Goal: Task Accomplishment & Management: Use online tool/utility

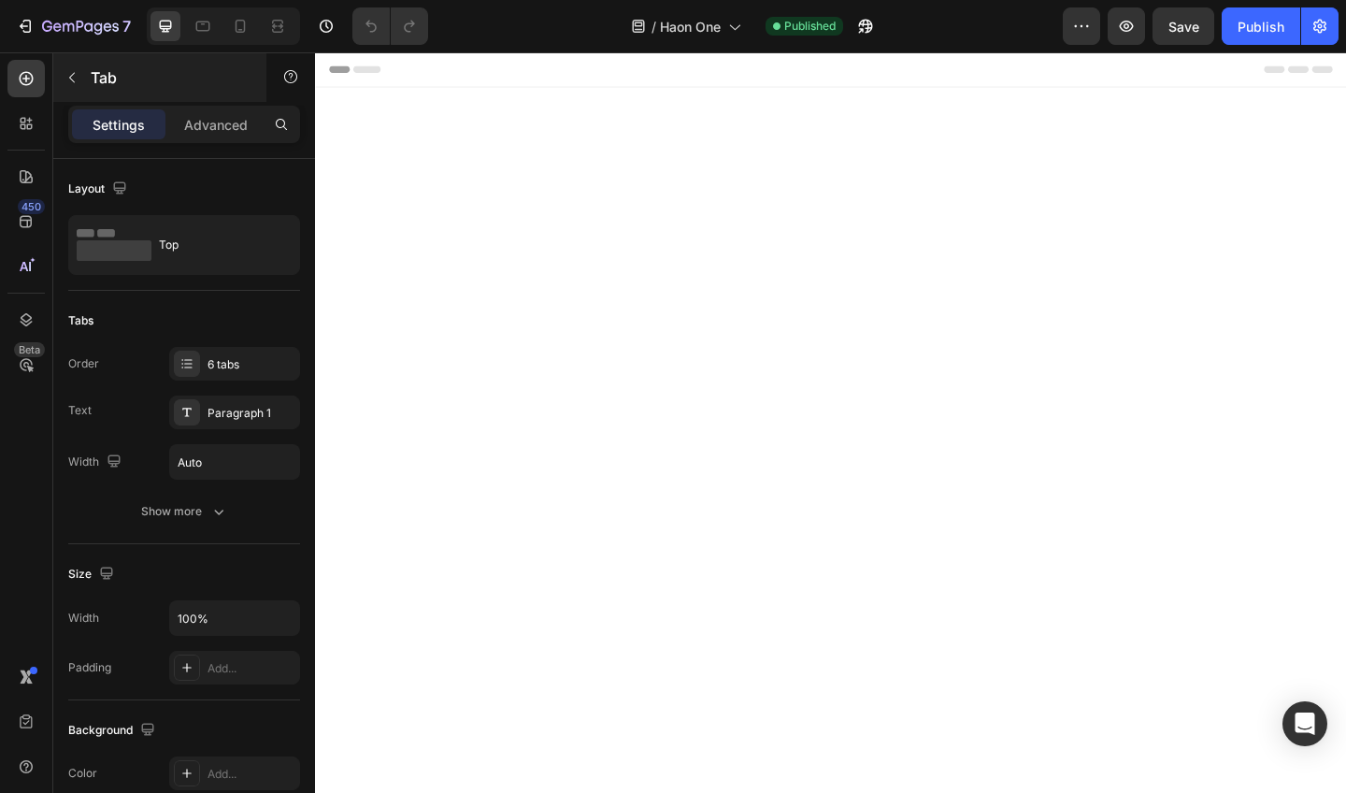
scroll to position [2052, 0]
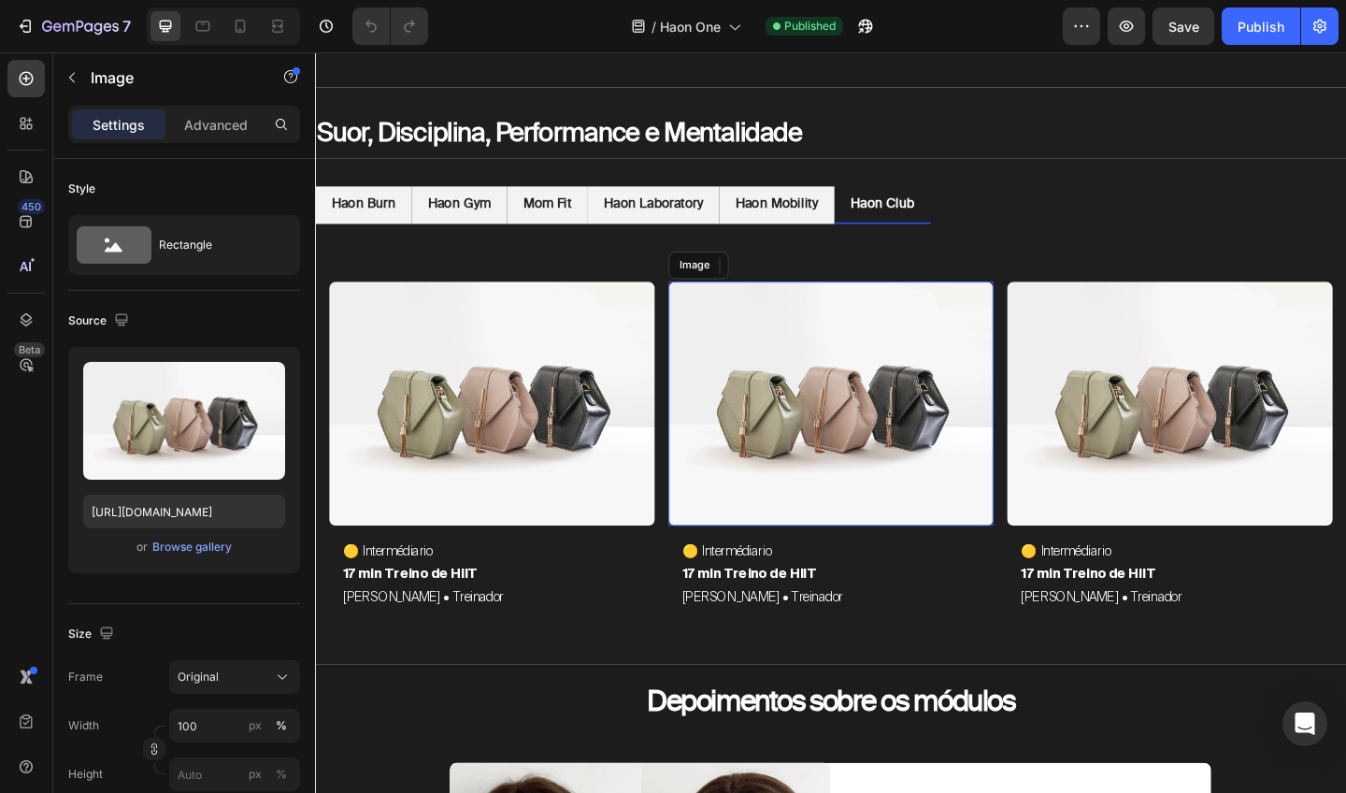
click at [758, 383] on img at bounding box center [876, 435] width 354 height 266
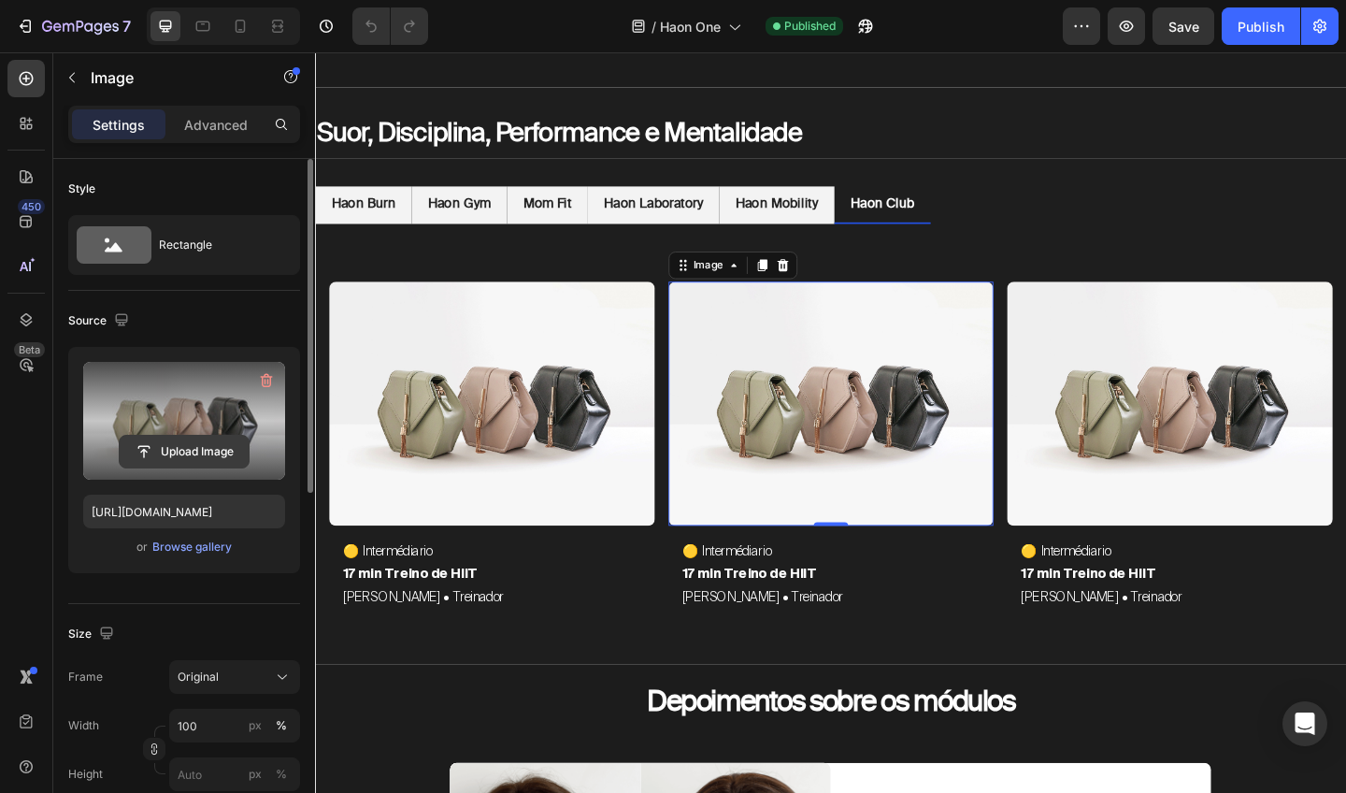
click at [202, 435] on button "Upload Image" at bounding box center [184, 452] width 131 height 34
click at [193, 444] on input "file" at bounding box center [184, 452] width 129 height 32
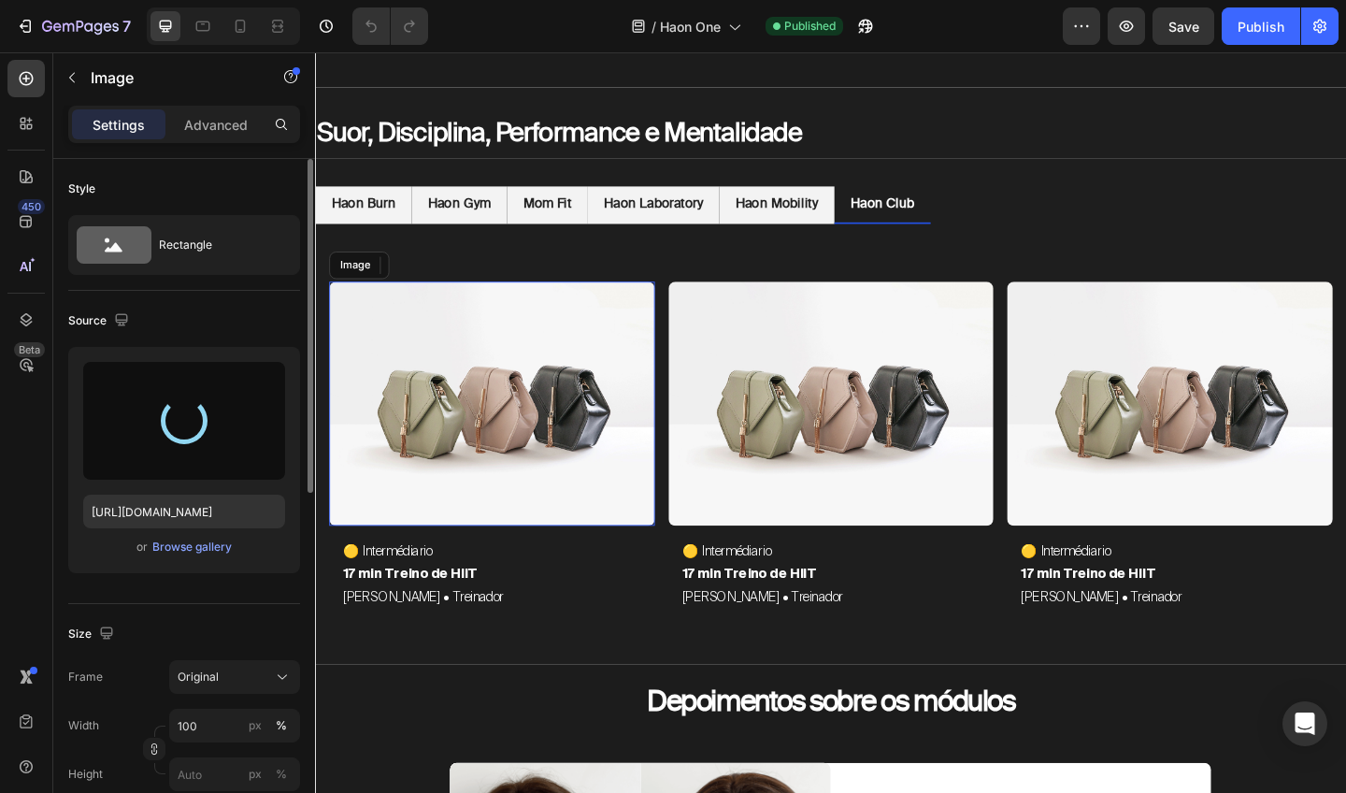
click at [530, 441] on img at bounding box center [507, 435] width 354 height 266
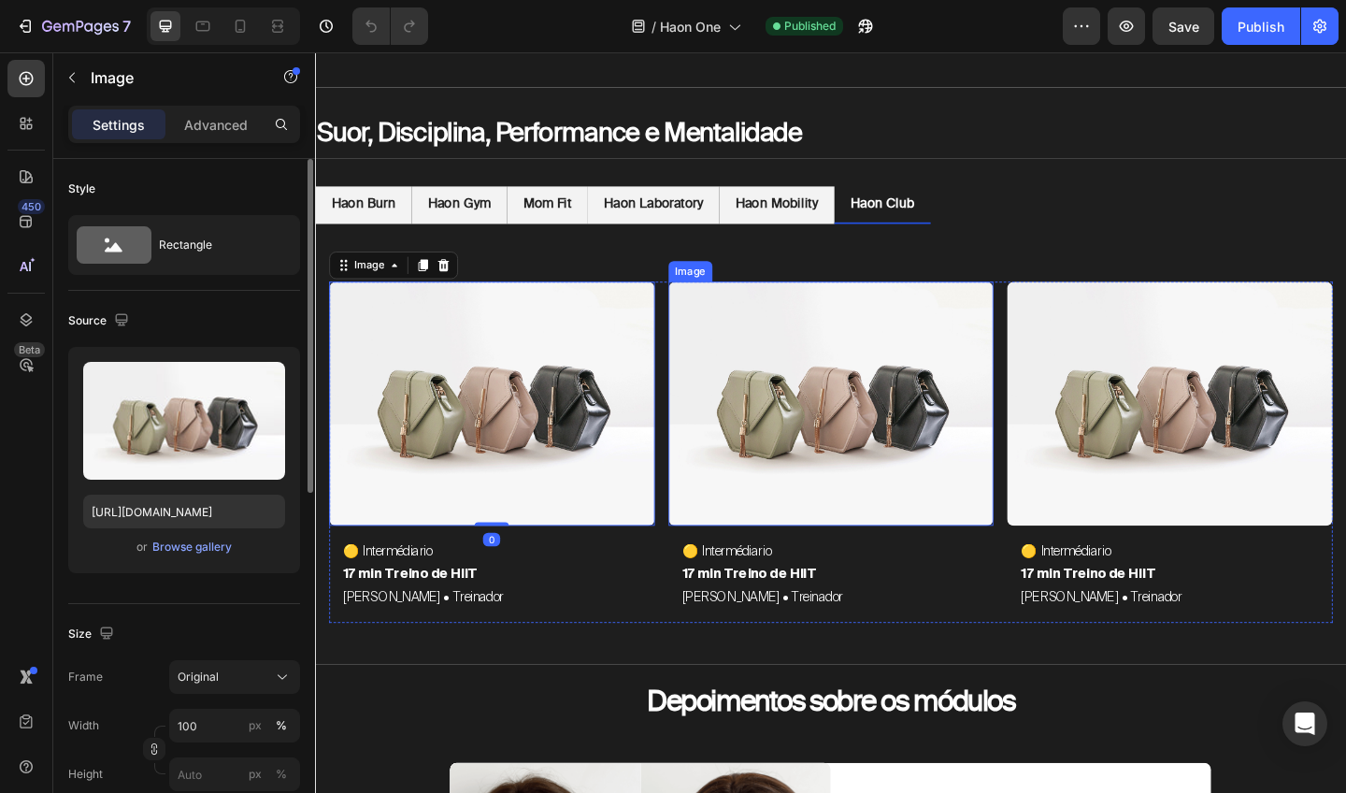
click at [756, 439] on img at bounding box center [876, 435] width 354 height 266
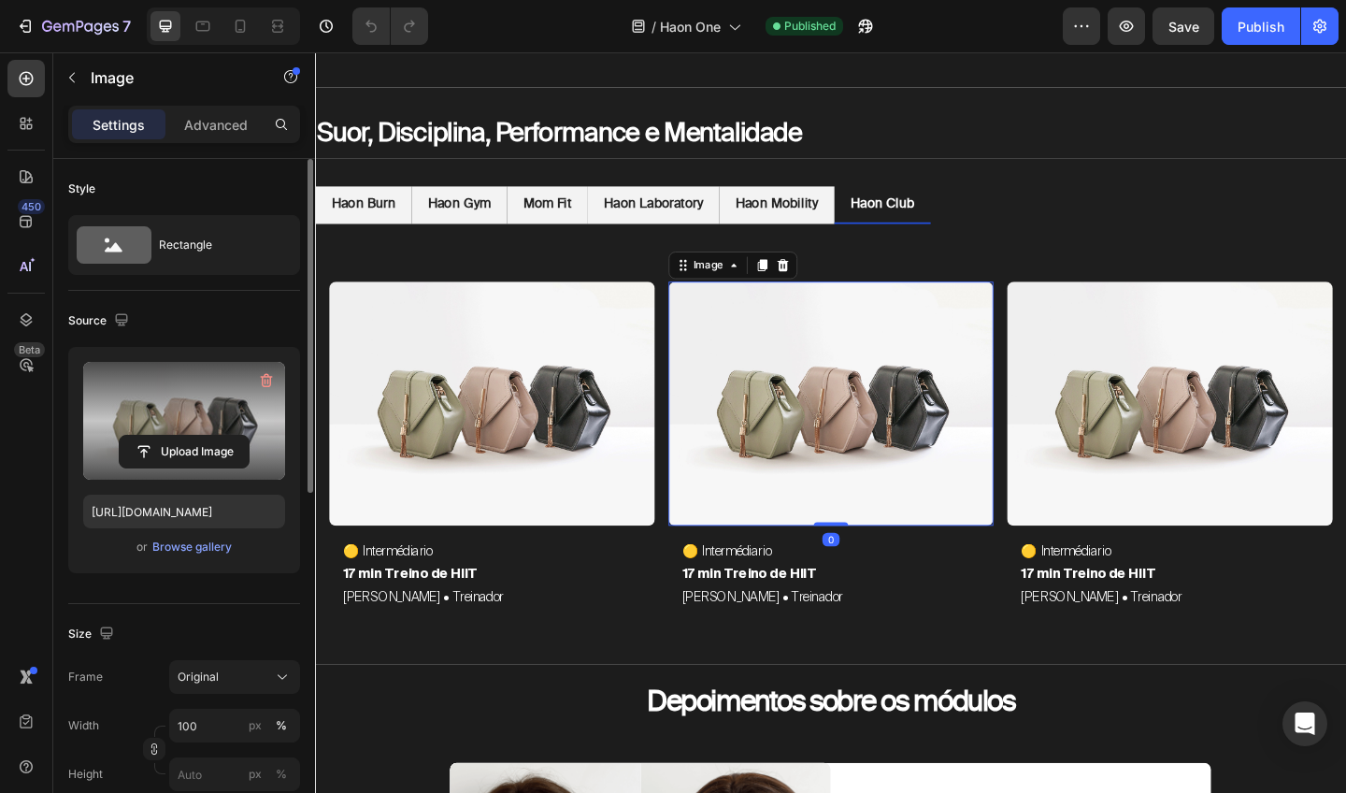
click at [254, 450] on div "Upload Image" at bounding box center [184, 452] width 202 height 34
click at [207, 447] on input "file" at bounding box center [184, 452] width 129 height 32
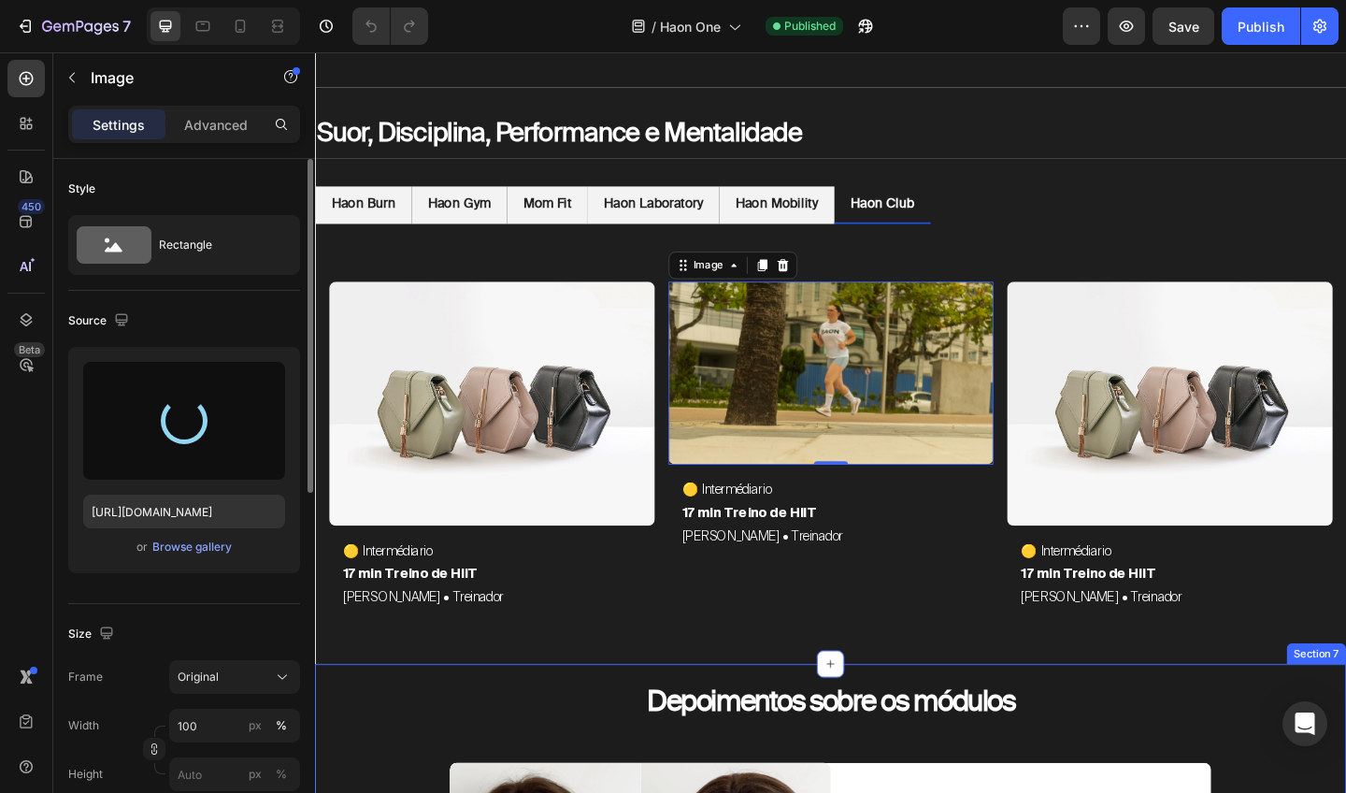
type input "https://cdn.shopify.com/s/files/1/0754/9681/6871/files/gempages_576628724481393…"
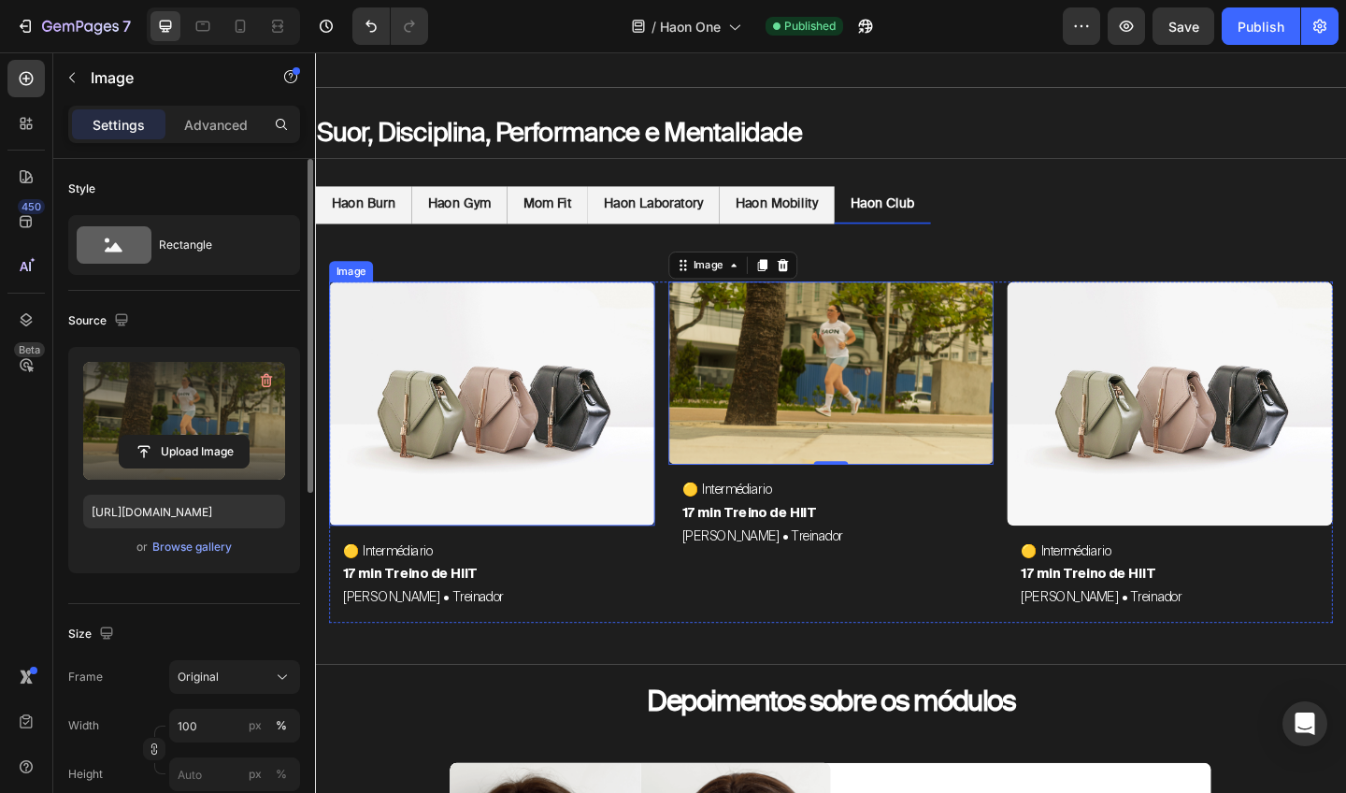
click at [522, 386] on img at bounding box center [507, 435] width 354 height 266
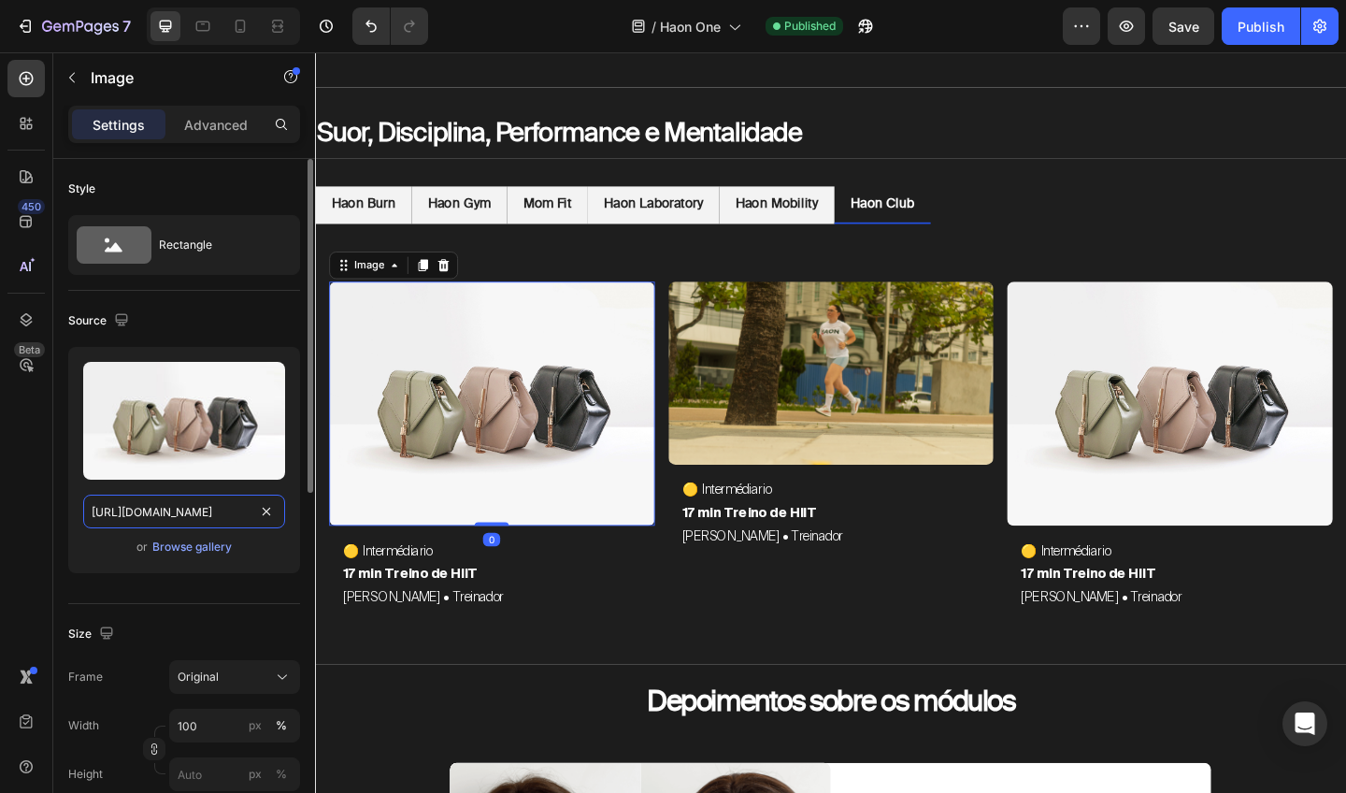
click at [224, 505] on input "https://cdn.shopify.com/s/files/1/2005/9307/files/image_demo.jpg" at bounding box center [184, 512] width 202 height 34
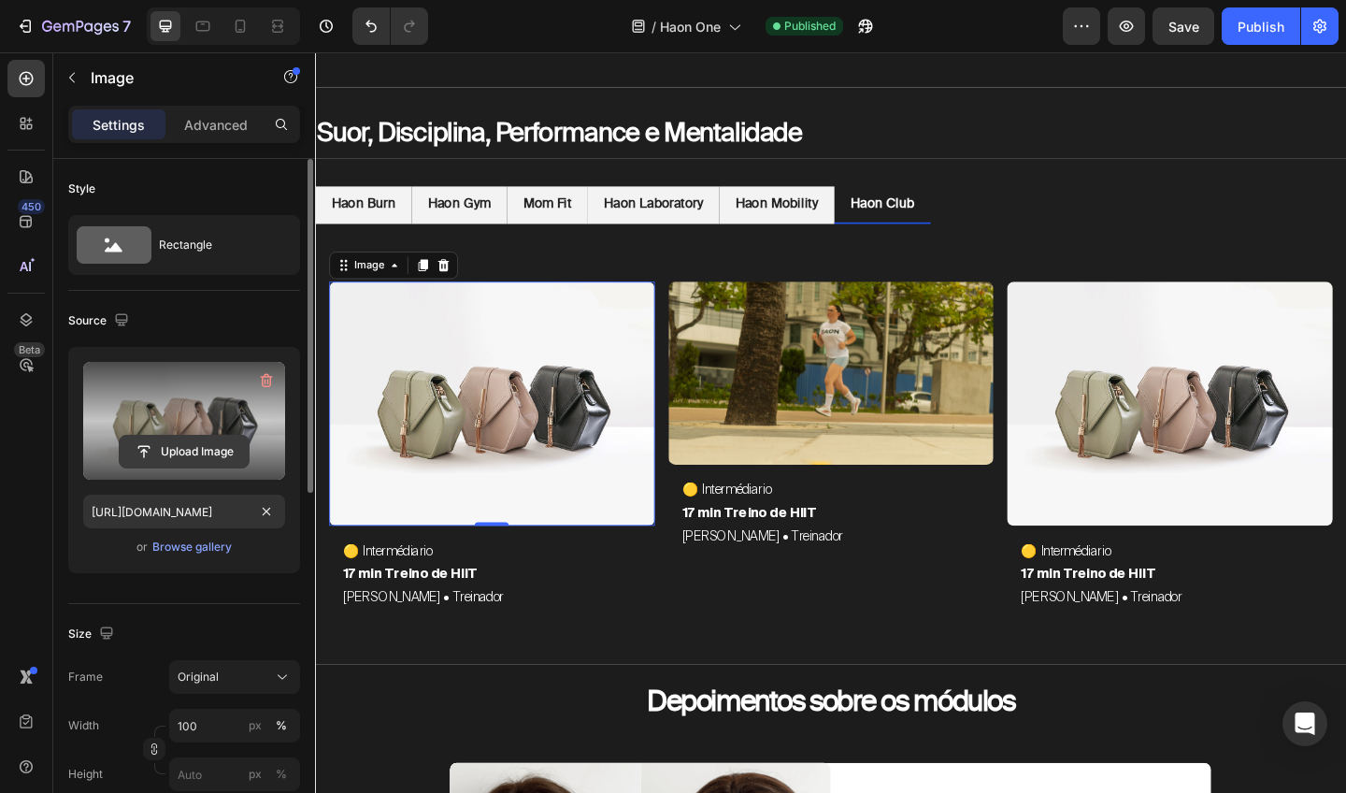
click at [236, 447] on input "file" at bounding box center [184, 452] width 129 height 32
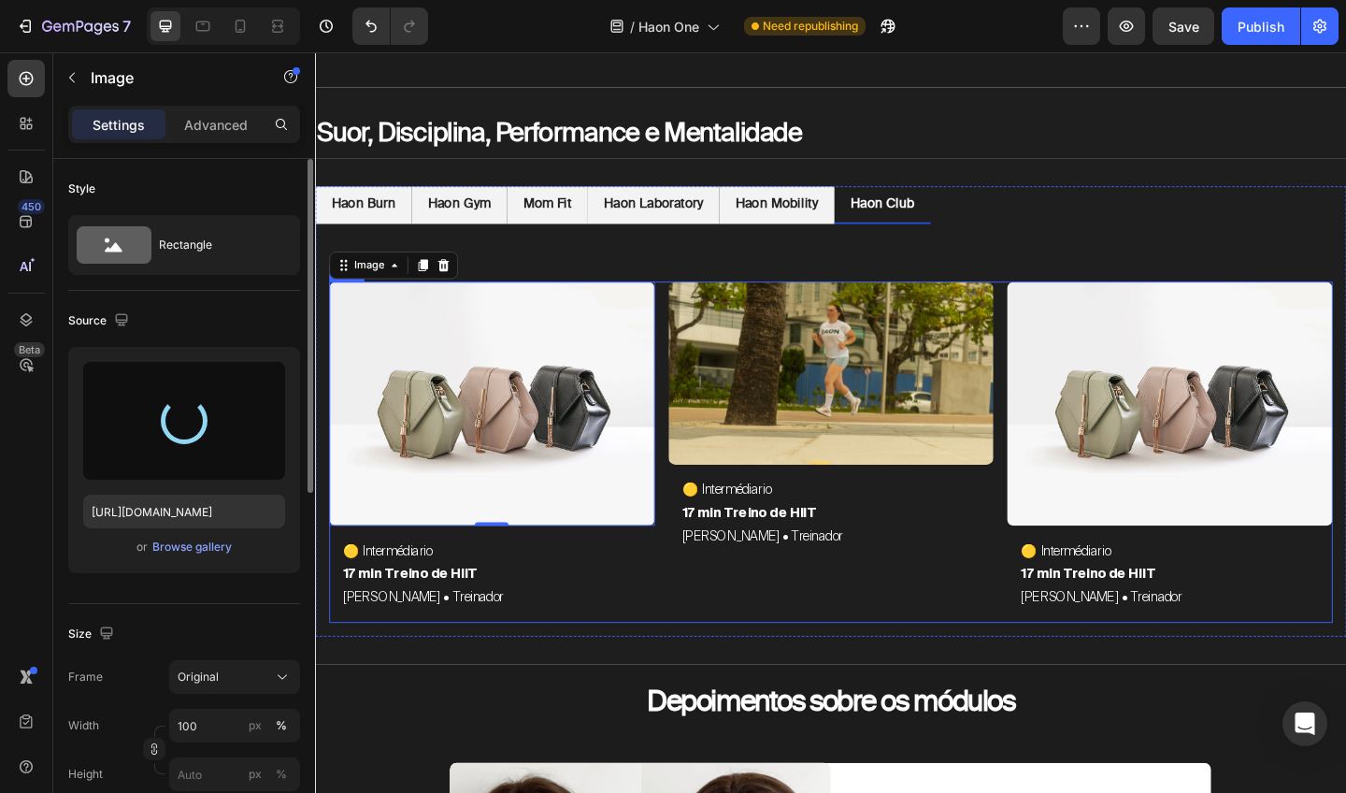
type input "https://cdn.shopify.com/s/files/1/0754/9681/6871/files/gempages_576628724481393…"
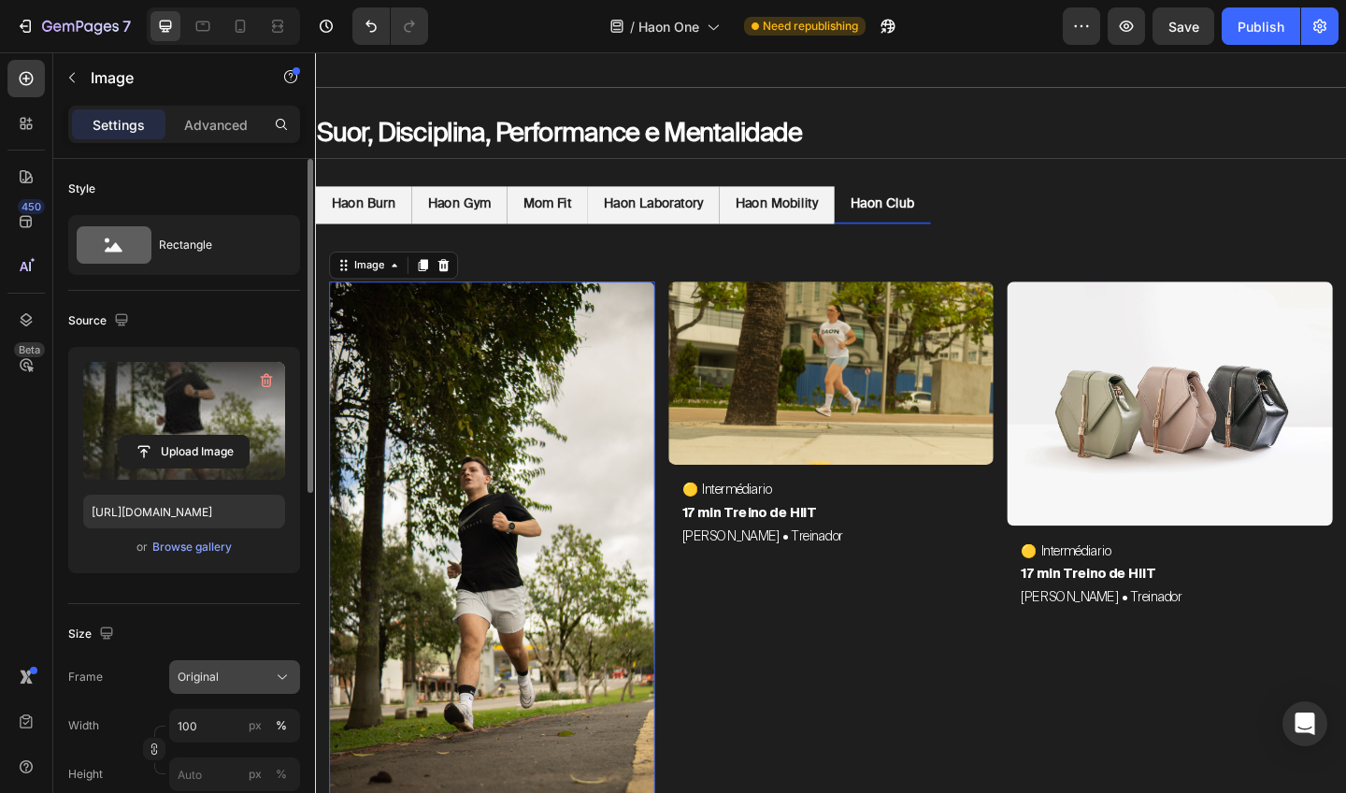
click at [205, 678] on span "Original" at bounding box center [198, 677] width 41 height 17
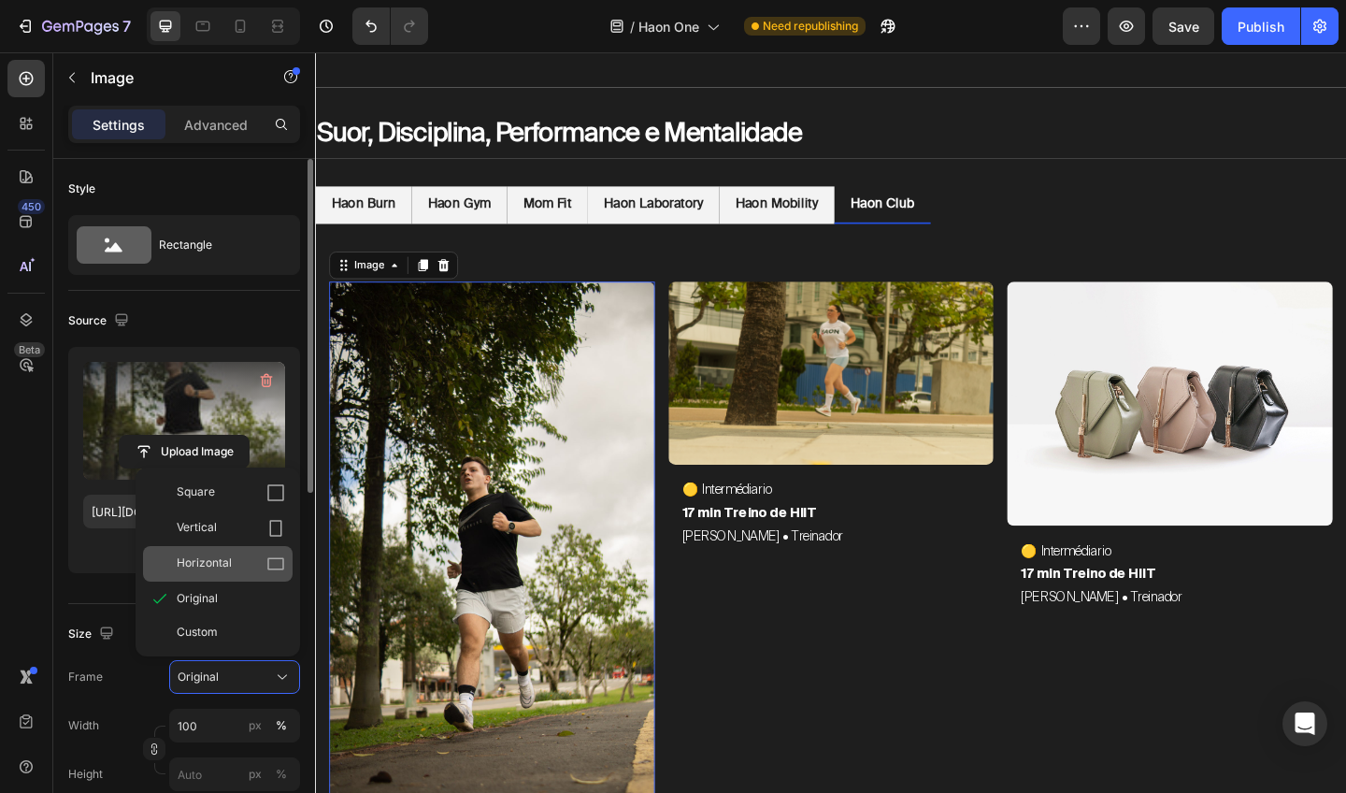
click at [238, 556] on div "Horizontal" at bounding box center [231, 563] width 108 height 19
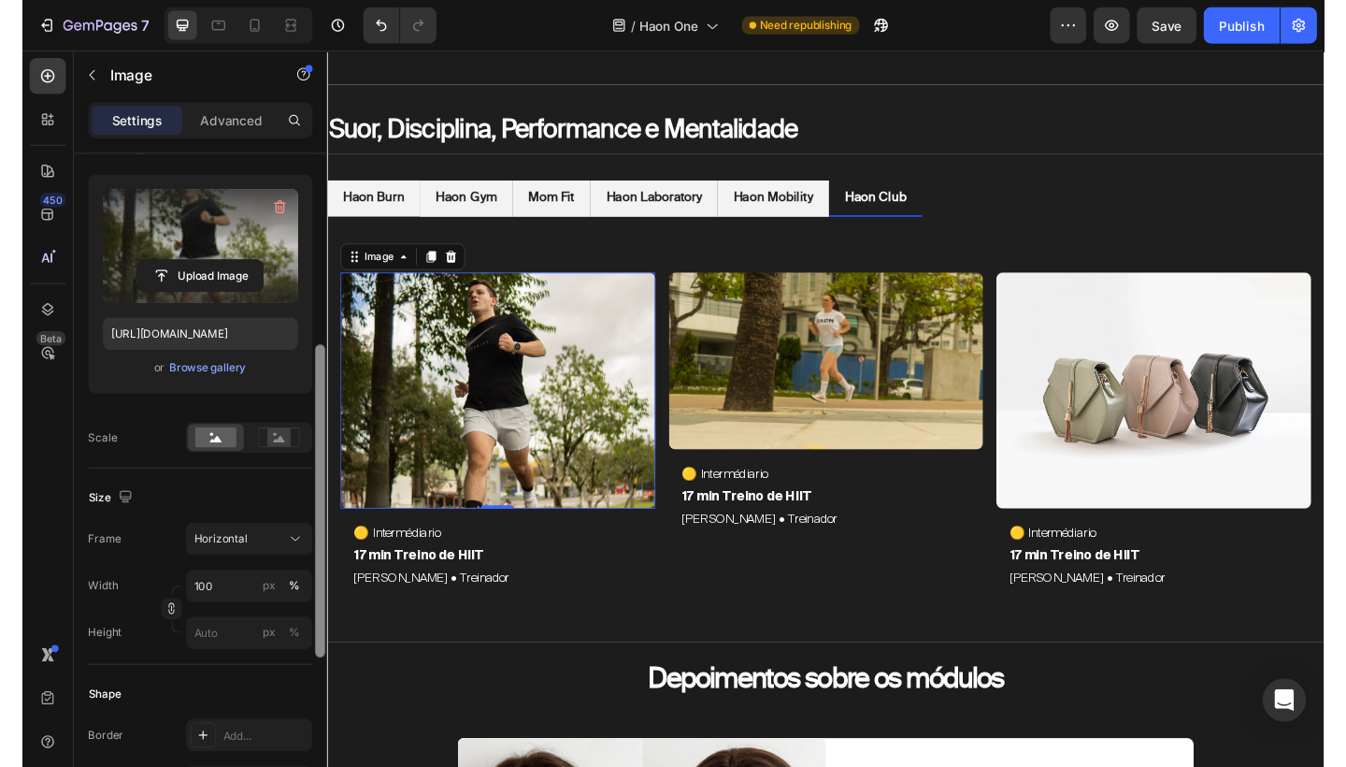
scroll to position [250, 0]
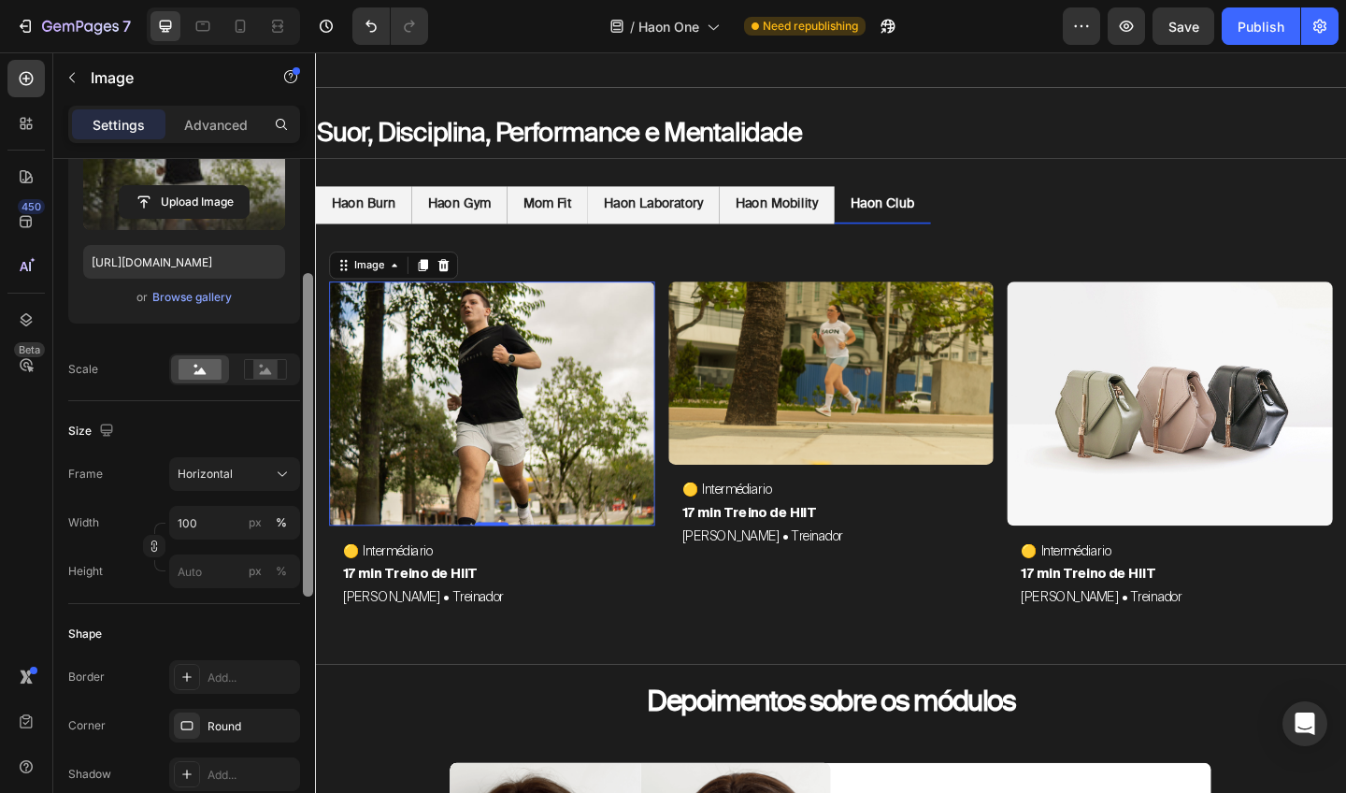
drag, startPoint x: 306, startPoint y: 471, endPoint x: 305, endPoint y: 589, distance: 117.8
click at [305, 589] on div at bounding box center [308, 435] width 10 height 324
click at [216, 576] on input "px %" at bounding box center [234, 571] width 131 height 34
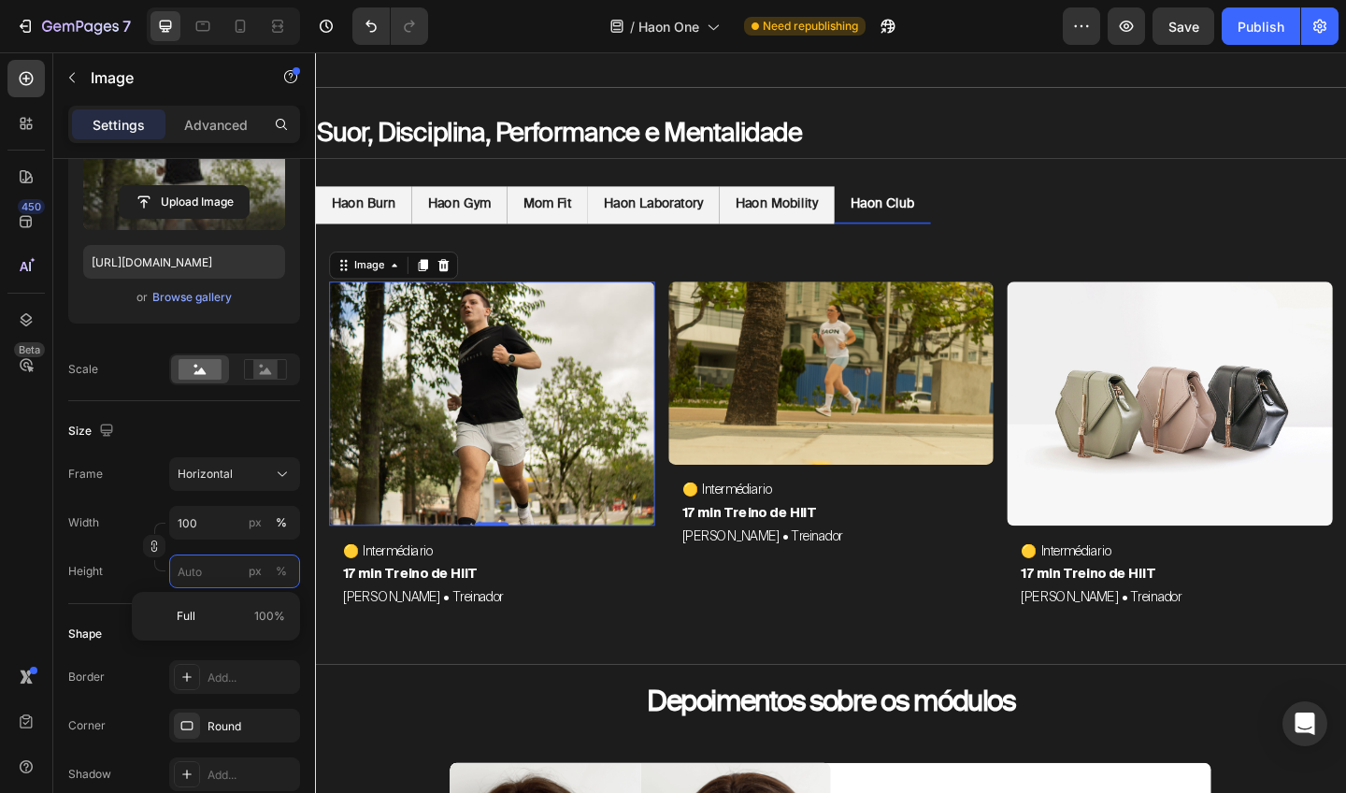
type input "4"
type input "3"
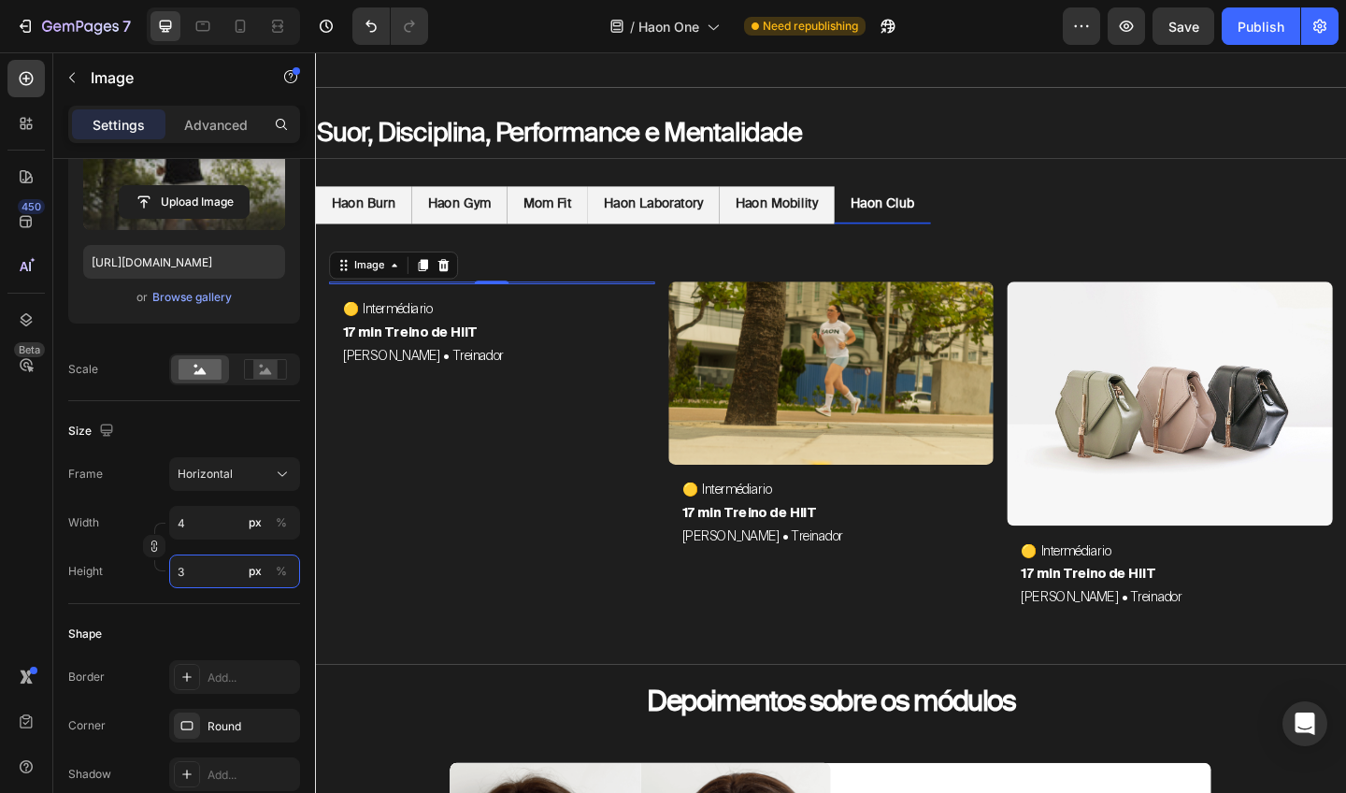
type input "47"
type input "35"
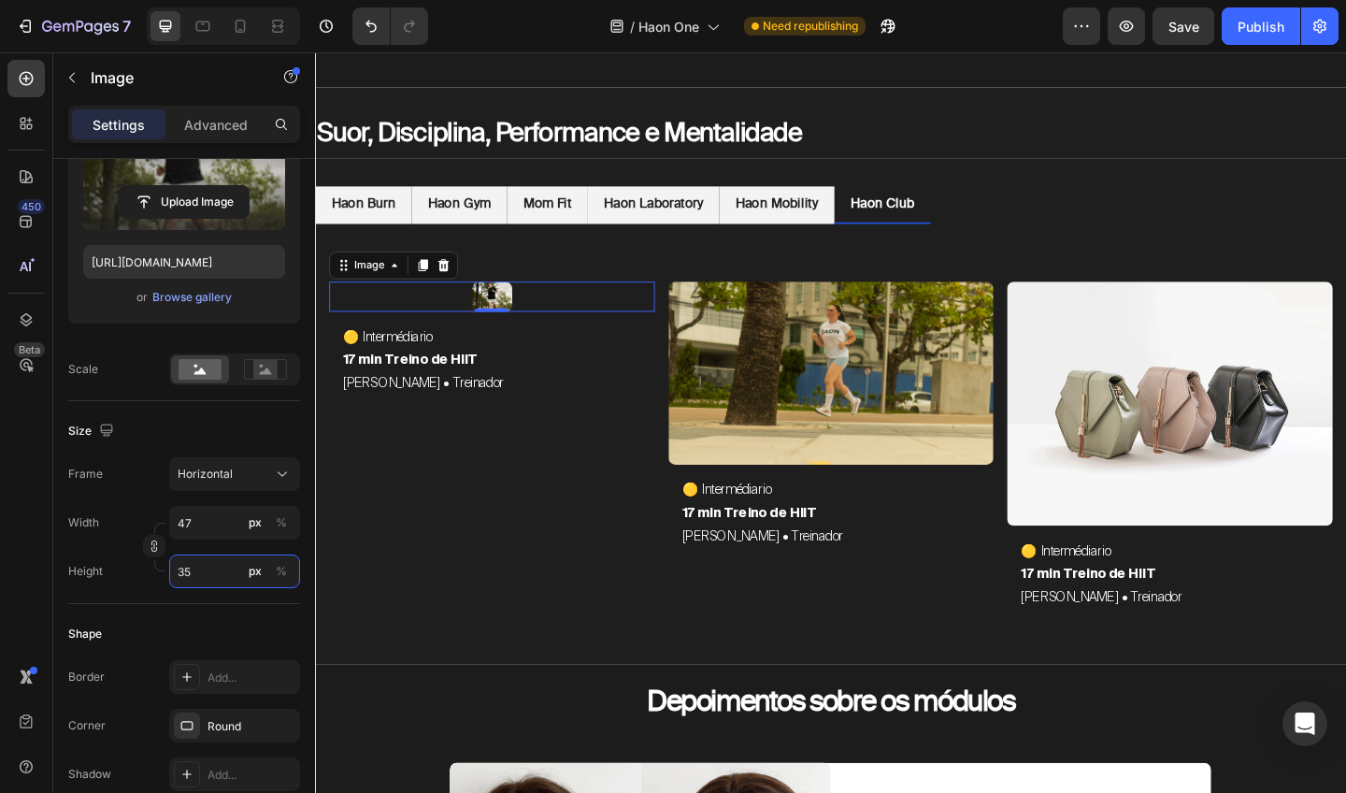
type input "4"
type input "3"
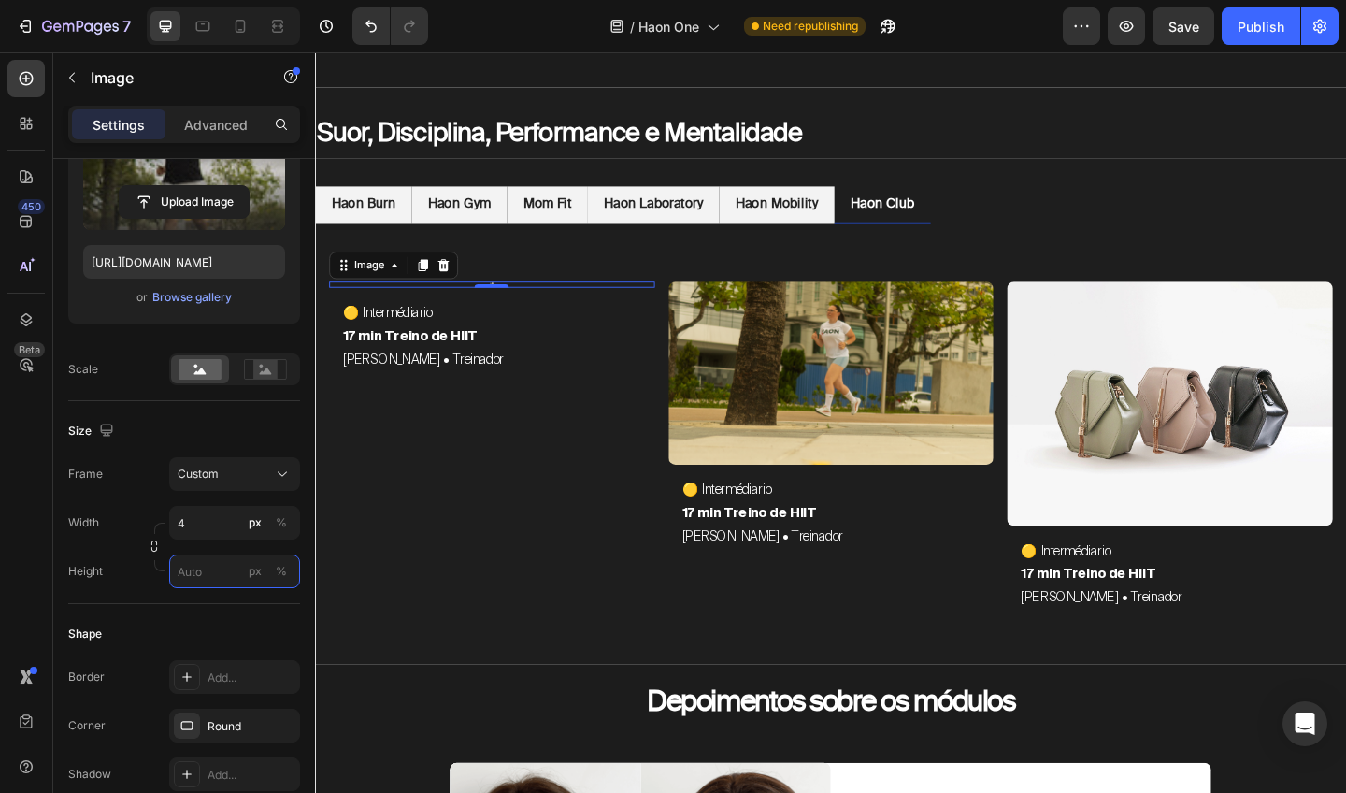
type input "3"
type input "45"
type input "34"
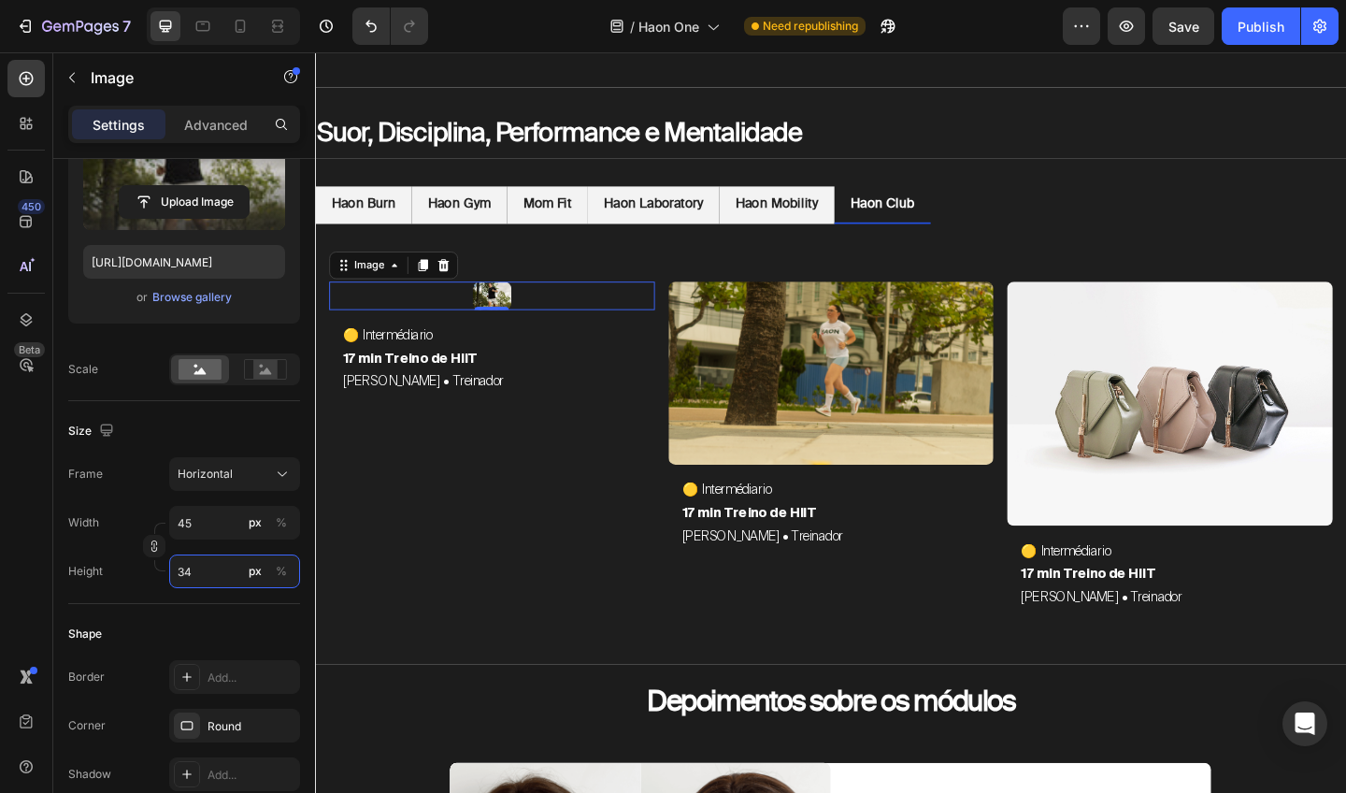
type input "460"
type input "345"
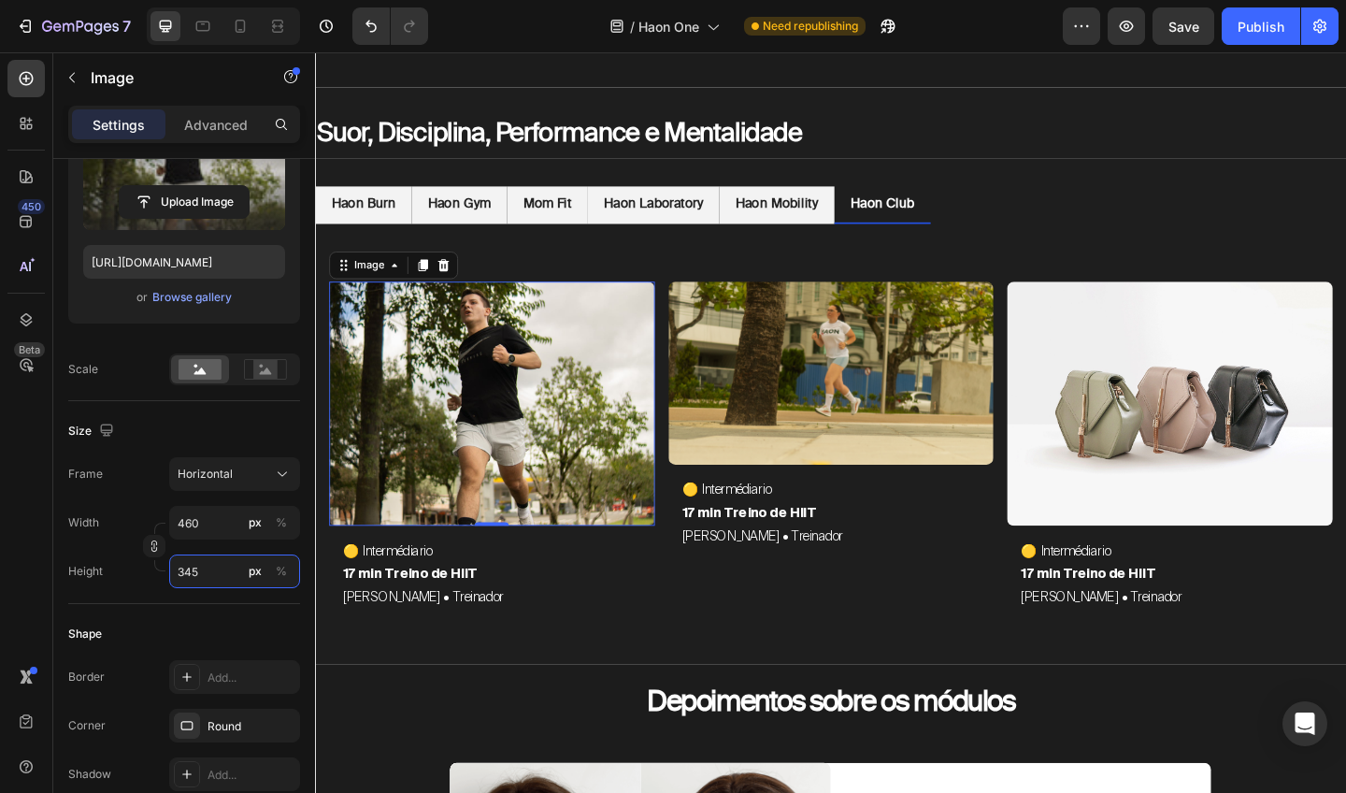
type input "45"
type input "34"
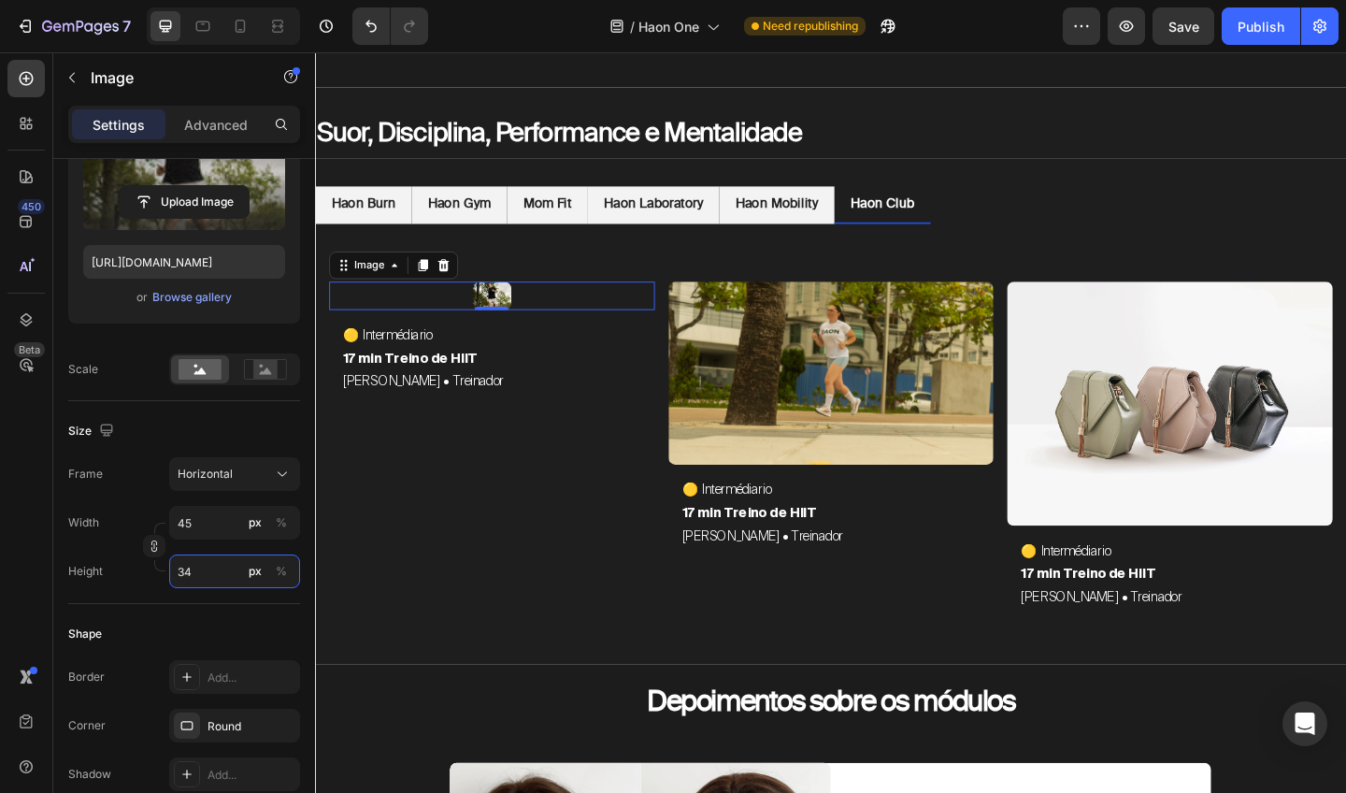
type input "4"
type input "3"
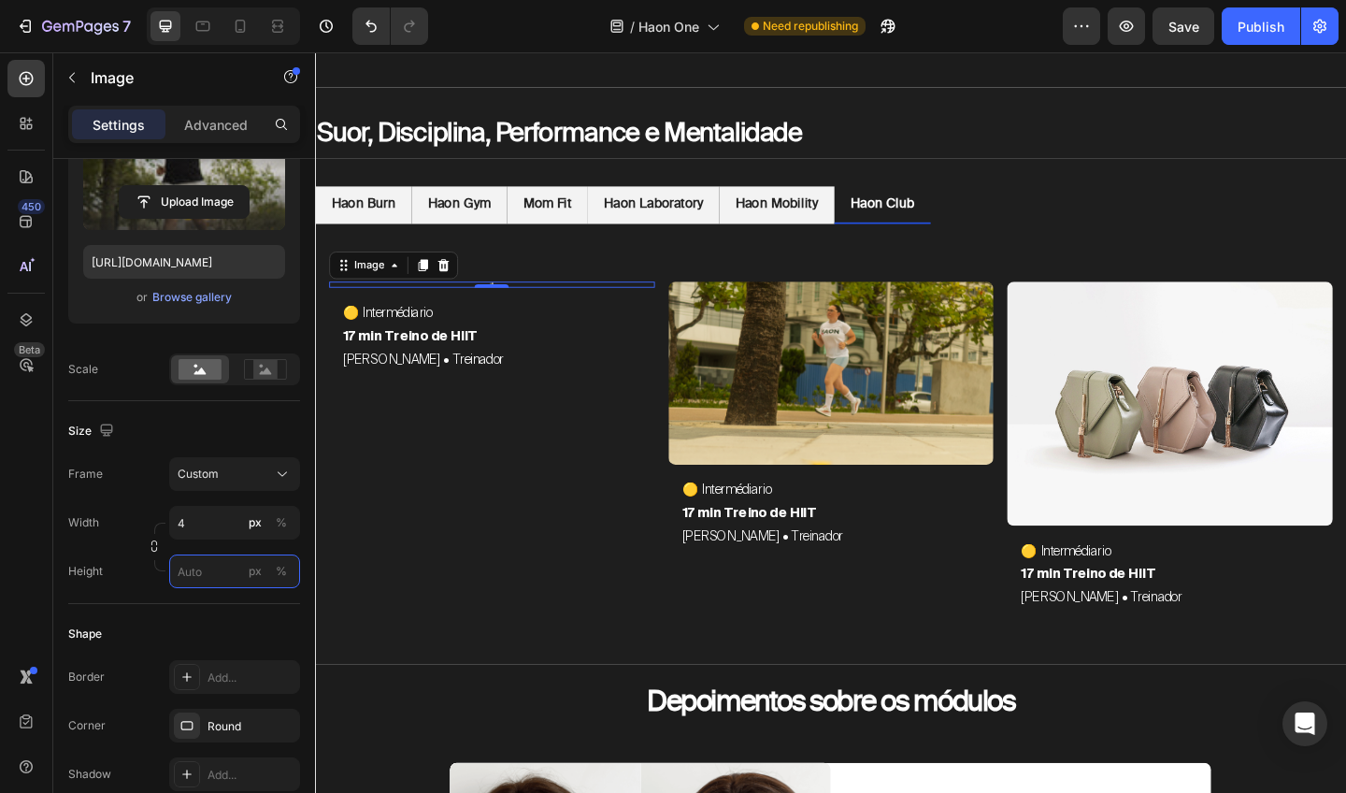
type input "3"
type input "47"
type input "35"
type input "475"
type input "356"
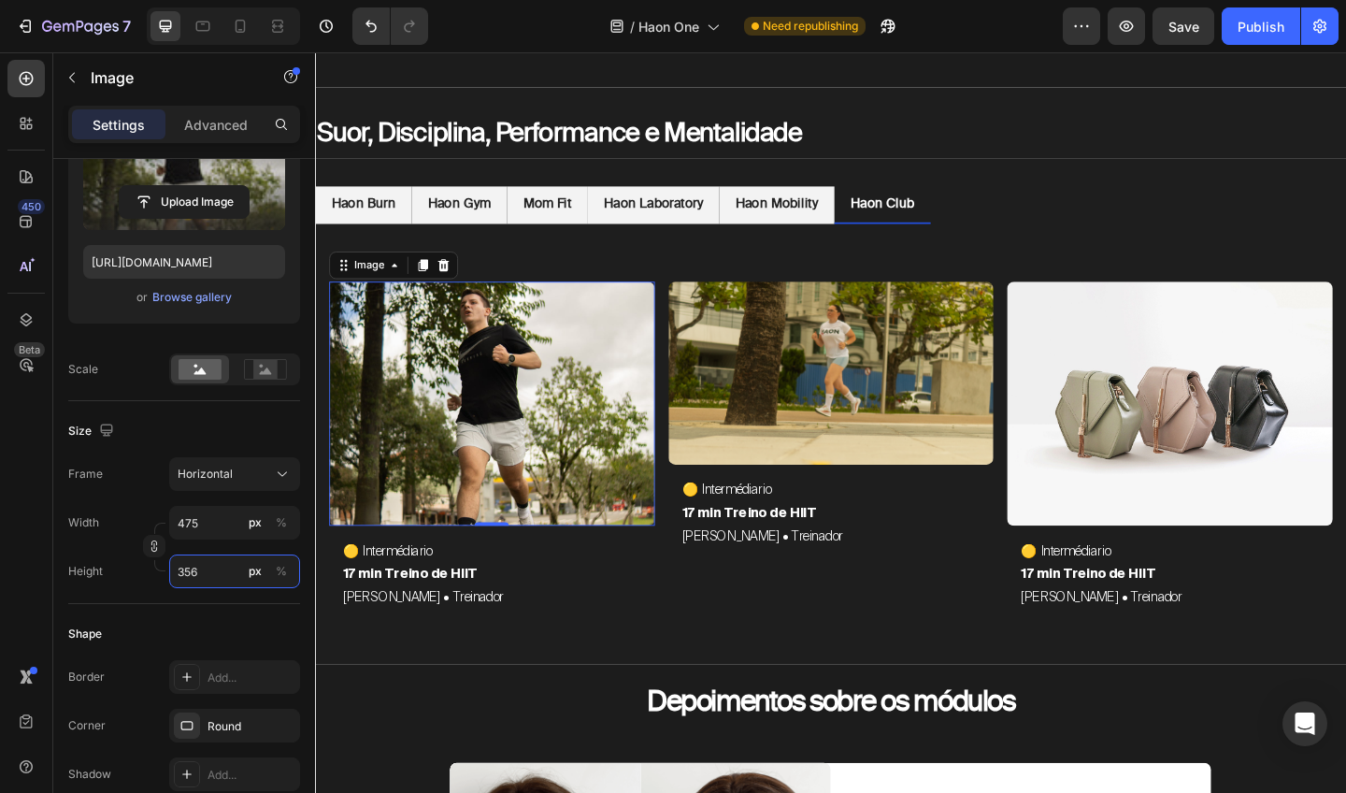
type input "47"
type input "35"
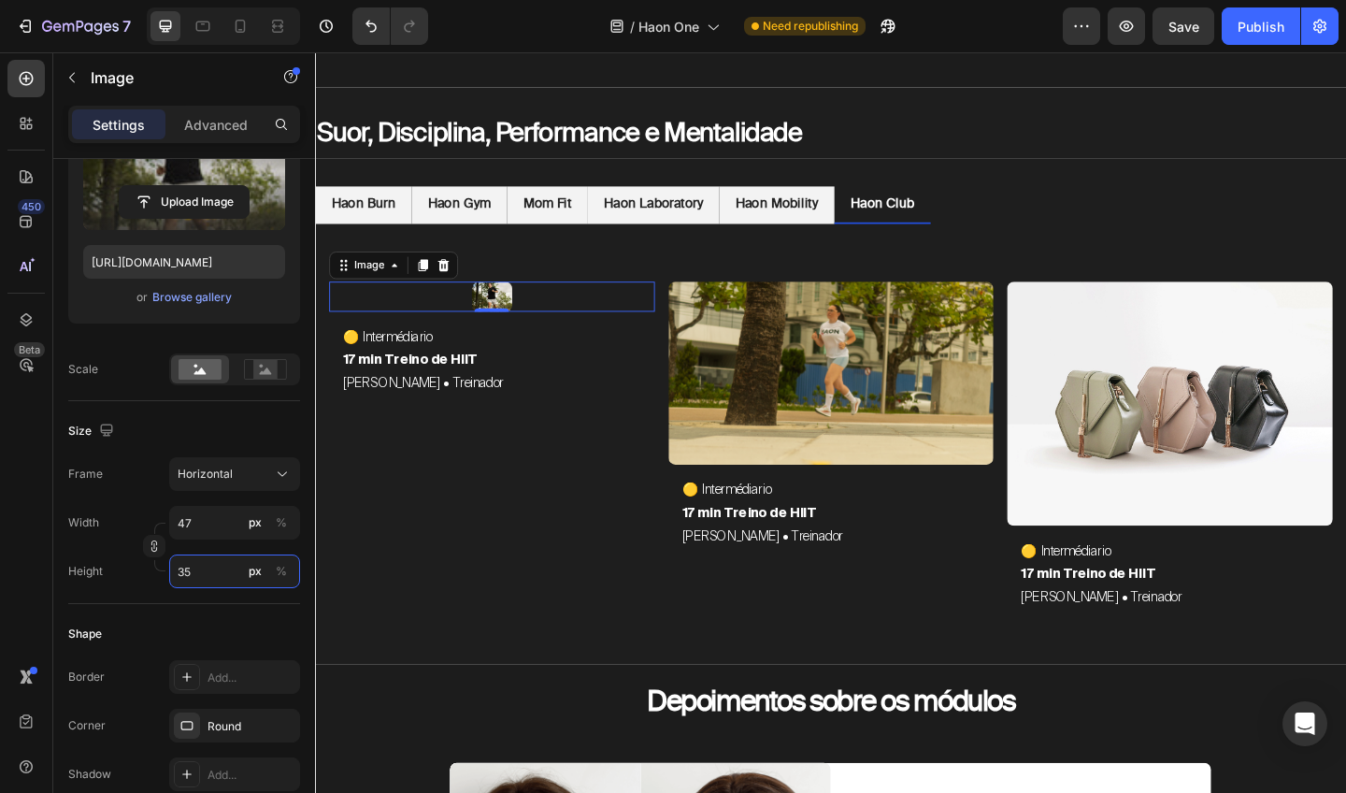
type input "4"
type input "3"
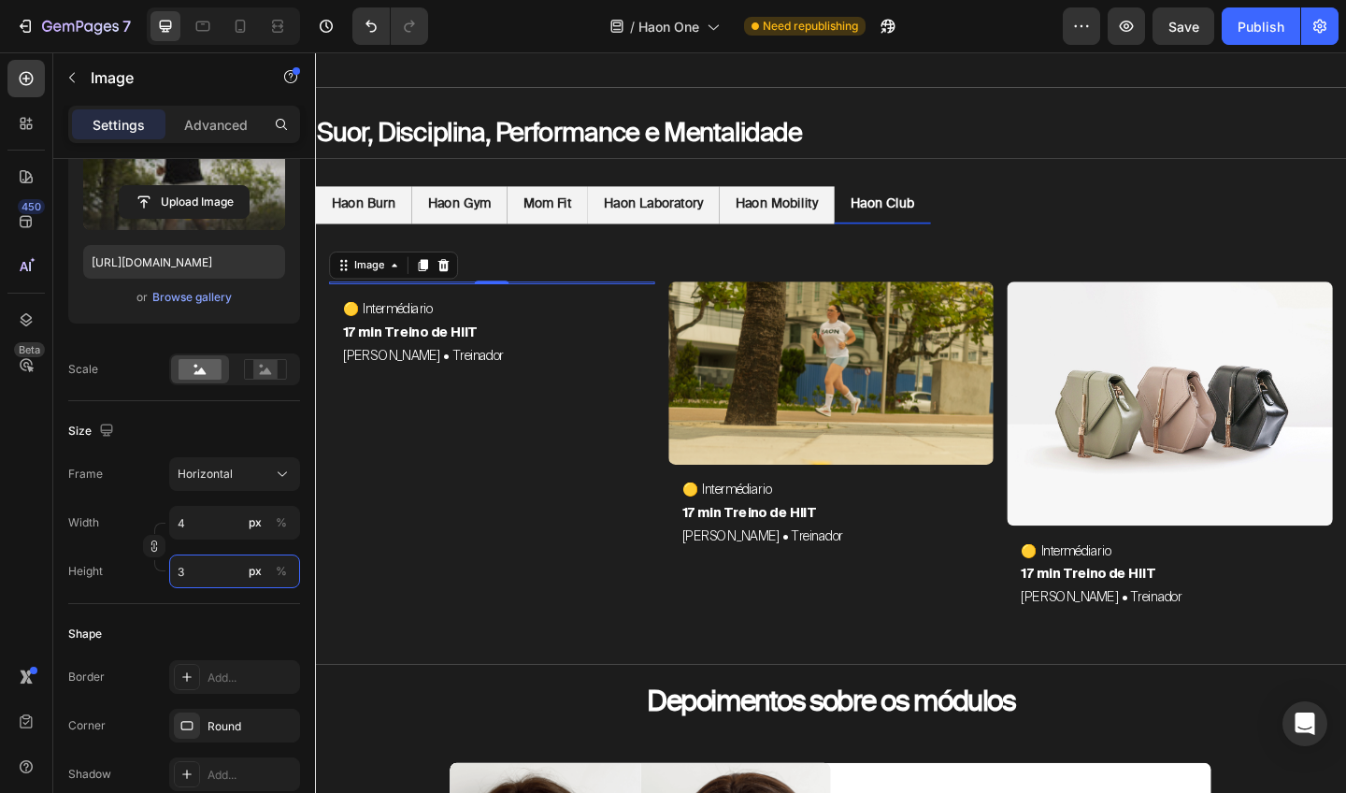
type input "41"
type input "31"
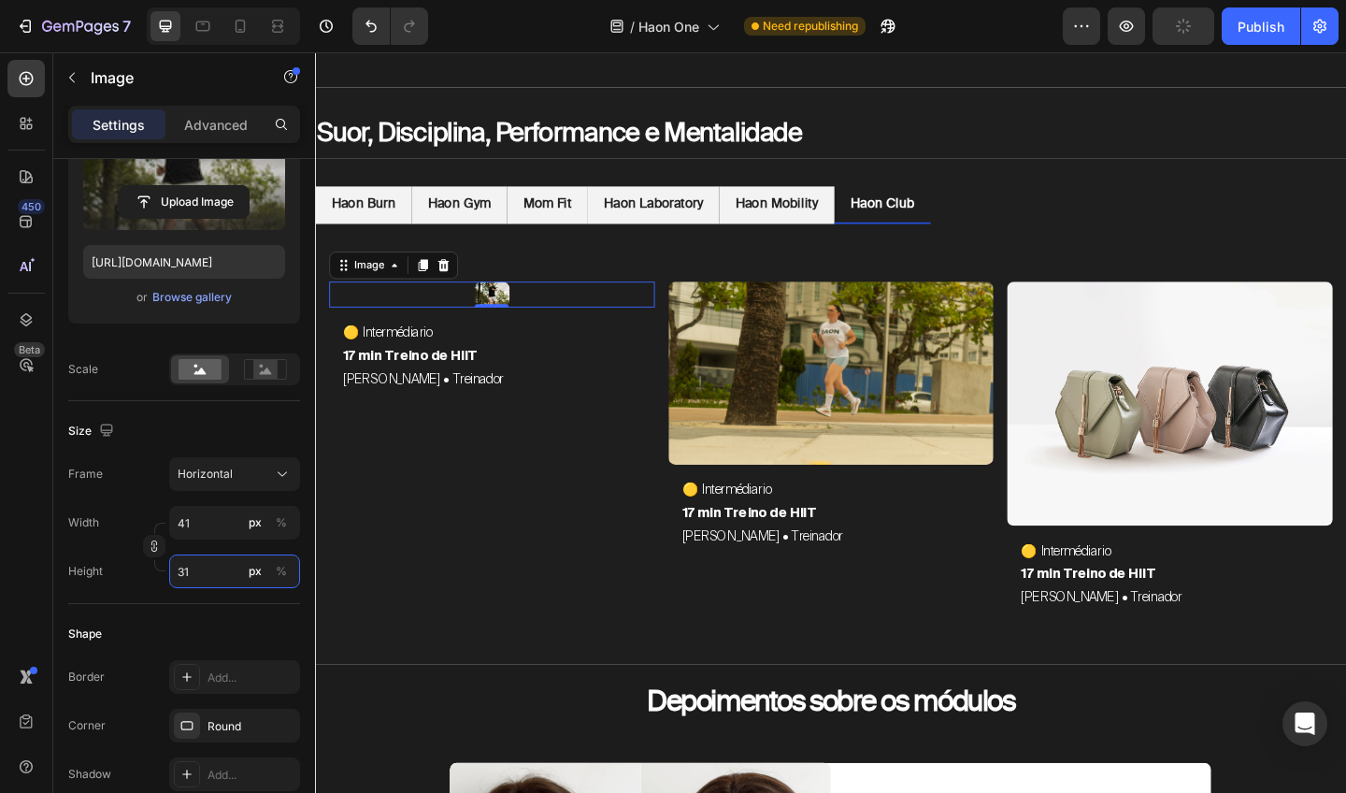
type input "421"
type input "316"
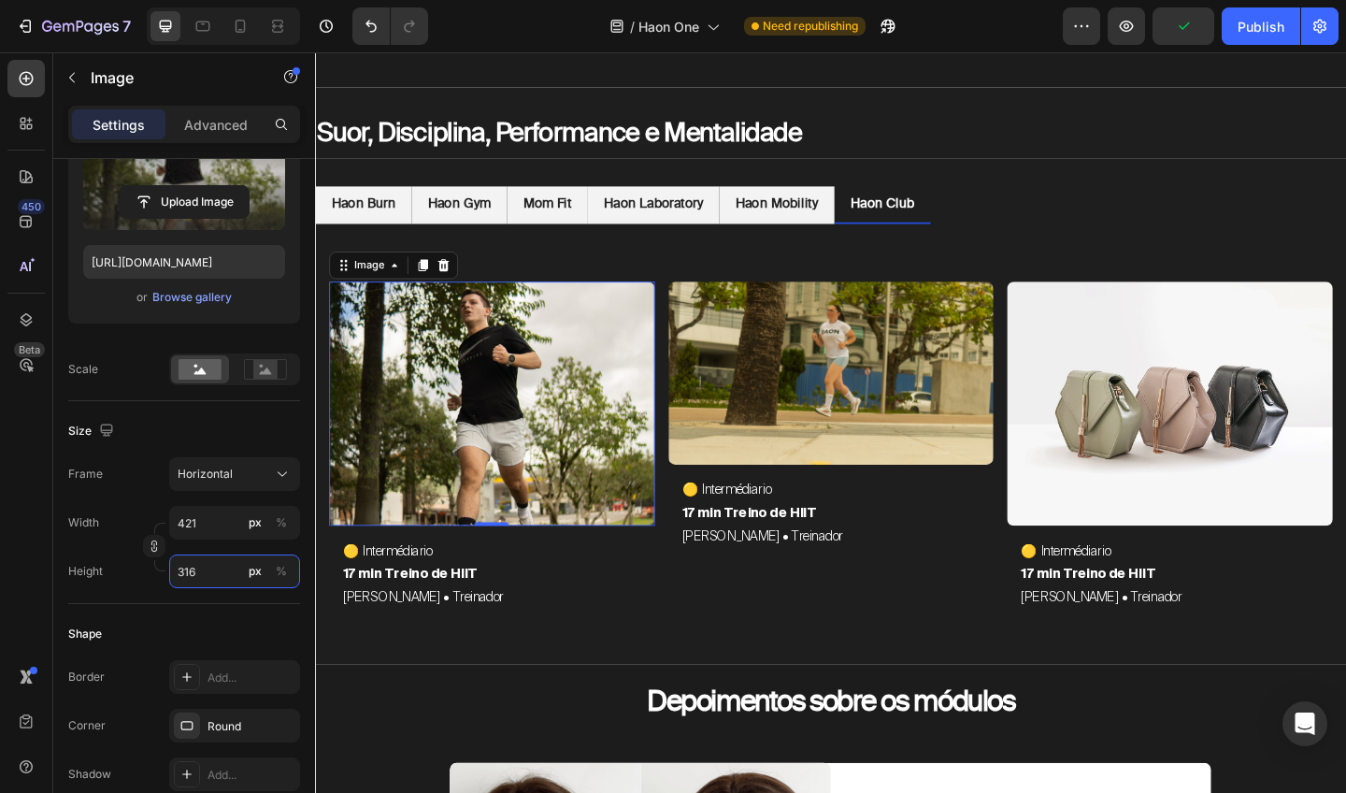
type input "41"
type input "31"
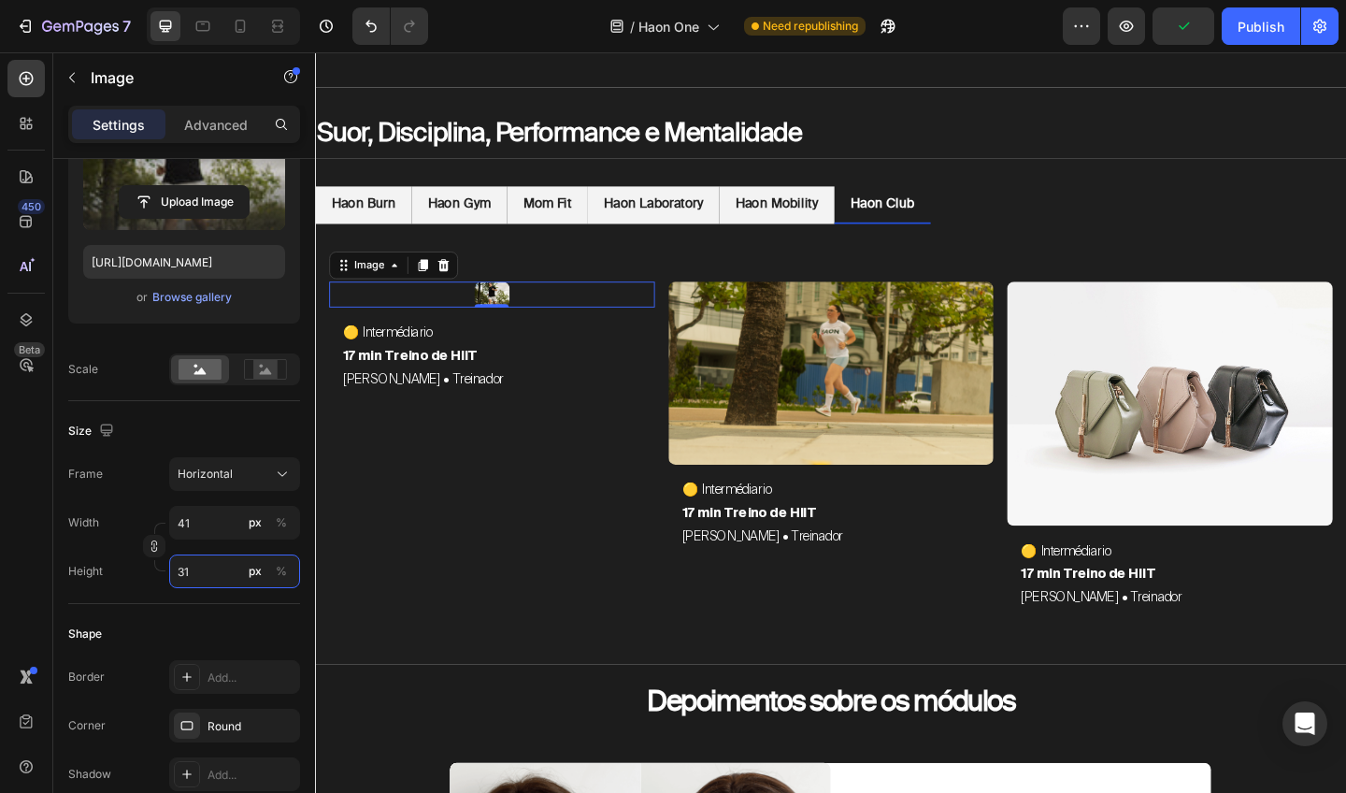
type input "4"
type input "3"
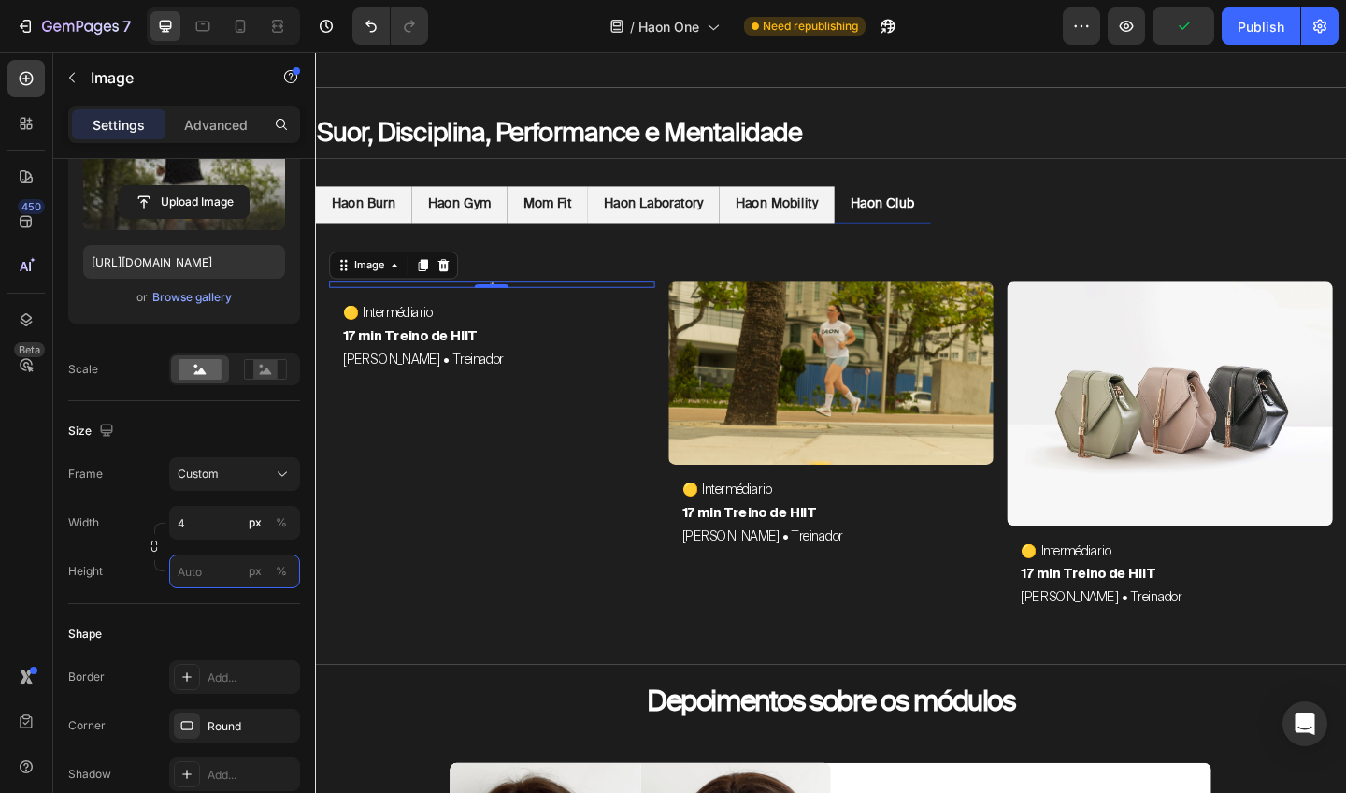
type input "3"
type input "43"
type input "32"
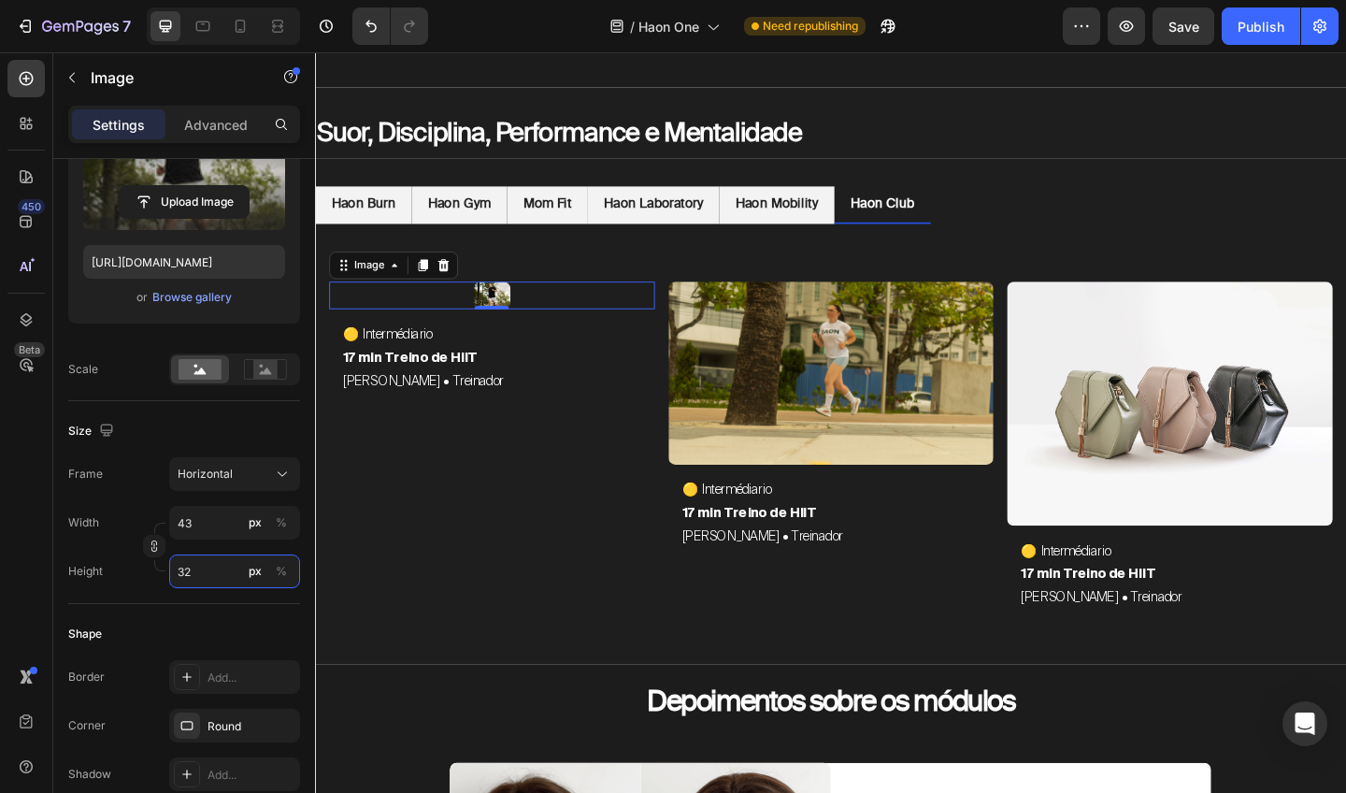
type input "431"
type input "323"
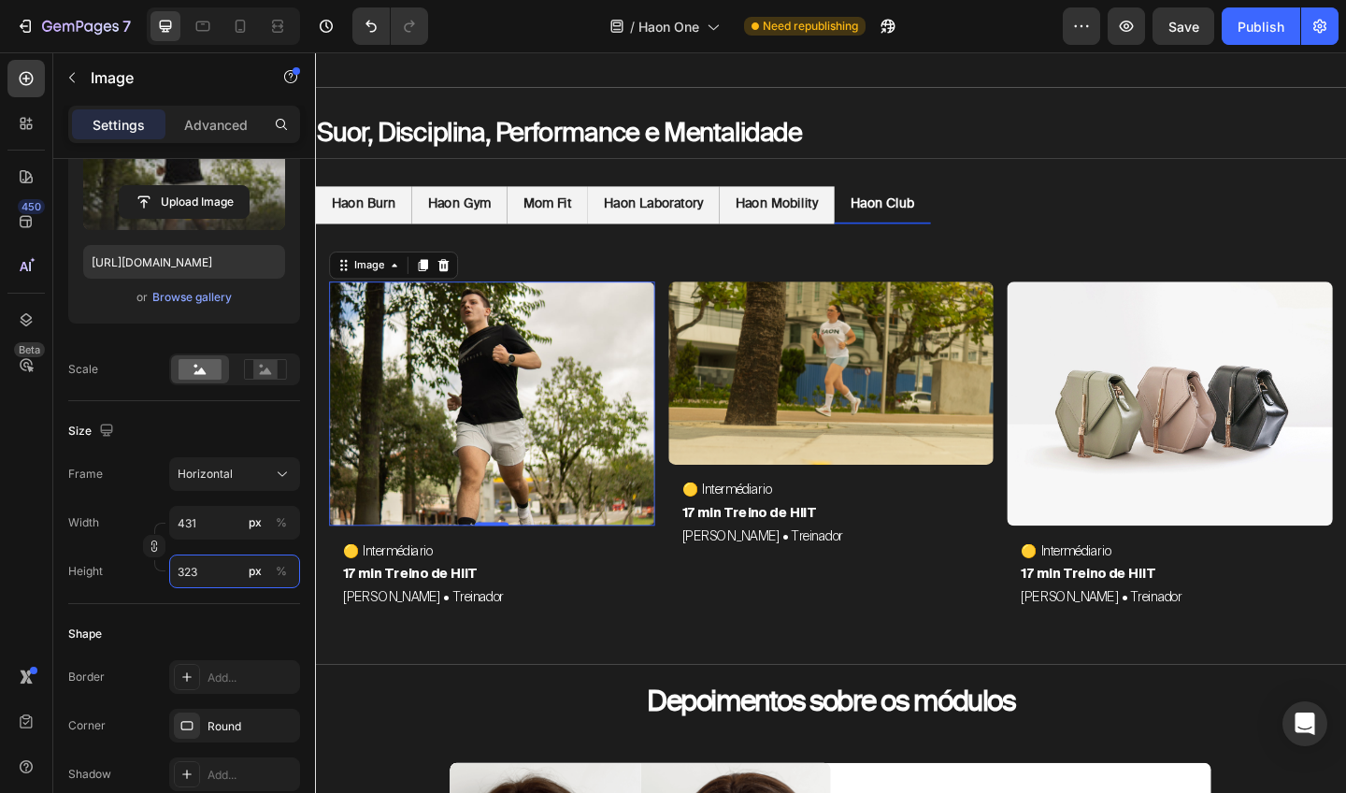
type input "4312"
type input "3234"
type input "431"
type input "323"
type input "43"
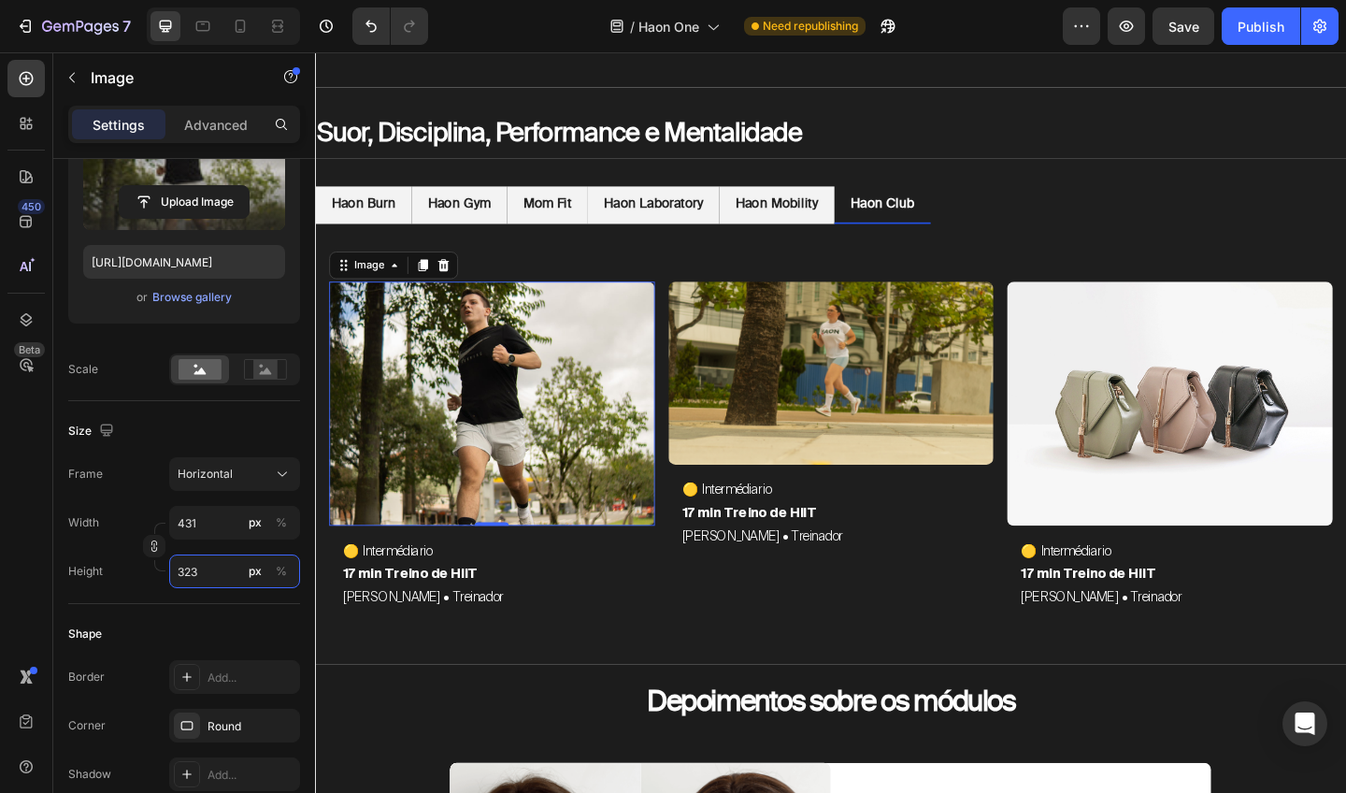
type input "32"
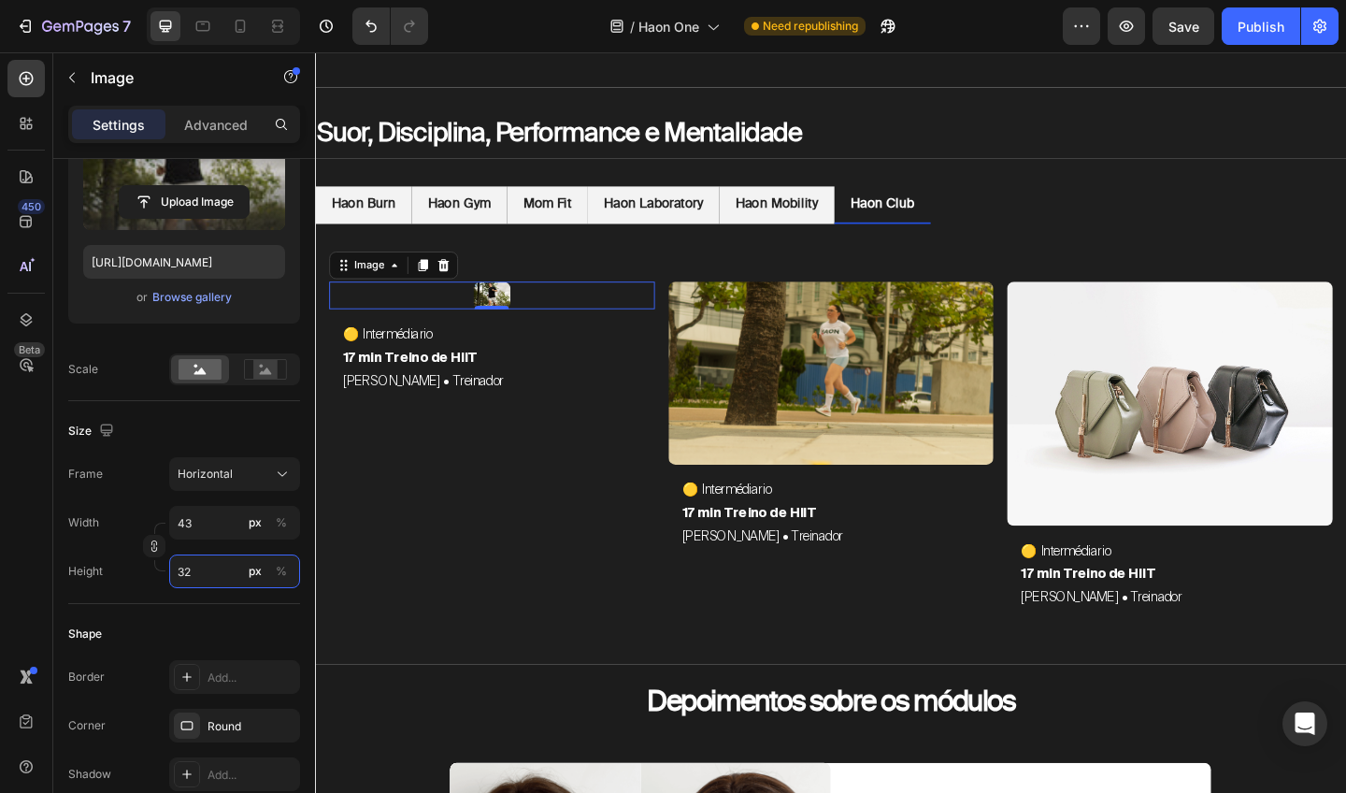
type input "4"
type input "3"
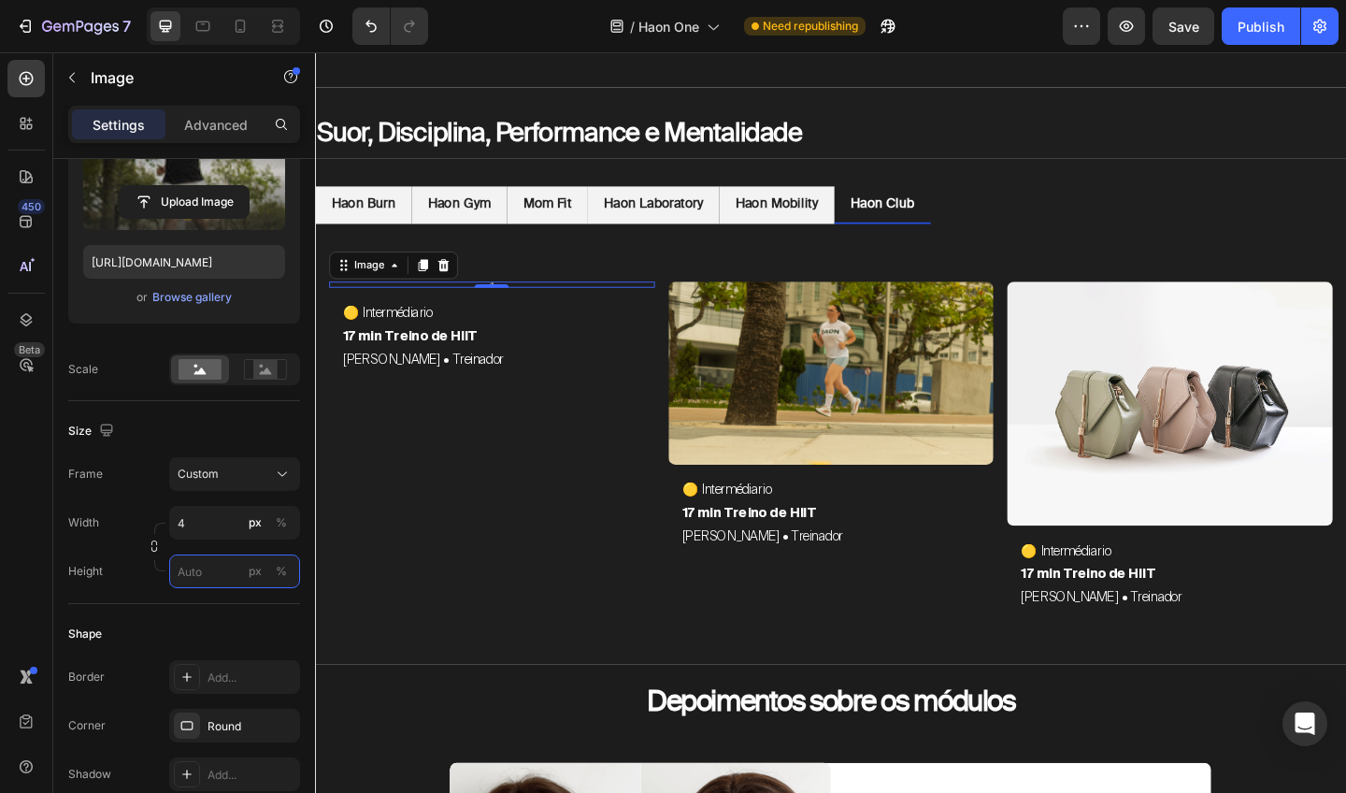
type input "3"
type input "43"
type input "32"
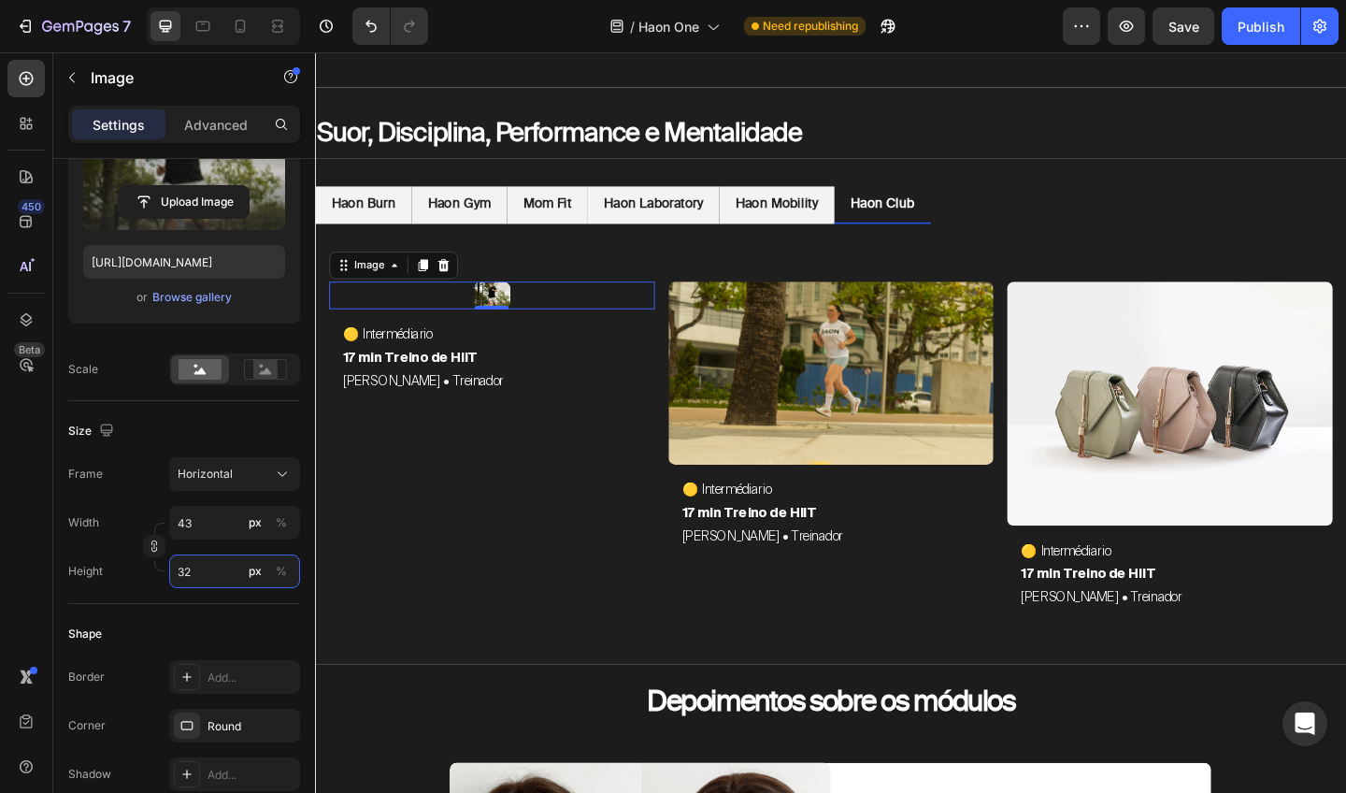
type input "3"
type input "2"
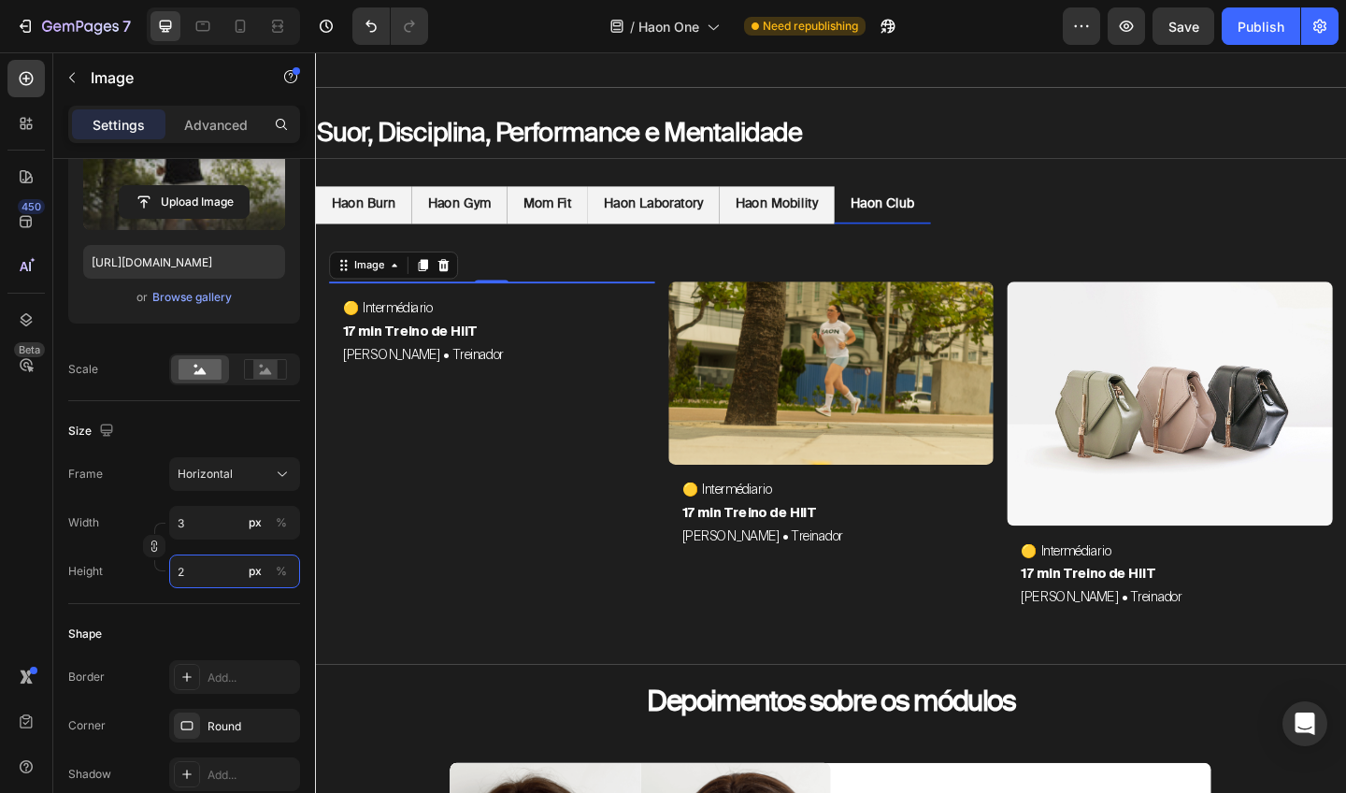
type input "31"
type input "23"
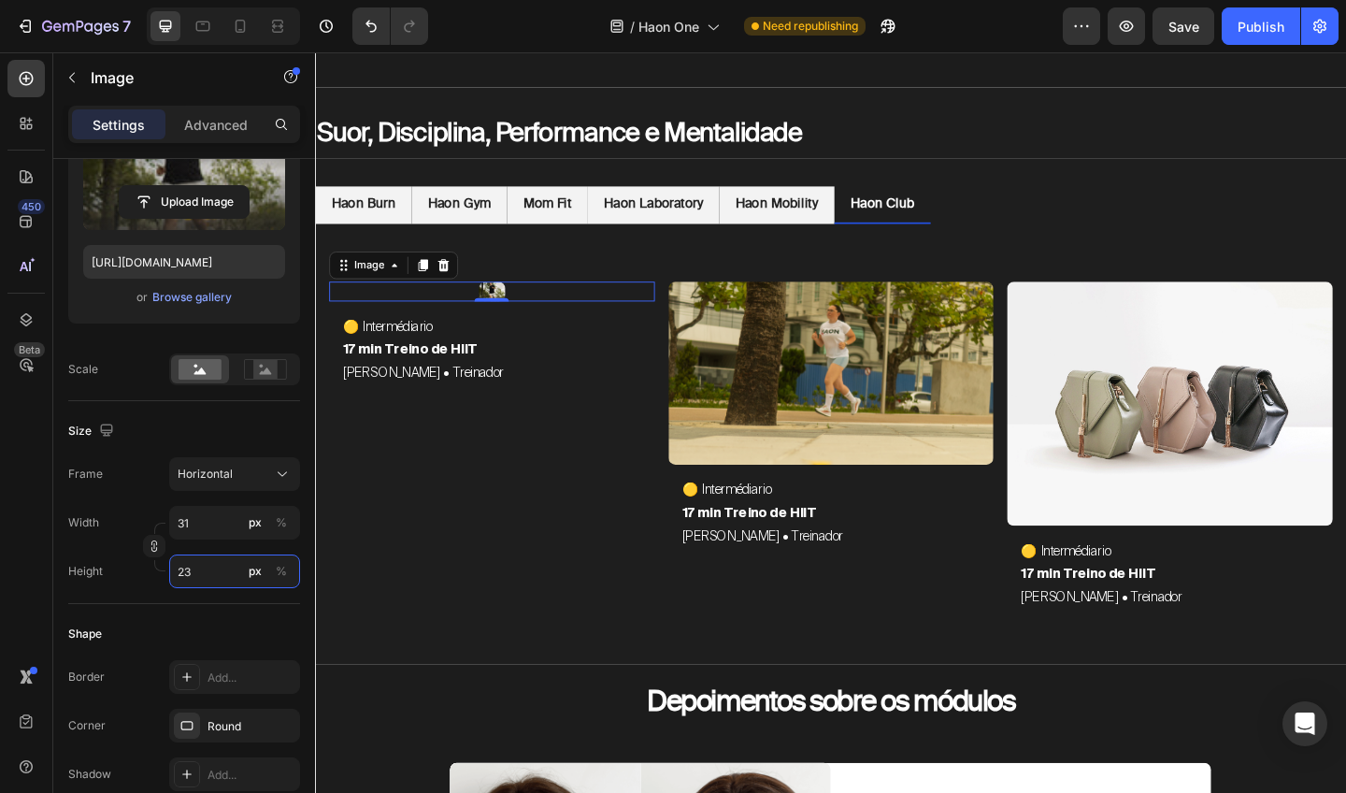
type input "312"
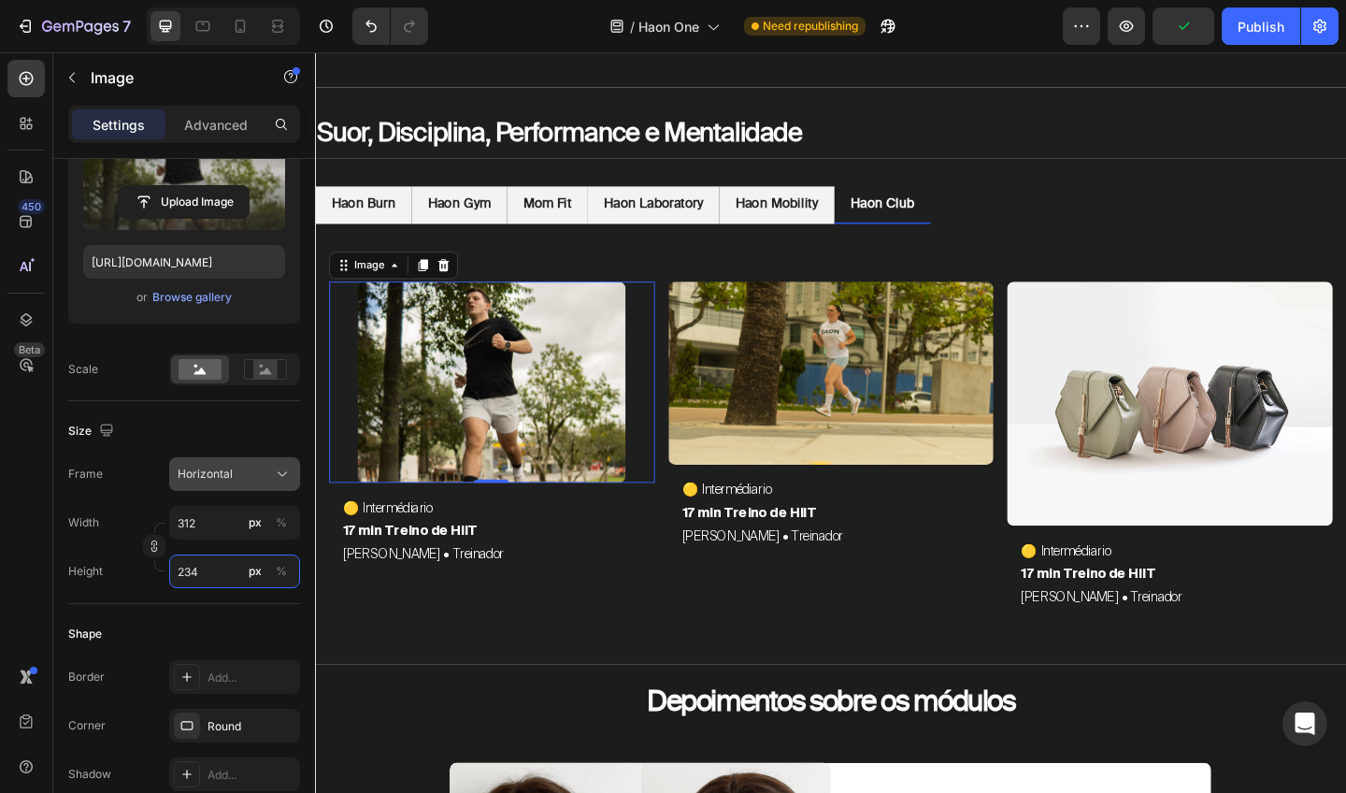
type input "234"
click at [245, 476] on div "Horizontal" at bounding box center [224, 474] width 92 height 17
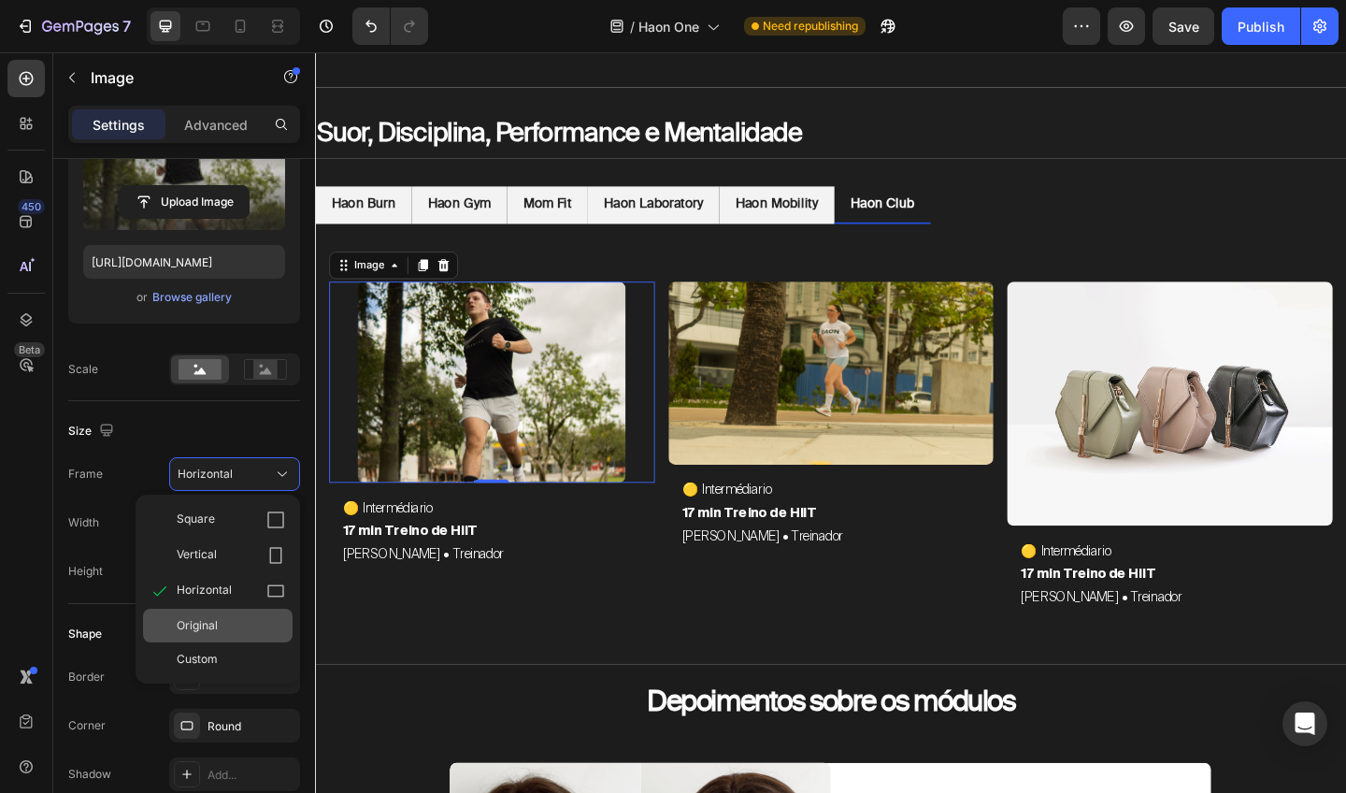
click at [219, 620] on div "Original" at bounding box center [231, 625] width 108 height 17
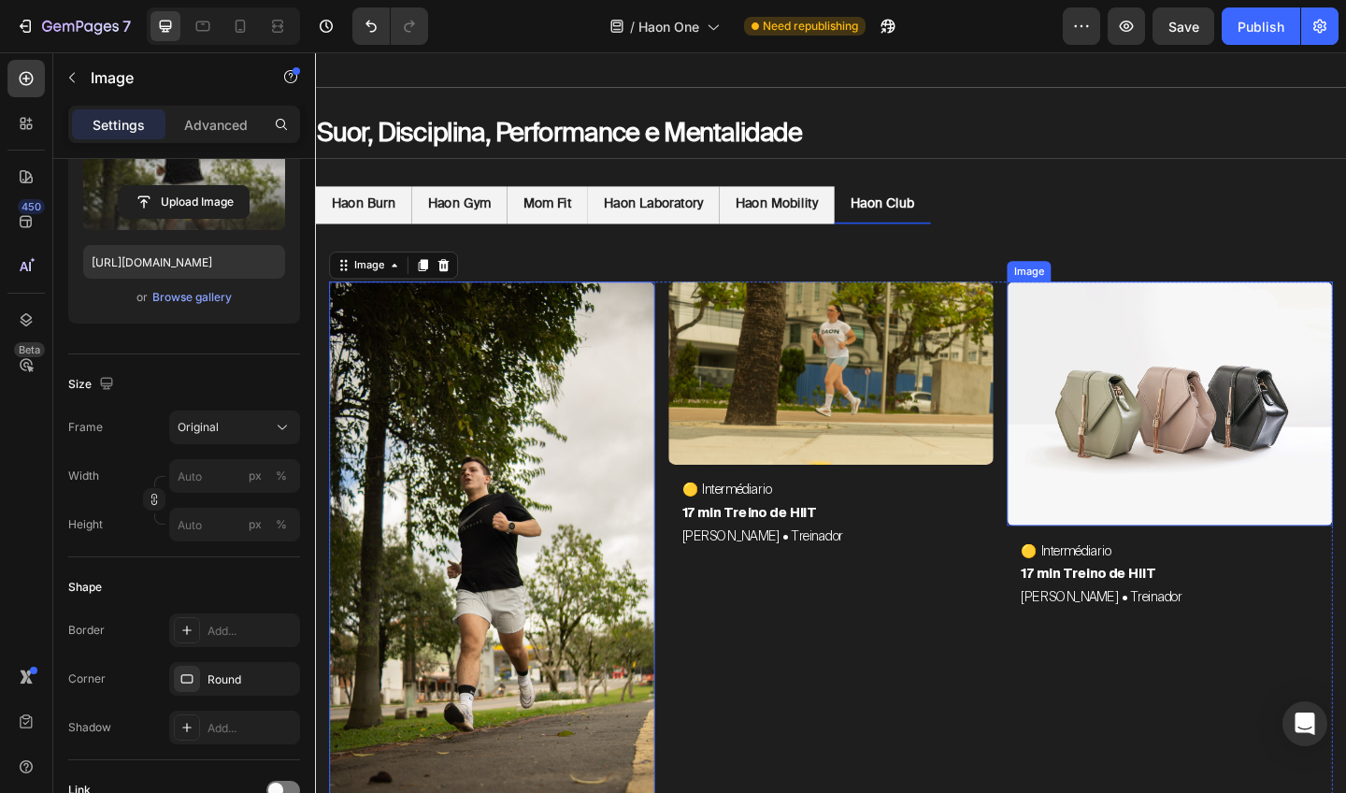
click at [1234, 437] on img at bounding box center [1245, 435] width 354 height 266
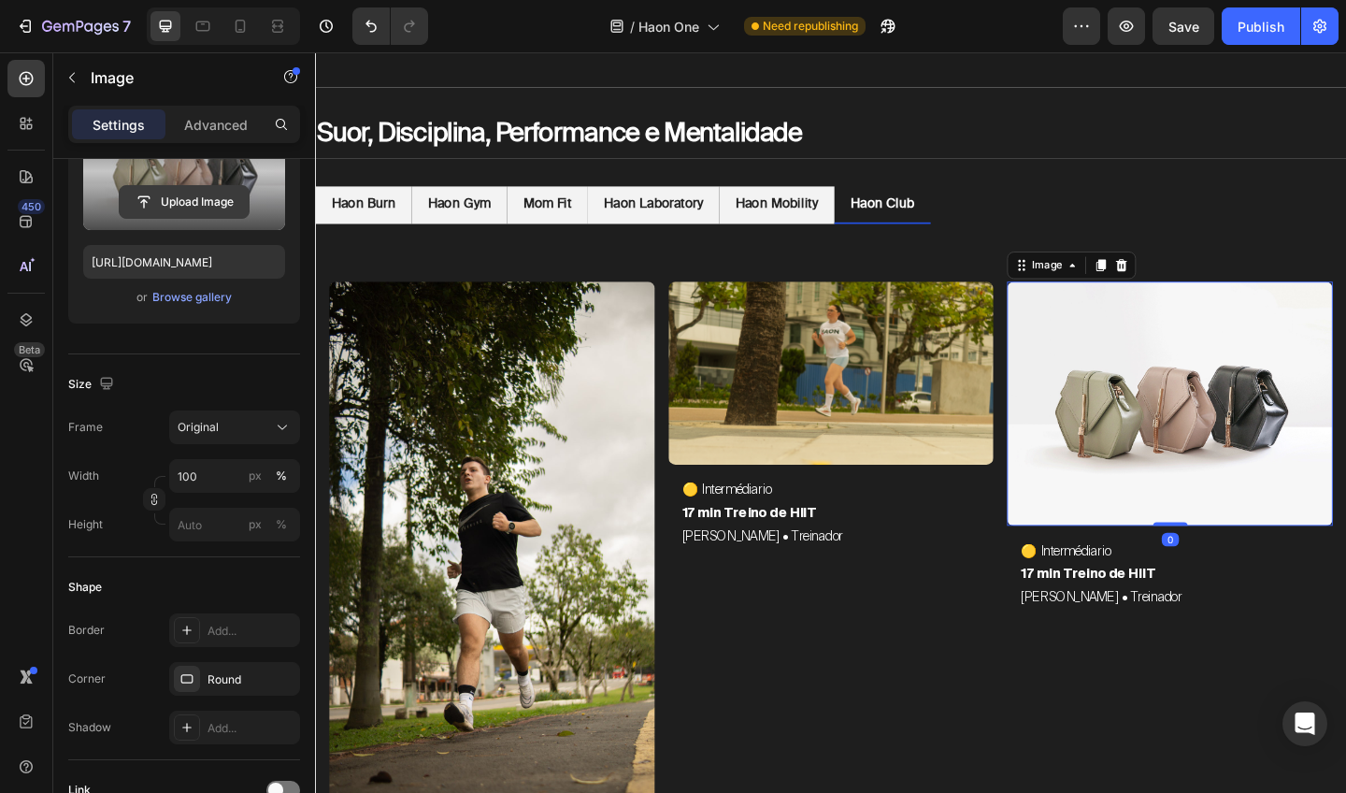
click at [186, 200] on input "file" at bounding box center [184, 202] width 129 height 32
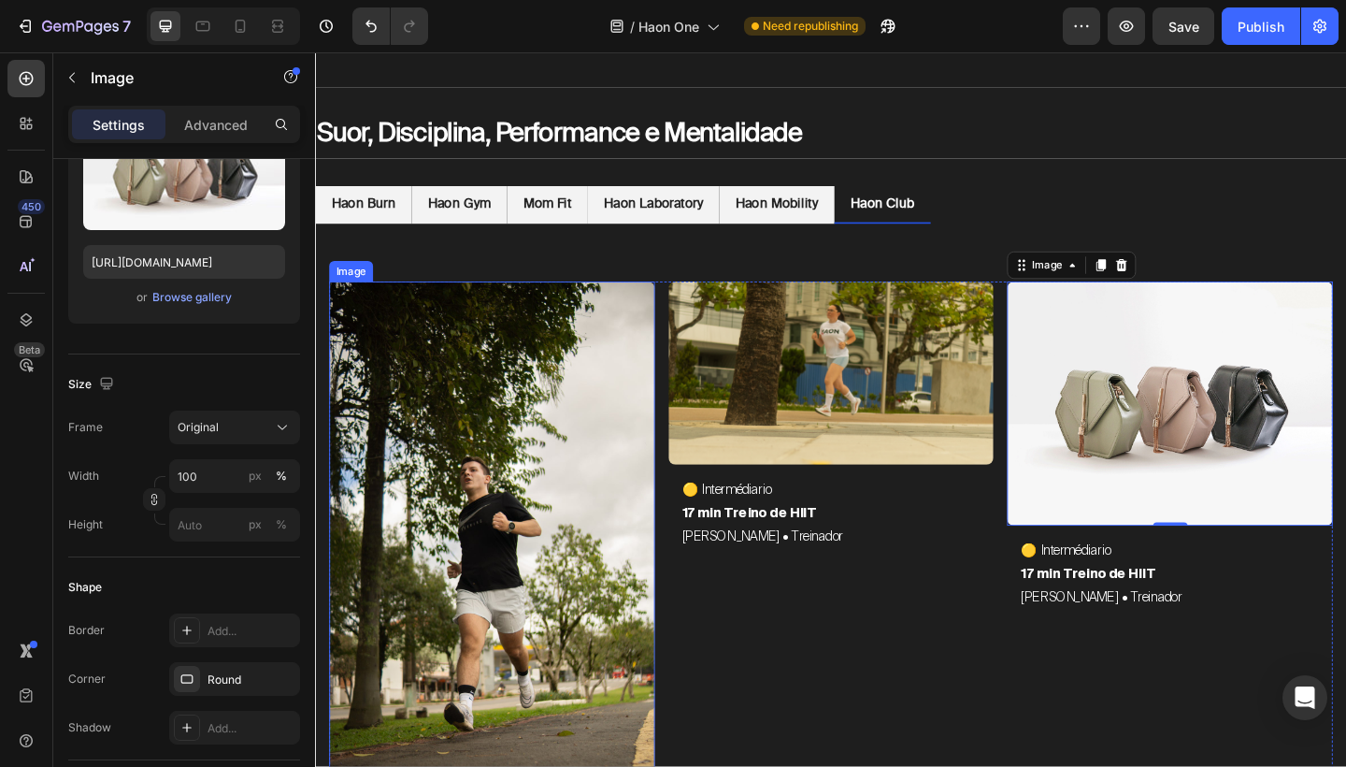
click at [541, 487] on img at bounding box center [507, 616] width 354 height 629
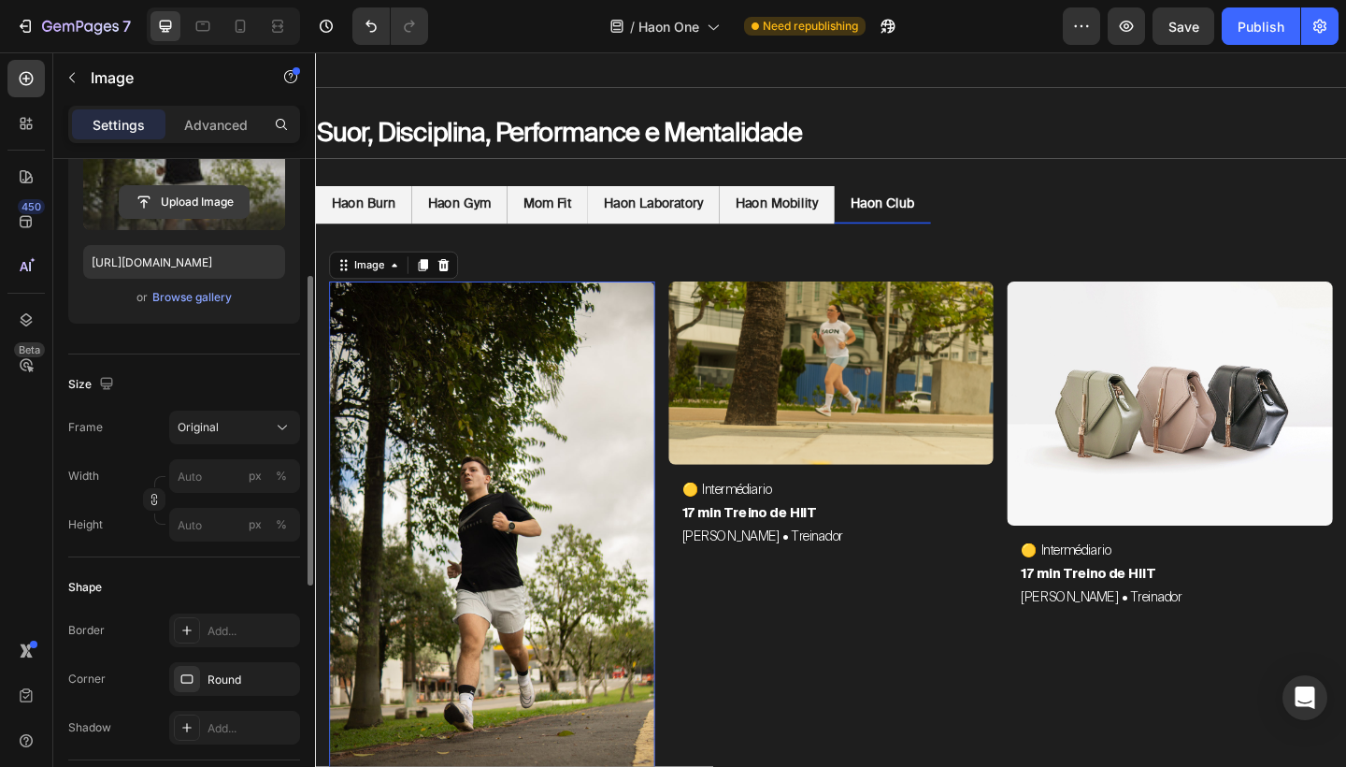
click at [205, 205] on input "file" at bounding box center [184, 202] width 129 height 32
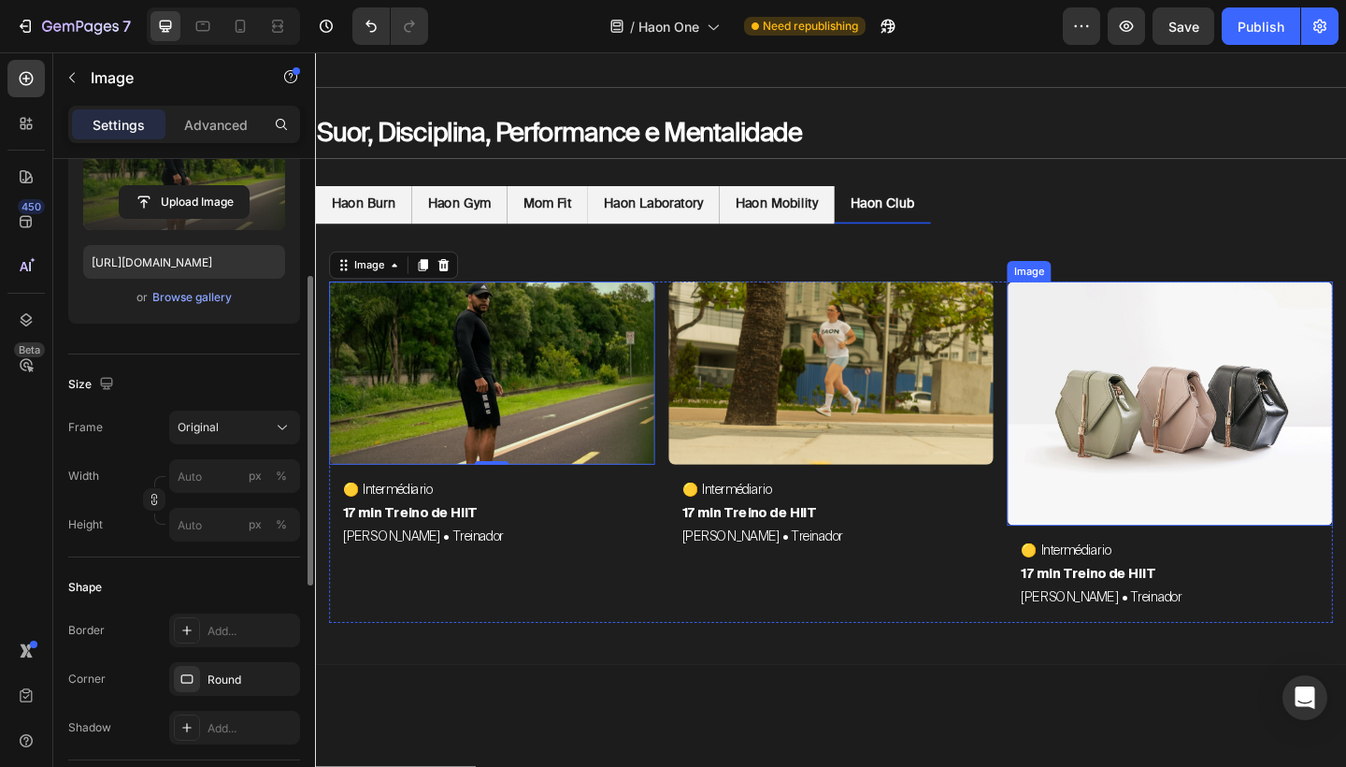
type input "https://cdn.shopify.com/s/files/1/0754/9681/6871/files/gempages_576628724481393…"
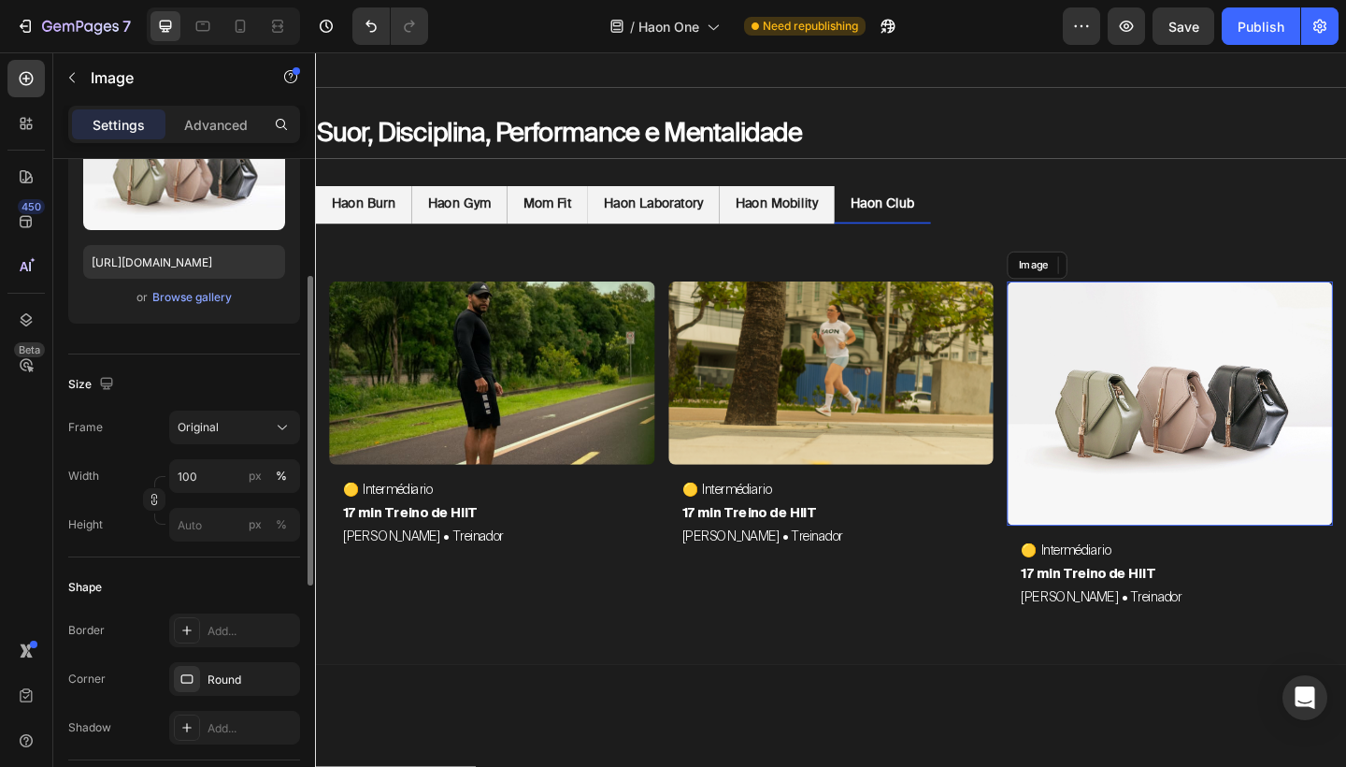
click at [1193, 435] on img at bounding box center [1245, 435] width 354 height 266
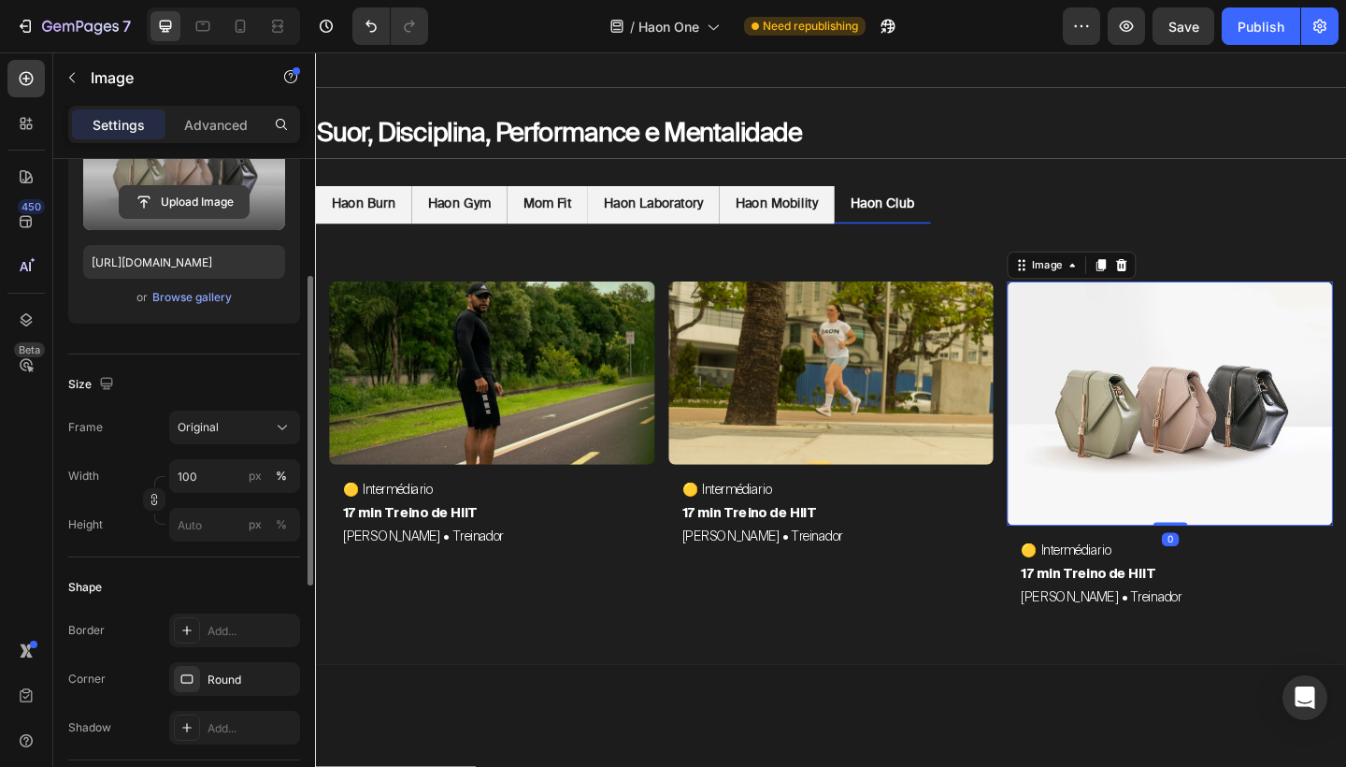
click at [207, 200] on input "file" at bounding box center [184, 202] width 129 height 32
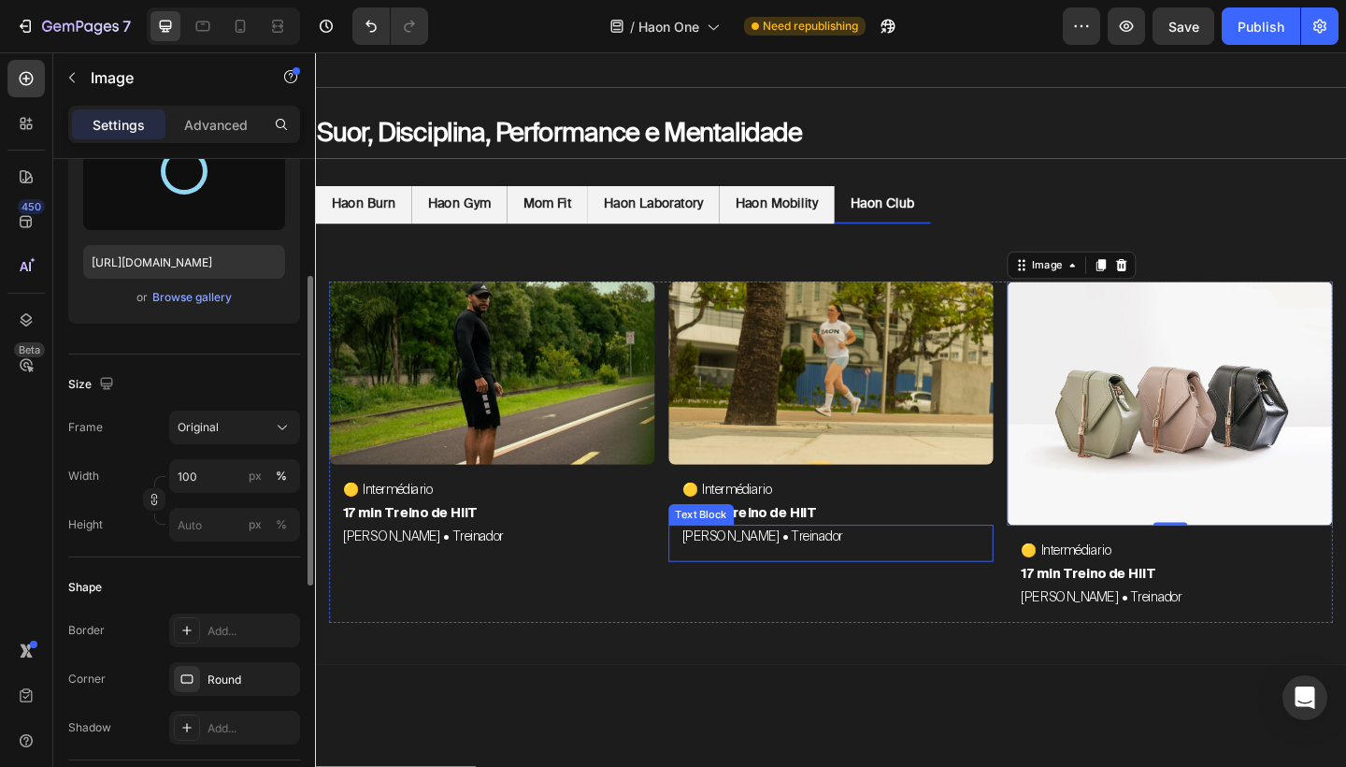
type input "https://cdn.shopify.com/s/files/1/0754/9681/6871/files/gempages_576628724481393…"
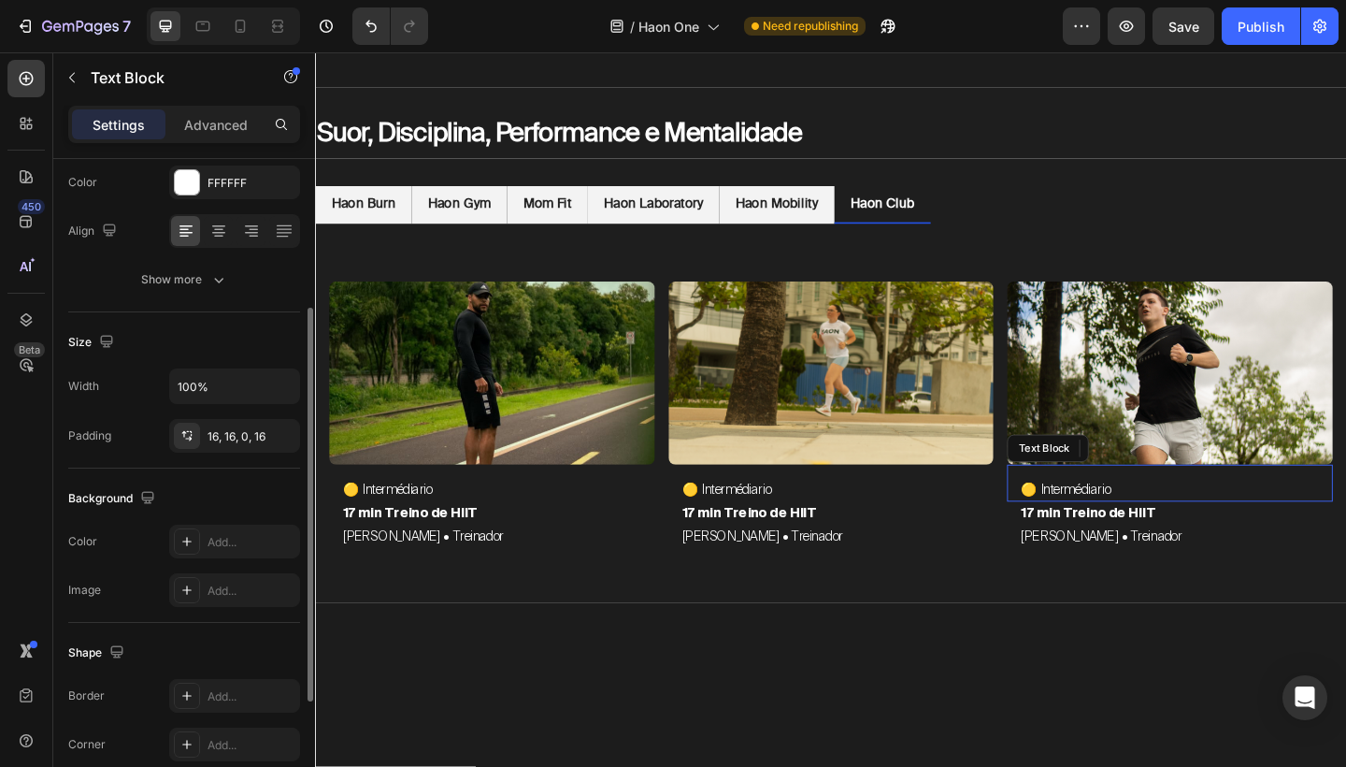
click at [1135, 527] on p "🟡 Intermédiario" at bounding box center [1245, 528] width 324 height 25
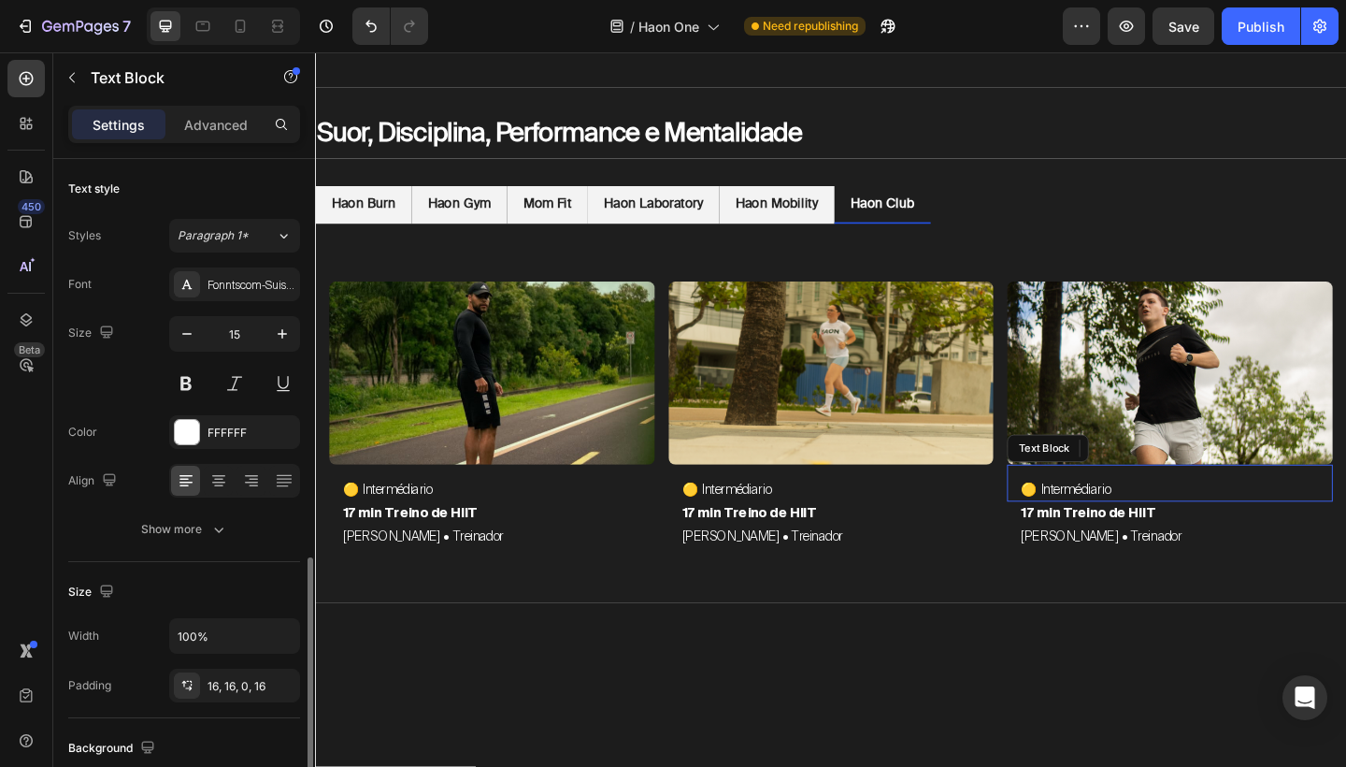
click at [1135, 527] on p "🟡 Intermédiario" at bounding box center [1245, 528] width 324 height 25
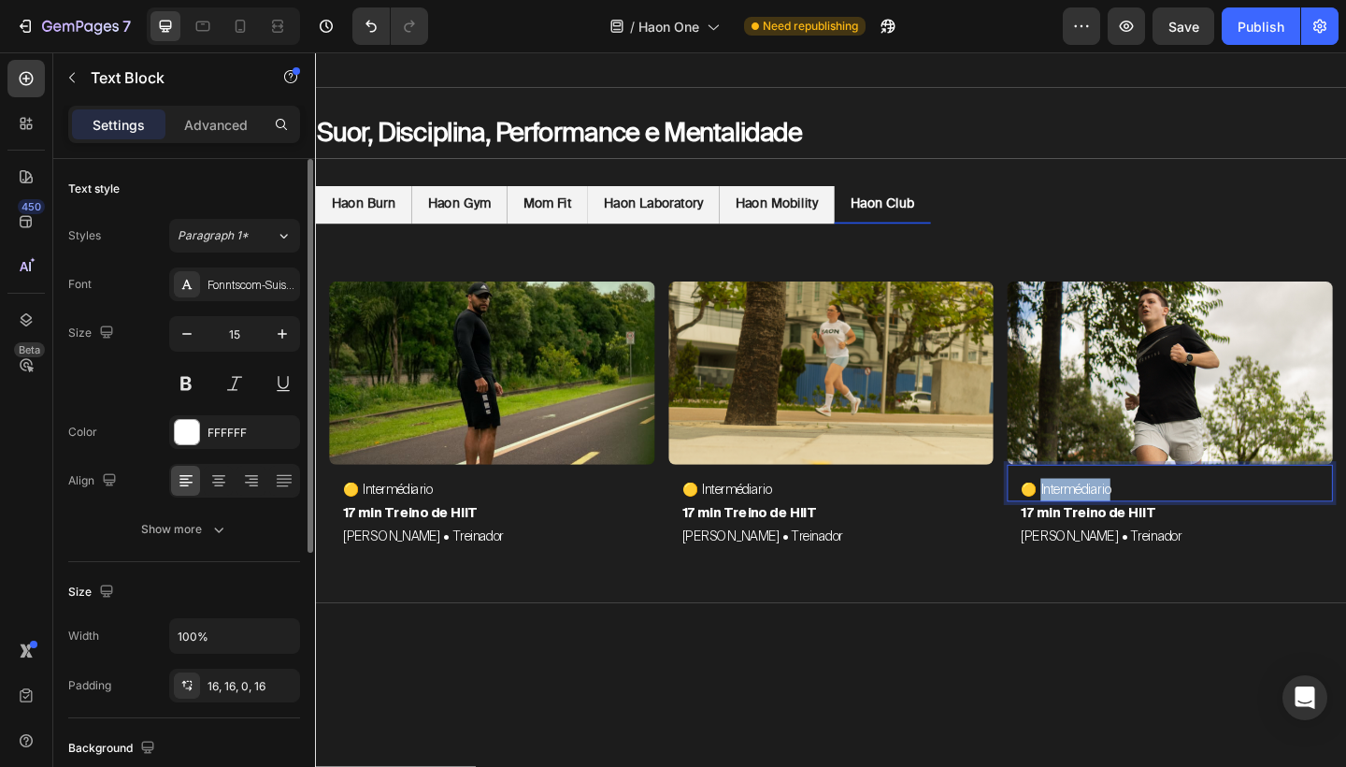
click at [1135, 527] on p "🟡 Intermédiario" at bounding box center [1245, 528] width 324 height 25
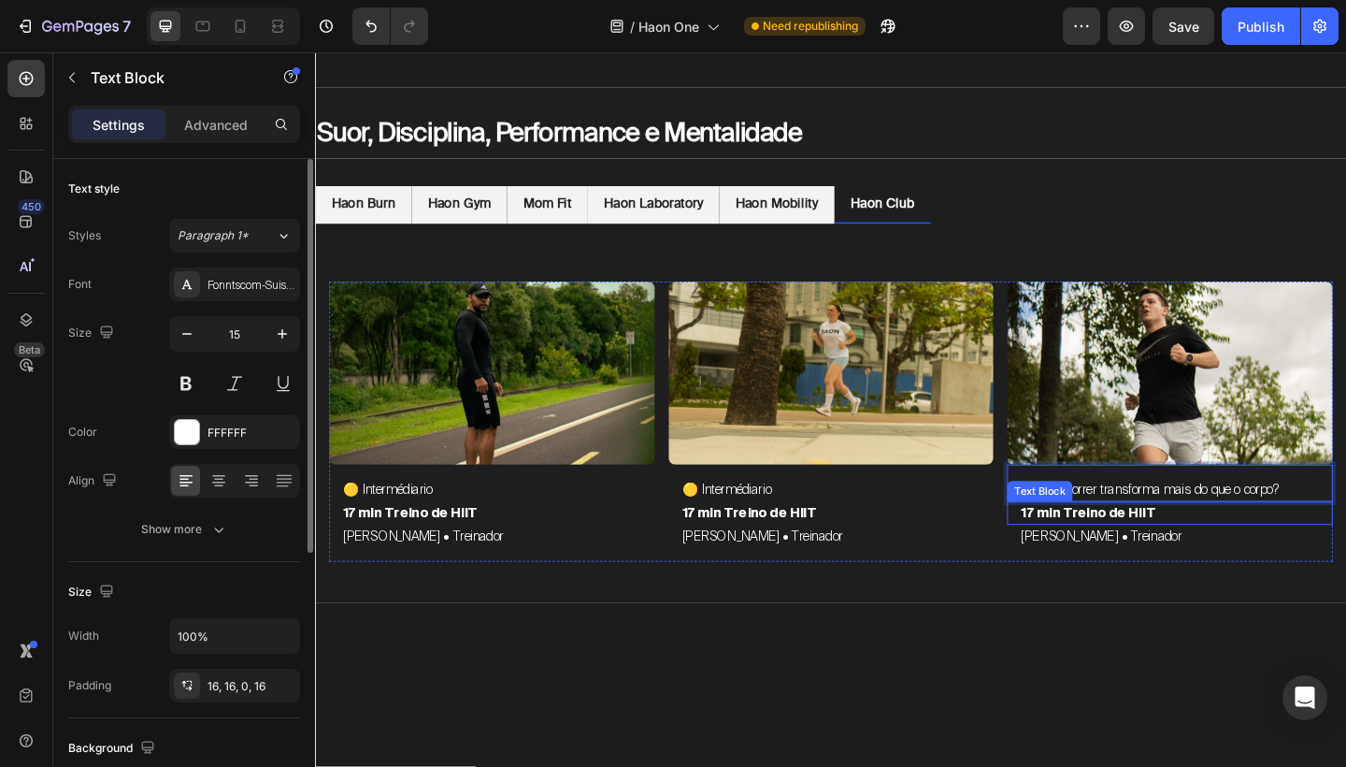
click at [1129, 552] on p "17 min Treino de HIIT" at bounding box center [1245, 553] width 324 height 25
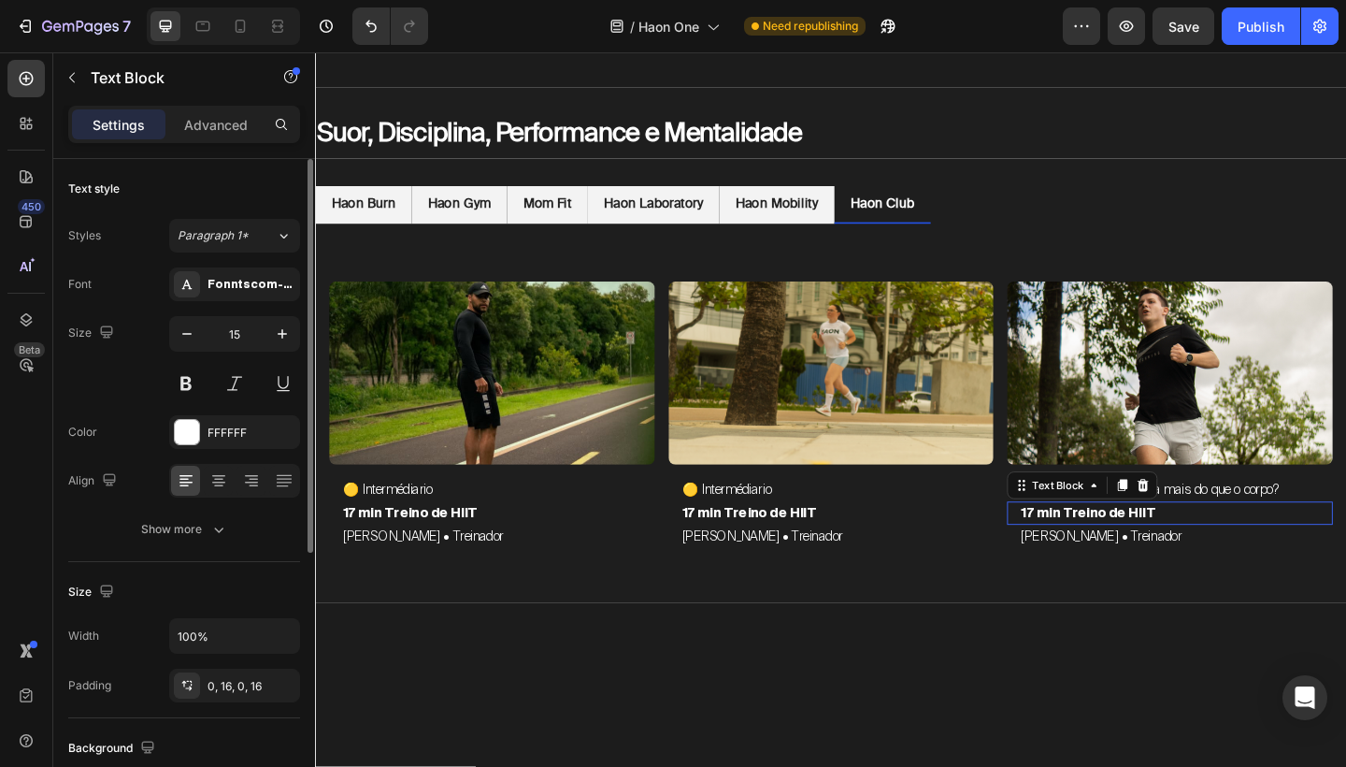
click at [1129, 552] on p "17 min Treino de HIIT" at bounding box center [1245, 553] width 324 height 25
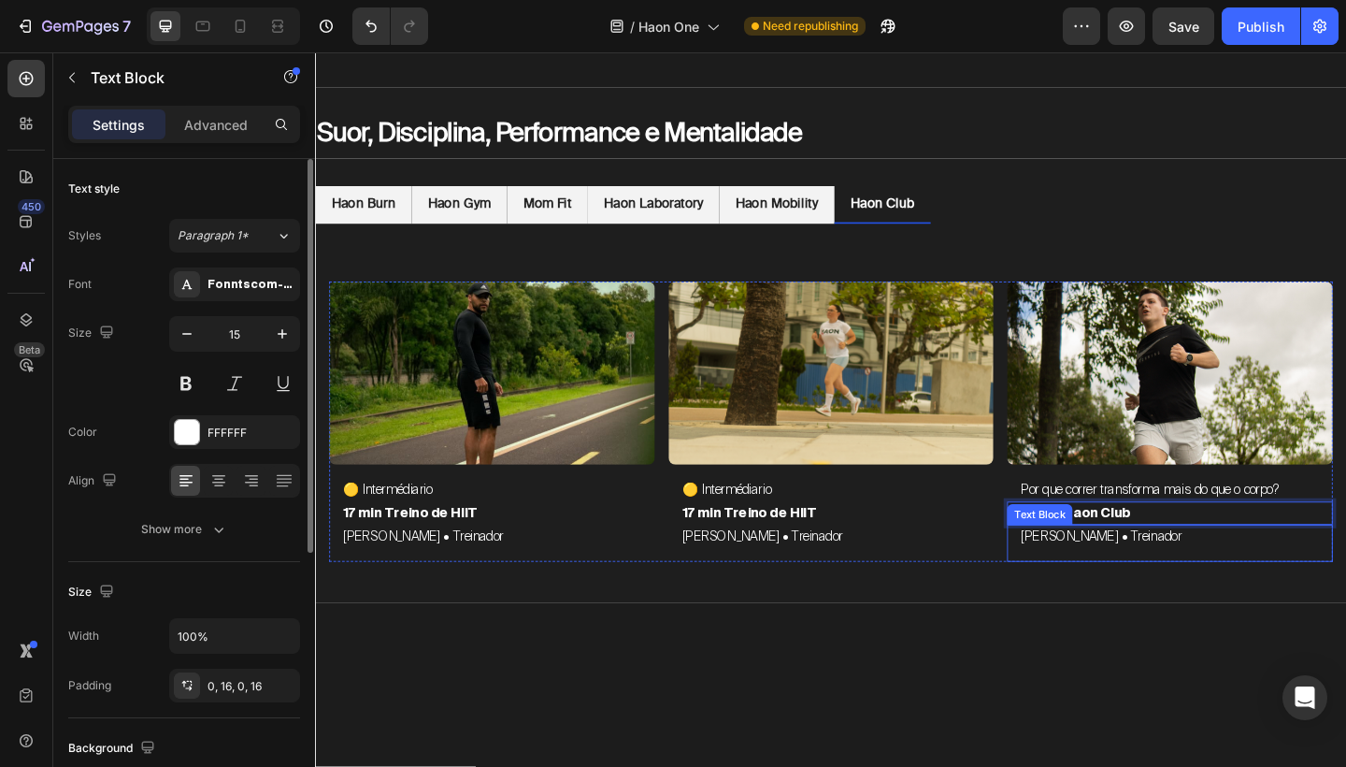
click at [1150, 586] on p "[PERSON_NAME] • Treinador" at bounding box center [1245, 579] width 324 height 25
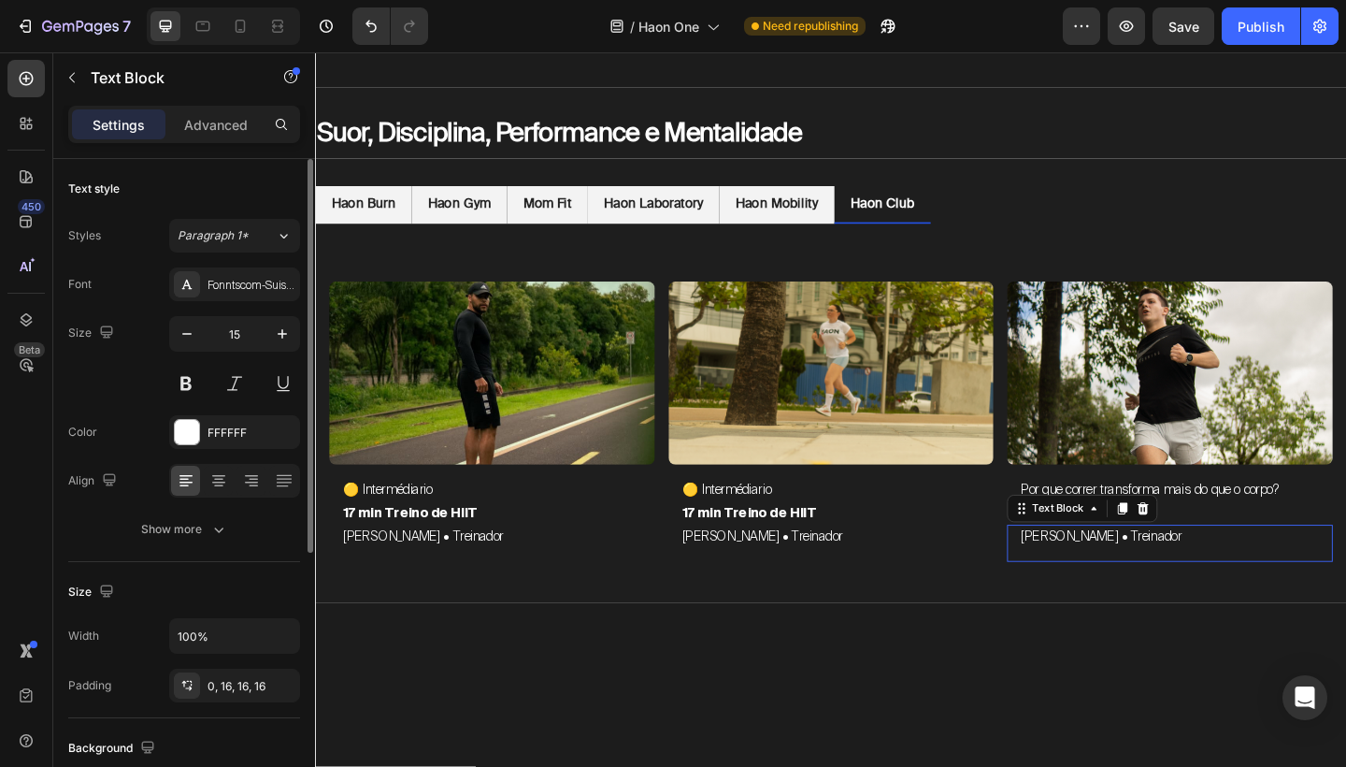
click at [1150, 586] on p "[PERSON_NAME] • Treinador" at bounding box center [1245, 579] width 324 height 25
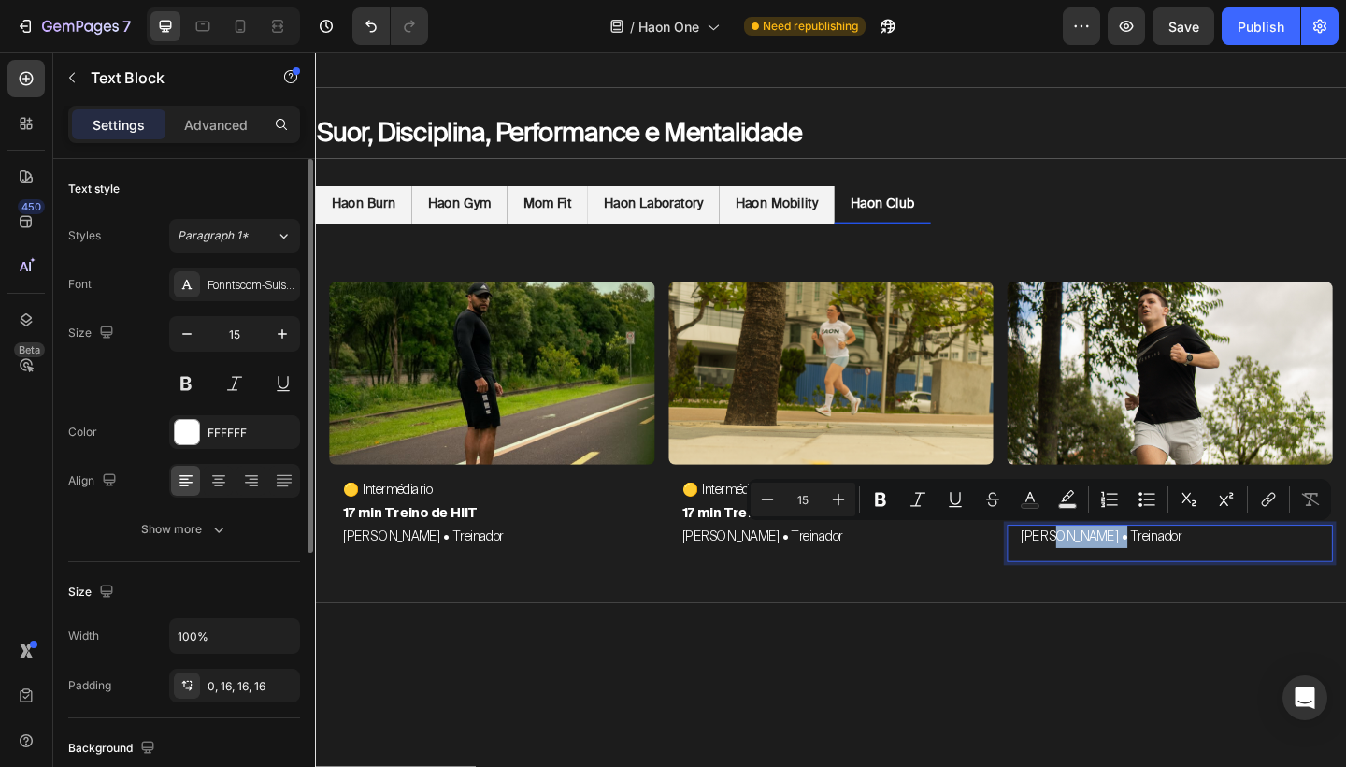
click at [1150, 586] on p "[PERSON_NAME] • Treinador" at bounding box center [1245, 579] width 324 height 25
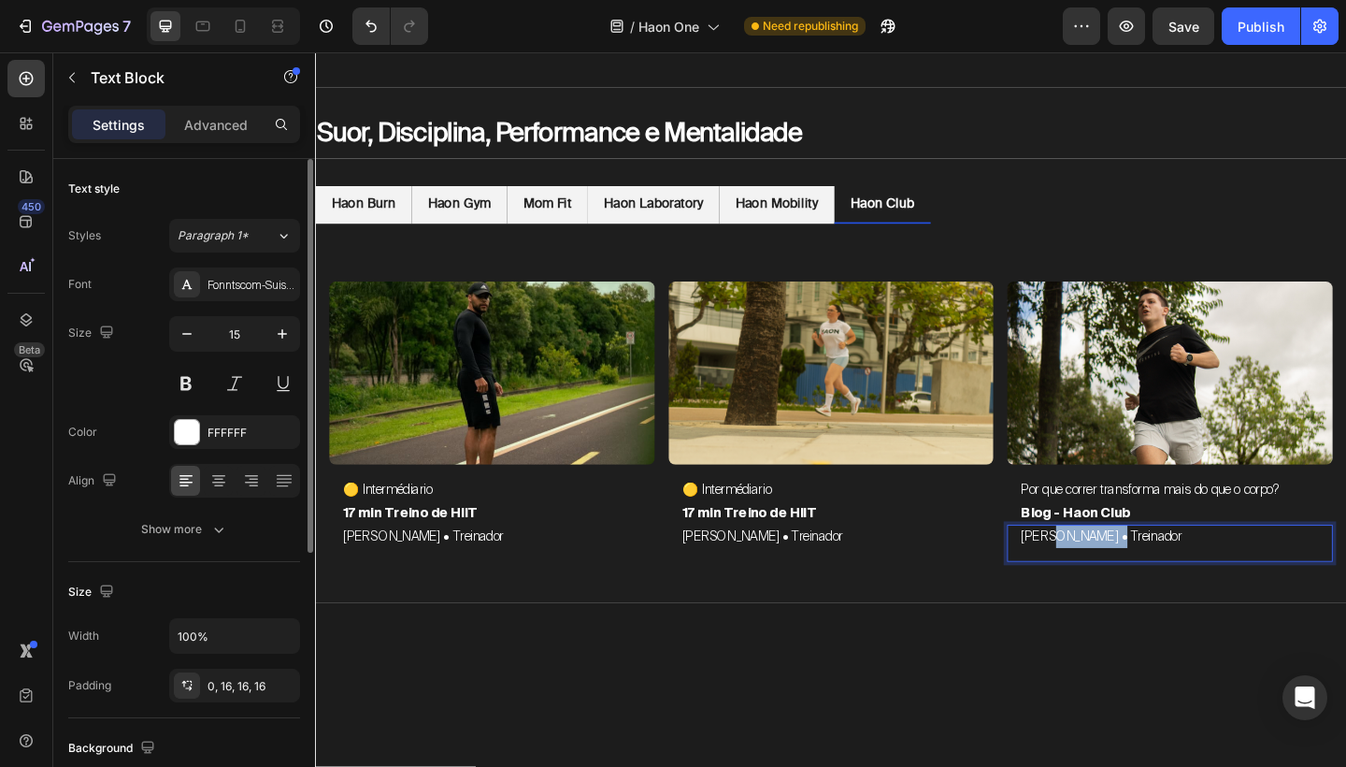
click at [1150, 586] on p "[PERSON_NAME] • Treinador" at bounding box center [1245, 579] width 324 height 25
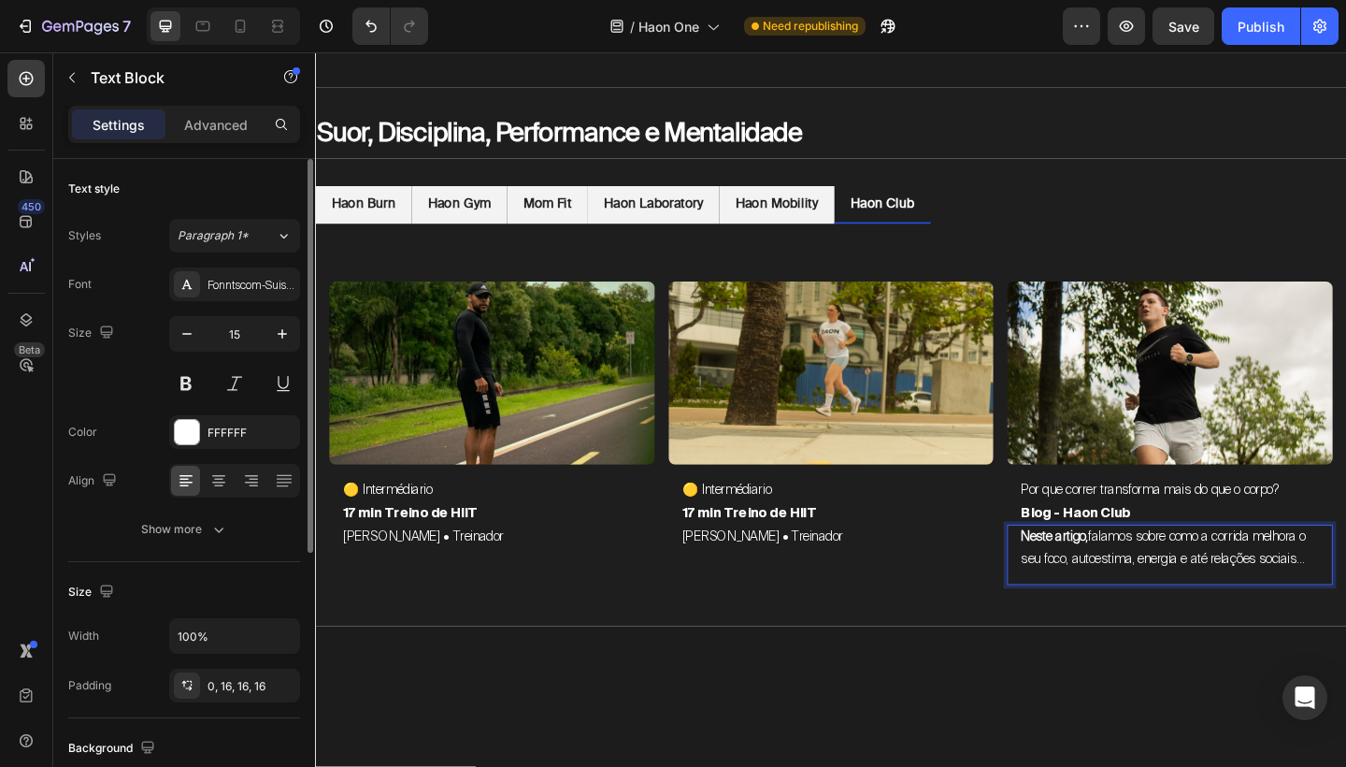
click at [1189, 607] on span "Neste artigo, falamos sobre como a corrida melhora o seu foco, autoestima, ener…" at bounding box center [1239, 591] width 313 height 44
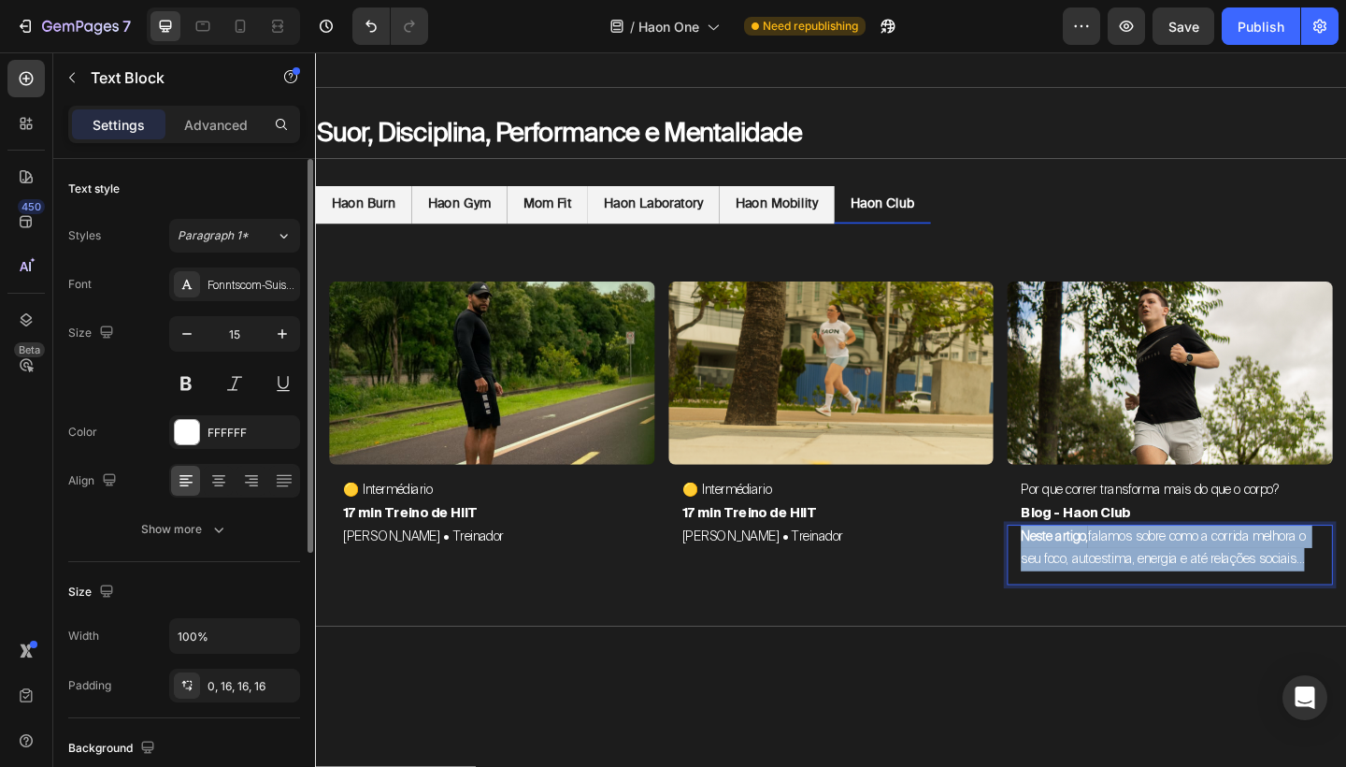
click at [1189, 607] on span "Neste artigo, falamos sobre como a corrida melhora o seu foco, autoestima, ener…" at bounding box center [1239, 591] width 313 height 44
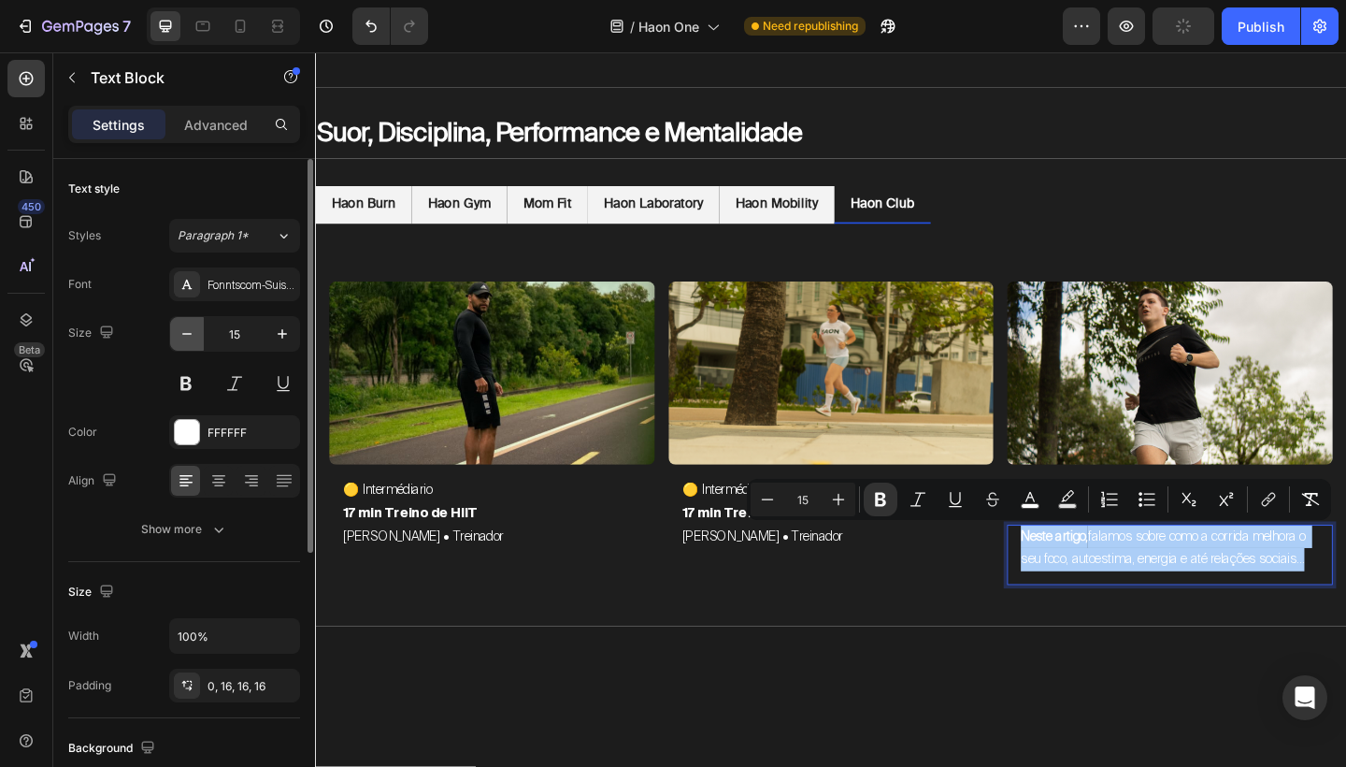
click at [189, 332] on icon "button" at bounding box center [187, 333] width 19 height 19
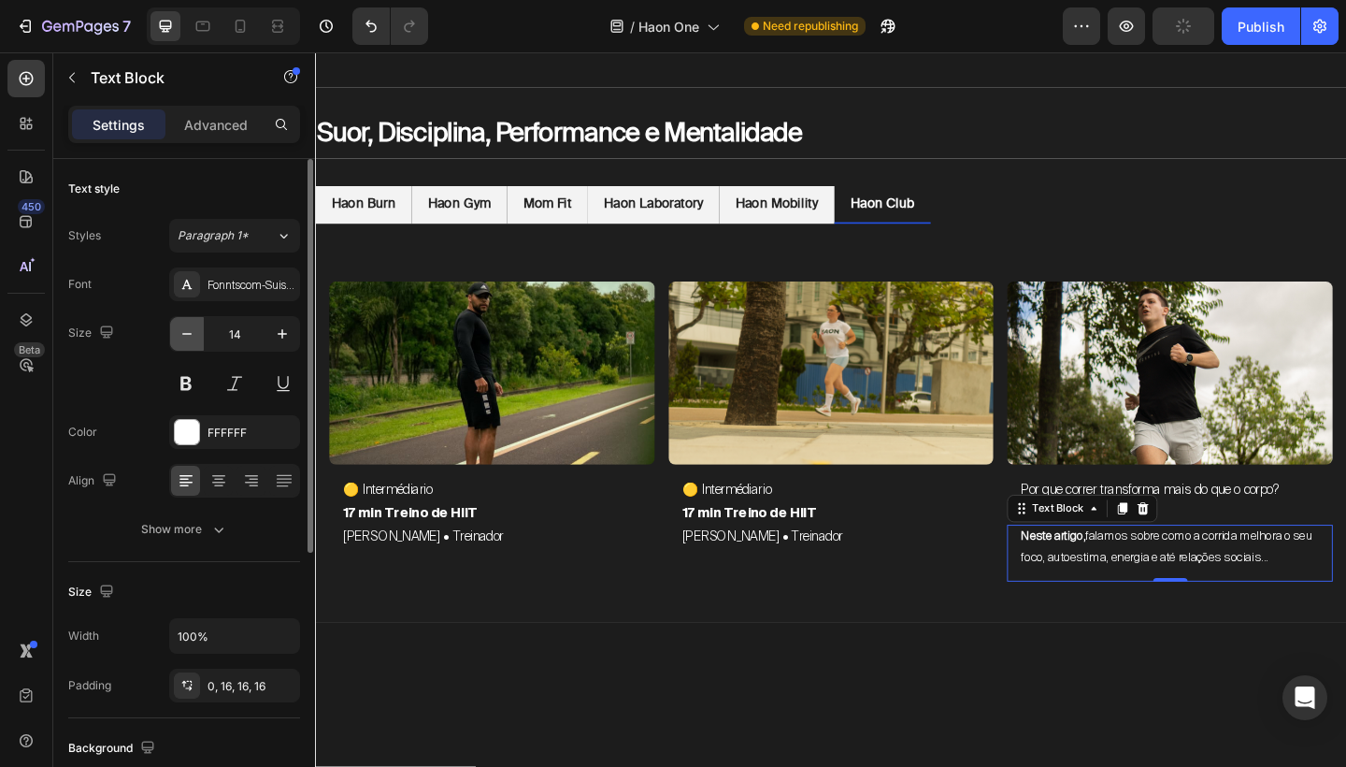
click at [189, 332] on icon "button" at bounding box center [187, 333] width 19 height 19
click at [284, 343] on button "button" at bounding box center [283, 334] width 34 height 34
type input "12"
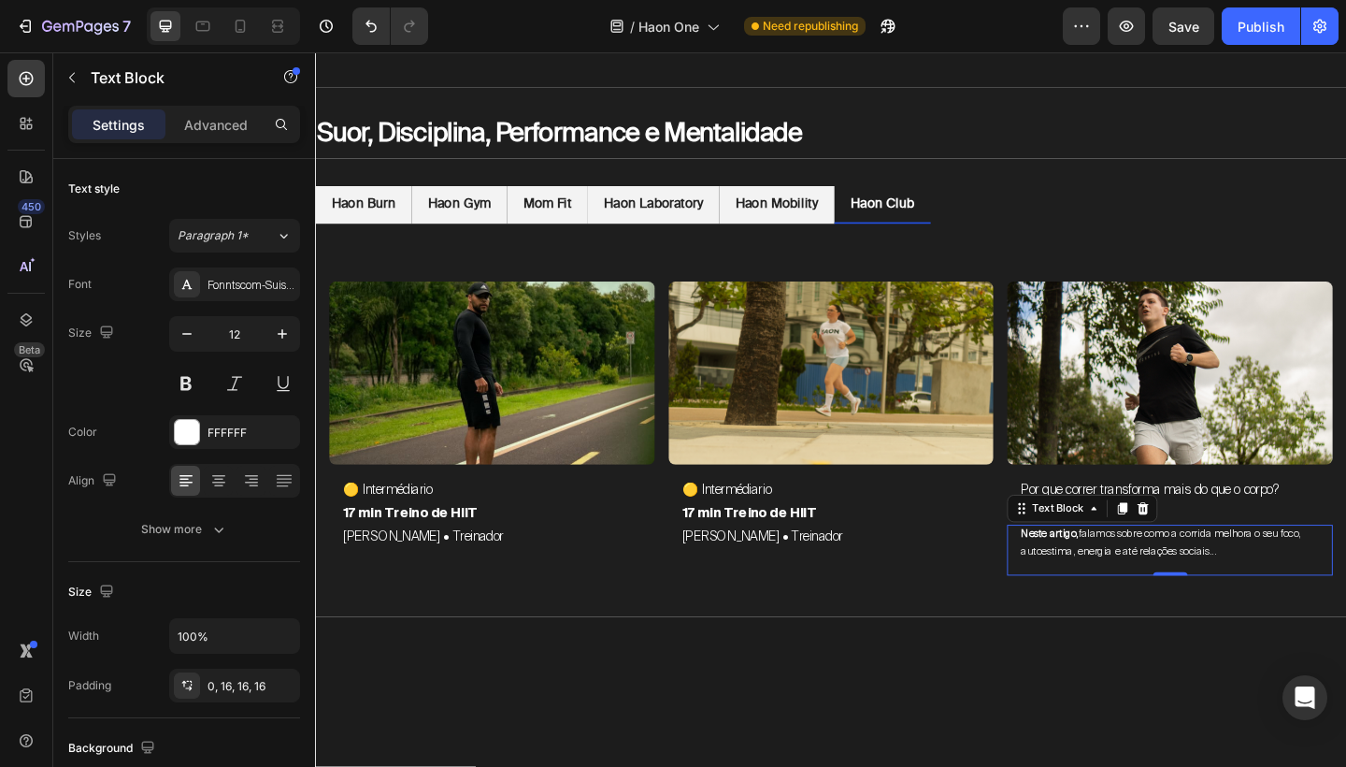
click at [1144, 598] on span "Neste artigo, falamos sobre como a corrida melhora o seu foco, autoestima, ener…" at bounding box center [1237, 587] width 308 height 36
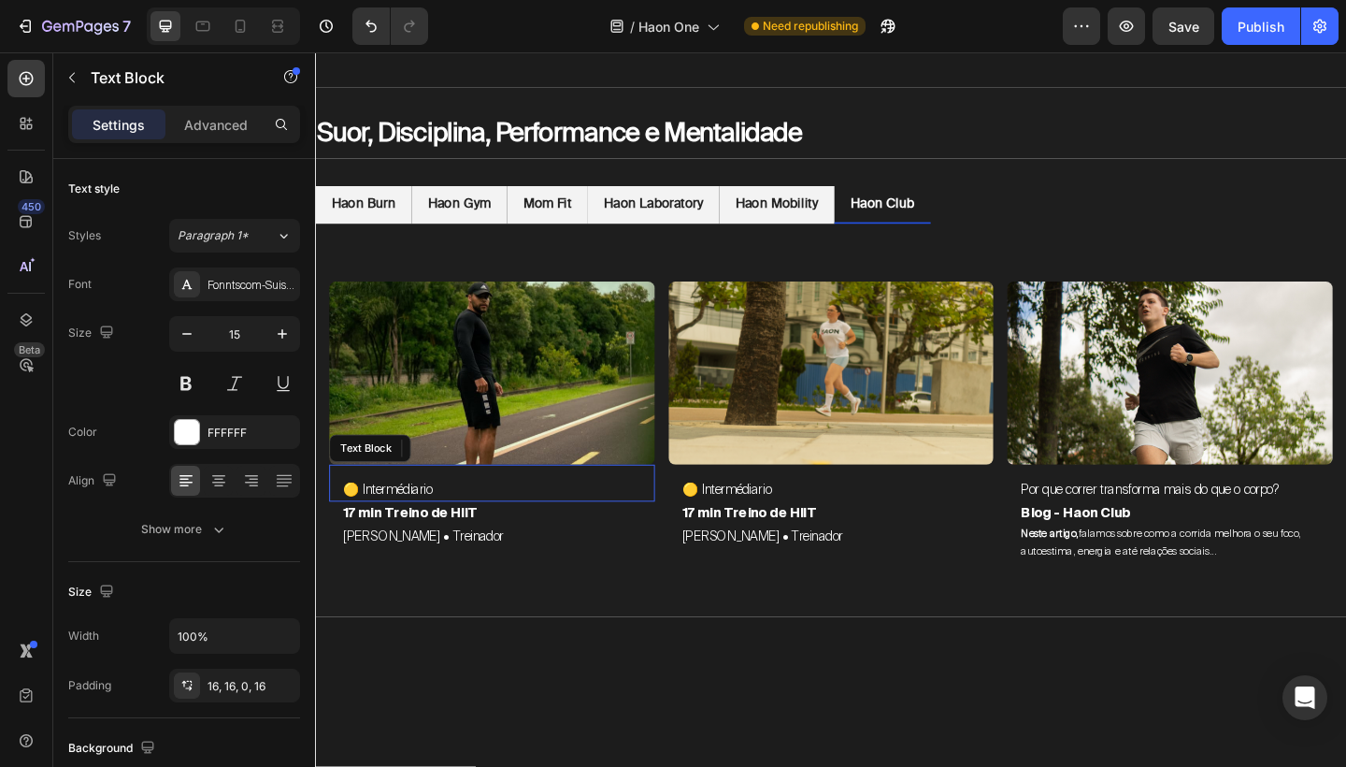
click at [404, 522] on p "🟡 Intermédiario" at bounding box center [507, 528] width 324 height 25
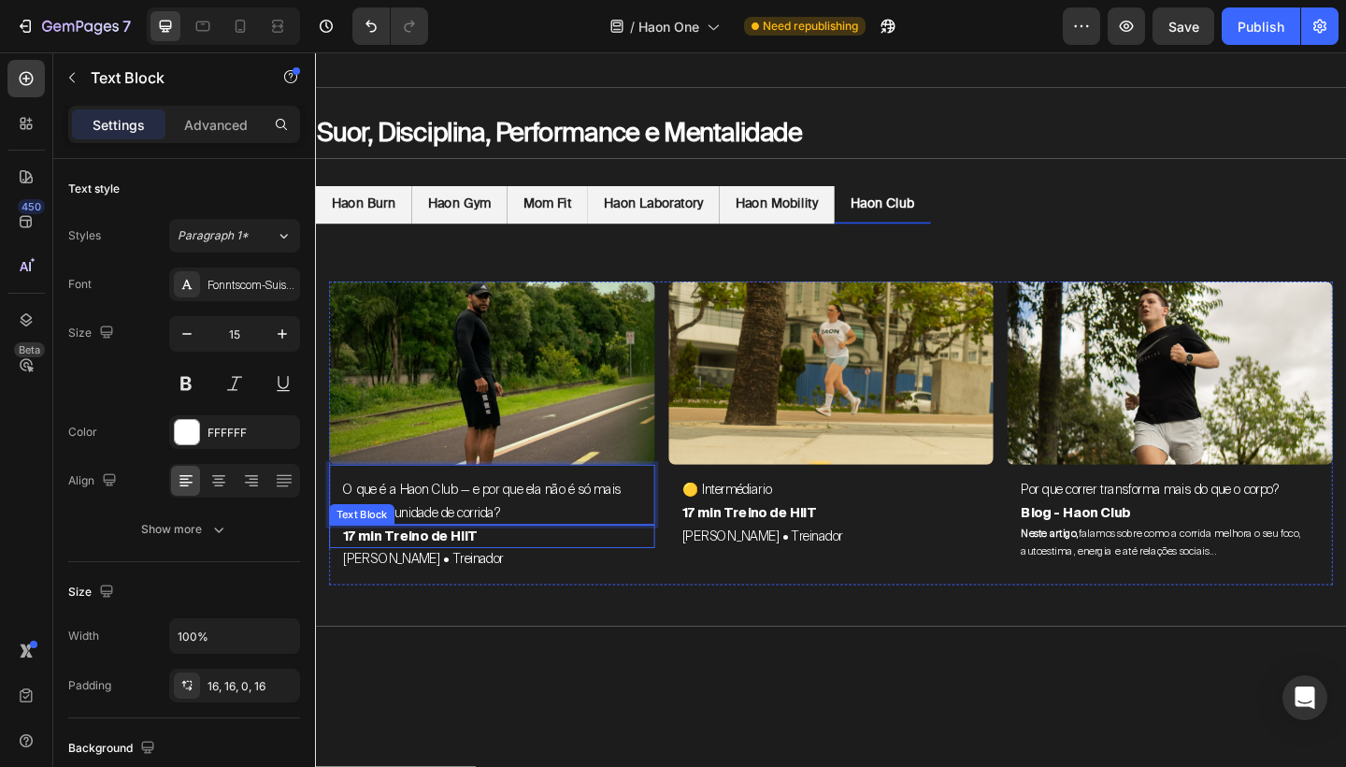
click at [466, 580] on p "17 min Treino de HIIT" at bounding box center [507, 579] width 324 height 25
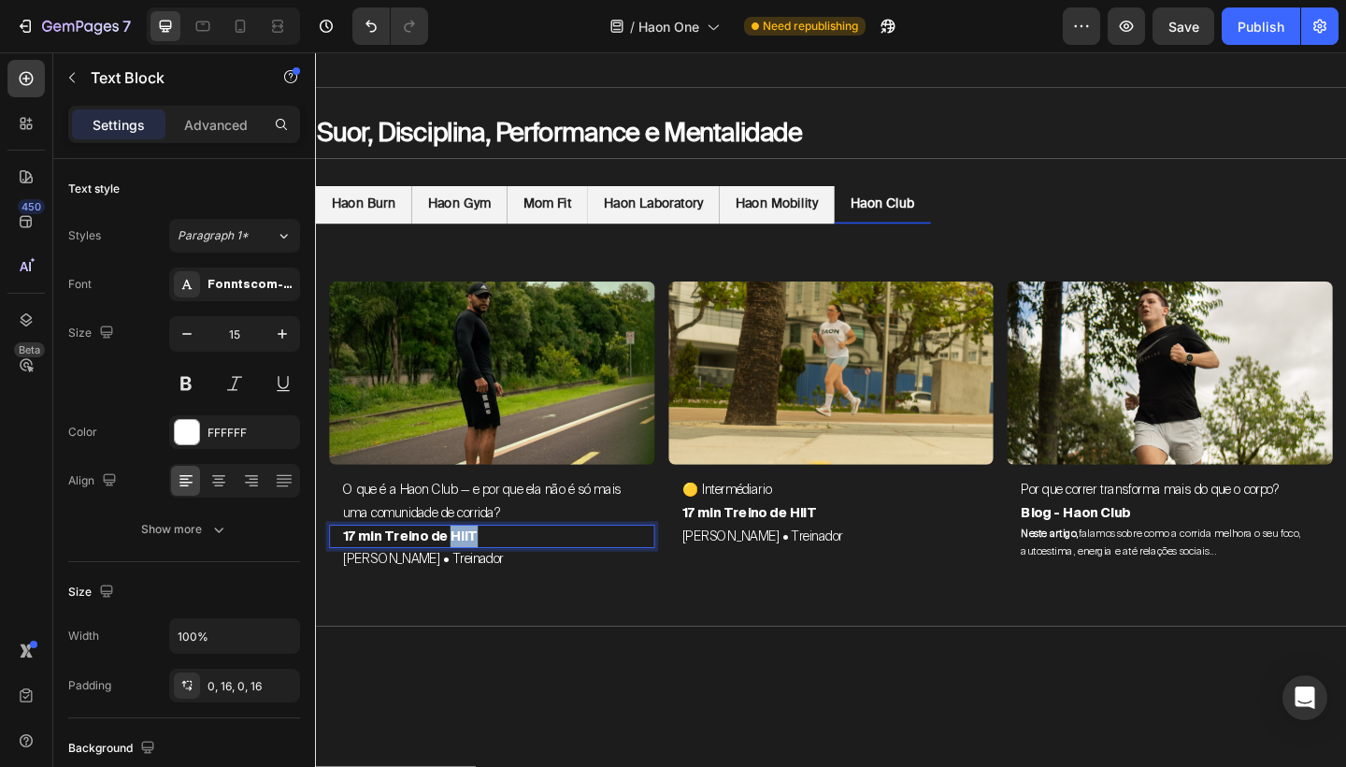
click at [466, 580] on p "17 min Treino de HIIT" at bounding box center [507, 579] width 324 height 25
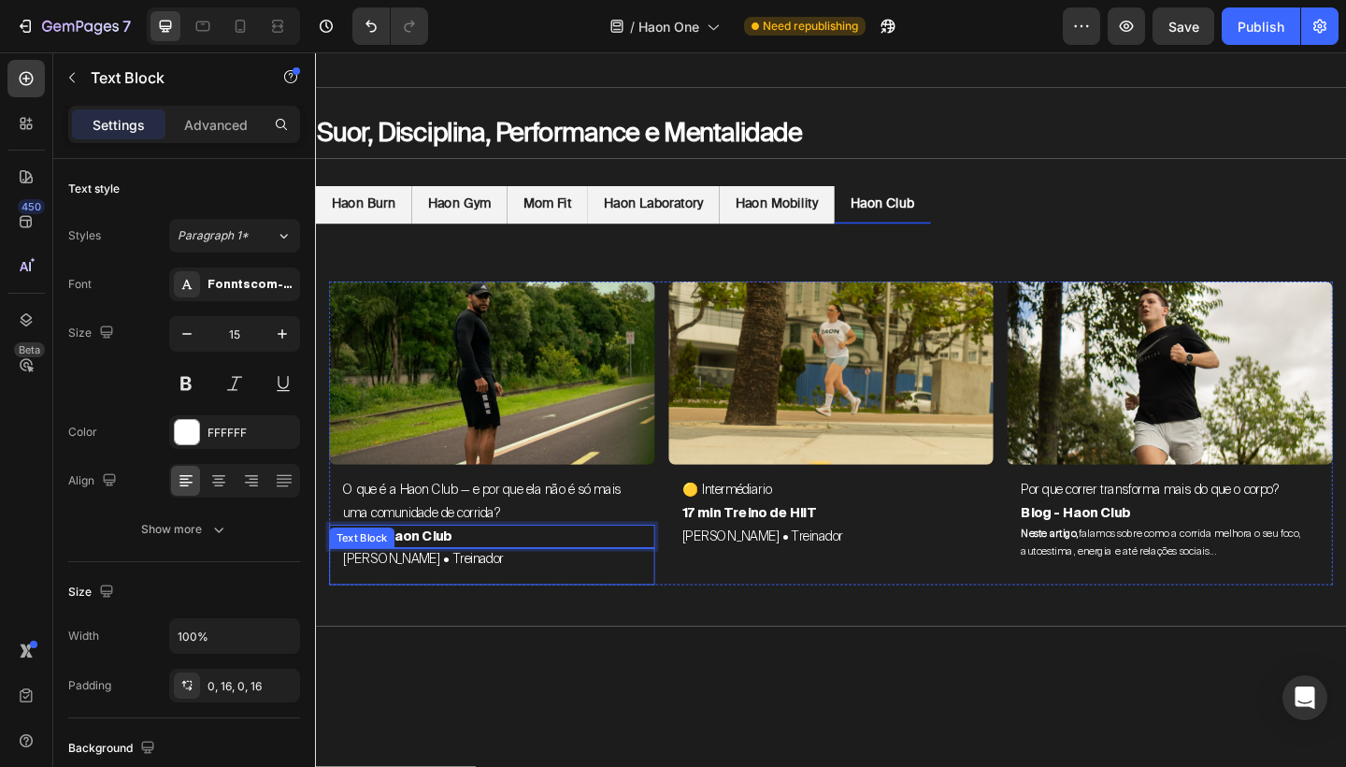
click at [470, 598] on p "[PERSON_NAME] • Treinador" at bounding box center [507, 604] width 324 height 25
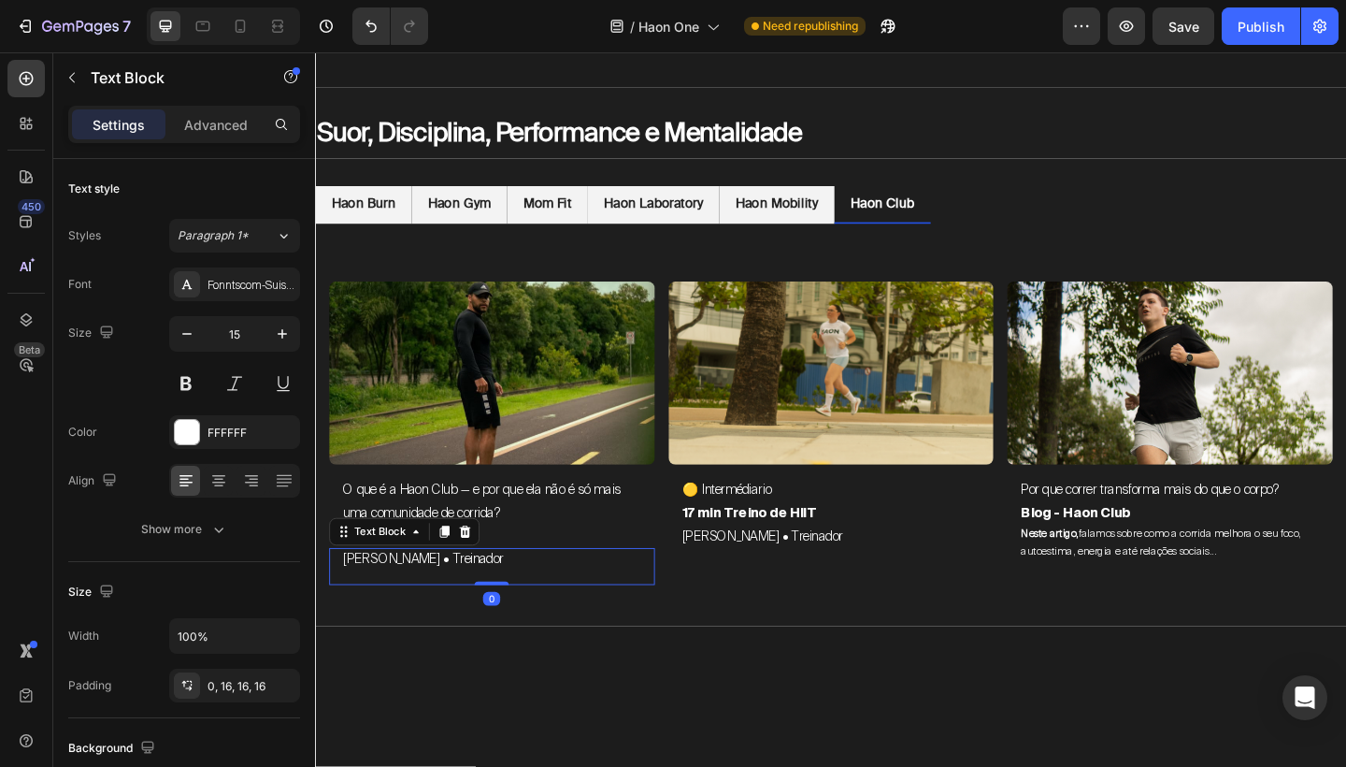
click at [470, 598] on p "[PERSON_NAME] • Treinador" at bounding box center [507, 604] width 324 height 25
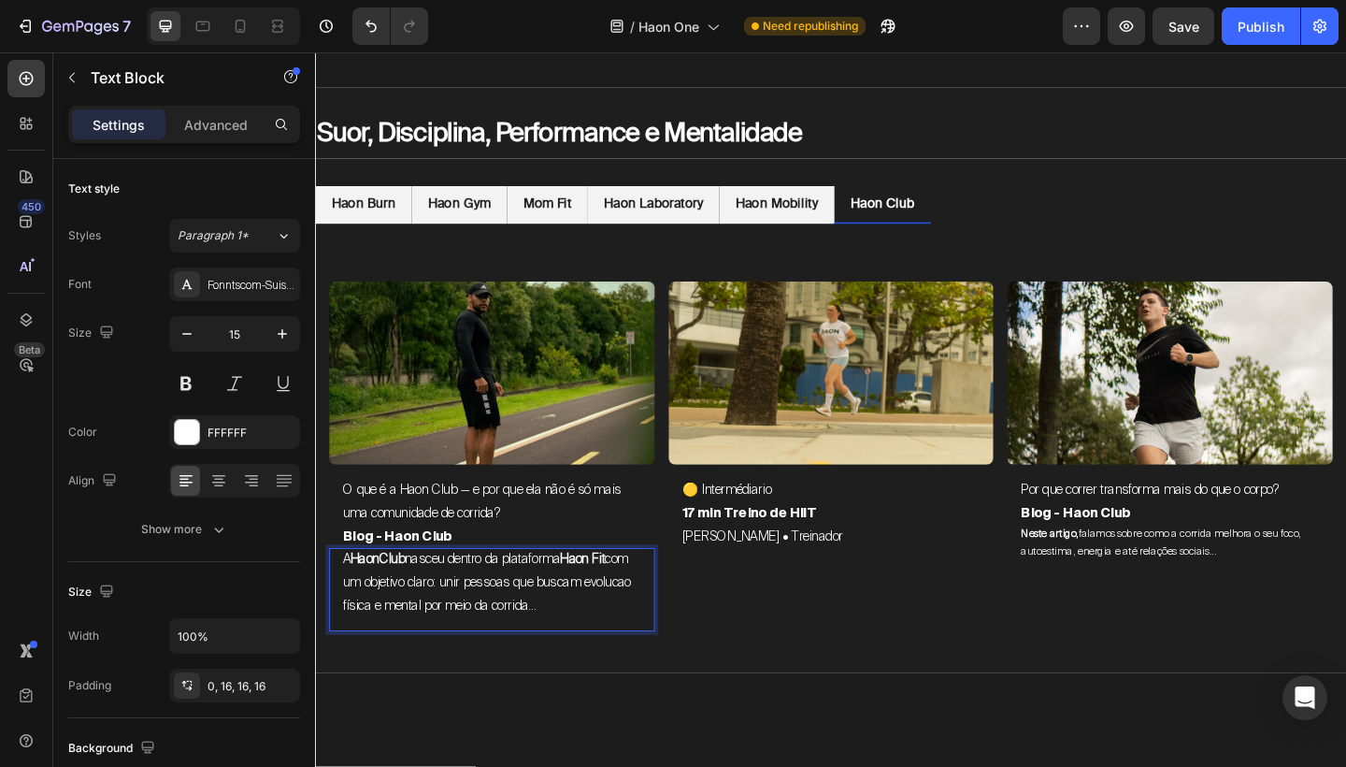
click at [466, 622] on span "A HaonClub nasceu dentro da plataforma Haon Fit com um objetivo claro: unir pes…" at bounding box center [503, 629] width 317 height 69
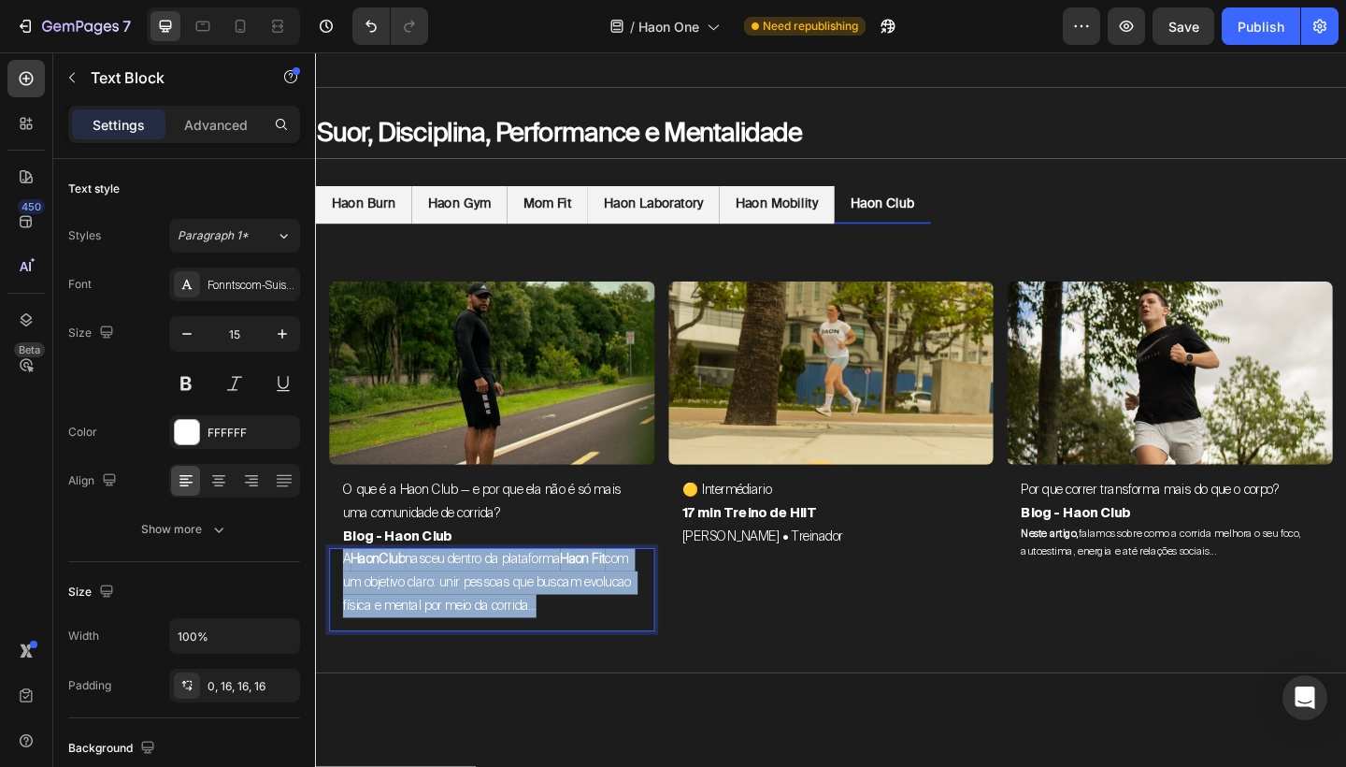
click at [466, 622] on span "A HaonClub nasceu dentro da plataforma Haon Fit com um objetivo claro: unir pes…" at bounding box center [503, 629] width 317 height 69
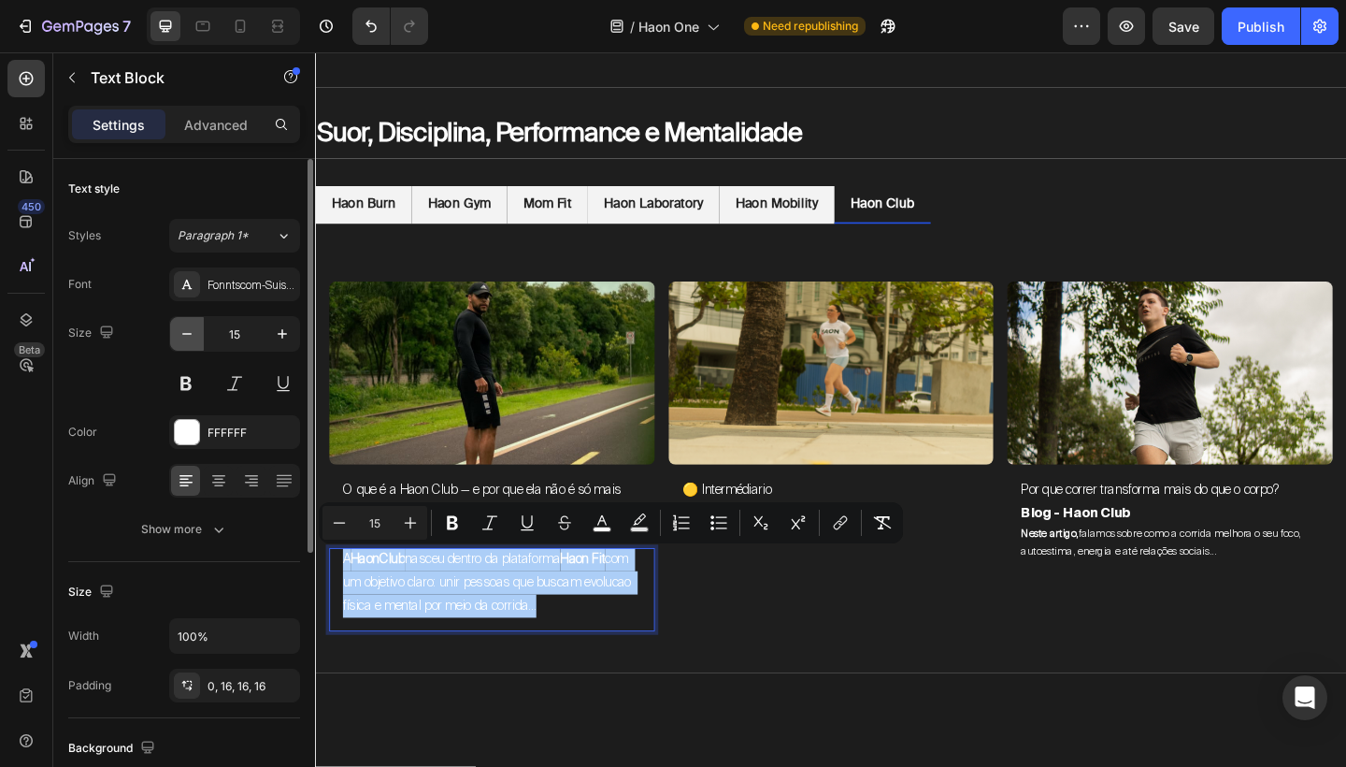
click at [182, 333] on icon "button" at bounding box center [187, 333] width 19 height 19
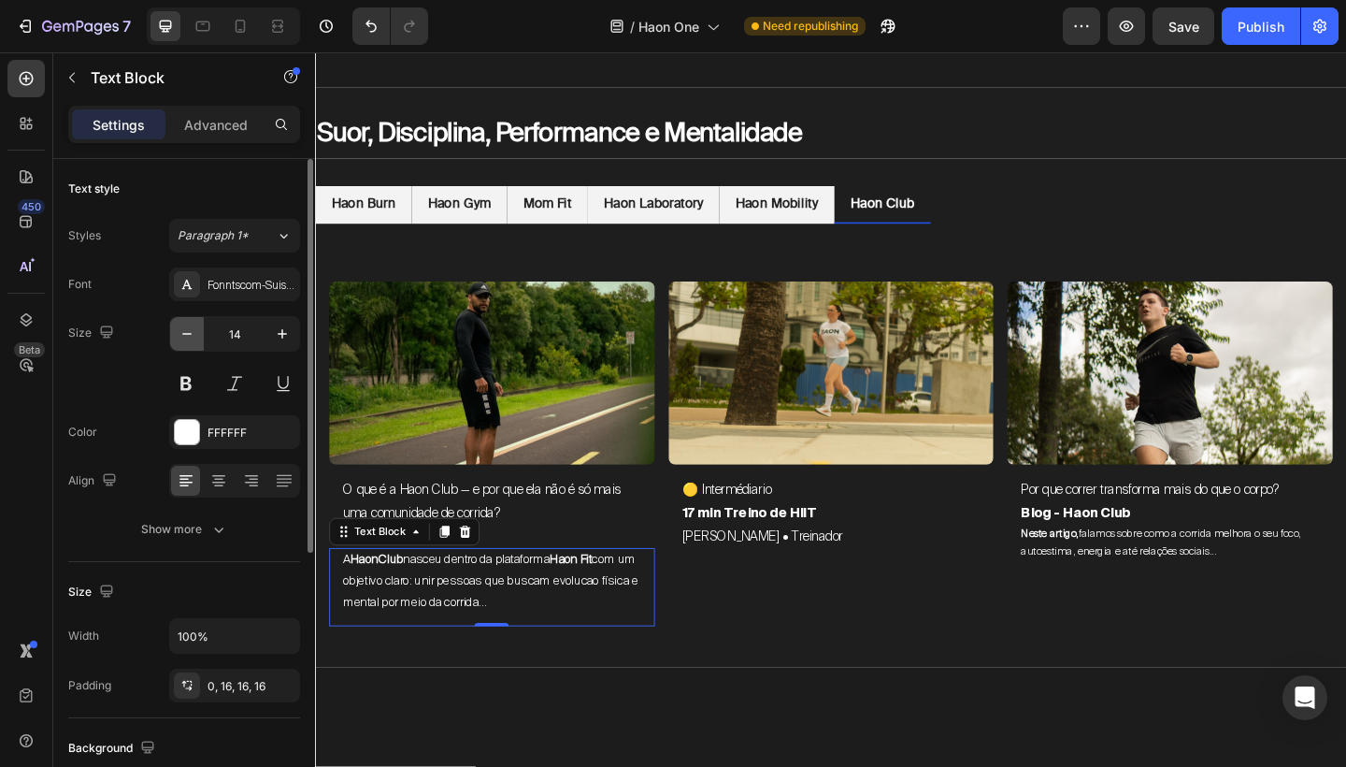
click at [182, 333] on icon "button" at bounding box center [187, 333] width 19 height 19
type input "12"
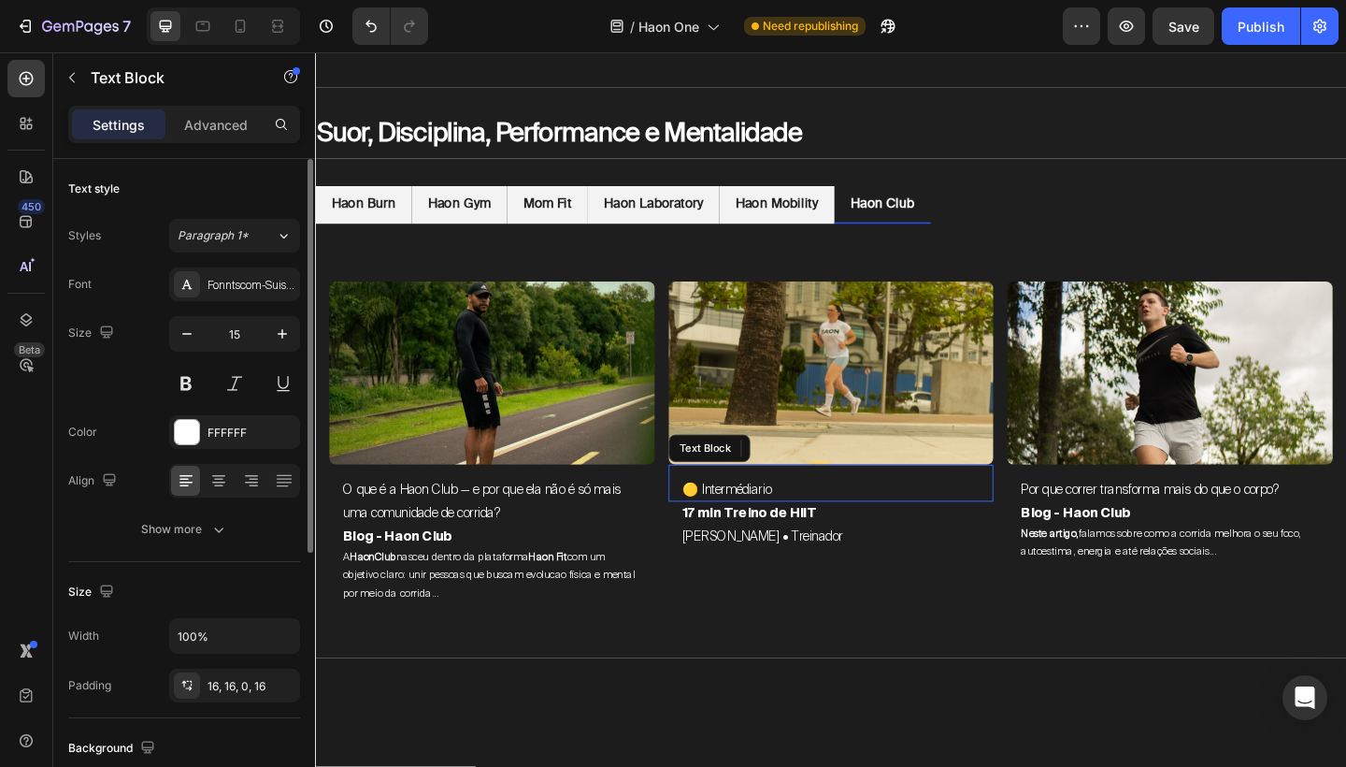
click at [786, 522] on p "🟡 Intermédiario" at bounding box center [876, 528] width 324 height 25
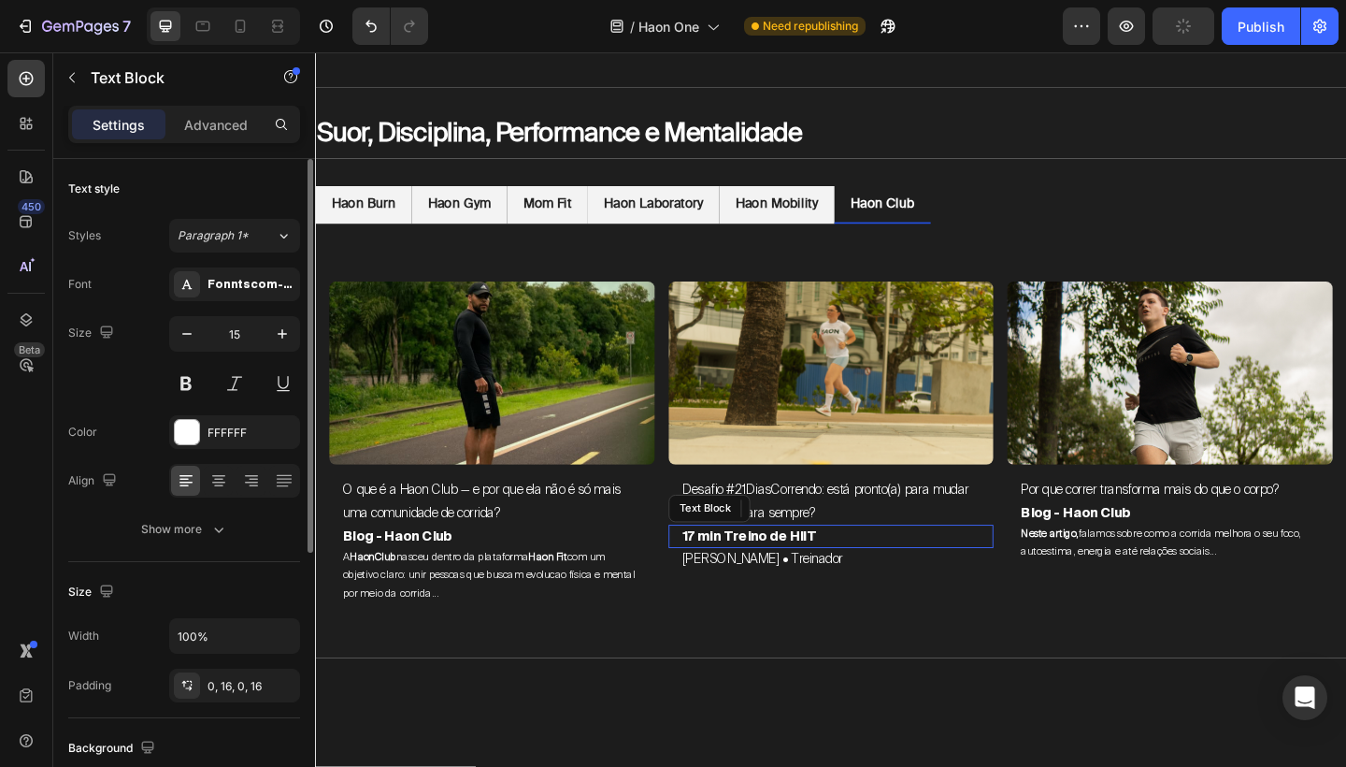
click at [824, 575] on p "17 min Treino de HIIT" at bounding box center [876, 579] width 324 height 25
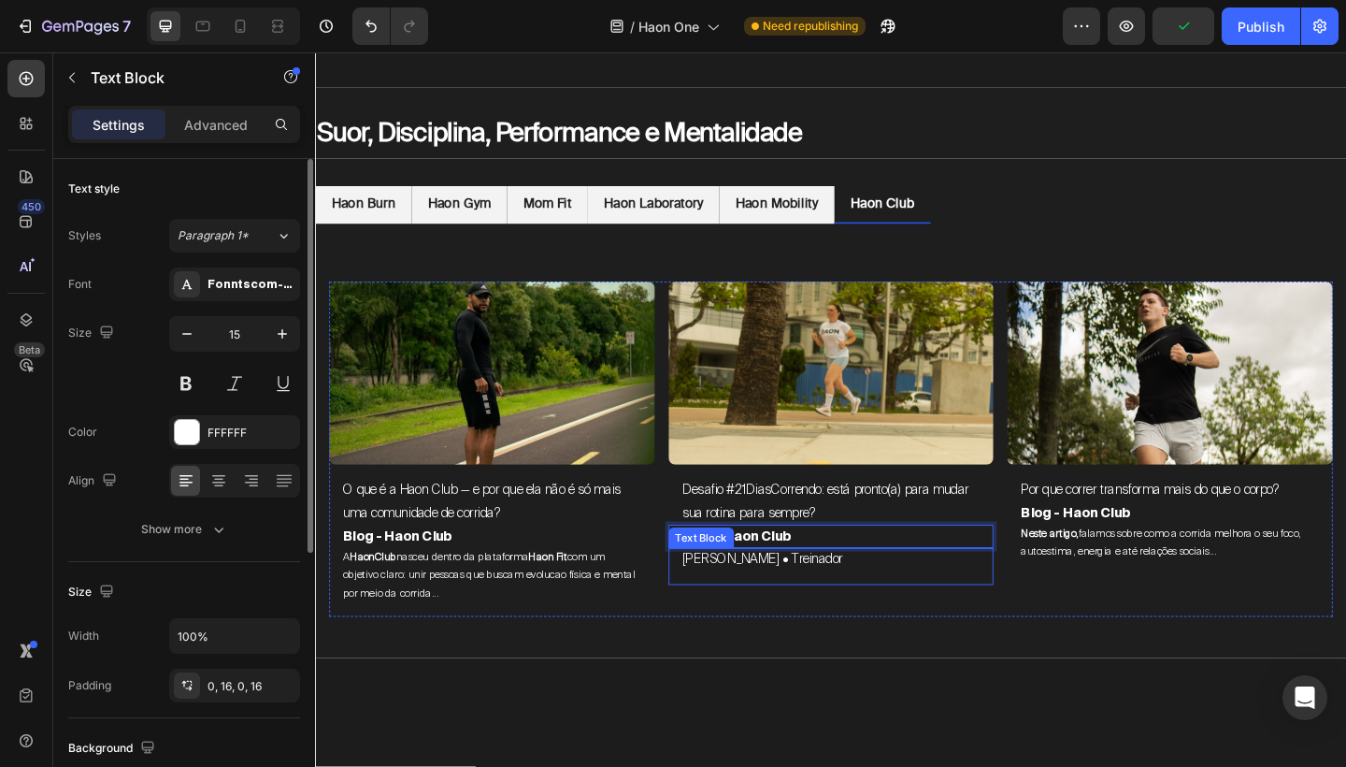
click at [754, 598] on p "[PERSON_NAME] • Treinador" at bounding box center [876, 604] width 324 height 25
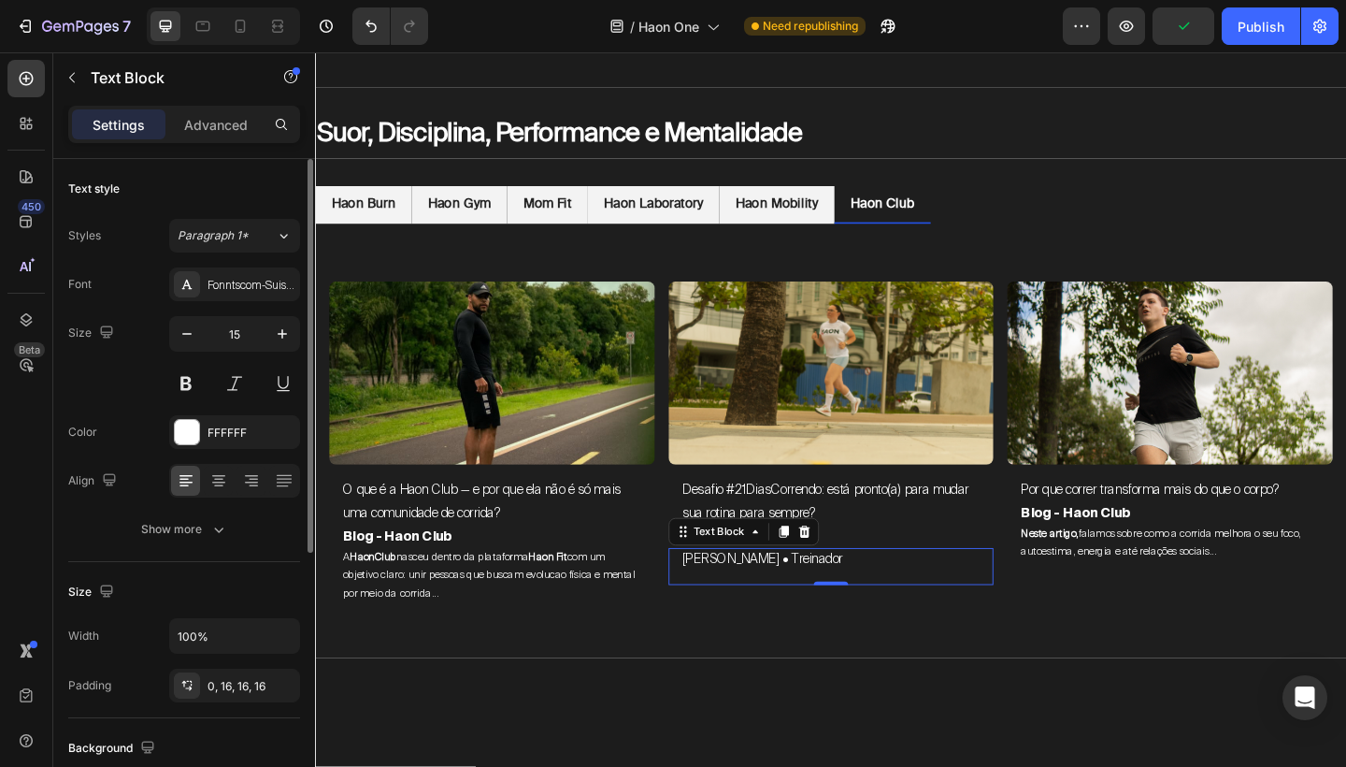
click at [754, 598] on p "[PERSON_NAME] • Treinador" at bounding box center [876, 604] width 324 height 25
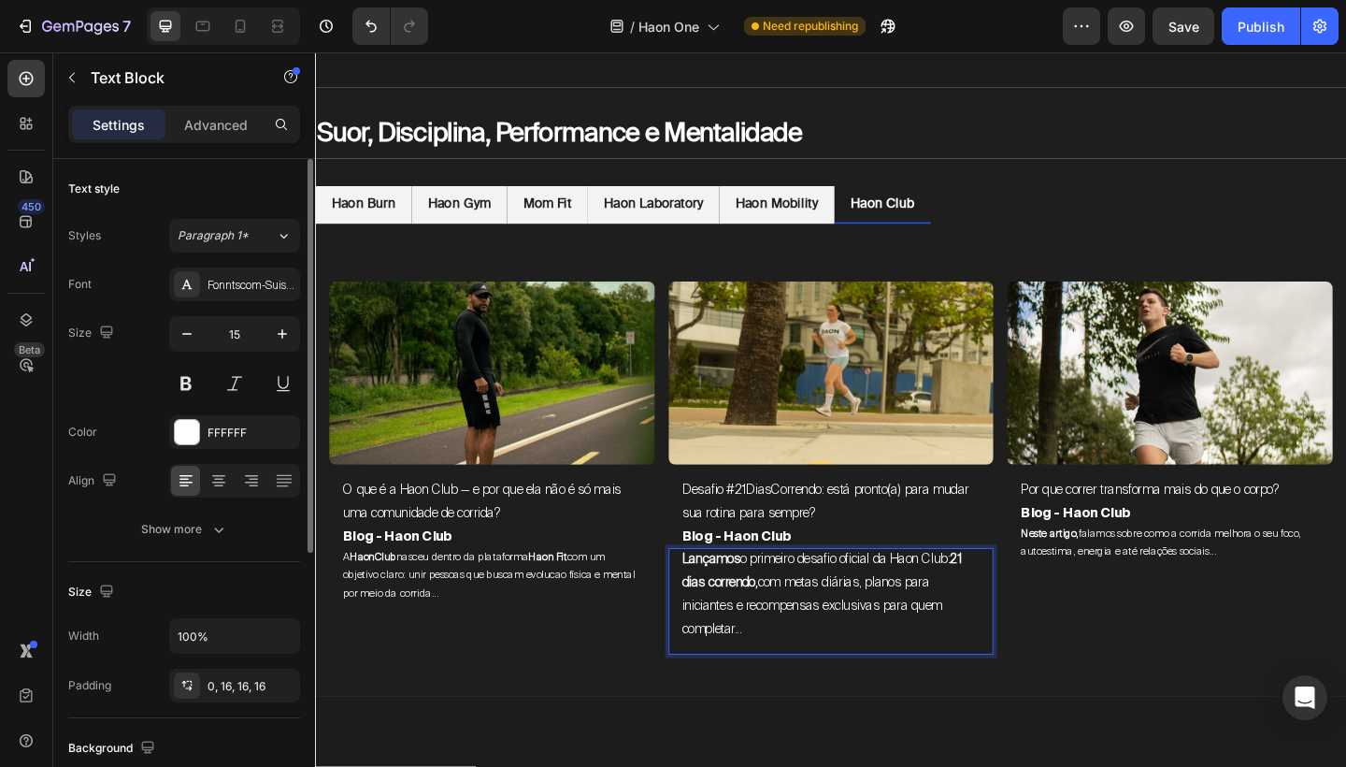
click at [754, 598] on strong "Lançamos" at bounding box center [746, 604] width 64 height 19
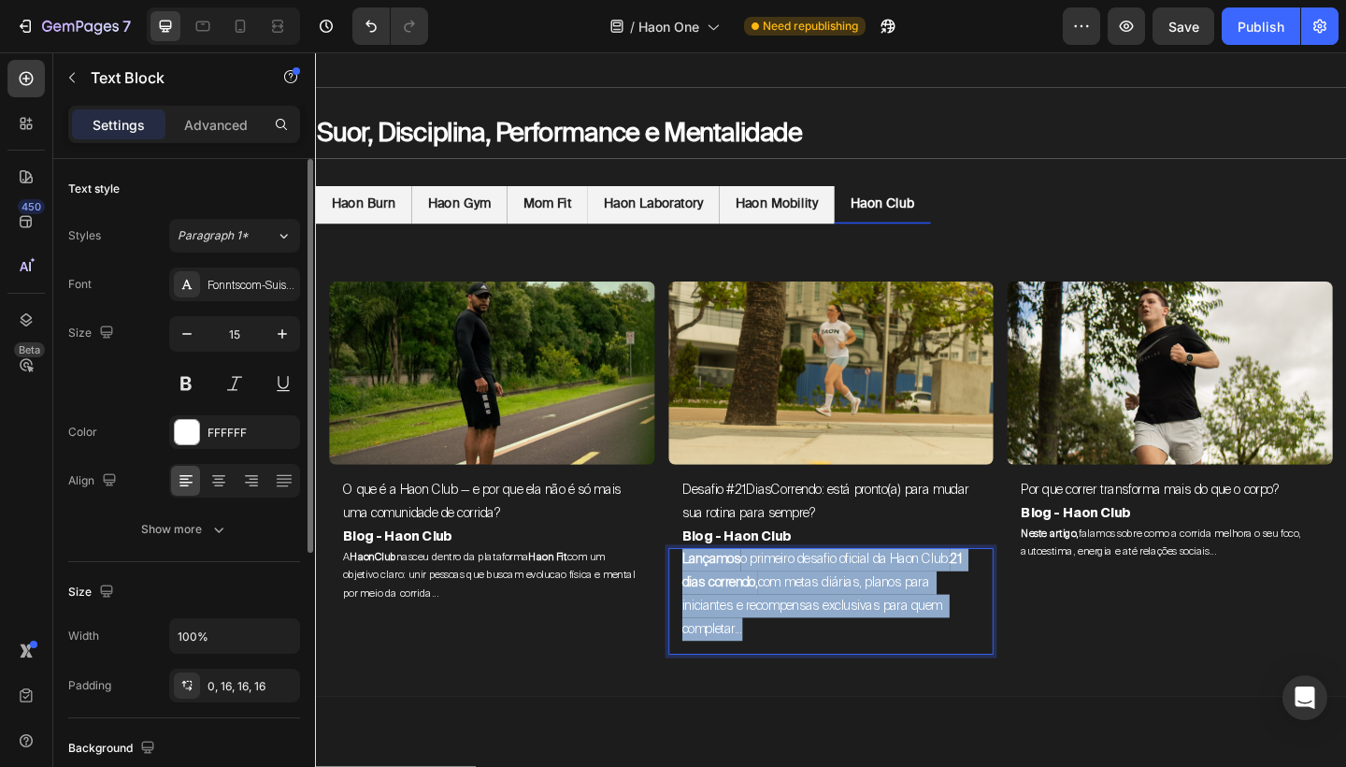
click at [754, 598] on strong "Lançamos" at bounding box center [746, 604] width 64 height 19
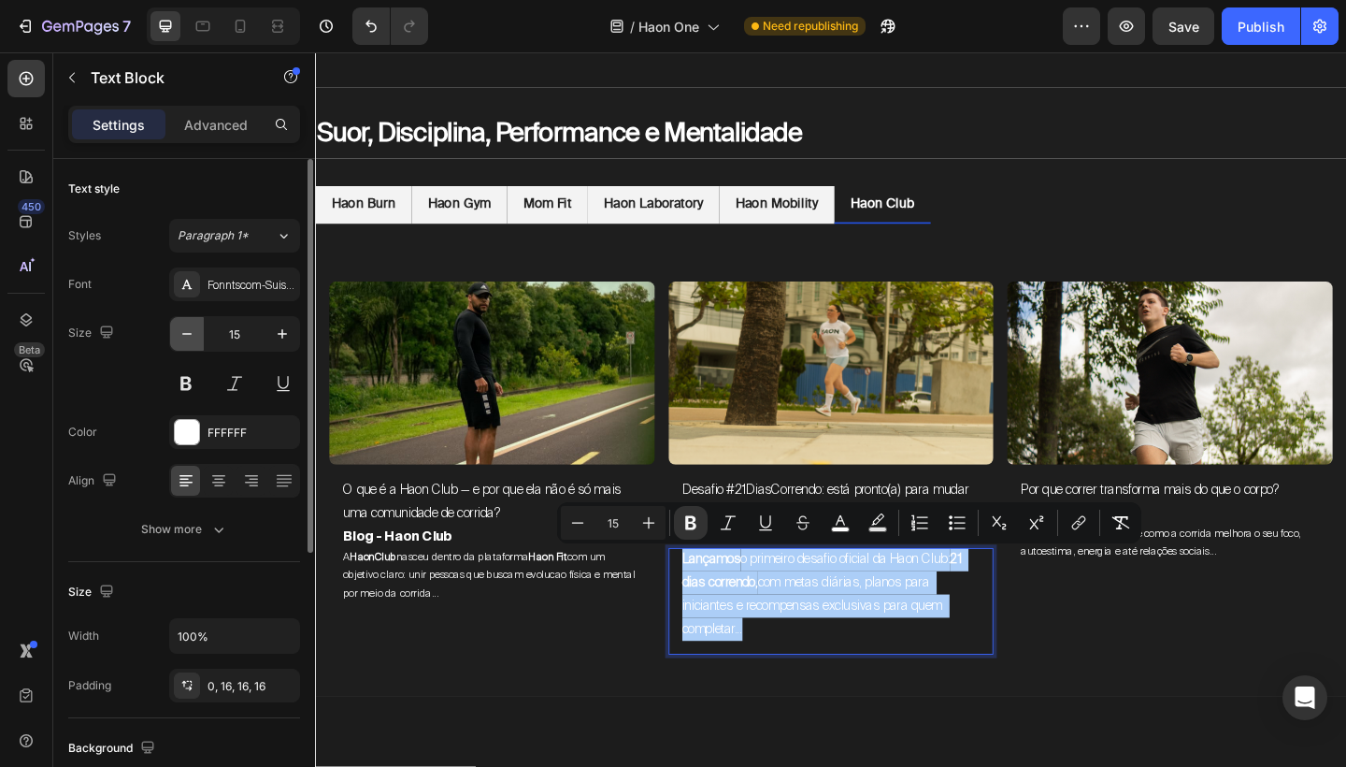
click at [190, 341] on icon "button" at bounding box center [187, 333] width 19 height 19
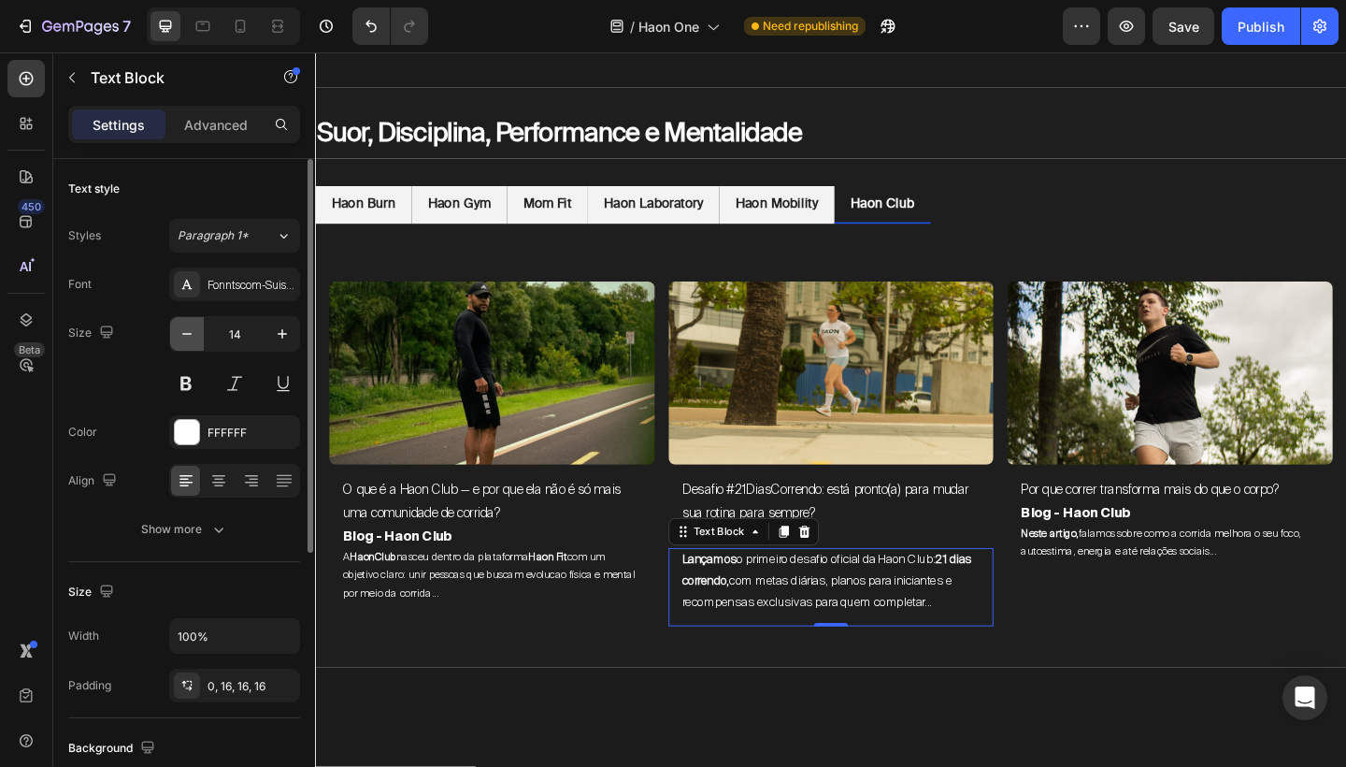
click at [190, 341] on icon "button" at bounding box center [187, 333] width 19 height 19
type input "12"
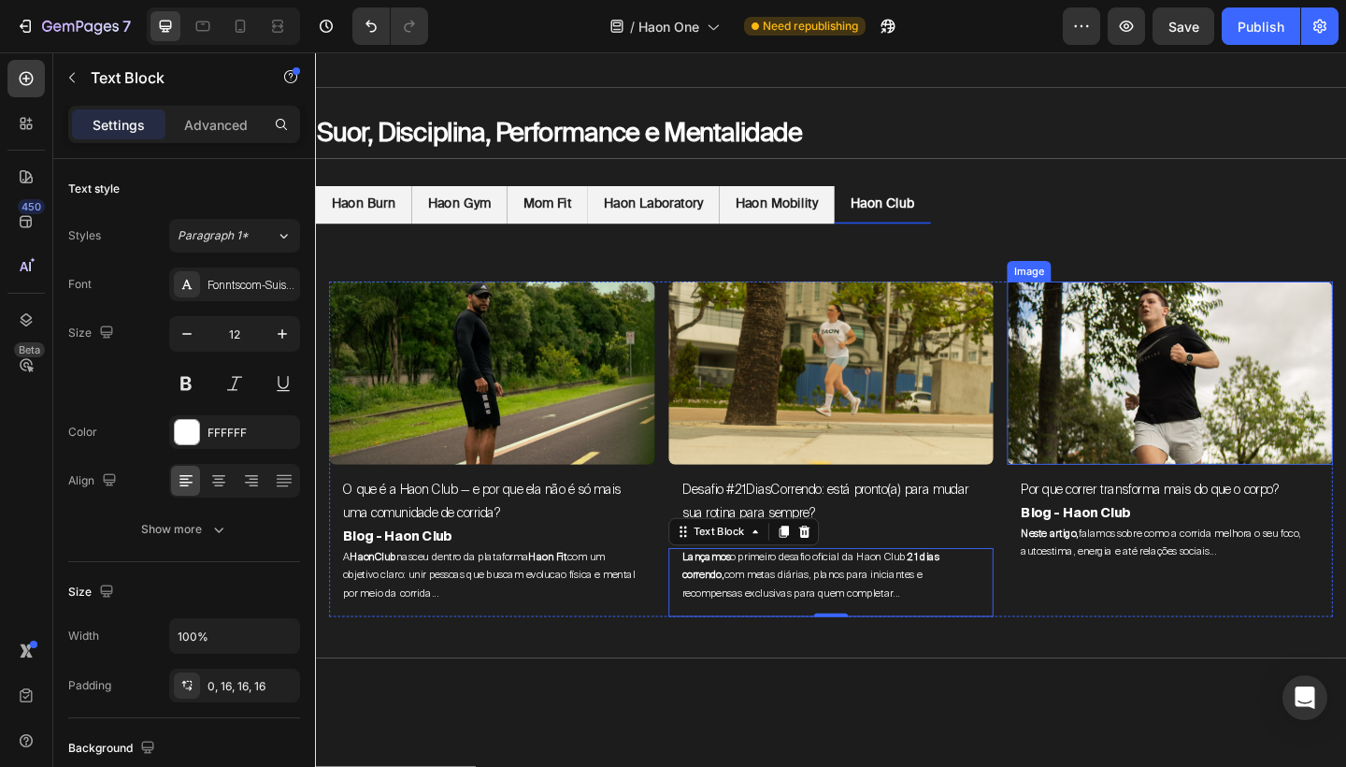
click at [1287, 308] on img at bounding box center [1245, 401] width 354 height 199
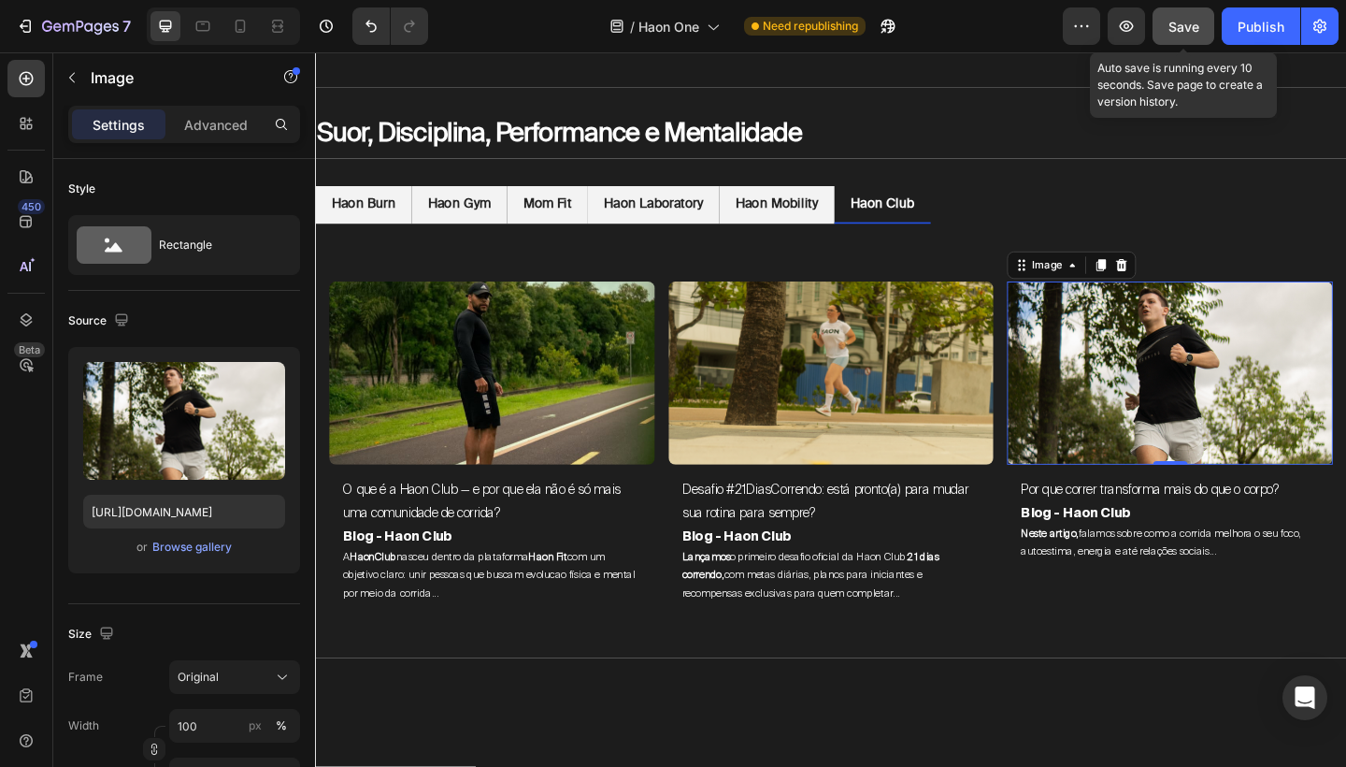
click at [1201, 24] on button "Save" at bounding box center [1184, 25] width 62 height 37
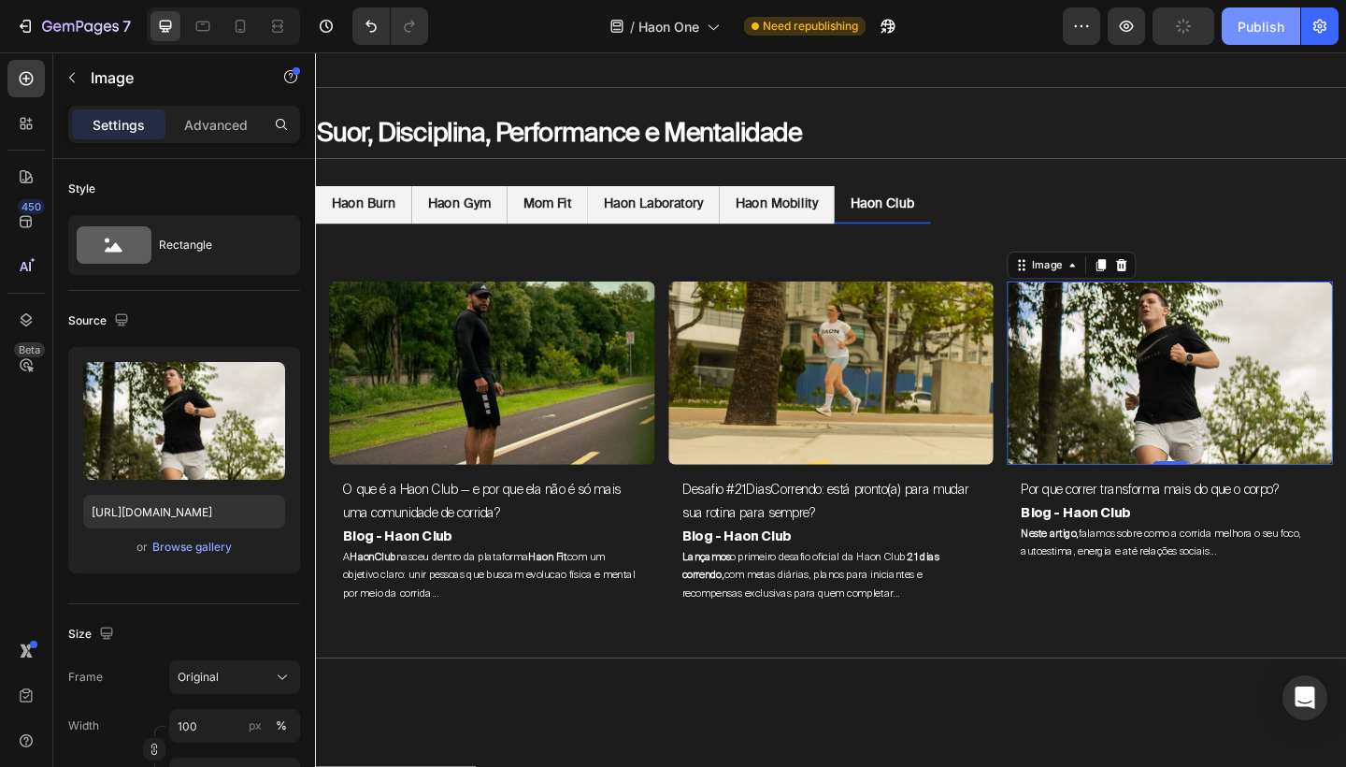
click at [1251, 30] on div "Publish" at bounding box center [1261, 27] width 47 height 20
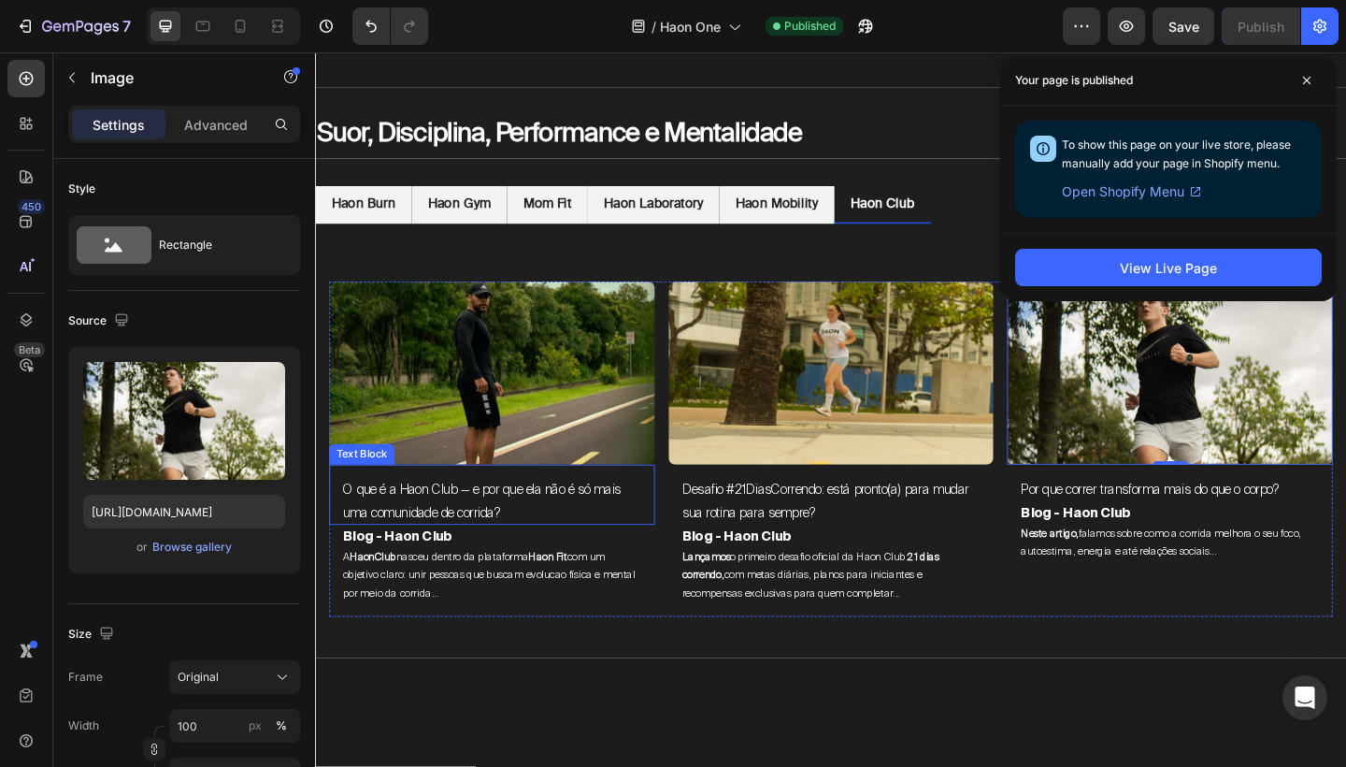
click at [431, 547] on p "O que é a Haon Club — e por que ela não é só mais uma comunidade de corrida?" at bounding box center [507, 541] width 324 height 50
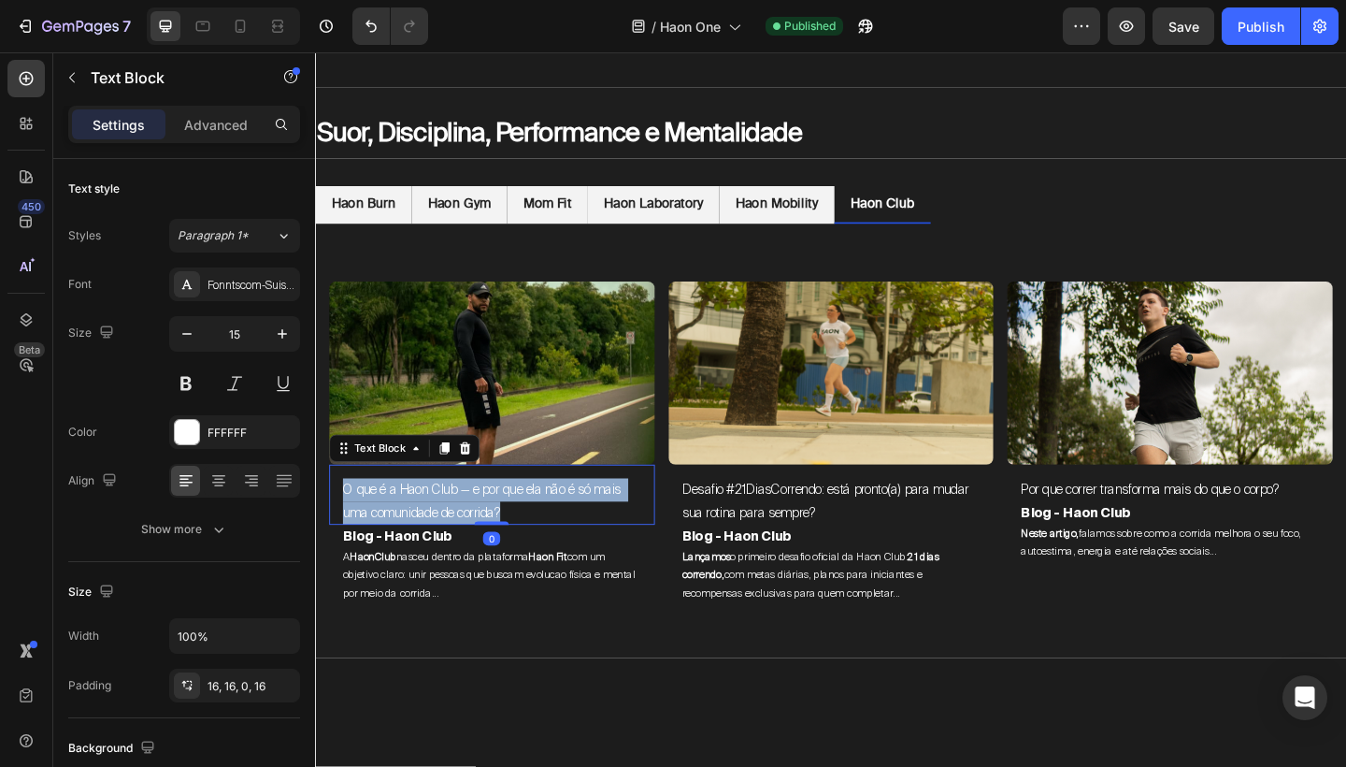
click at [431, 547] on p "O que é a Haon Club — e por que ela não é só mais uma comunidade de corrida?" at bounding box center [507, 541] width 324 height 50
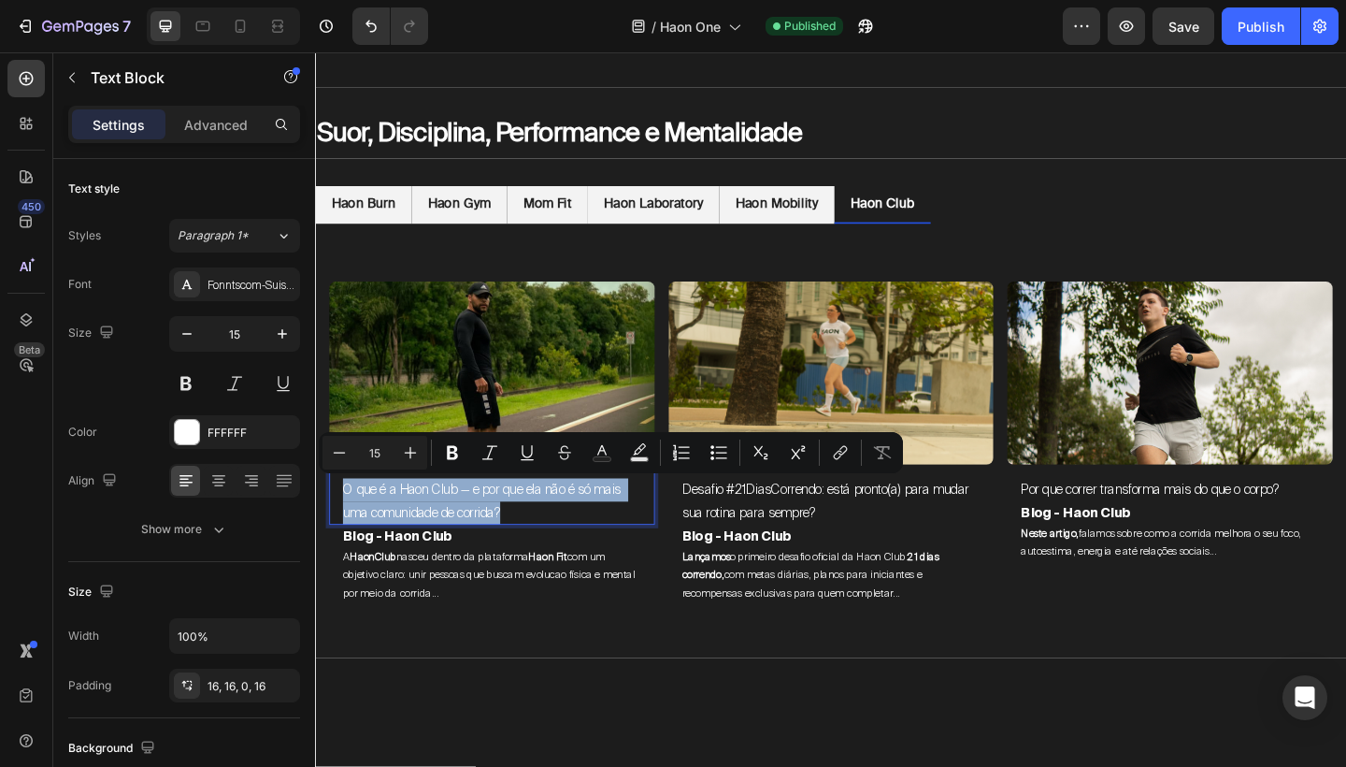
copy p "O que é a Haon Club — e por que ela não é só mais uma comunidade de corrida?"
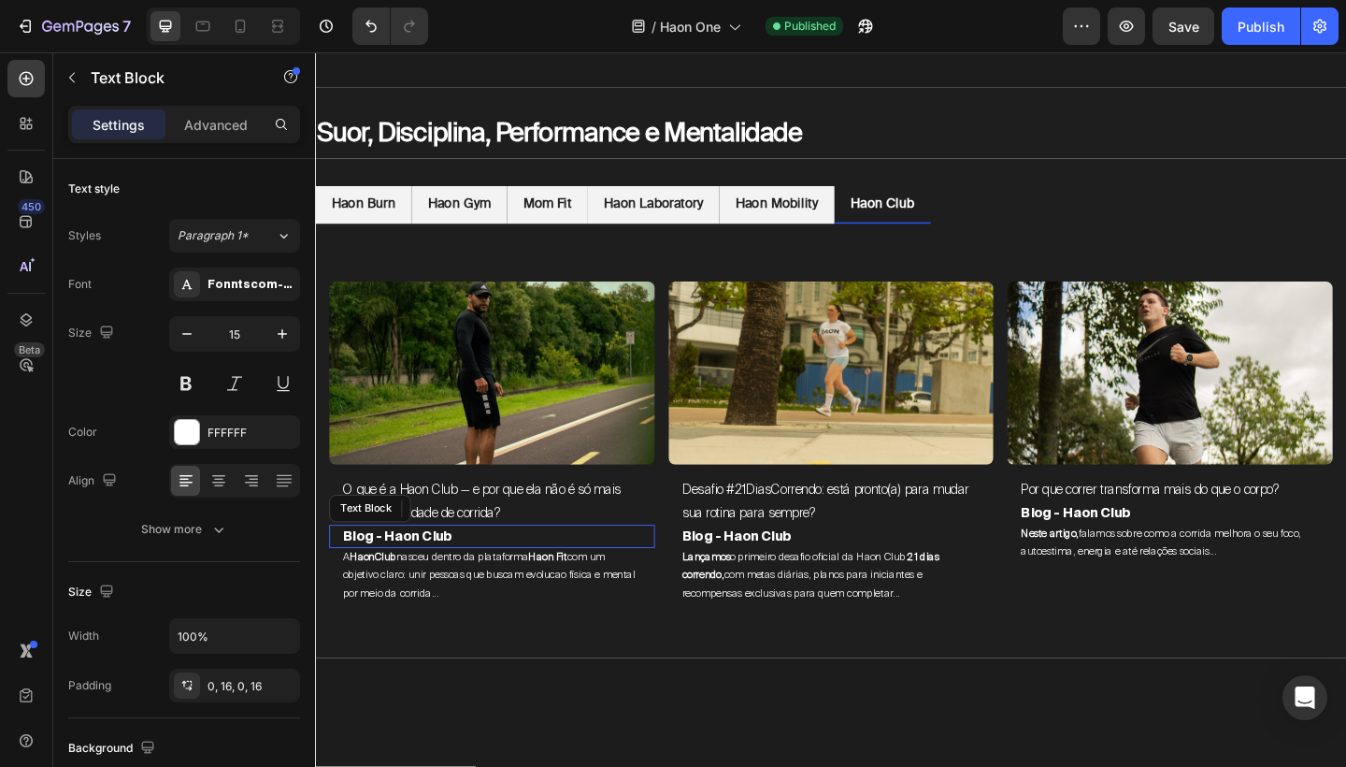
click at [452, 580] on p "Blog - Haon Club" at bounding box center [507, 579] width 324 height 25
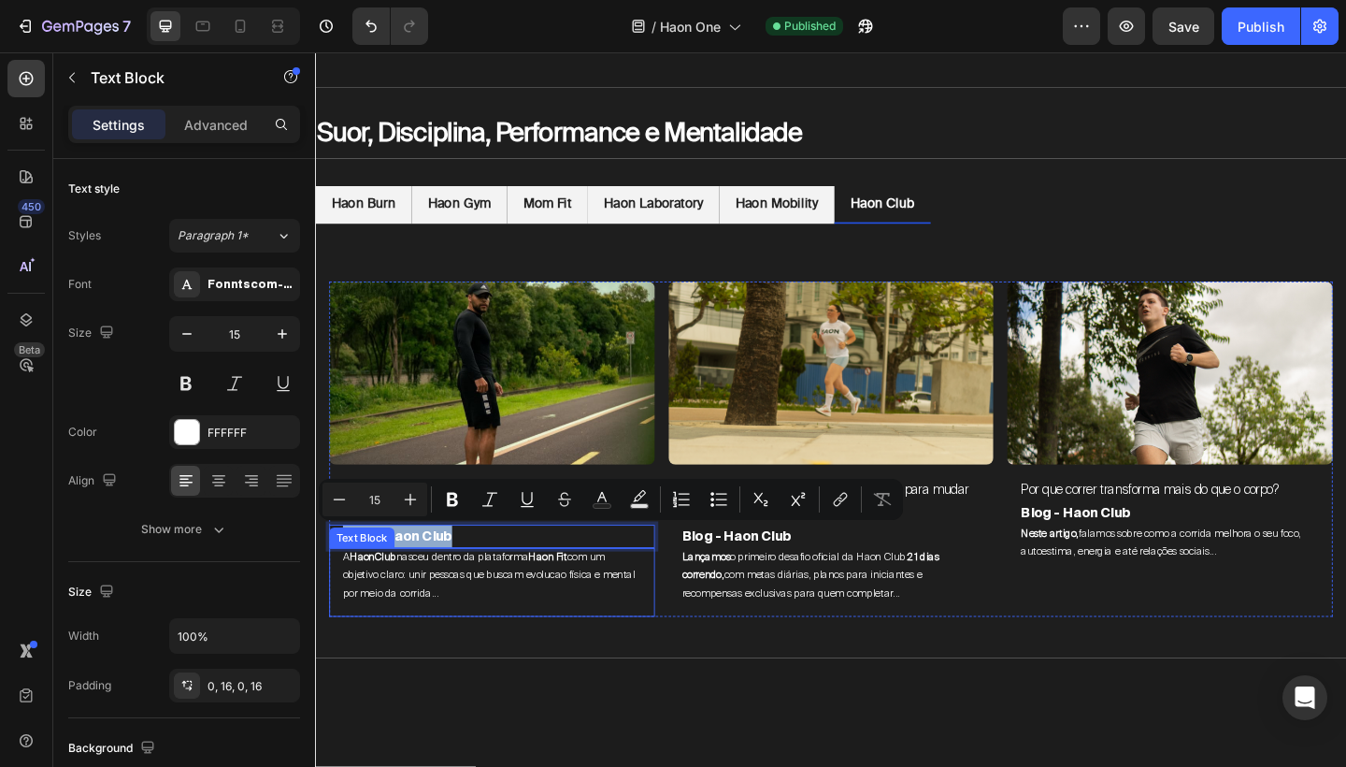
click at [444, 620] on span "A HaonClub nasceu dentro da plataforma Haon Fit com um objetivo claro: unir pes…" at bounding box center [505, 621] width 321 height 55
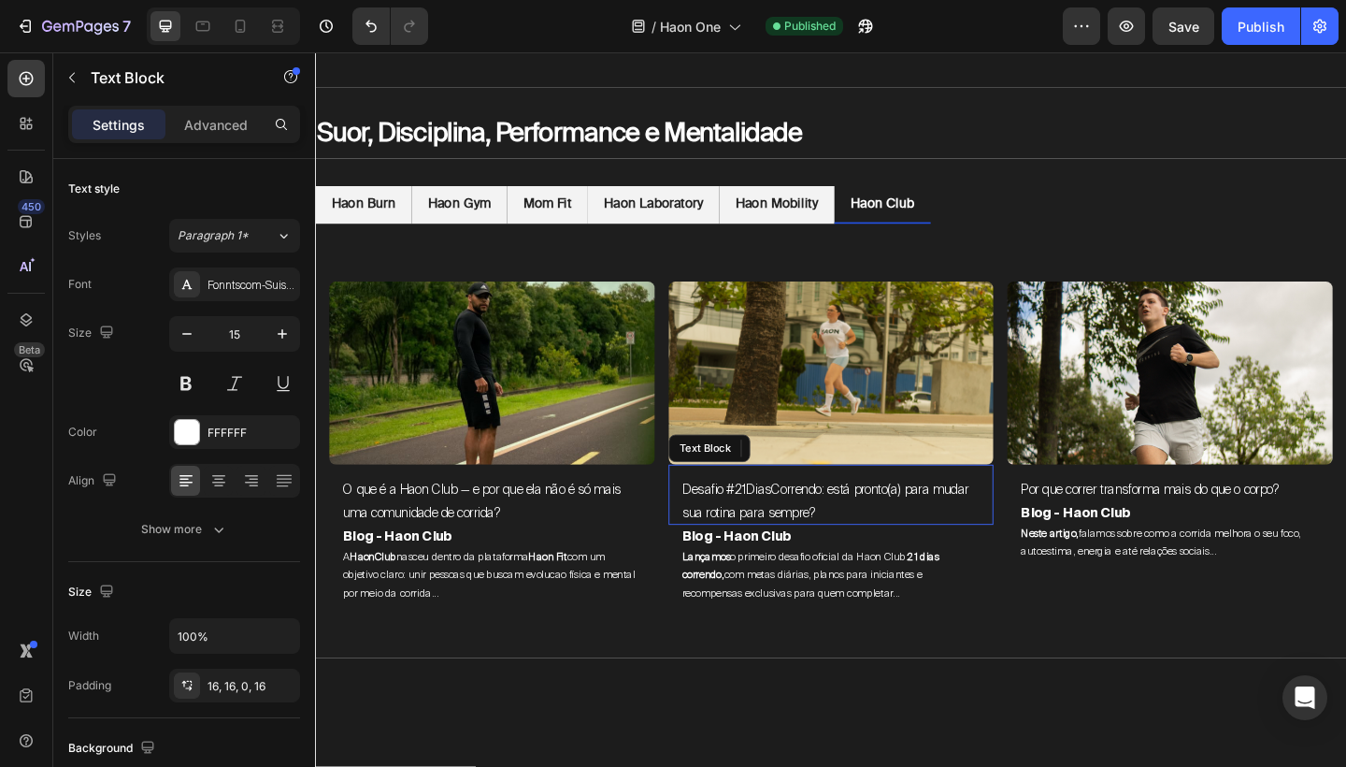
click at [860, 529] on p "Desafio #21DiasCorrendo: está pronto(a) para mudar sua rotina para sempre?" at bounding box center [876, 541] width 324 height 50
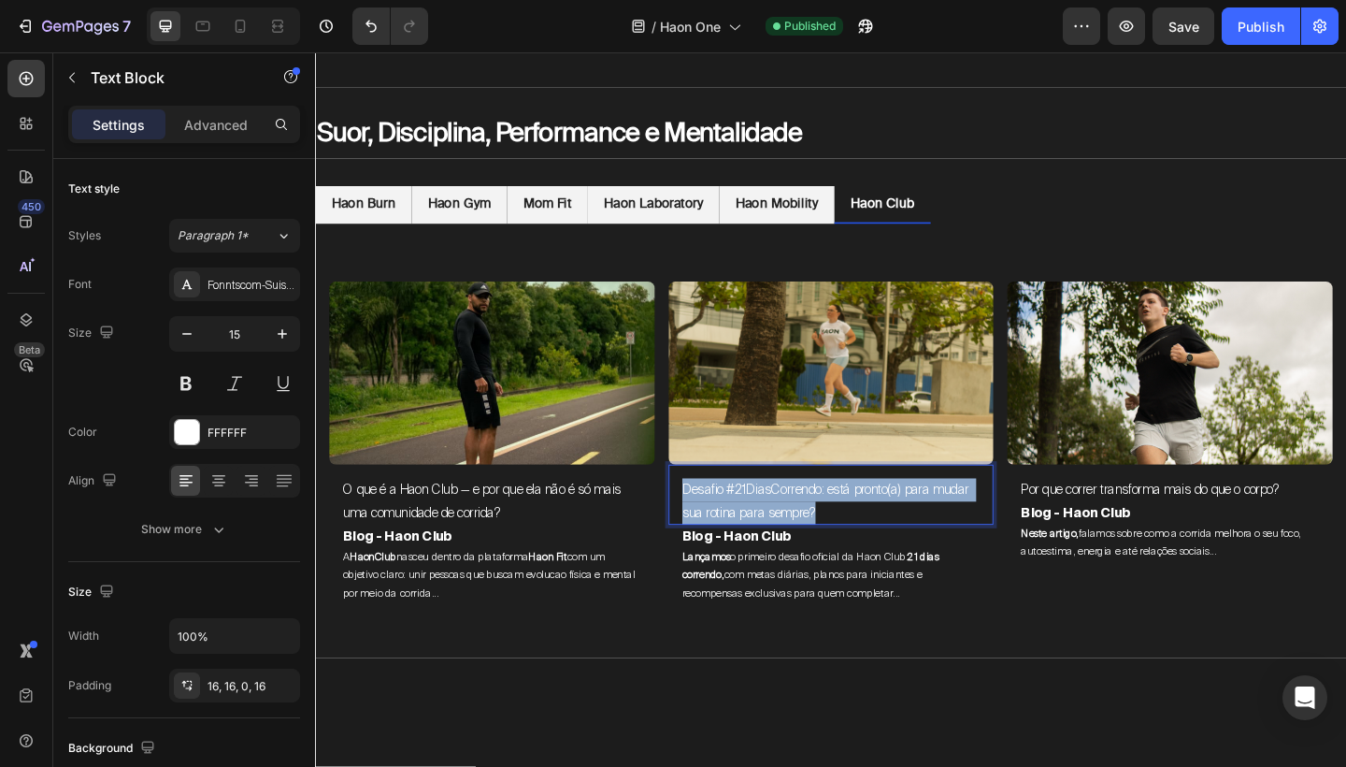
click at [860, 529] on p "Desafio #21DiasCorrendo: está pronto(a) para mudar sua rotina para sempre?" at bounding box center [876, 541] width 324 height 50
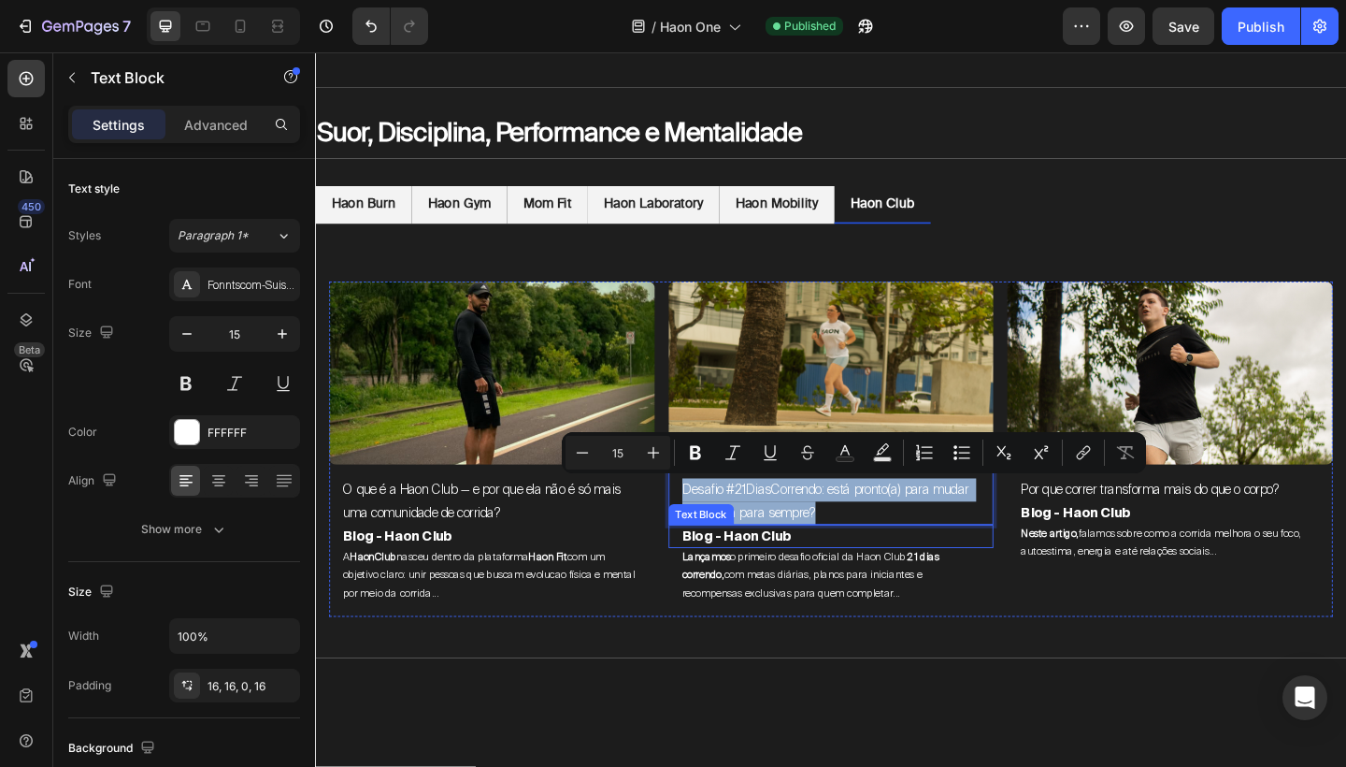
click at [835, 580] on p "Blog - Haon Club" at bounding box center [876, 579] width 324 height 25
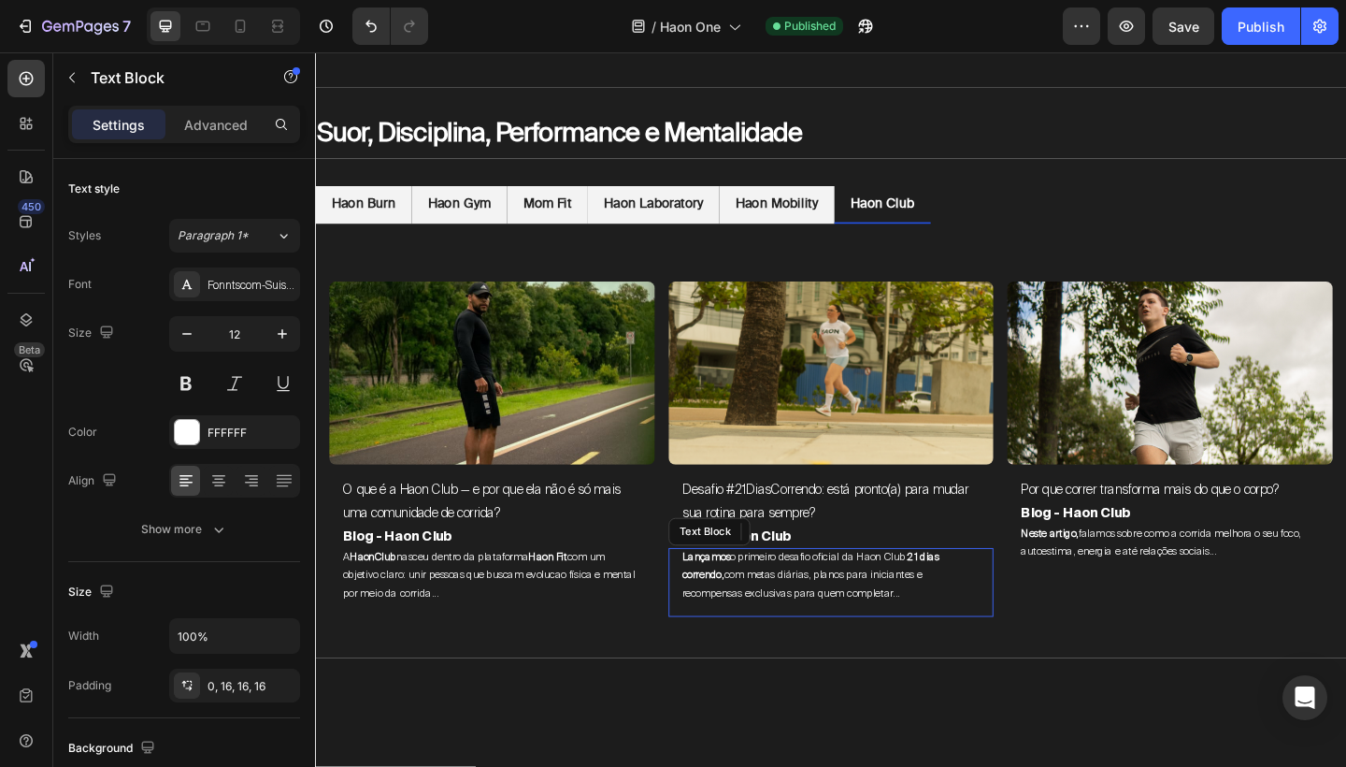
click at [880, 600] on span "Lançamos o primeiro desafio oficial da Haon Club: 21 dias correndo, com metas d…" at bounding box center [855, 621] width 282 height 55
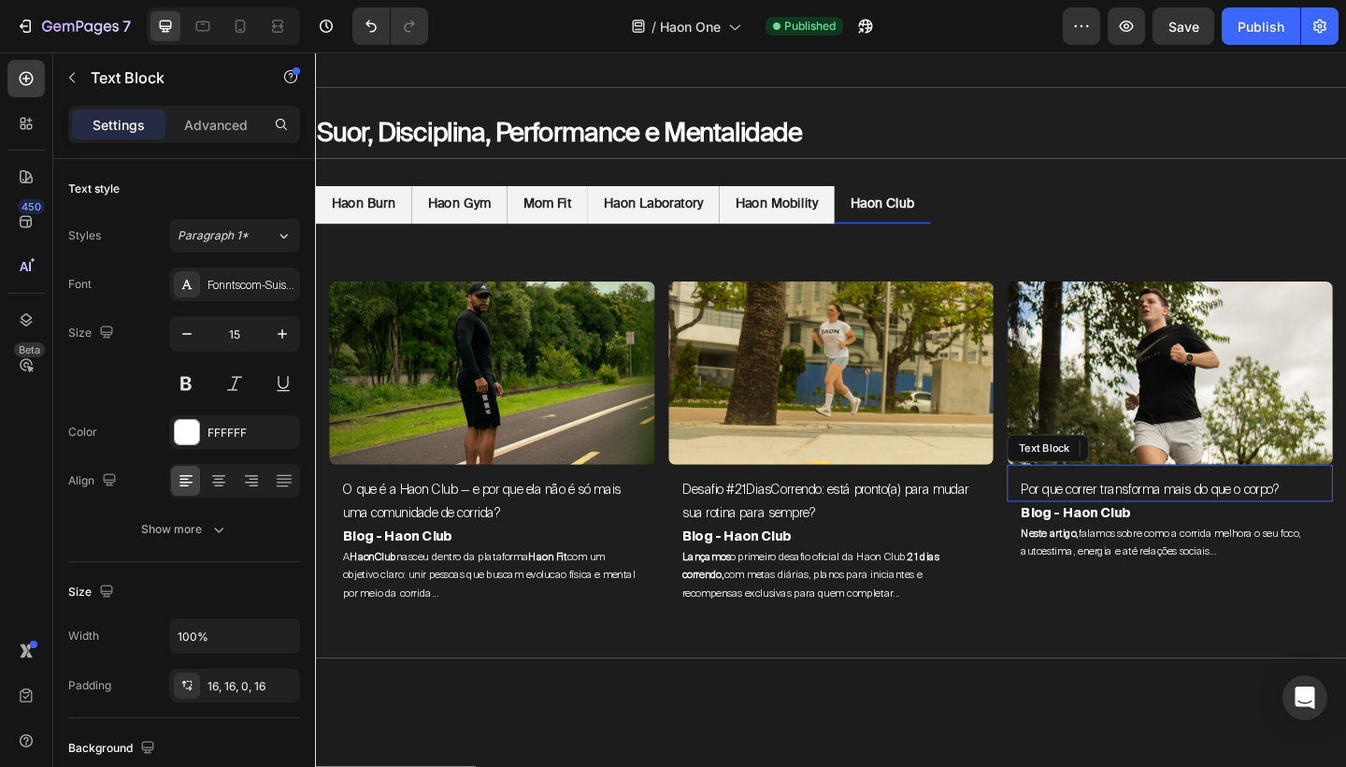
click at [1183, 528] on p "Por que correr transforma mais do que o corpo?" at bounding box center [1245, 528] width 324 height 25
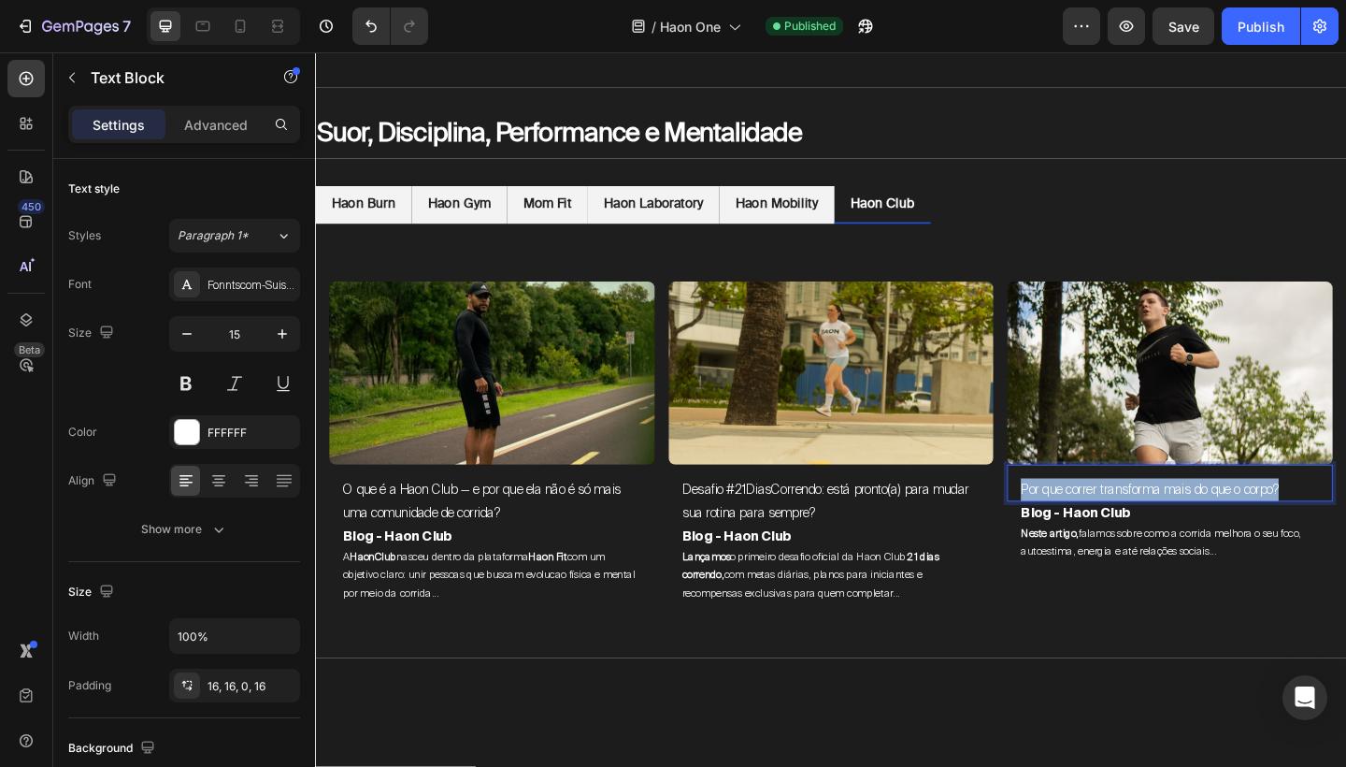
click at [1183, 528] on p "Por que correr transforma mais do que o corpo?" at bounding box center [1245, 528] width 324 height 25
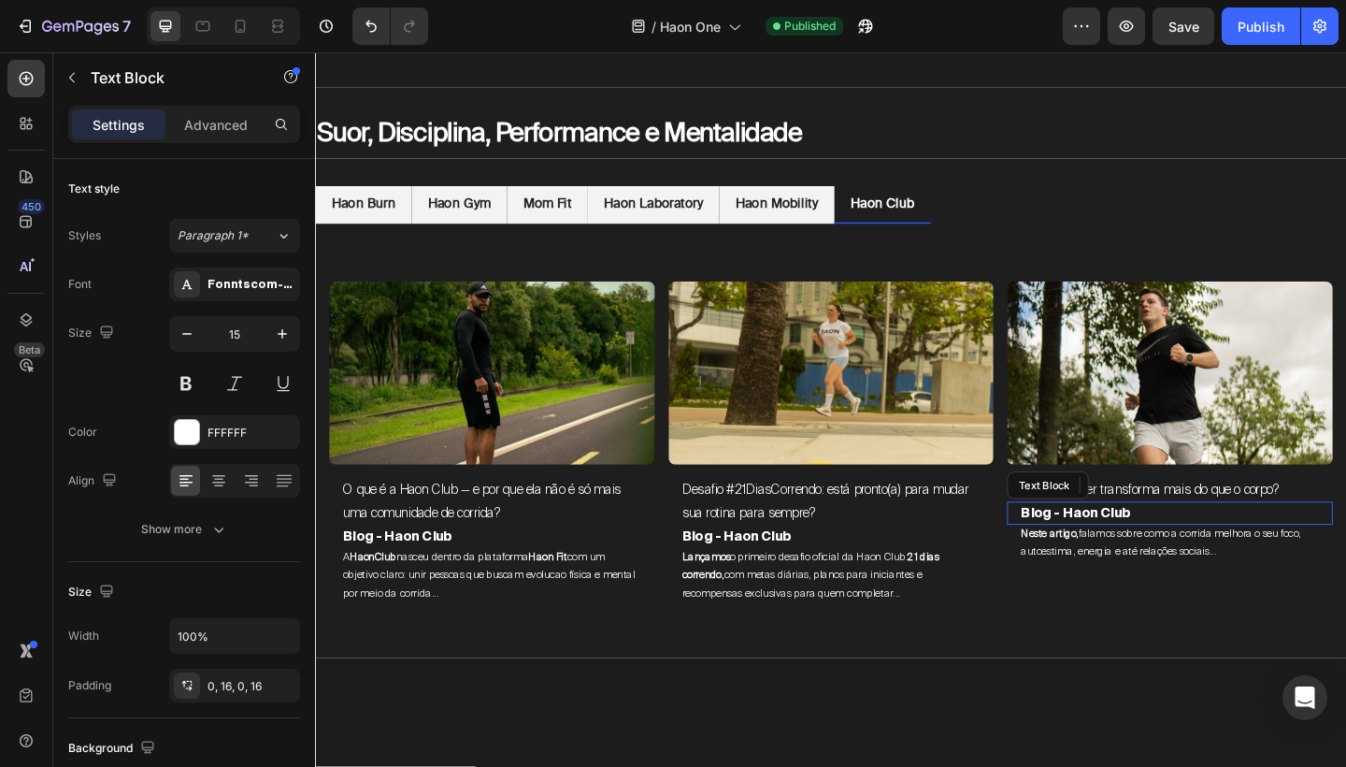
click at [1152, 541] on p "Blog - Haon Club" at bounding box center [1245, 553] width 324 height 25
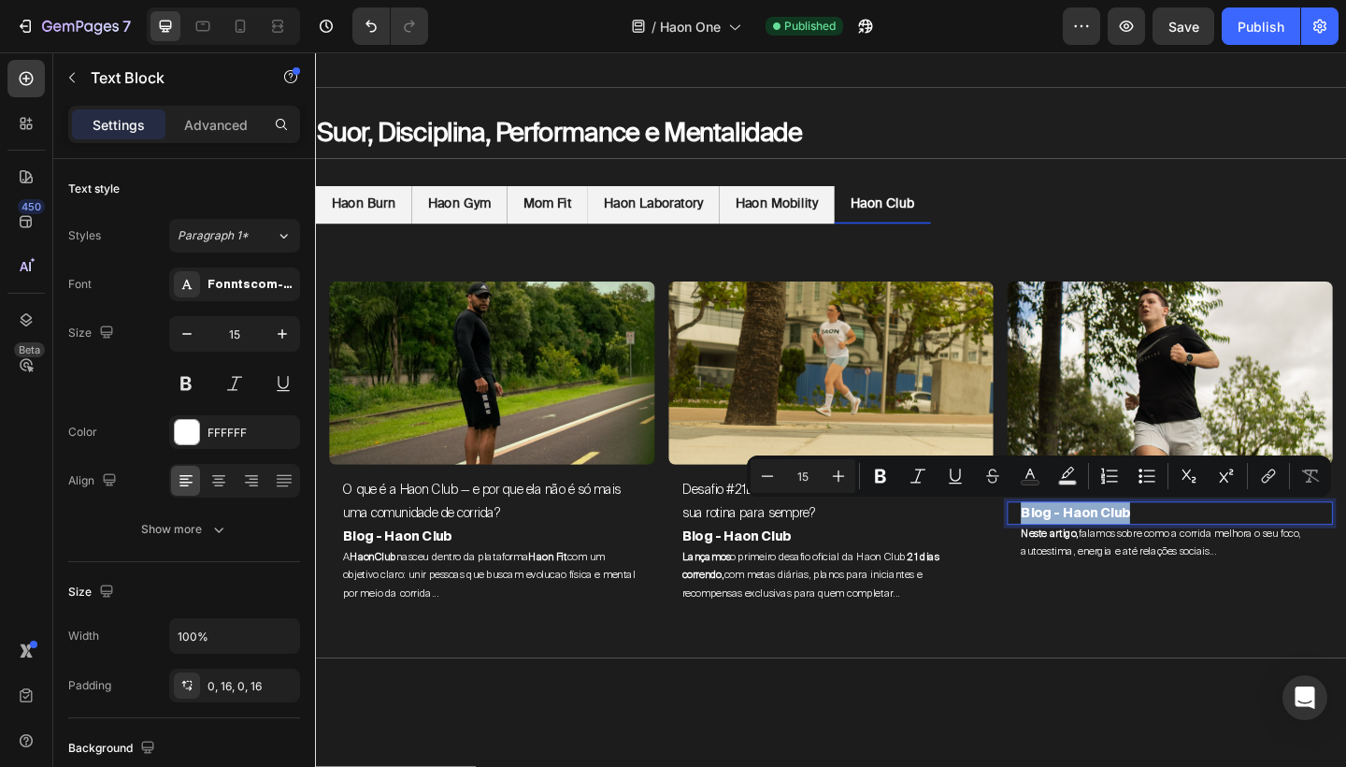
click at [1152, 541] on p "Blog - Haon Club" at bounding box center [1245, 553] width 324 height 25
click at [1213, 581] on span "Neste artigo, falamos sobre como a corrida melhora o seu foco, autoestima, ener…" at bounding box center [1237, 587] width 308 height 36
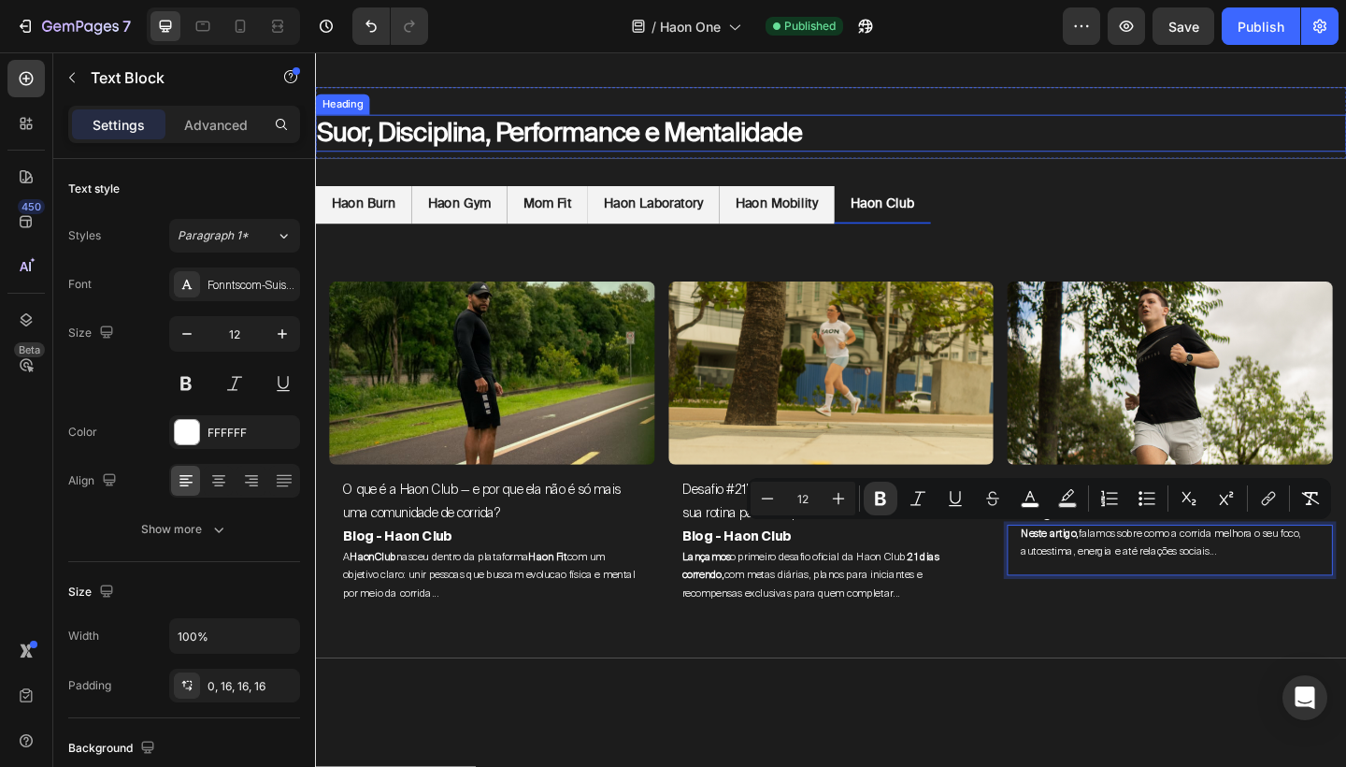
click at [1060, 144] on h2 "Suor, Disciplina, Performance e Mentalidade" at bounding box center [876, 141] width 1122 height 40
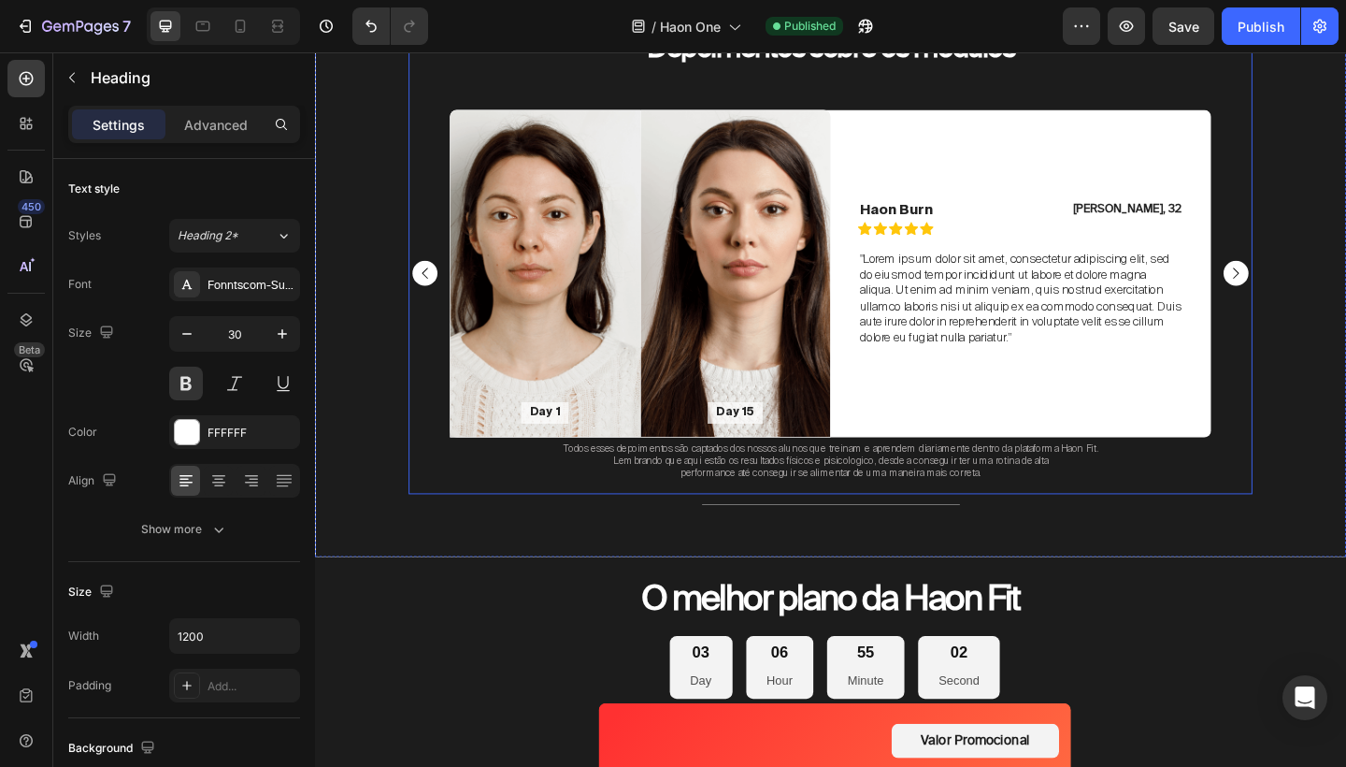
scroll to position [2799, 0]
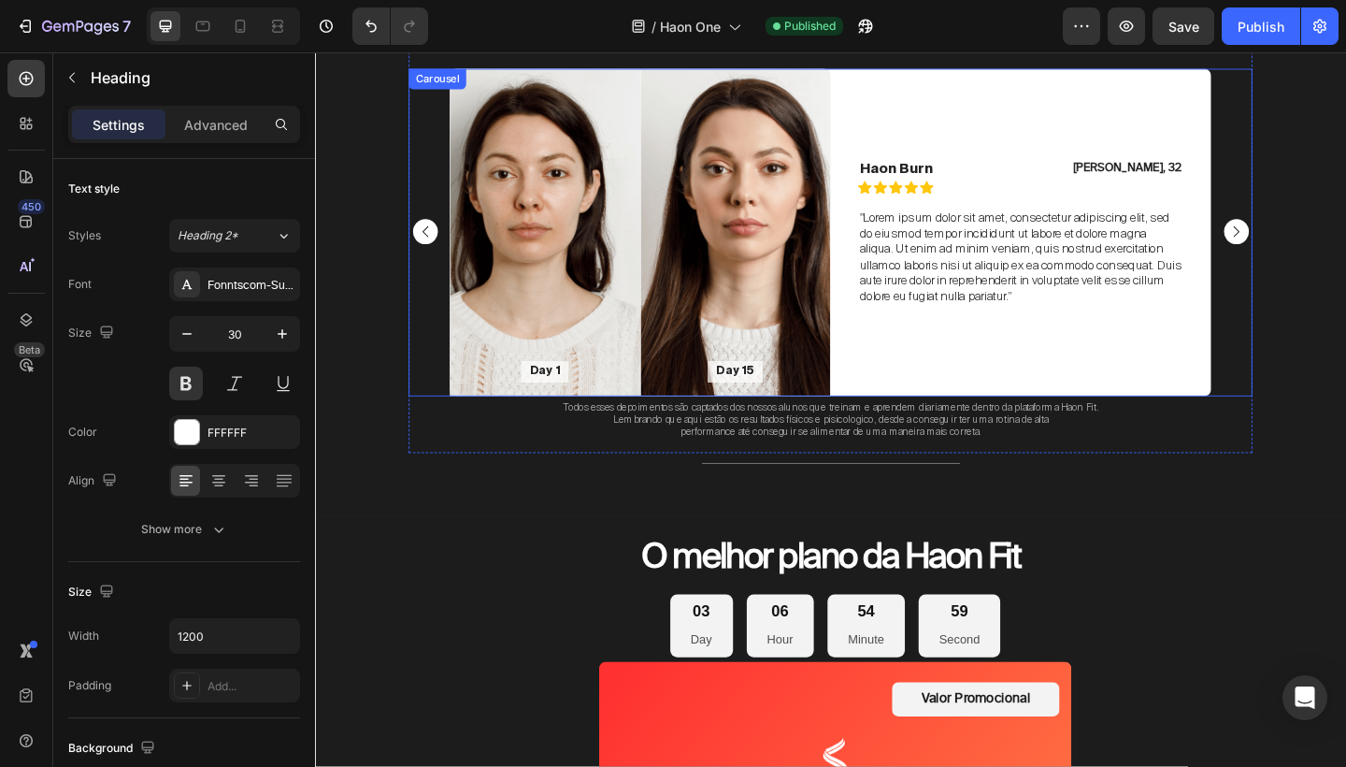
click at [1211, 113] on div "Haon Burn Text Block Icon Icon Icon Icon Icon Icon List James, 32 Text Block Ro…" at bounding box center [1083, 248] width 414 height 356
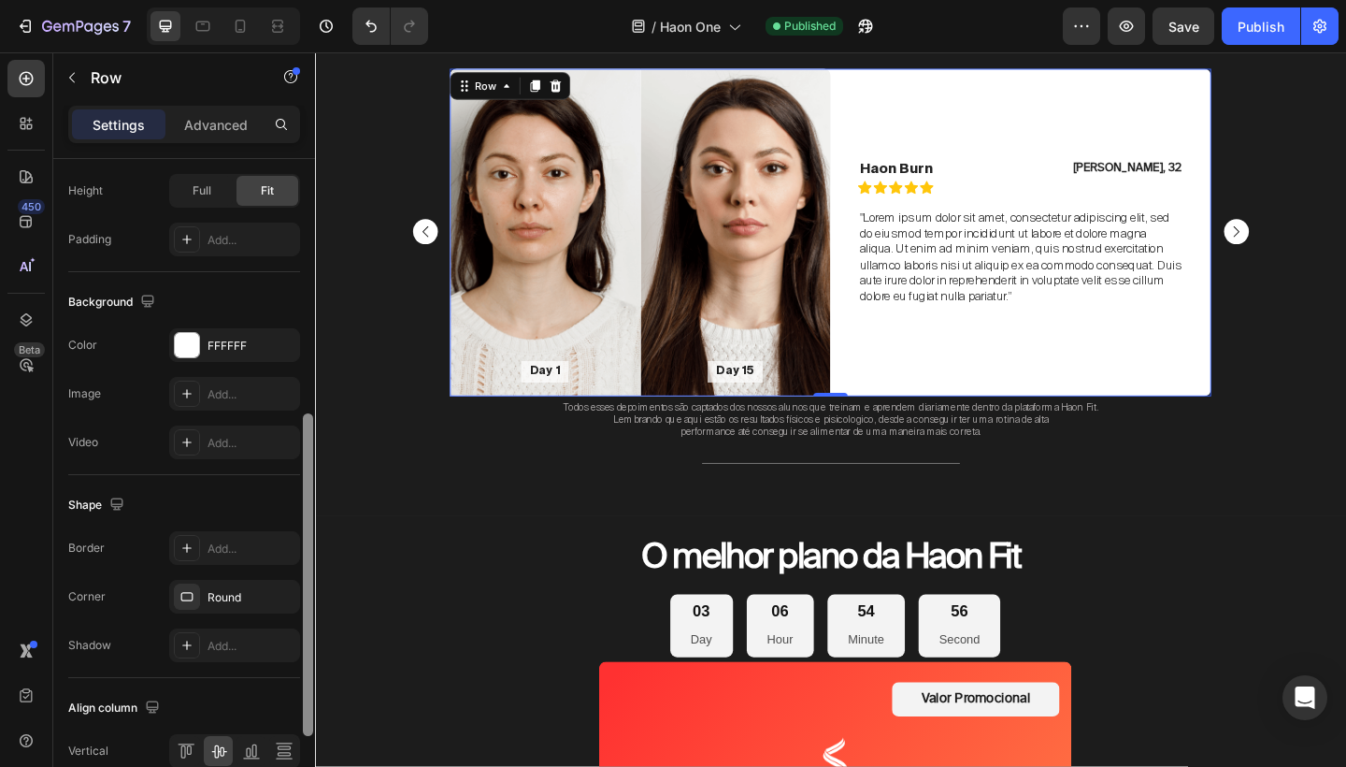
drag, startPoint x: 306, startPoint y: 438, endPoint x: 257, endPoint y: 720, distance: 286.5
click at [257, 720] on div "Layout Column width Change ratio Fit to content 6 6 Columns management Order 2 …" at bounding box center [184, 489] width 262 height 661
click at [259, 607] on div "Round" at bounding box center [235, 599] width 54 height 17
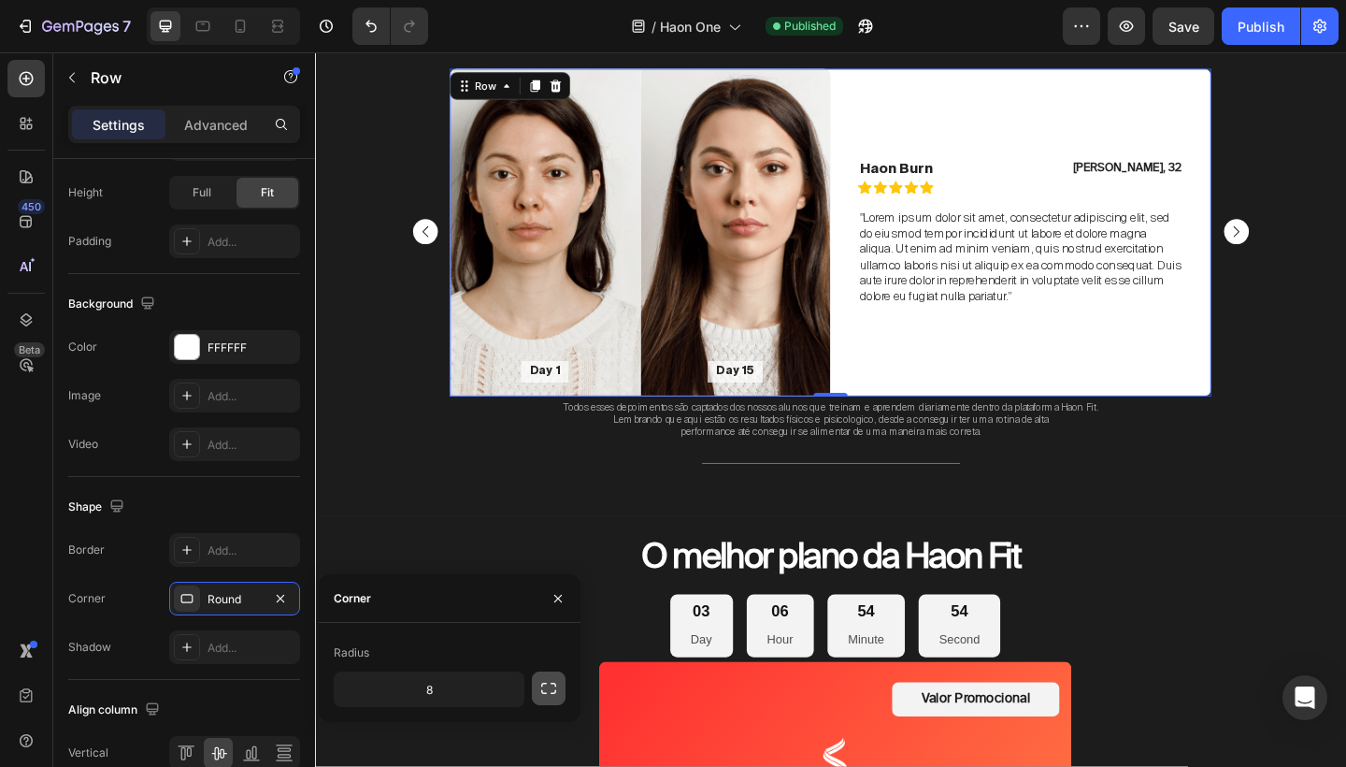
click at [545, 695] on icon "button" at bounding box center [549, 688] width 19 height 19
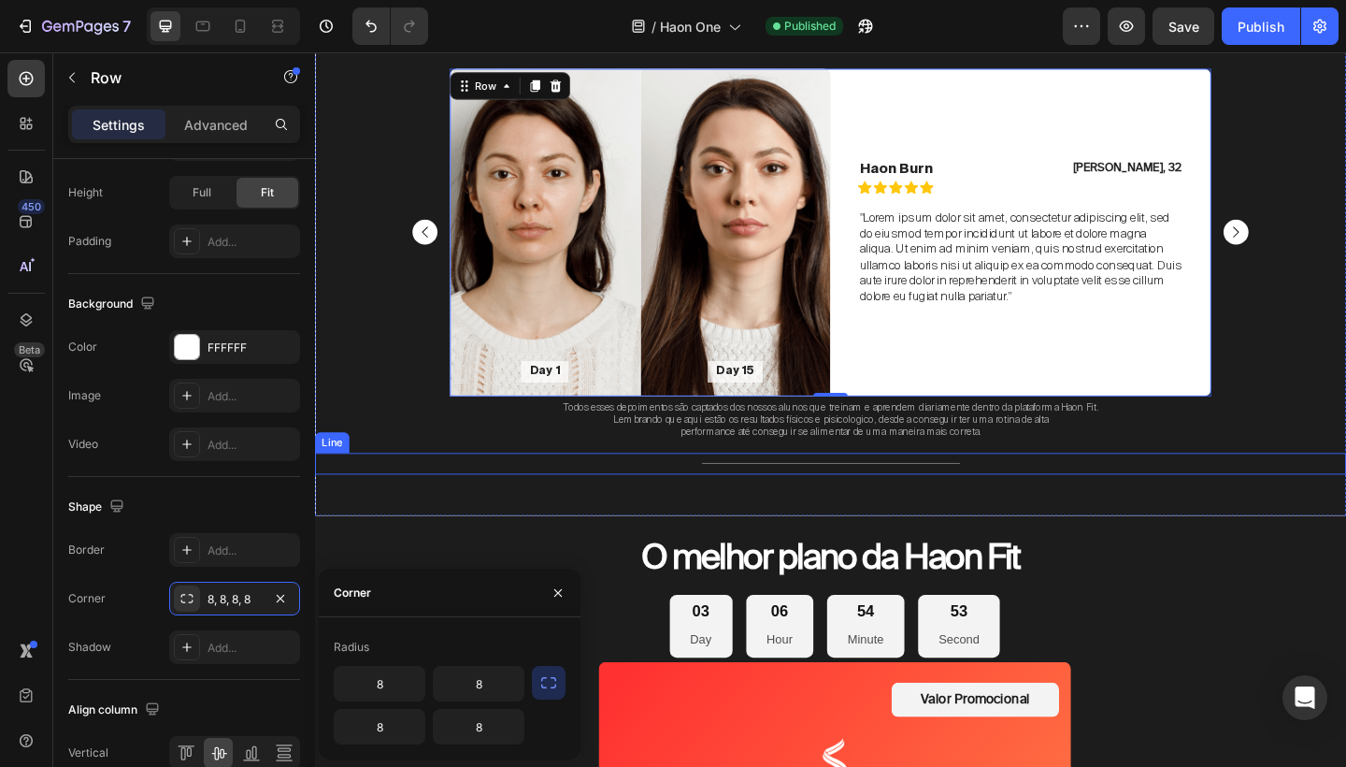
click at [1250, 490] on div "Title Line" at bounding box center [876, 499] width 1122 height 23
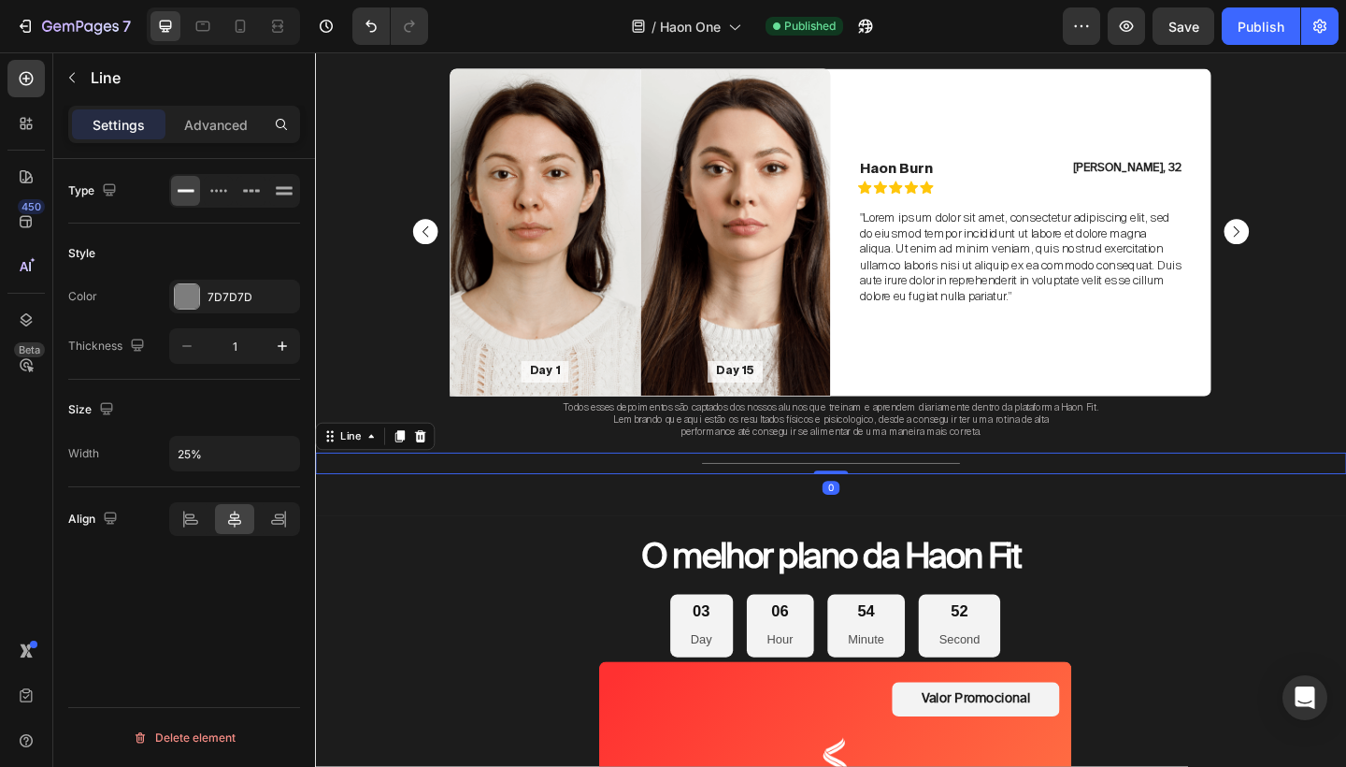
scroll to position [0, 0]
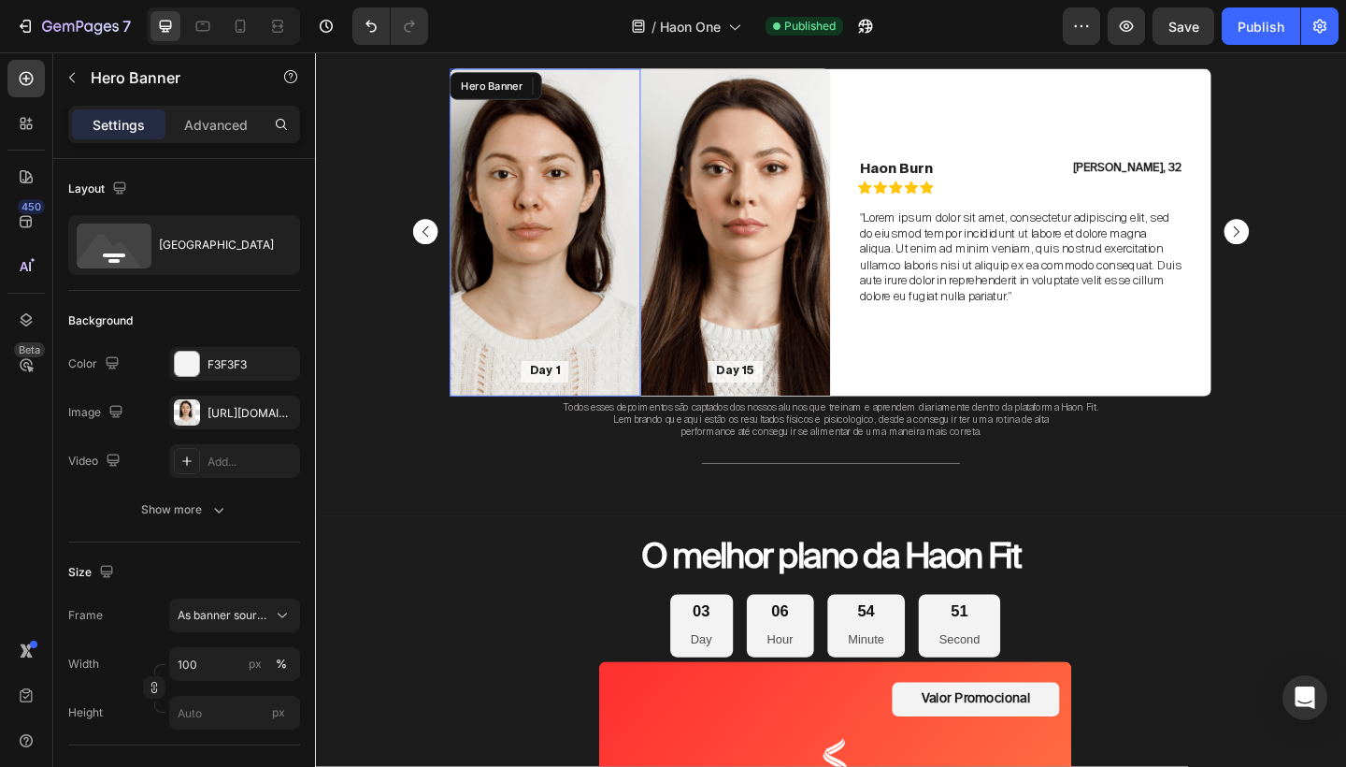
click at [556, 344] on div "Background Image" at bounding box center [566, 248] width 208 height 356
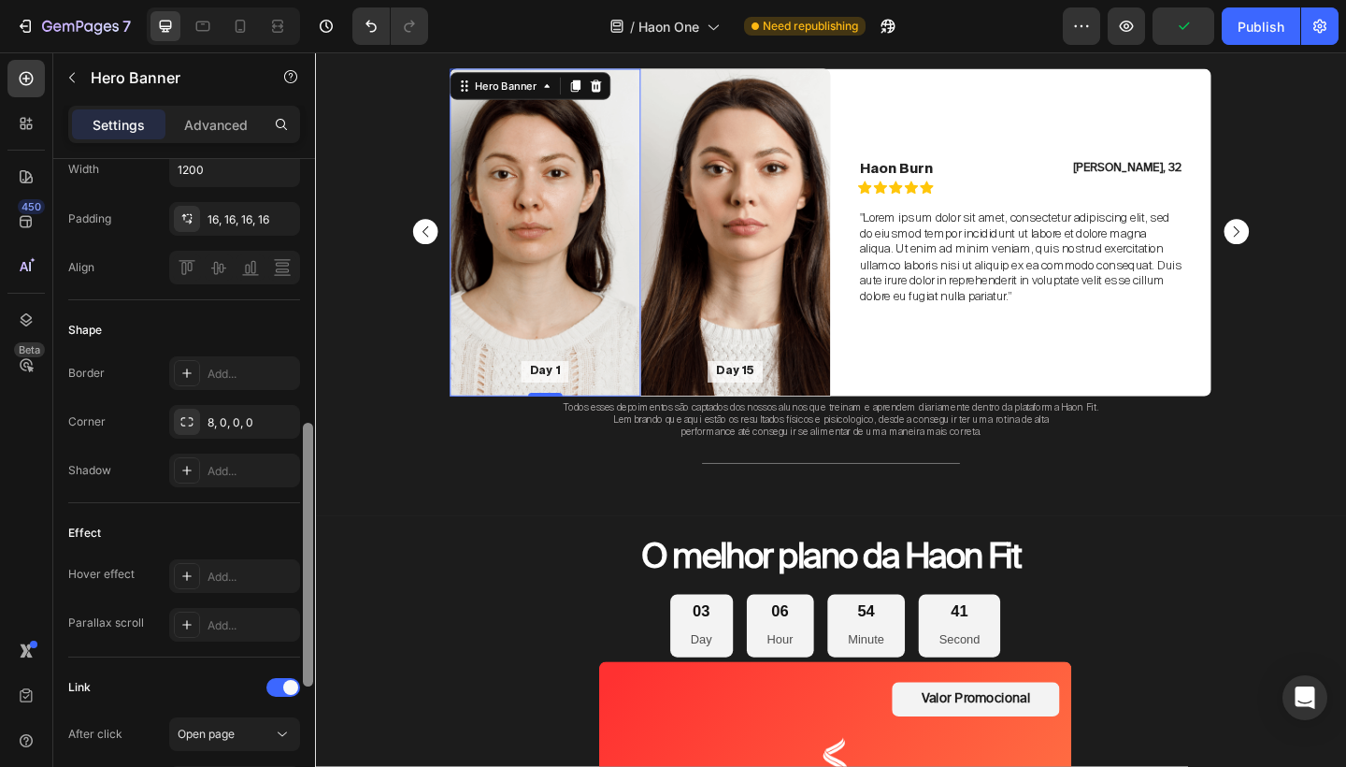
scroll to position [653, 0]
drag, startPoint x: 308, startPoint y: 389, endPoint x: 289, endPoint y: 650, distance: 261.6
click at [290, 651] on div "Layout Bottom center Background The changes might be hidden by the image and th…" at bounding box center [184, 489] width 262 height 661
click at [260, 413] on div "8, 0, 0, 0" at bounding box center [235, 419] width 54 height 17
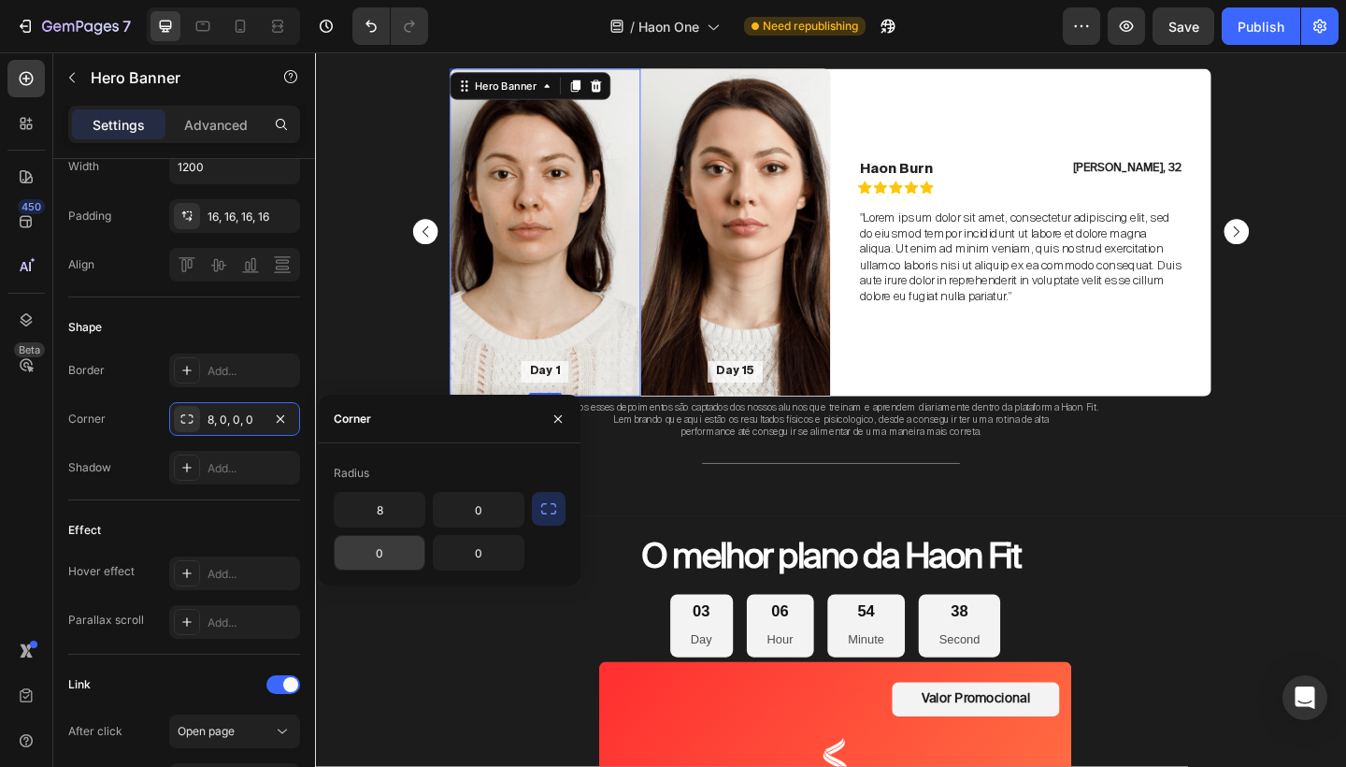
click at [396, 553] on input "0" at bounding box center [380, 553] width 90 height 34
type input "8"
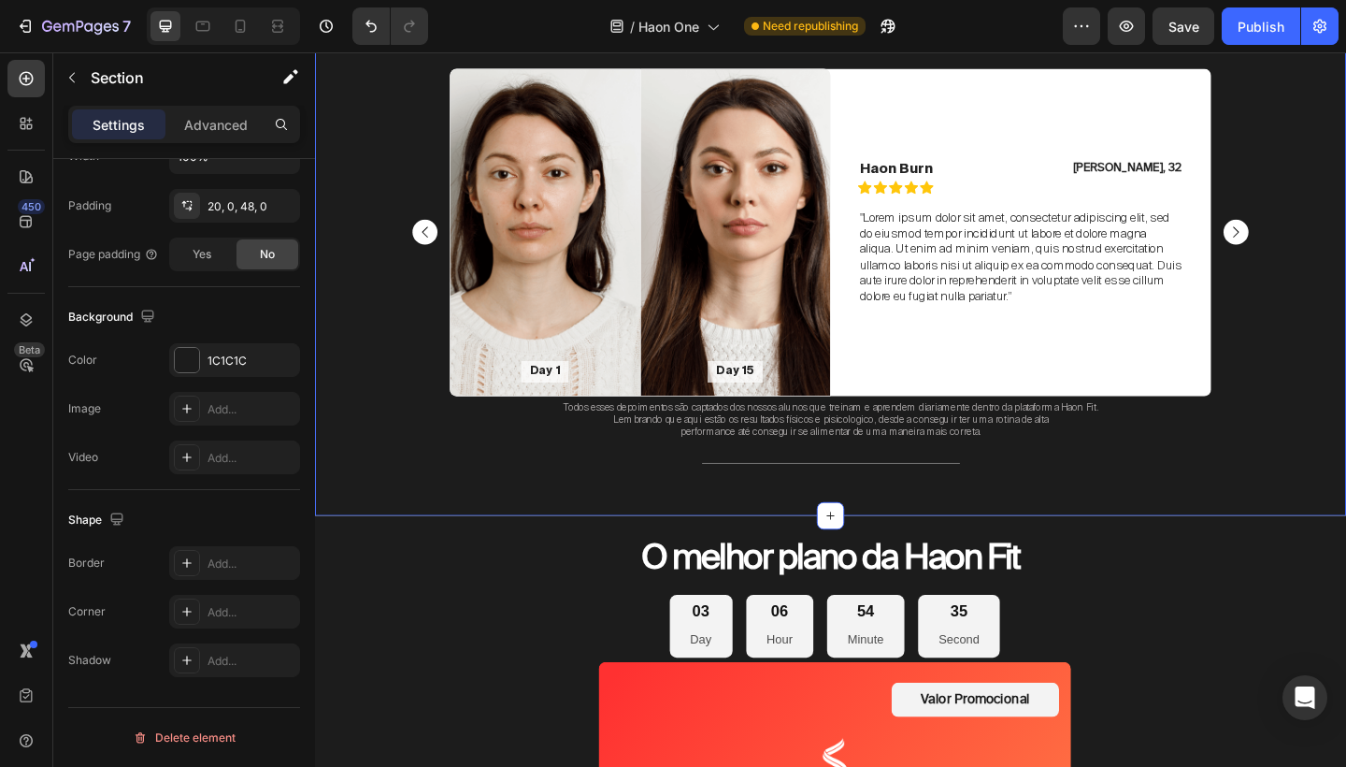
drag, startPoint x: 1375, startPoint y: 480, endPoint x: 1367, endPoint y: 465, distance: 16.7
click at [1346, 481] on div "Depoimentos sobre os módulos Heading Day 1 Text Block Hero Banner 0 Day 15 Text…" at bounding box center [876, 246] width 1122 height 531
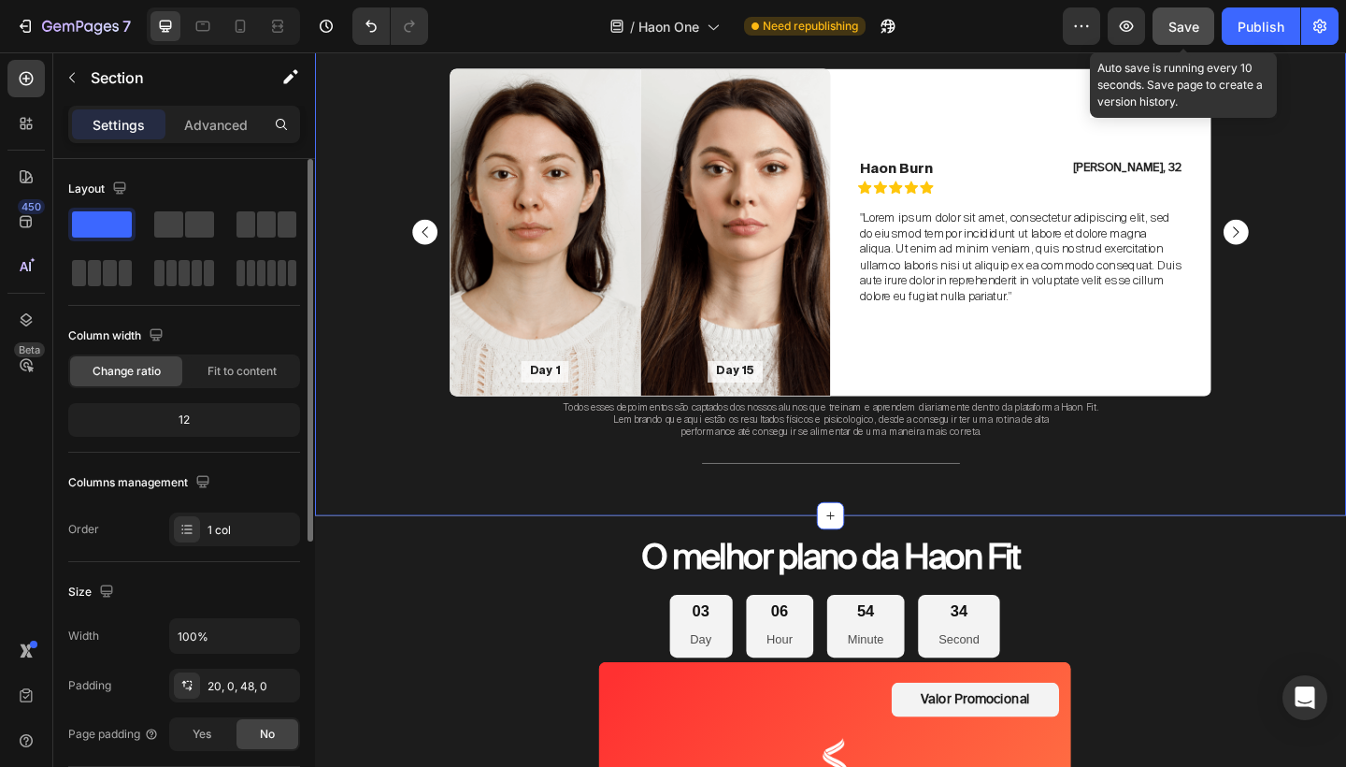
click at [1190, 42] on button "Save" at bounding box center [1184, 25] width 62 height 37
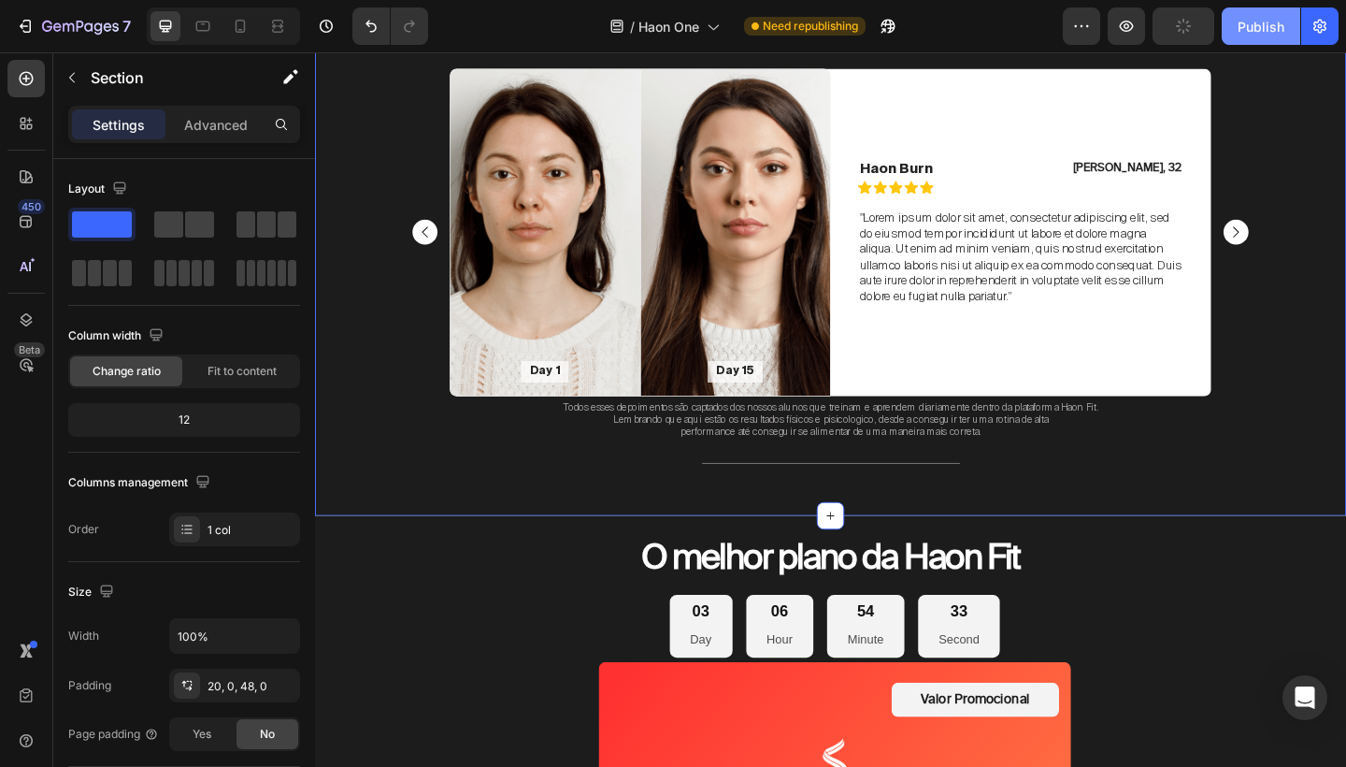
click at [1253, 35] on div "Publish" at bounding box center [1261, 27] width 47 height 20
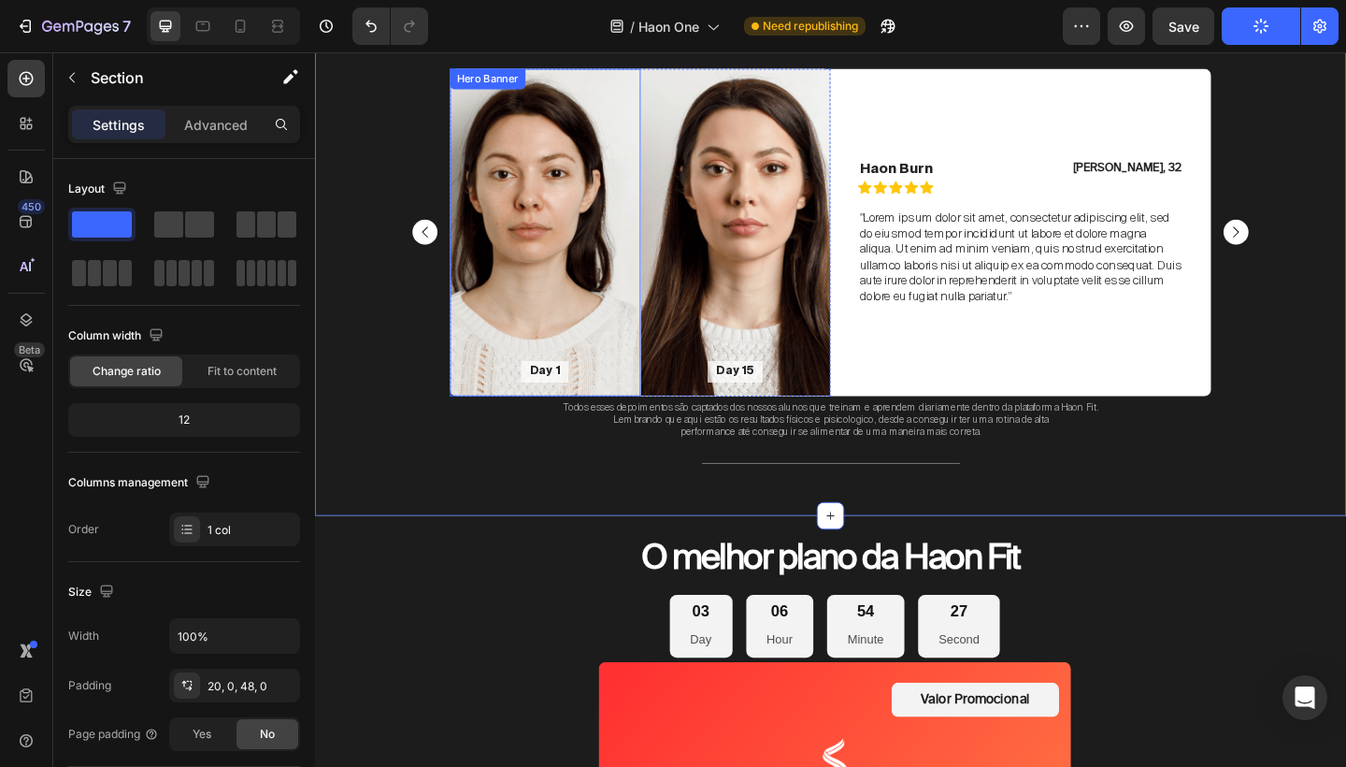
click at [602, 261] on div "Background Image" at bounding box center [566, 248] width 208 height 356
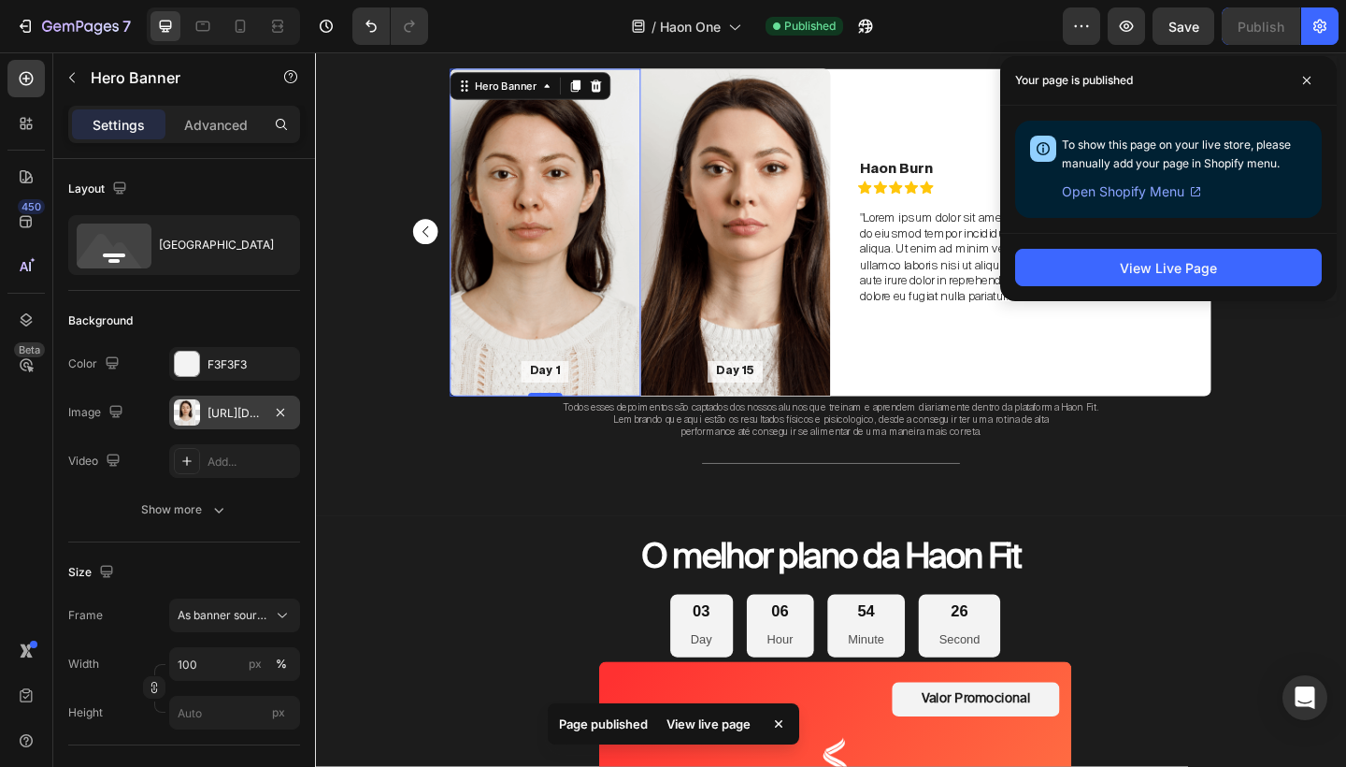
click at [223, 407] on div "[URL][DOMAIN_NAME]" at bounding box center [235, 413] width 54 height 17
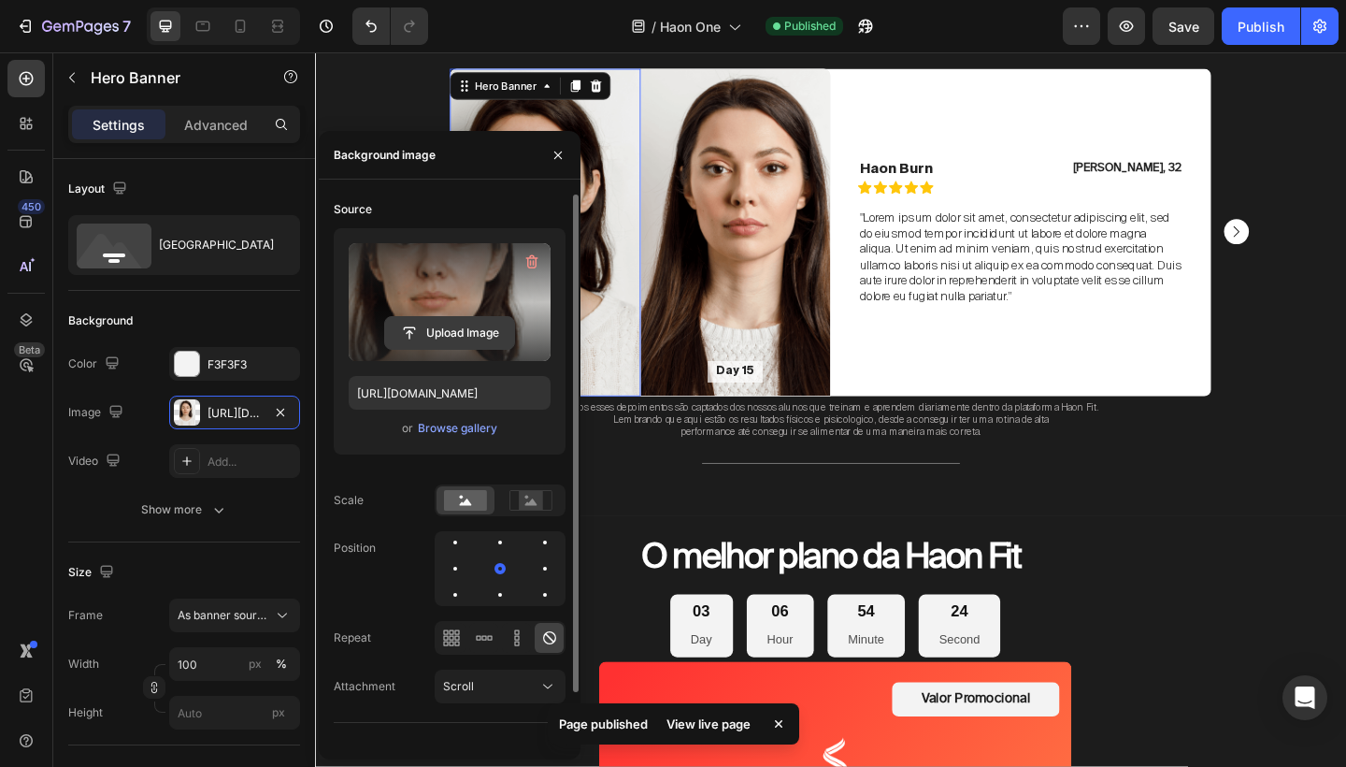
click at [446, 327] on input "file" at bounding box center [449, 333] width 129 height 32
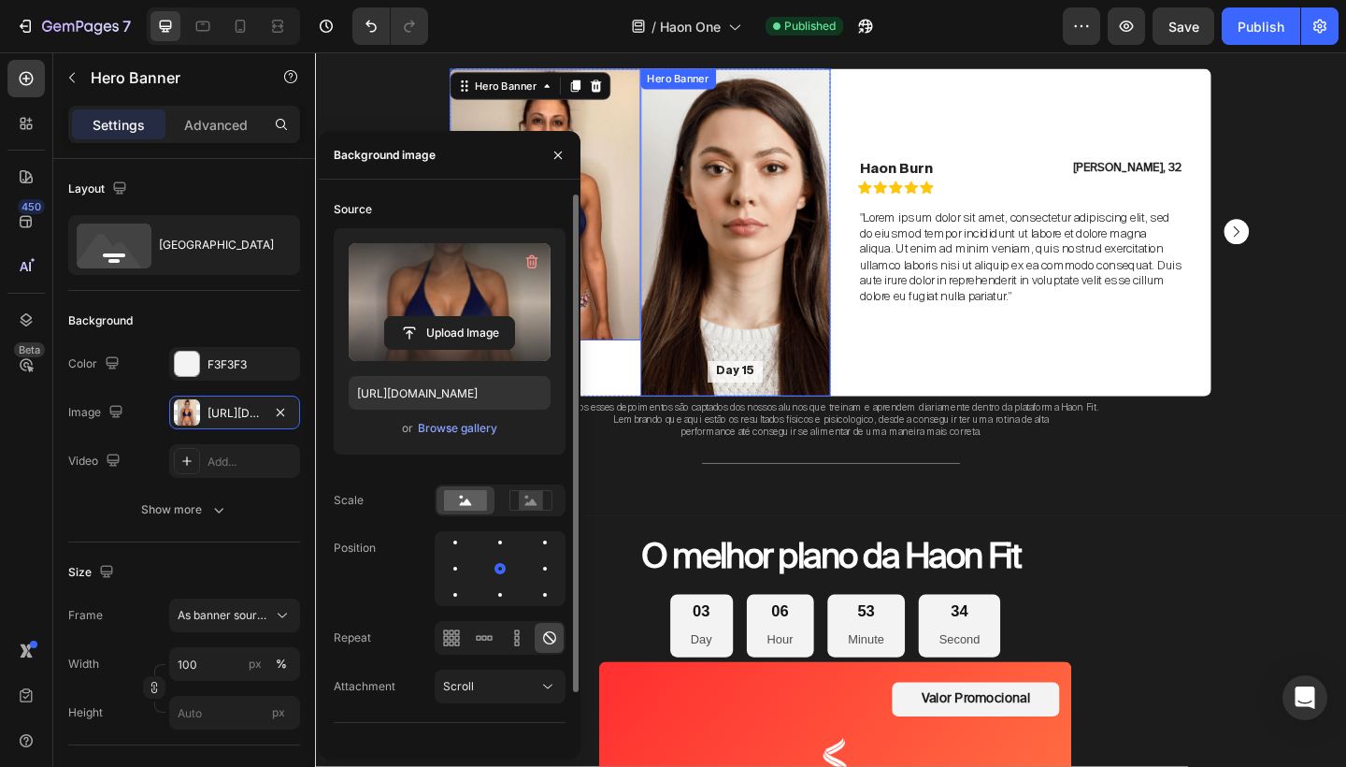
type input "https://cdn.shopify.com/s/files/1/0754/9681/6871/files/gempages_576628724481393…"
click at [200, 707] on input "px" at bounding box center [234, 713] width 131 height 34
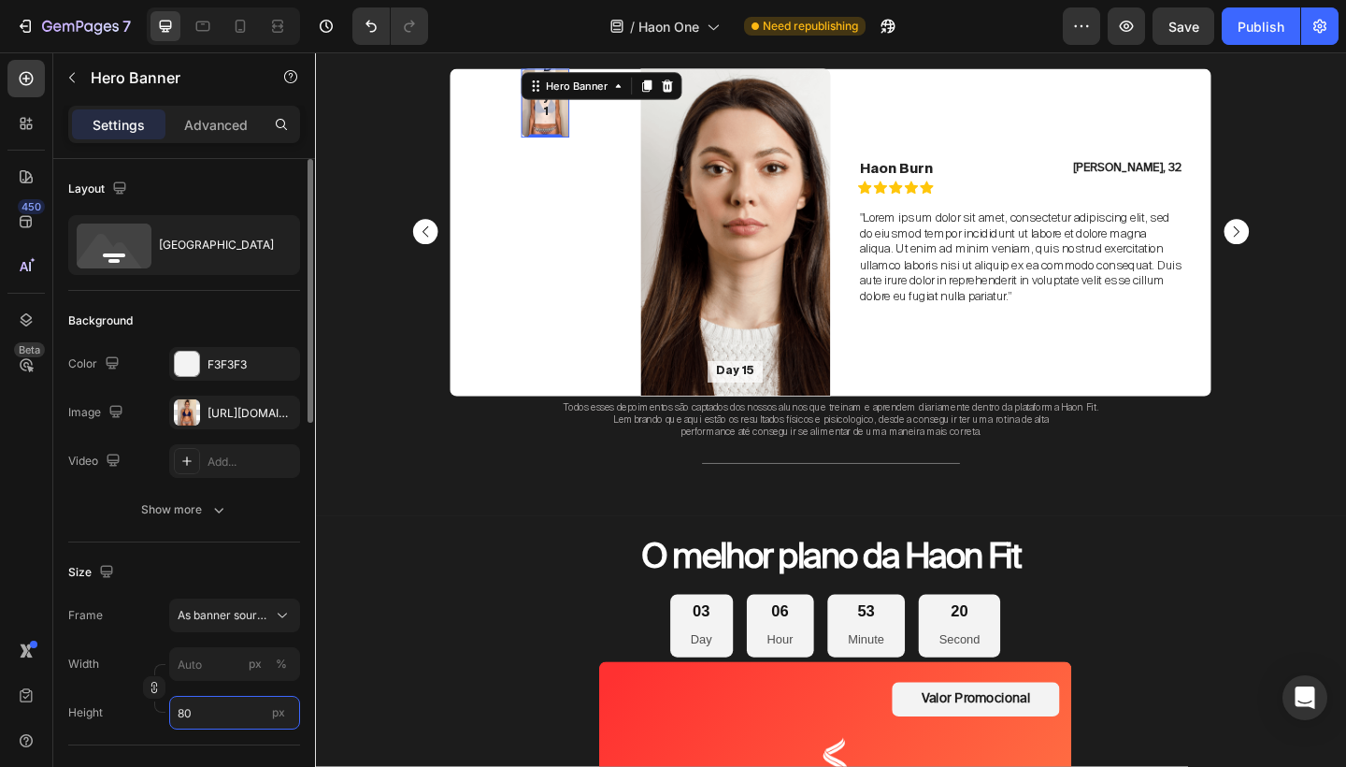
type input "8"
type input "1"
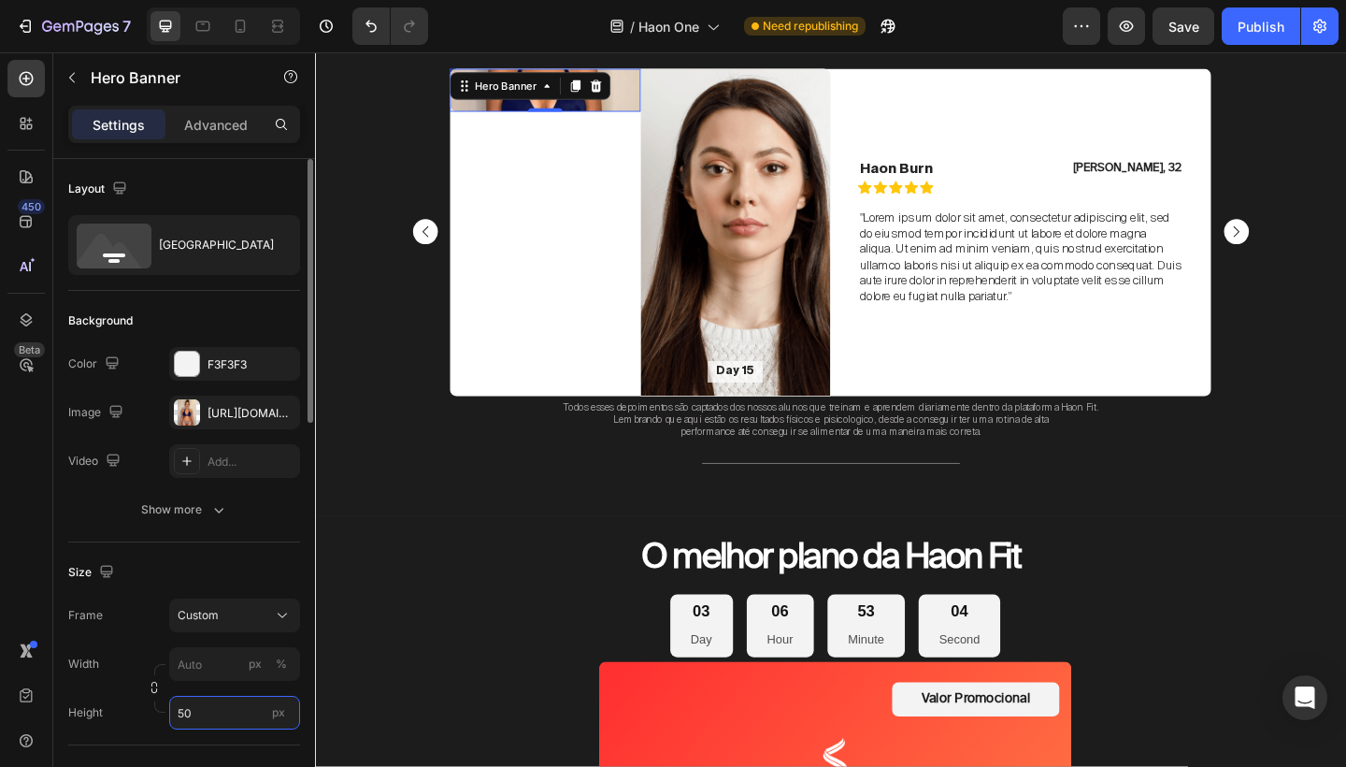
type input "5"
type input "4"
type input "380"
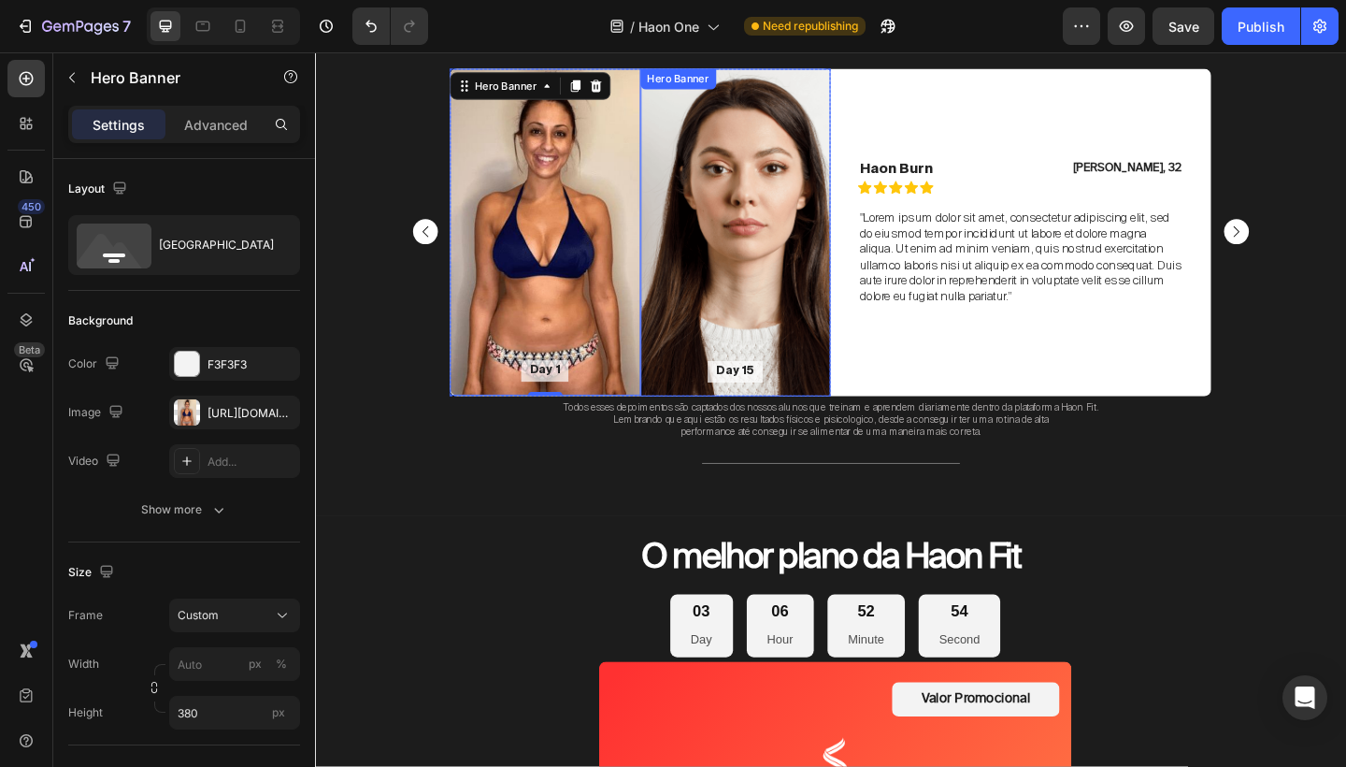
click at [810, 355] on div "Background Image" at bounding box center [774, 248] width 208 height 356
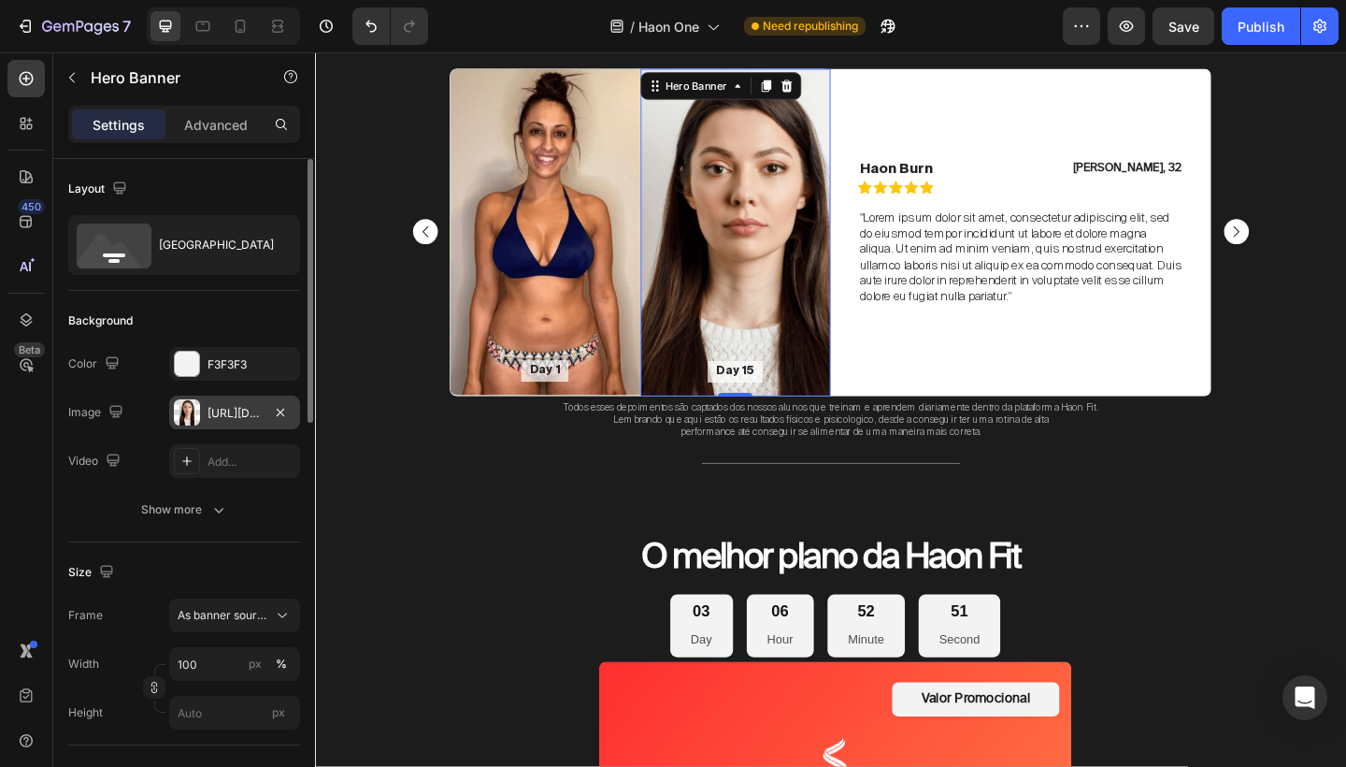
click at [252, 413] on div "[URL][DOMAIN_NAME]" at bounding box center [235, 413] width 54 height 17
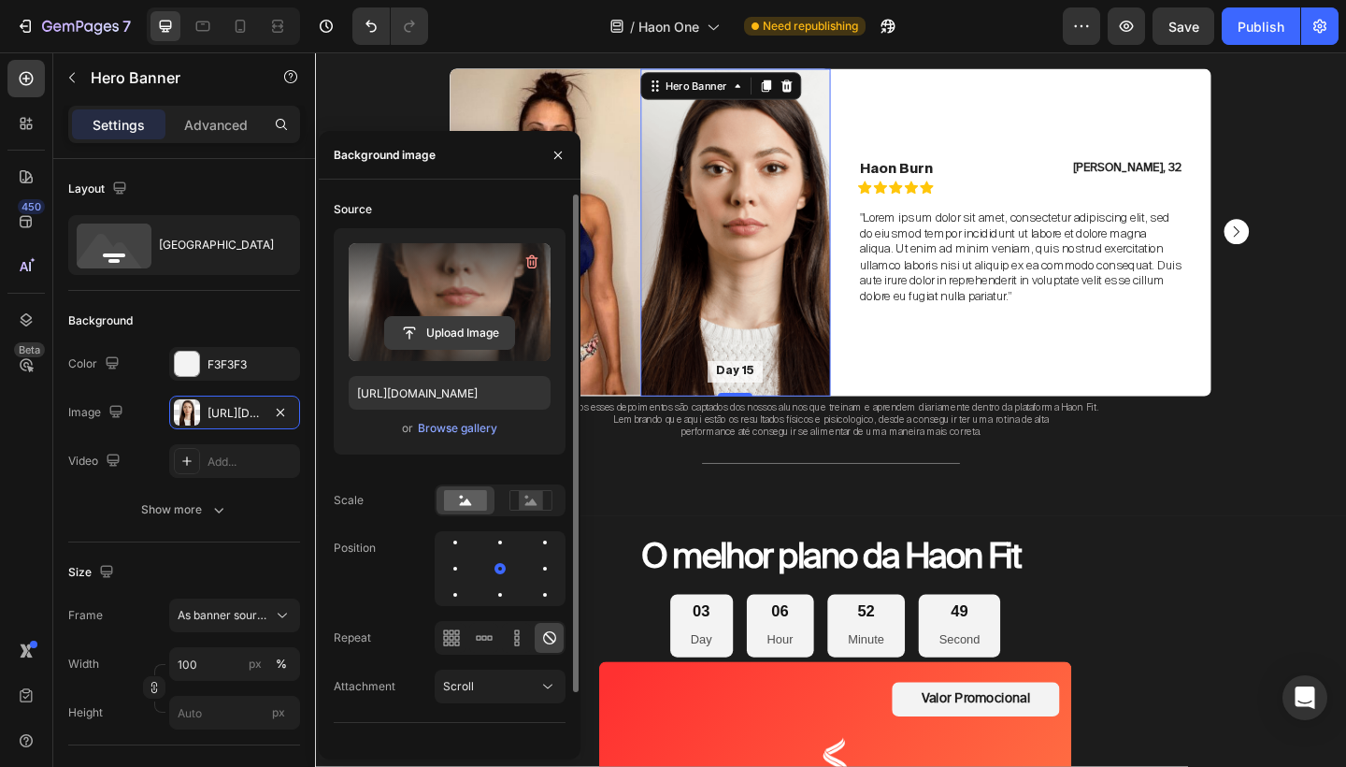
click at [471, 327] on input "file" at bounding box center [449, 333] width 129 height 32
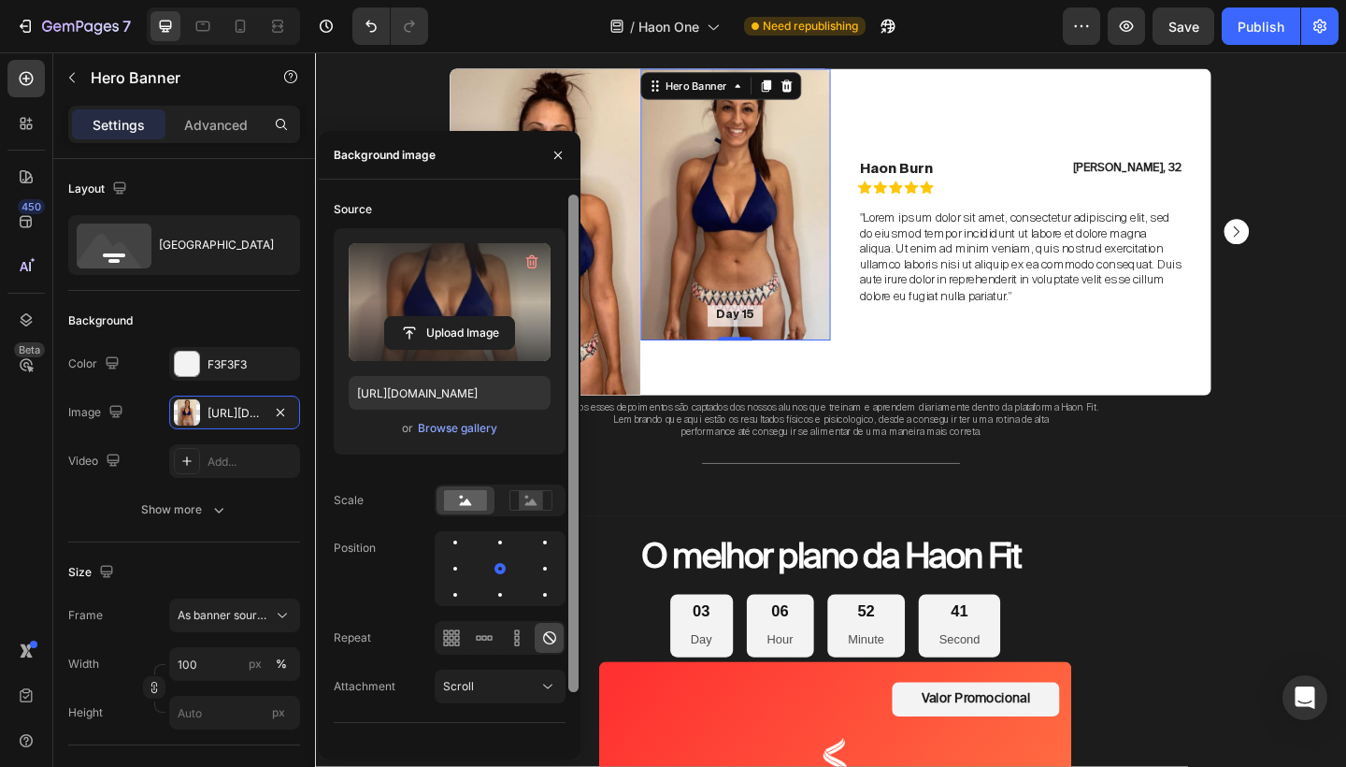
type input "https://cdn.shopify.com/s/files/1/0754/9681/6871/files/gempages_576628724481393…"
click at [767, 228] on div "Background Image" at bounding box center [774, 217] width 208 height 295
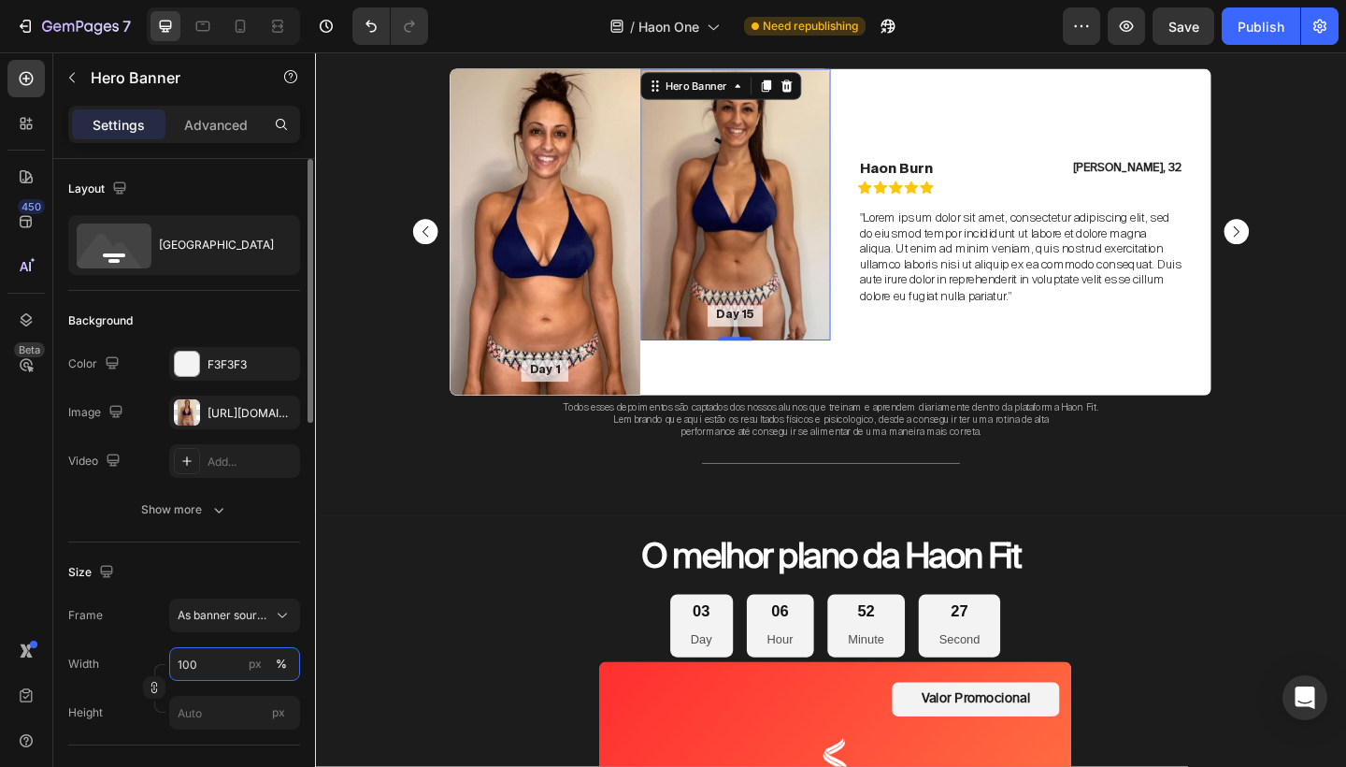
click at [207, 660] on input "100" at bounding box center [234, 664] width 131 height 34
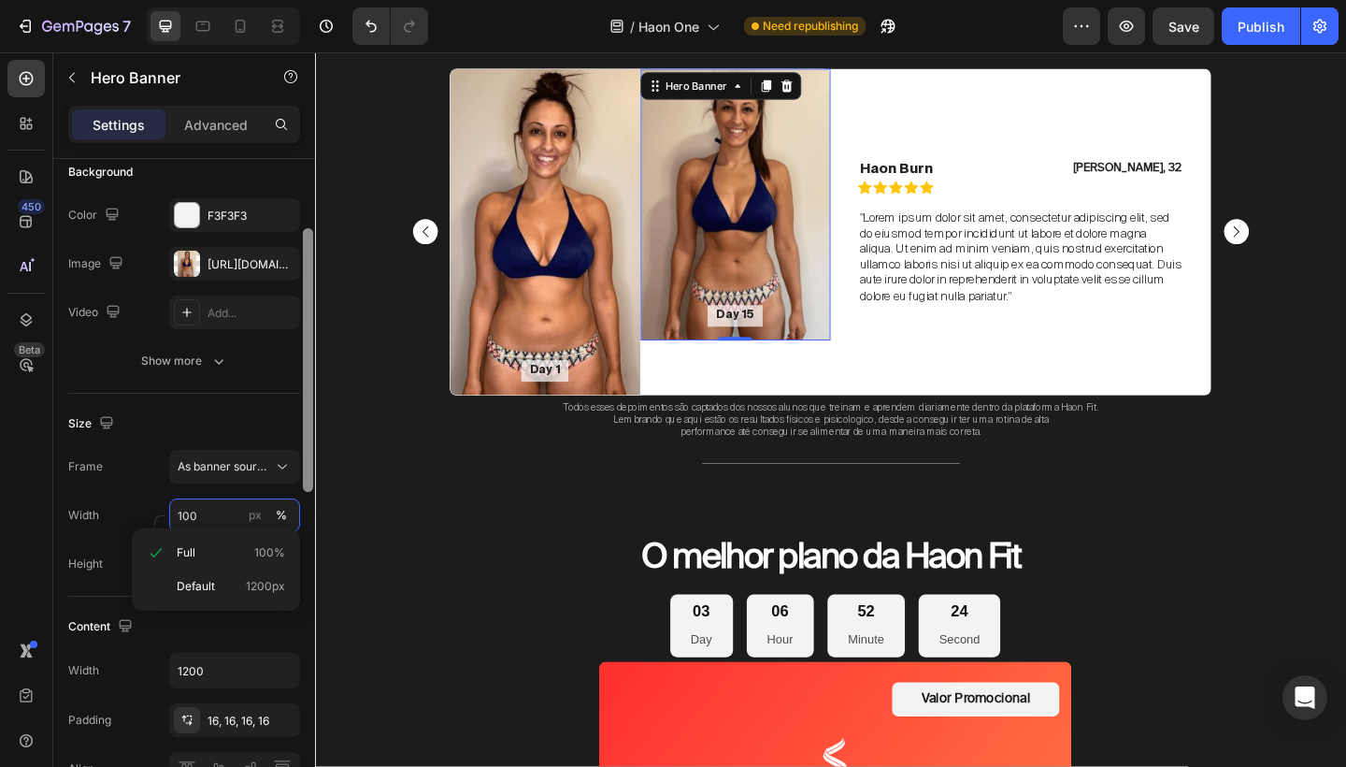
scroll to position [156, 0]
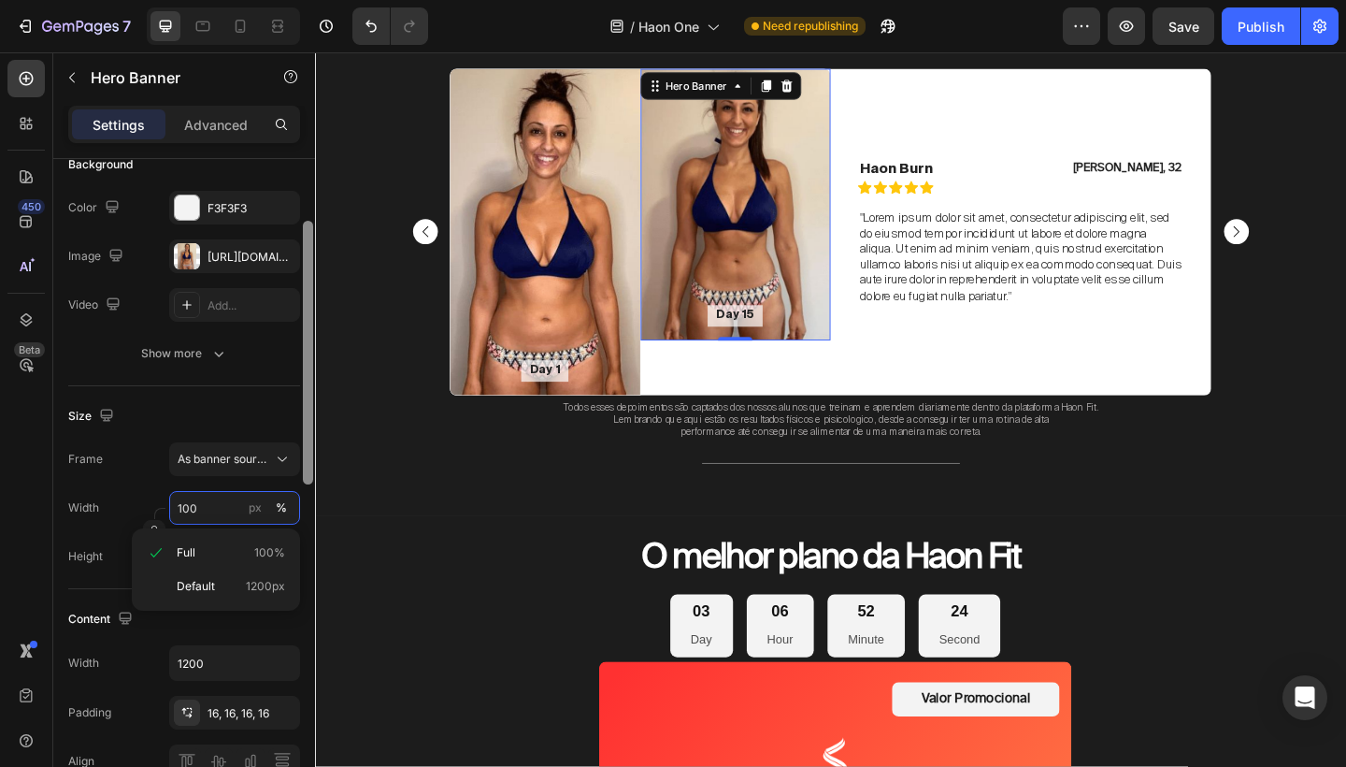
drag, startPoint x: 309, startPoint y: 377, endPoint x: 306, endPoint y: 439, distance: 62.7
click at [306, 439] on div at bounding box center [308, 353] width 10 height 264
click at [258, 415] on div "Size" at bounding box center [184, 416] width 232 height 30
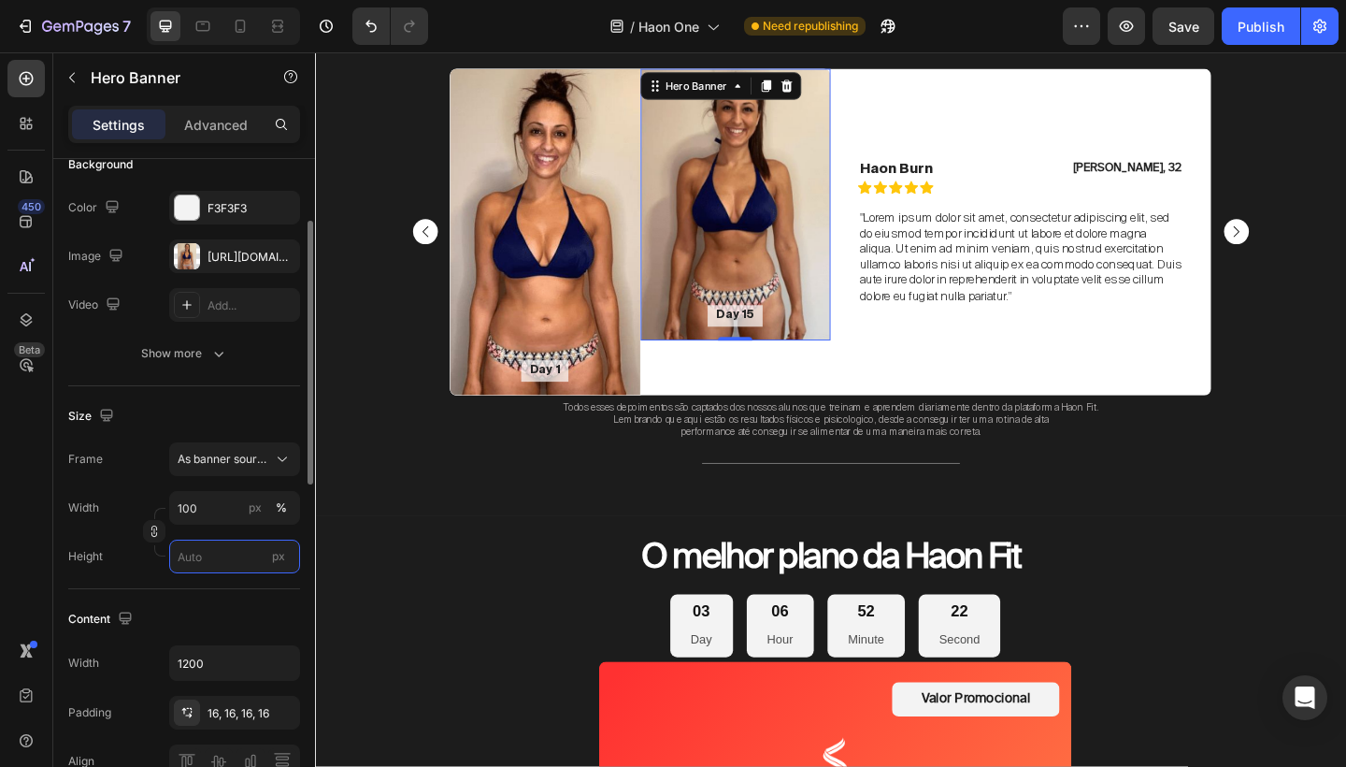
click at [203, 550] on input "px" at bounding box center [234, 557] width 131 height 34
type input "8"
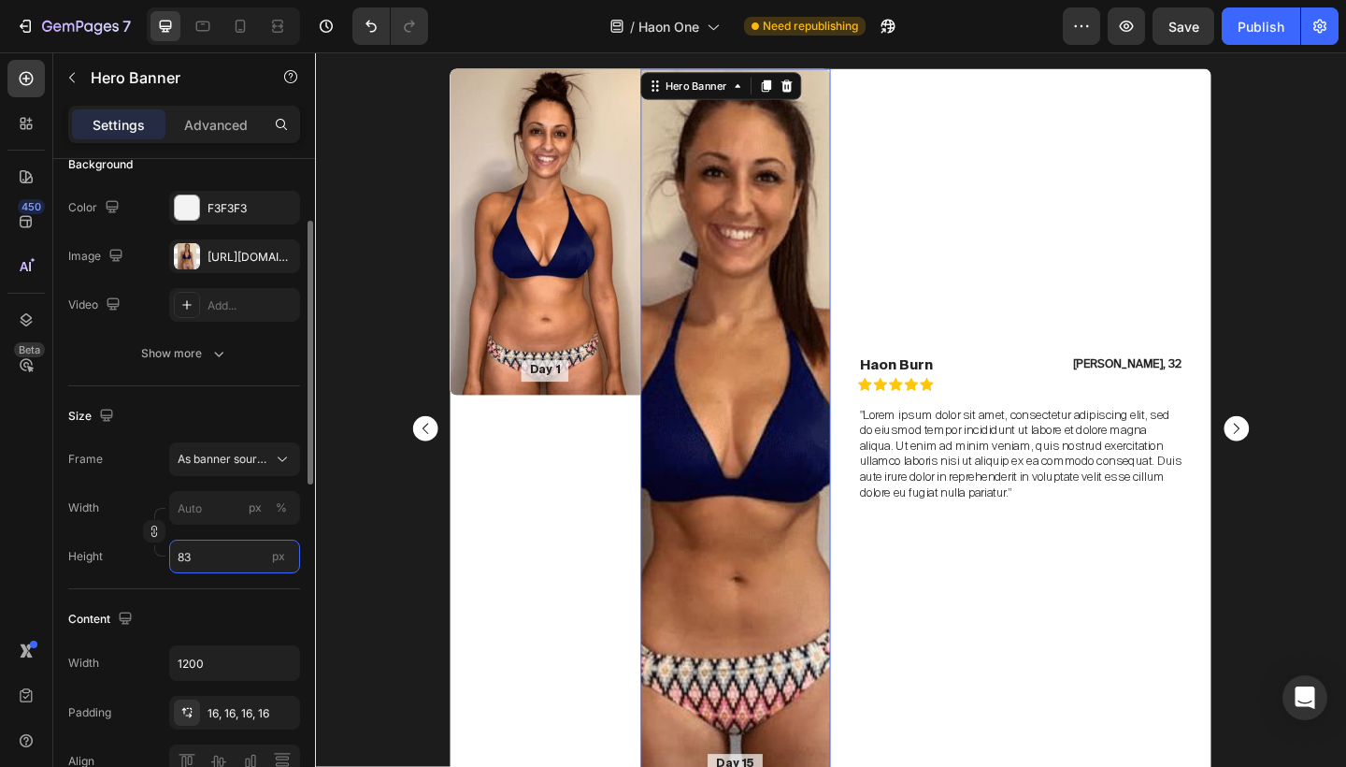
type input "8"
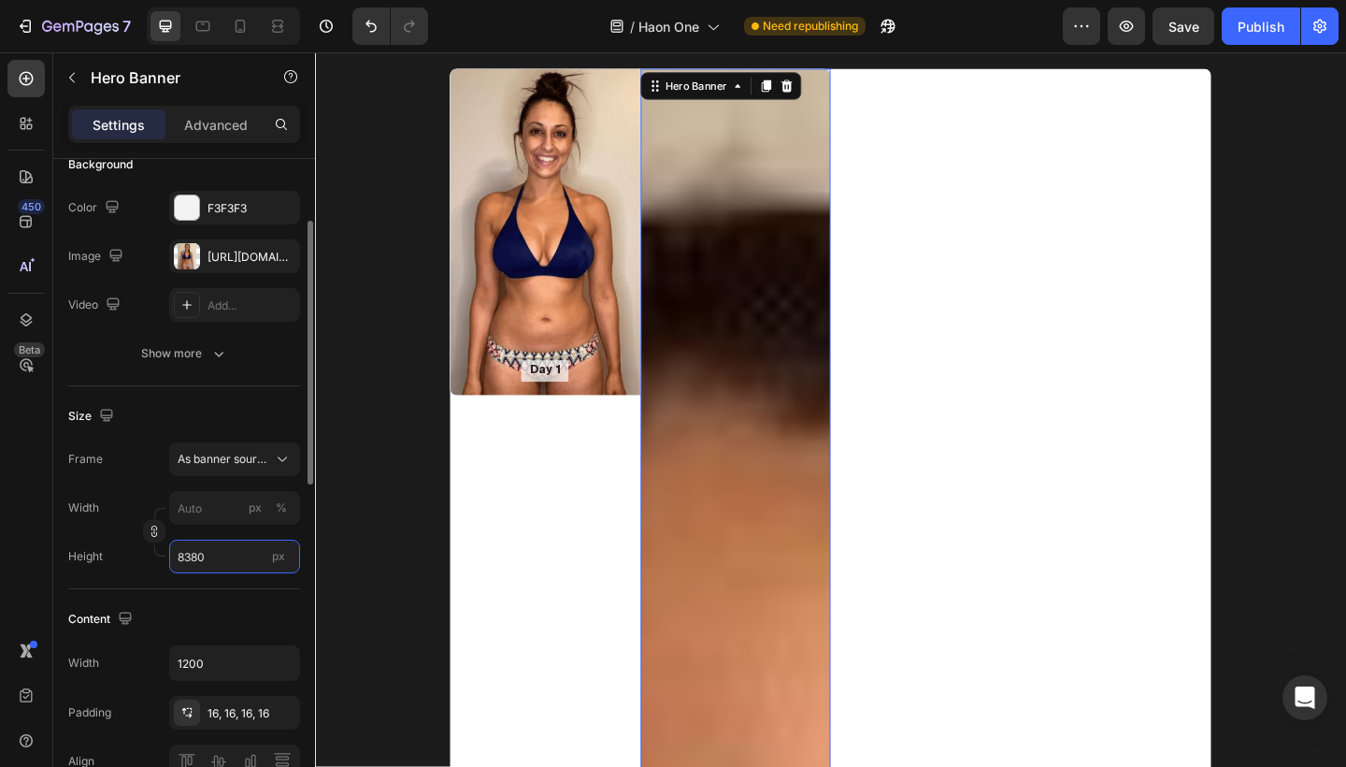
type input "380"
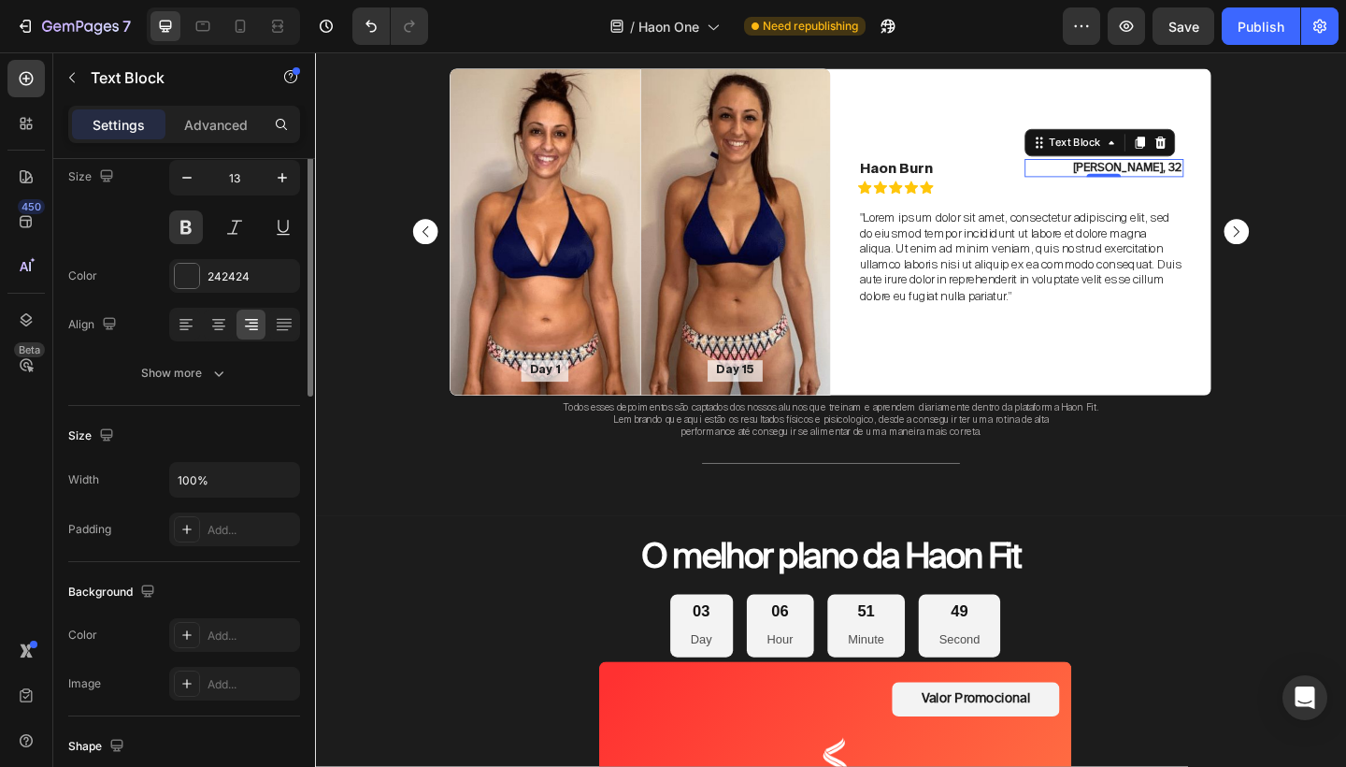
click at [1217, 176] on p "James, 32" at bounding box center [1174, 178] width 170 height 16
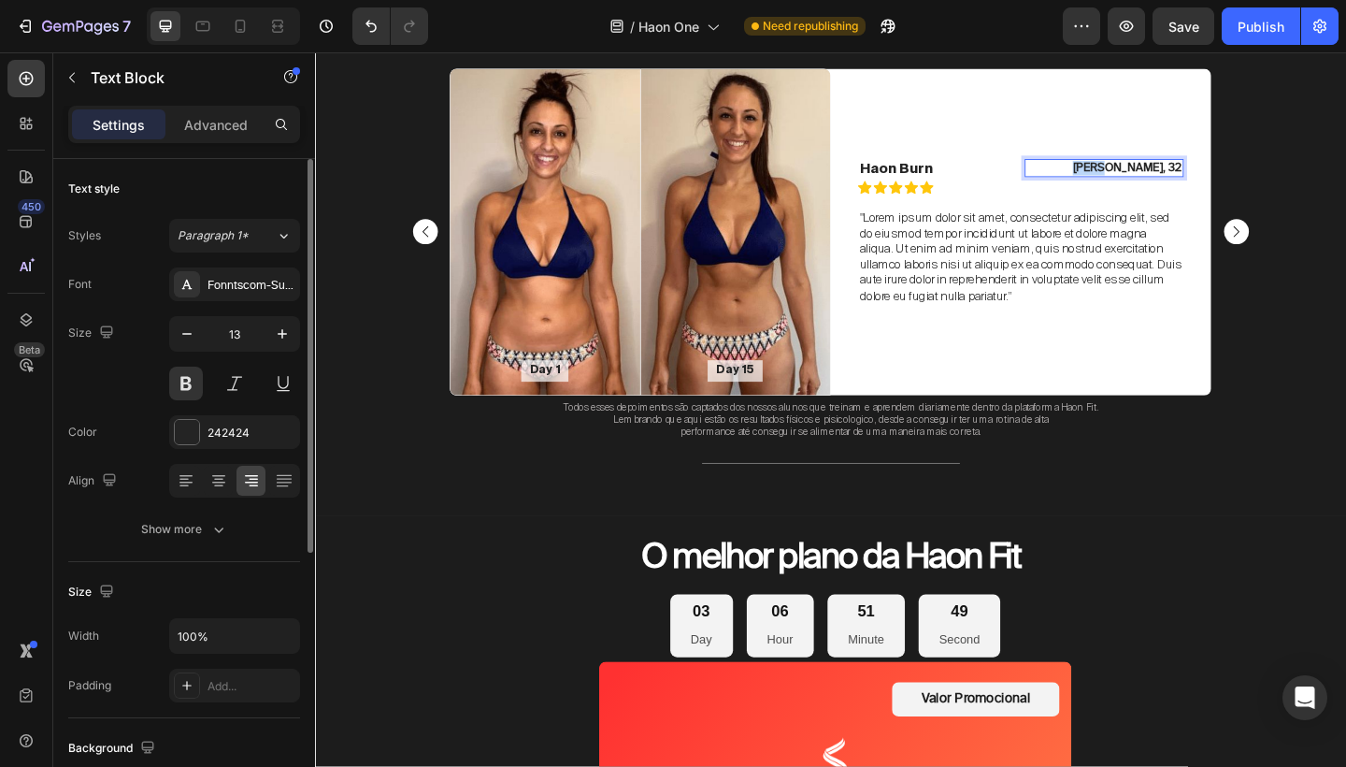
click at [1236, 176] on p "James, 32" at bounding box center [1174, 178] width 170 height 16
click at [1256, 176] on p "Natasha, 32" at bounding box center [1174, 178] width 170 height 16
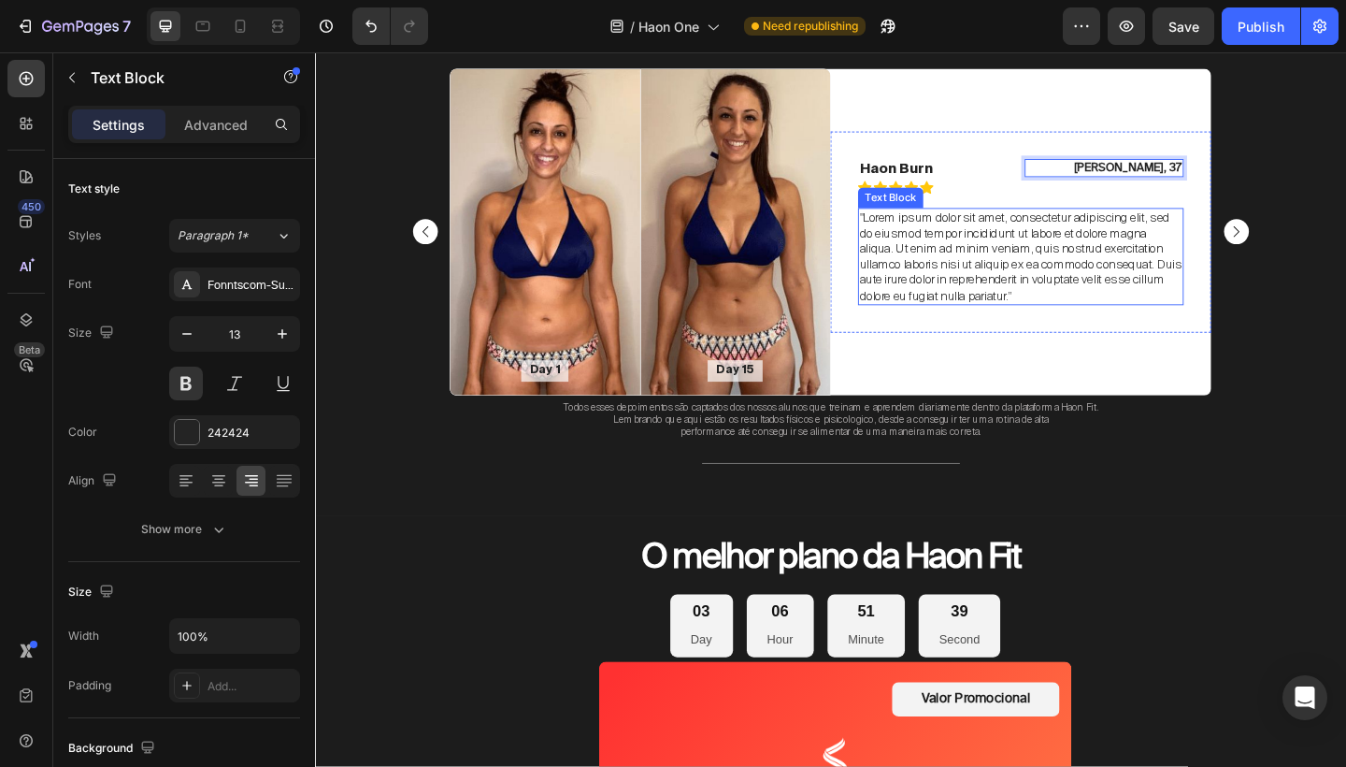
click at [1153, 289] on p ""Lorem ipsum dolor sit amet, consectetur adipiscing elit, sed do eiusmod tempor…" at bounding box center [1083, 274] width 351 height 102
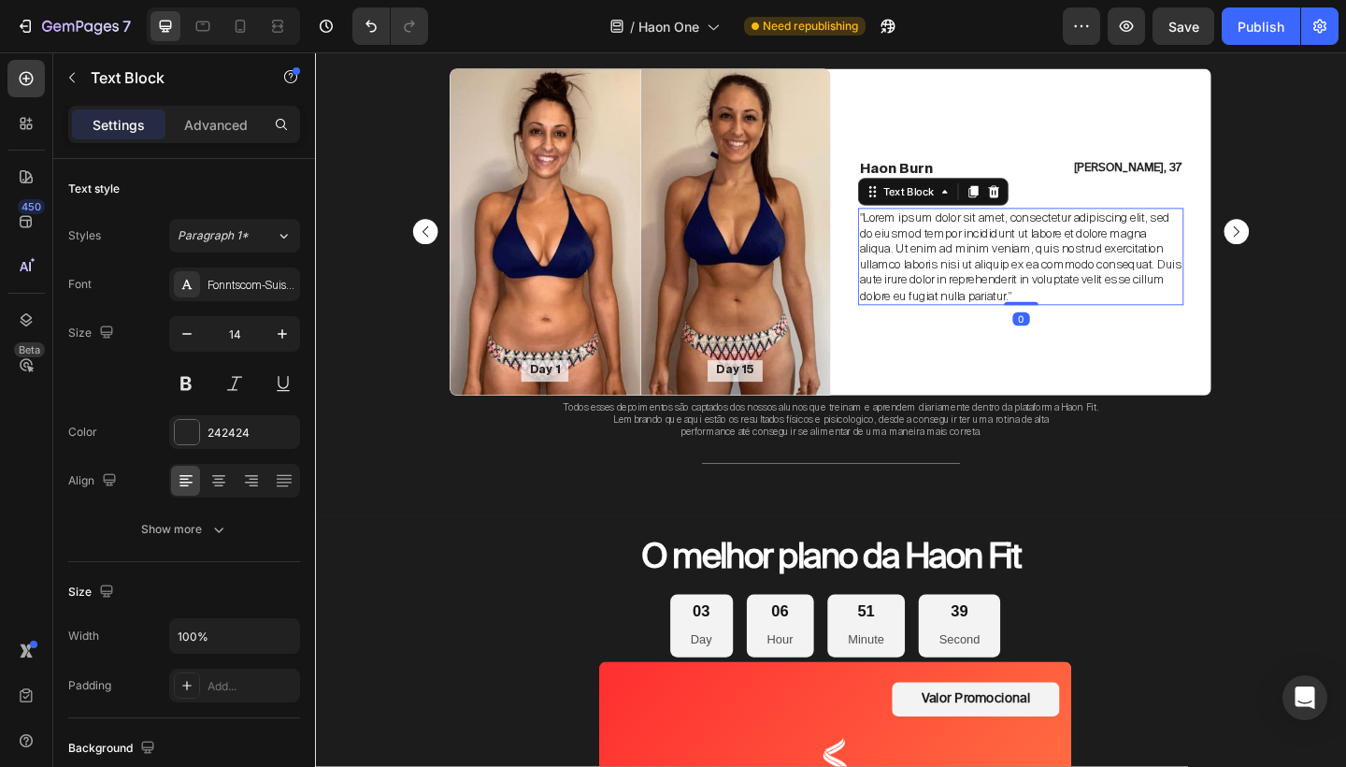
click at [1081, 297] on p ""Lorem ipsum dolor sit amet, consectetur adipiscing elit, sed do eiusmod tempor…" at bounding box center [1083, 274] width 351 height 102
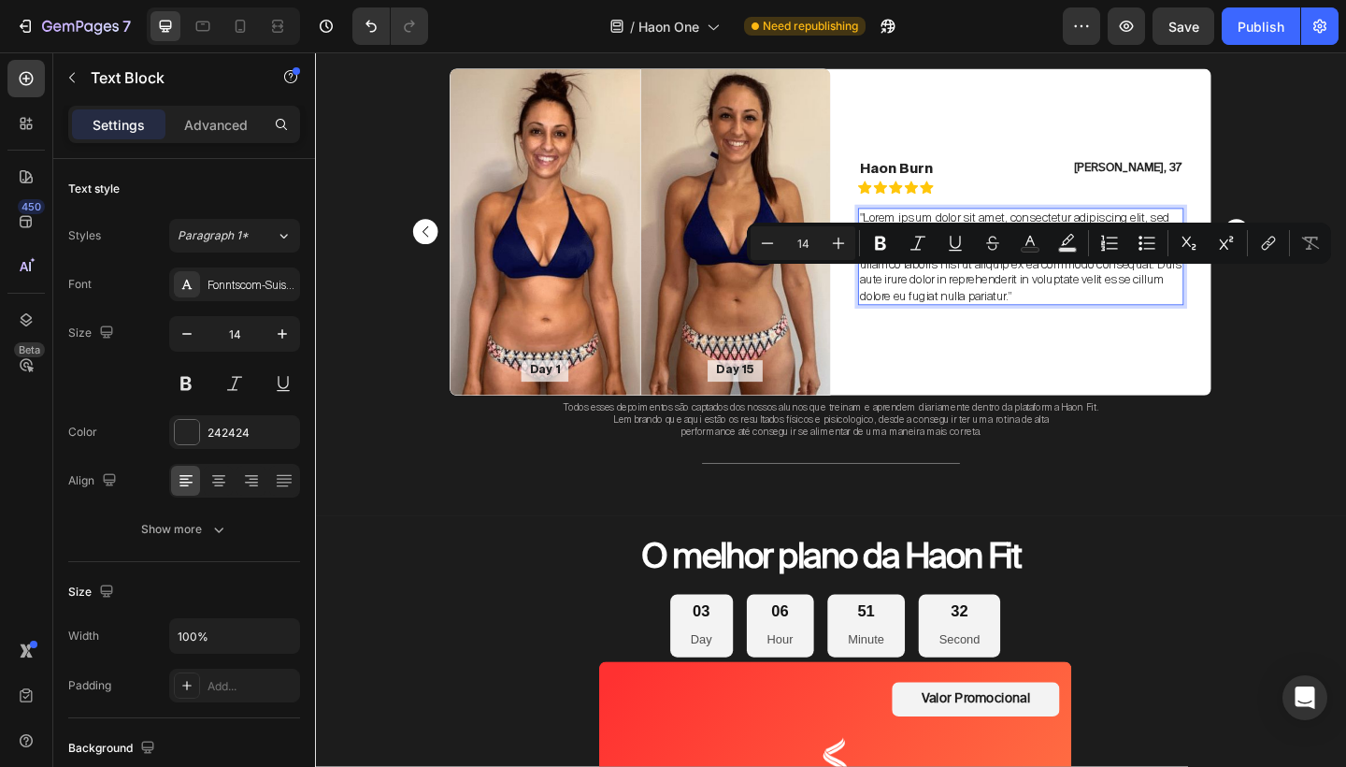
click at [1041, 314] on p ""Lorem ipsum dolor sit amet, consectetur adipiscing elit, sed do eiusmod tempor…" at bounding box center [1083, 274] width 351 height 102
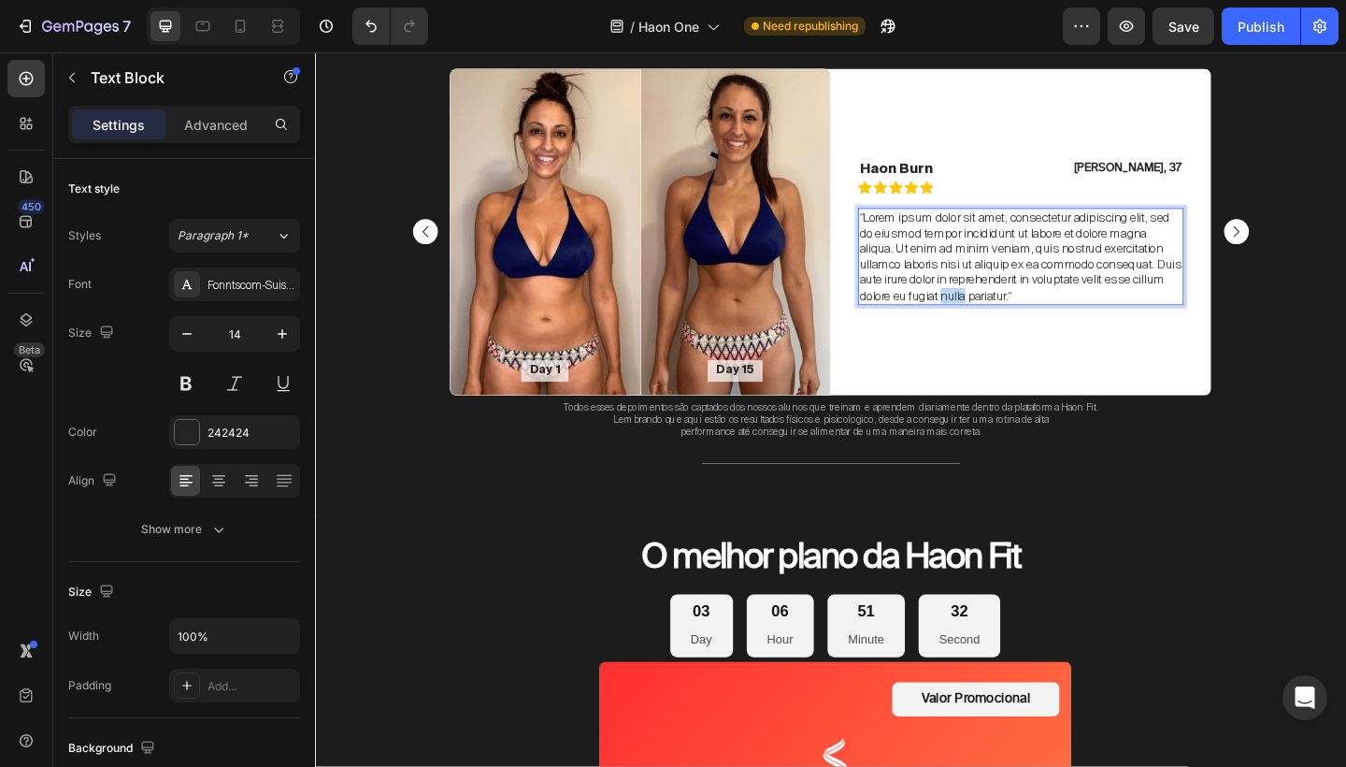
click at [1041, 314] on p ""Lorem ipsum dolor sit amet, consectetur adipiscing elit, sed do eiusmod tempor…" at bounding box center [1083, 274] width 351 height 102
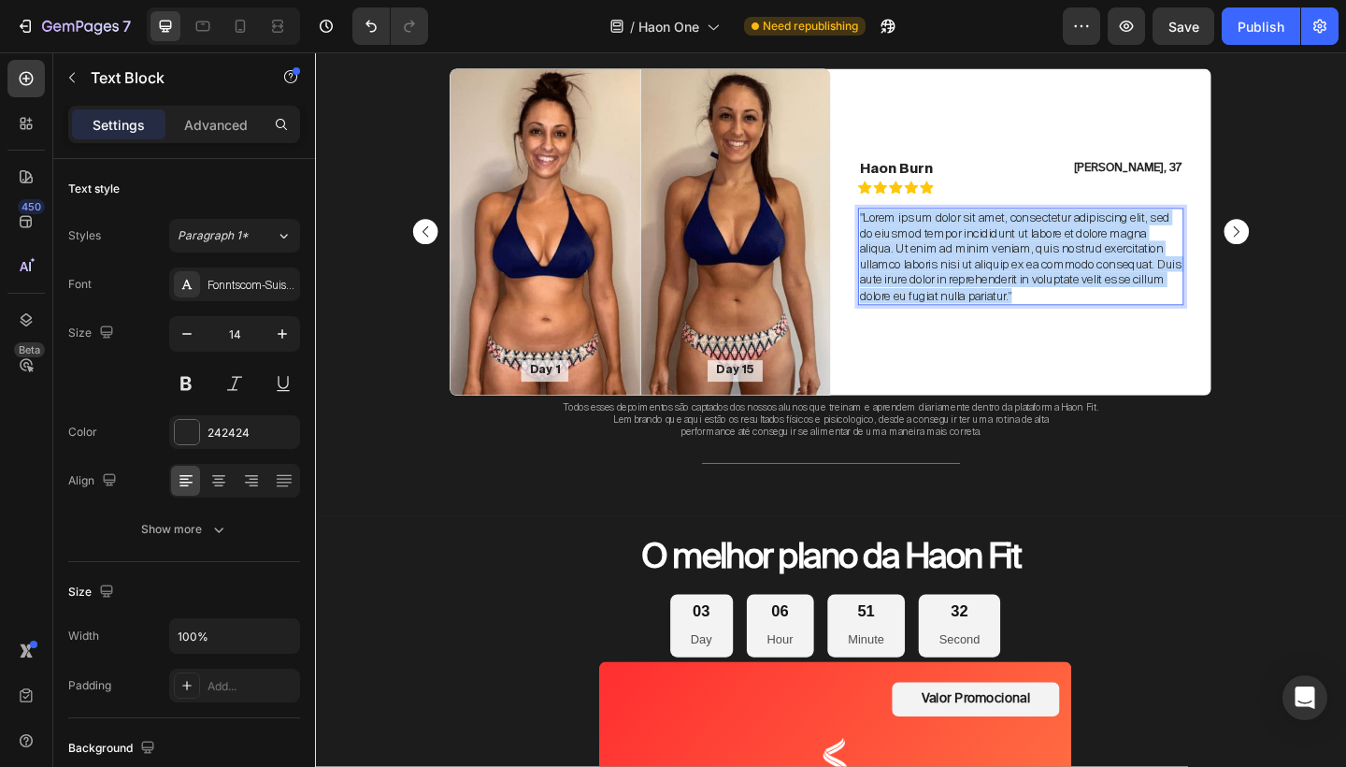
click at [1041, 314] on p ""Lorem ipsum dolor sit amet, consectetur adipiscing elit, sed do eiusmod tempor…" at bounding box center [1083, 274] width 351 height 102
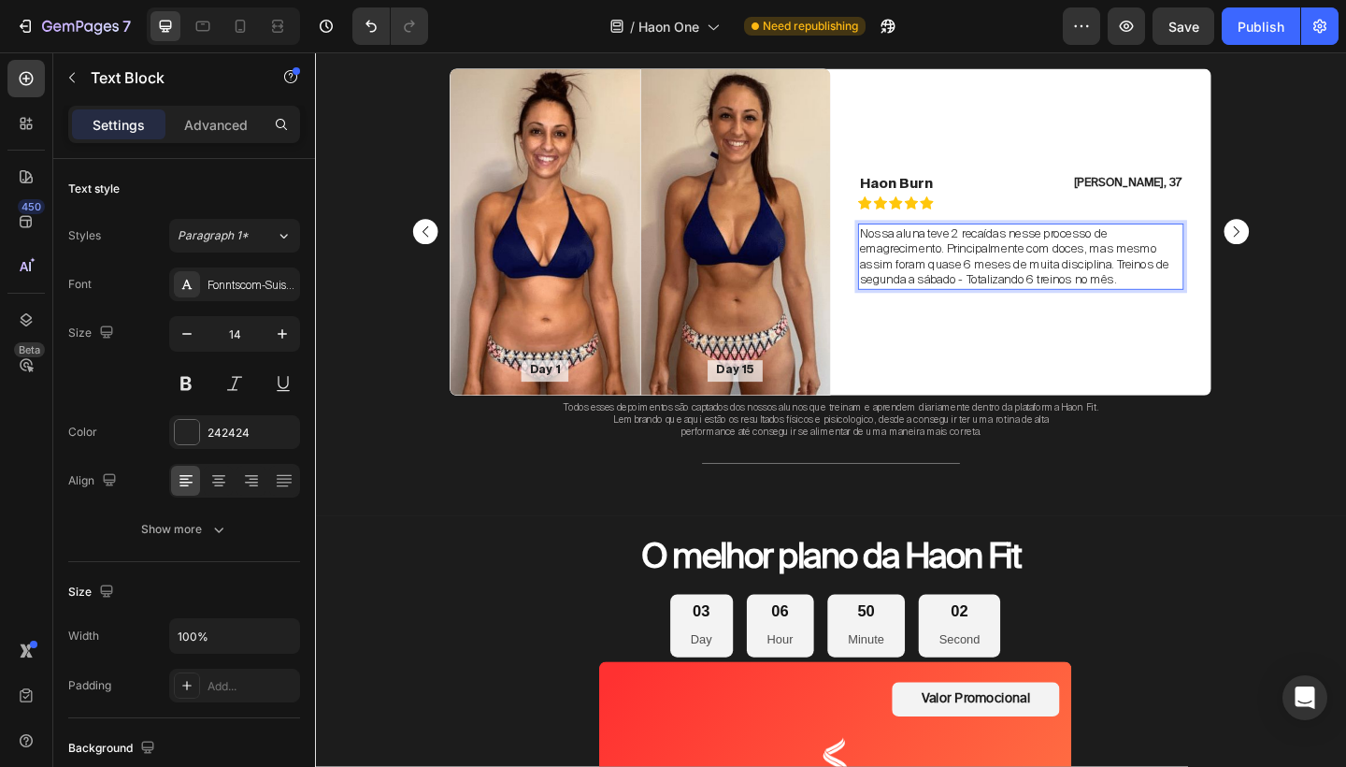
click at [1198, 296] on p "Nossa aluna teve 2 recaídas nesse processo de emagrecimento. Principalmente com…" at bounding box center [1083, 274] width 351 height 68
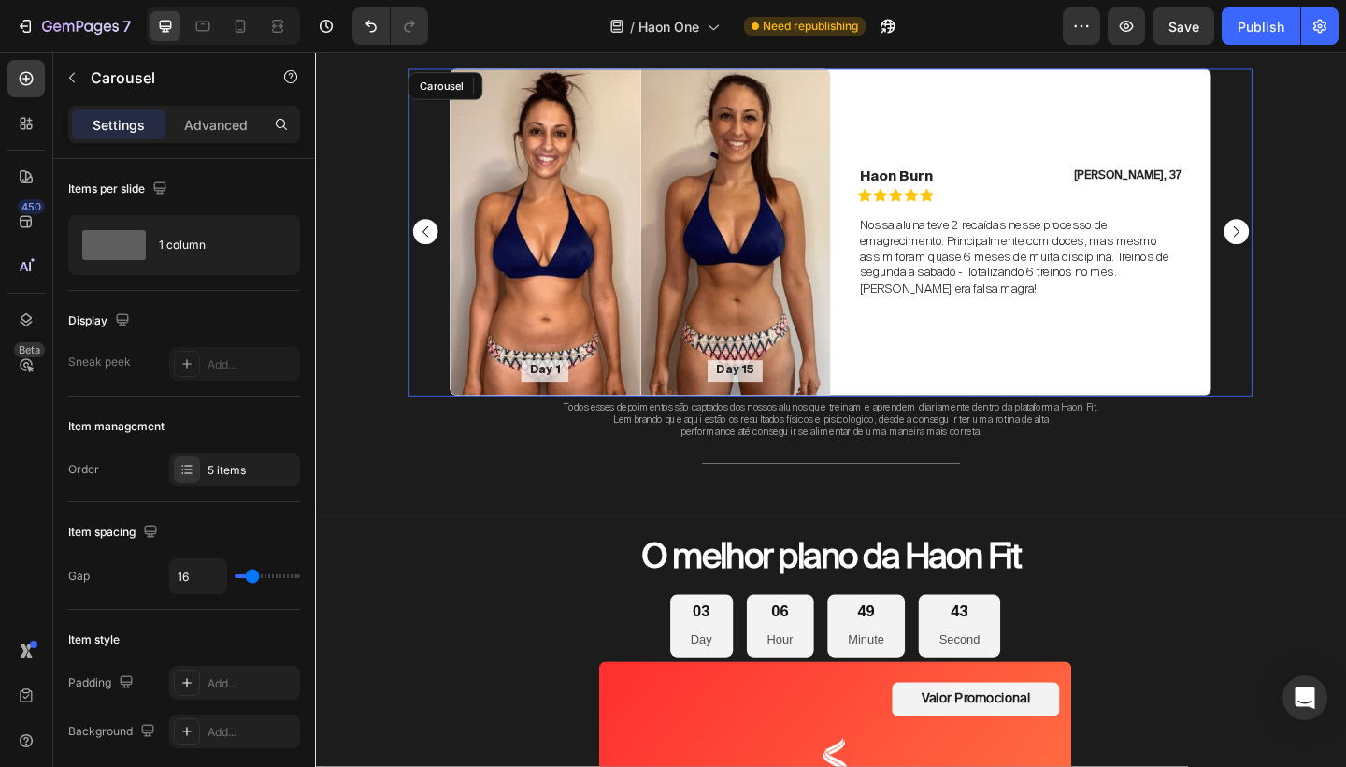
click at [1320, 240] on rect "Carousel Next Arrow" at bounding box center [1316, 248] width 27 height 27
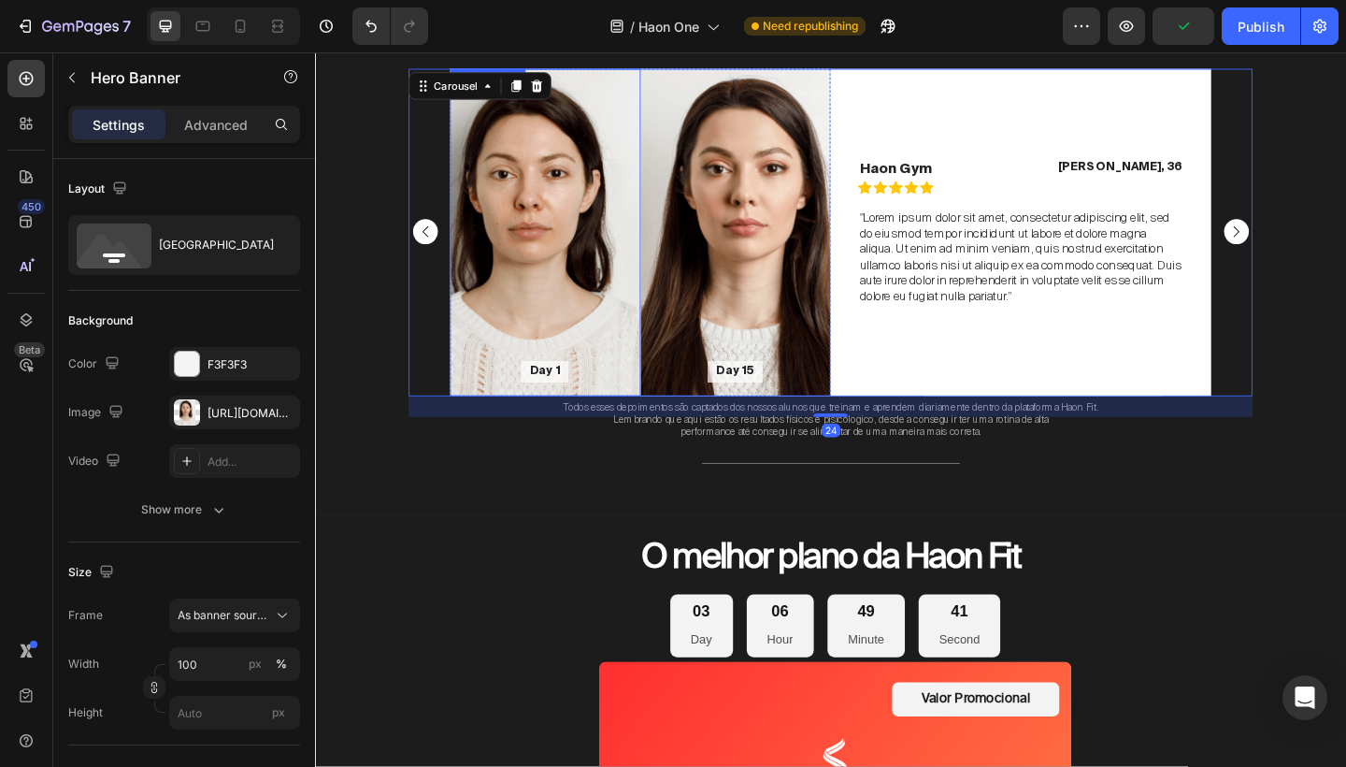
click at [548, 198] on div "Background Image" at bounding box center [566, 248] width 208 height 356
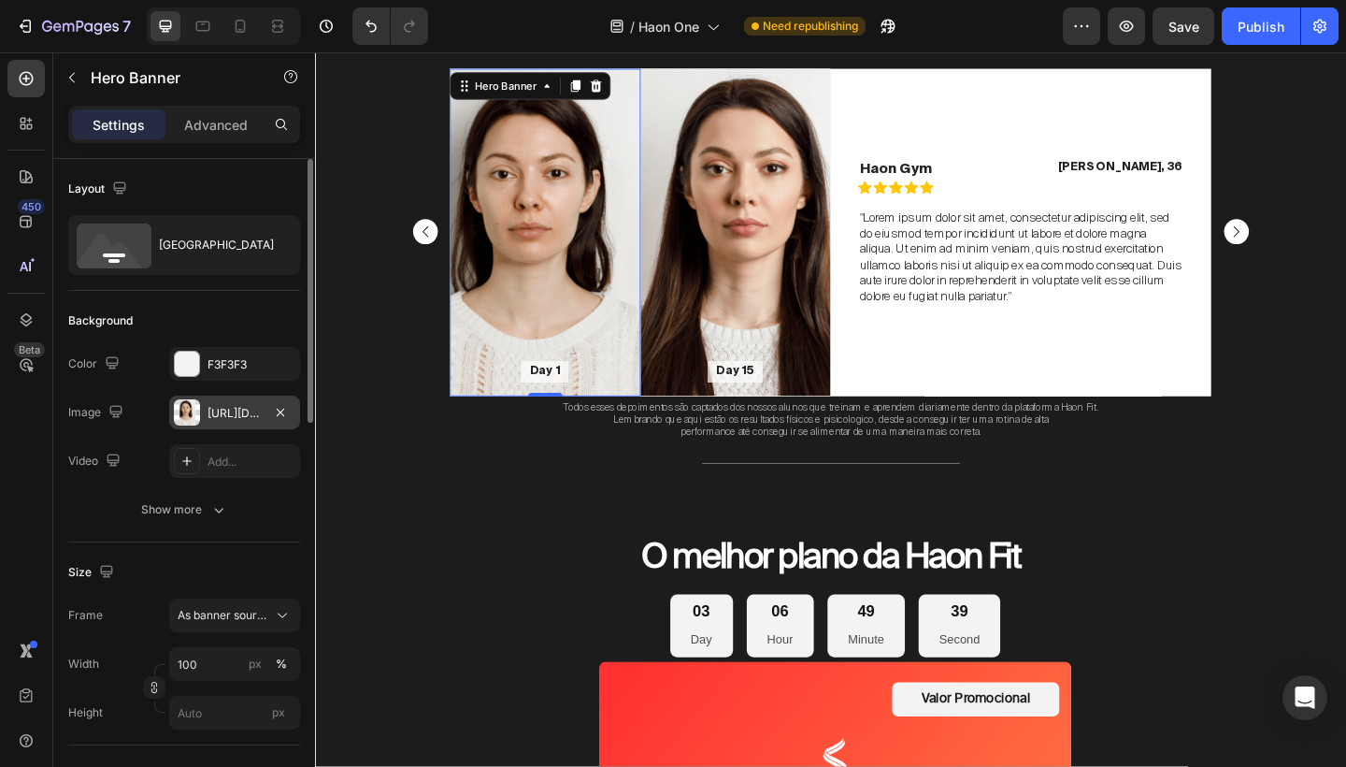
click at [238, 405] on div "[URL][DOMAIN_NAME]" at bounding box center [235, 413] width 54 height 17
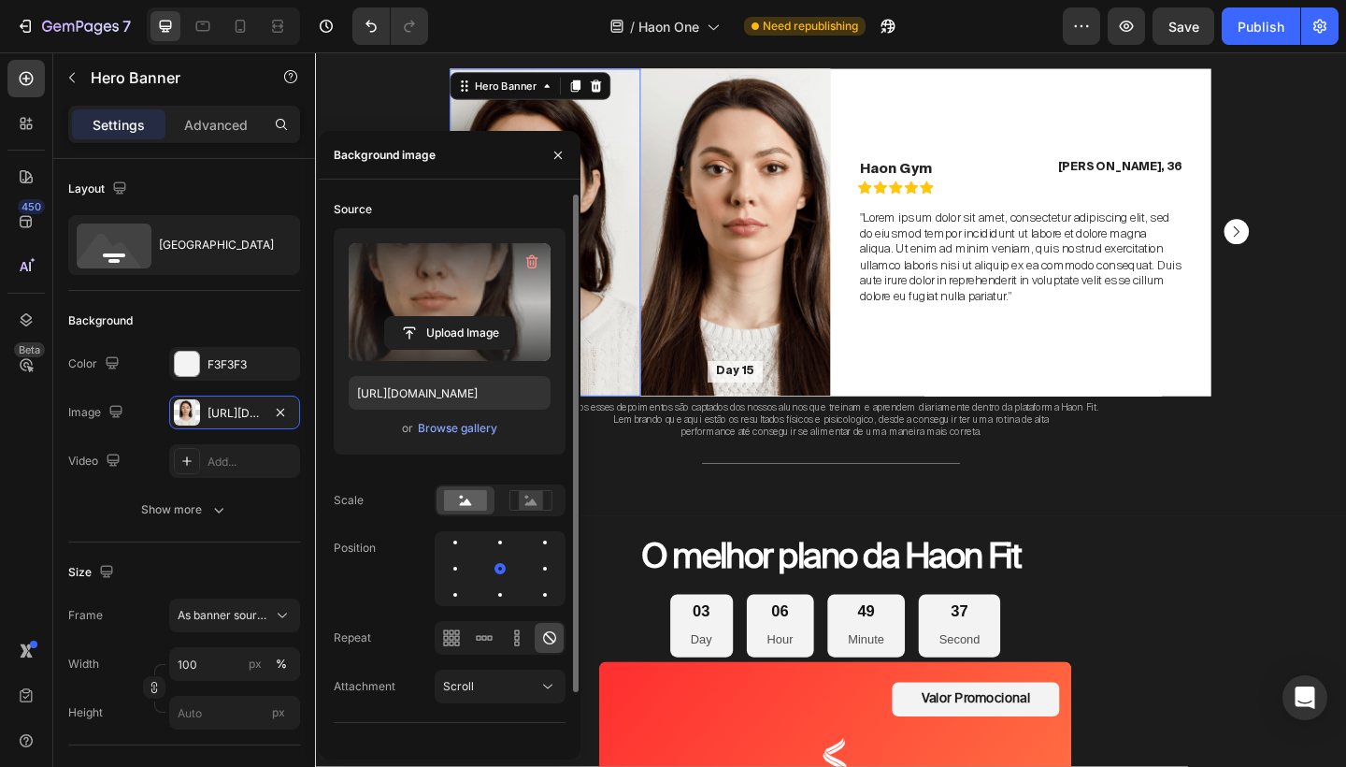
click at [404, 304] on label at bounding box center [450, 302] width 202 height 118
click at [404, 317] on input "file" at bounding box center [449, 333] width 129 height 32
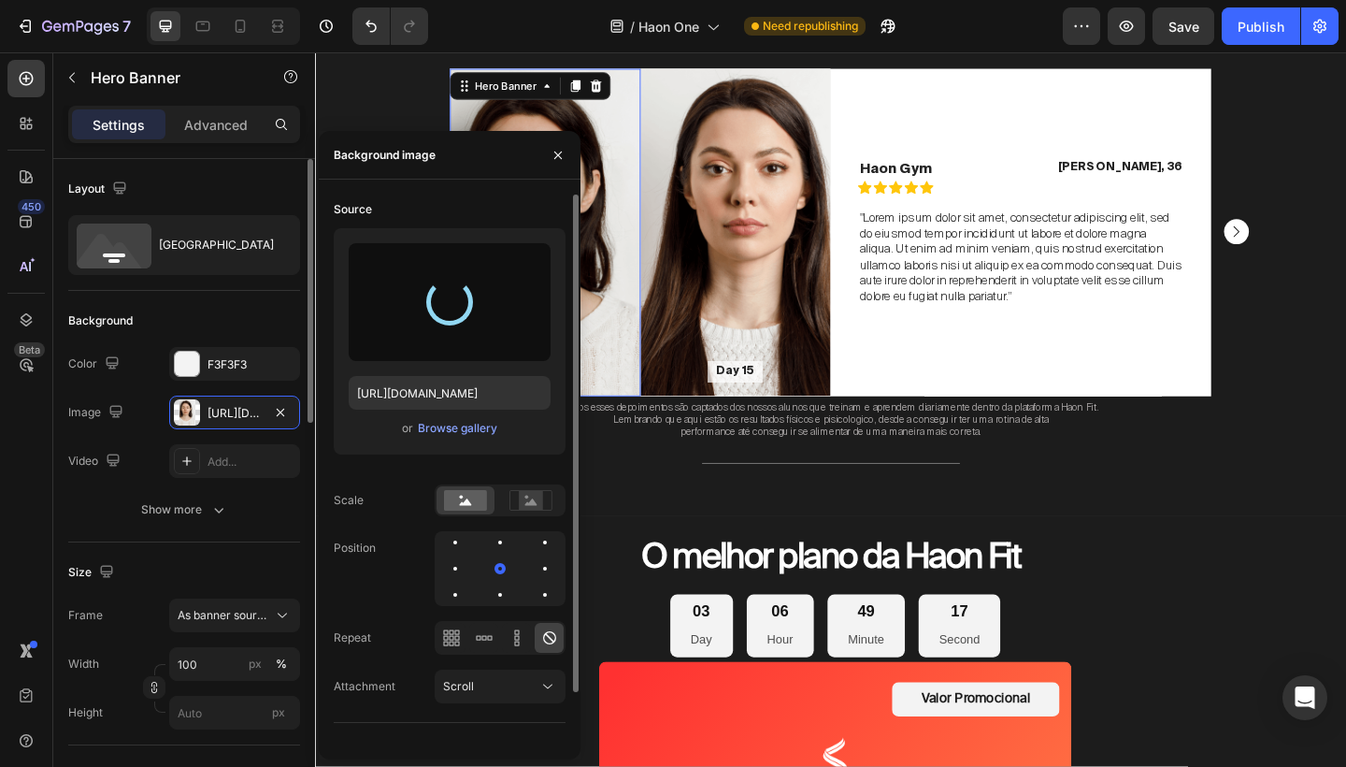
type input "https://cdn.shopify.com/s/files/1/0754/9681/6871/files/gempages_576628724481393…"
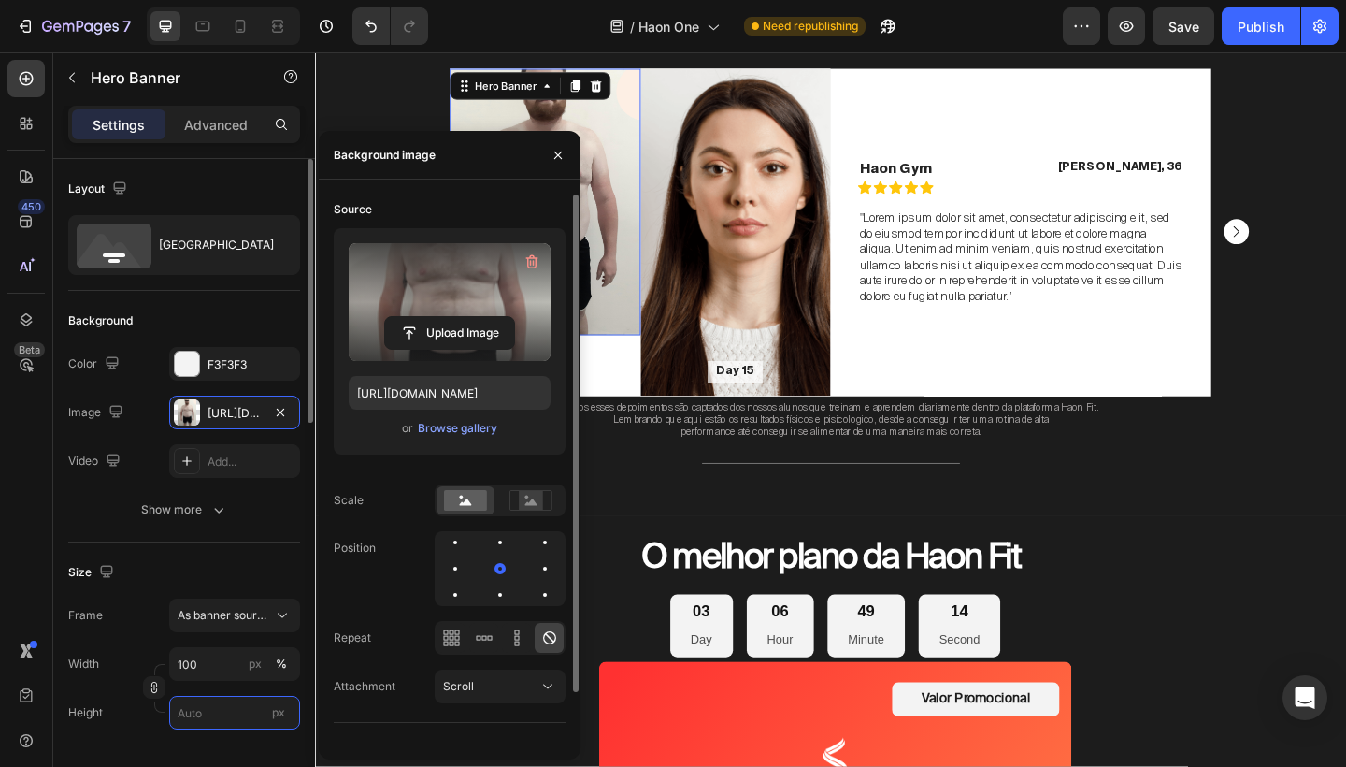
click at [202, 711] on input "px" at bounding box center [234, 713] width 131 height 34
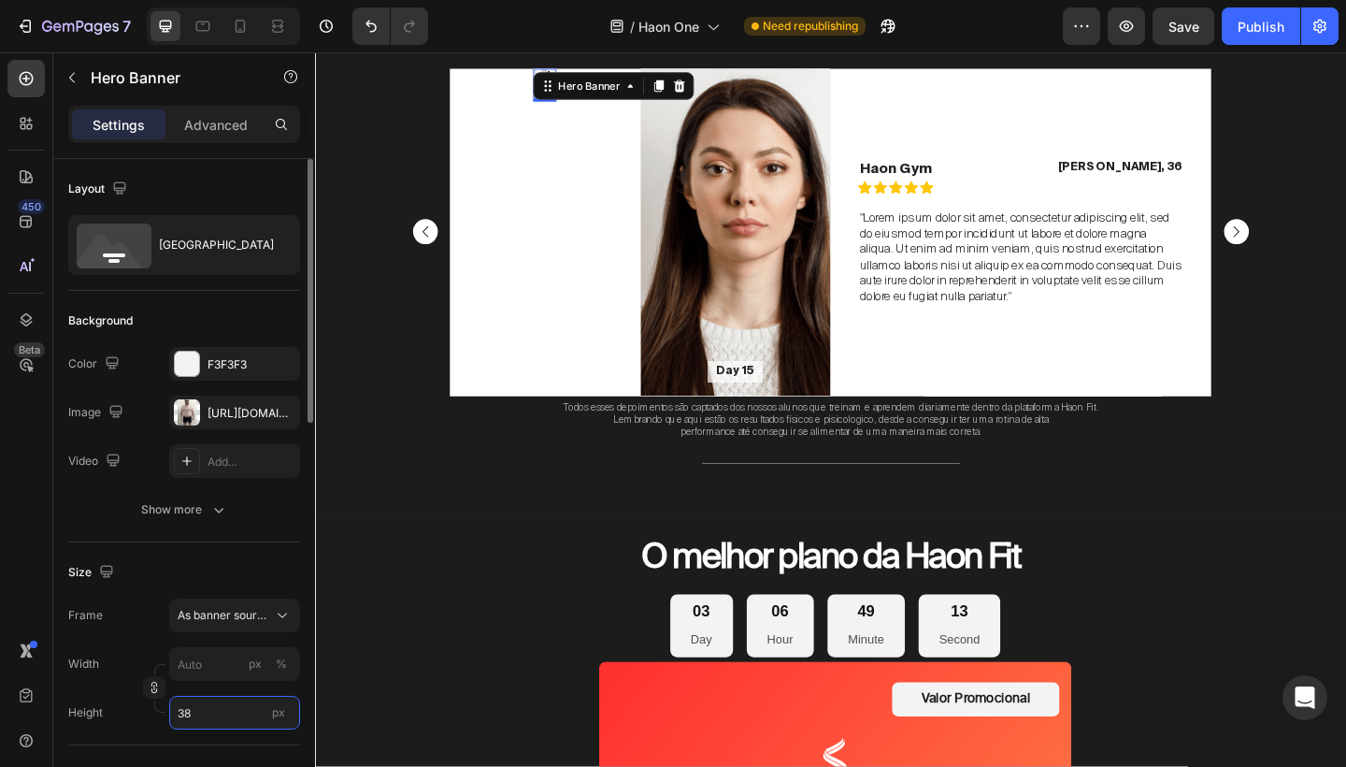
type input "380"
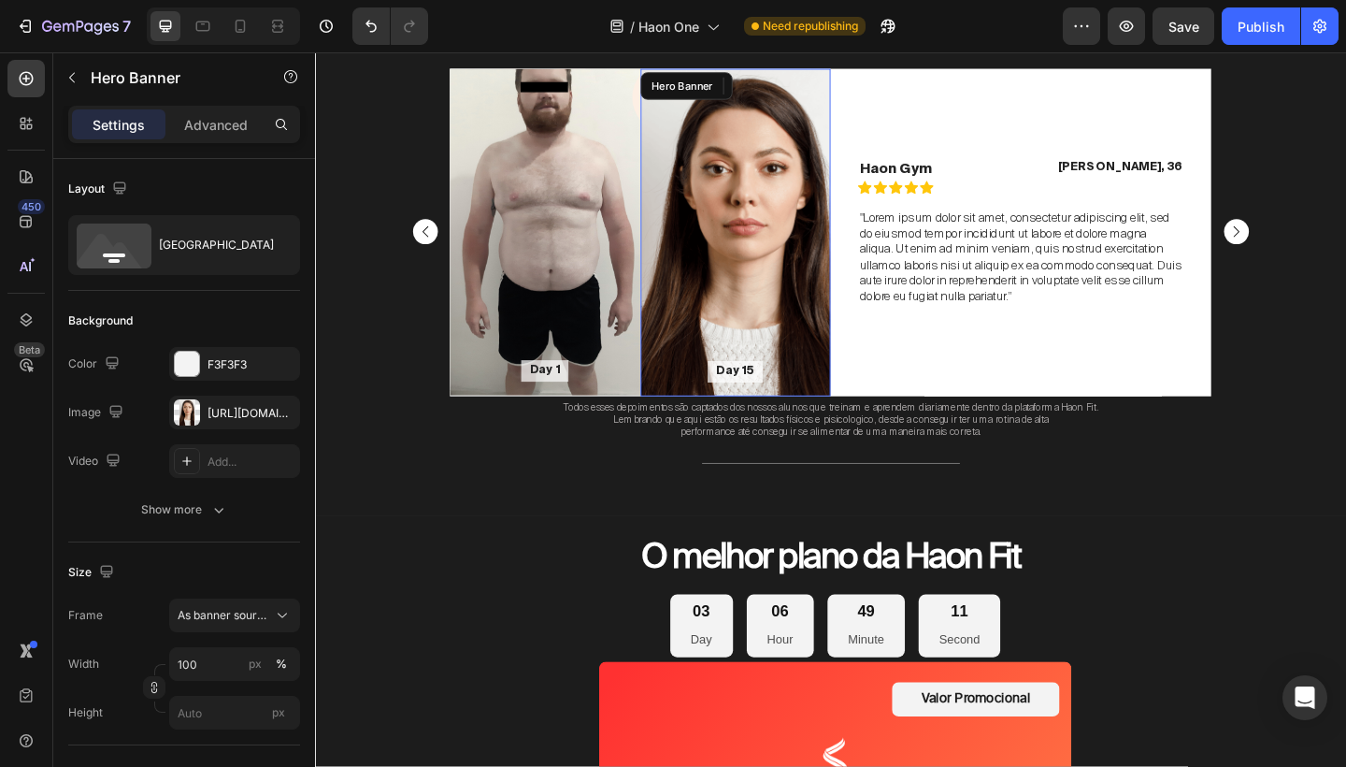
click at [788, 252] on div "Background Image" at bounding box center [773, 248] width 208 height 356
click at [259, 418] on div "[URL][DOMAIN_NAME]" at bounding box center [235, 413] width 54 height 17
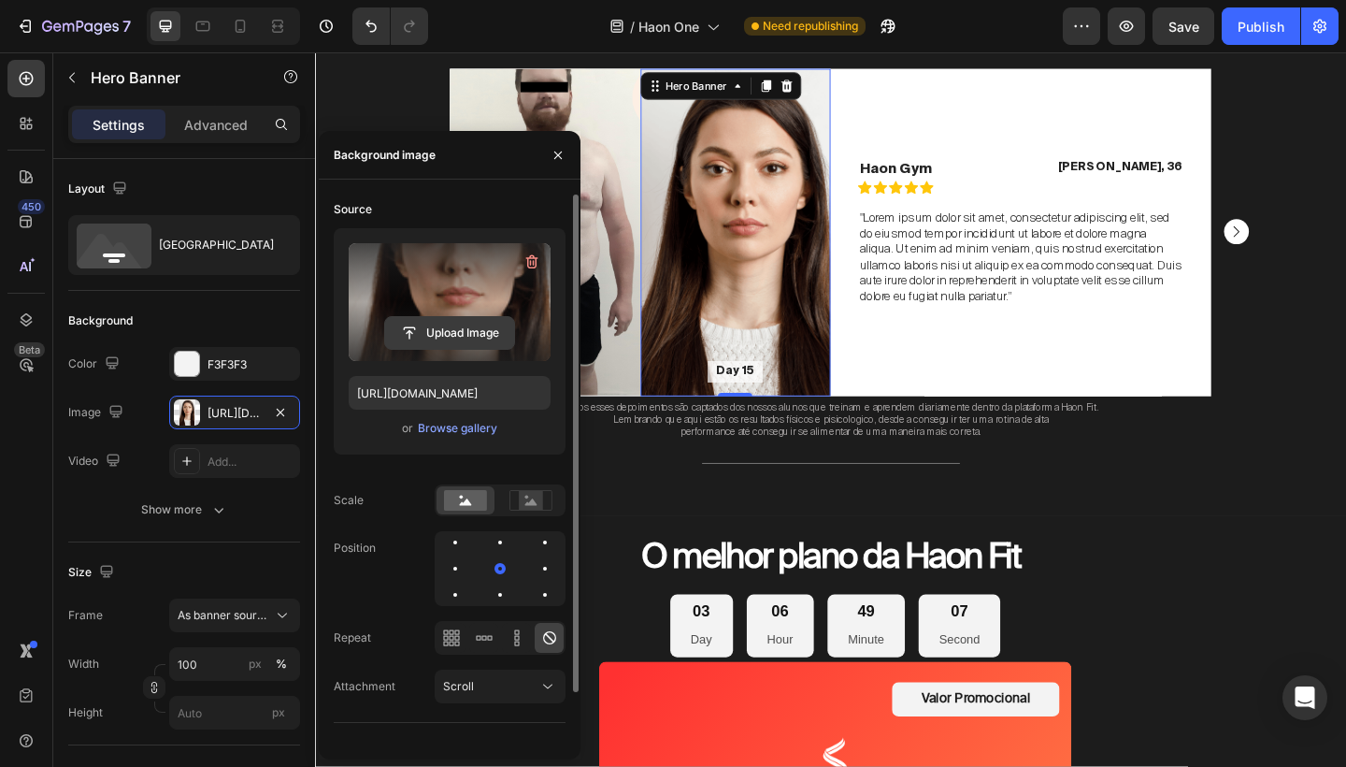
click at [471, 335] on input "file" at bounding box center [449, 333] width 129 height 32
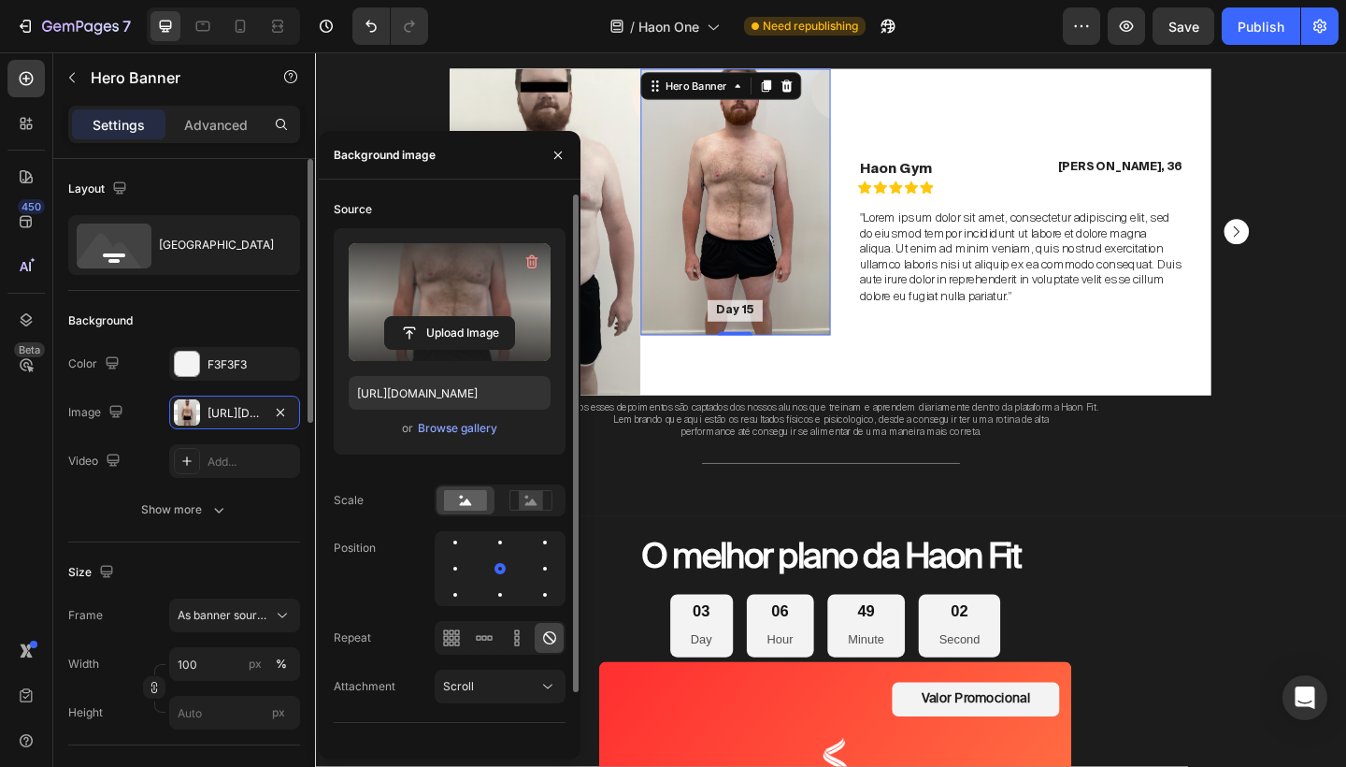
type input "https://cdn.shopify.com/s/files/1/0754/9681/6871/files/gempages_576628724481393…"
click at [212, 712] on input "px" at bounding box center [234, 713] width 131 height 34
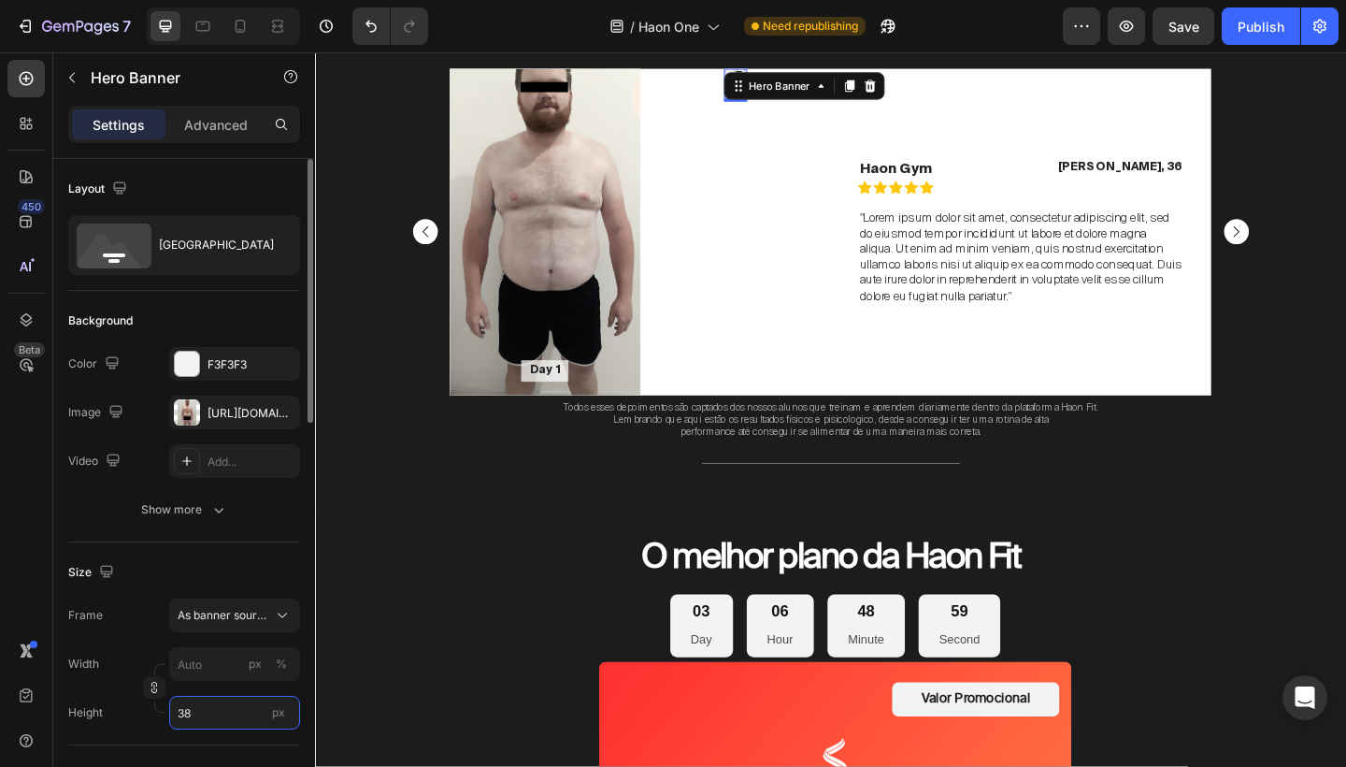
type input "380"
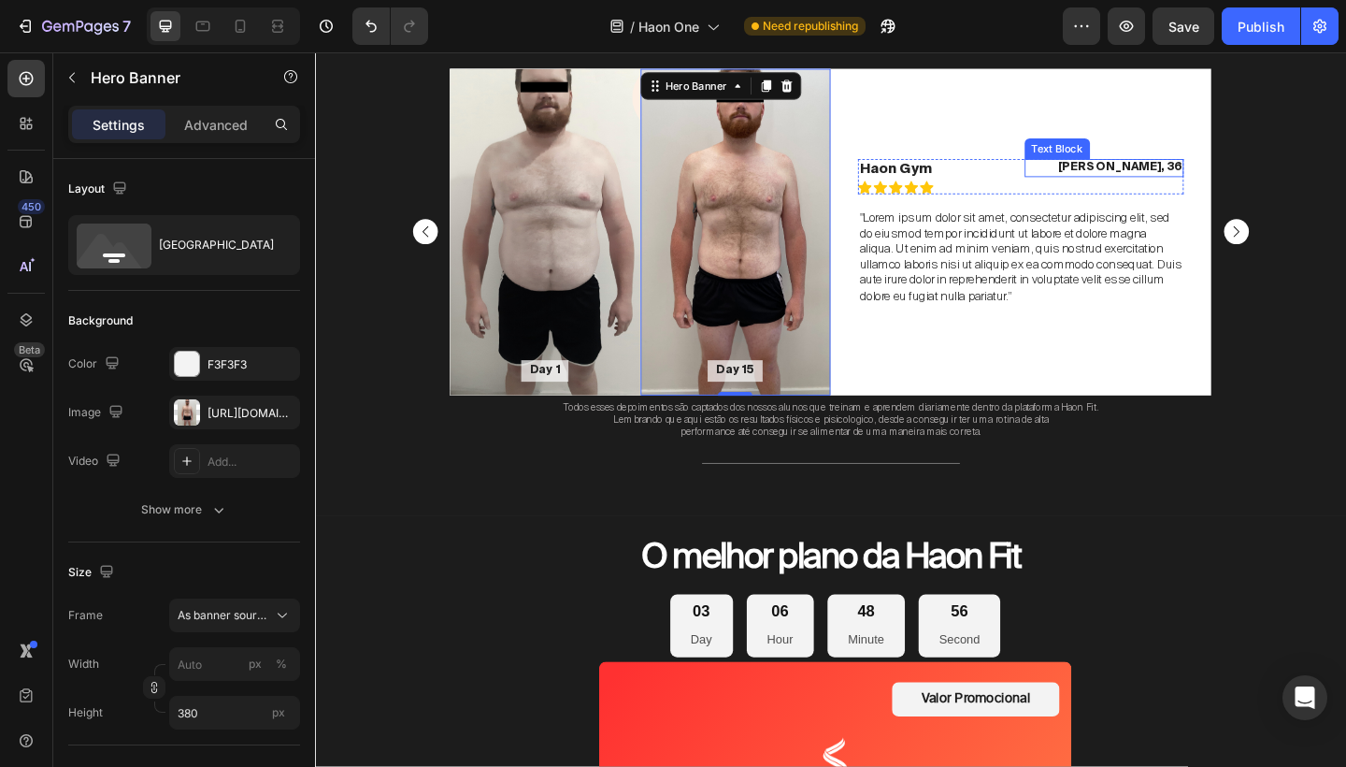
click at [1217, 180] on p "[PERSON_NAME], 36" at bounding box center [1173, 178] width 170 height 16
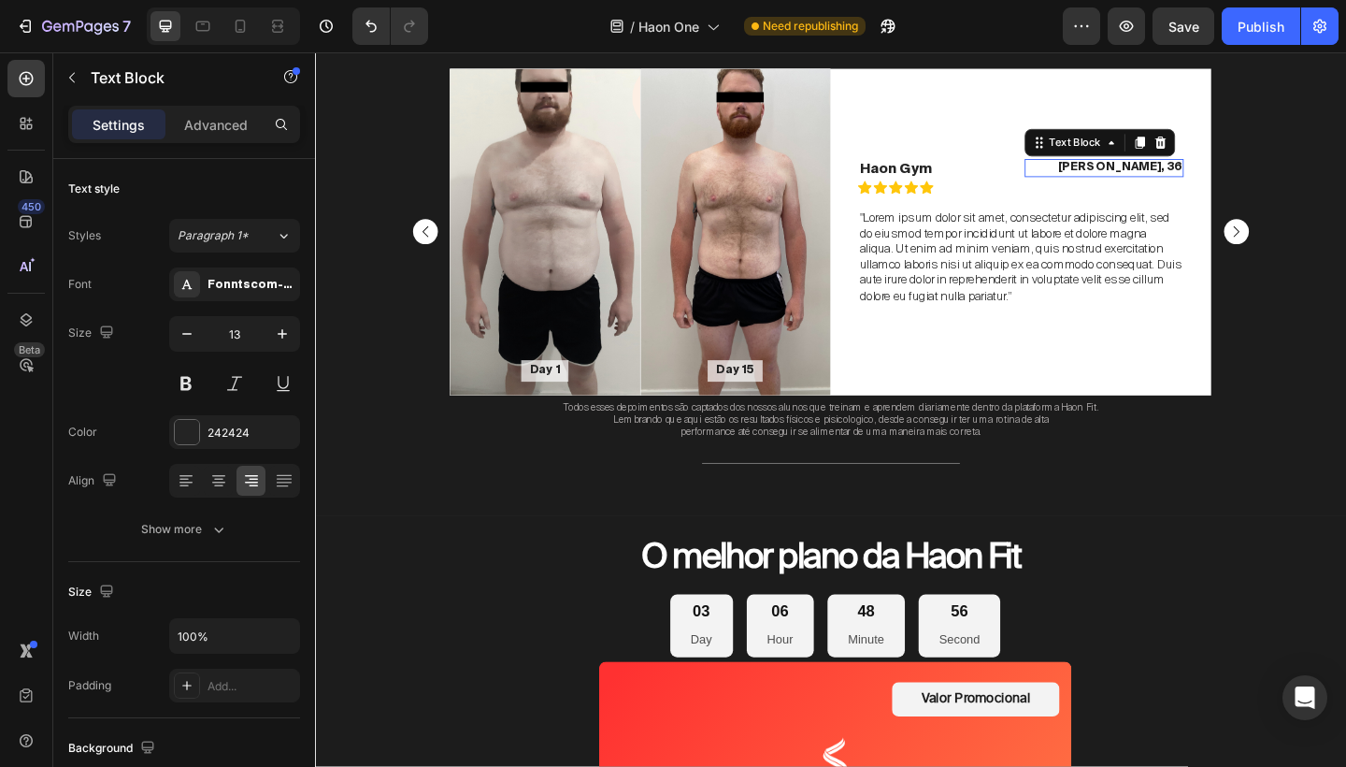
click at [1217, 180] on p "[PERSON_NAME], 36" at bounding box center [1173, 178] width 170 height 16
drag, startPoint x: 1231, startPoint y: 178, endPoint x: 1250, endPoint y: 173, distance: 20.2
click at [1250, 173] on p "Diony, 36" at bounding box center [1173, 178] width 170 height 16
click at [1255, 178] on p "Diony, 36" at bounding box center [1173, 178] width 170 height 16
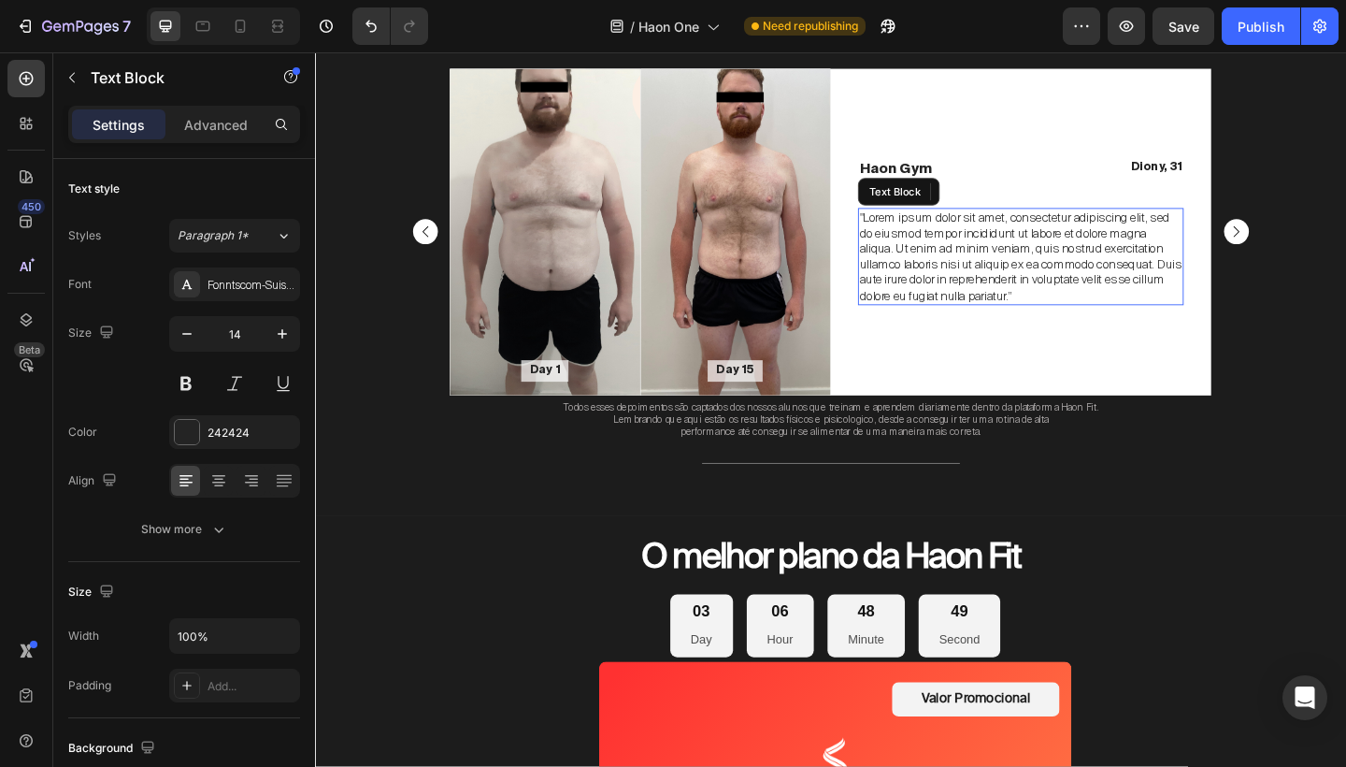
click at [1159, 288] on p ""Lorem ipsum dolor sit amet, consectetur adipiscing elit, sed do eiusmod tempor…" at bounding box center [1083, 274] width 351 height 102
click at [1024, 240] on p ""Lorem ipsum dolor sit amet, consectetur adipiscing elit, sed do eiusmod tempor…" at bounding box center [1083, 274] width 351 height 102
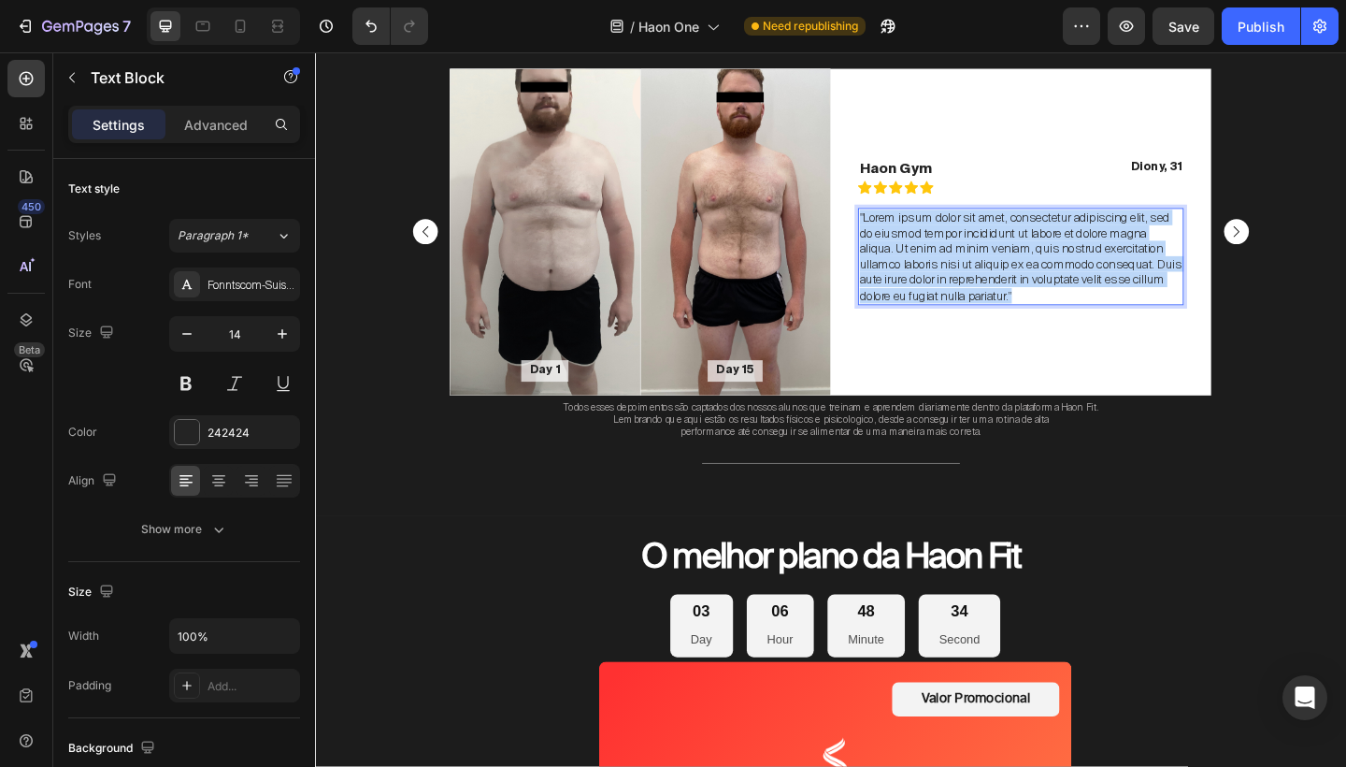
click at [1024, 240] on p ""Lorem ipsum dolor sit amet, consectetur adipiscing elit, sed do eiusmod tempor…" at bounding box center [1083, 274] width 351 height 102
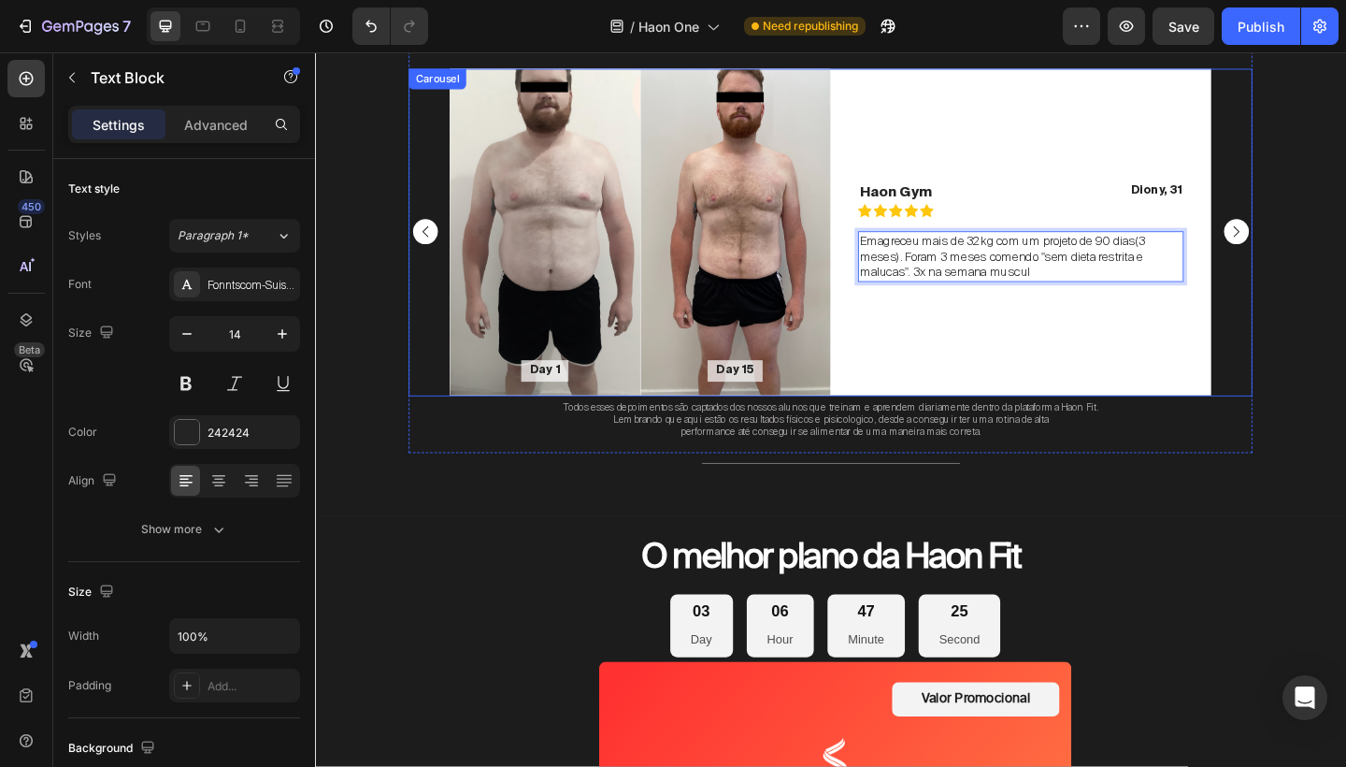
click at [442, 251] on rect "Carousel Back Arrow" at bounding box center [434, 248] width 27 height 27
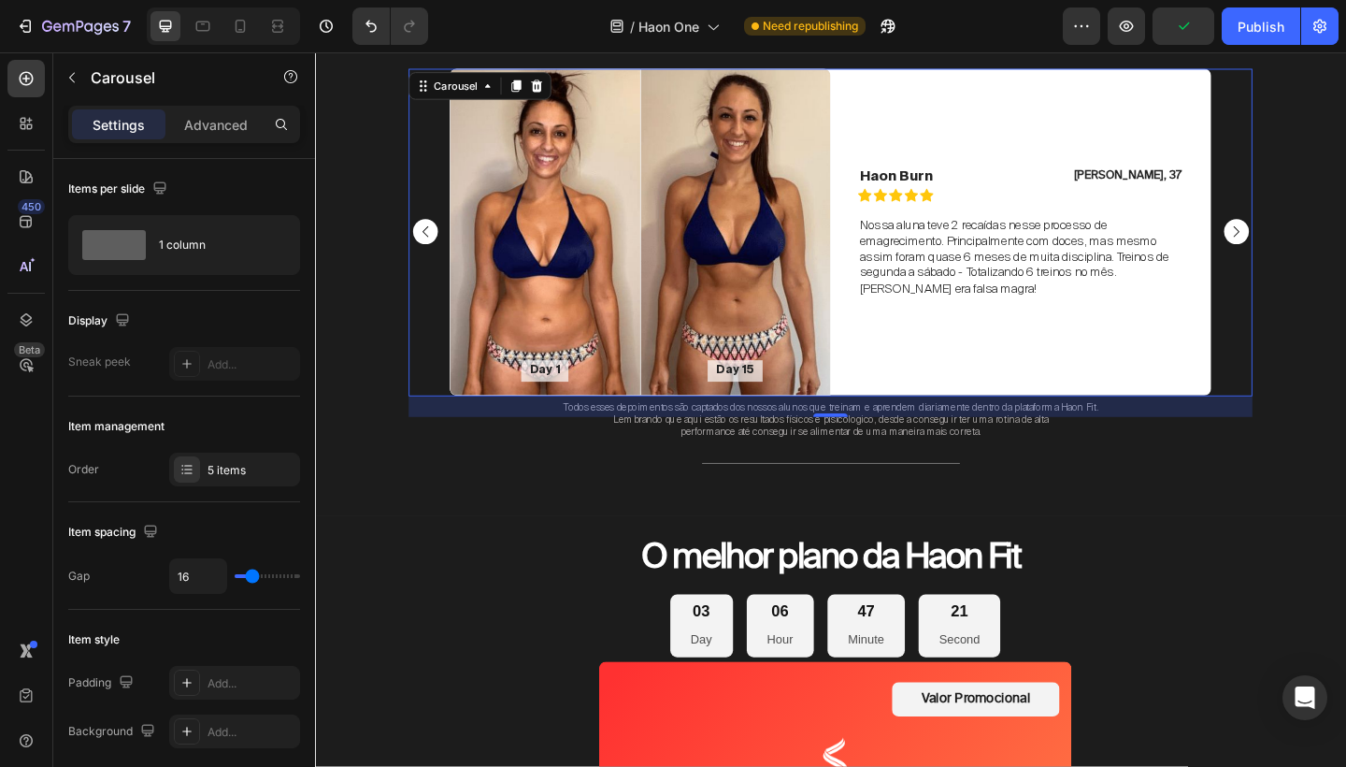
click at [1324, 251] on rect "Carousel Next Arrow" at bounding box center [1316, 248] width 27 height 27
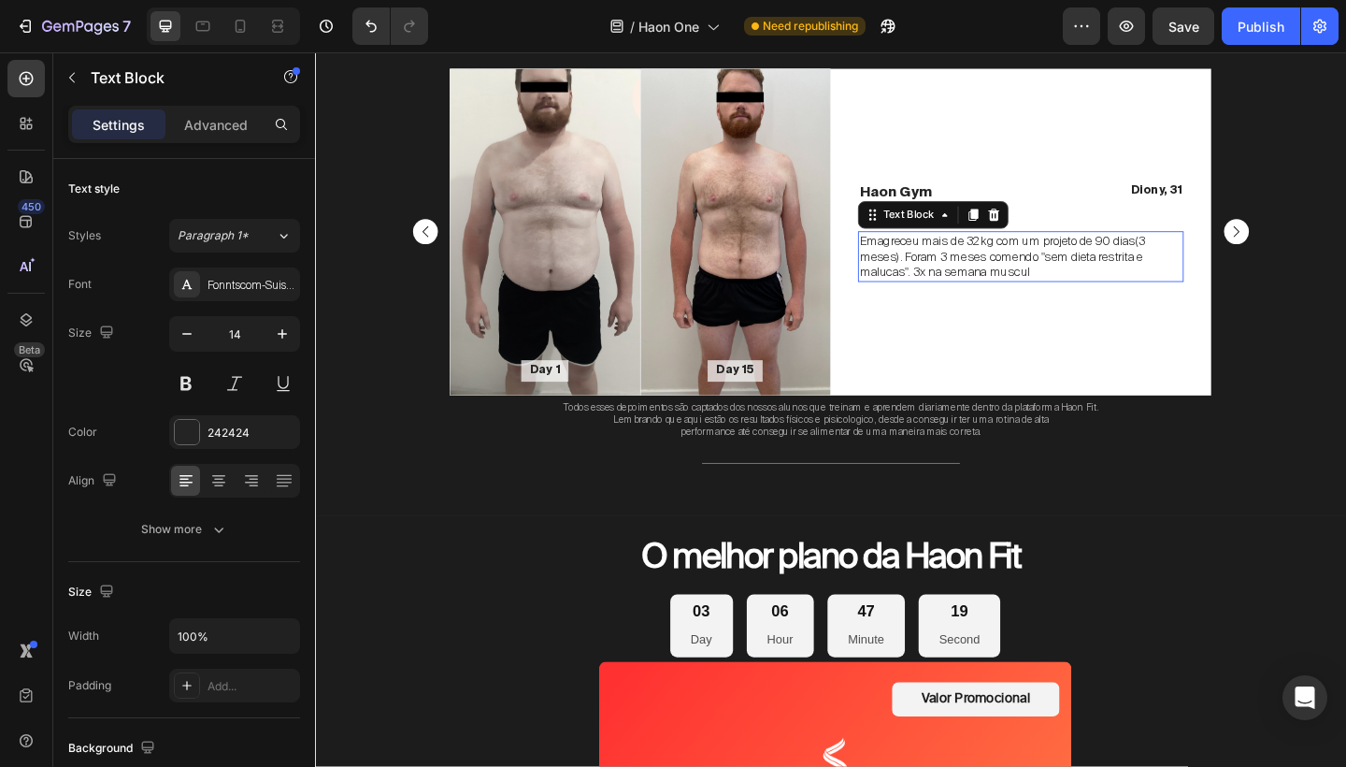
click at [1098, 292] on p "Emagreceu mais de 32kg com um projeto de 90 dias(3 meses). Foram 3 meses comend…" at bounding box center [1083, 274] width 351 height 51
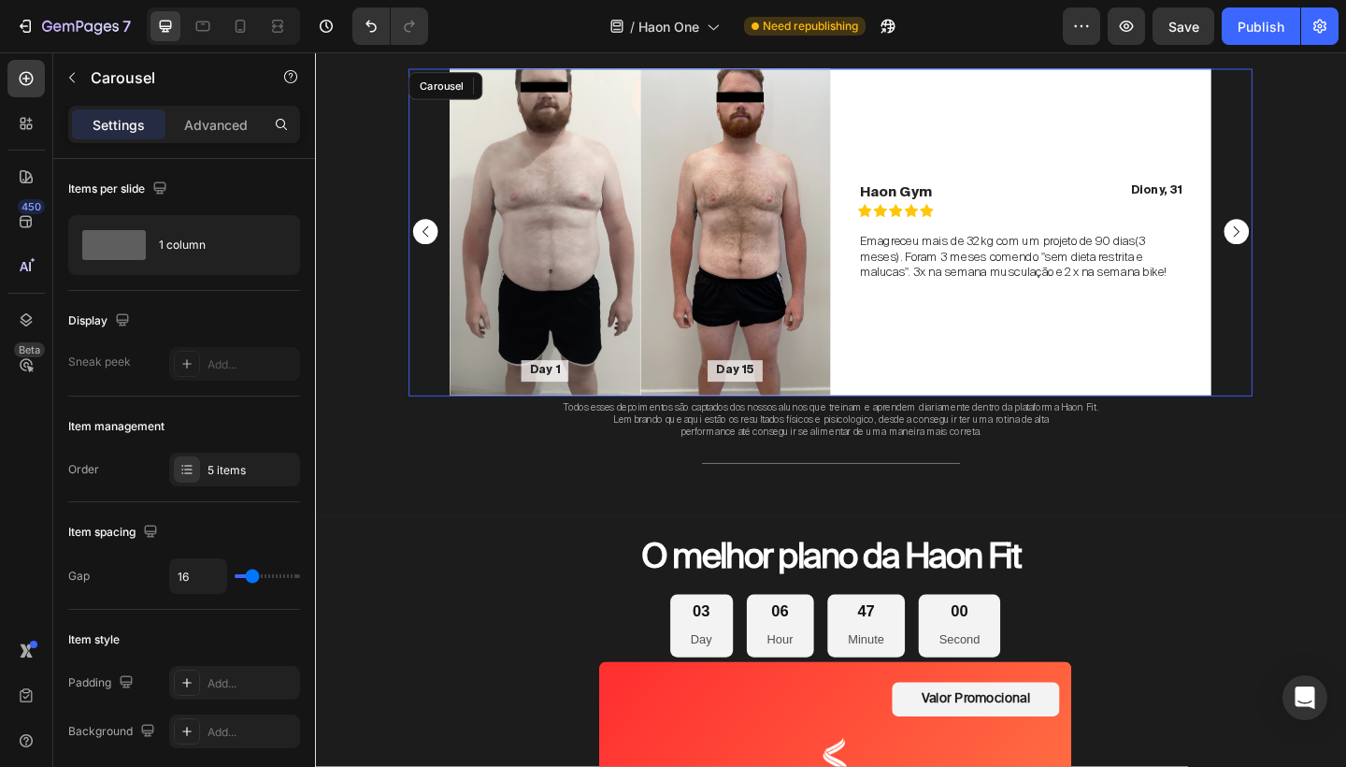
click at [1324, 249] on rect "Carousel Next Arrow" at bounding box center [1316, 248] width 27 height 27
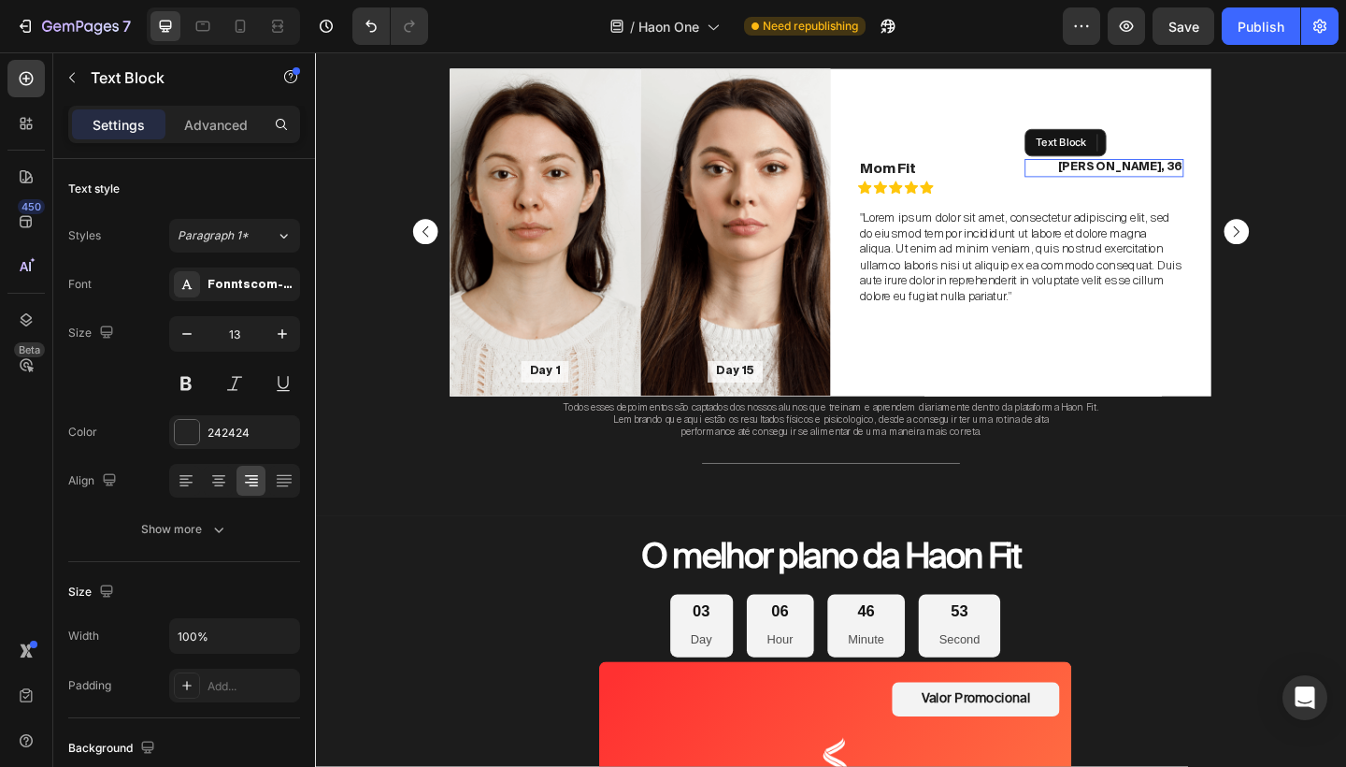
click at [1226, 180] on p "[PERSON_NAME], 36" at bounding box center [1173, 178] width 170 height 16
click at [1251, 176] on p "Jéssica, 36" at bounding box center [1173, 178] width 170 height 16
click at [1255, 178] on p "Jéssica, 36" at bounding box center [1173, 178] width 170 height 16
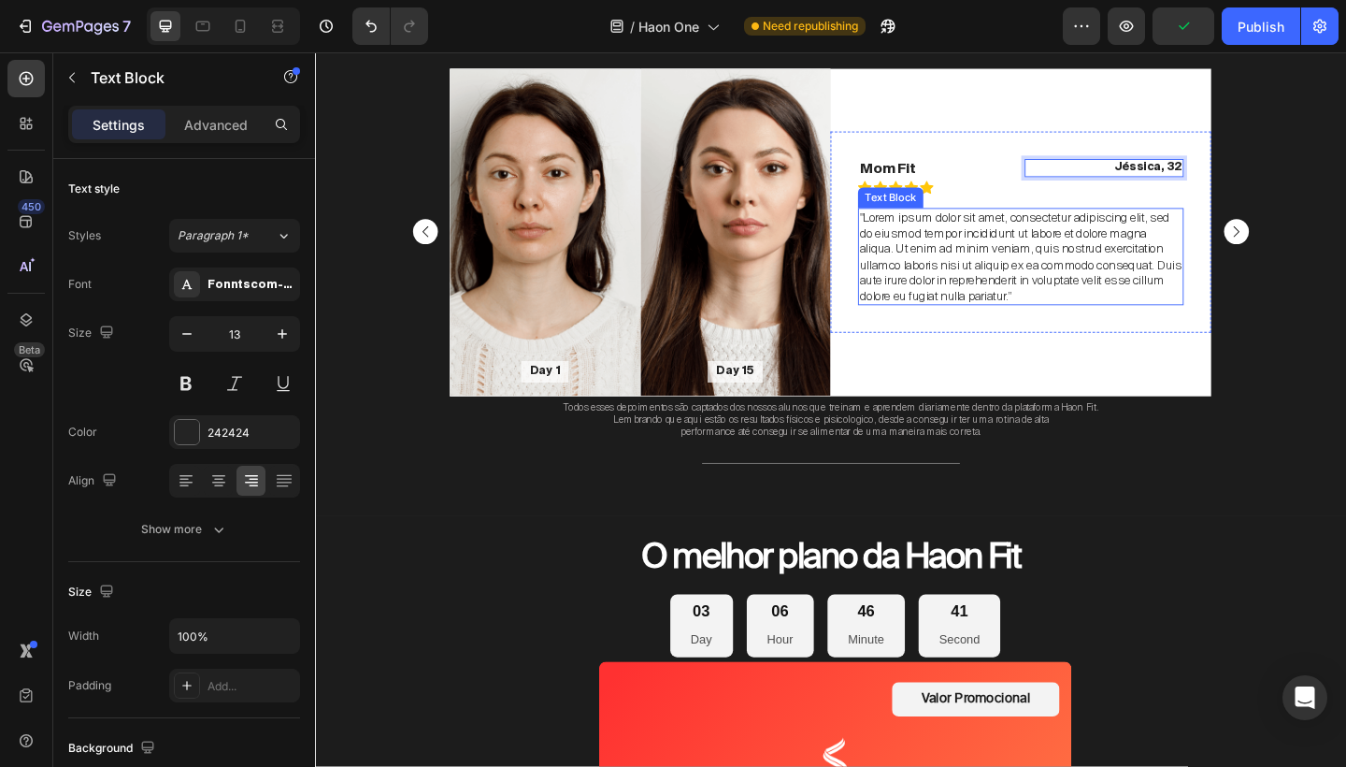
click at [944, 274] on p ""Lorem ipsum dolor sit amet, consectetur adipiscing elit, sed do eiusmod tempor…" at bounding box center [1083, 274] width 351 height 102
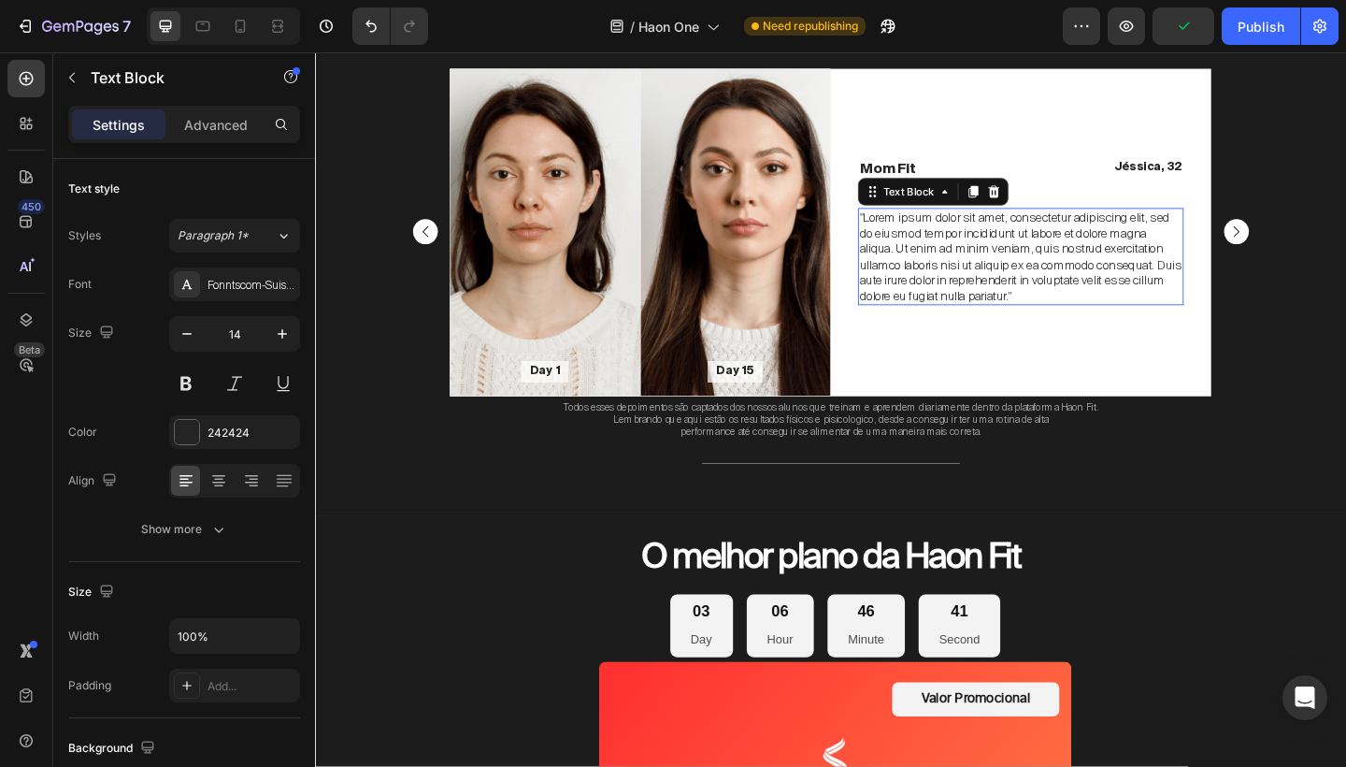
click at [944, 274] on p ""Lorem ipsum dolor sit amet, consectetur adipiscing elit, sed do eiusmod tempor…" at bounding box center [1083, 274] width 351 height 102
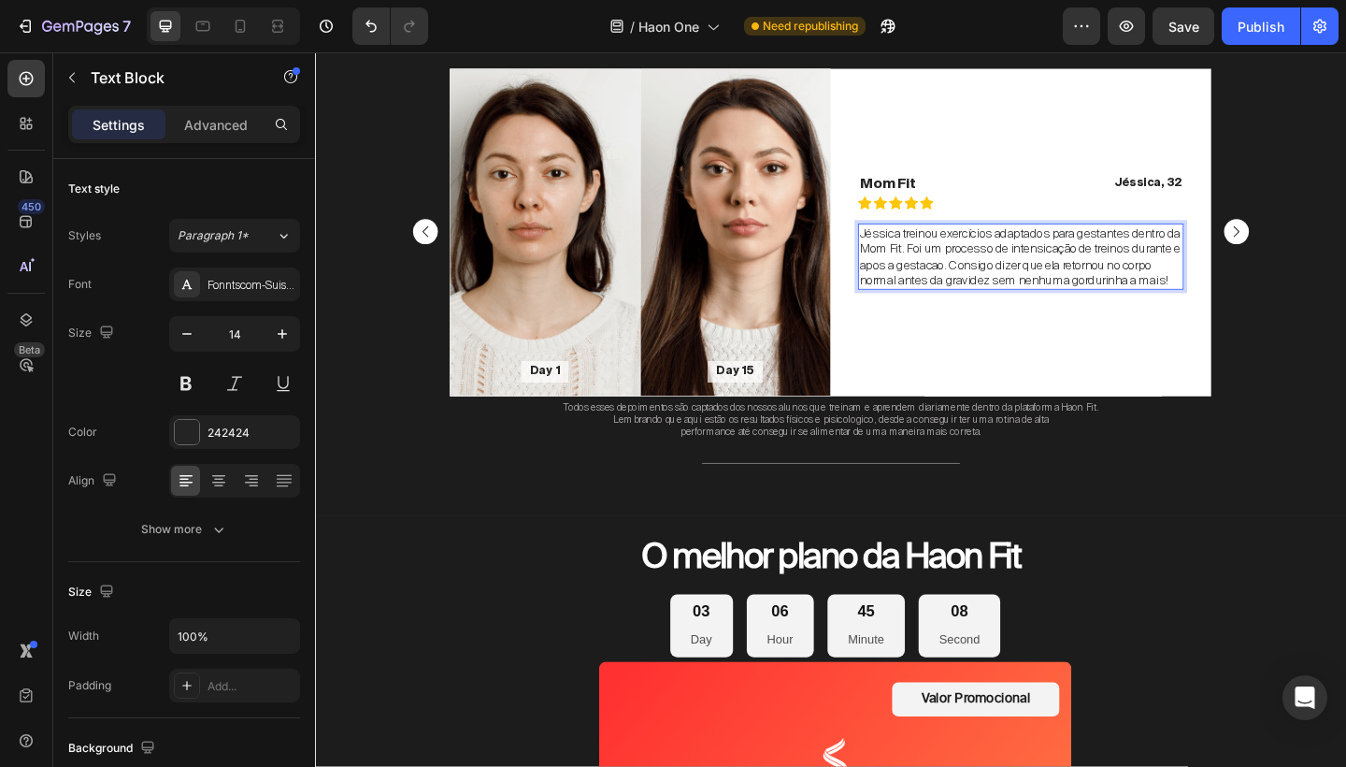
click at [1040, 276] on p "Jéssica treinou exercícios adaptados para gestantes dentro da Mom Fit. Foi um p…" at bounding box center [1083, 274] width 351 height 68
click at [1174, 275] on p "Jéssica treinou exercícios adaptados para gestantes dentro da Mom Fit. Foi um p…" at bounding box center [1083, 274] width 351 height 68
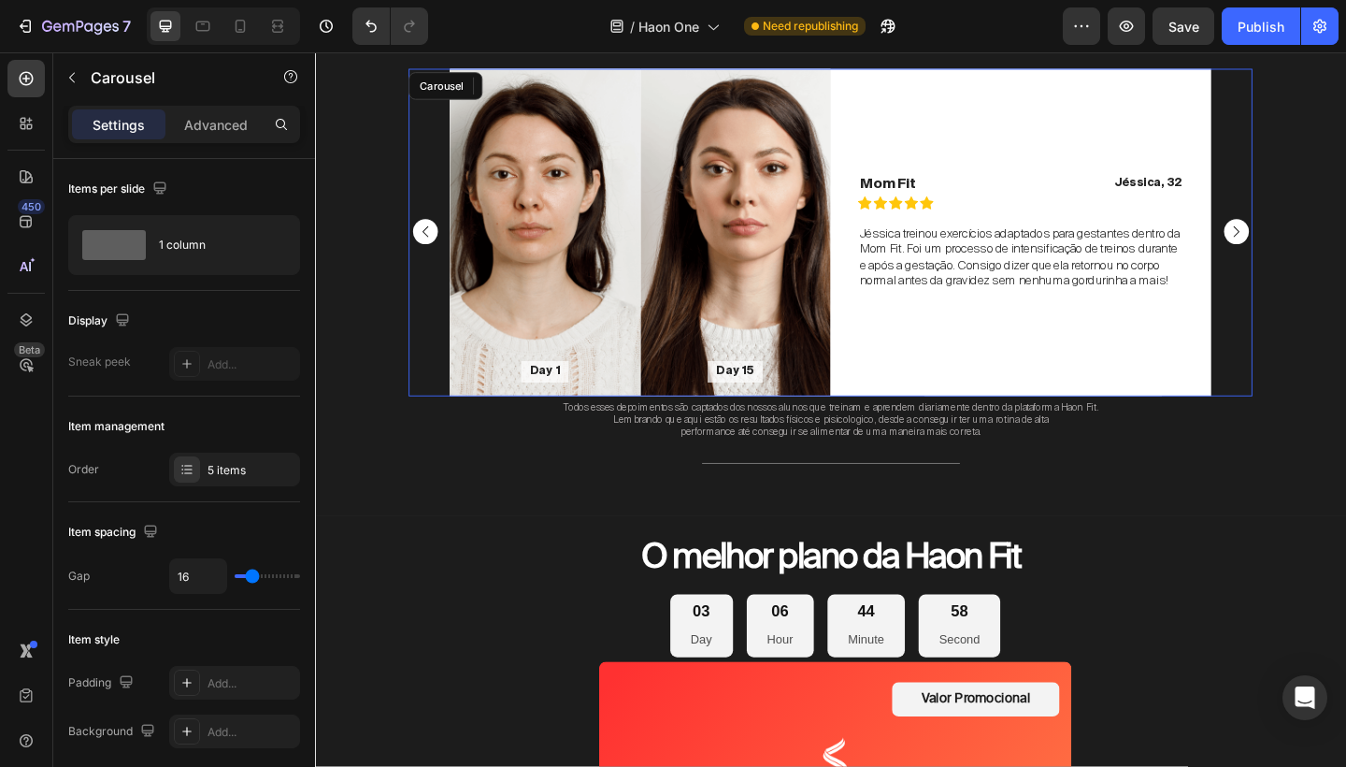
click at [1318, 250] on icon "Carousel Next Arrow" at bounding box center [1318, 248] width 7 height 12
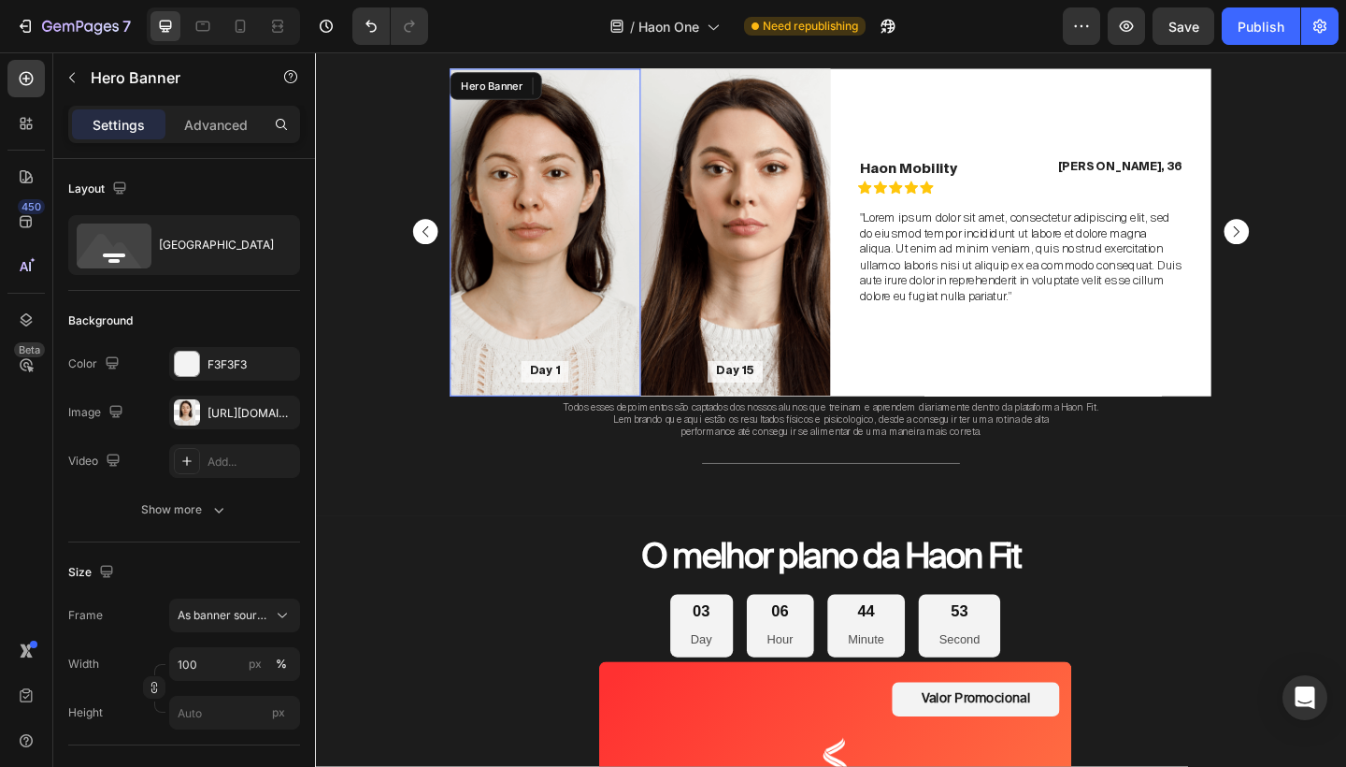
click at [594, 205] on div "Background Image" at bounding box center [566, 248] width 208 height 356
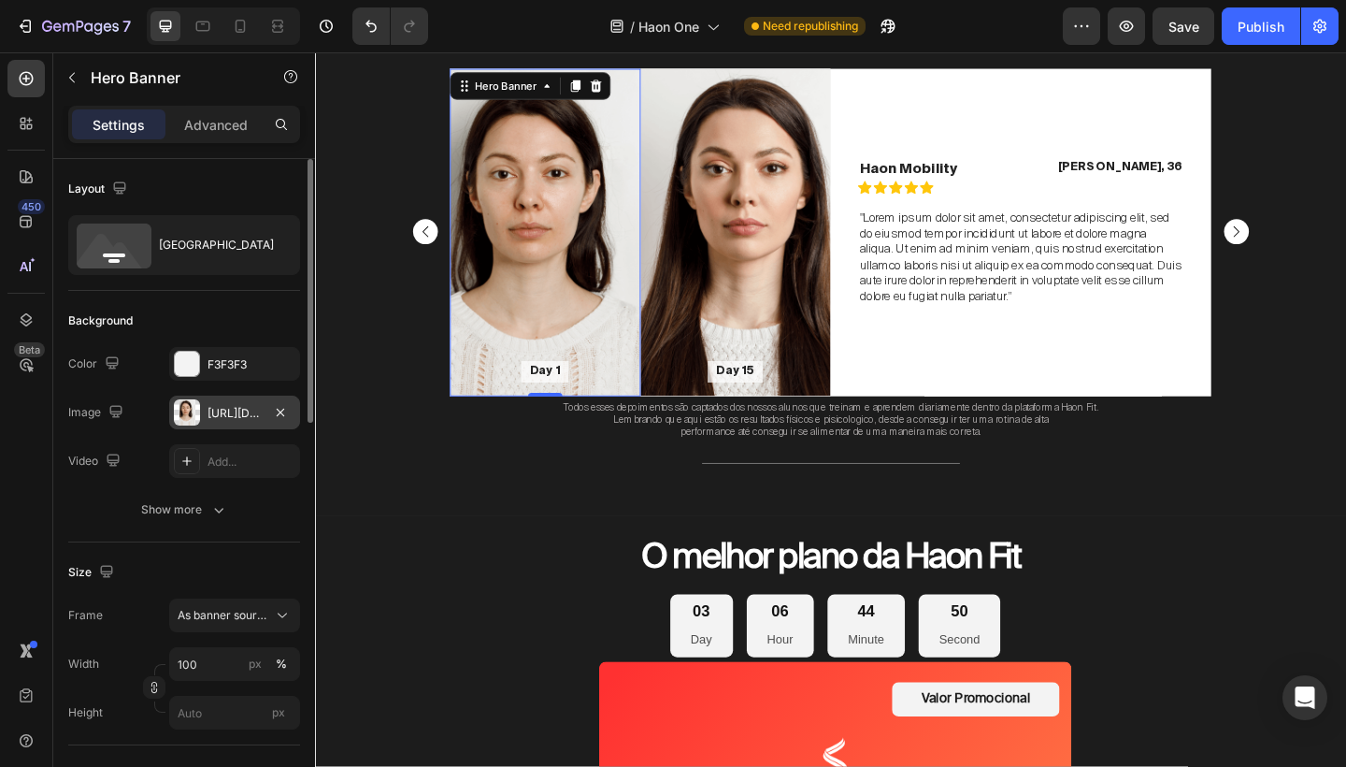
click at [233, 413] on div "[URL][DOMAIN_NAME]" at bounding box center [235, 413] width 54 height 17
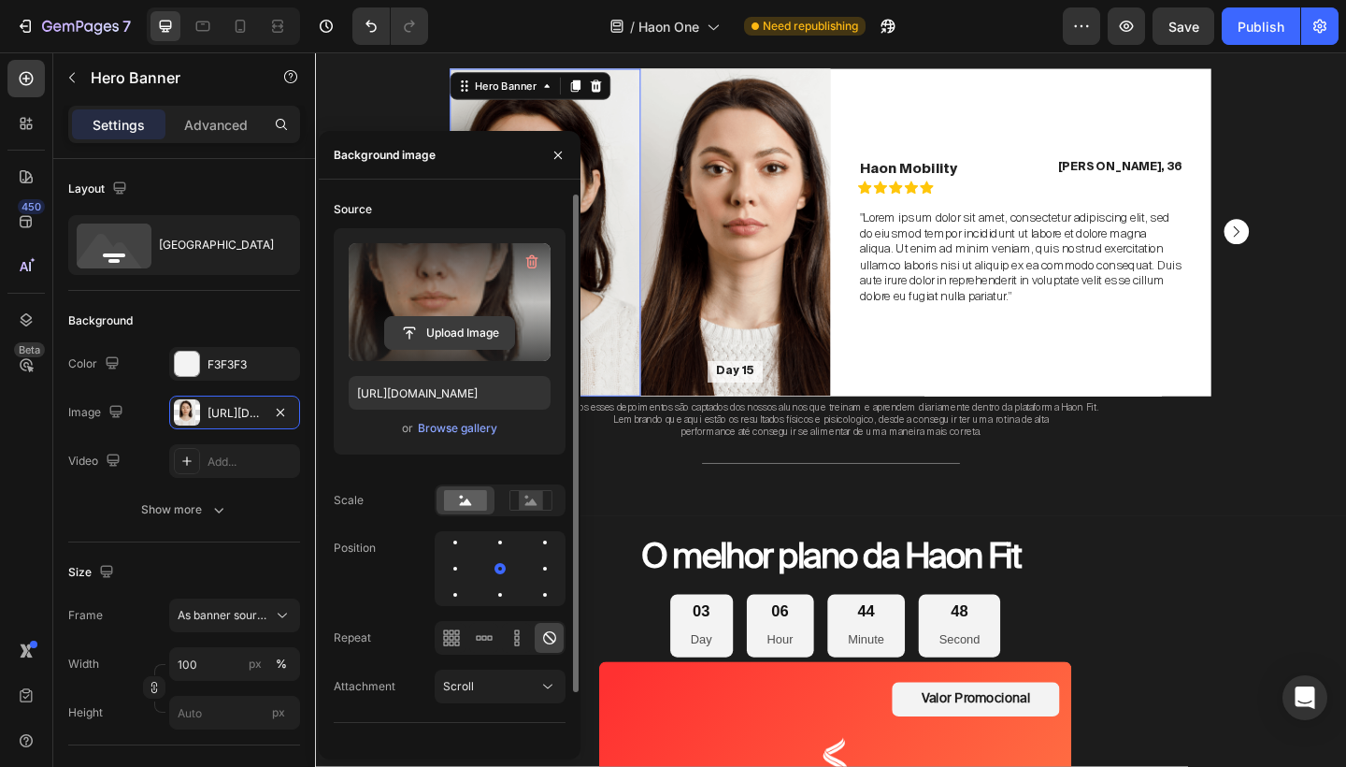
click at [433, 328] on input "file" at bounding box center [449, 333] width 129 height 32
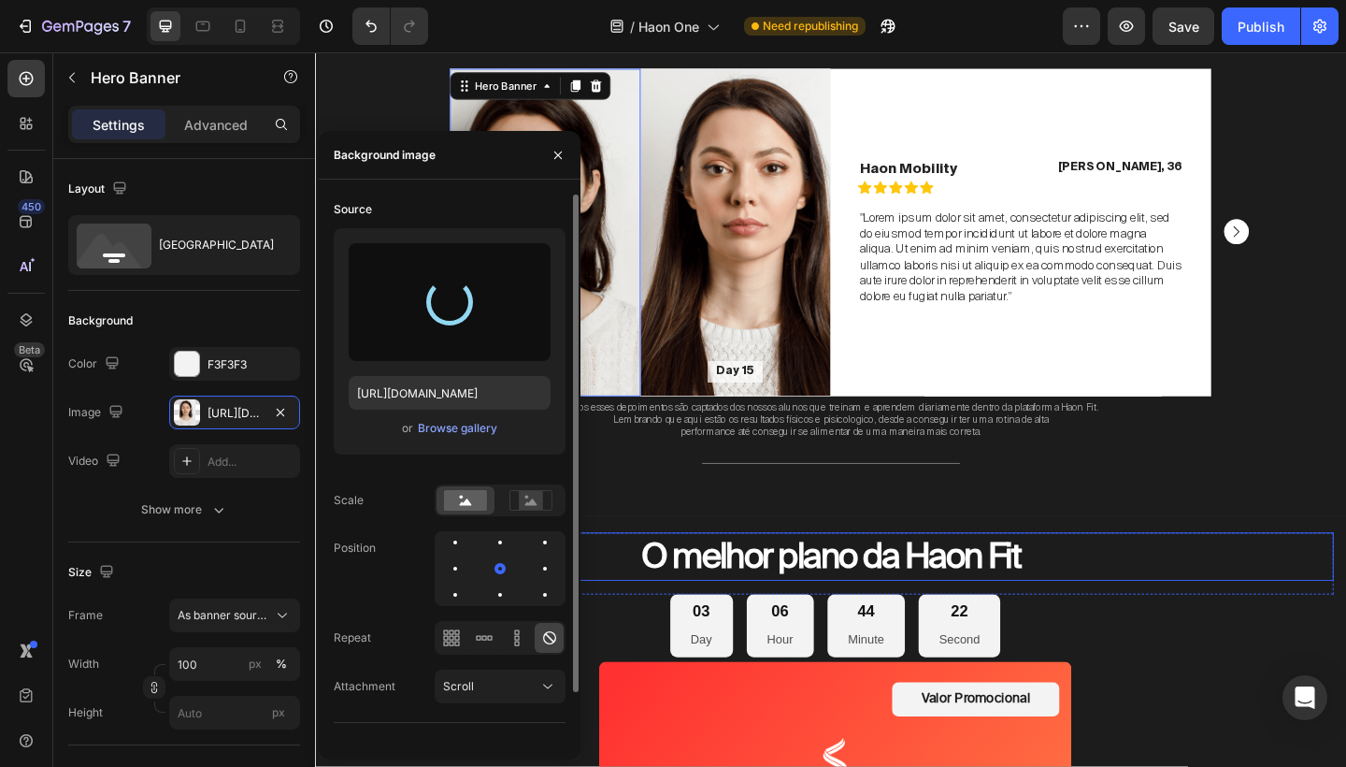
type input "https://cdn.shopify.com/s/files/1/0754/9681/6871/files/gempages_576628724481393…"
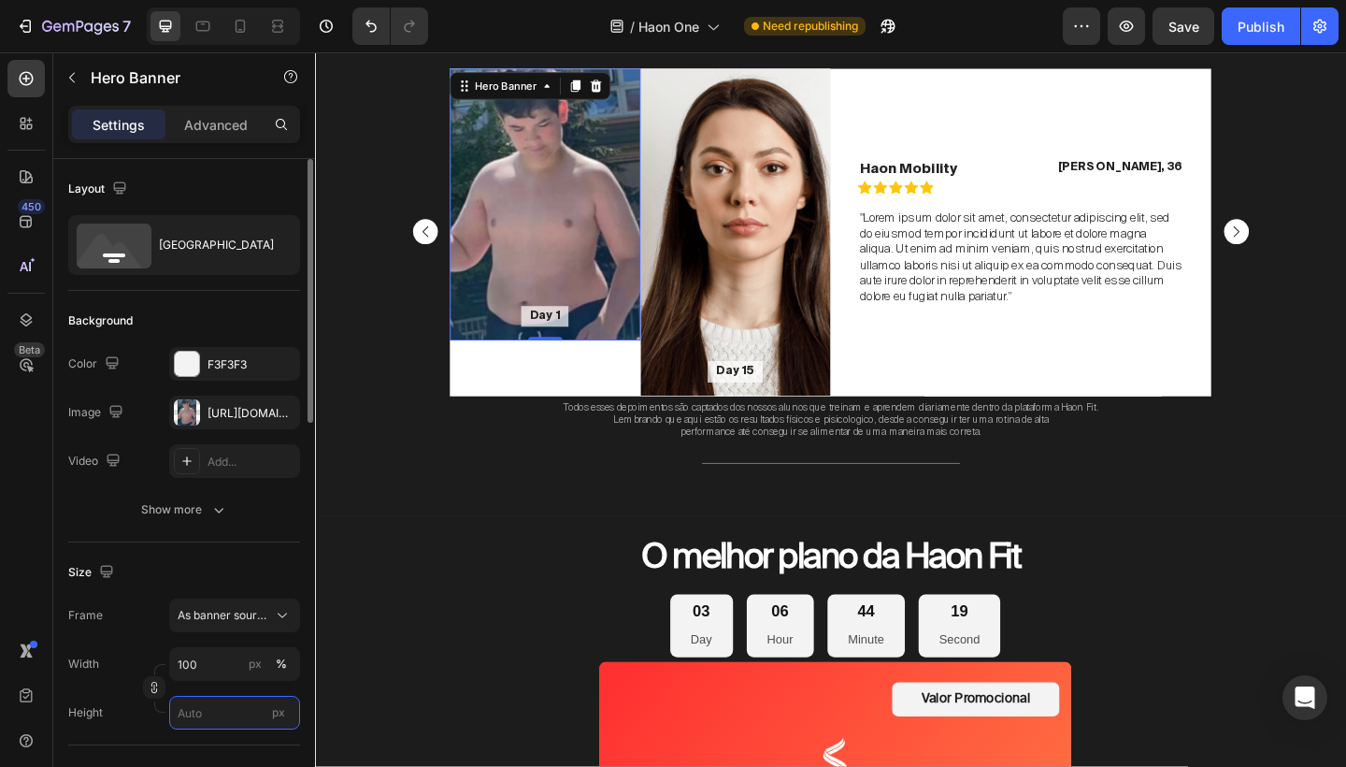
click at [201, 706] on input "px" at bounding box center [234, 713] width 131 height 34
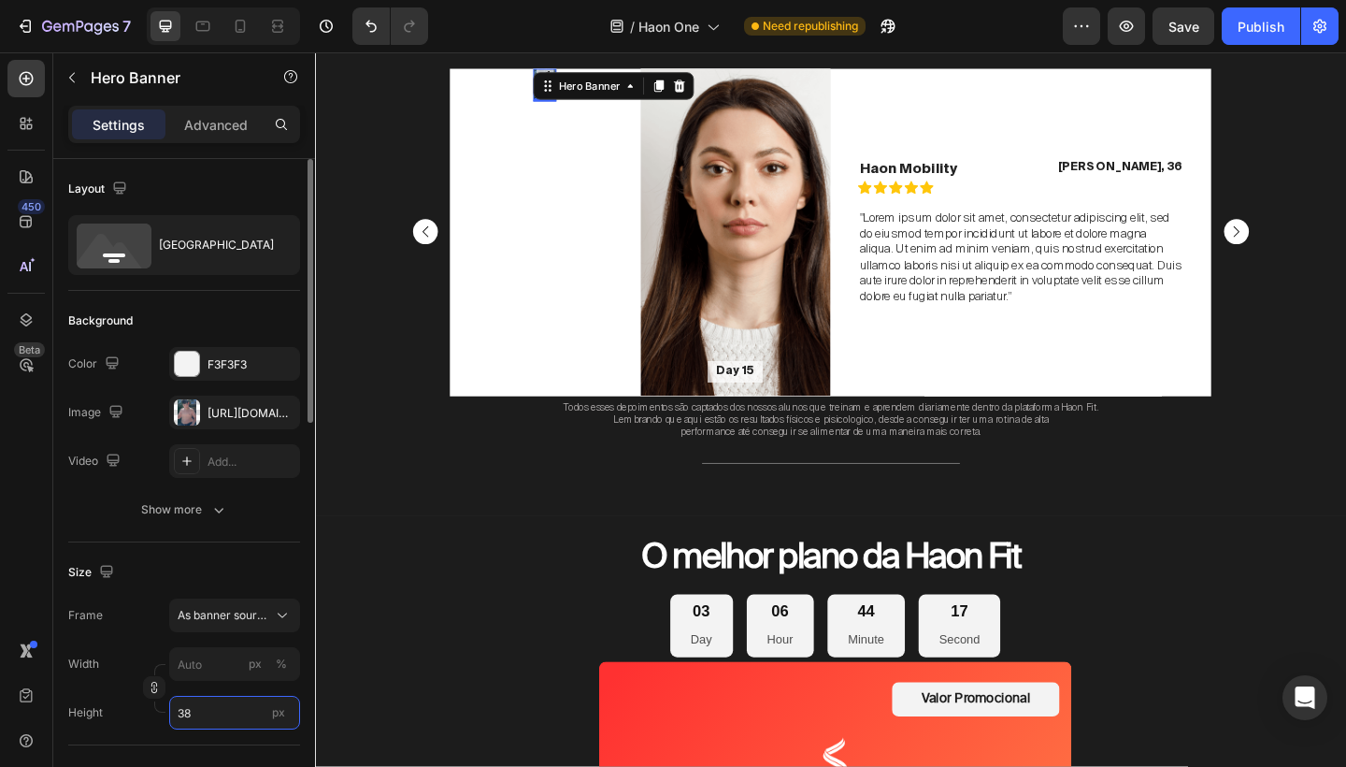
type input "380"
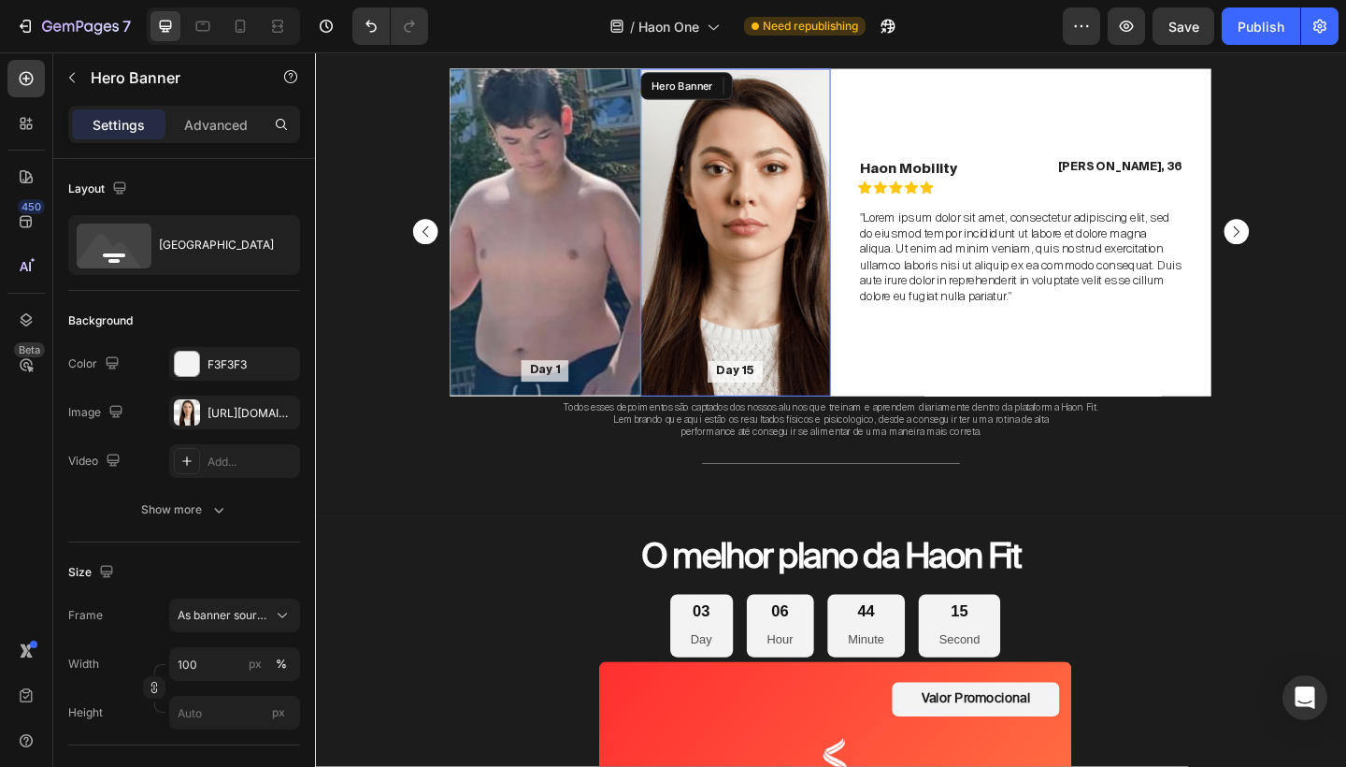
click at [769, 271] on div "Background Image" at bounding box center [773, 248] width 208 height 356
click at [250, 403] on div "[URL][DOMAIN_NAME]" at bounding box center [234, 413] width 131 height 34
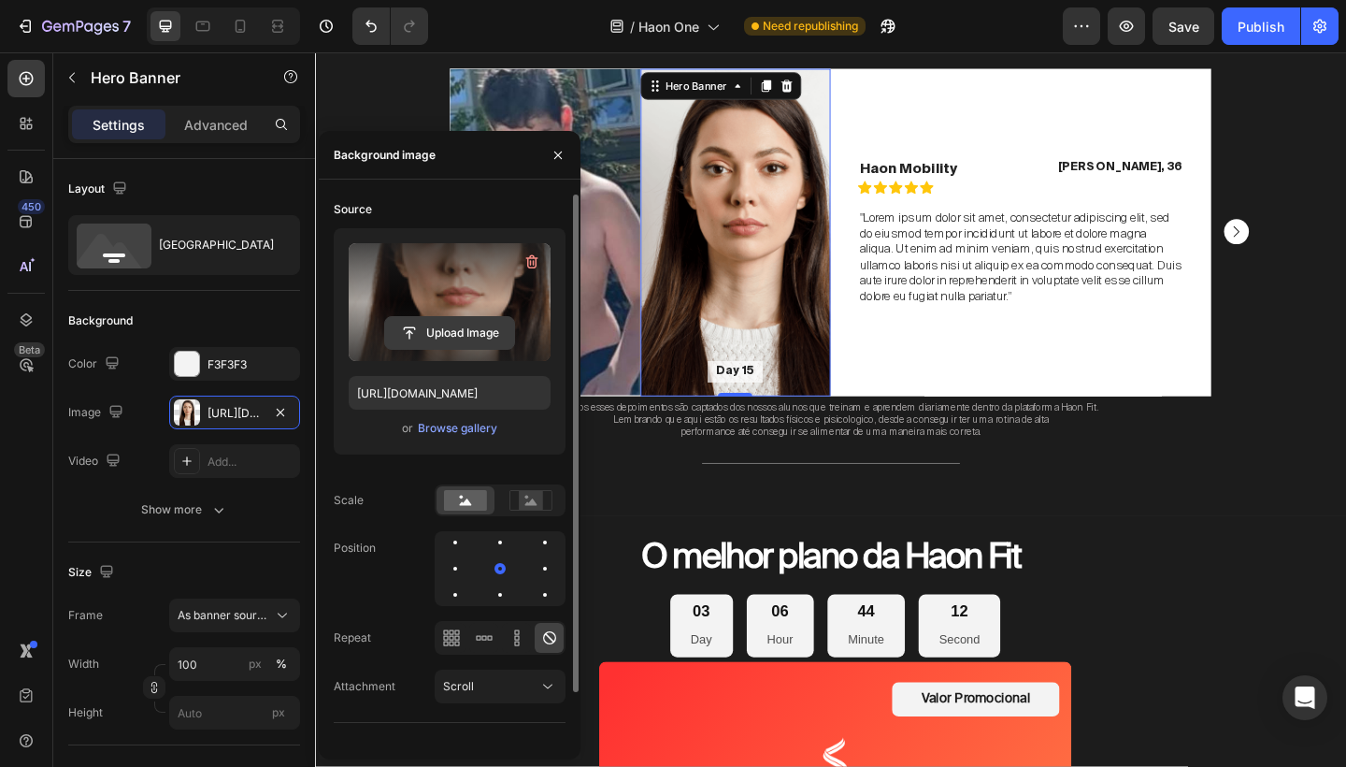
click at [463, 321] on input "file" at bounding box center [449, 333] width 129 height 32
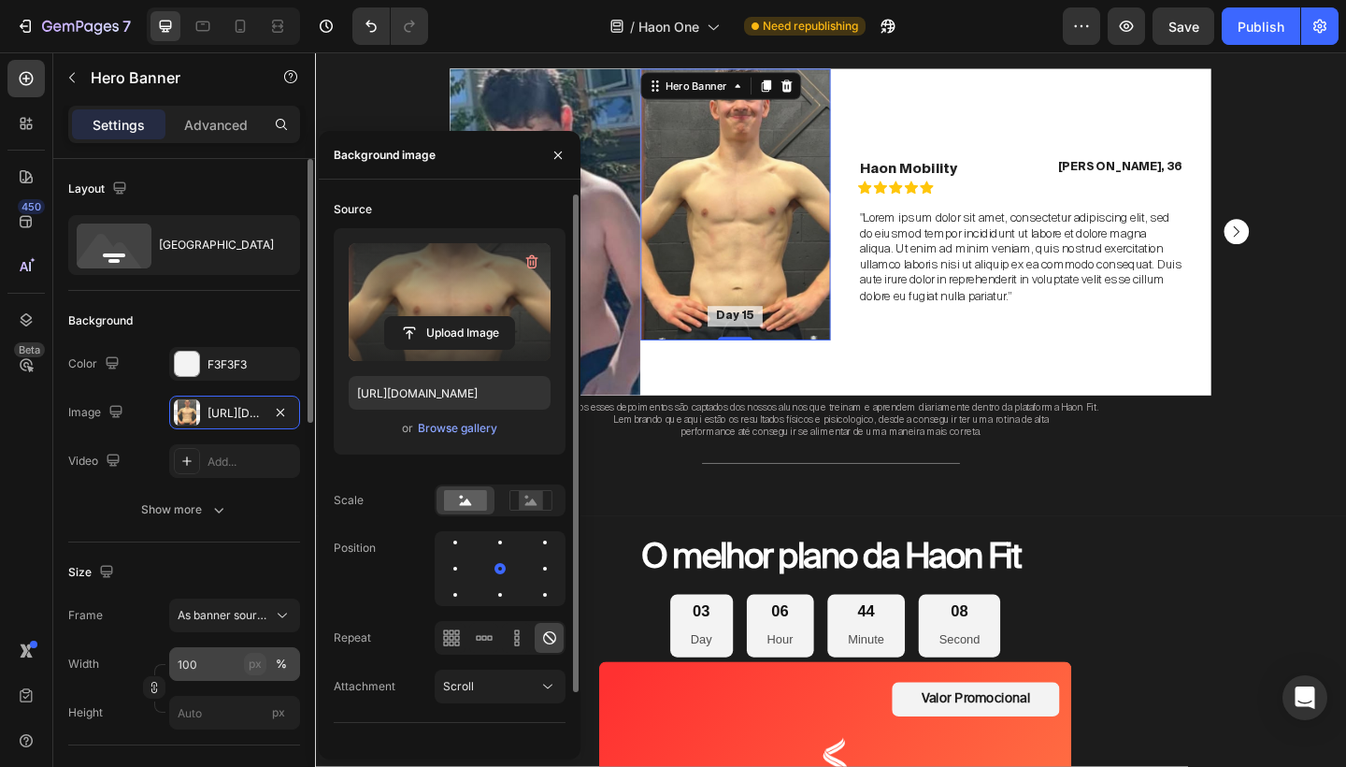
type input "https://cdn.shopify.com/s/files/1/0754/9681/6871/files/gempages_576628724481393…"
click at [232, 716] on input "px" at bounding box center [234, 713] width 131 height 34
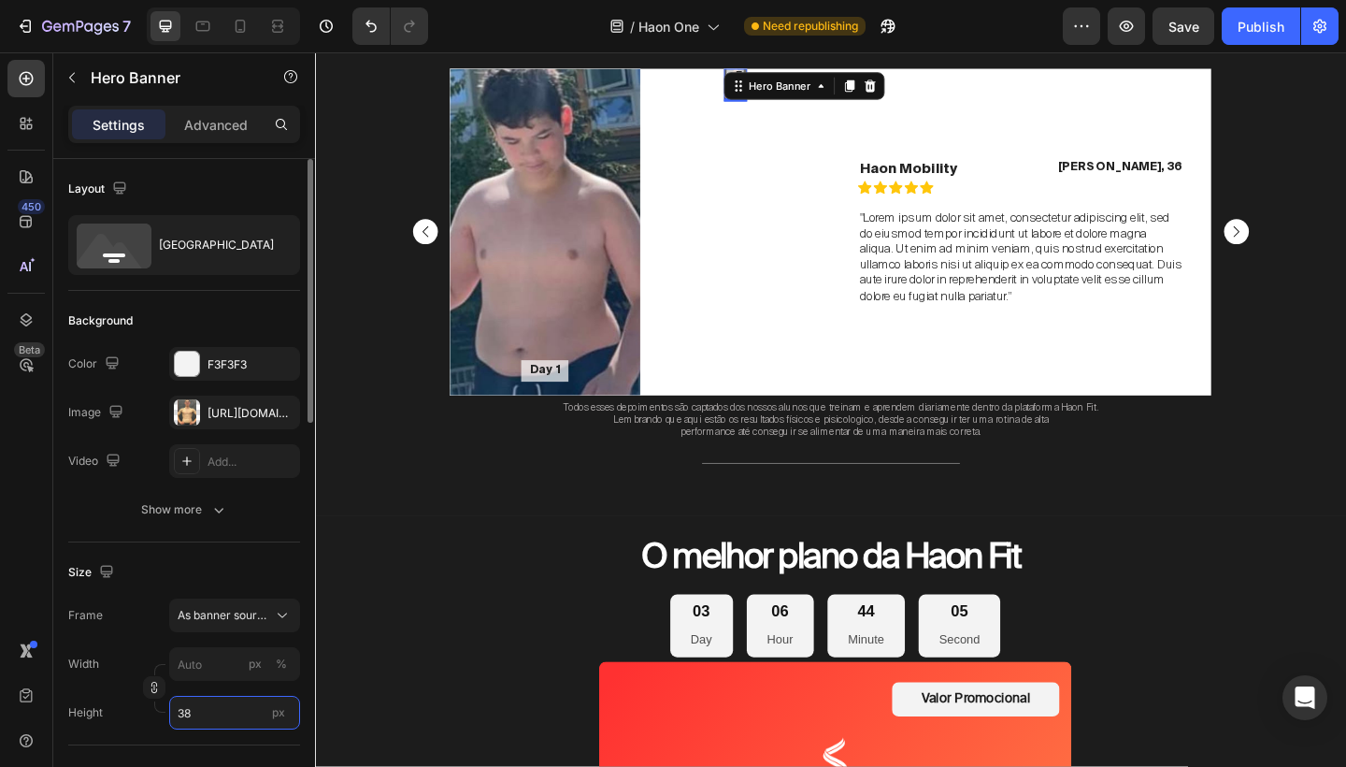
type input "380"
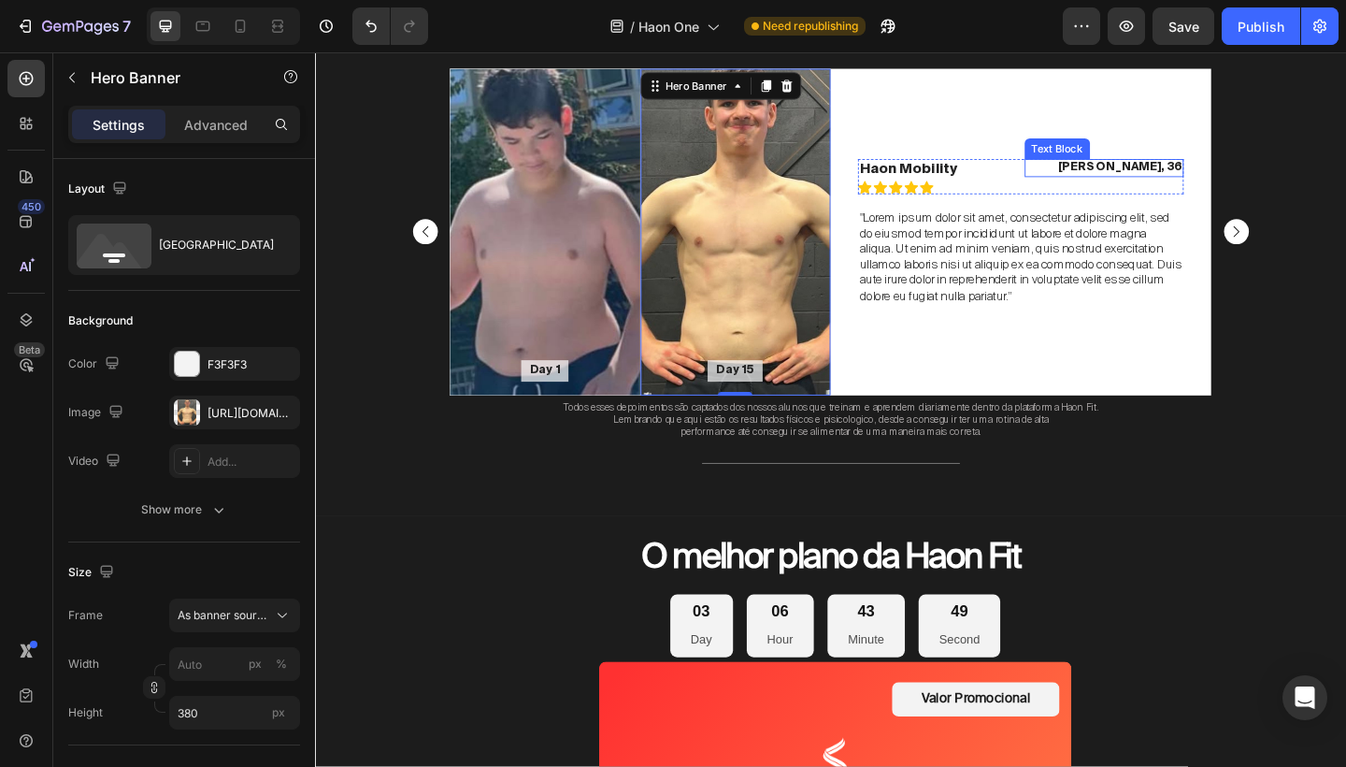
click at [1217, 180] on p "[PERSON_NAME], 36" at bounding box center [1173, 178] width 170 height 16
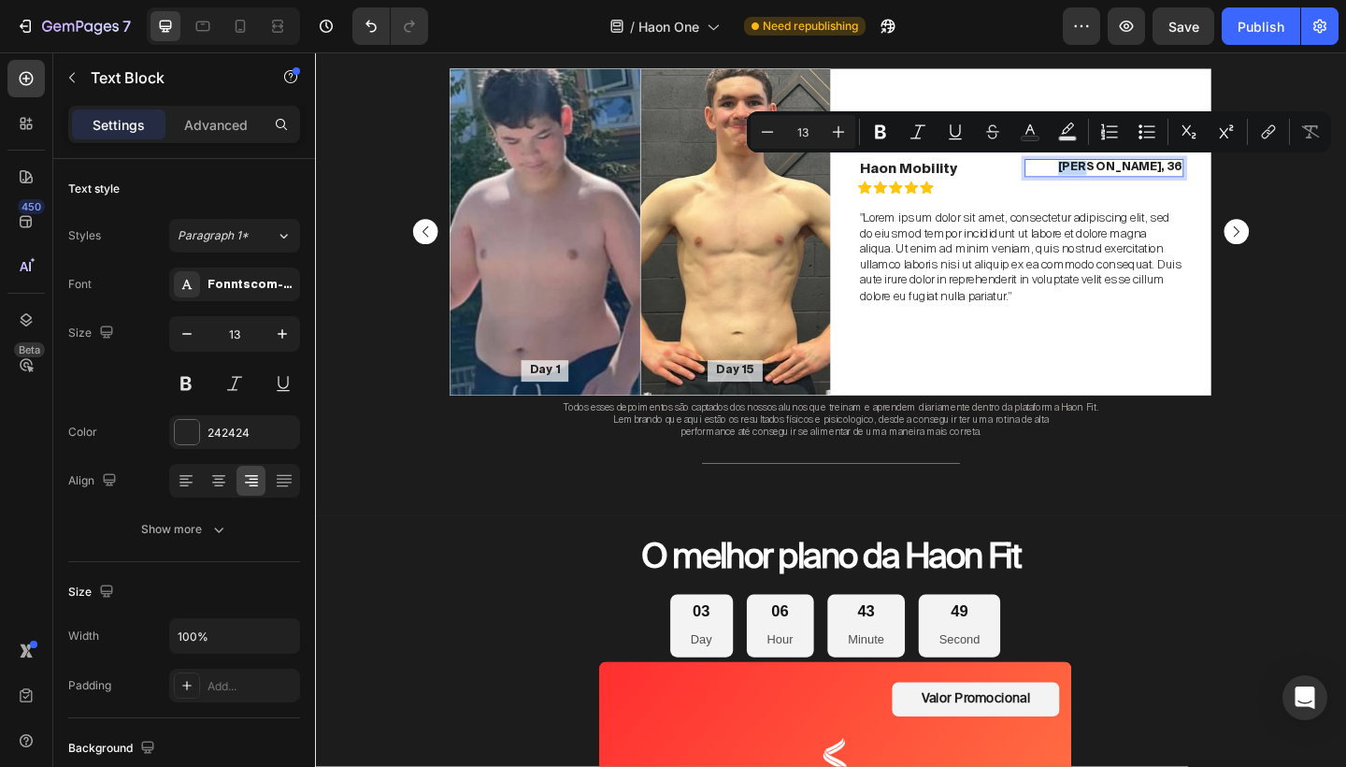
click at [1233, 180] on p "[PERSON_NAME], 36" at bounding box center [1173, 178] width 170 height 16
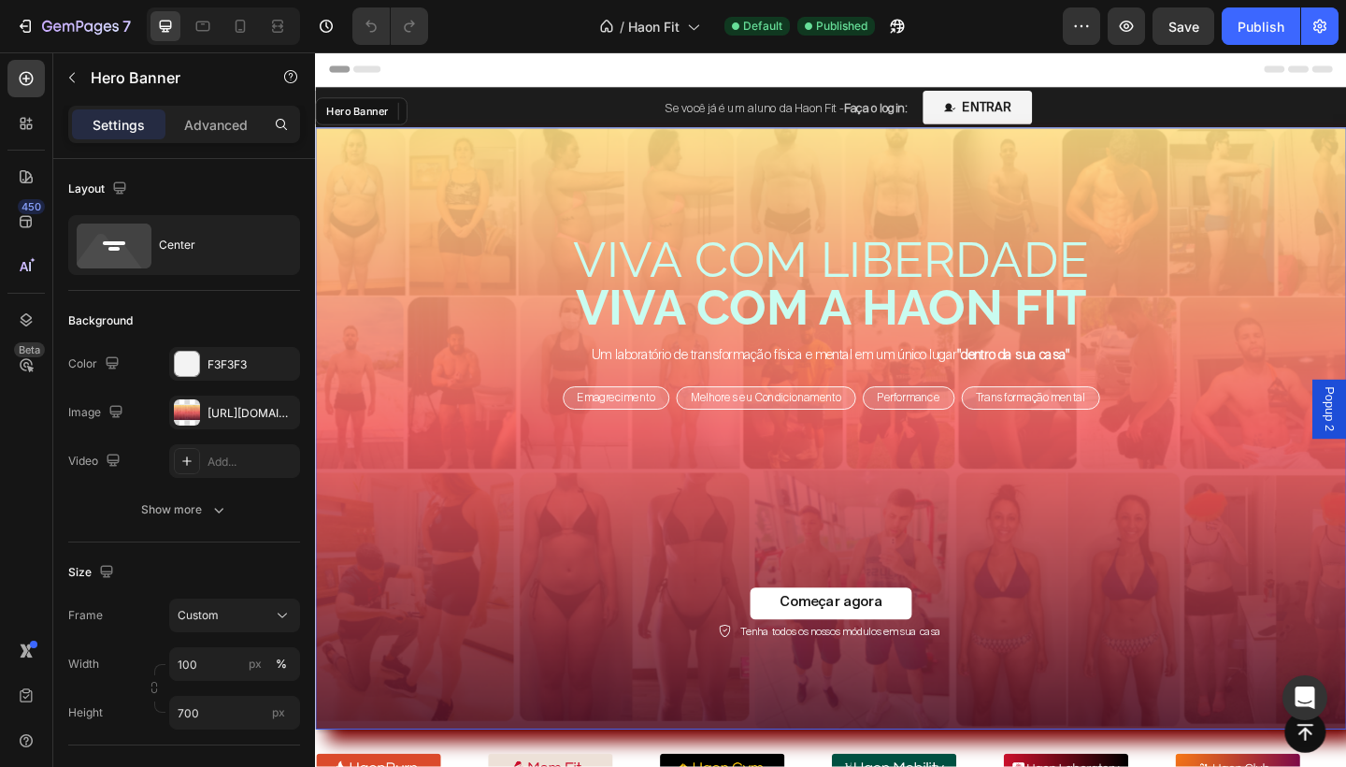
click at [1320, 282] on div "VIVA COM LIBERDADE VIVA COM A HAON FIT Heading Um laboratório de transformação …" at bounding box center [876, 473] width 1094 height 443
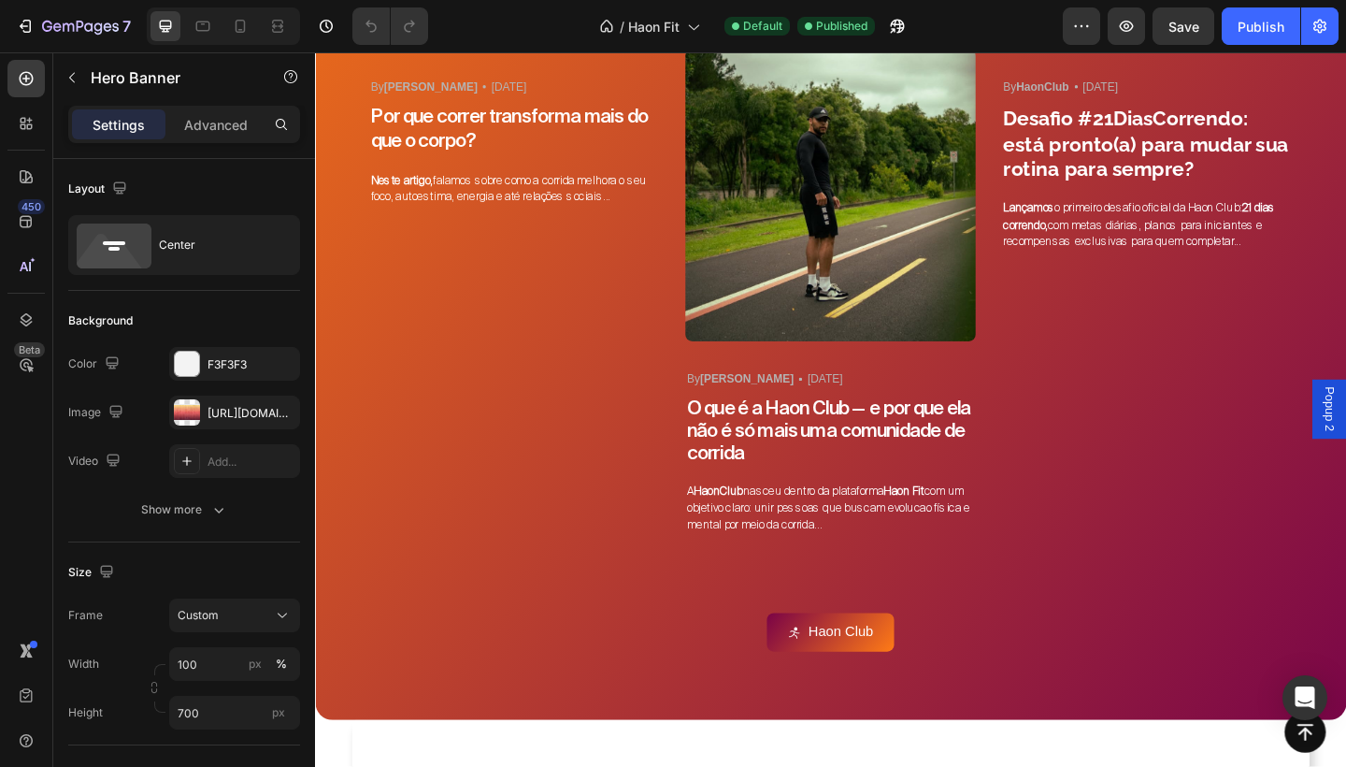
scroll to position [4828, 0]
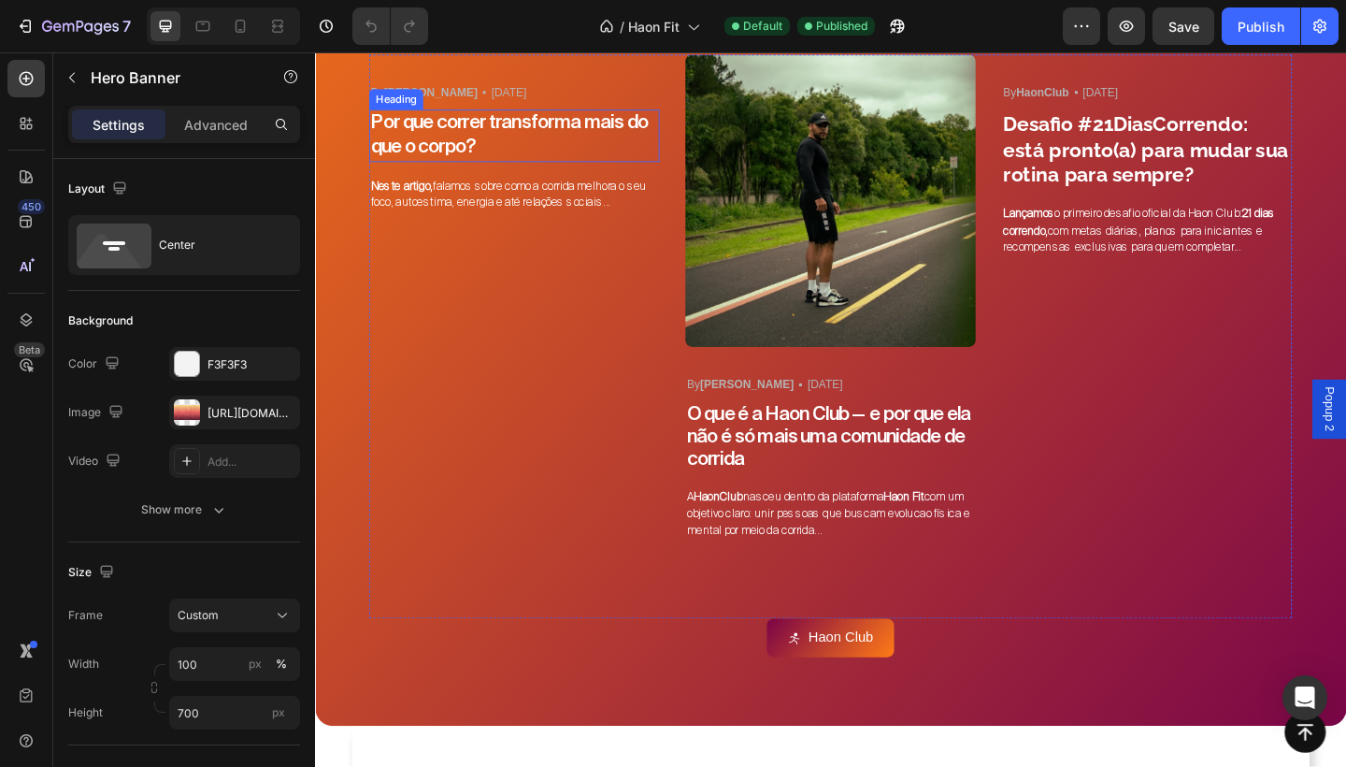
click at [454, 172] on h3 "Por que correr transforma mais do que o corpo?" at bounding box center [532, 143] width 316 height 57
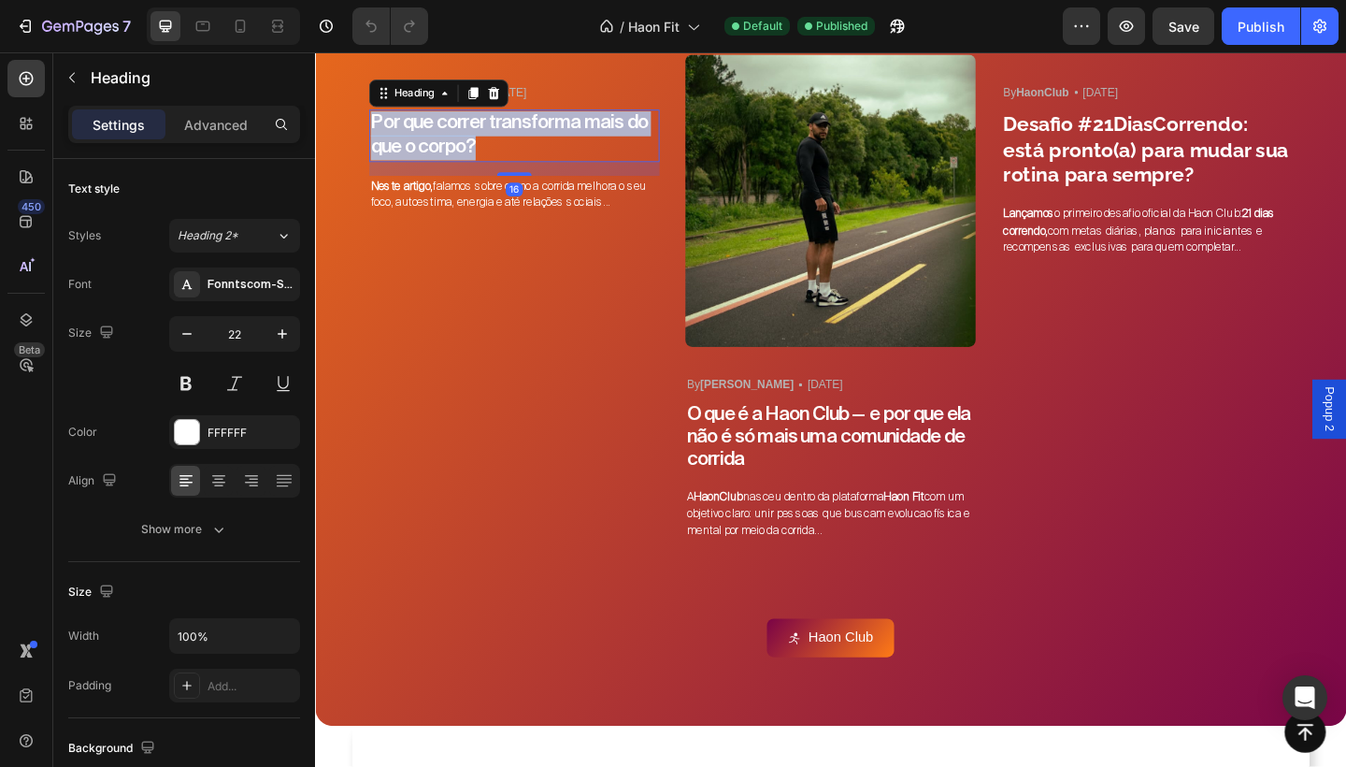
click at [454, 170] on p "Por que correr transforma mais do que o corpo?" at bounding box center [532, 143] width 312 height 53
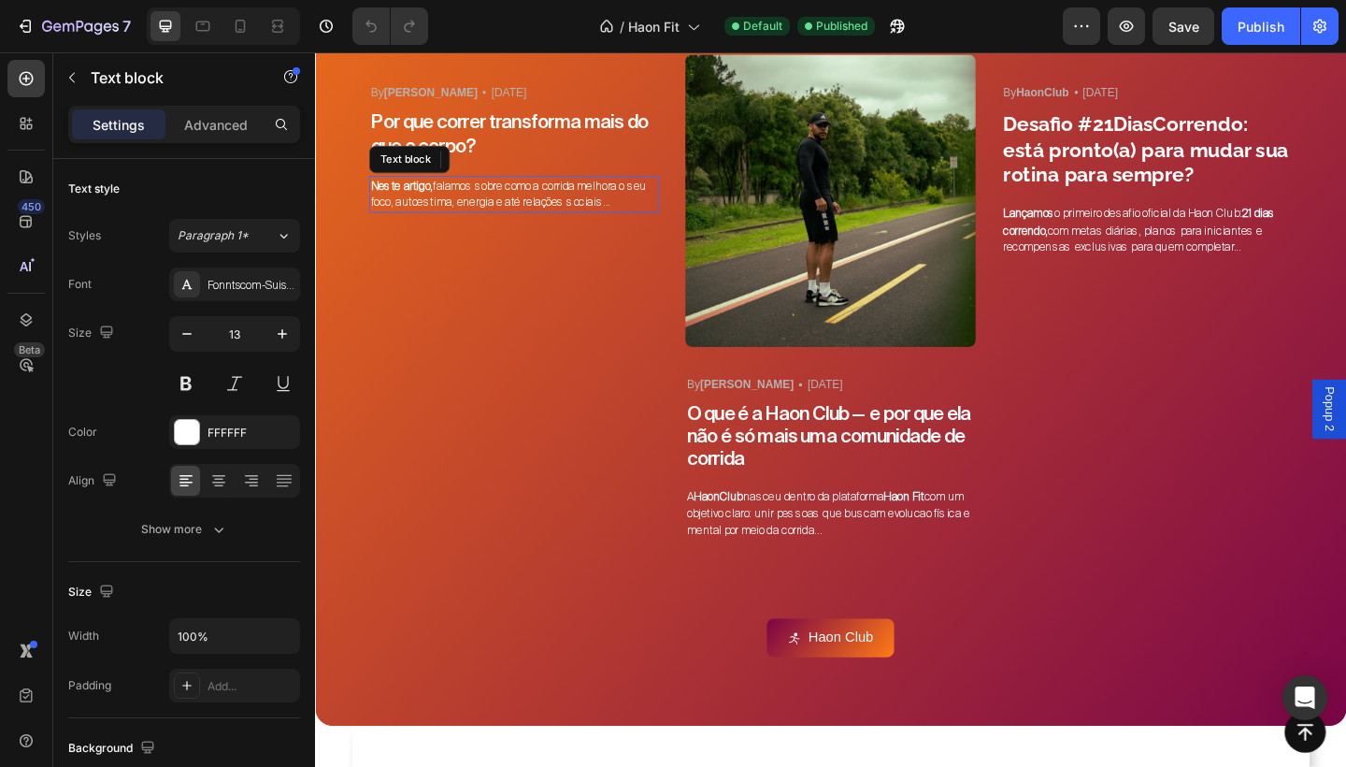
click at [427, 206] on strong "Neste artigo," at bounding box center [409, 198] width 67 height 16
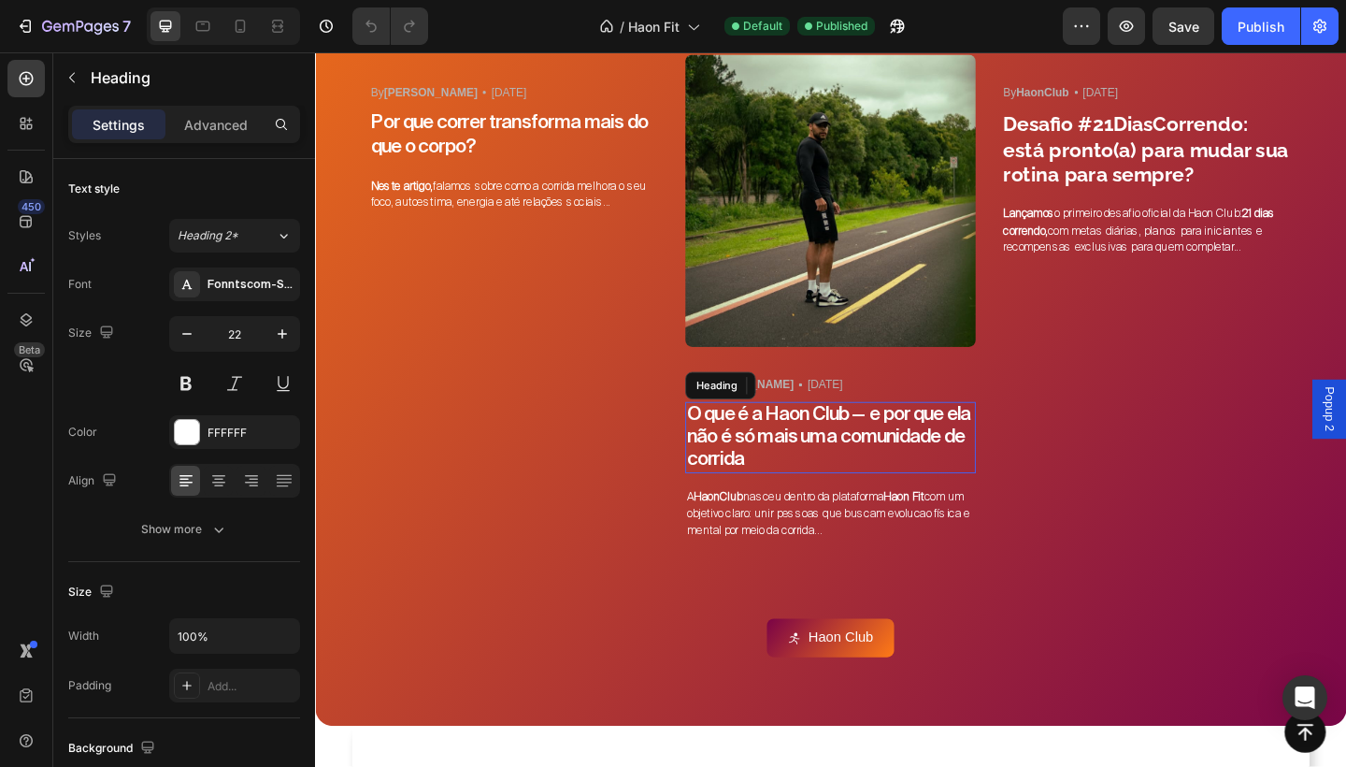
click at [964, 445] on h3 "O que é a Haon Club — e por que ela não é só mais uma comunidade de corrida" at bounding box center [876, 472] width 316 height 78
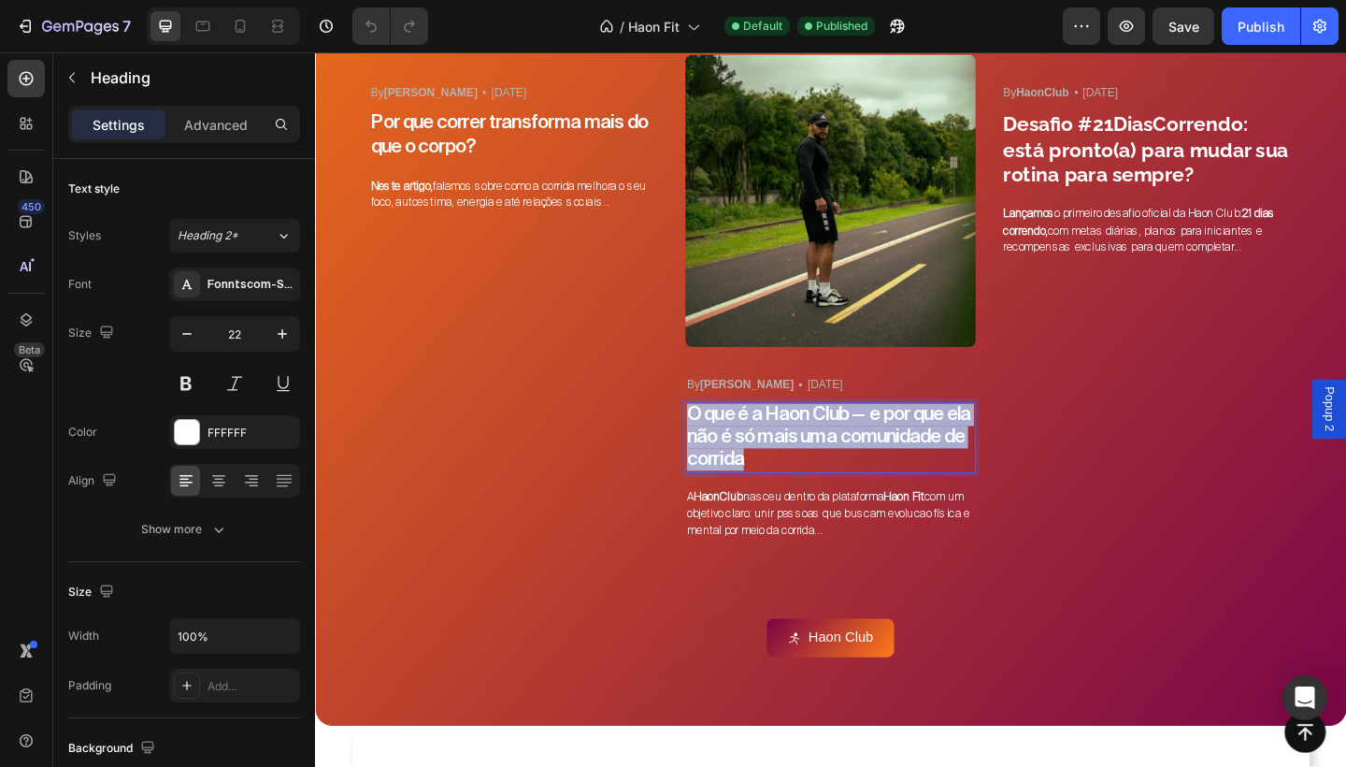
click at [964, 445] on p "O que é a Haon Club — e por que ela não é só mais uma comunidade de corrida" at bounding box center [876, 472] width 312 height 74
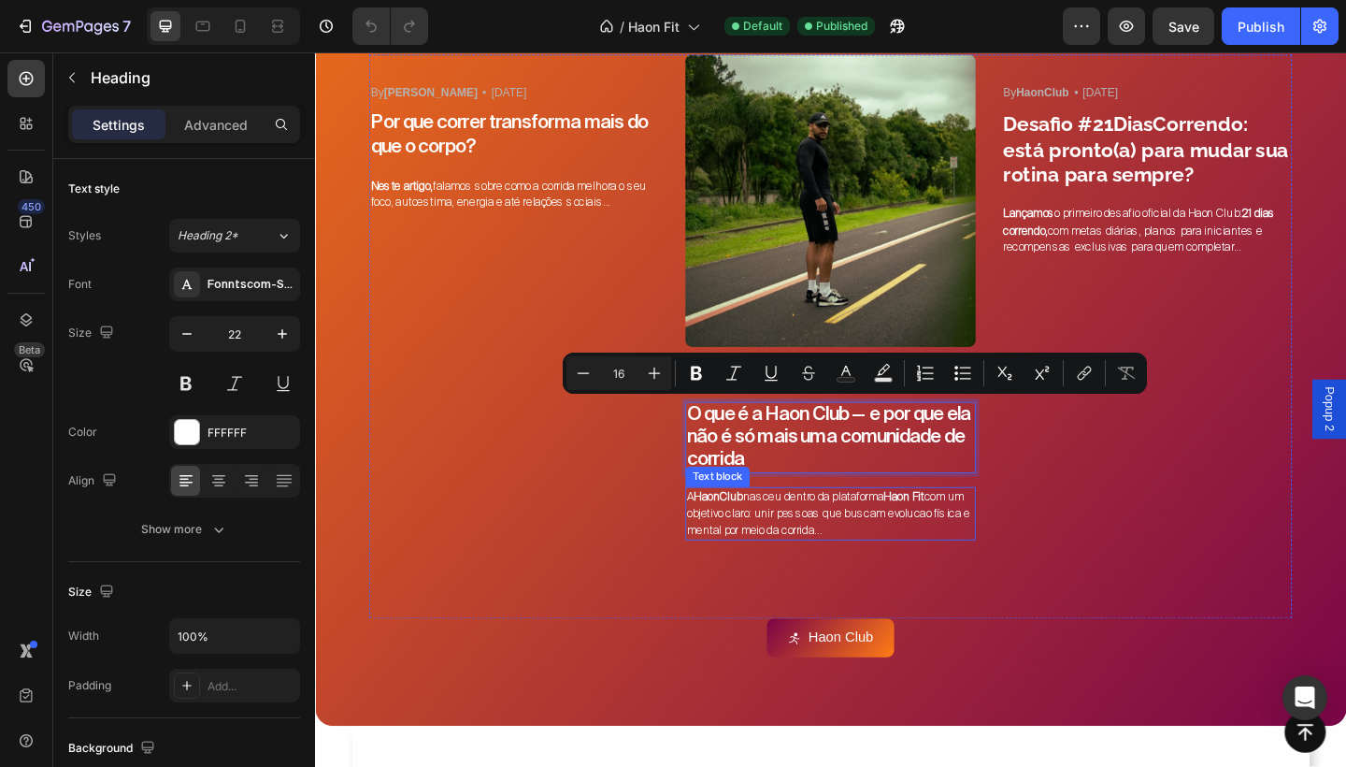
click at [869, 530] on span "A HaonClub nasceu dentro da plataforma Haon Fit com um objetivo claro: unir pes…" at bounding box center [874, 554] width 308 height 52
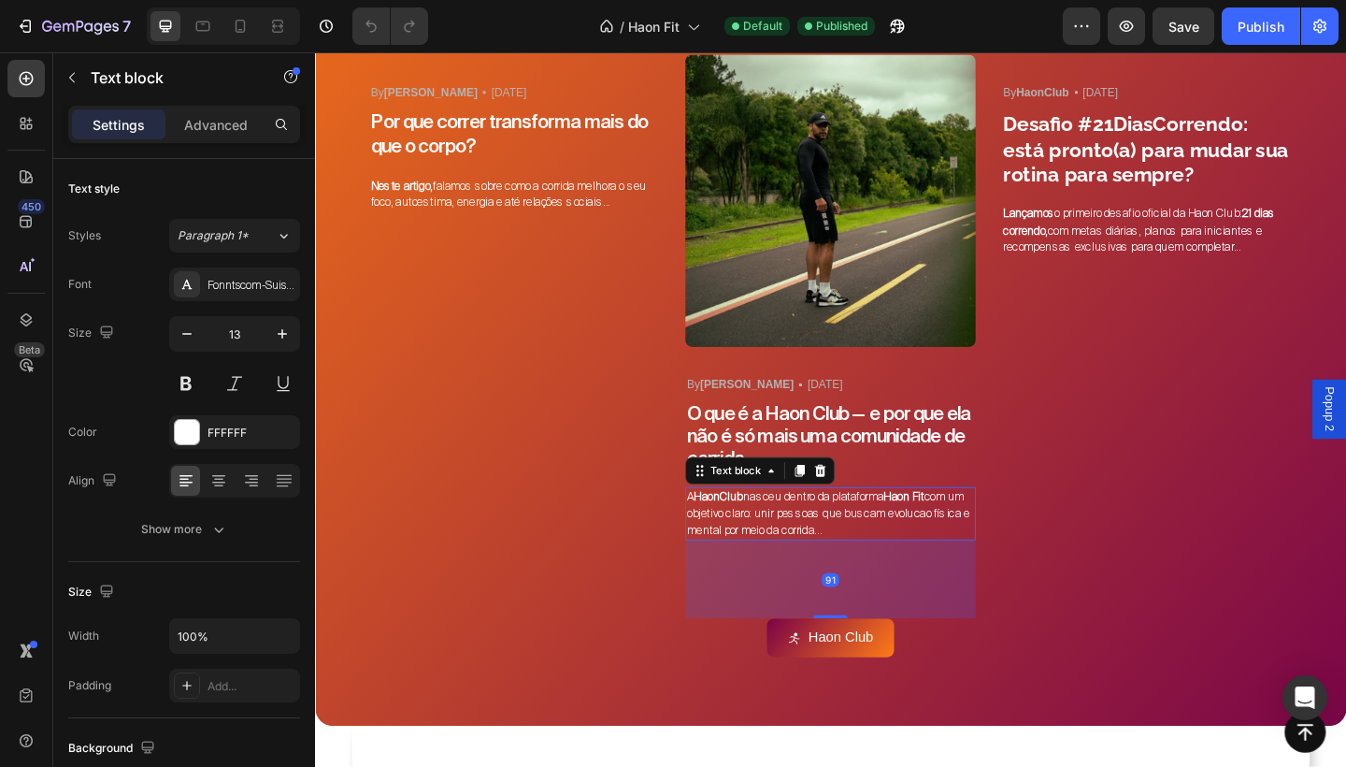
click at [869, 530] on span "A HaonClub nasceu dentro da plataforma Haon Fit com um objetivo claro: unir pes…" at bounding box center [874, 554] width 308 height 52
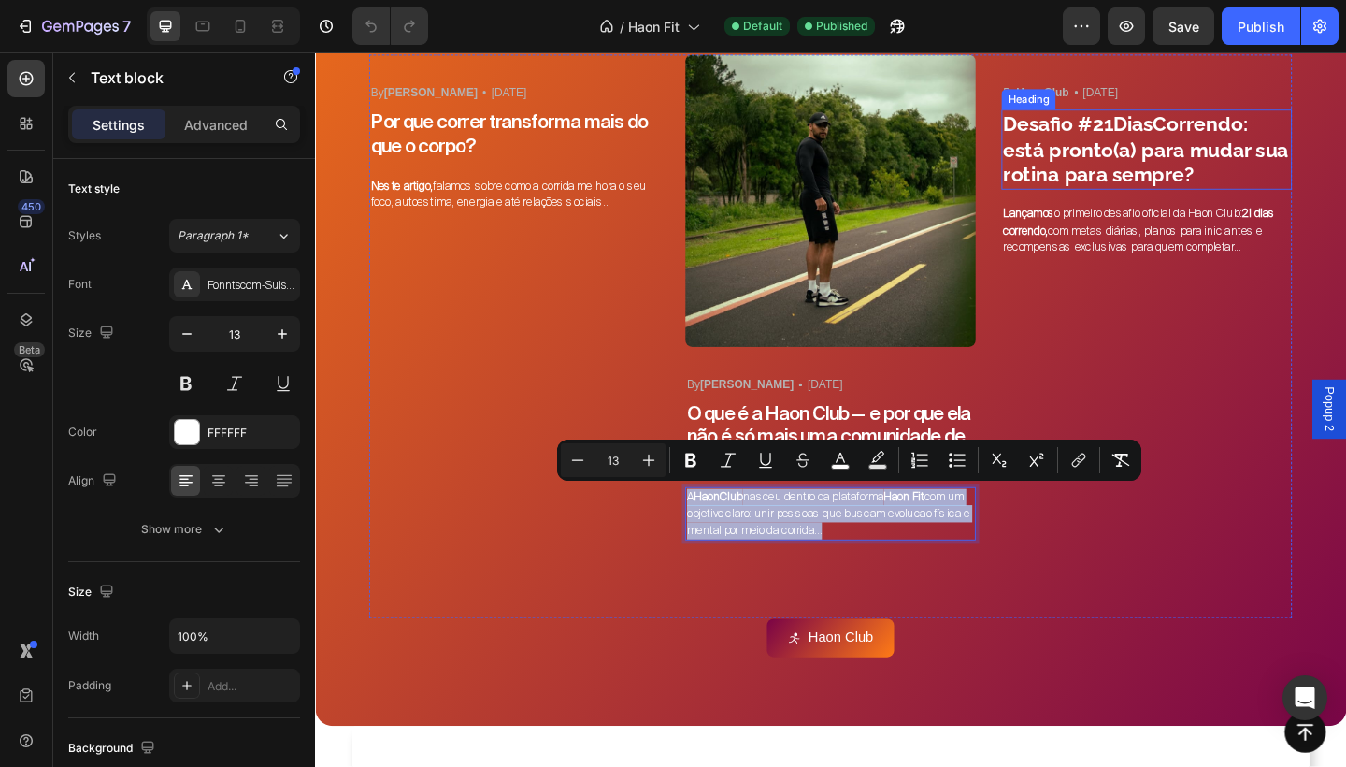
click at [1162, 203] on h3 "Desafio #21DiasCorrendo: está pronto(a) para mudar sua rotina para sempre?" at bounding box center [1220, 159] width 316 height 88
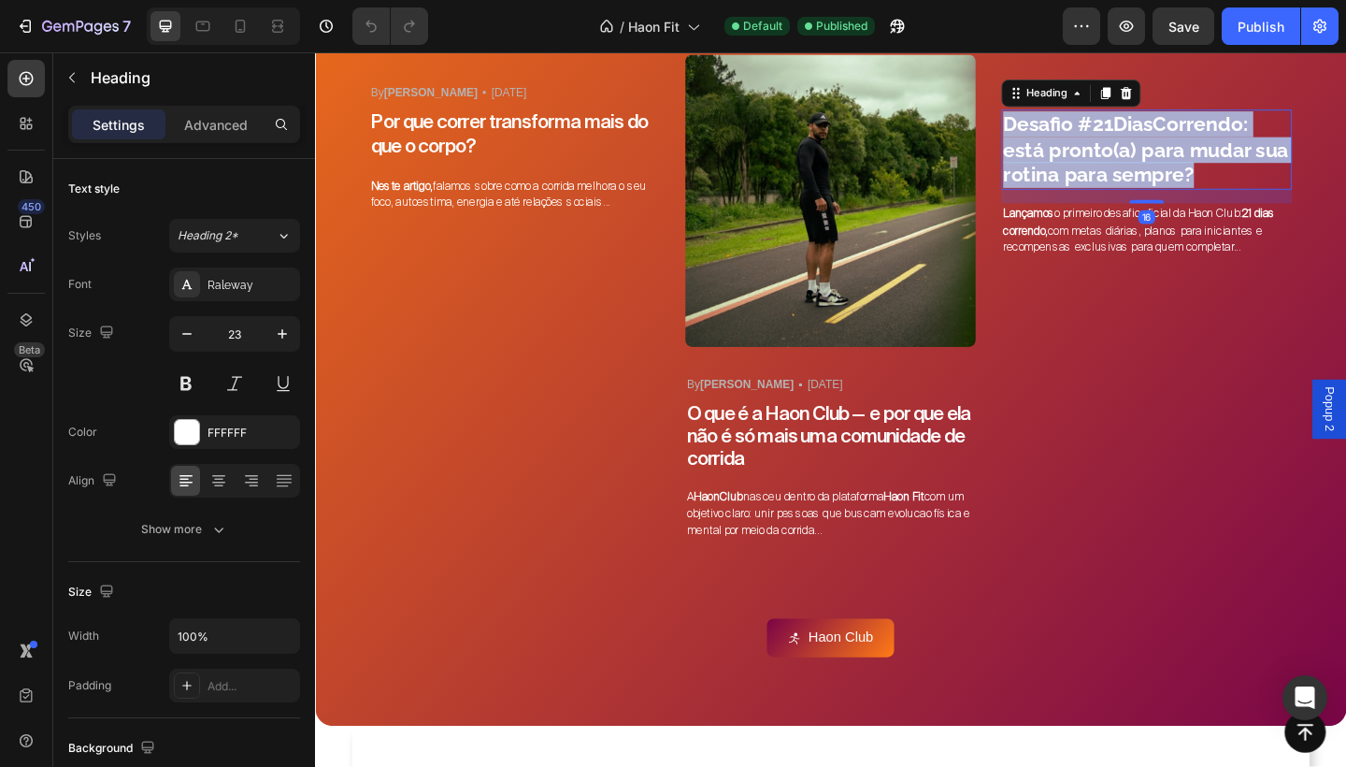
click at [1162, 201] on p "Desafio #21DiasCorrendo: está pronto(a) para mudar sua rotina para sempre?" at bounding box center [1220, 159] width 312 height 84
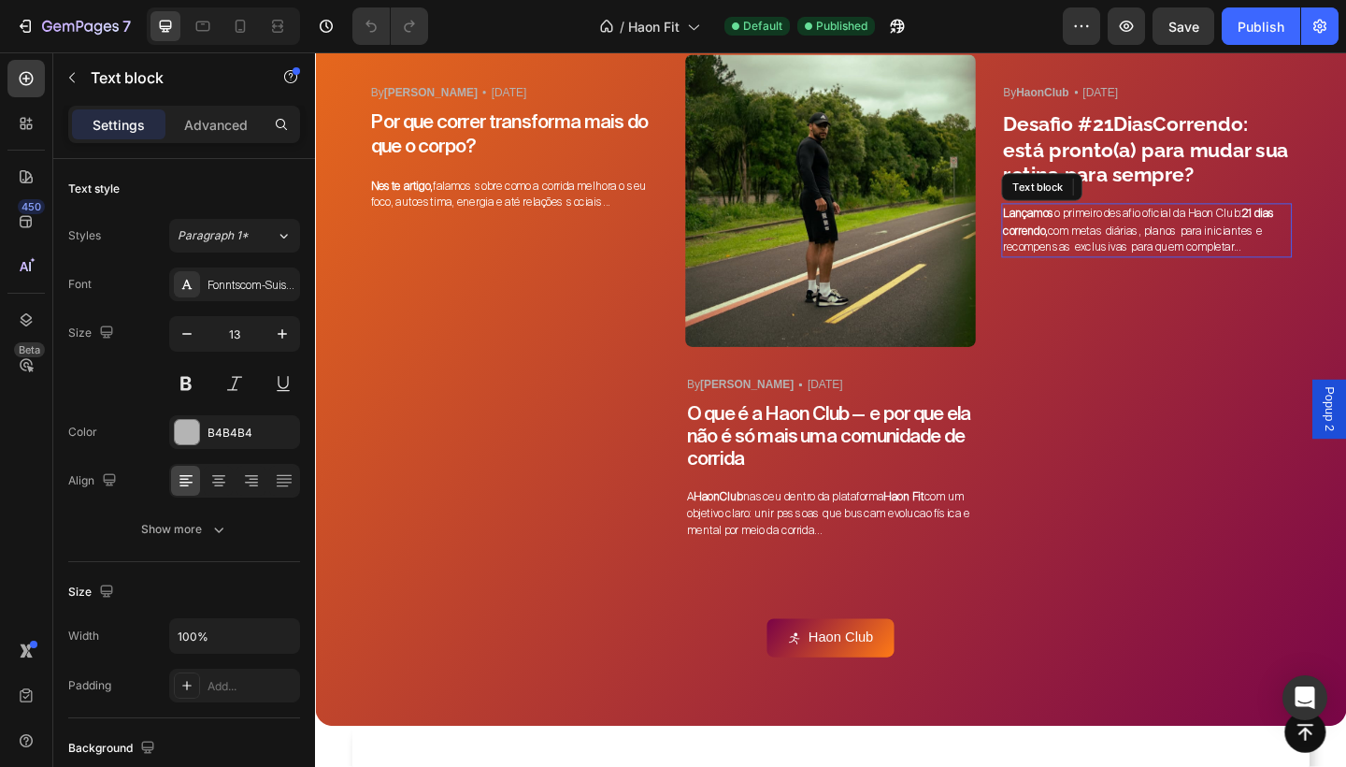
click at [1150, 272] on span "Lançamos o primeiro desafio oficial da Haon Club: 21 dias correndo, com metas d…" at bounding box center [1212, 246] width 296 height 52
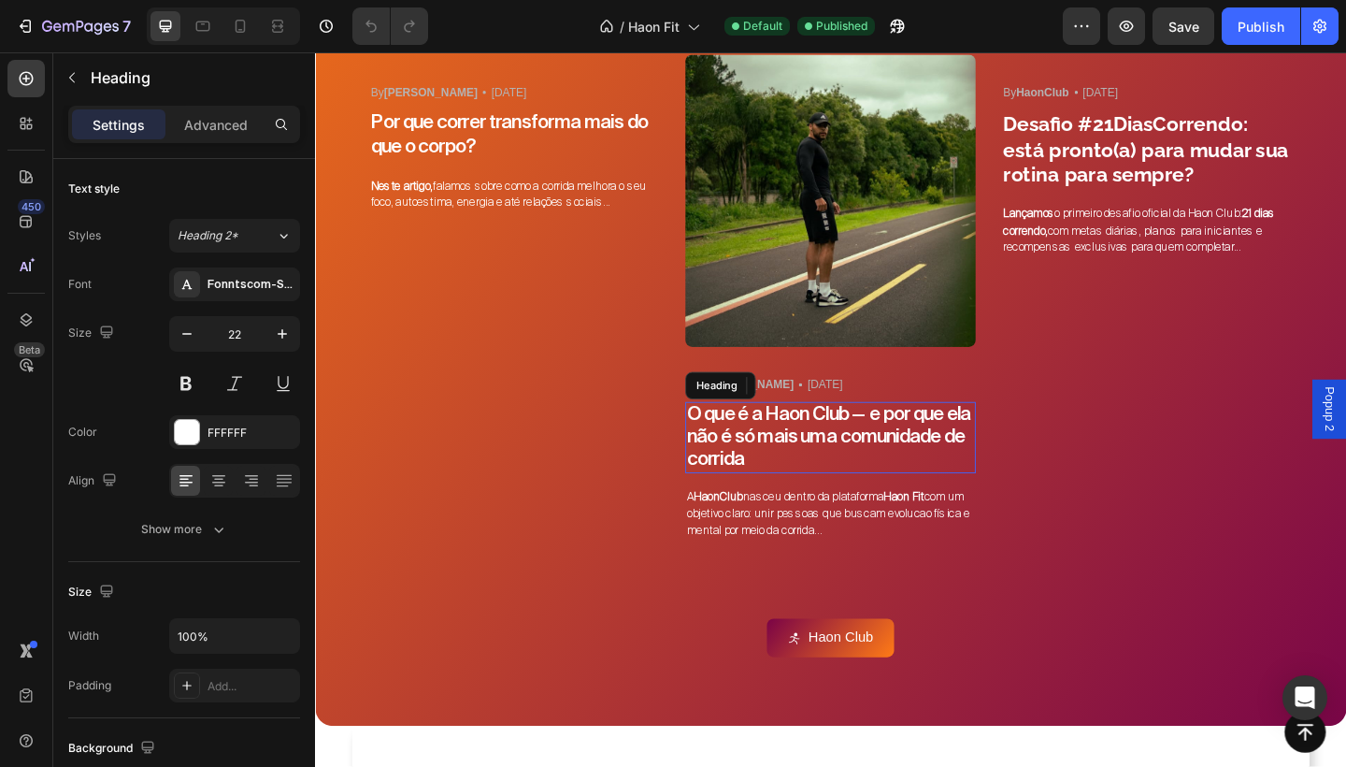
click at [859, 450] on p "O que é a Haon Club — e por que ela não é só mais uma comunidade de corrida" at bounding box center [876, 472] width 312 height 74
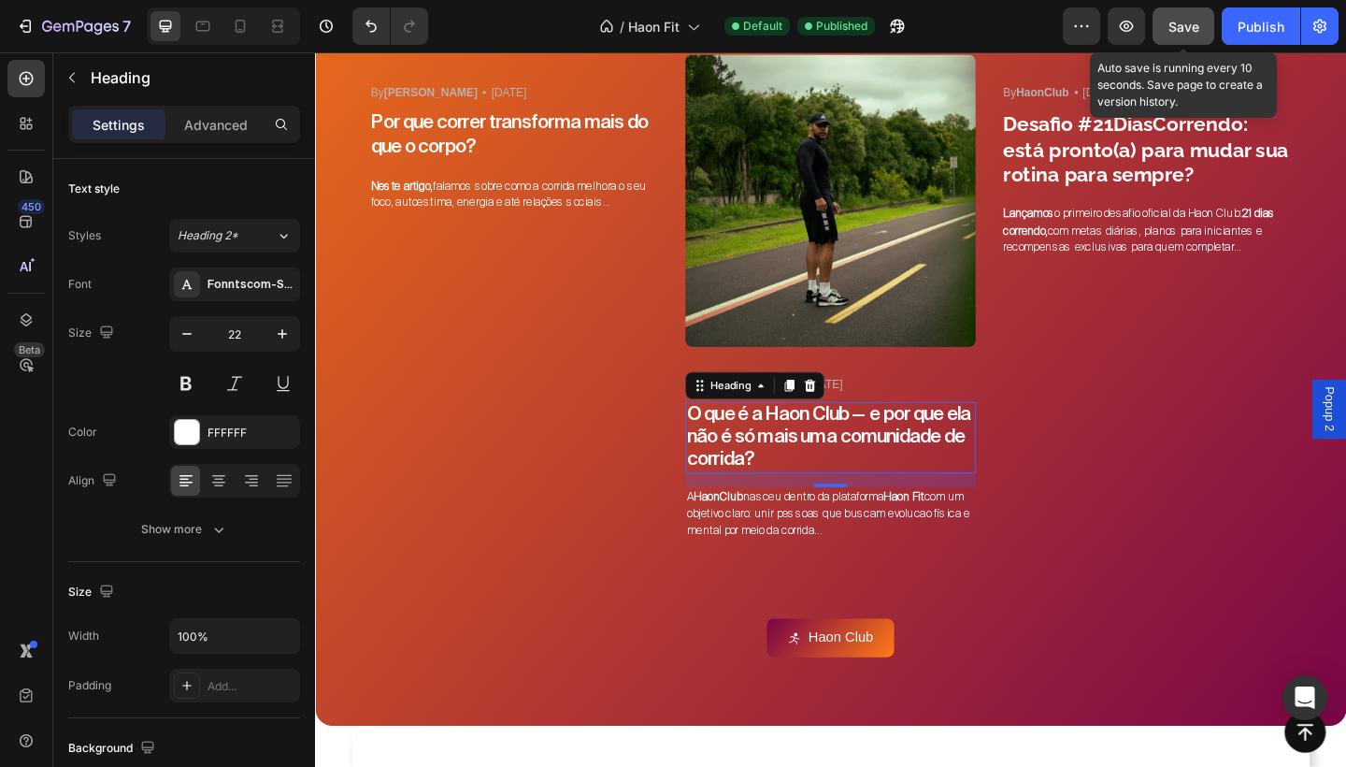
click at [1191, 22] on span "Save" at bounding box center [1184, 27] width 31 height 16
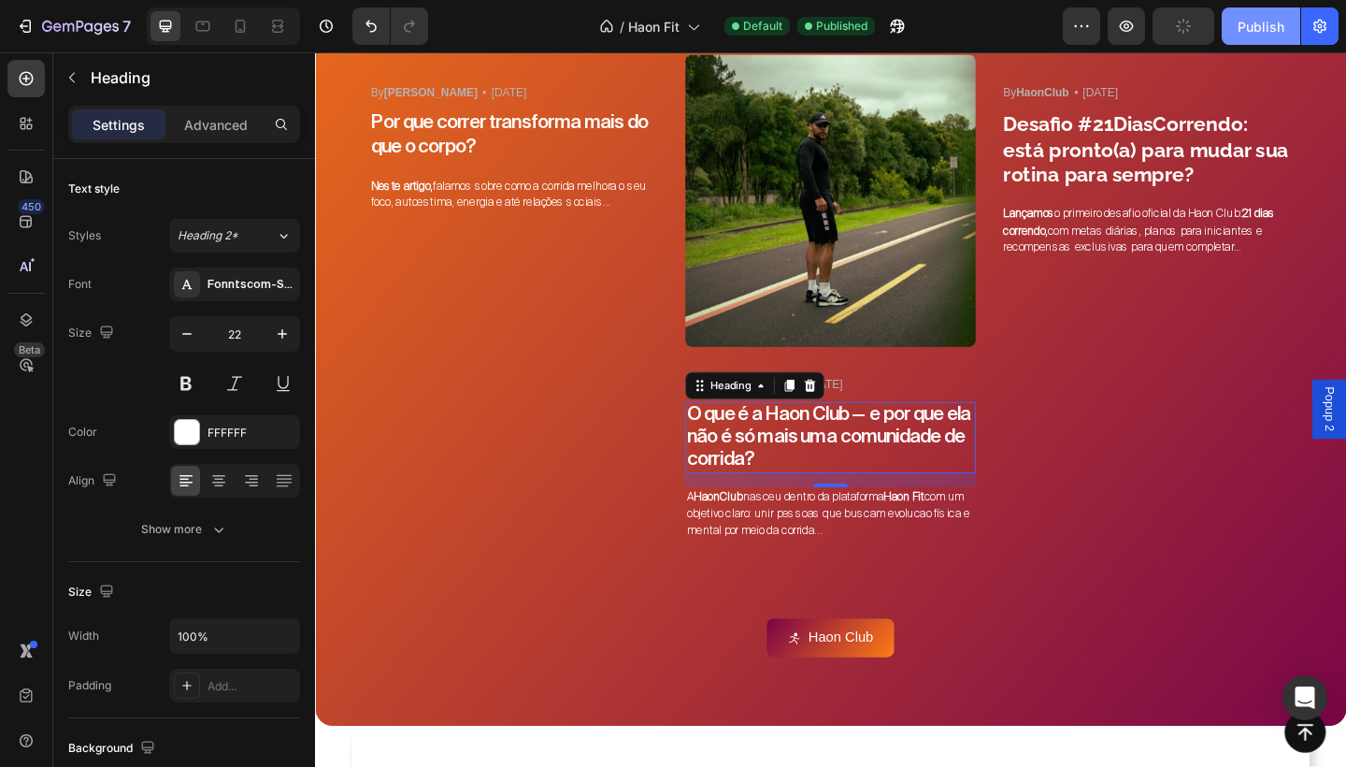
click at [1264, 30] on div "Publish" at bounding box center [1261, 27] width 47 height 20
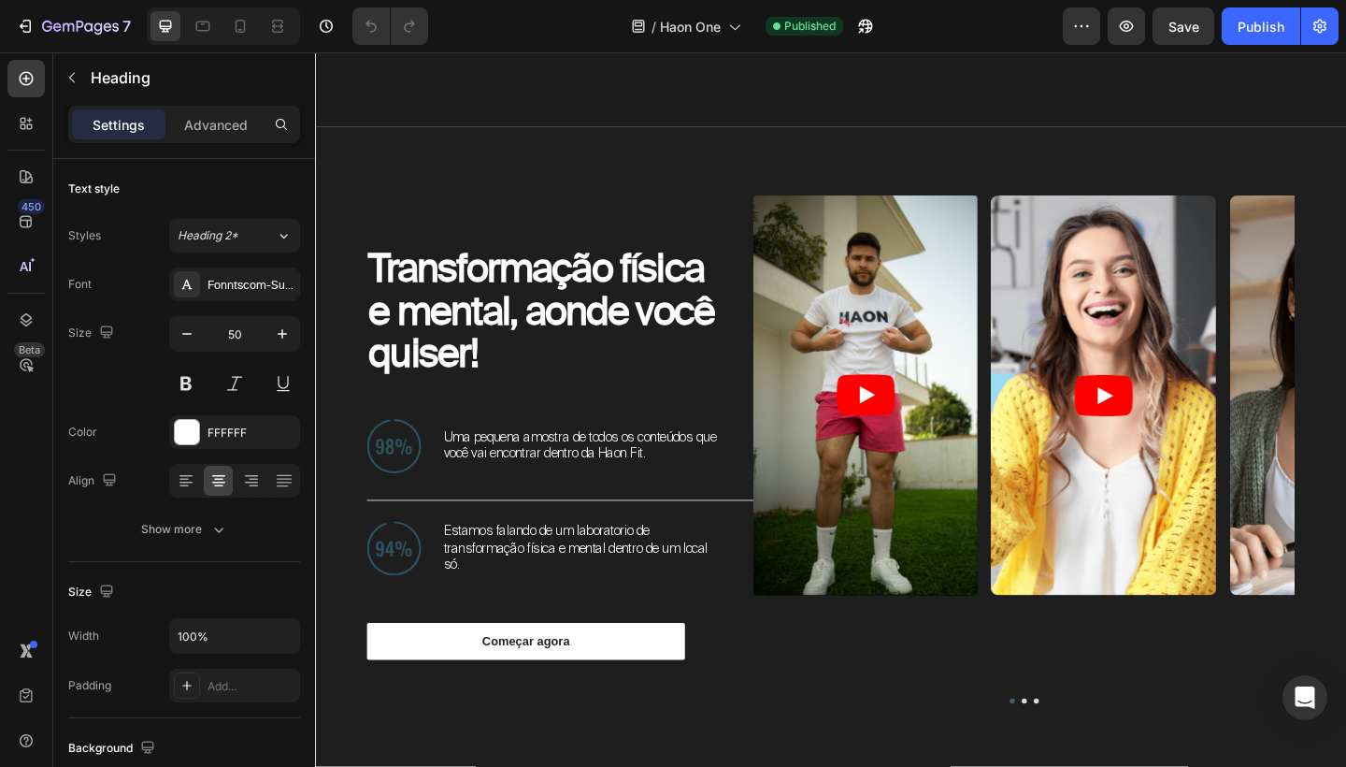
scroll to position [1197, 0]
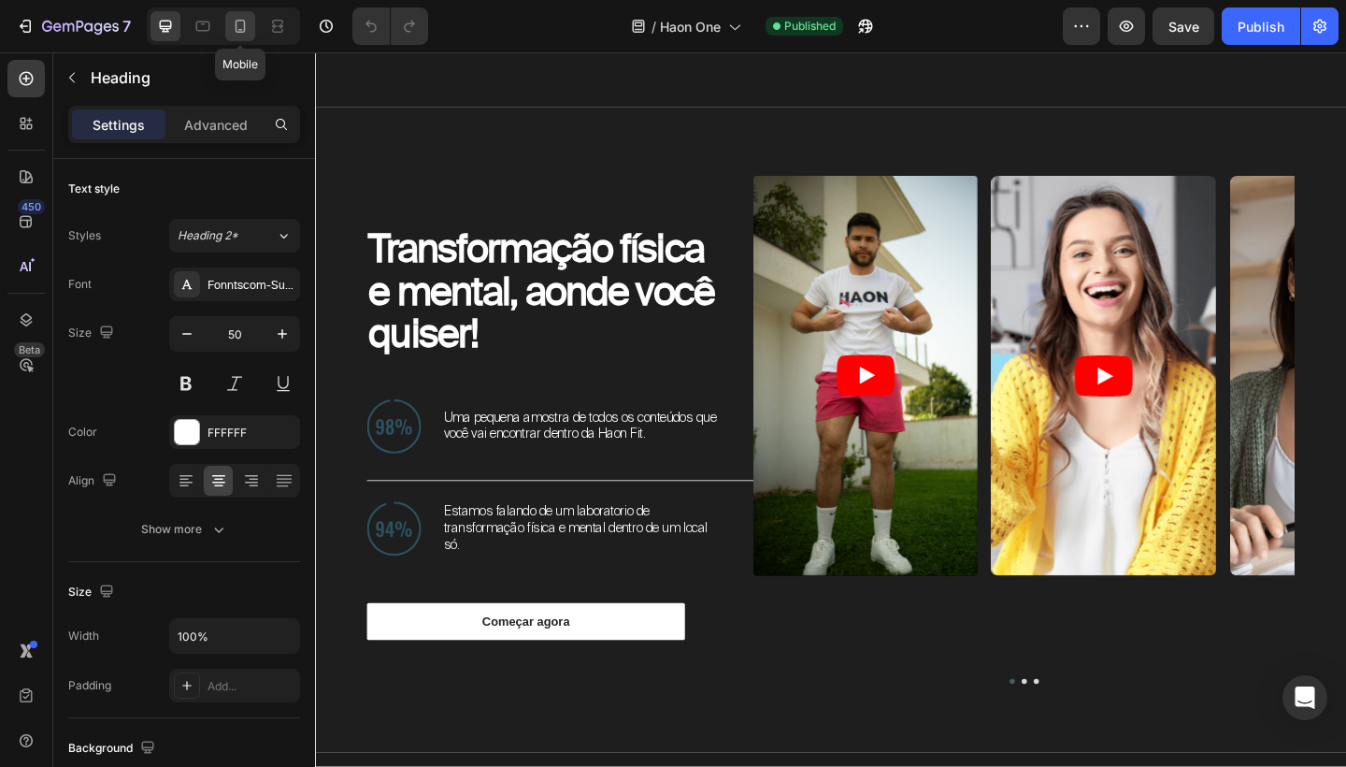
click at [244, 34] on icon at bounding box center [240, 26] width 19 height 19
type input "35"
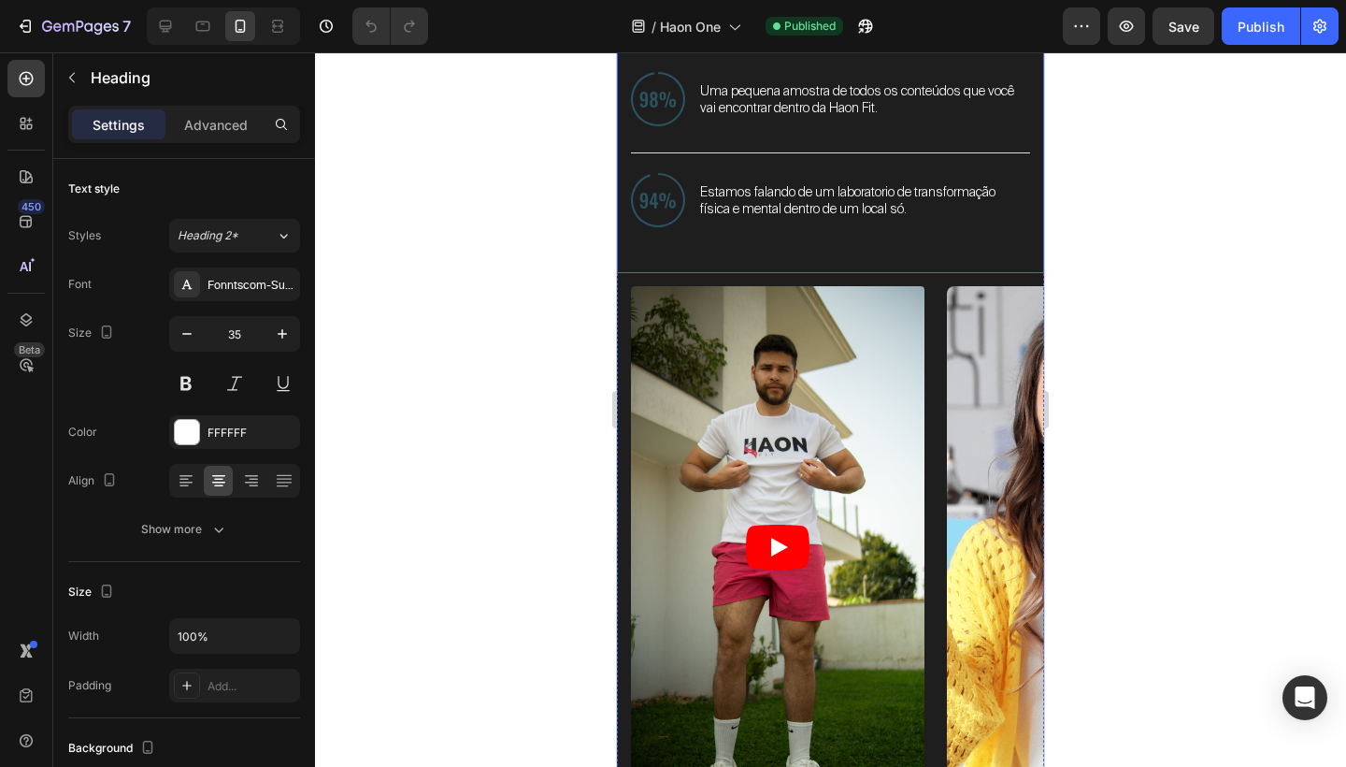
click at [1009, 260] on div "Transformação física e mental, aonde você quiser! Heading Image Uma pequena amo…" at bounding box center [830, 112] width 399 height 323
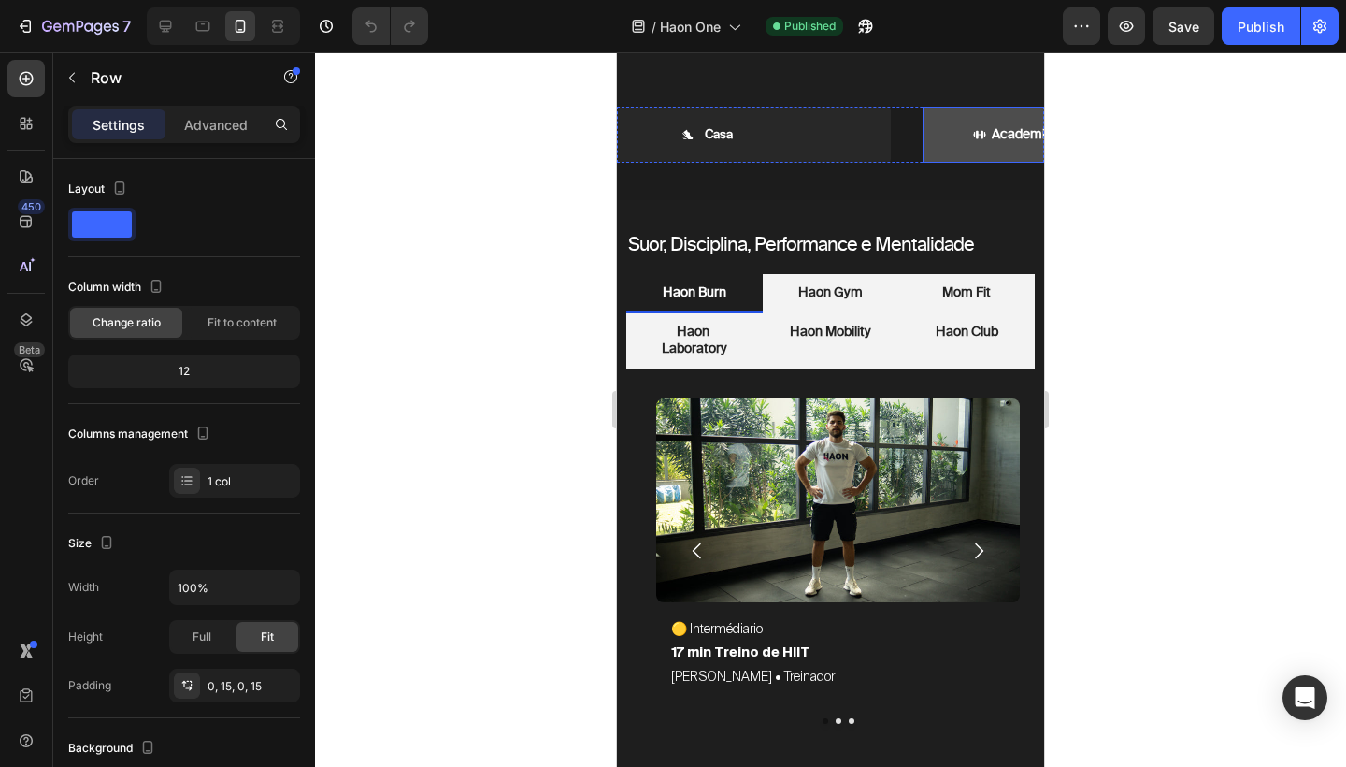
scroll to position [2011, 0]
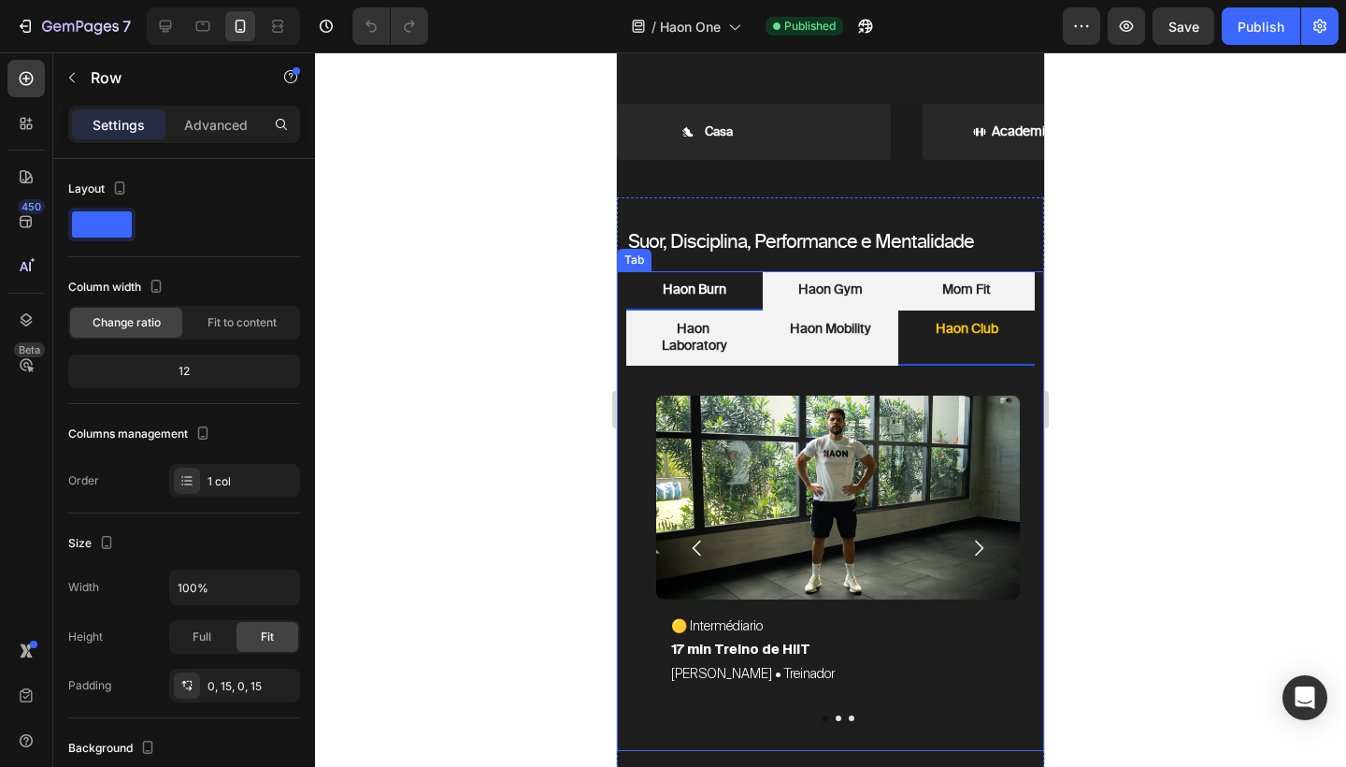
click at [963, 321] on p "Haon Club" at bounding box center [967, 329] width 63 height 17
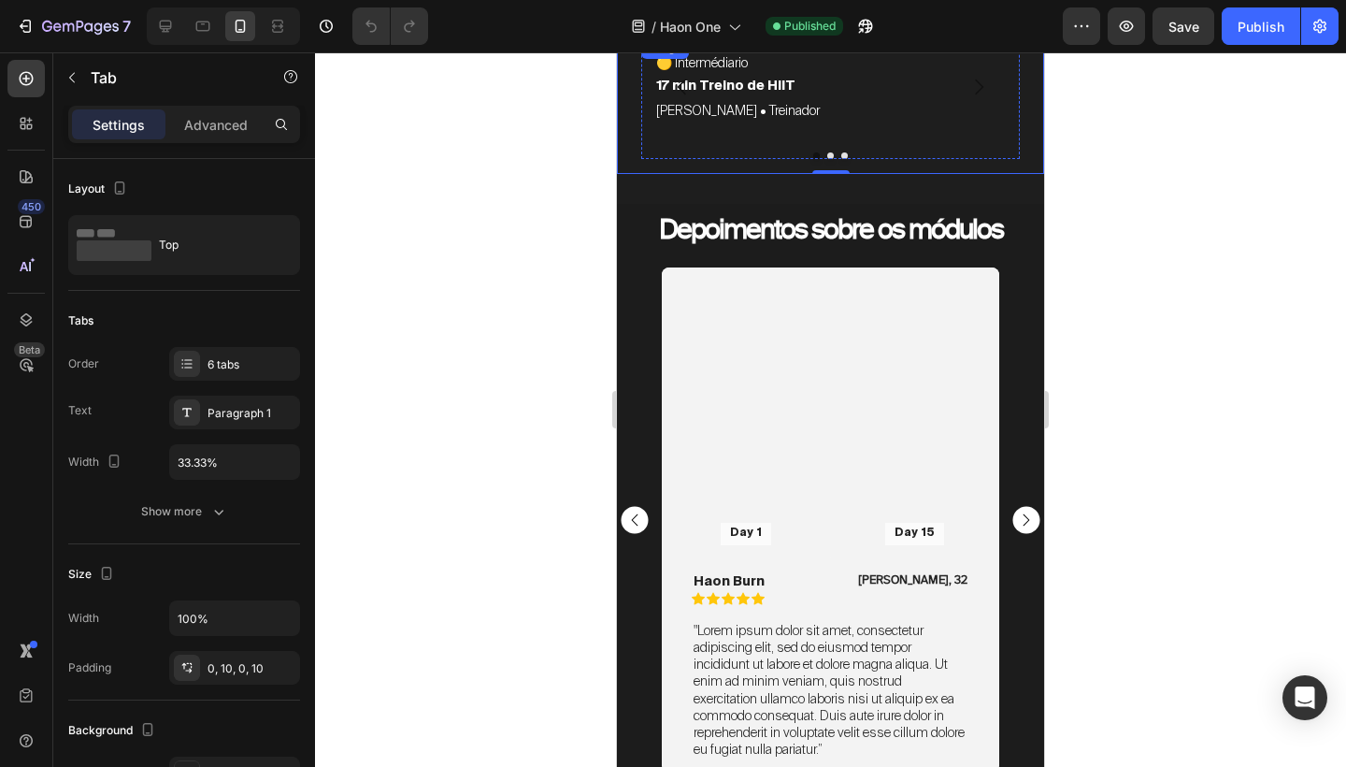
scroll to position [2379, 0]
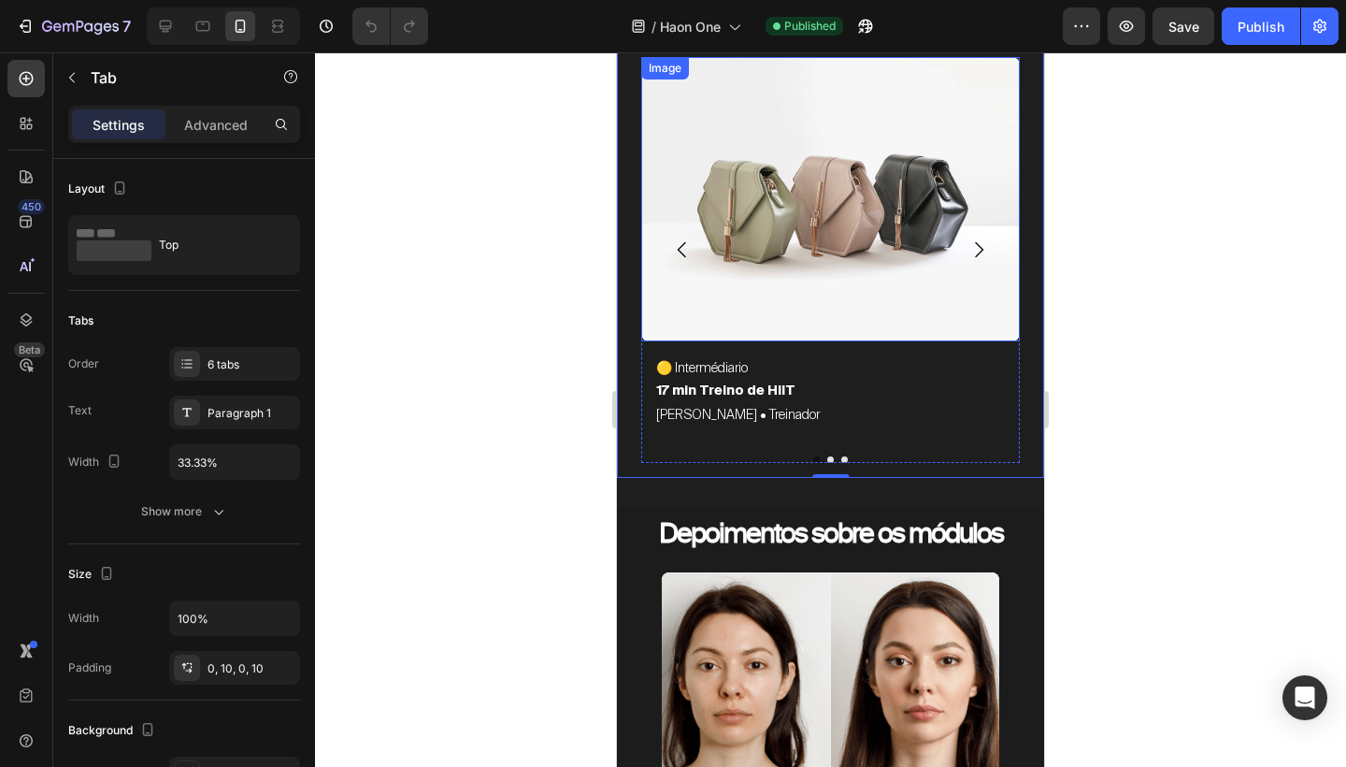
click at [798, 137] on img at bounding box center [830, 199] width 379 height 284
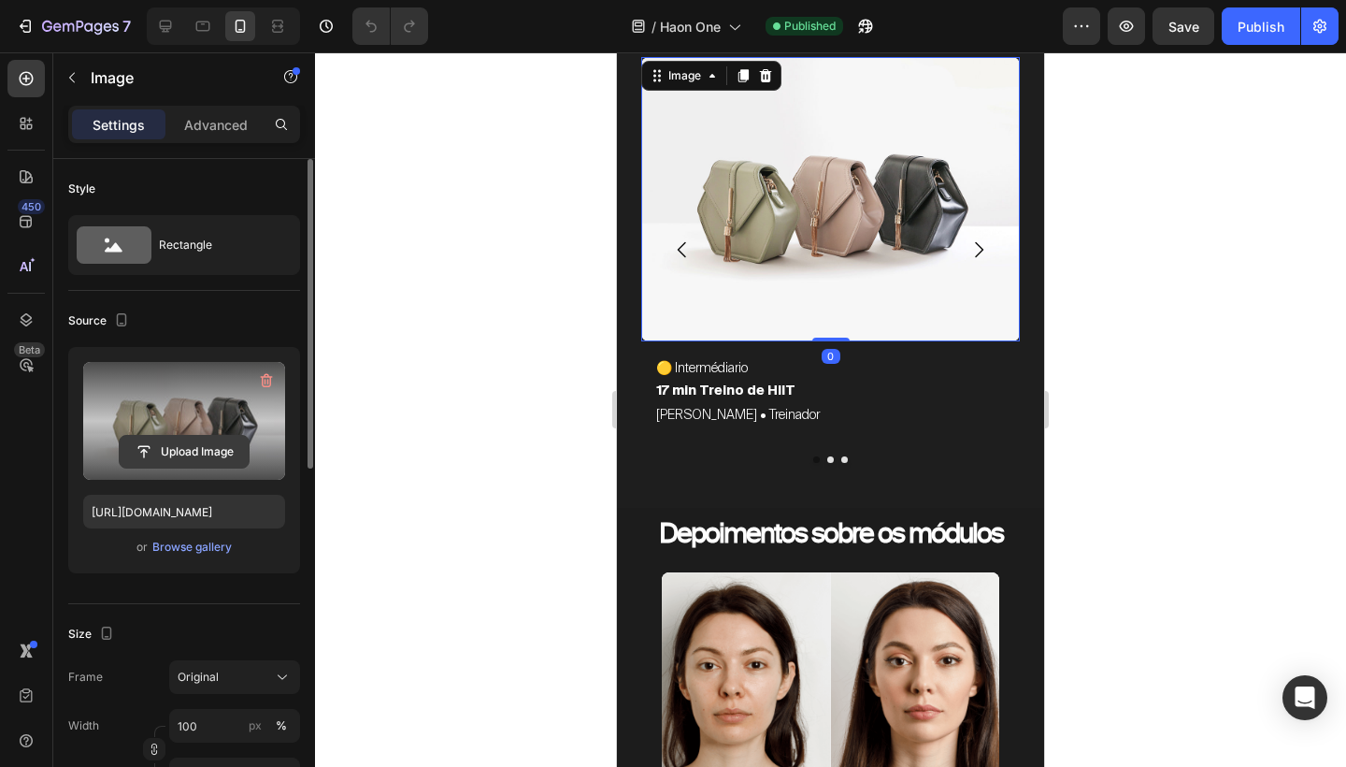
click at [198, 442] on input "file" at bounding box center [184, 452] width 129 height 32
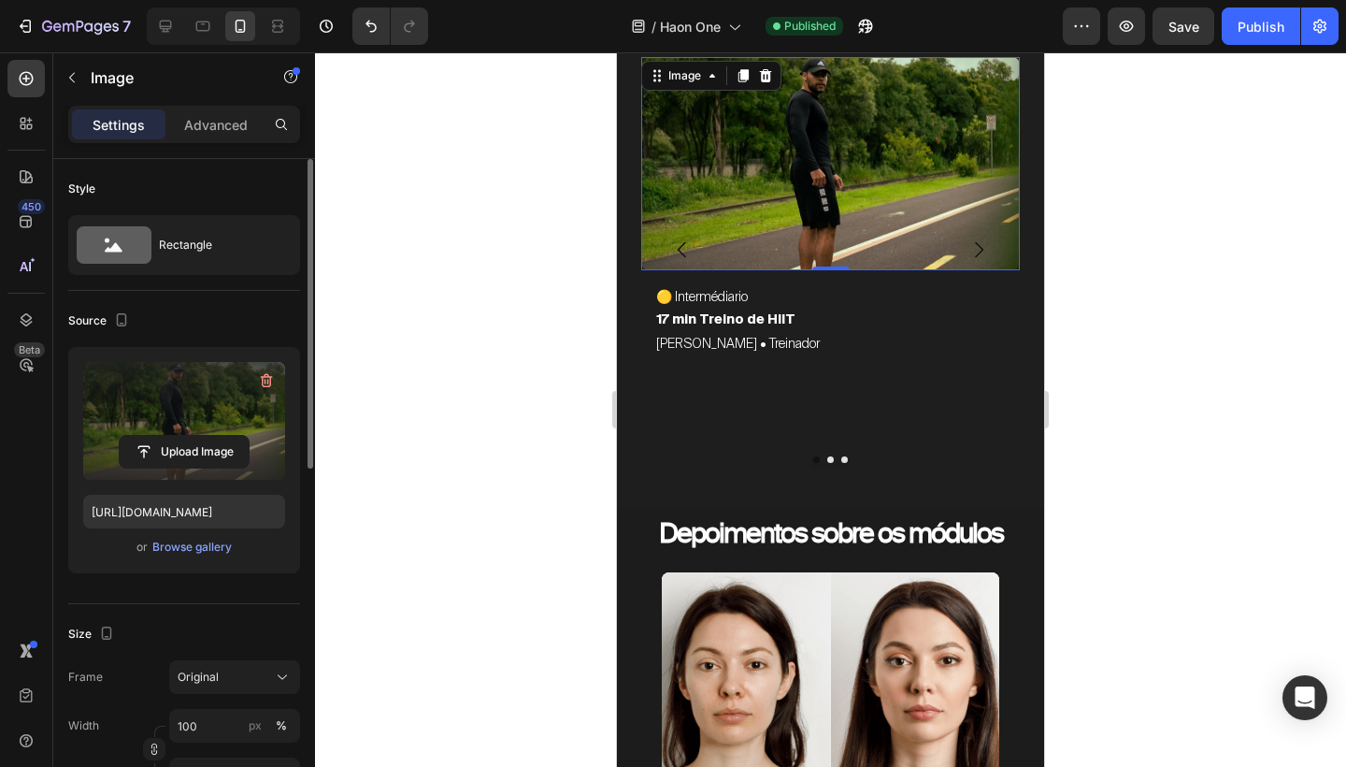
type input "https://cdn.shopify.com/s/files/1/0754/9681/6871/files/gempages_576628724481393…"
click at [740, 296] on p "🟡 Intermédiario" at bounding box center [830, 296] width 349 height 23
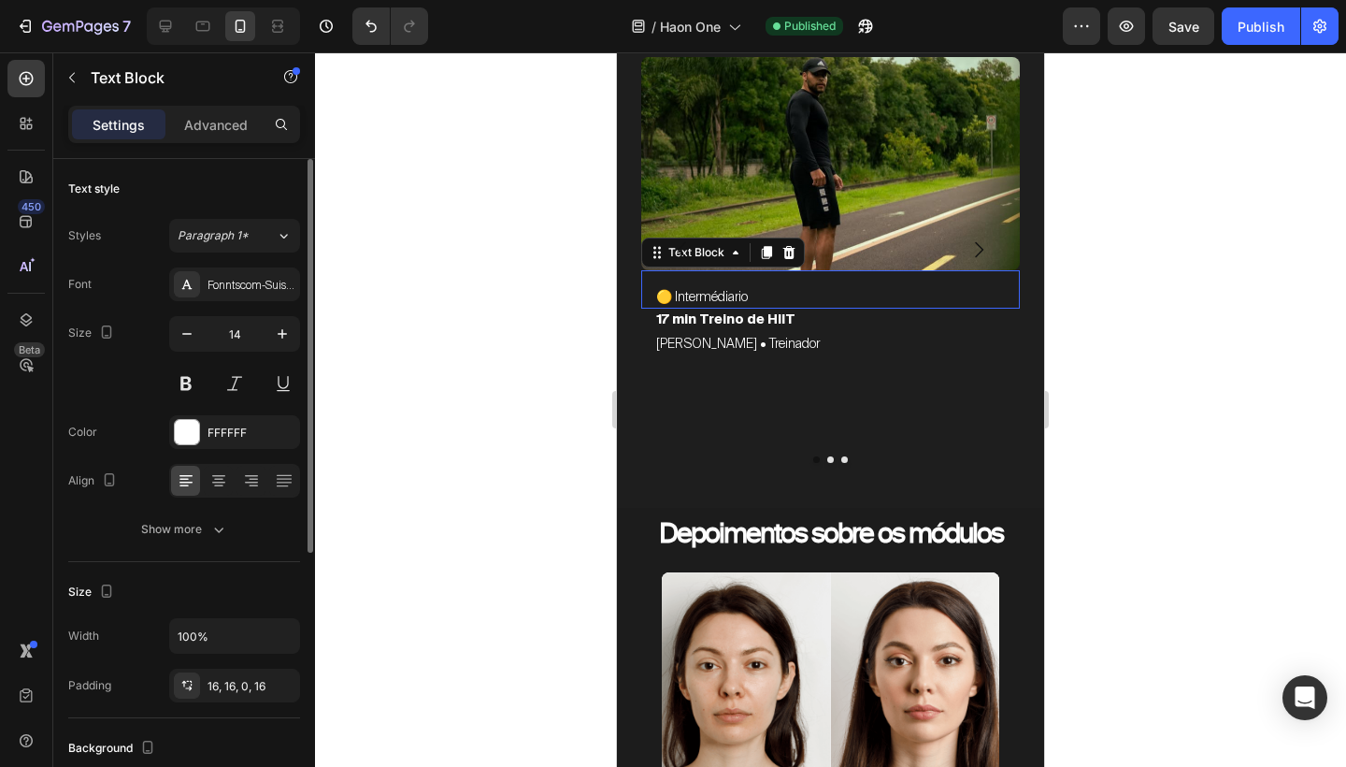
click at [740, 296] on p "🟡 Intermédiario" at bounding box center [830, 296] width 349 height 23
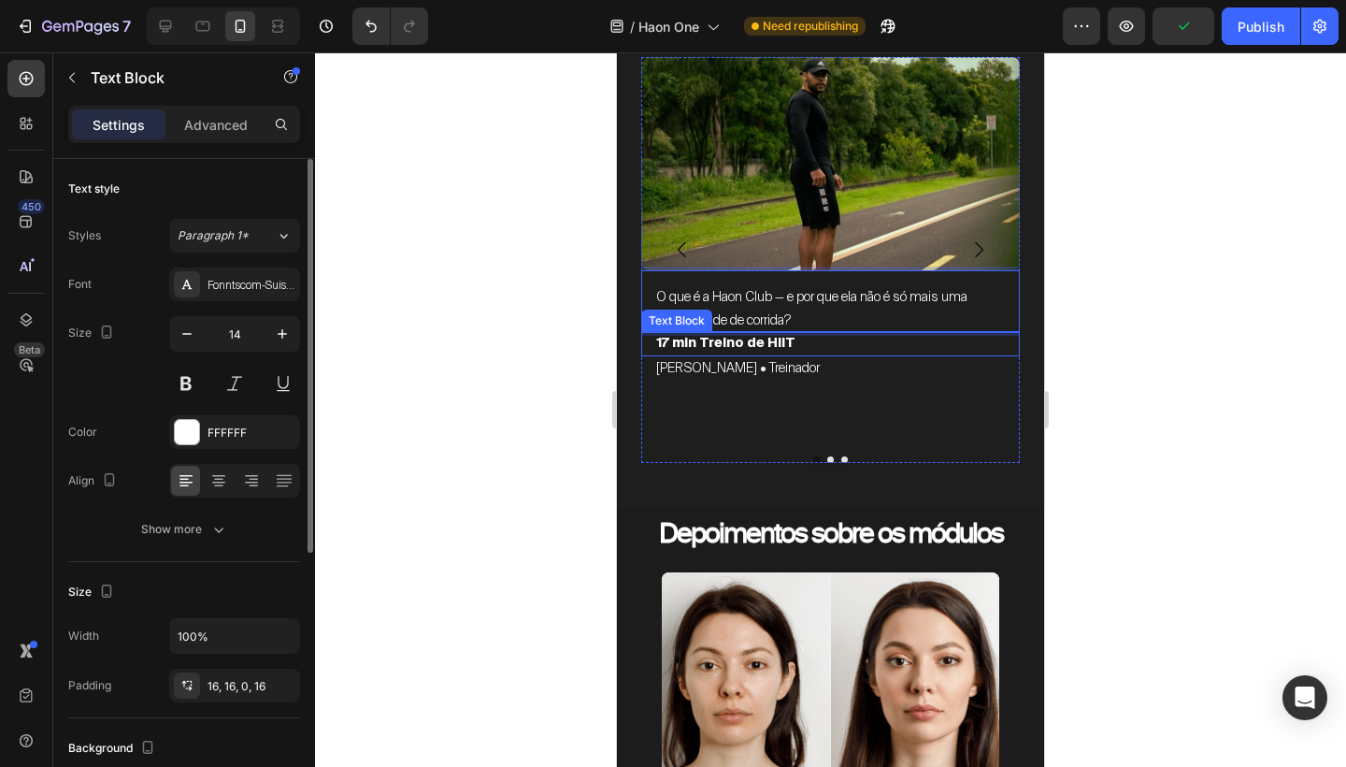
click at [756, 343] on p "17 min Treino de HIIT" at bounding box center [830, 343] width 349 height 23
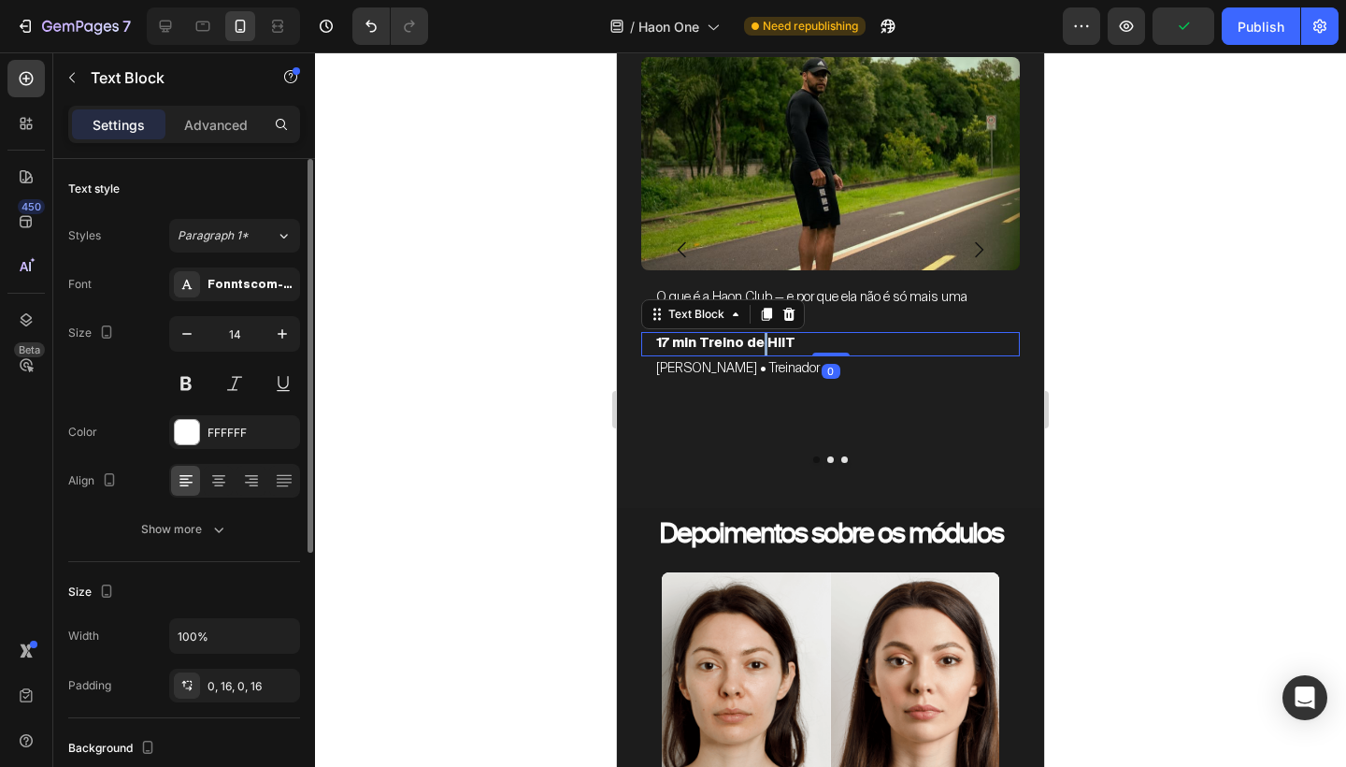
click at [756, 343] on p "17 min Treino de HIIT" at bounding box center [830, 343] width 349 height 23
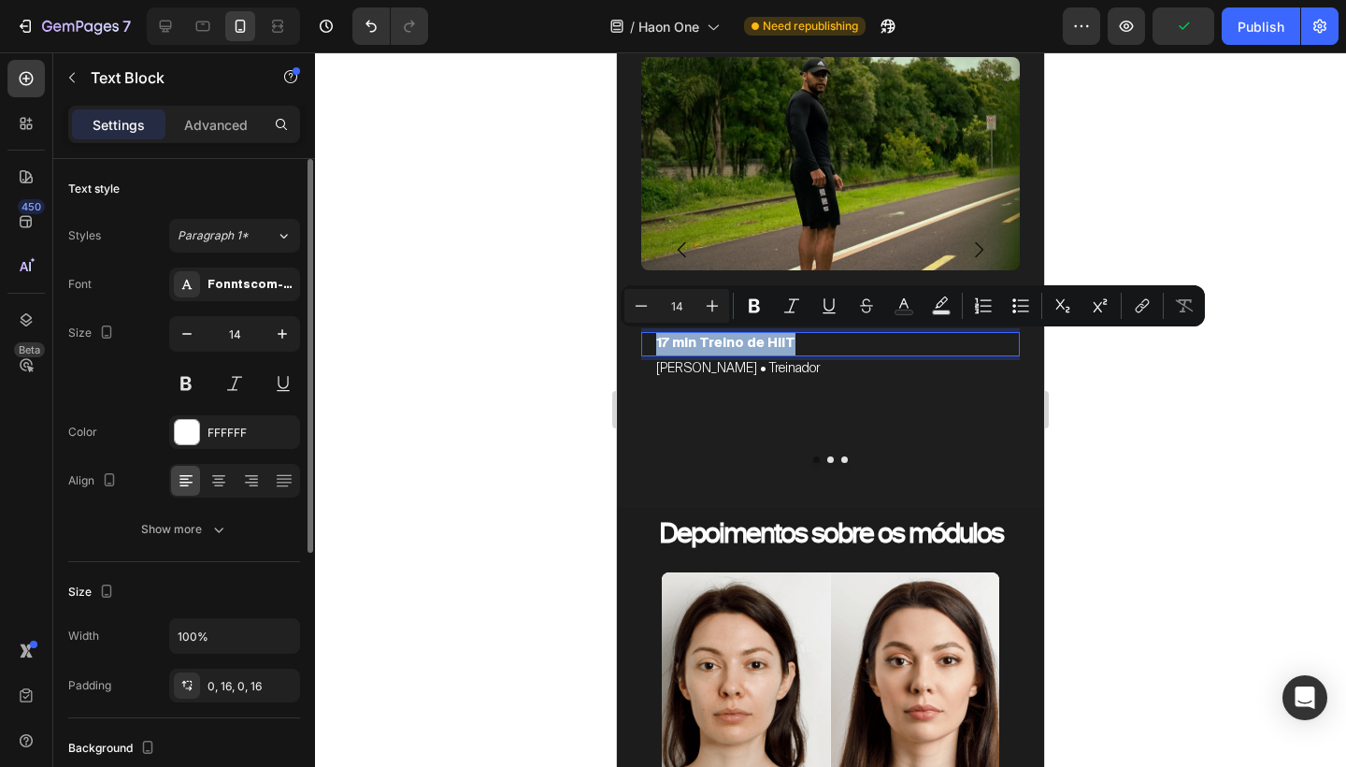
copy p "17 min Treino de HIIT"
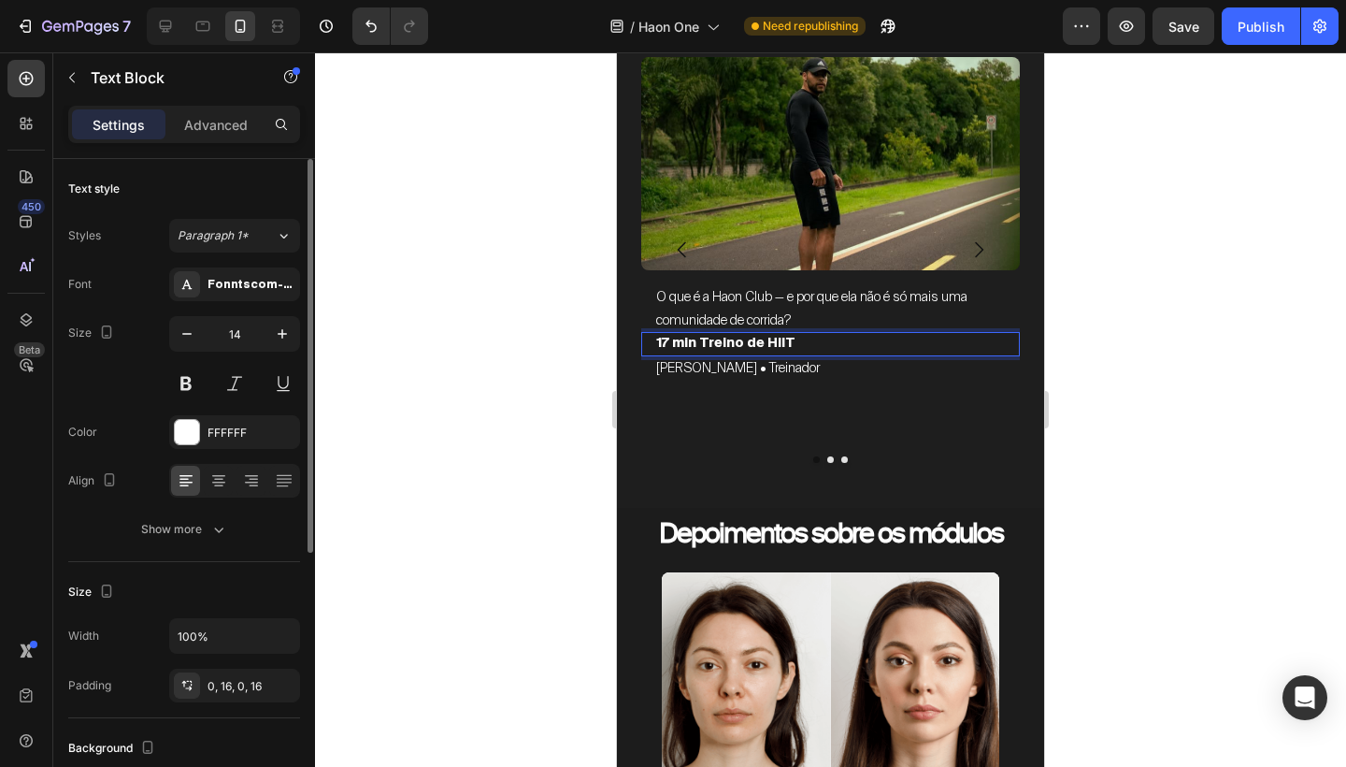
click at [744, 343] on p "17 min Treino de HIIT" at bounding box center [830, 343] width 349 height 23
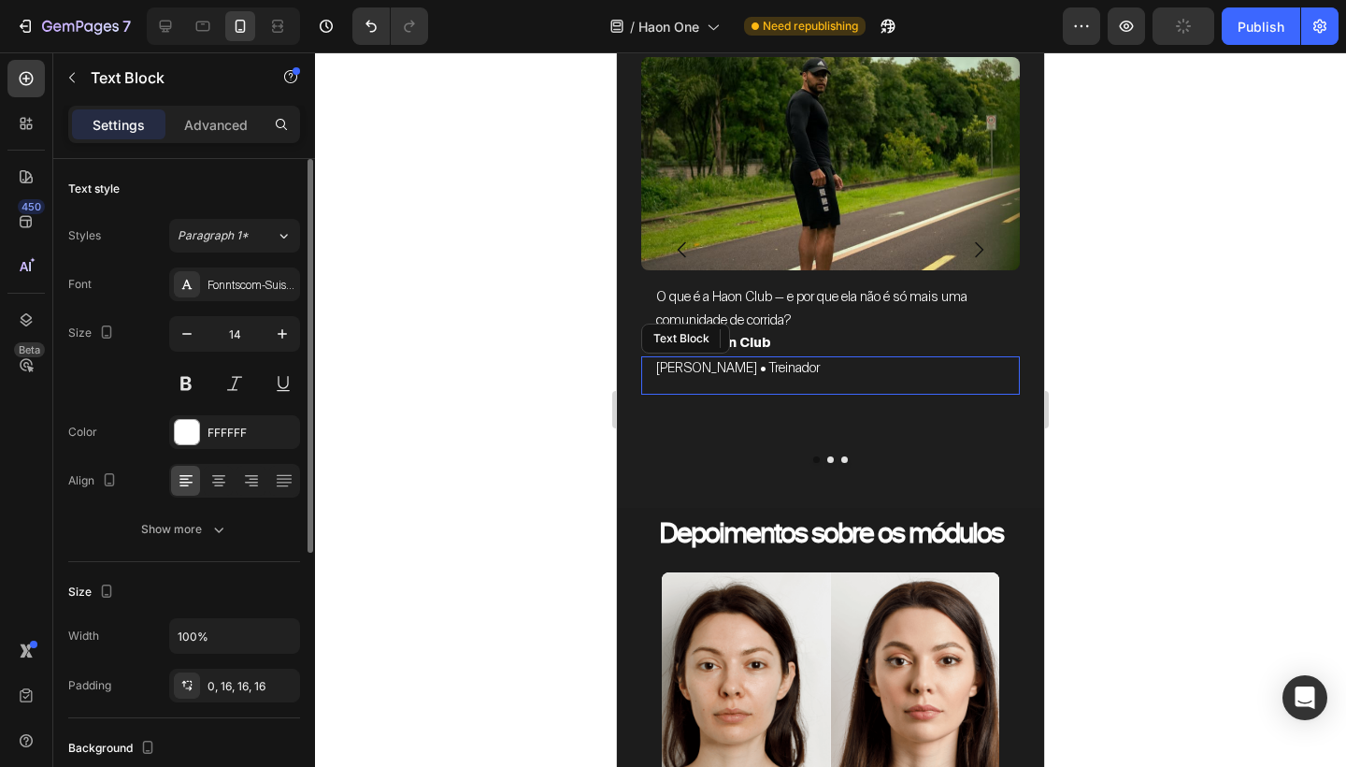
click at [800, 368] on p "[PERSON_NAME] • Treinador" at bounding box center [830, 367] width 349 height 23
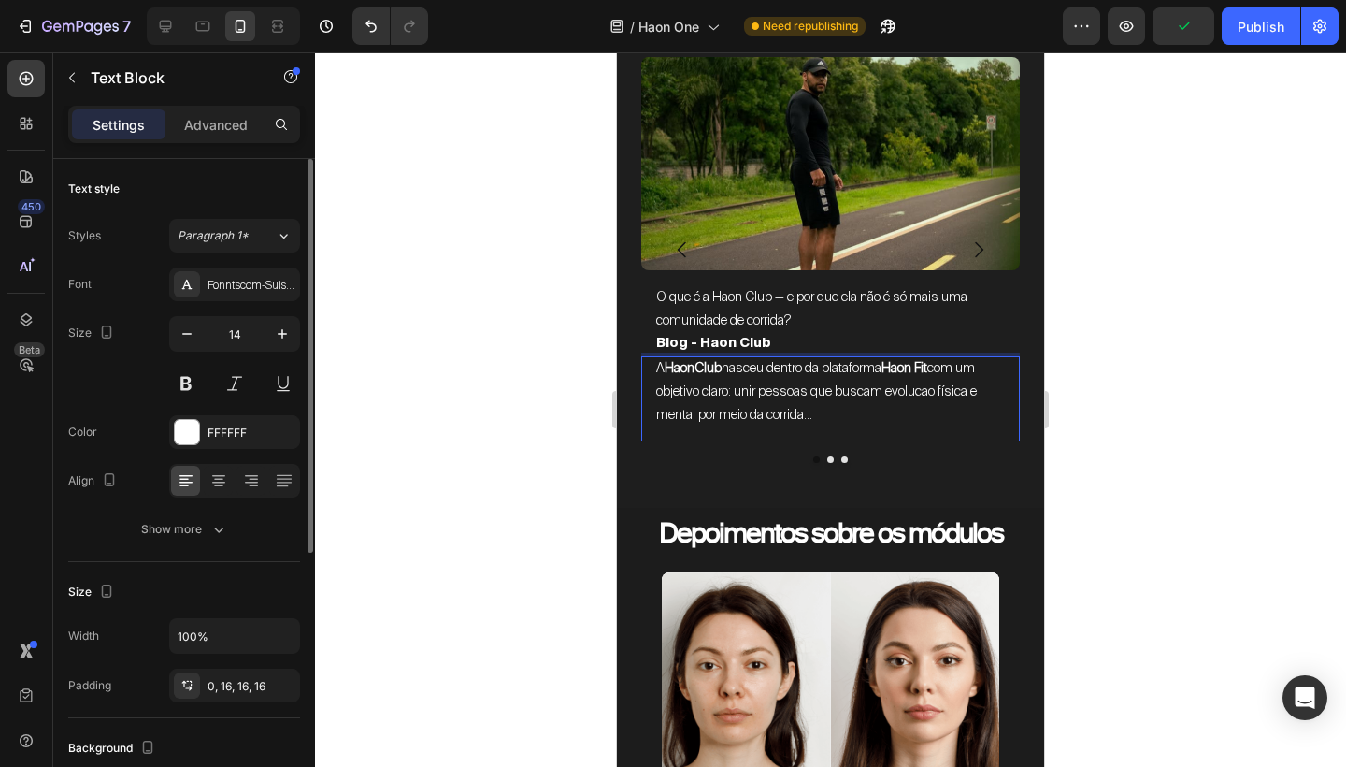
click at [783, 385] on span "A HaonClub nasceu dentro da plataforma Haon Fit com um objetivo claro: unir pes…" at bounding box center [818, 391] width 324 height 64
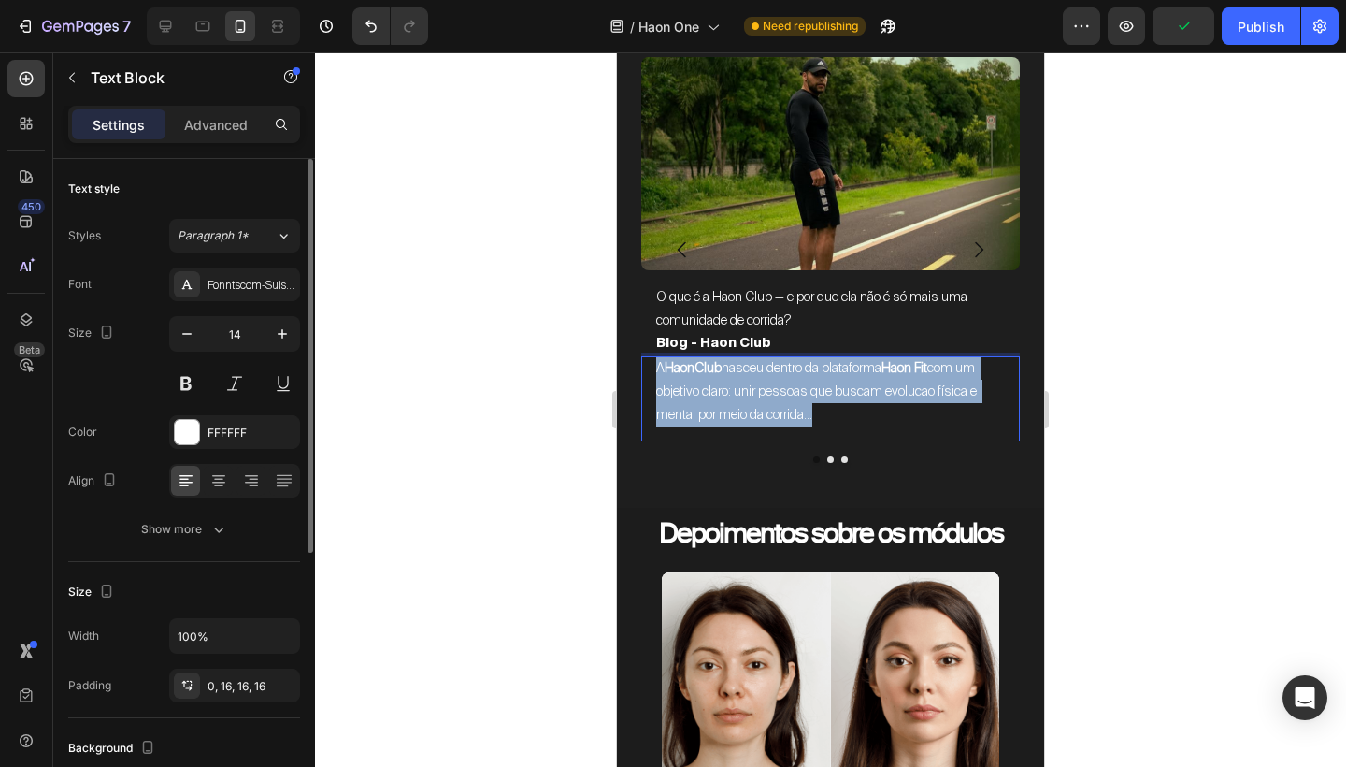
click at [783, 385] on span "A HaonClub nasceu dentro da plataforma Haon Fit com um objetivo claro: unir pes…" at bounding box center [818, 391] width 324 height 64
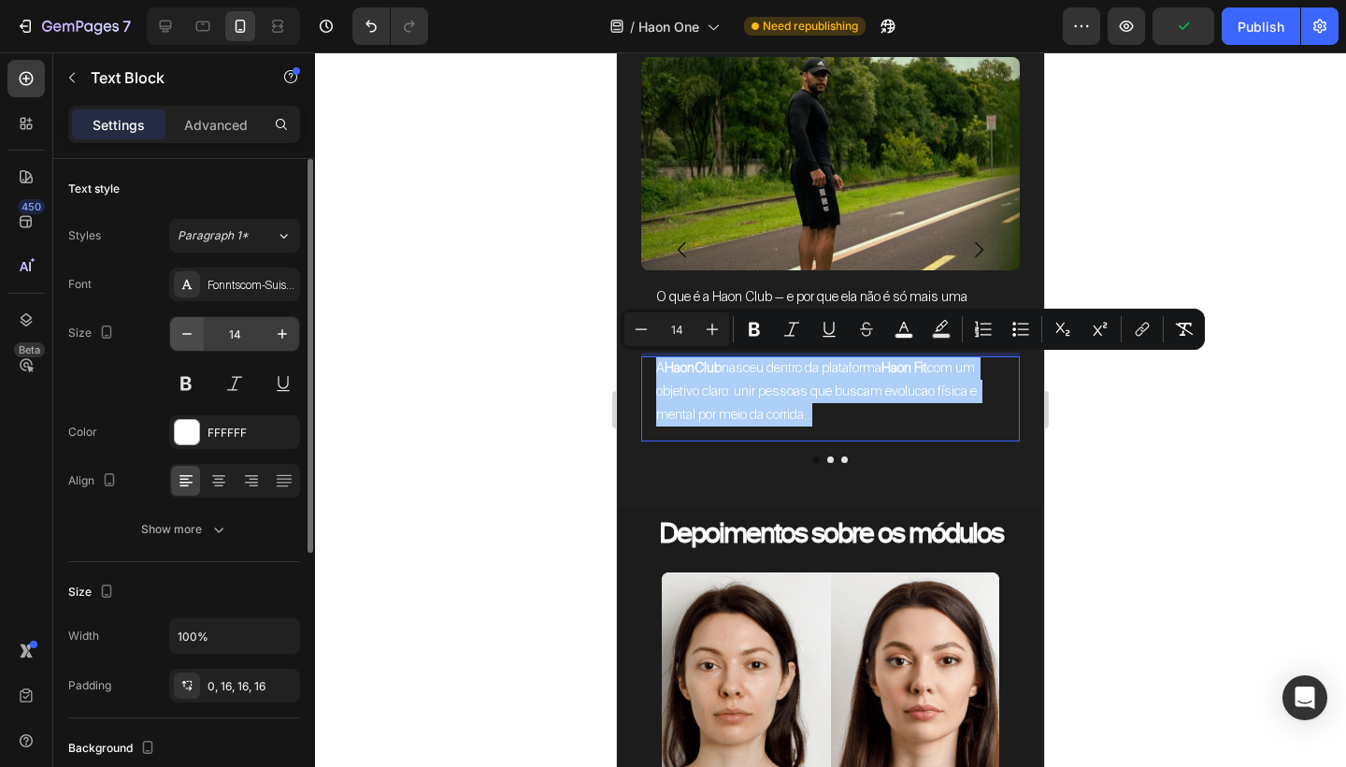
click at [196, 342] on button "button" at bounding box center [187, 334] width 34 height 34
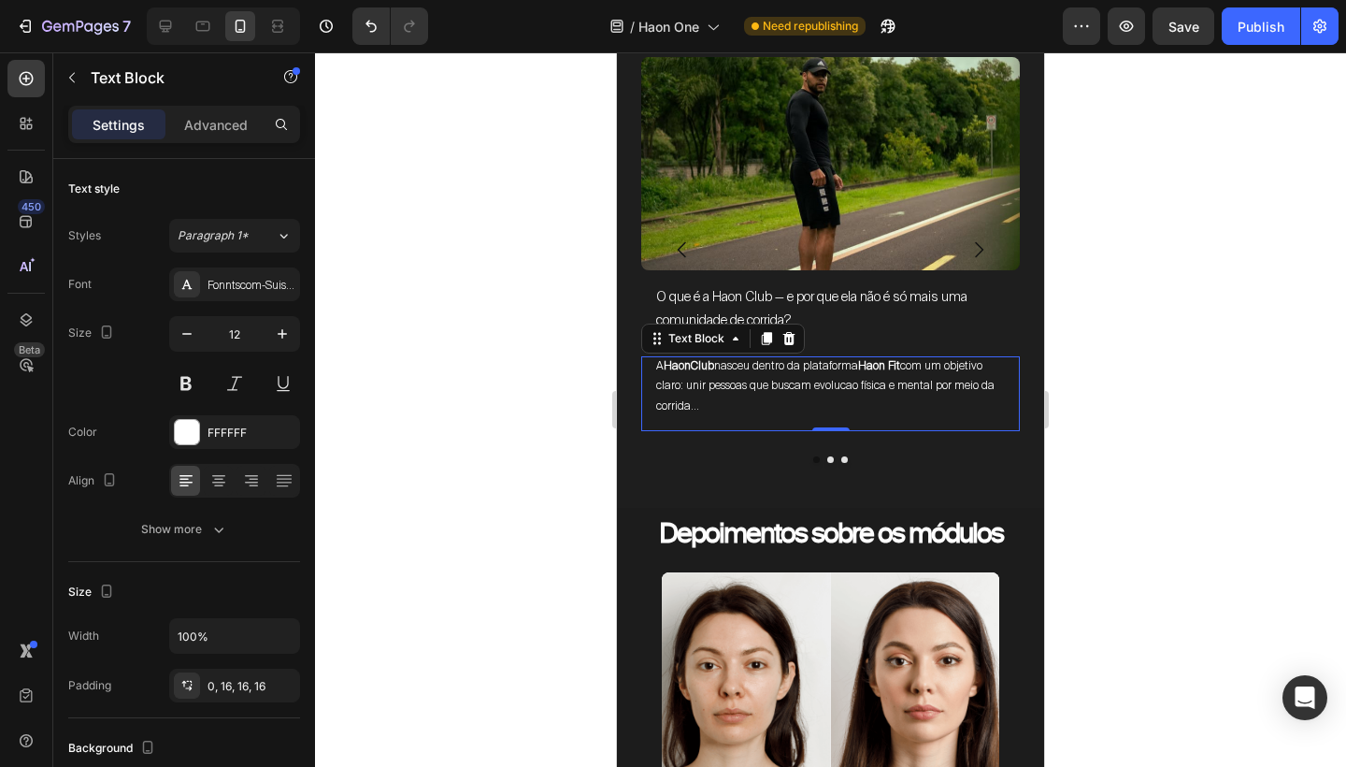
click at [917, 378] on span "A HaonClub nasceu dentro da plataforma Haon Fit com um objetivo claro: unir pes…" at bounding box center [826, 385] width 341 height 55
click at [787, 379] on span "A HaonClub nasceu dentro da plataforma Haon Fit com um objetivo claro: unir pes…" at bounding box center [826, 385] width 341 height 55
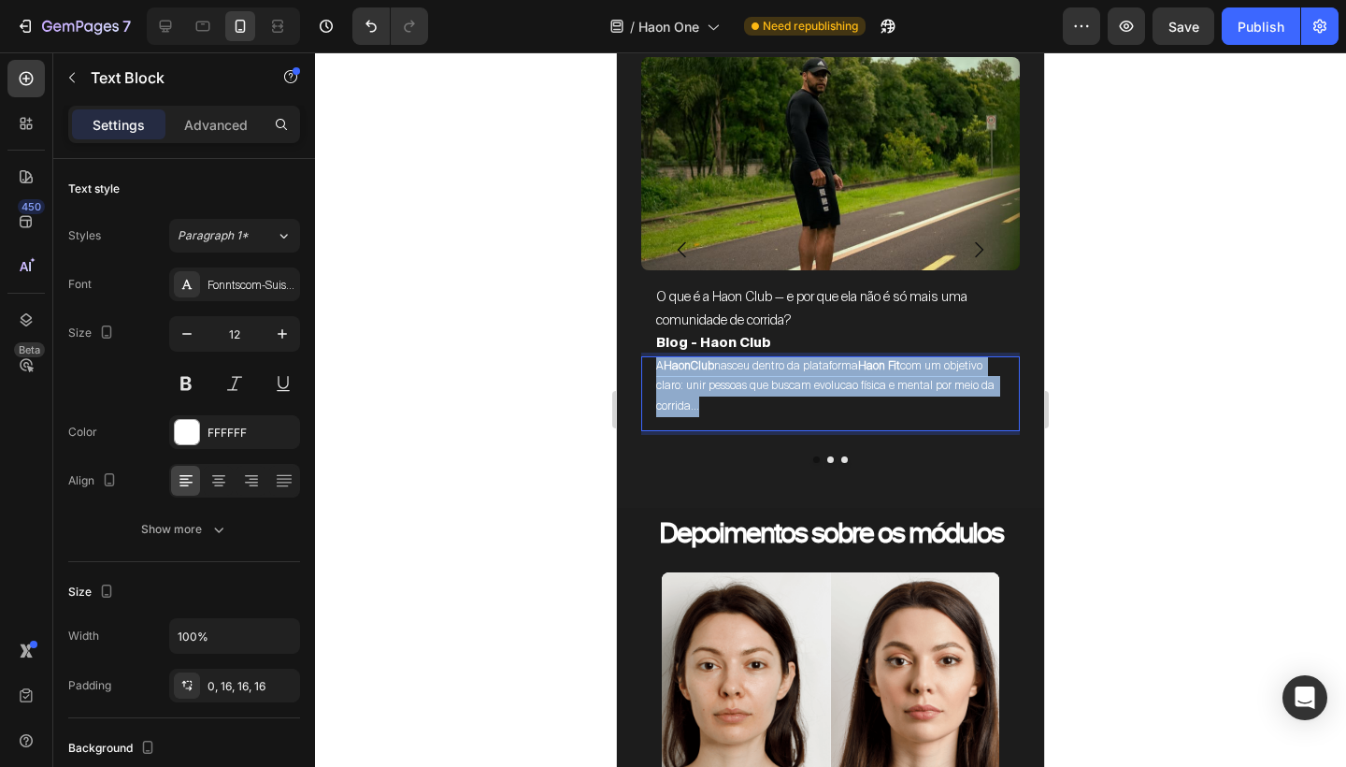
click at [787, 379] on span "A HaonClub nasceu dentro da plataforma Haon Fit com um objetivo claro: unir pes…" at bounding box center [826, 385] width 341 height 55
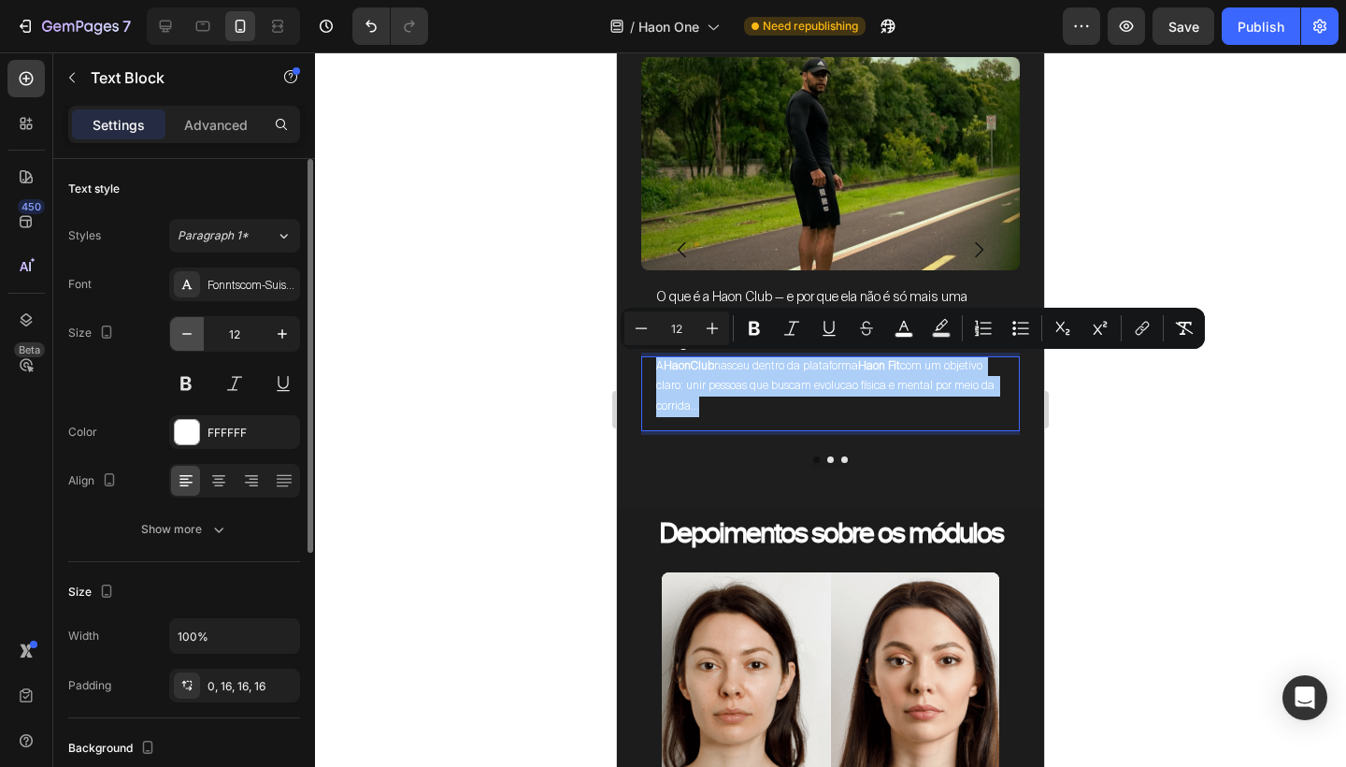
click at [195, 338] on icon "button" at bounding box center [187, 333] width 19 height 19
type input "11"
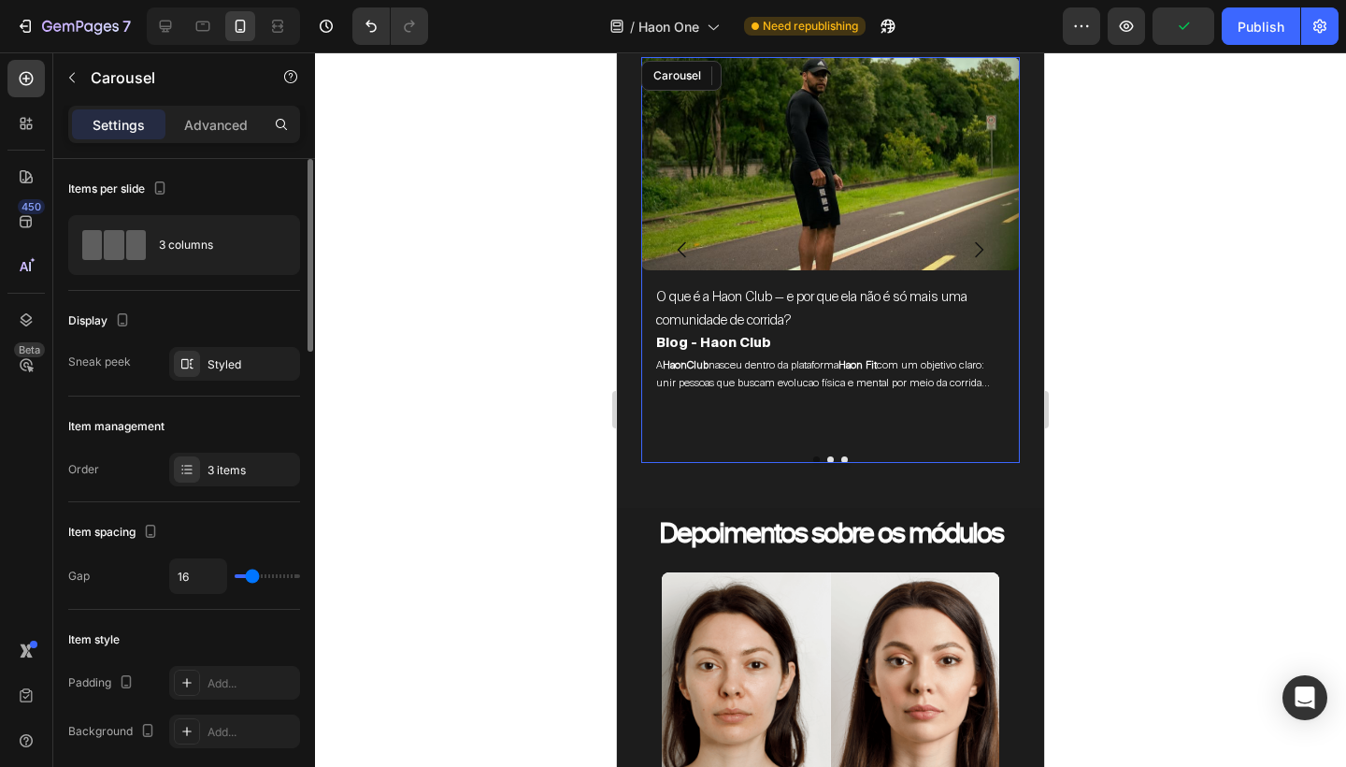
click at [978, 243] on icon "Carousel Next Arrow" at bounding box center [979, 250] width 8 height 16
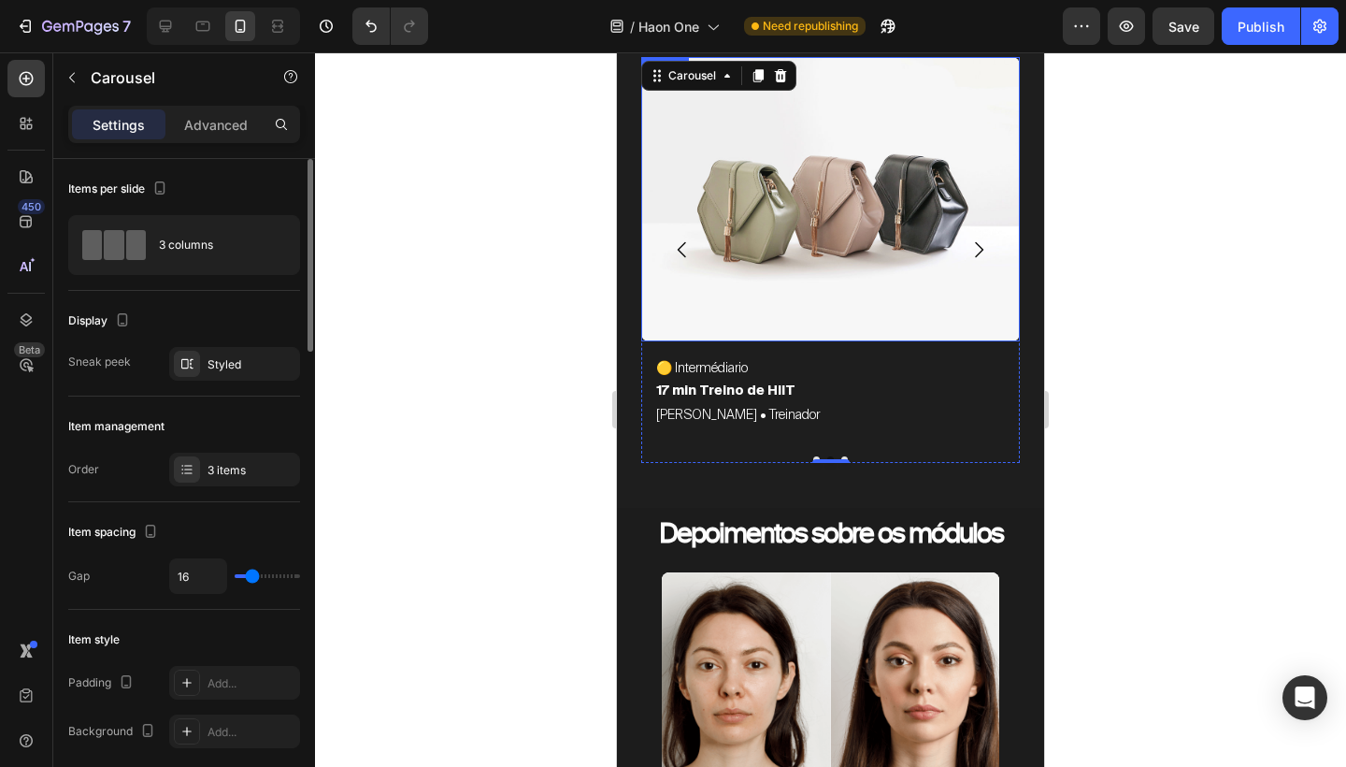
click at [821, 232] on img at bounding box center [830, 199] width 379 height 284
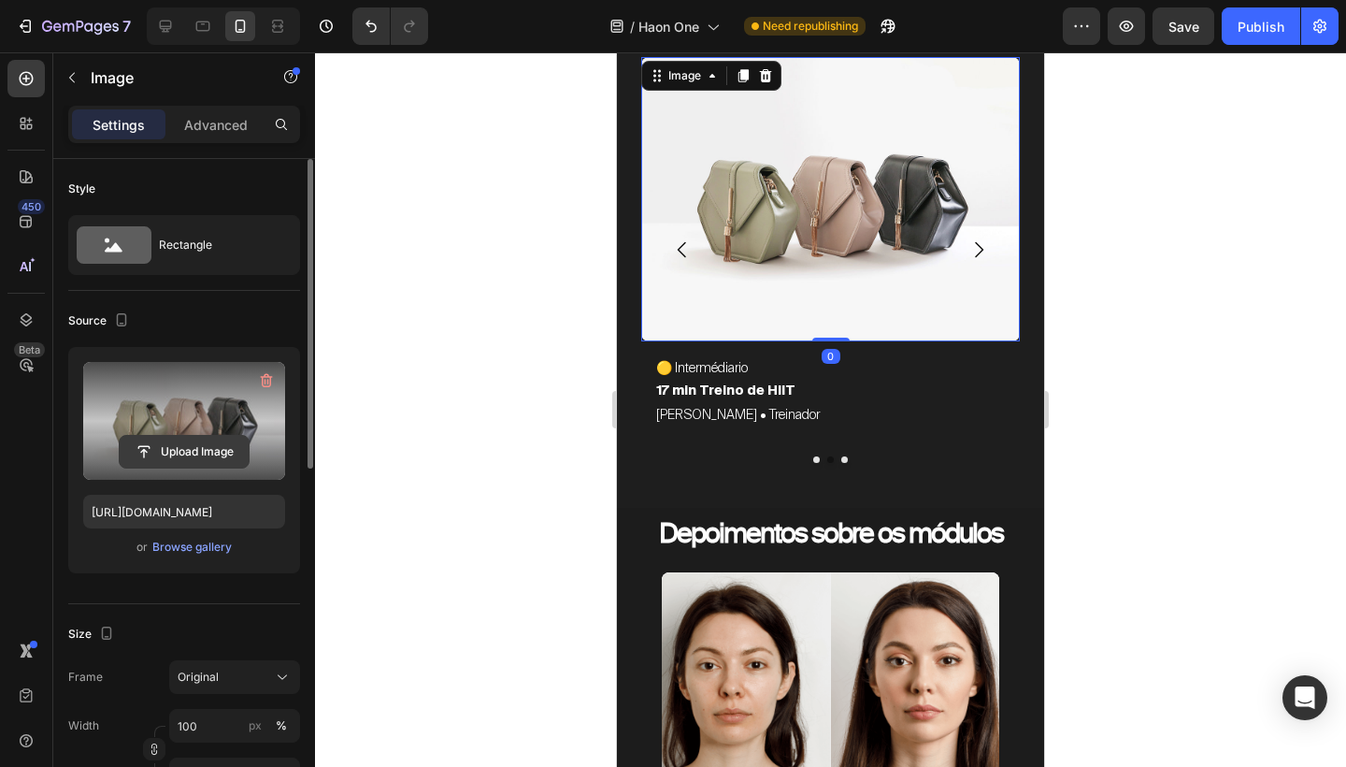
click at [166, 447] on input "file" at bounding box center [184, 452] width 129 height 32
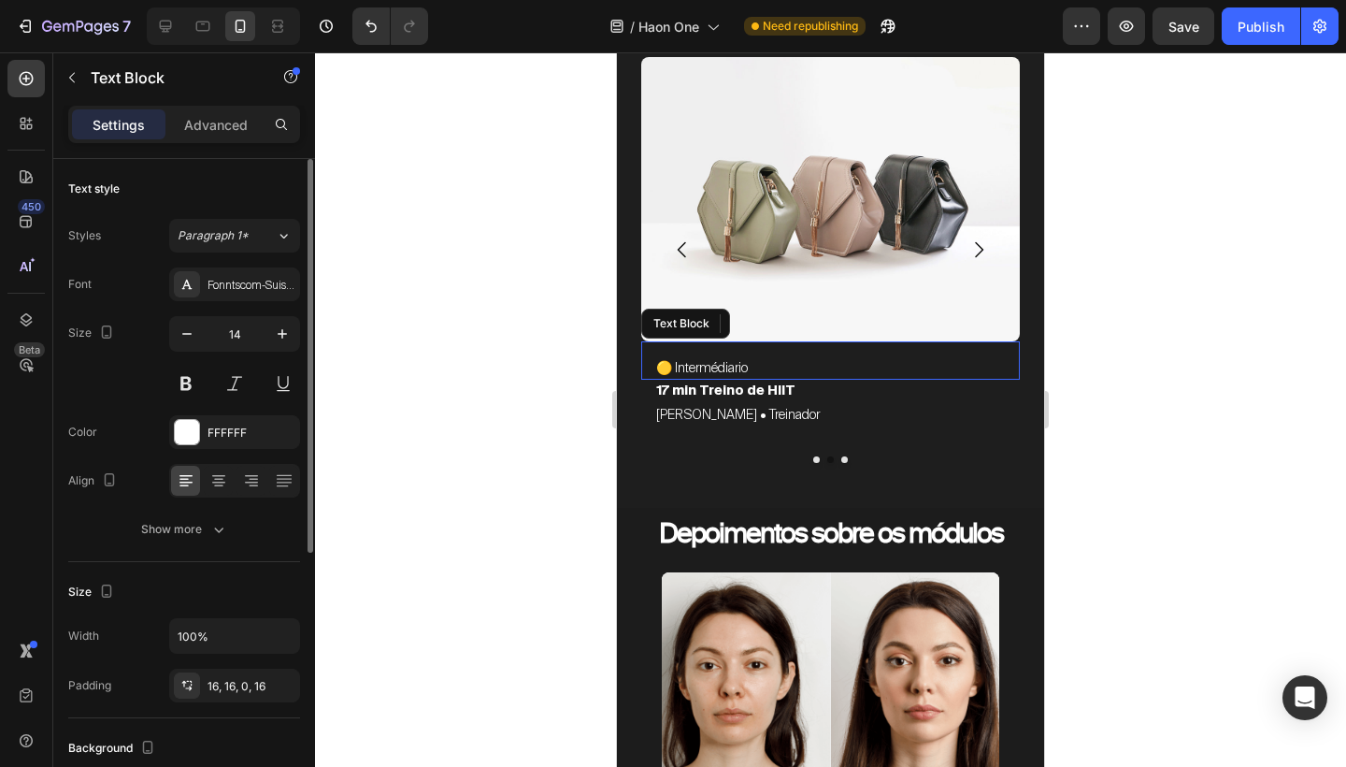
click at [760, 370] on p "🟡 Intermédiario" at bounding box center [830, 367] width 349 height 23
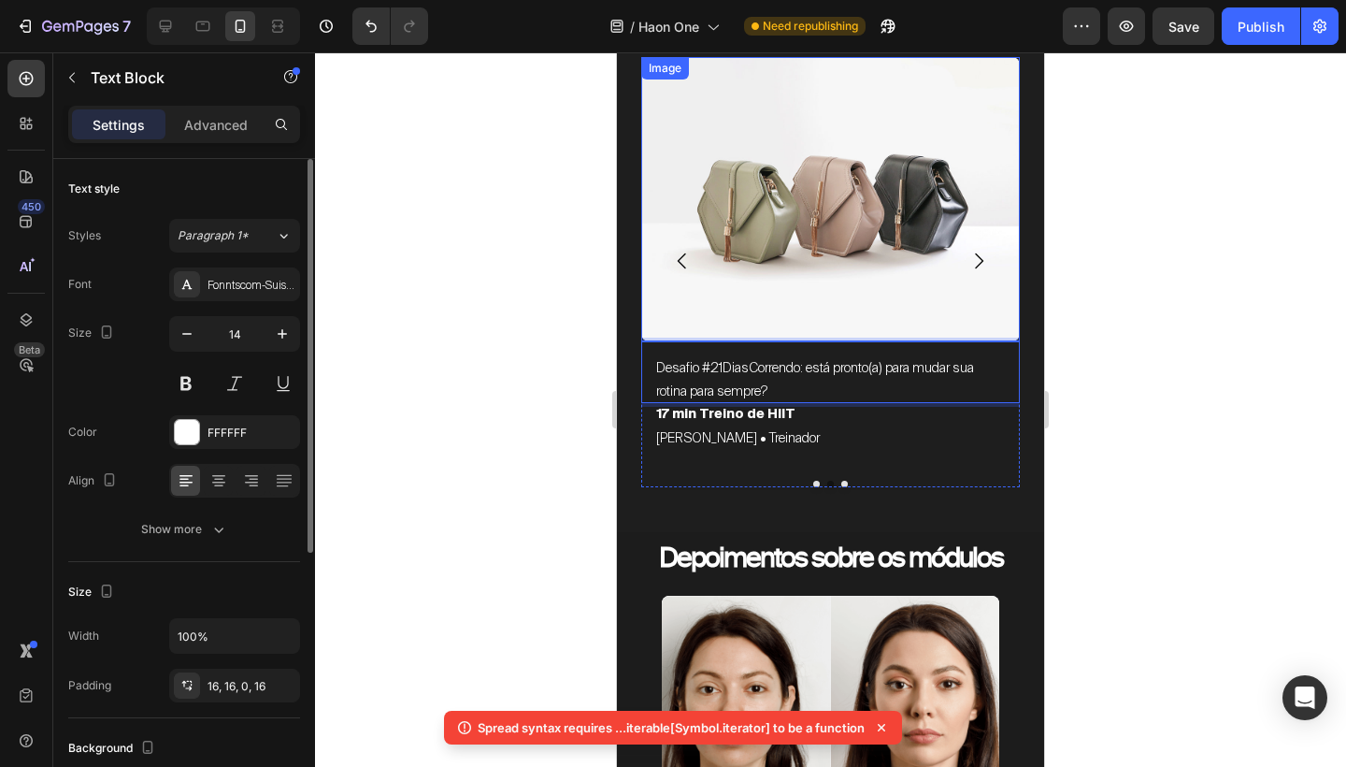
click at [849, 152] on img at bounding box center [830, 199] width 379 height 284
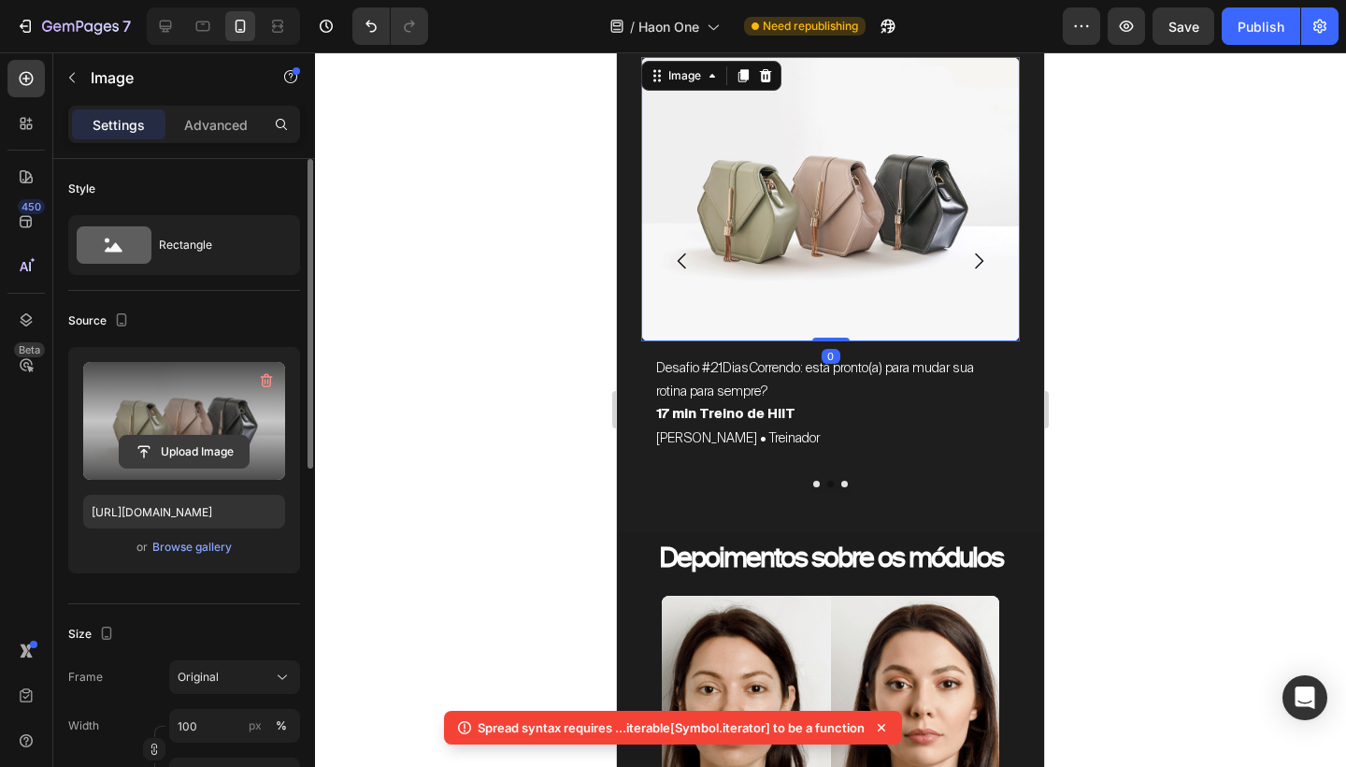
click at [190, 449] on input "file" at bounding box center [184, 452] width 129 height 32
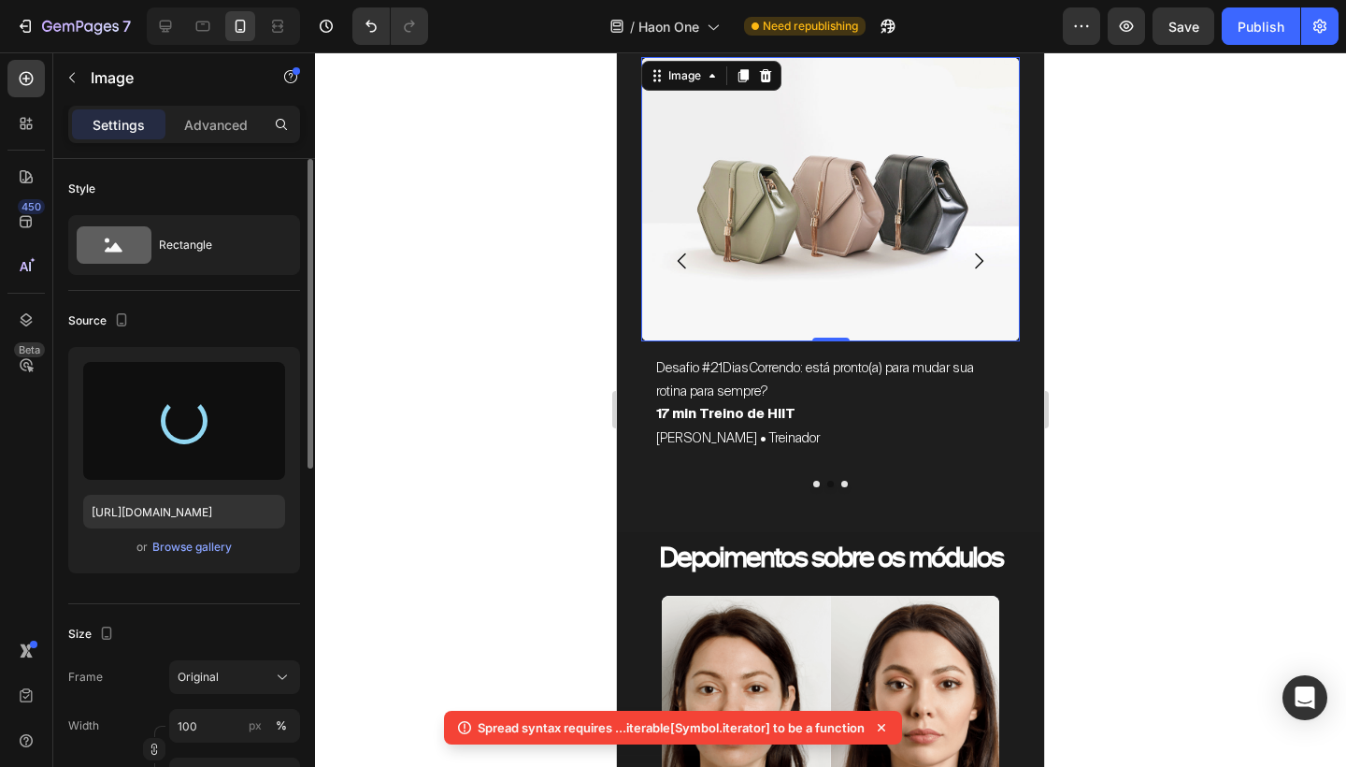
type input "https://cdn.shopify.com/s/files/1/0754/9681/6871/files/gempages_576628724481393…"
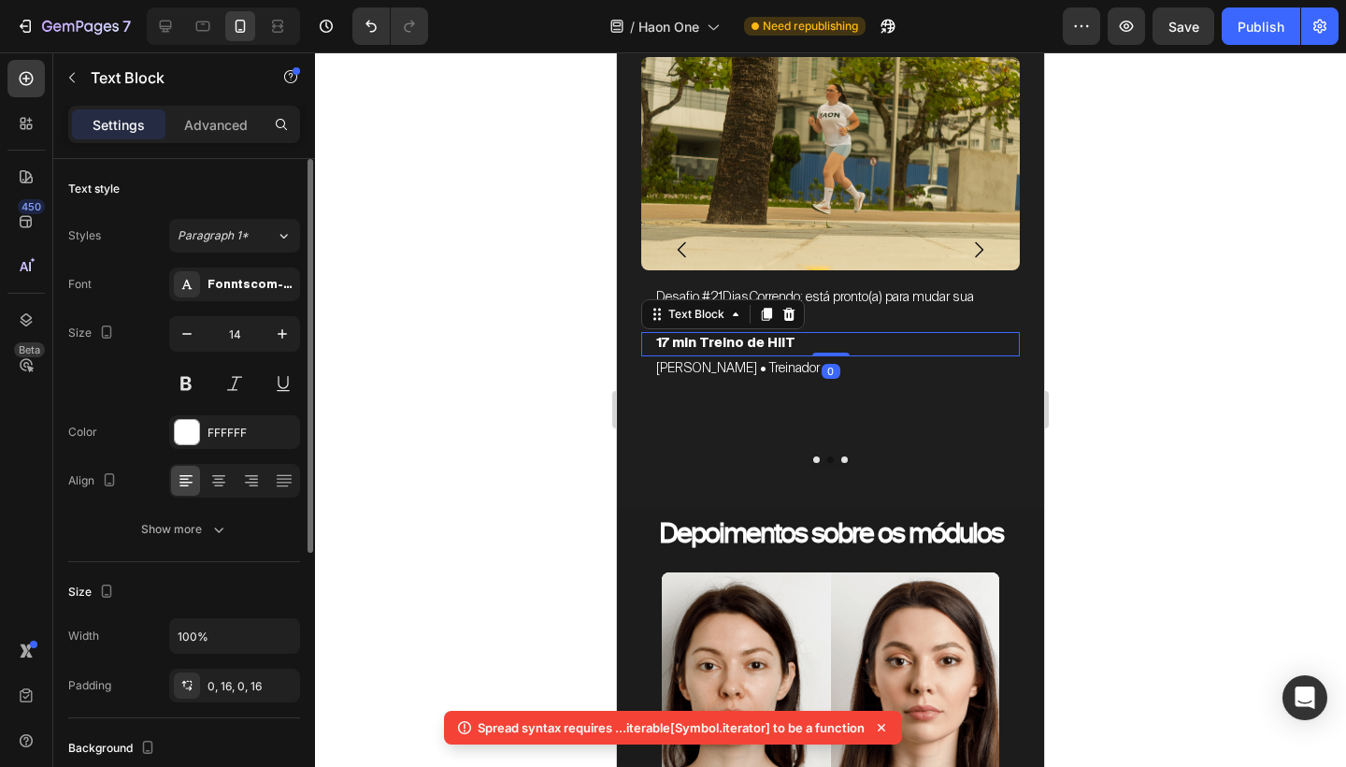
click at [772, 343] on p "17 min Treino de HIIT" at bounding box center [830, 343] width 349 height 23
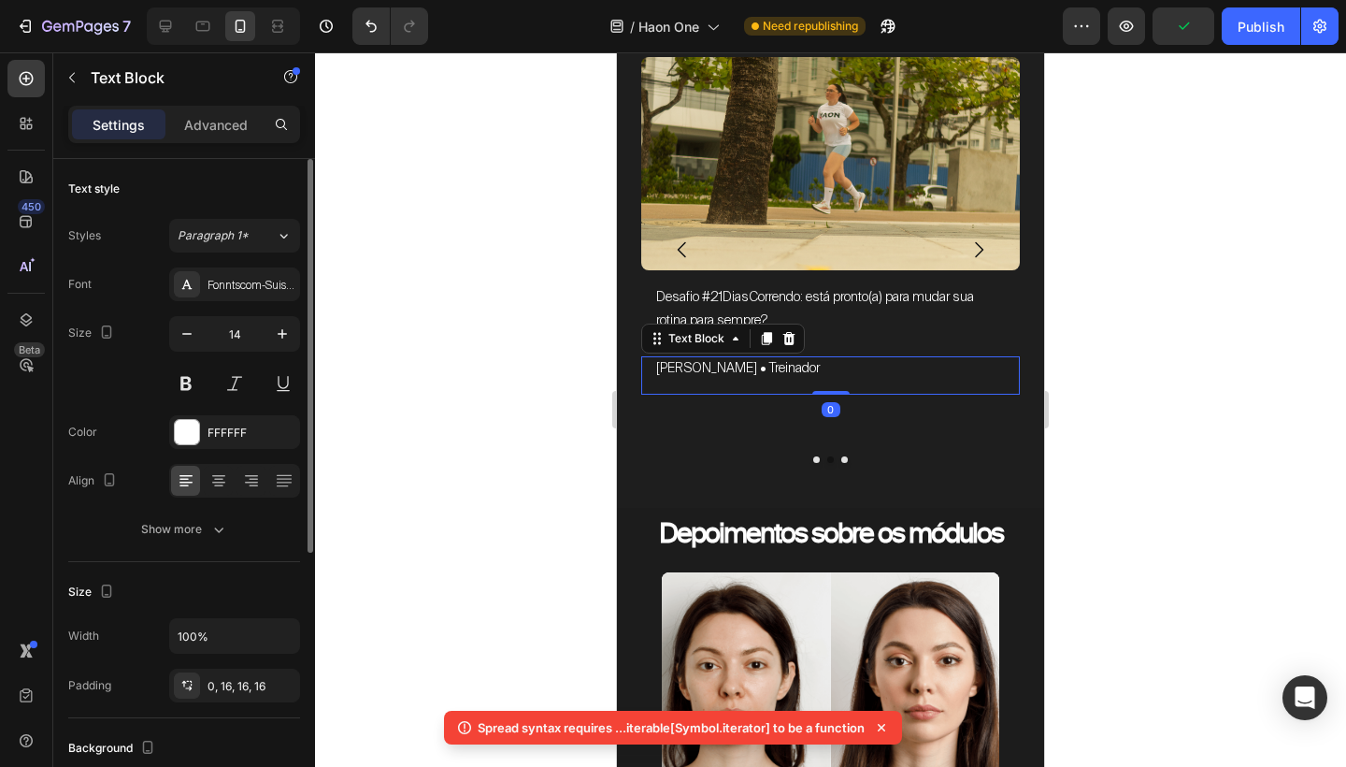
click at [799, 378] on p "[PERSON_NAME] • Treinador" at bounding box center [830, 367] width 349 height 23
click at [810, 364] on p "[PERSON_NAME] • Treinador" at bounding box center [830, 367] width 349 height 23
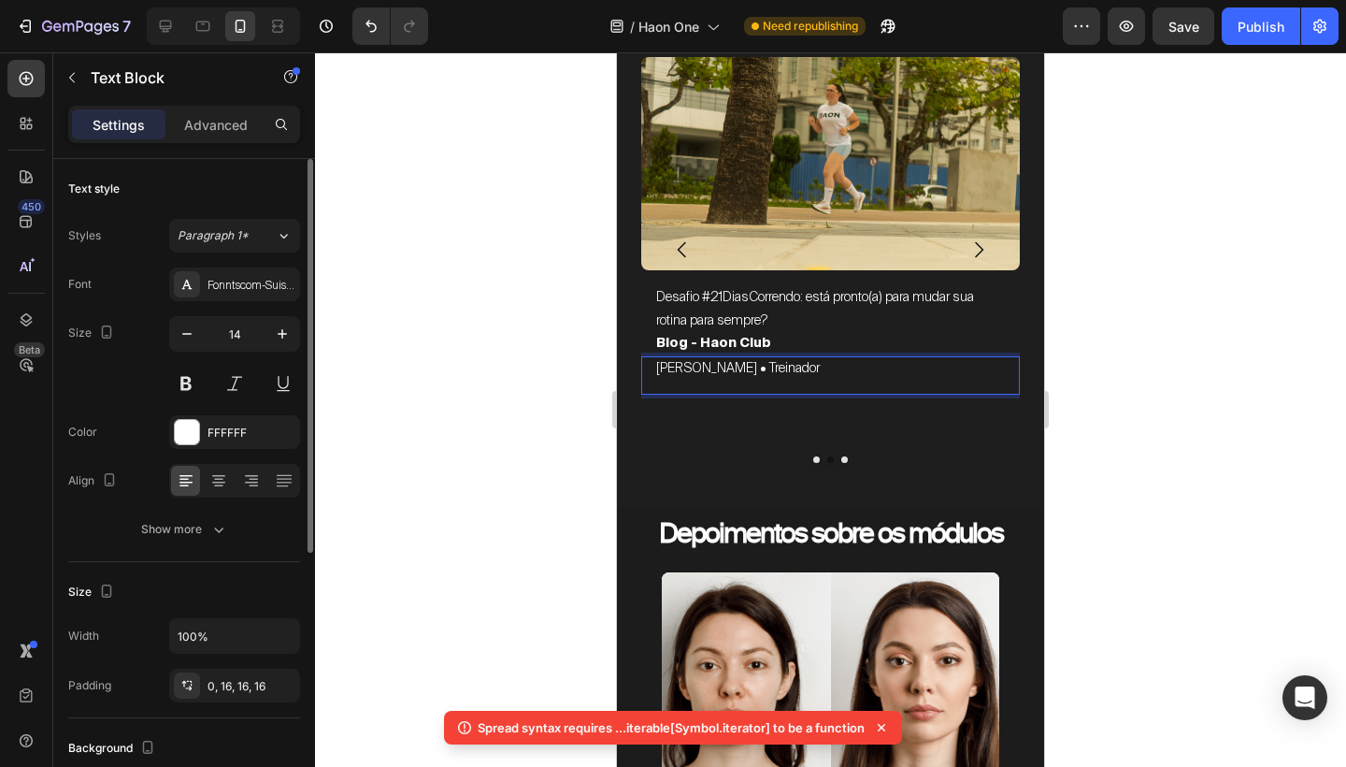
click at [810, 364] on p "[PERSON_NAME] • Treinador" at bounding box center [830, 367] width 349 height 23
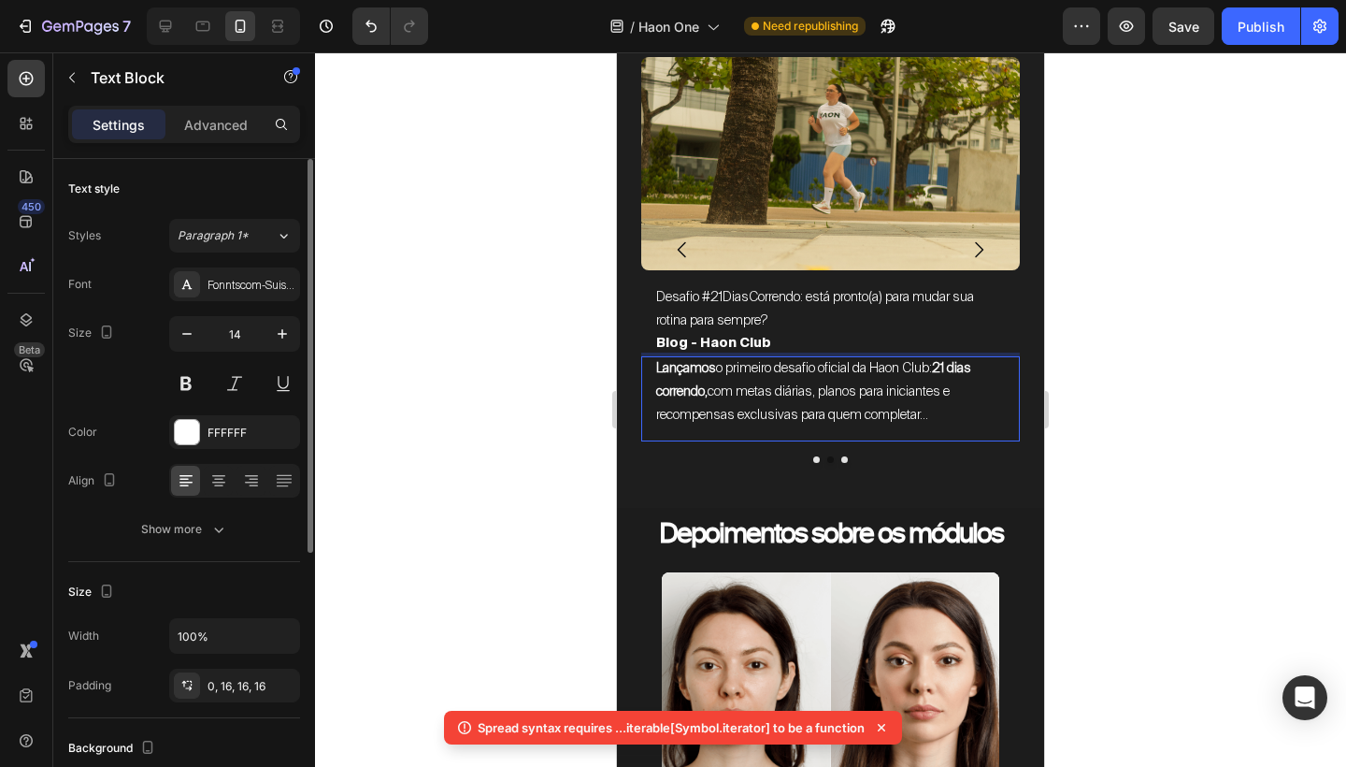
click at [787, 387] on span "Lançamos o primeiro desafio oficial da Haon Club: 21 dias correndo, com metas d…" at bounding box center [815, 391] width 318 height 64
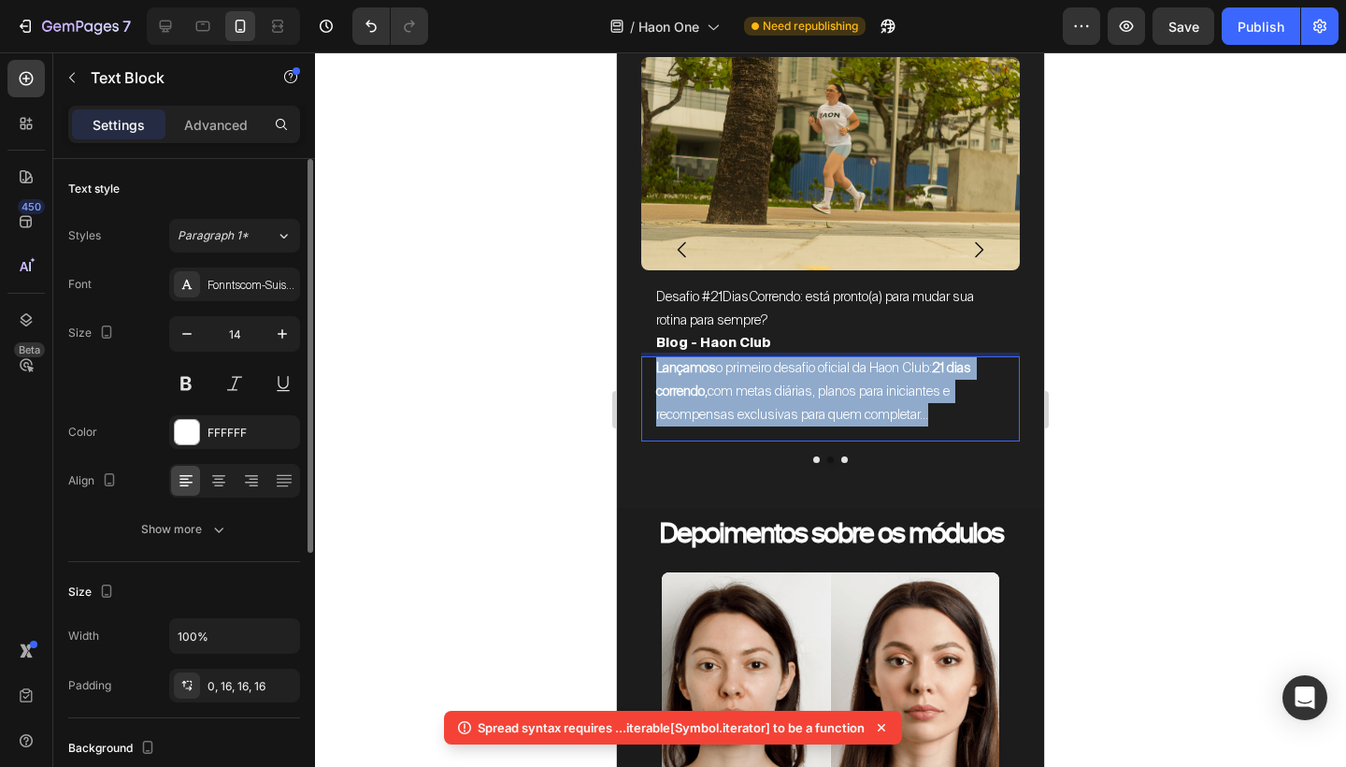
click at [787, 387] on span "Lançamos o primeiro desafio oficial da Haon Club: 21 dias correndo, com metas d…" at bounding box center [815, 391] width 318 height 64
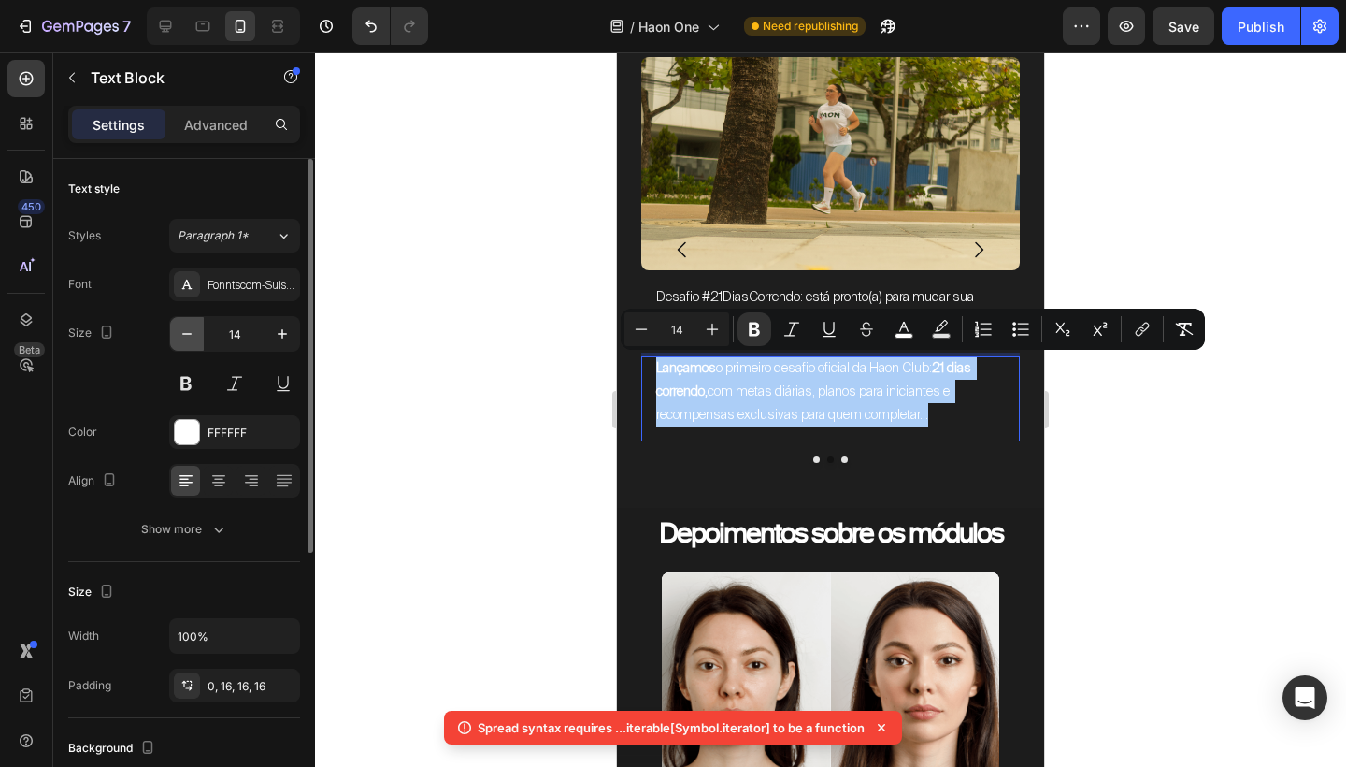
click at [185, 343] on button "button" at bounding box center [187, 334] width 34 height 34
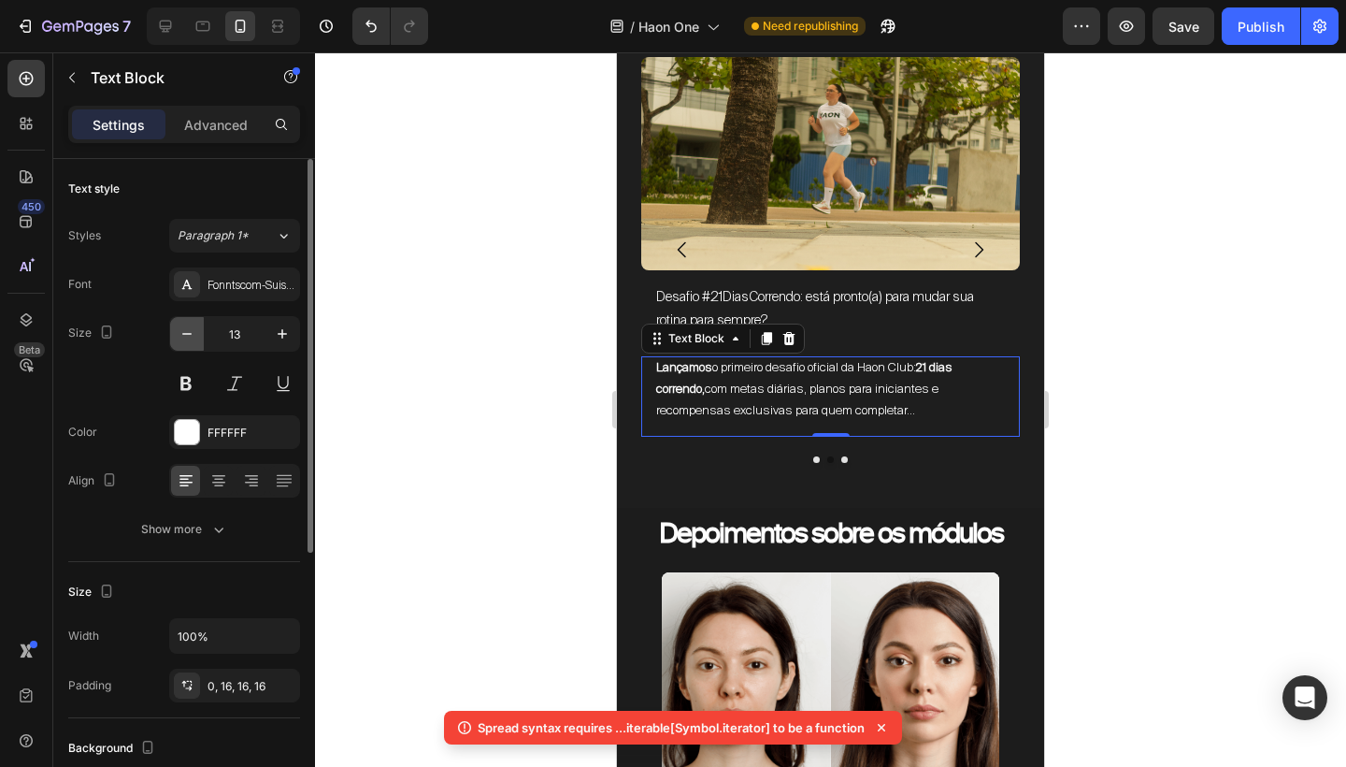
click at [185, 343] on button "button" at bounding box center [187, 334] width 34 height 34
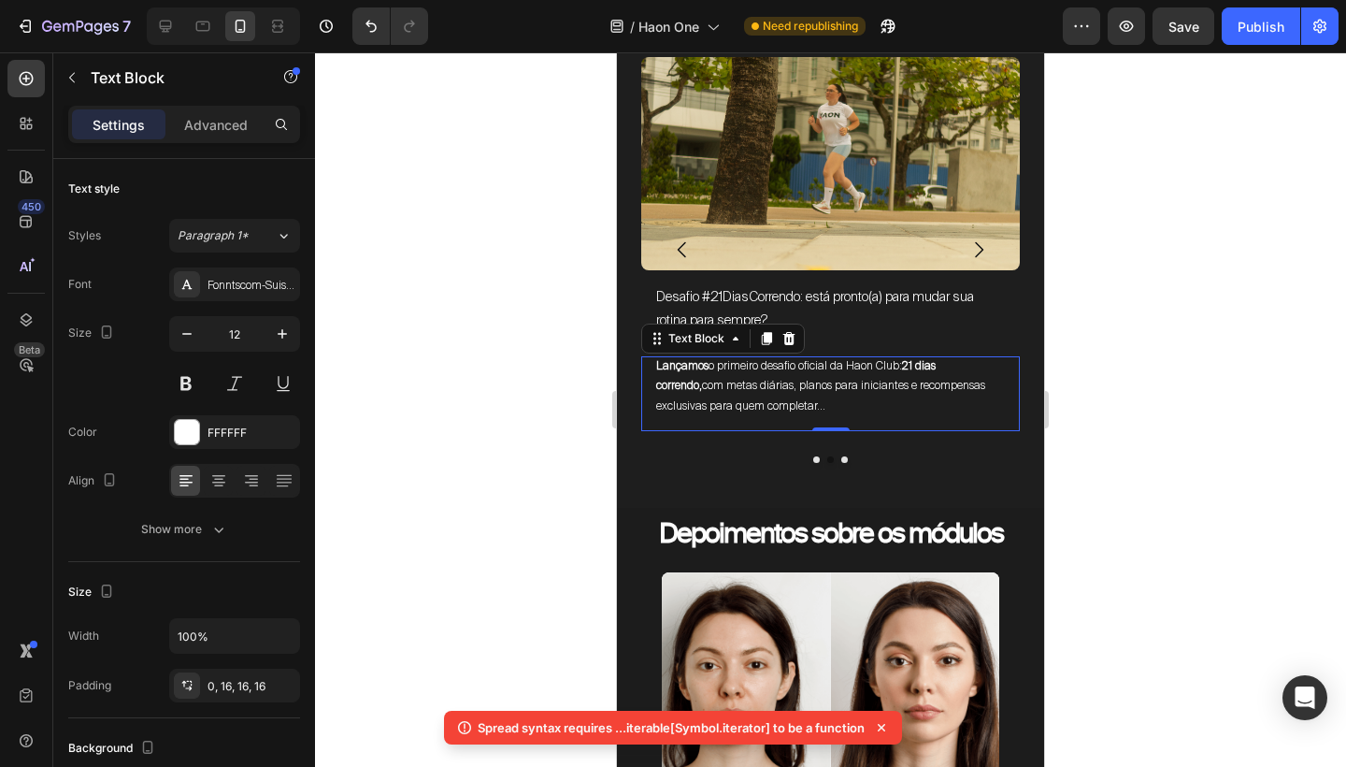
type input "11"
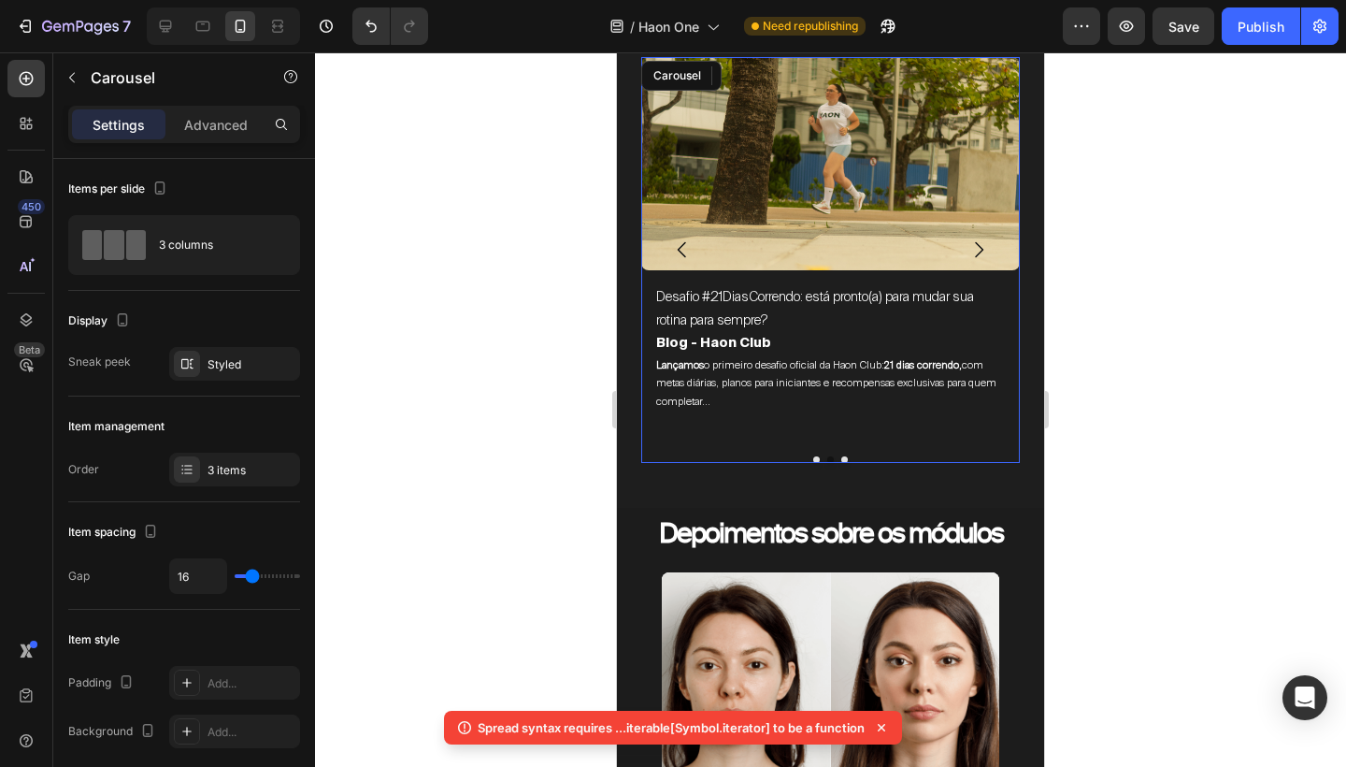
click at [980, 242] on icon "Carousel Next Arrow" at bounding box center [979, 249] width 22 height 22
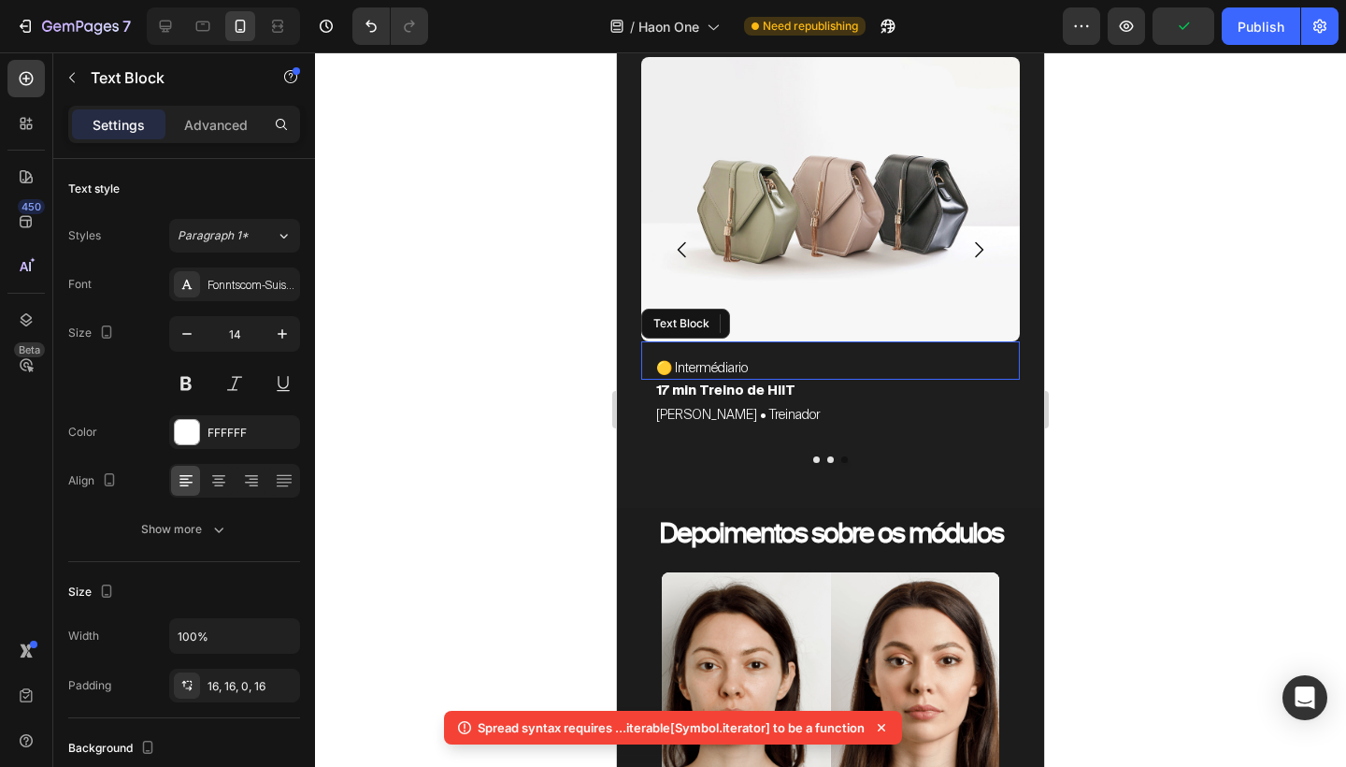
click at [742, 365] on p "🟡 Intermédiario" at bounding box center [830, 367] width 349 height 23
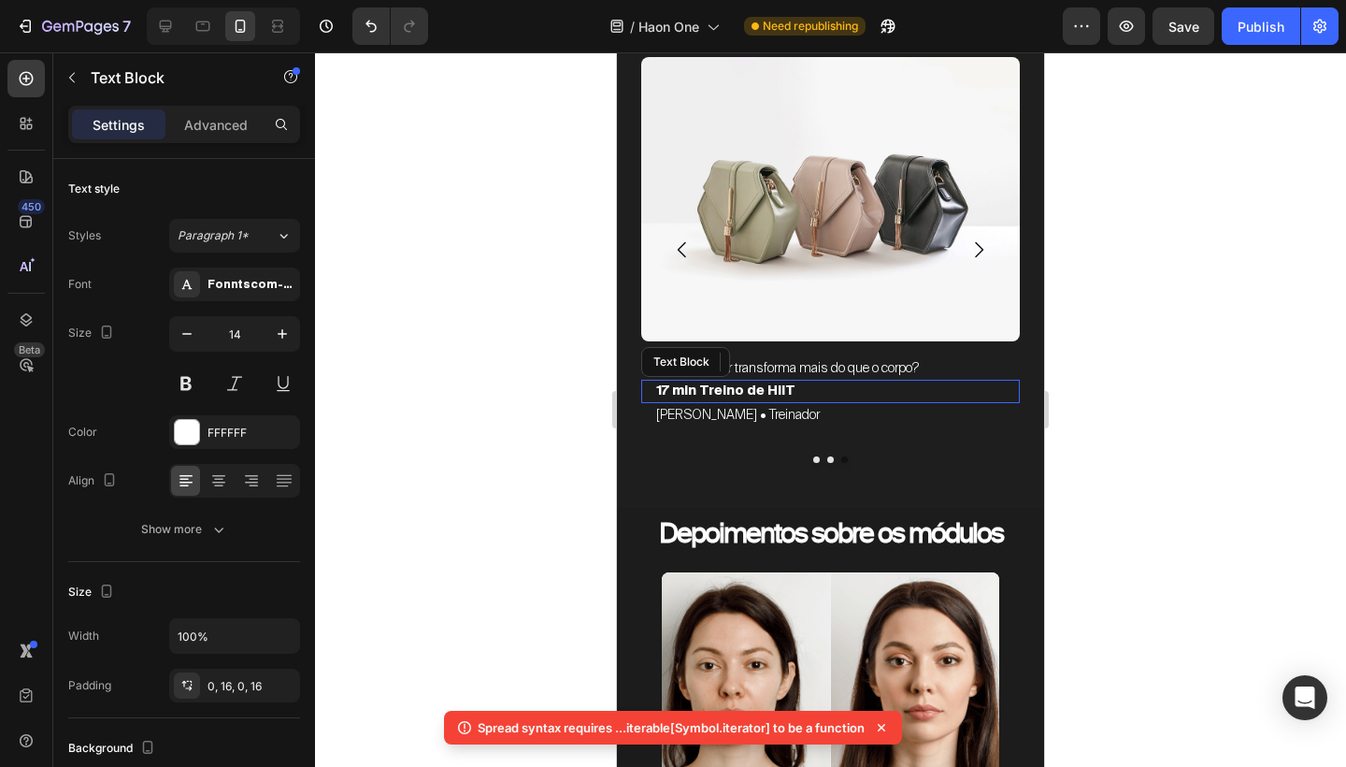
click at [780, 393] on p "17 min Treino de HIIT" at bounding box center [830, 391] width 349 height 23
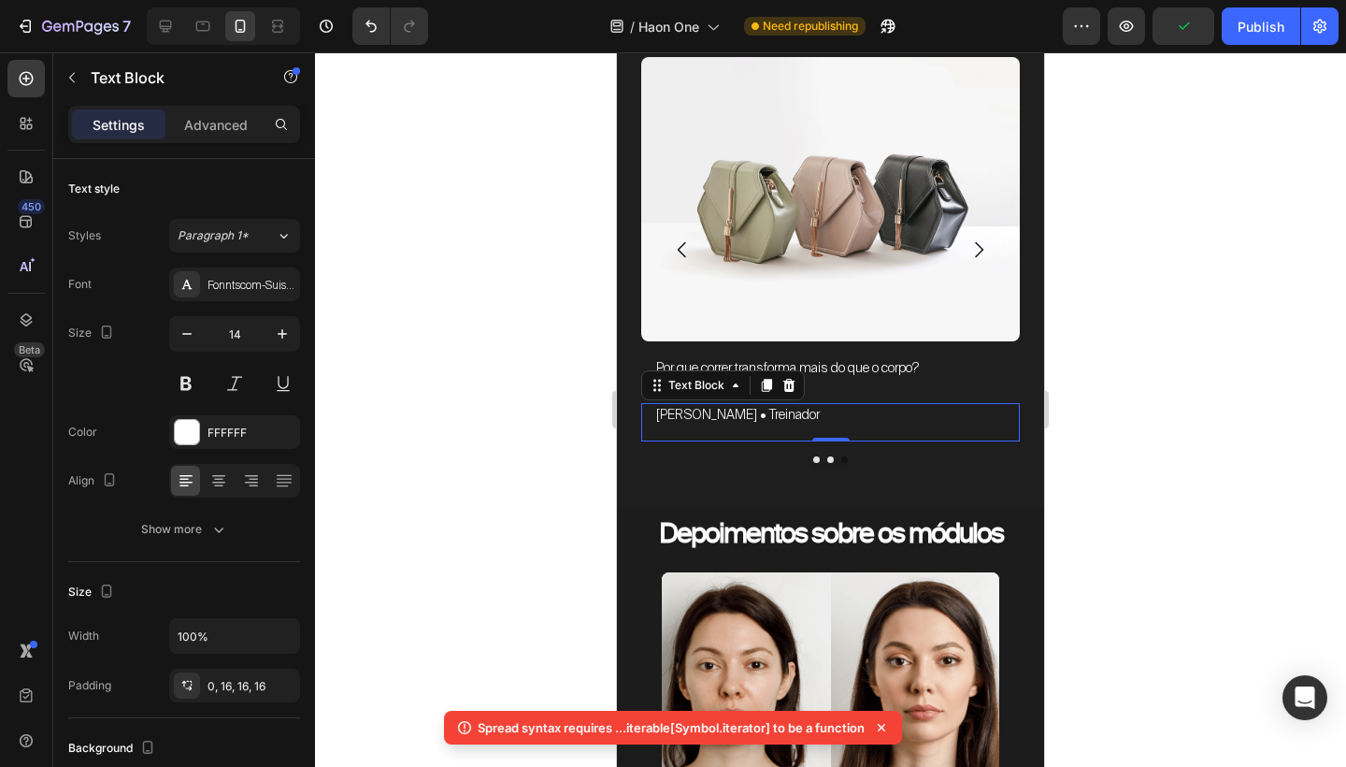
click at [822, 413] on p "[PERSON_NAME] • Treinador" at bounding box center [830, 414] width 349 height 23
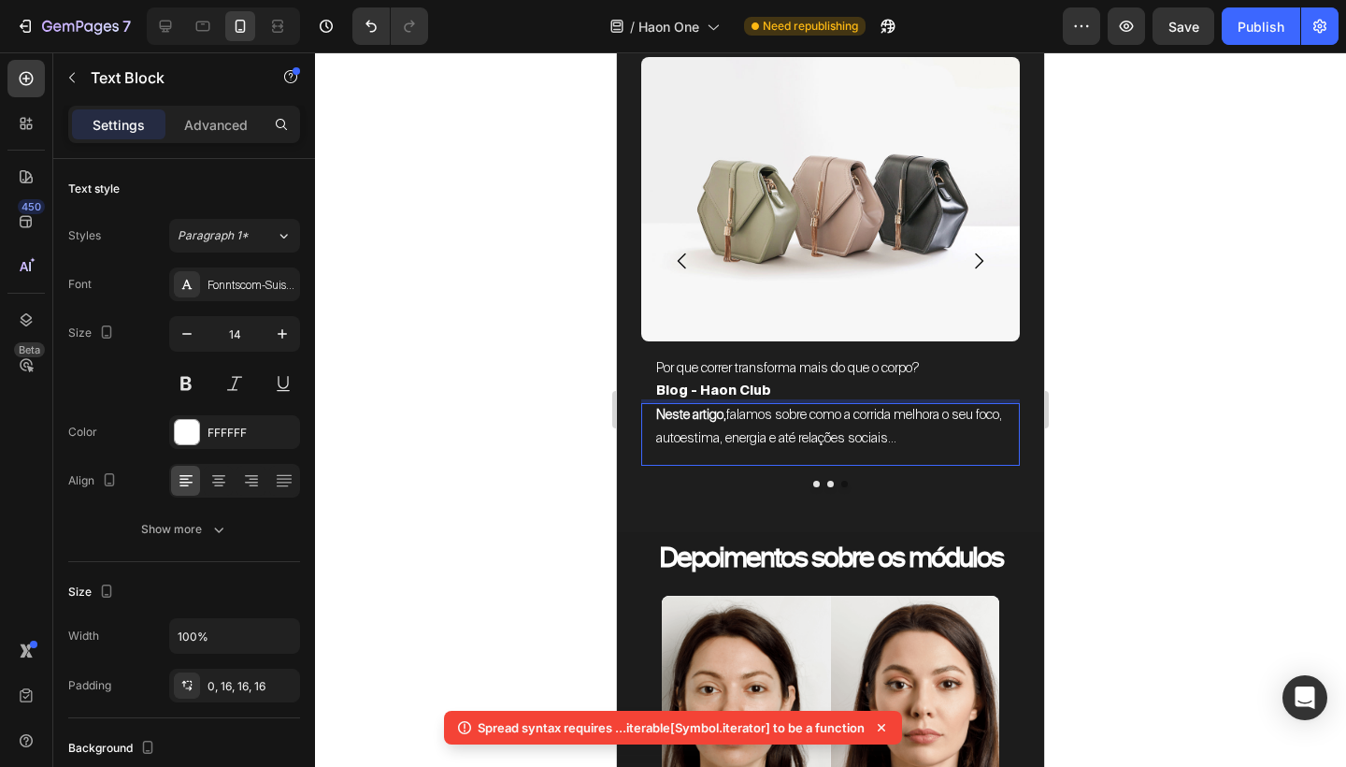
click at [836, 438] on span "Neste artigo, falamos sobre como a corrida melhora o seu foco, autoestima, ener…" at bounding box center [830, 426] width 349 height 40
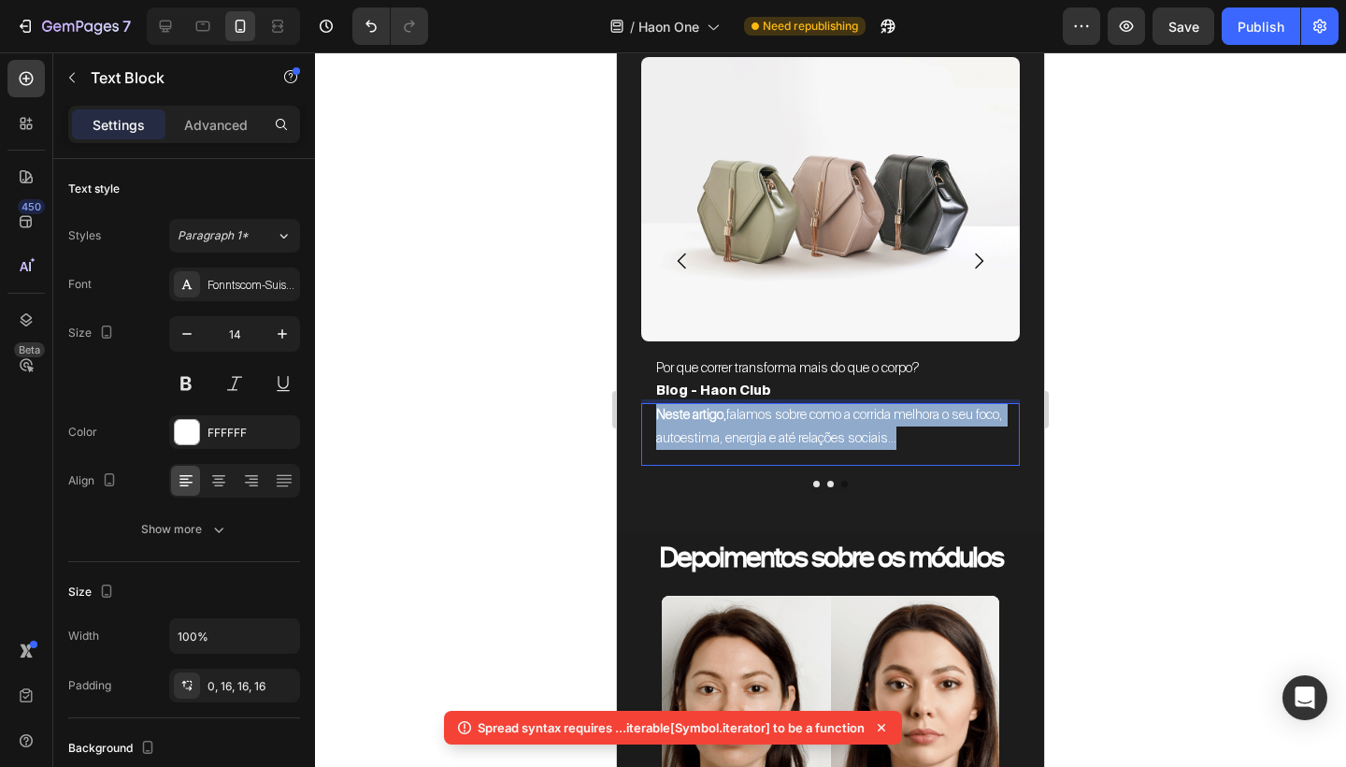
click at [836, 438] on span "Neste artigo, falamos sobre como a corrida melhora o seu foco, autoestima, ener…" at bounding box center [830, 426] width 349 height 40
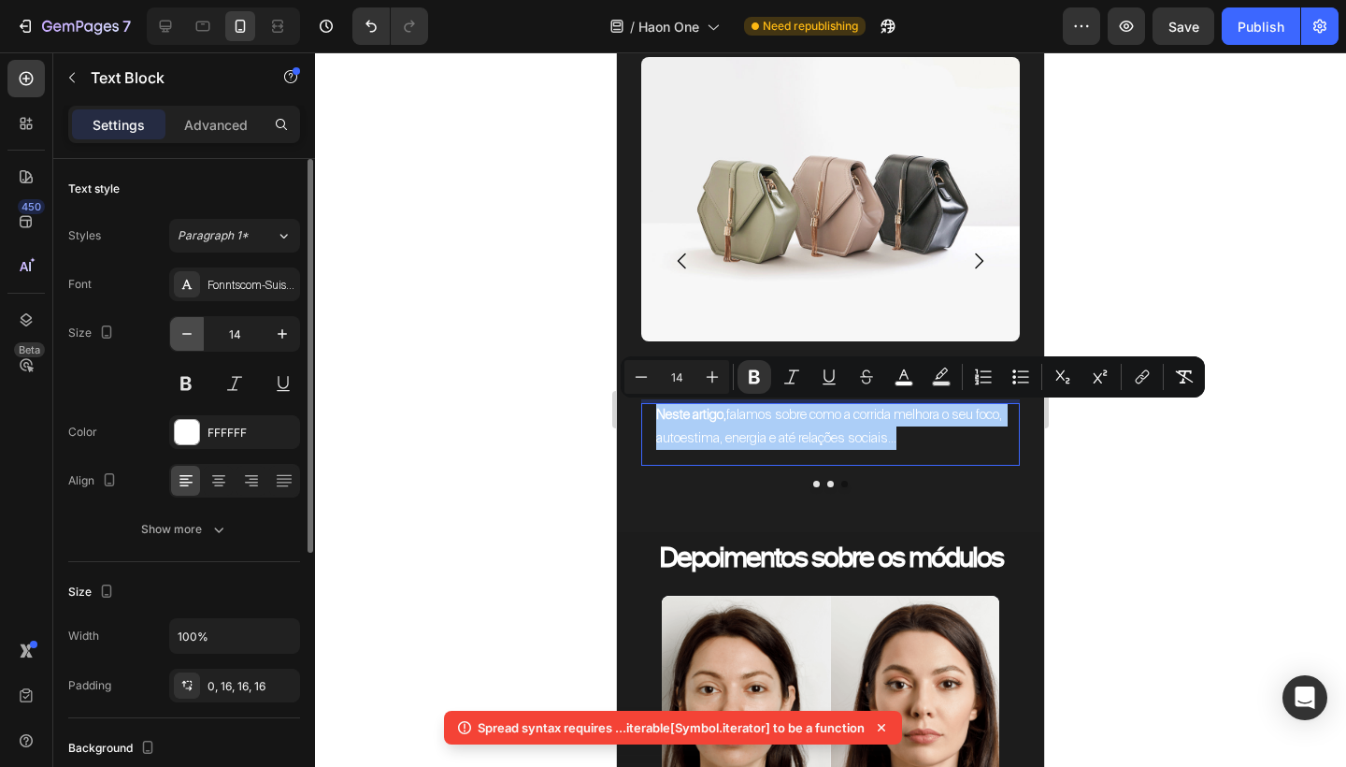
click at [188, 332] on icon "button" at bounding box center [187, 333] width 19 height 19
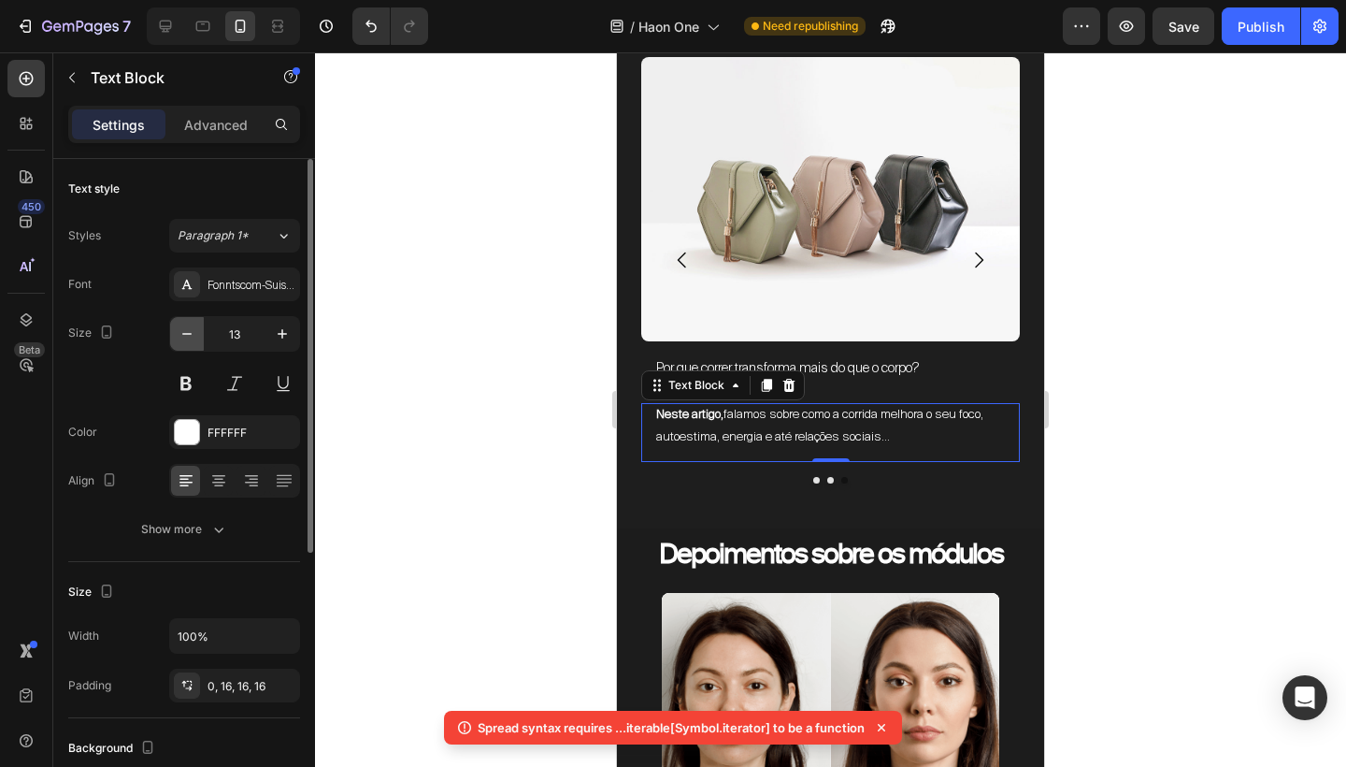
click at [188, 332] on icon "button" at bounding box center [187, 333] width 19 height 19
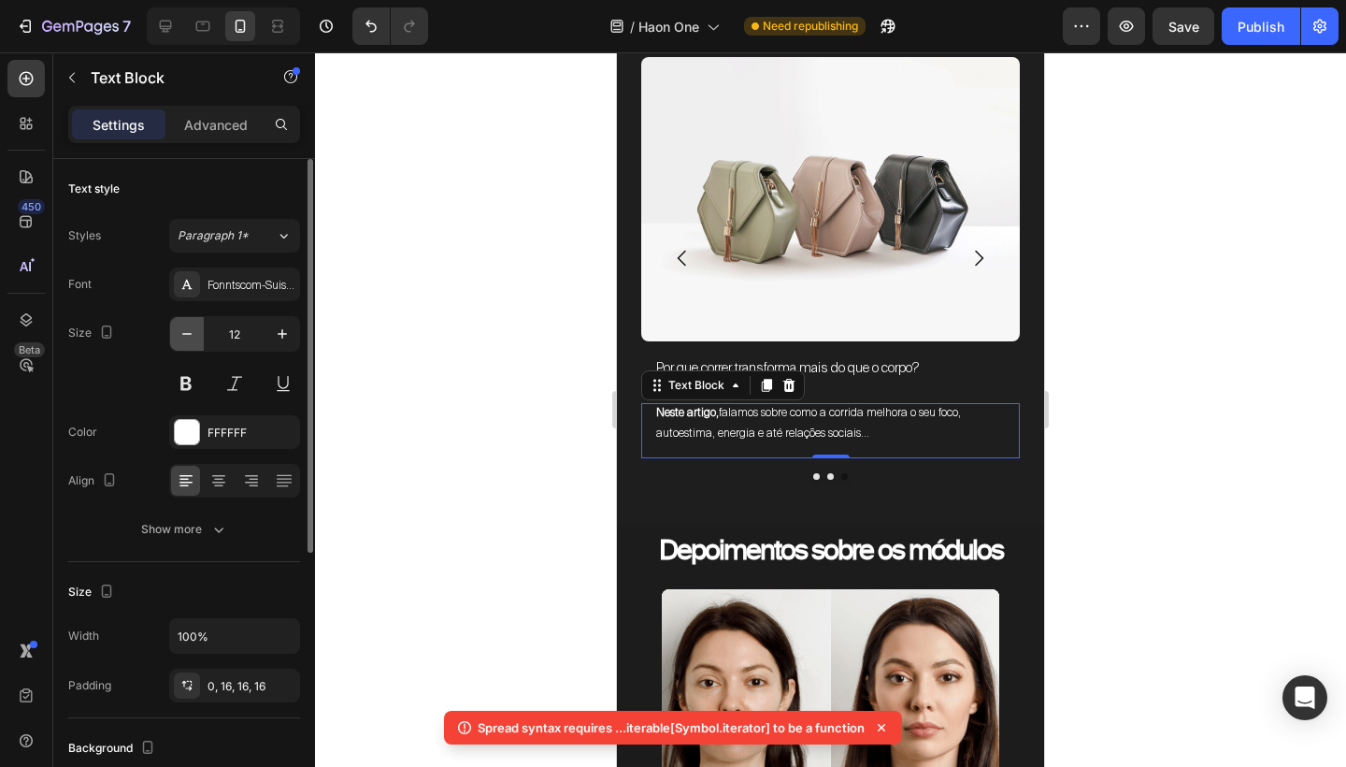
click at [188, 332] on icon "button" at bounding box center [187, 333] width 19 height 19
type input "11"
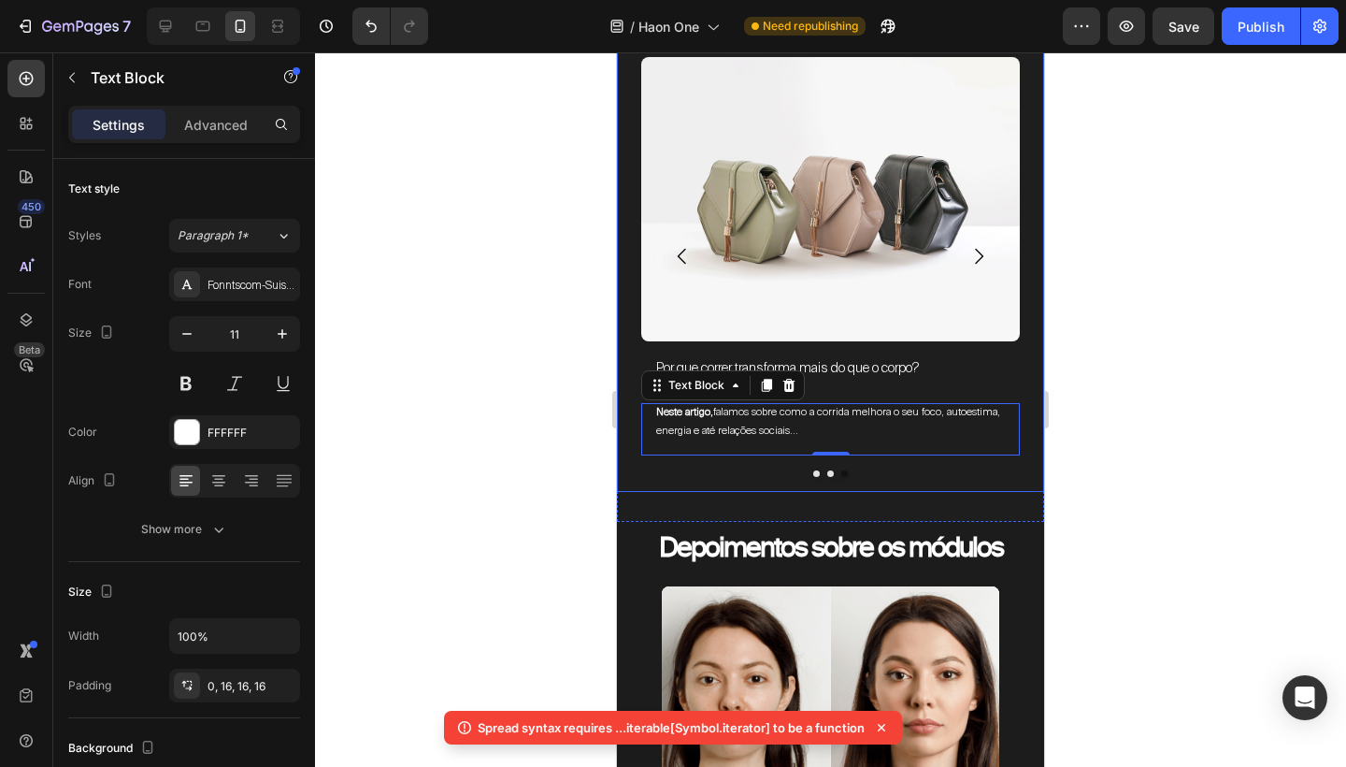
click at [941, 478] on div "Image 🟡 Intermédiario Text Block 17 min Treino de HIIT Text Block Jean Skudlare…" at bounding box center [830, 242] width 409 height 497
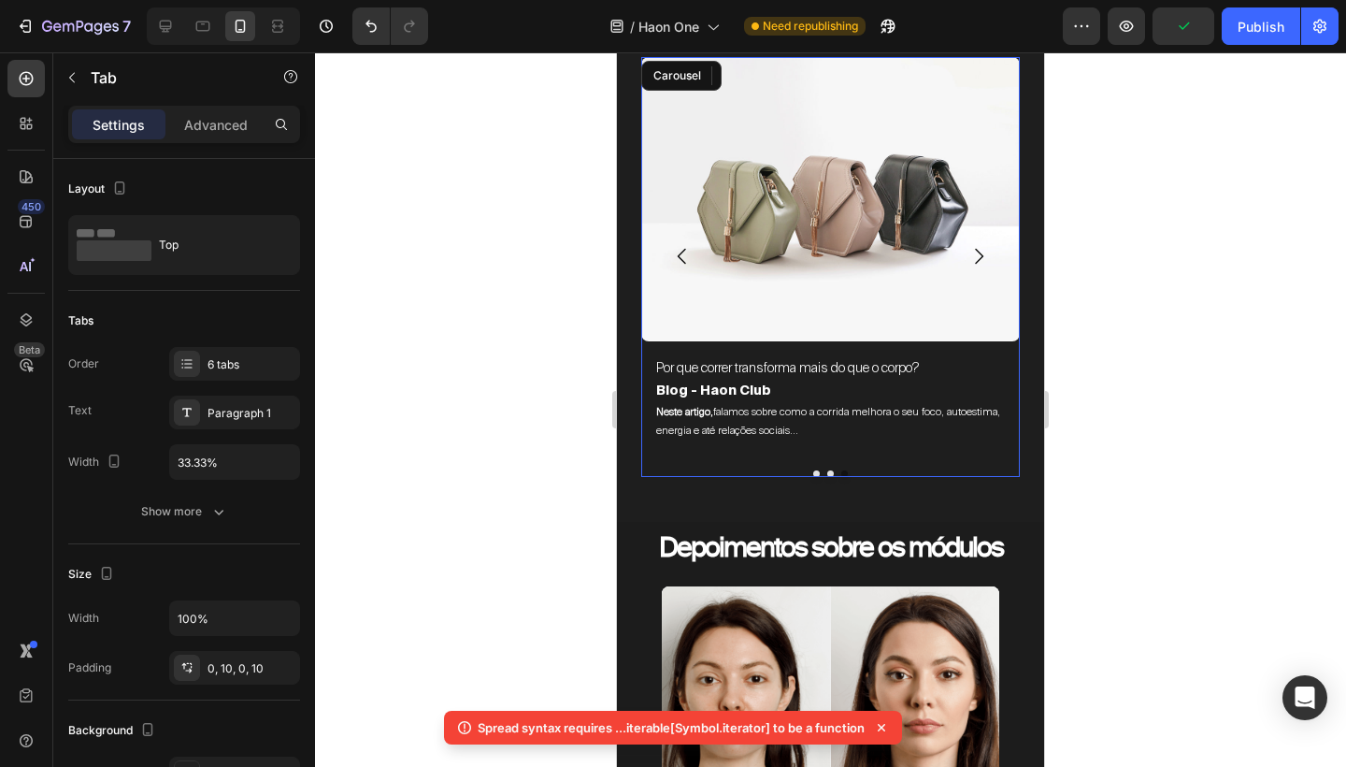
click at [942, 458] on div "Image O que é a Haon Club — e por que ela não é só mais uma comunidade de corri…" at bounding box center [830, 267] width 379 height 420
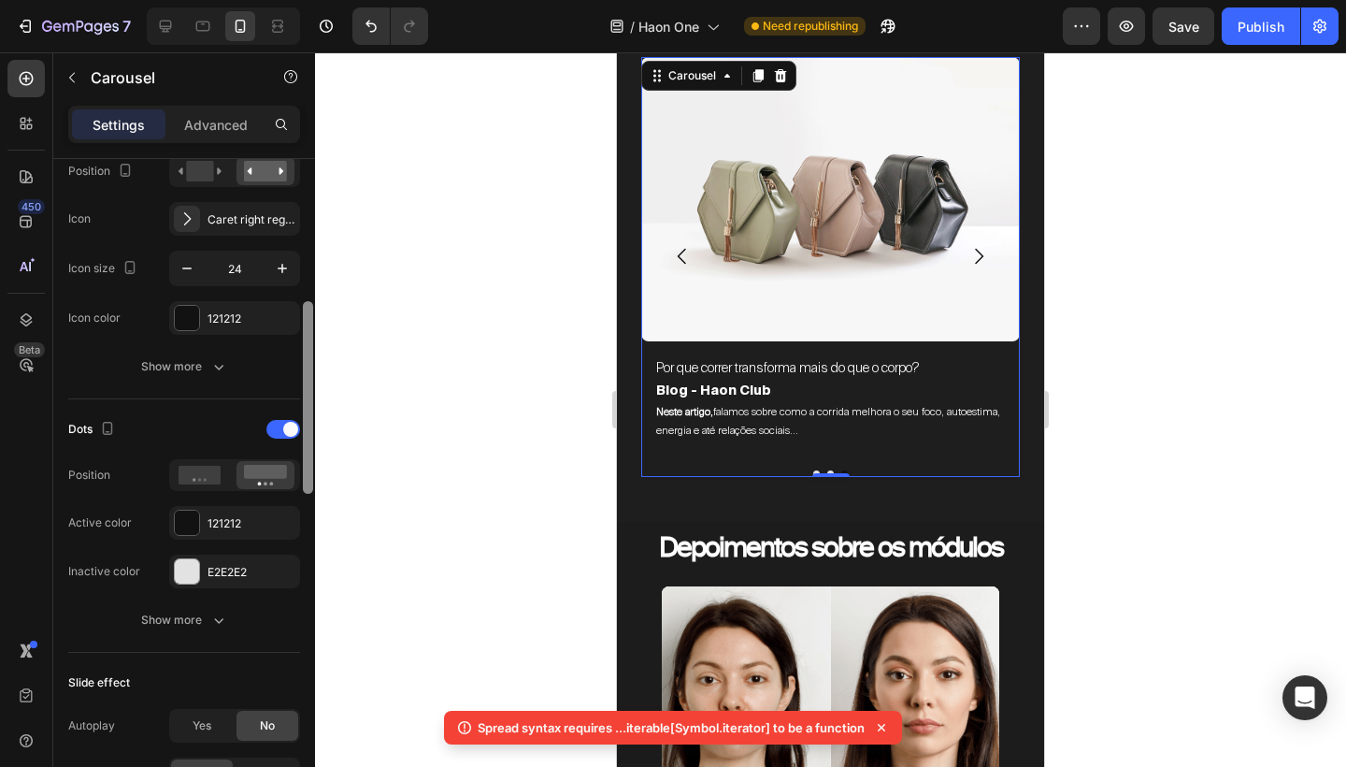
scroll to position [753, 0]
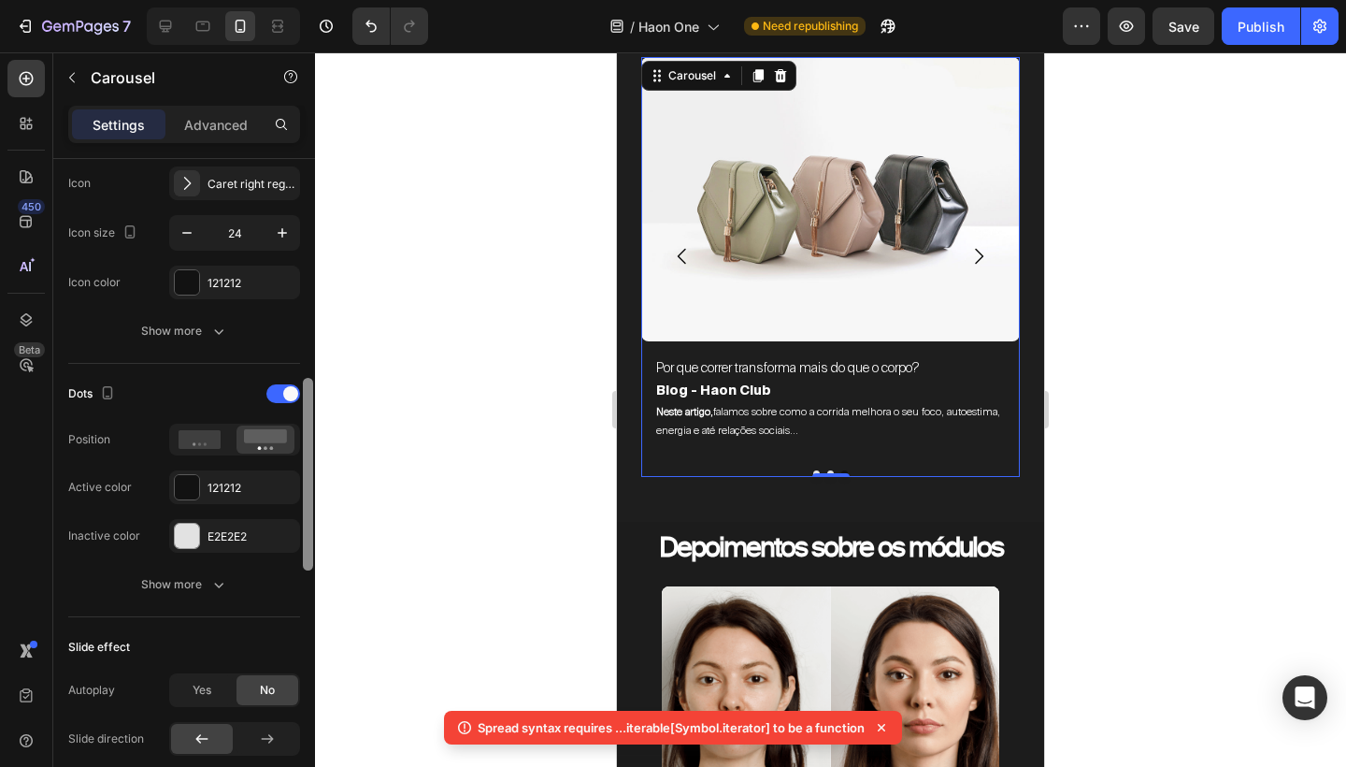
drag, startPoint x: 306, startPoint y: 340, endPoint x: 303, endPoint y: 559, distance: 218.8
click at [303, 560] on div at bounding box center [308, 474] width 10 height 193
click at [261, 501] on div "121212" at bounding box center [234, 487] width 131 height 34
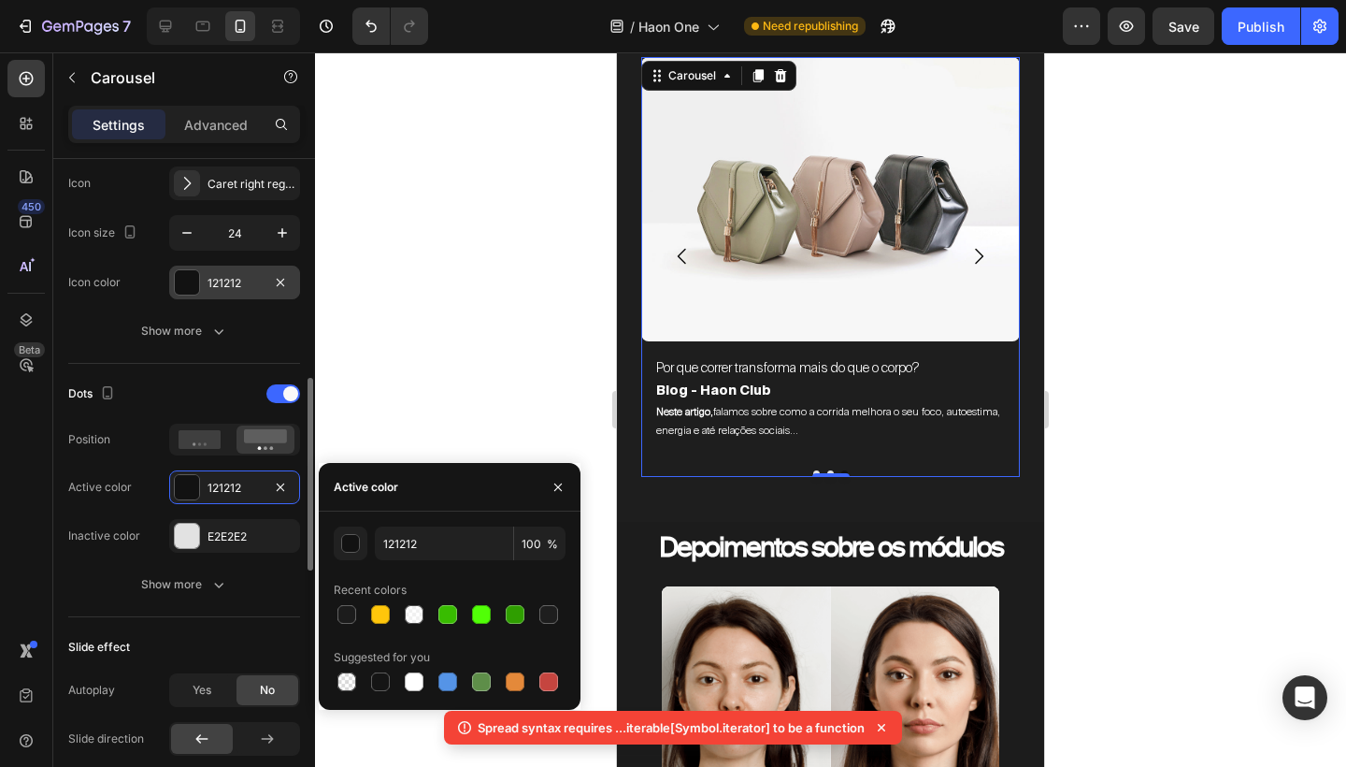
click at [238, 282] on div "121212" at bounding box center [235, 283] width 54 height 17
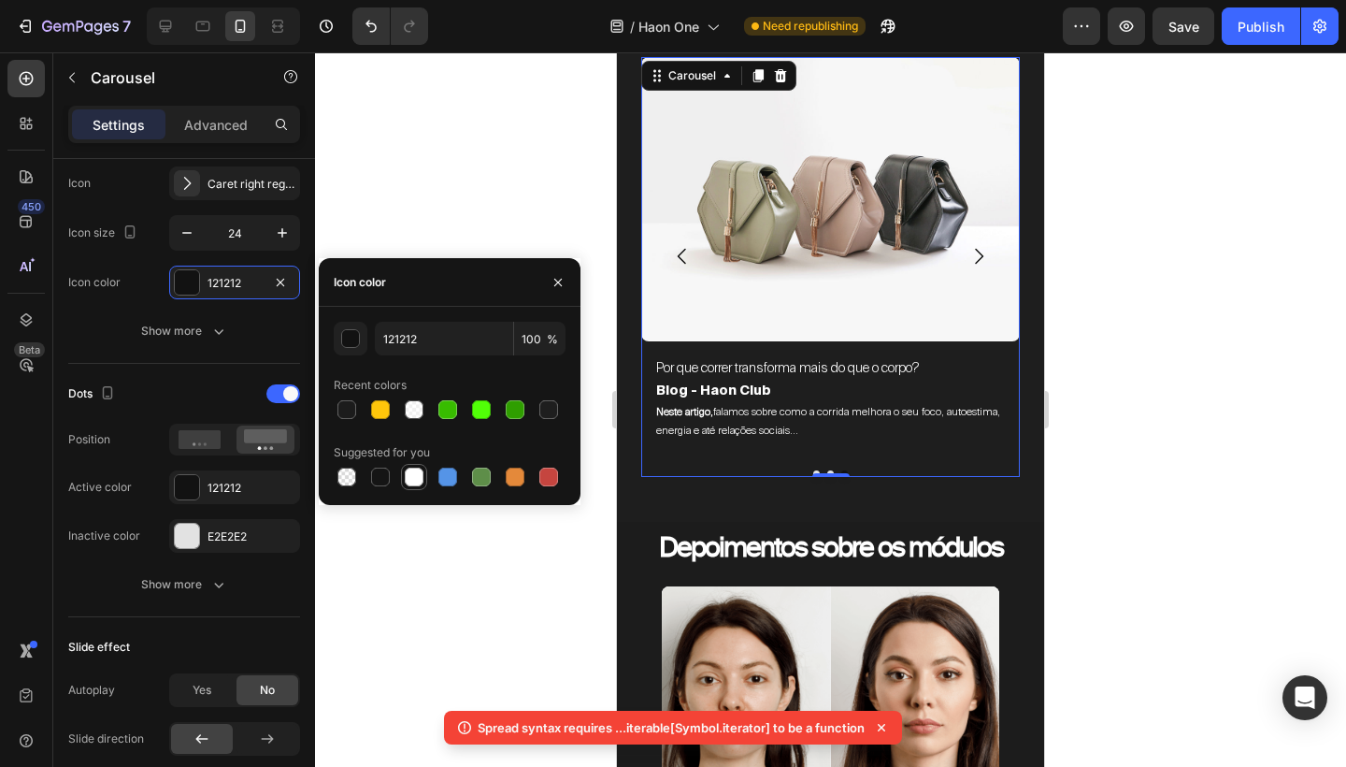
click at [414, 475] on div at bounding box center [414, 477] width 19 height 19
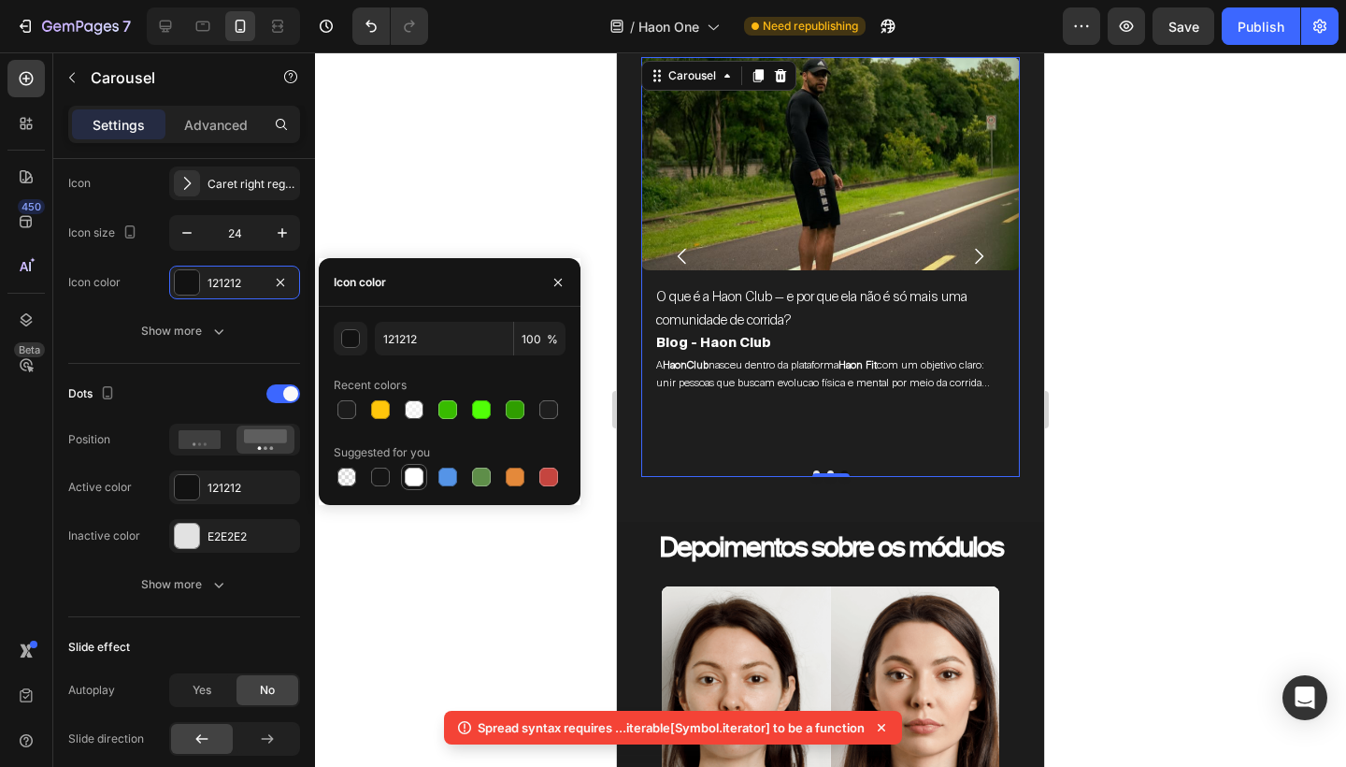
type input "FFFFFF"
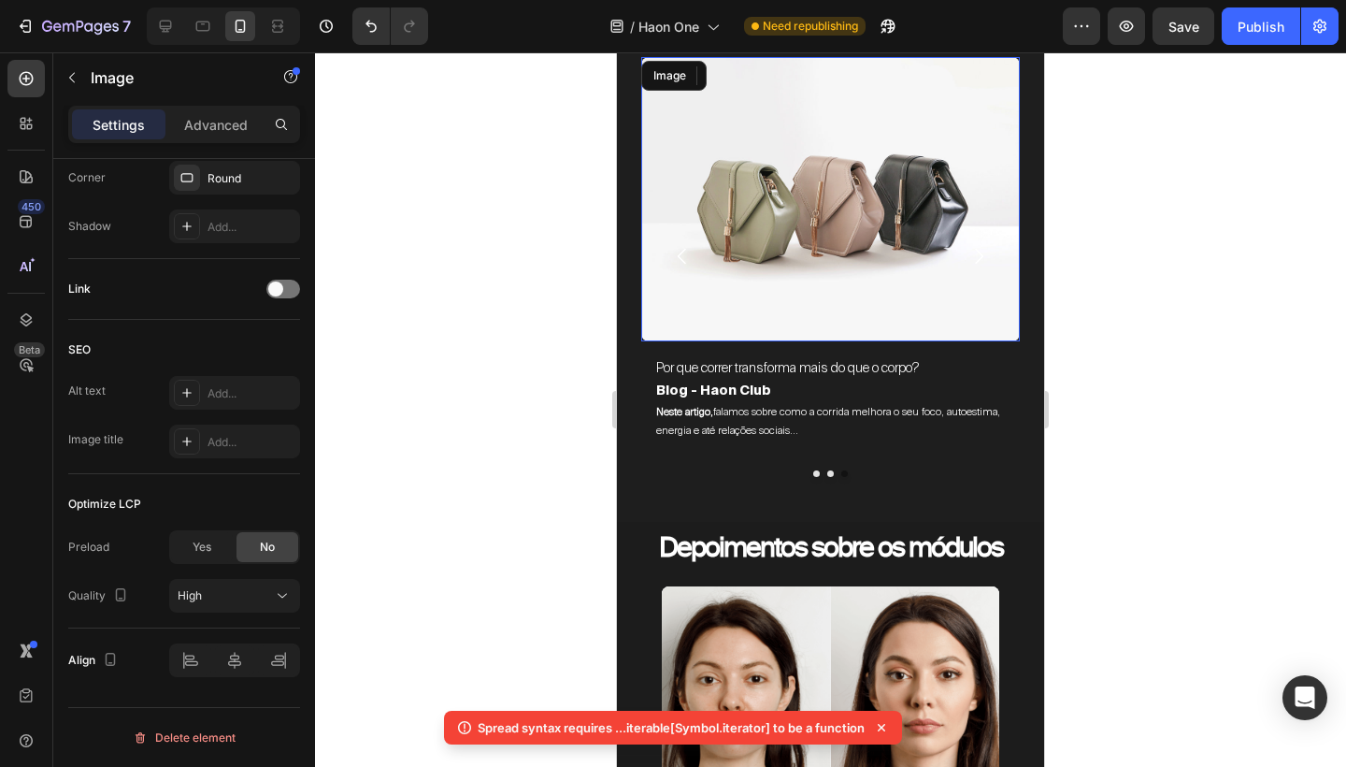
click at [856, 153] on img at bounding box center [830, 199] width 379 height 284
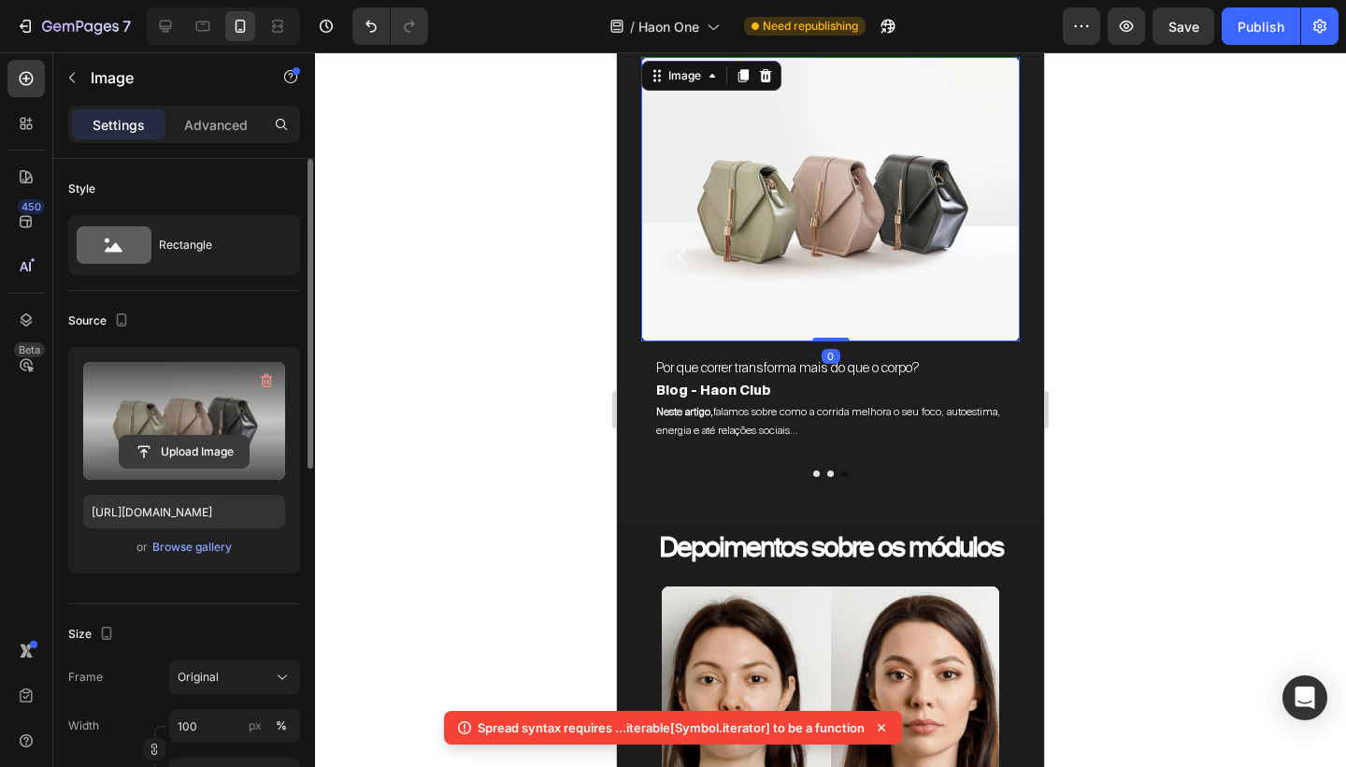
click at [192, 439] on input "file" at bounding box center [184, 452] width 129 height 32
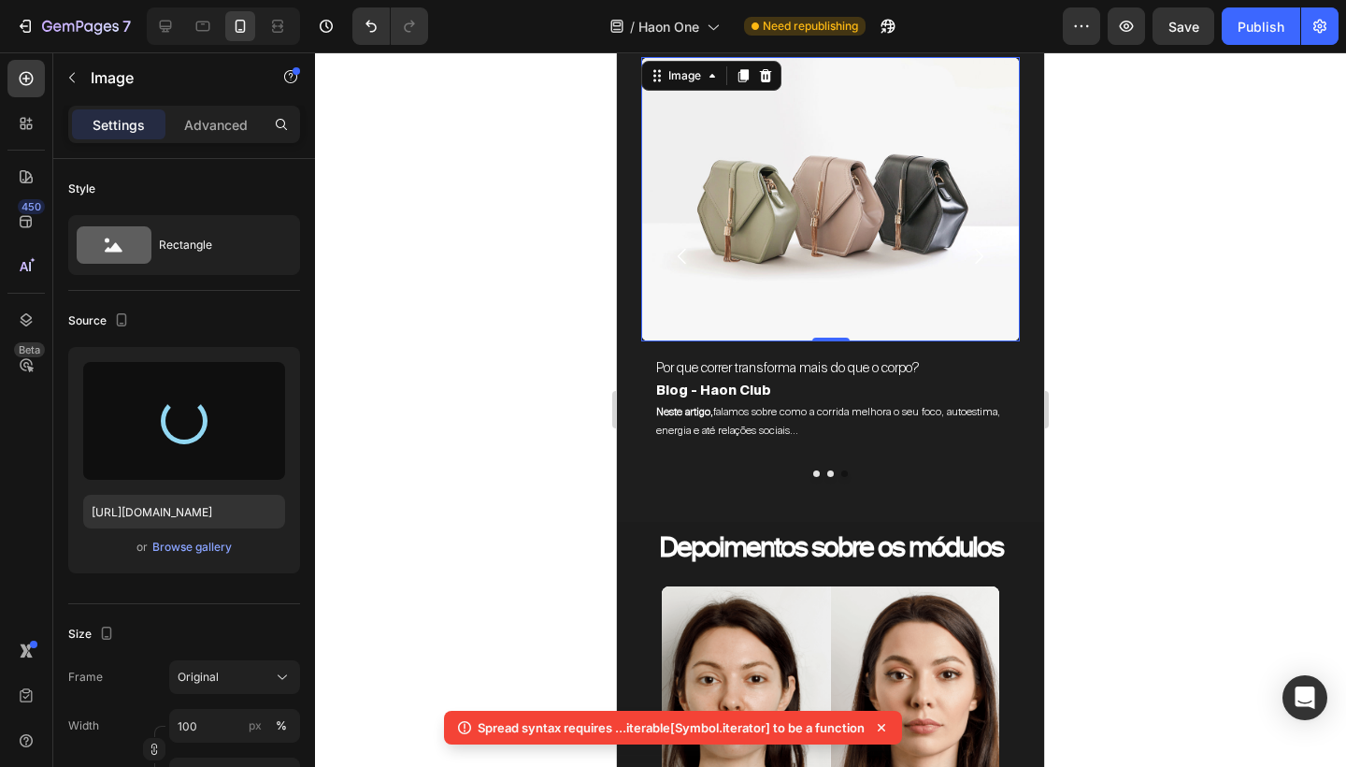
type input "https://cdn.shopify.com/s/files/1/0754/9681/6871/files/gempages_576628724481393…"
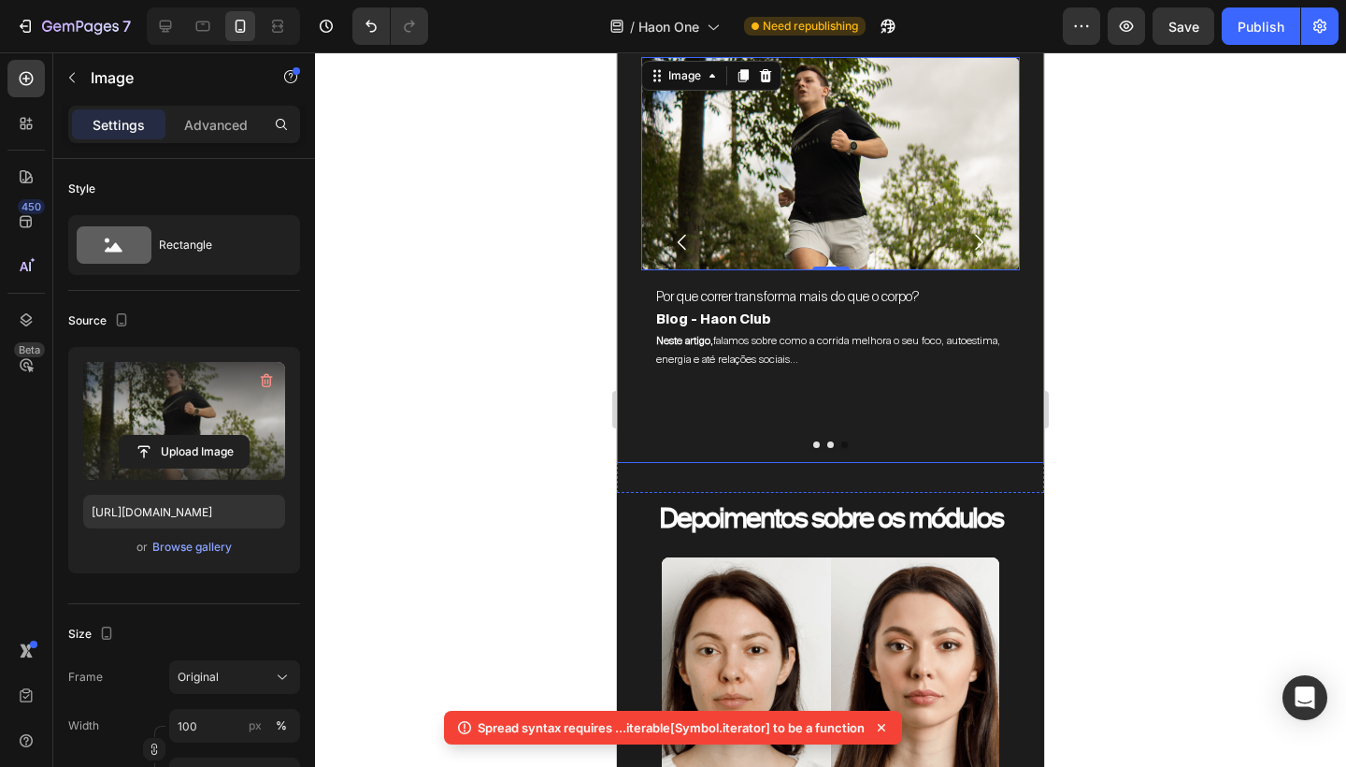
click at [959, 459] on div "Image 🟡 Intermédiario Text Block 17 min Treino de HIIT Text Block Jean Skudlare…" at bounding box center [830, 228] width 409 height 468
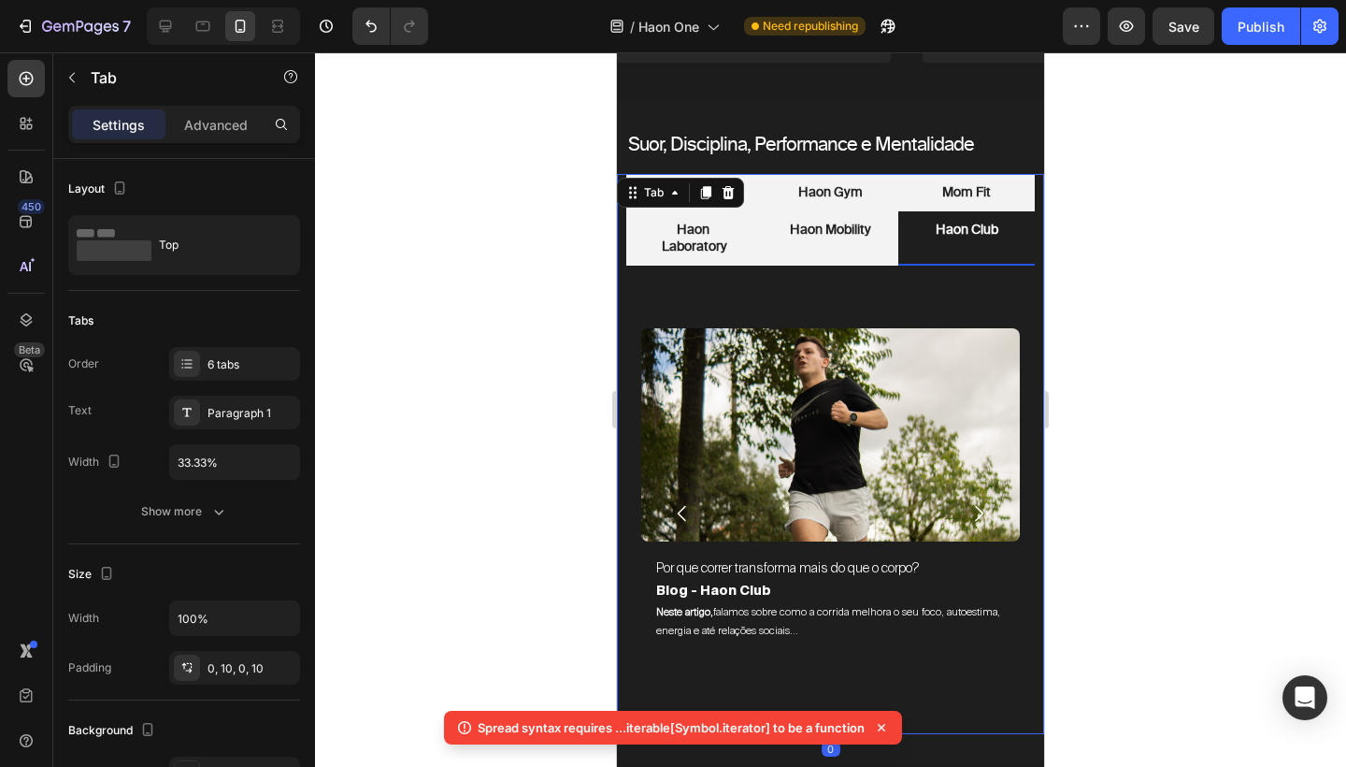
scroll to position [2095, 0]
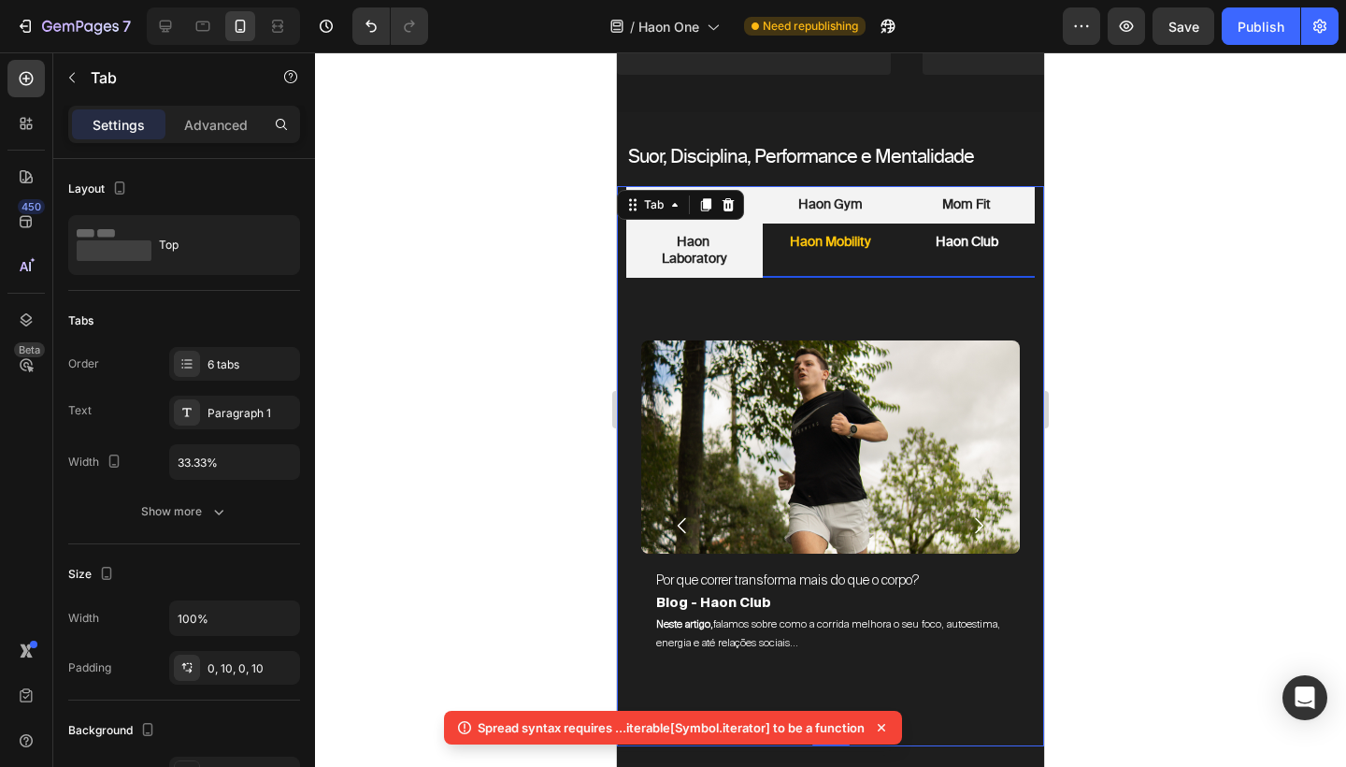
click at [869, 250] on p "Haon Mobility" at bounding box center [830, 242] width 81 height 17
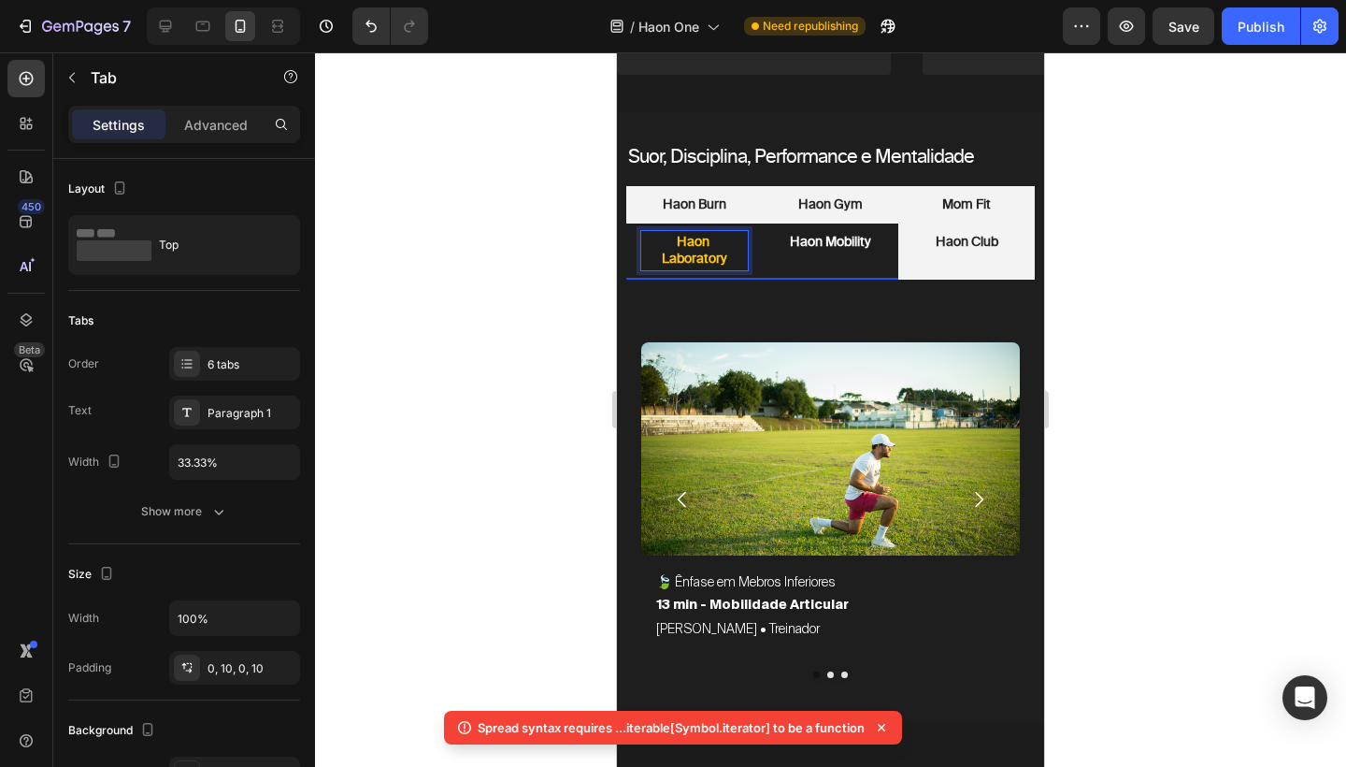
click at [732, 255] on p "Haon Laboratory" at bounding box center [694, 251] width 101 height 34
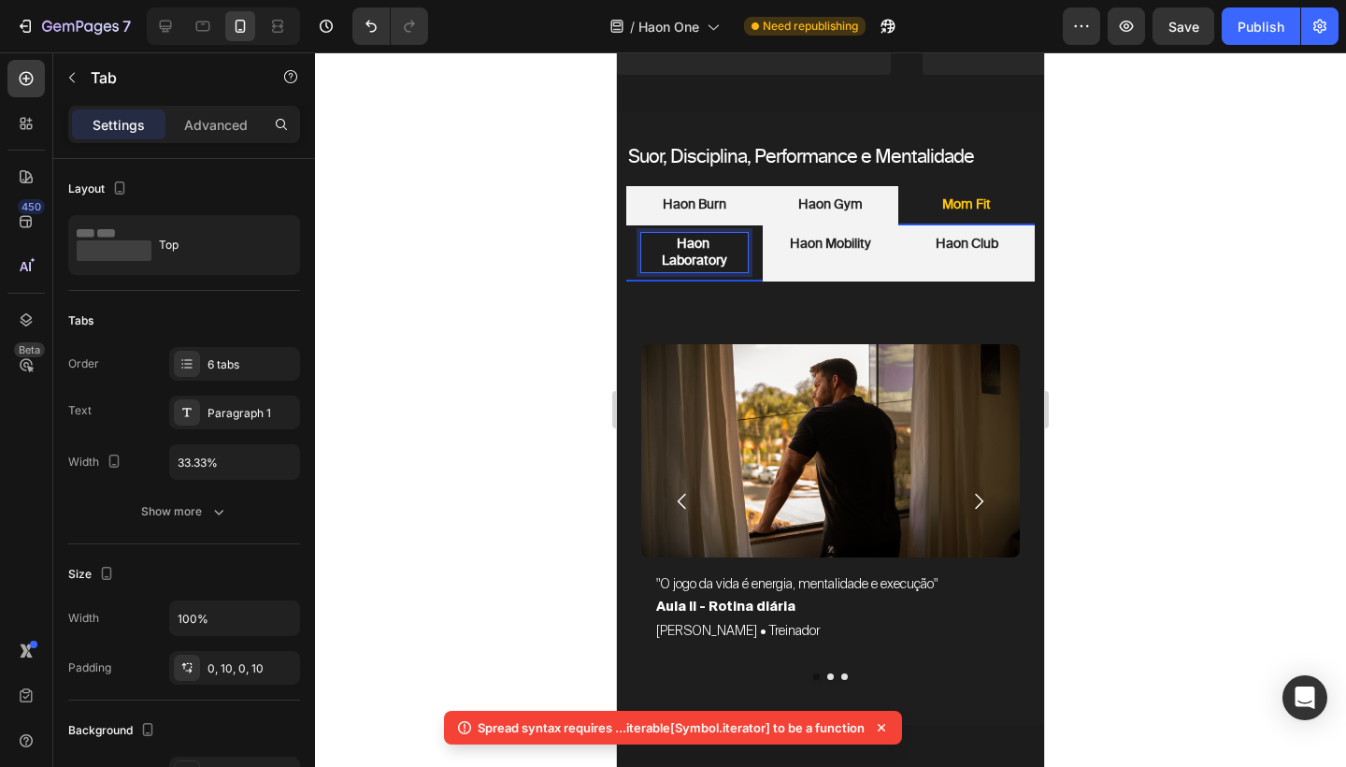
click at [1023, 210] on li "Mom Fit" at bounding box center [967, 205] width 137 height 39
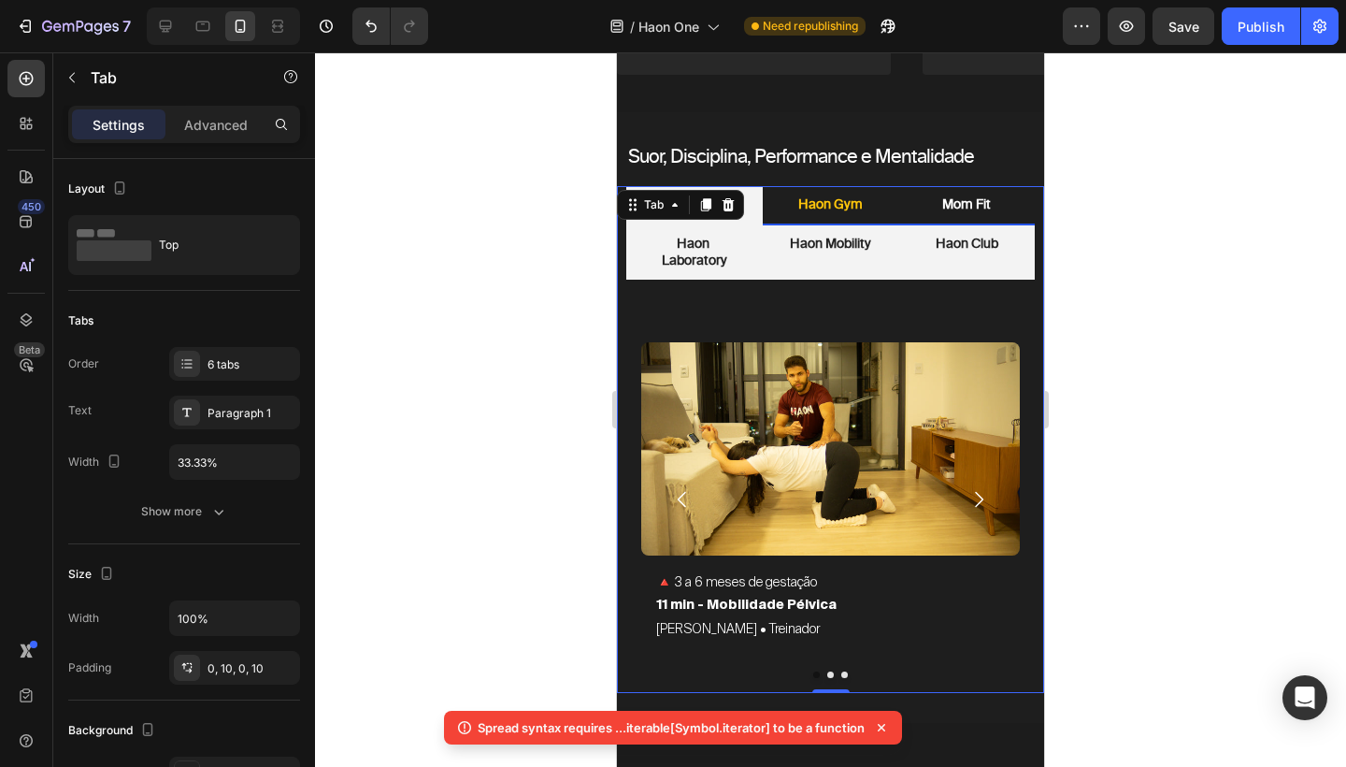
click at [859, 221] on li "Haon Gym" at bounding box center [831, 205] width 137 height 39
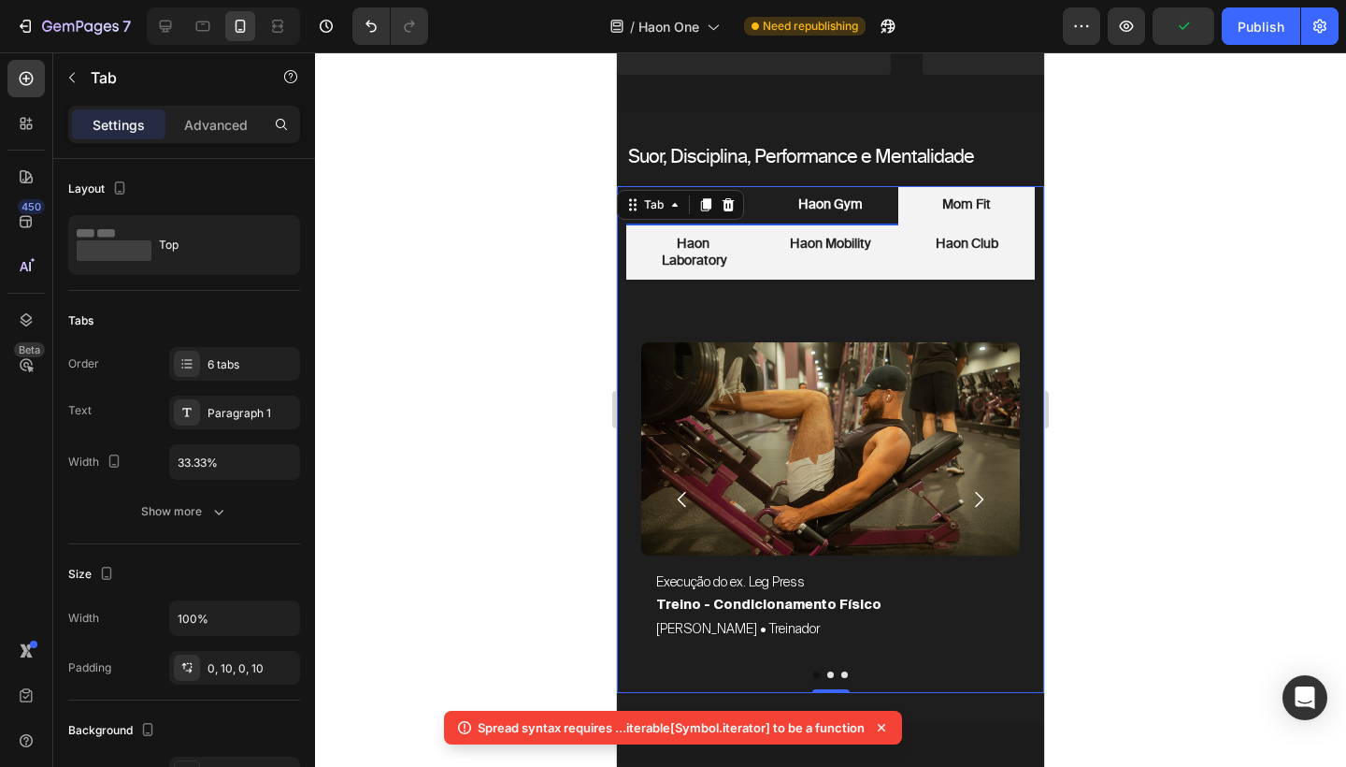
click at [755, 218] on li "Haon Burn" at bounding box center [694, 205] width 137 height 39
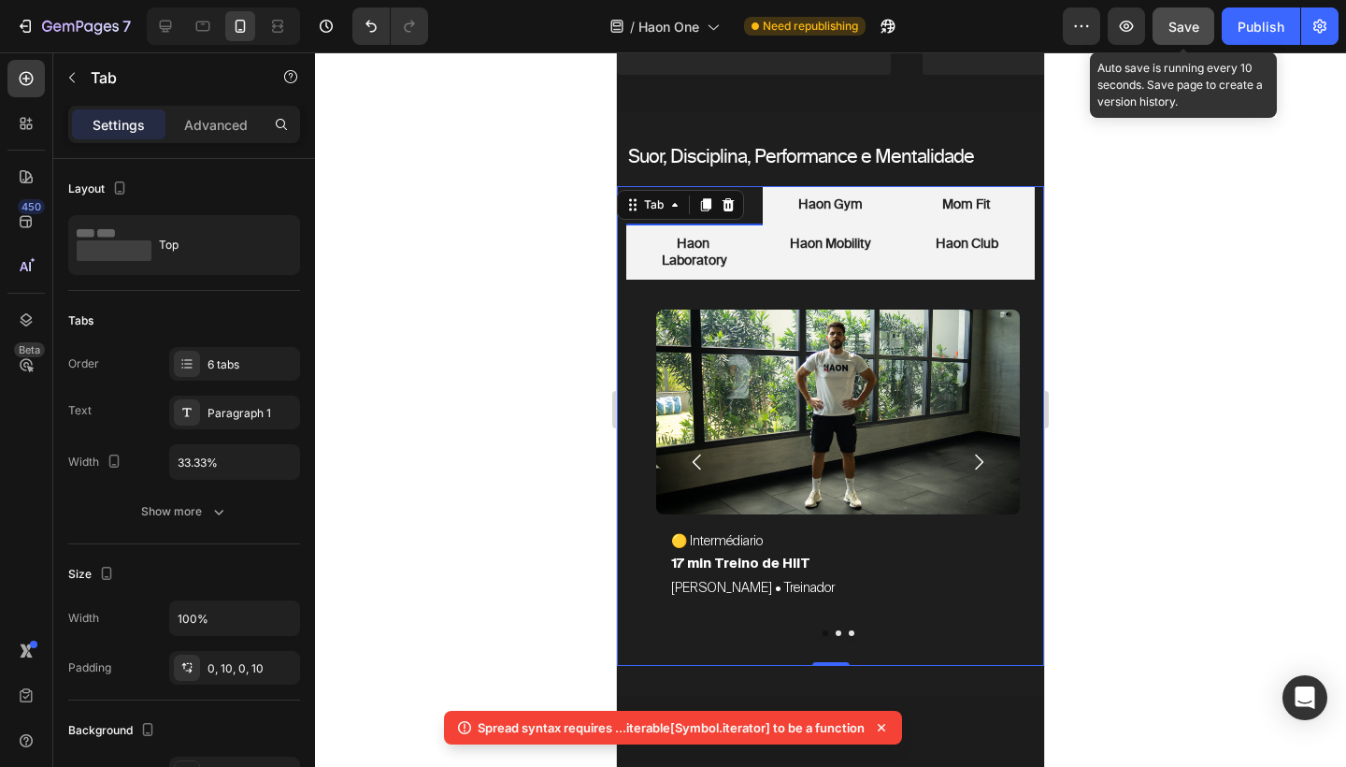
click at [1202, 26] on button "Save" at bounding box center [1184, 25] width 62 height 37
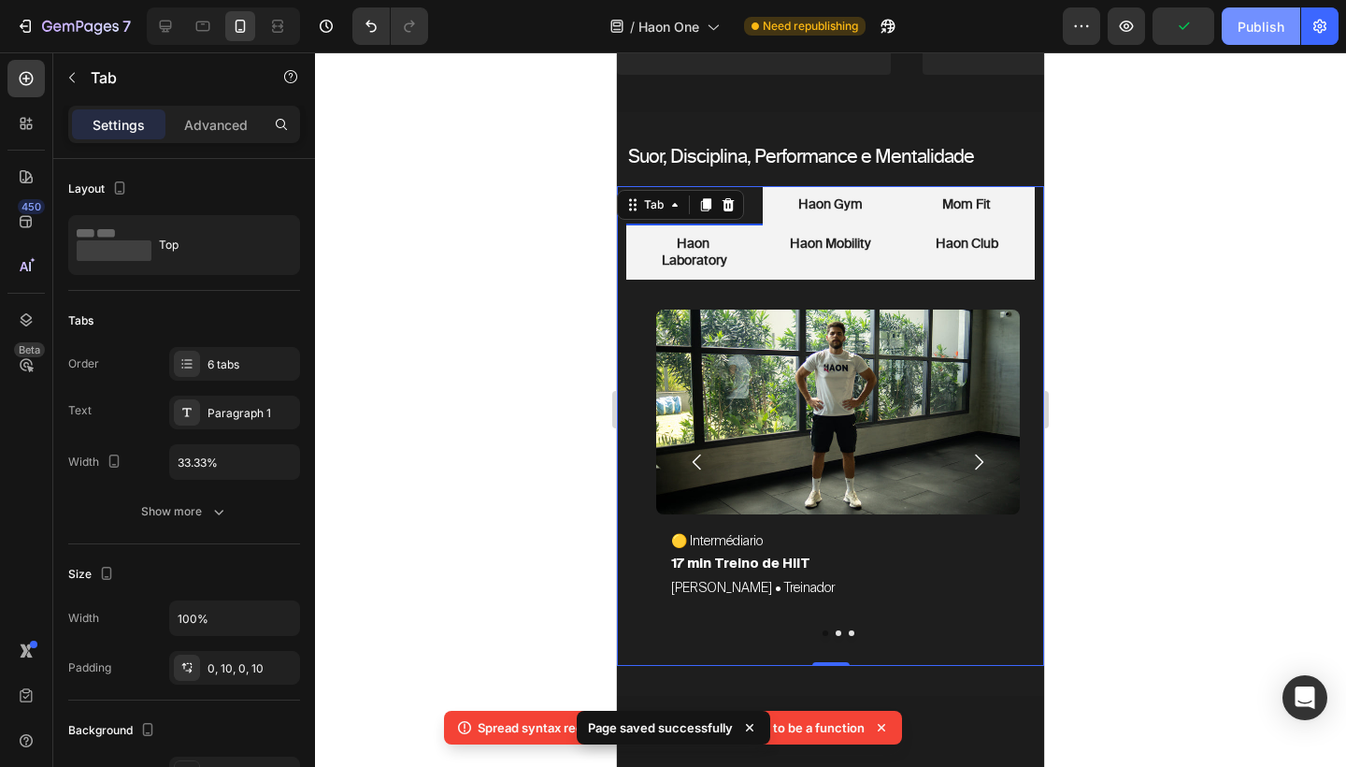
click at [1269, 28] on div "Publish" at bounding box center [1261, 27] width 47 height 20
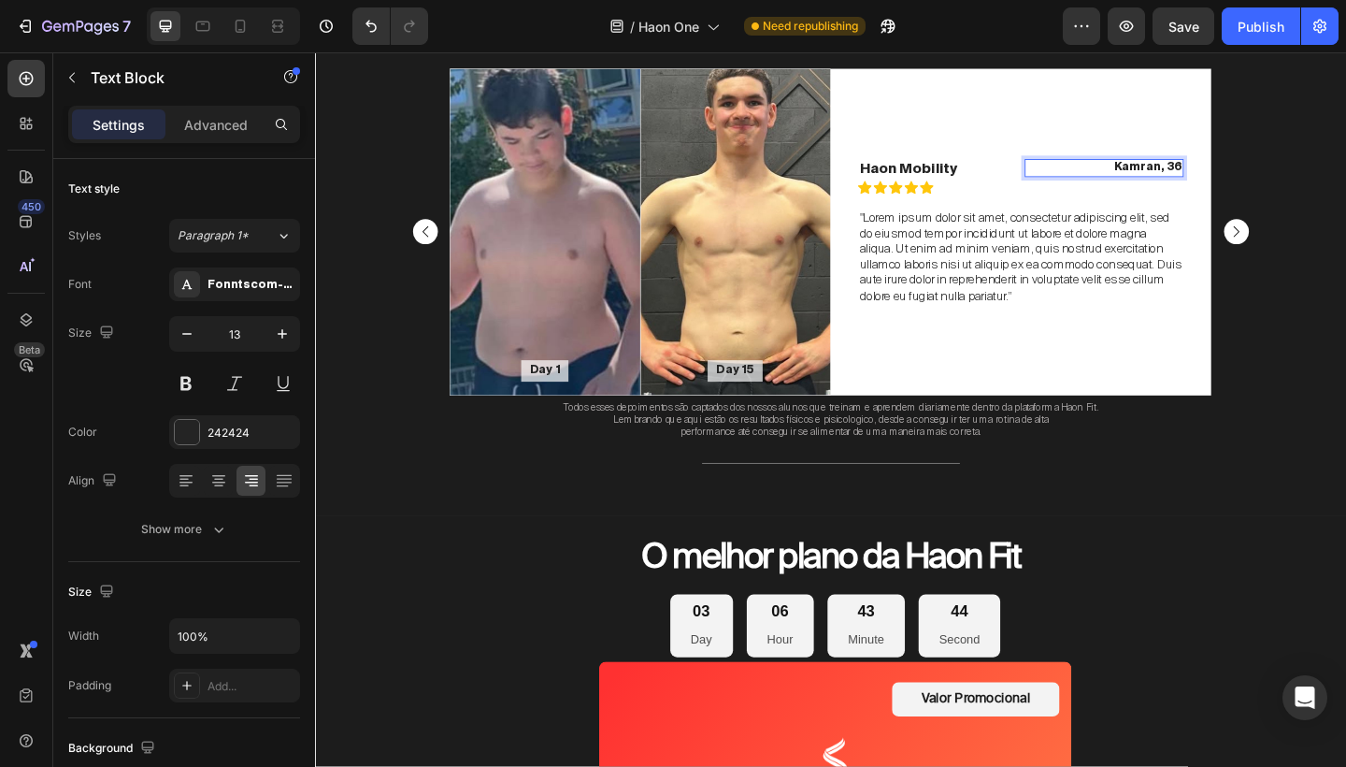
click at [1256, 173] on p "Kamran, 36" at bounding box center [1173, 178] width 170 height 16
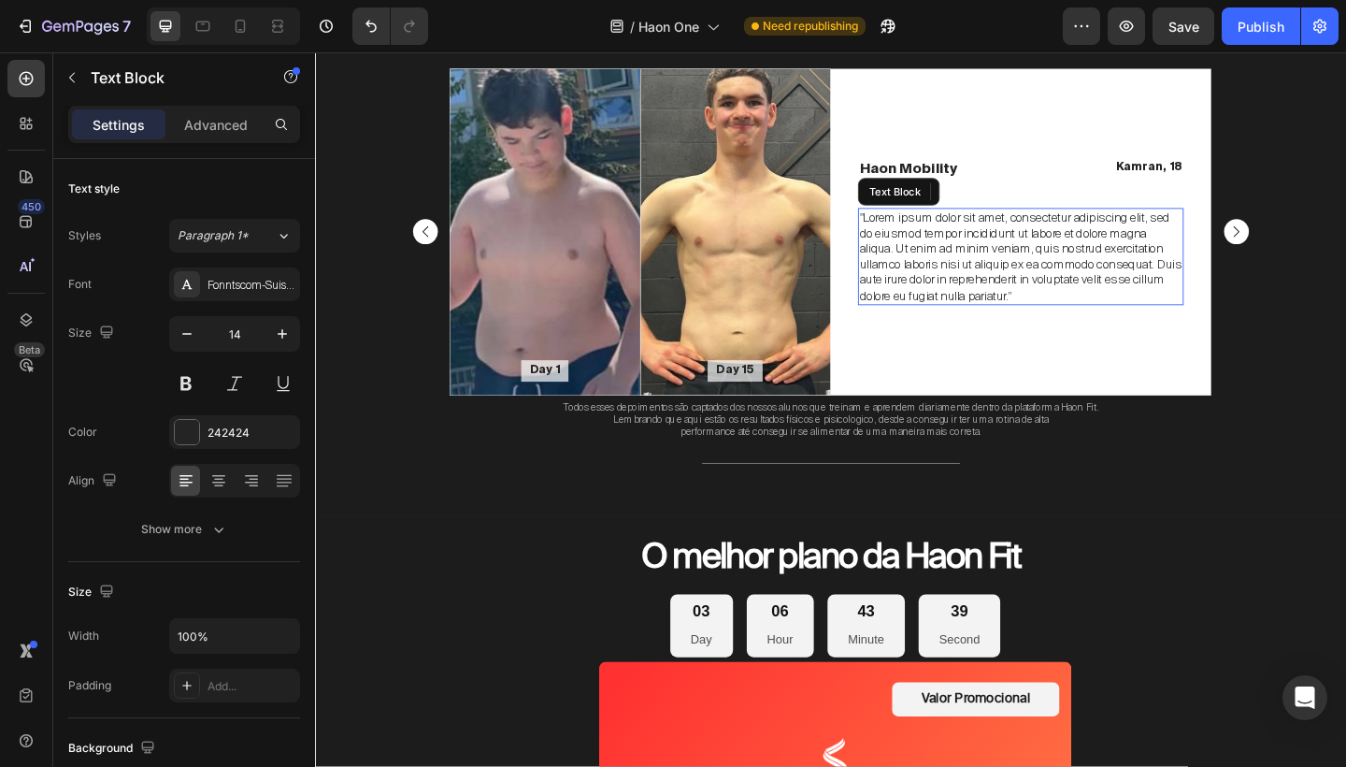
click at [1074, 269] on p ""Lorem ipsum dolor sit amet, consectetur adipiscing elit, sed do eiusmod tempor…" at bounding box center [1083, 274] width 351 height 102
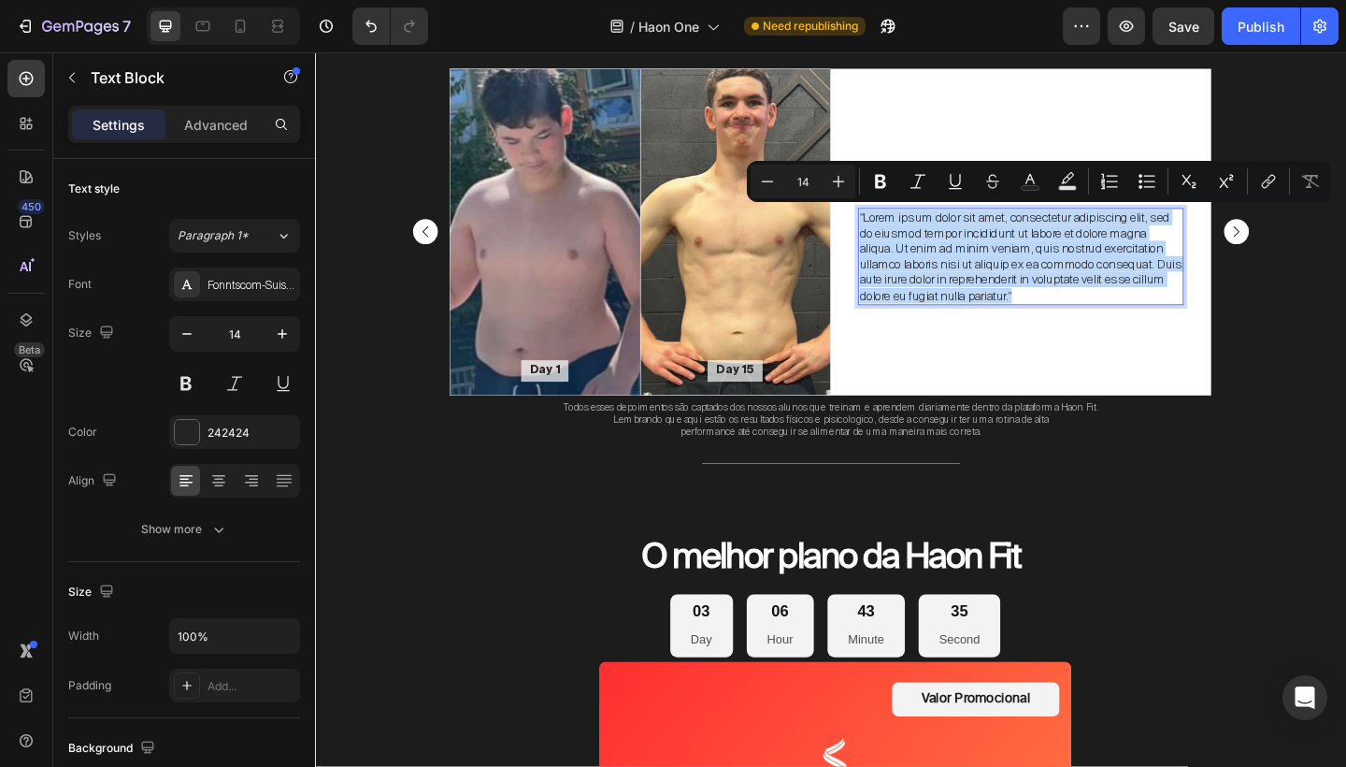
click at [1203, 295] on p ""Lorem ipsum dolor sit amet, consectetur adipiscing elit, sed do eiusmod tempor…" at bounding box center [1083, 274] width 351 height 102
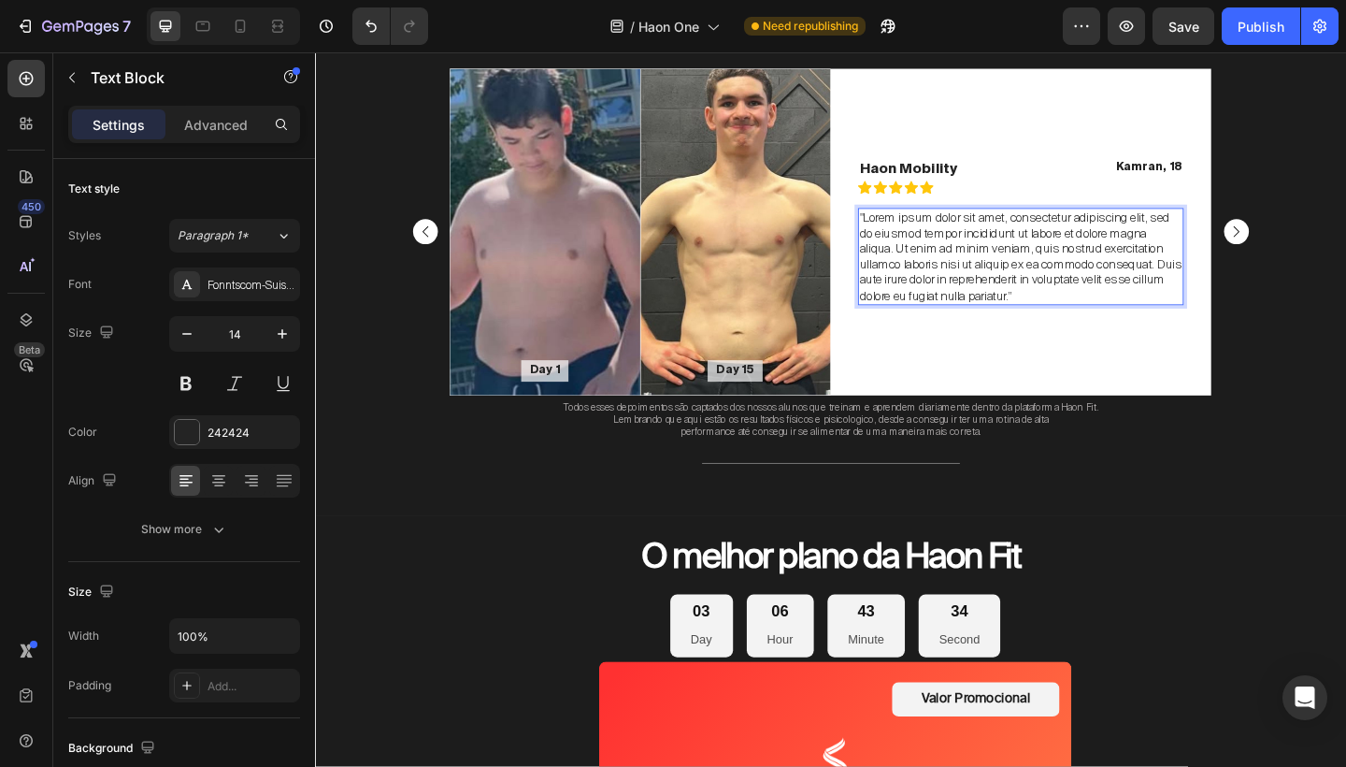
click at [1183, 288] on p ""Lorem ipsum dolor sit amet, consectetur adipiscing elit, sed do eiusmod tempor…" at bounding box center [1083, 274] width 351 height 102
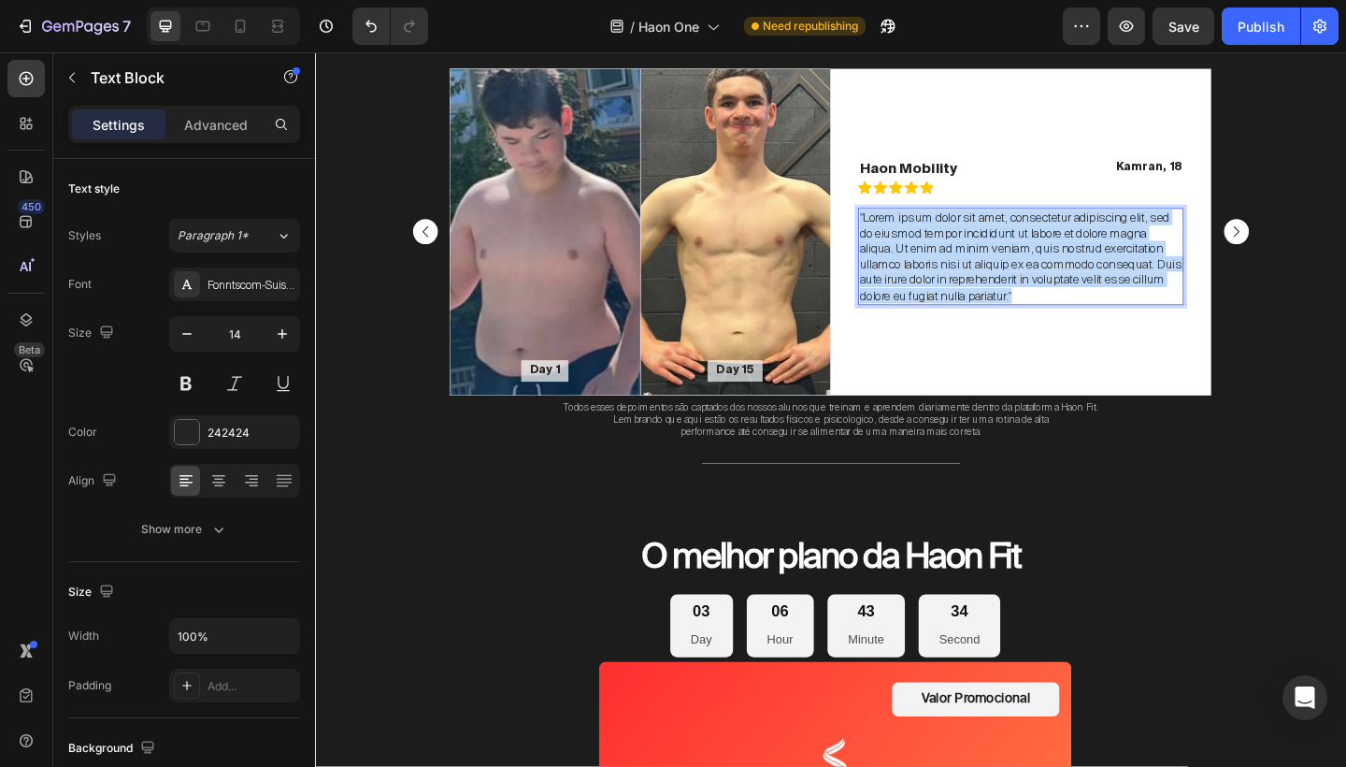
click at [1183, 288] on p ""Lorem ipsum dolor sit amet, consectetur adipiscing elit, sed do eiusmod tempor…" at bounding box center [1083, 274] width 351 height 102
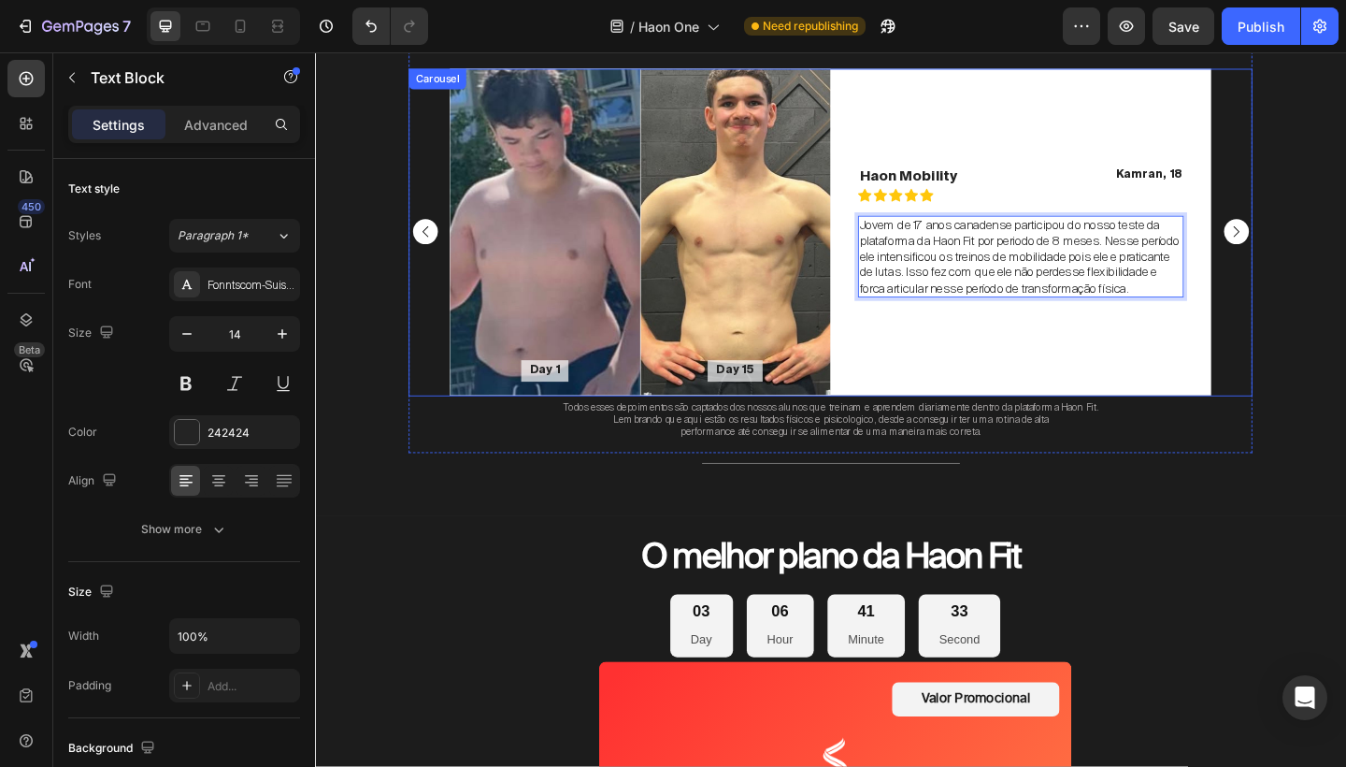
click at [1324, 250] on rect "Carousel Next Arrow" at bounding box center [1316, 248] width 27 height 27
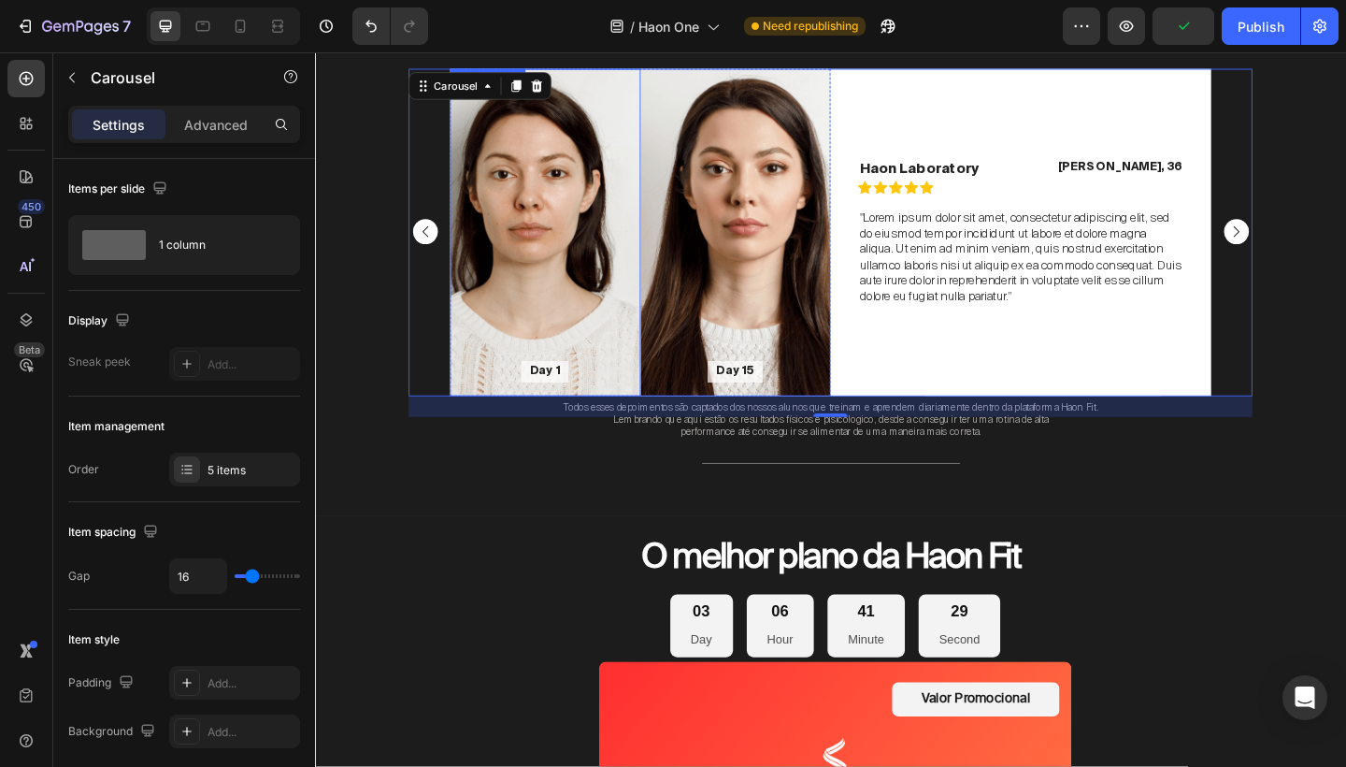
click at [537, 263] on div "Background Image" at bounding box center [566, 248] width 208 height 356
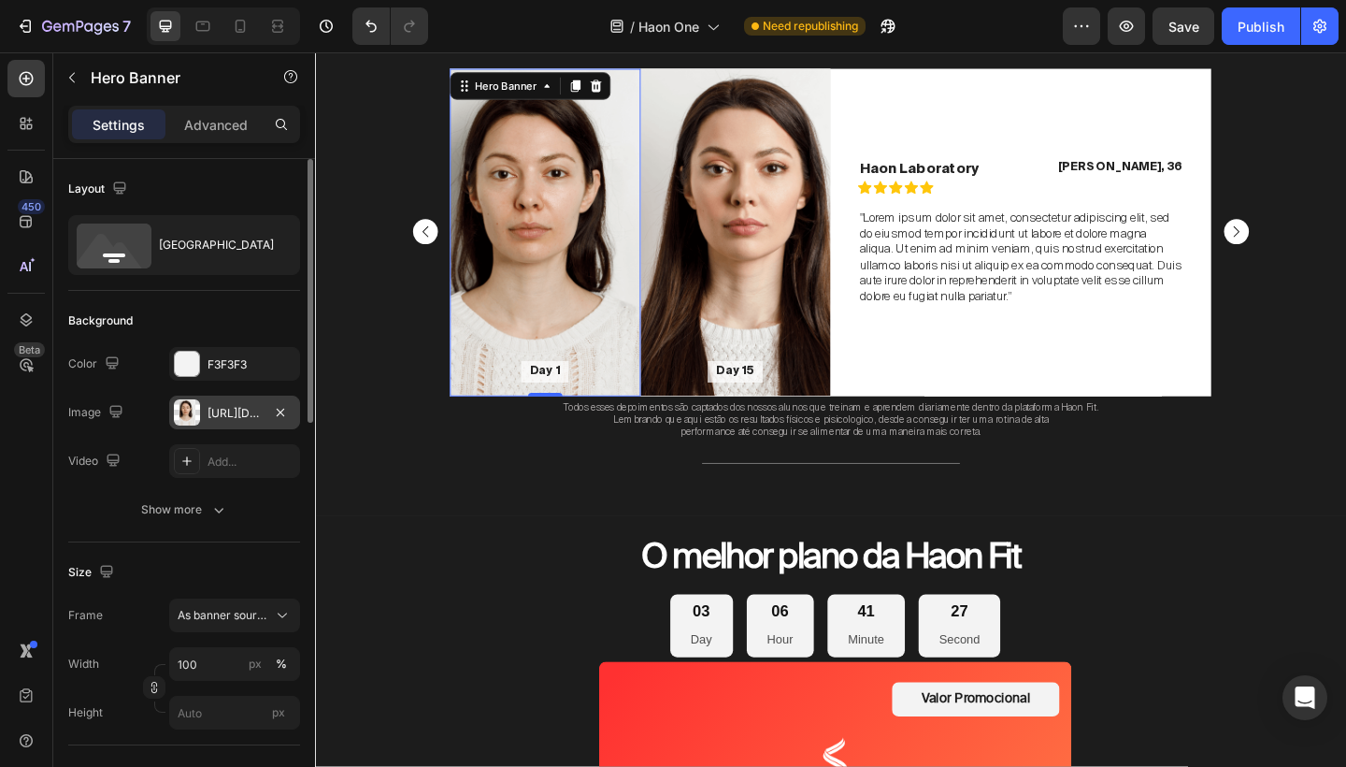
click at [224, 410] on div "[URL][DOMAIN_NAME]" at bounding box center [235, 413] width 54 height 17
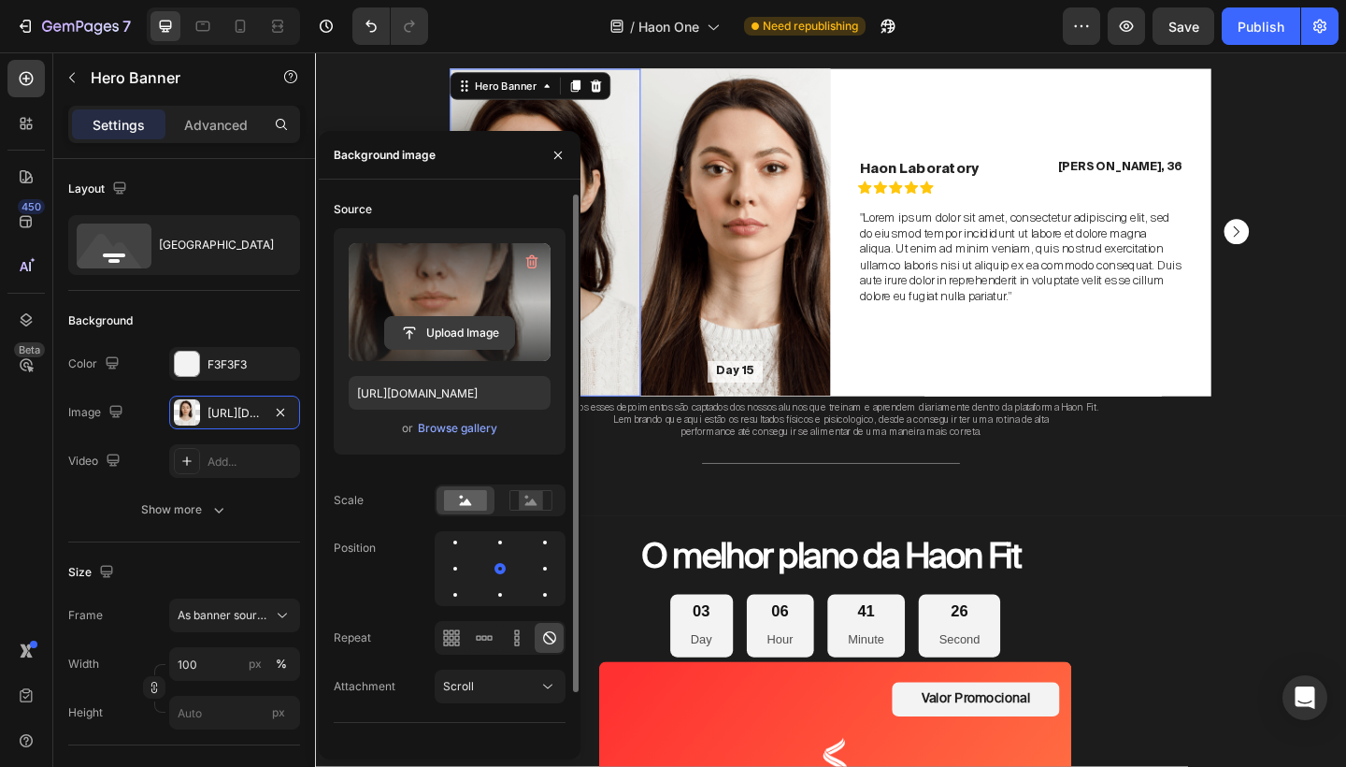
click at [435, 323] on input "file" at bounding box center [449, 333] width 129 height 32
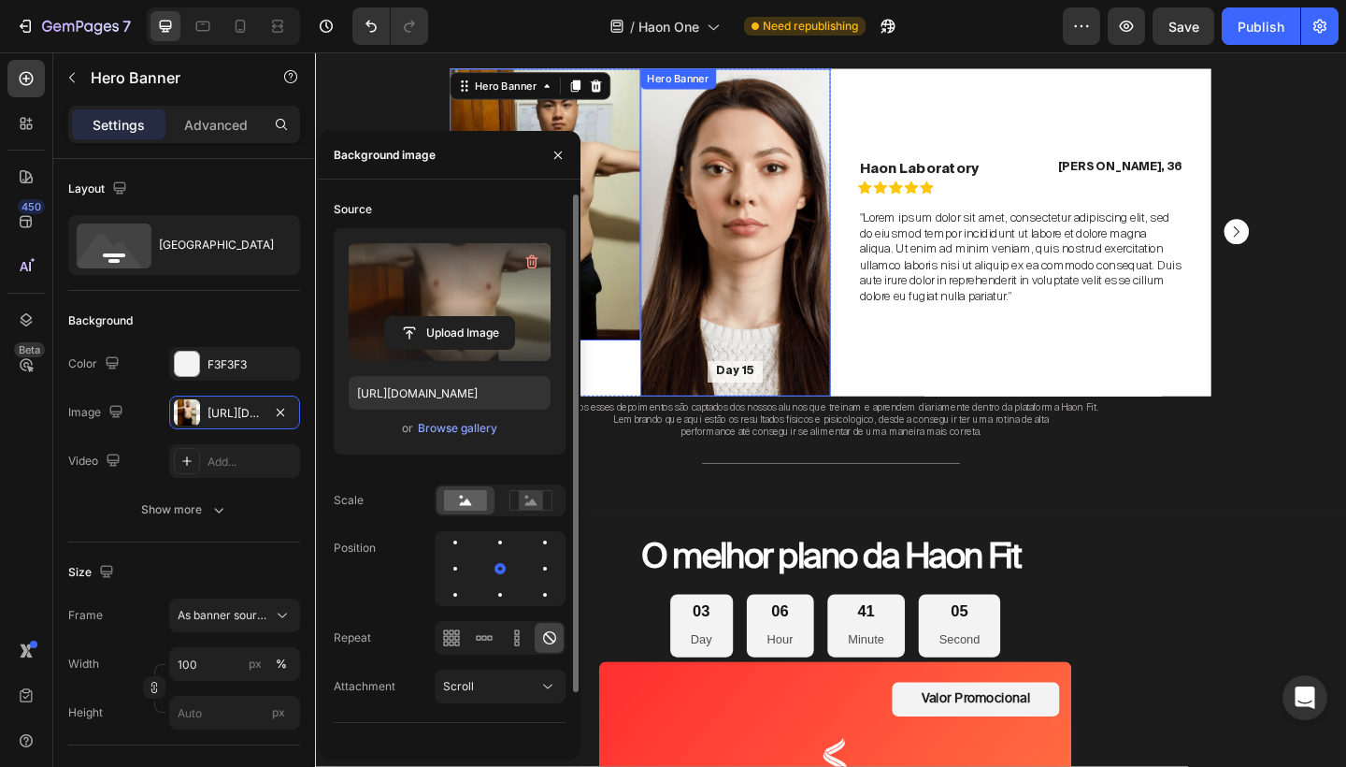
type input "[URL][DOMAIN_NAME]"
click at [210, 706] on input "px" at bounding box center [234, 713] width 131 height 34
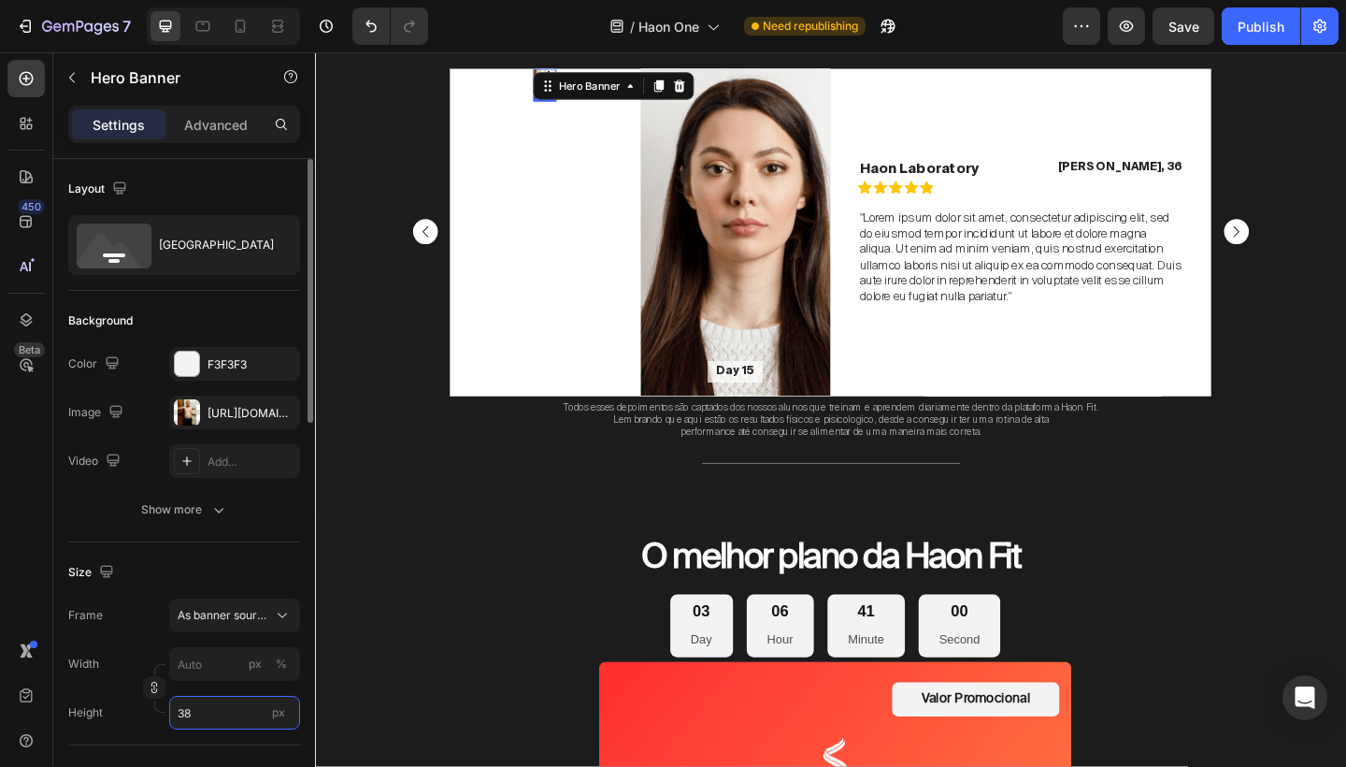
type input "380"
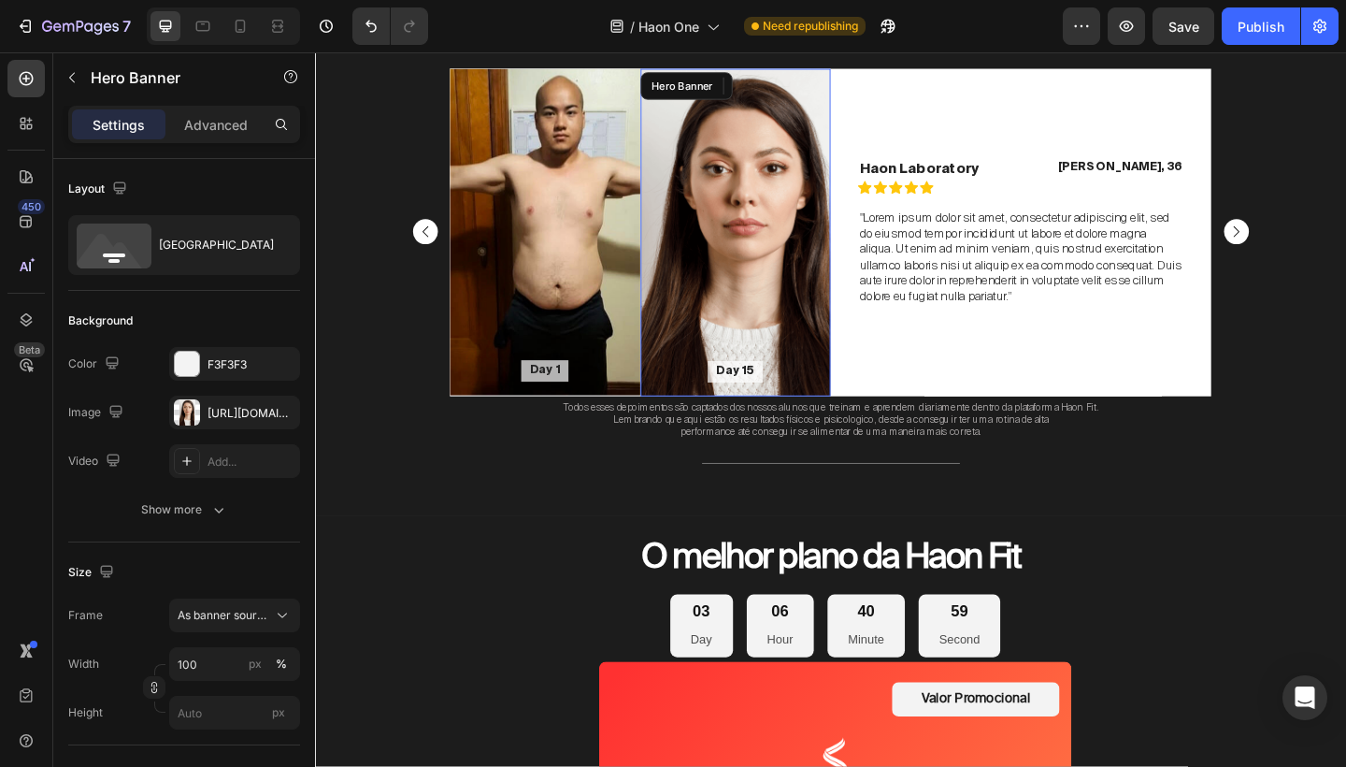
click at [823, 247] on div "Background Image" at bounding box center [773, 248] width 208 height 356
click at [238, 410] on div "[URL][DOMAIN_NAME]" at bounding box center [235, 413] width 54 height 17
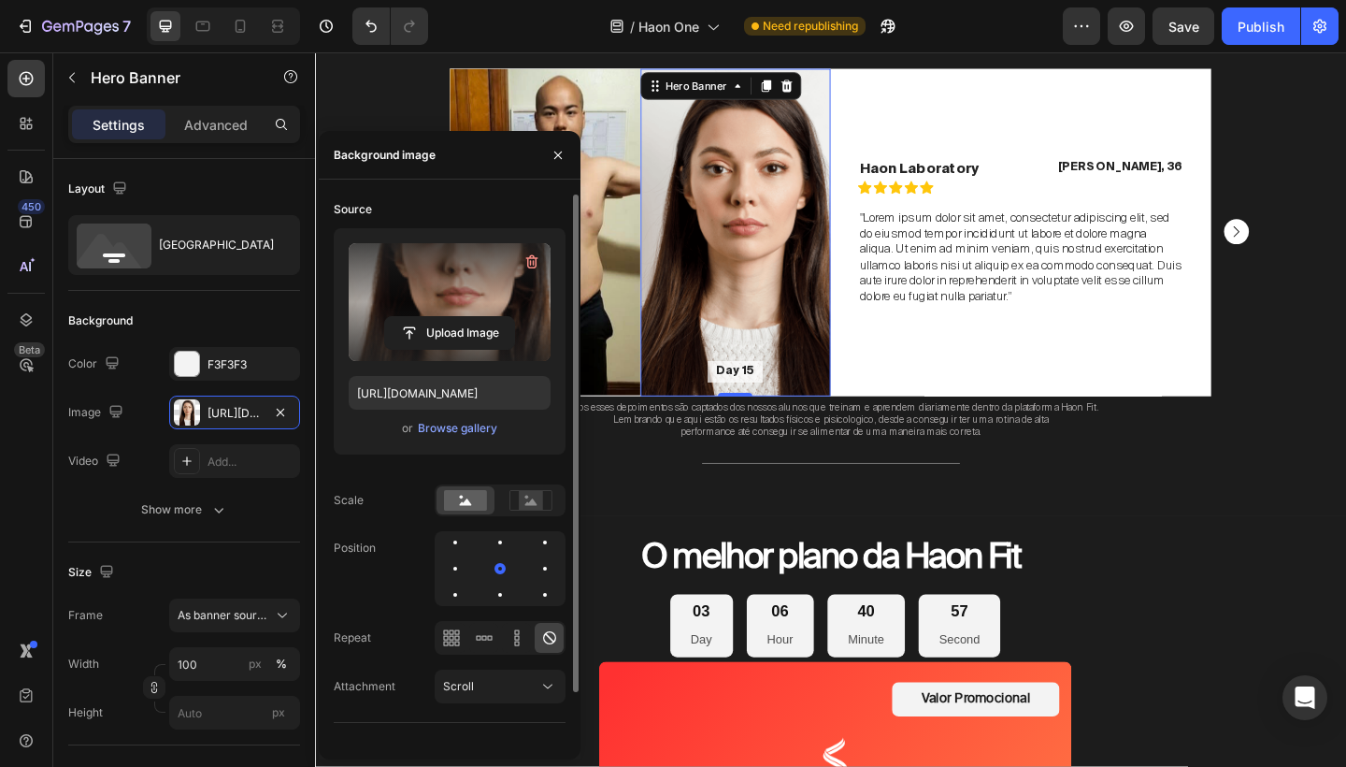
click at [457, 303] on label at bounding box center [450, 302] width 202 height 118
click at [457, 317] on input "file" at bounding box center [449, 333] width 129 height 32
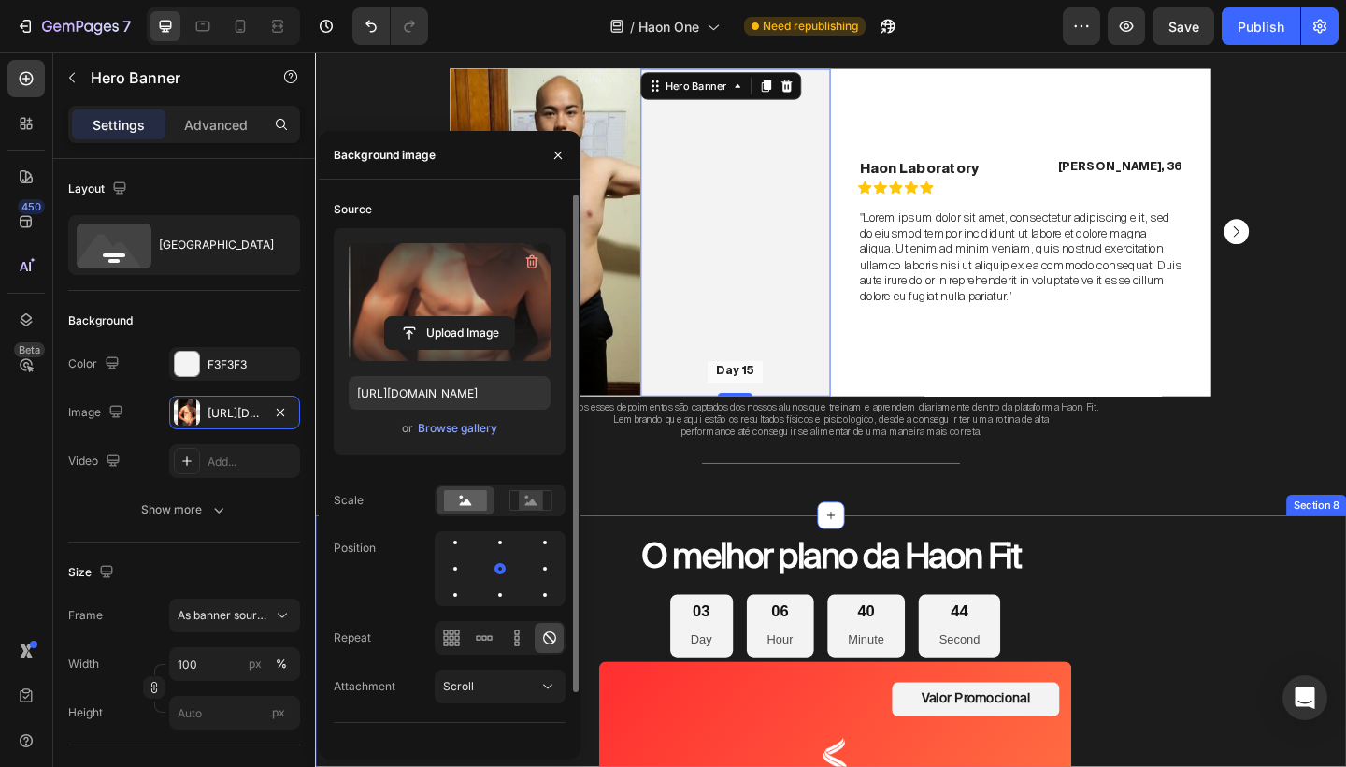
type input "[URL][DOMAIN_NAME]"
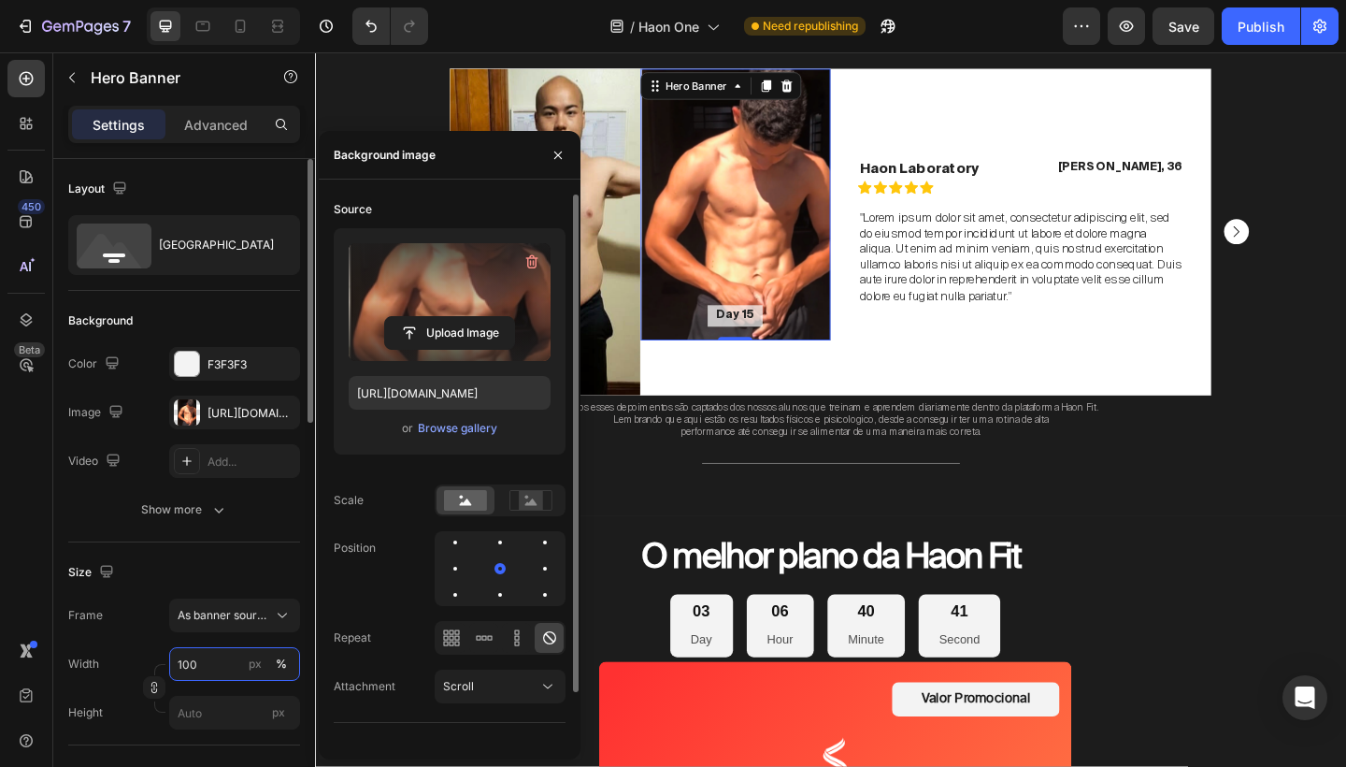
click at [214, 664] on input "100" at bounding box center [234, 664] width 131 height 34
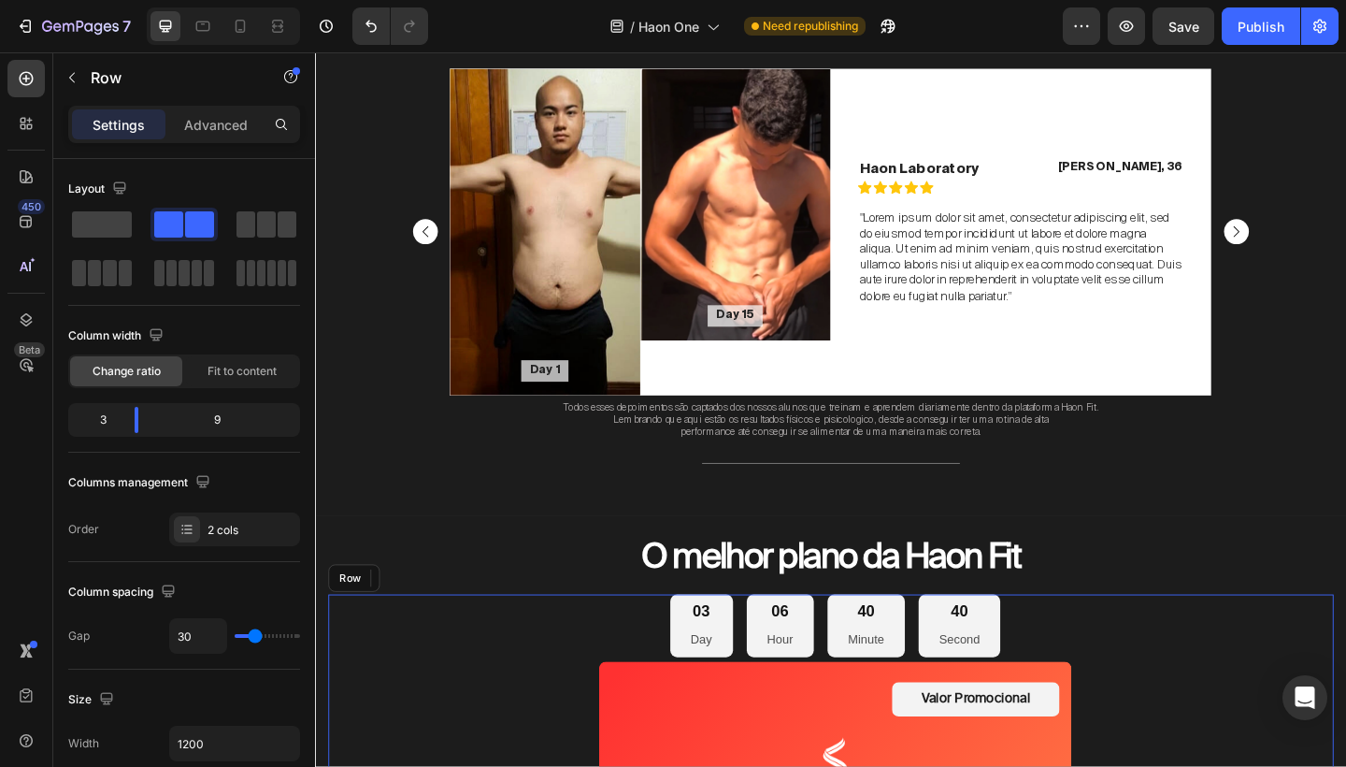
click at [744, 226] on div "Background Image" at bounding box center [773, 217] width 208 height 295
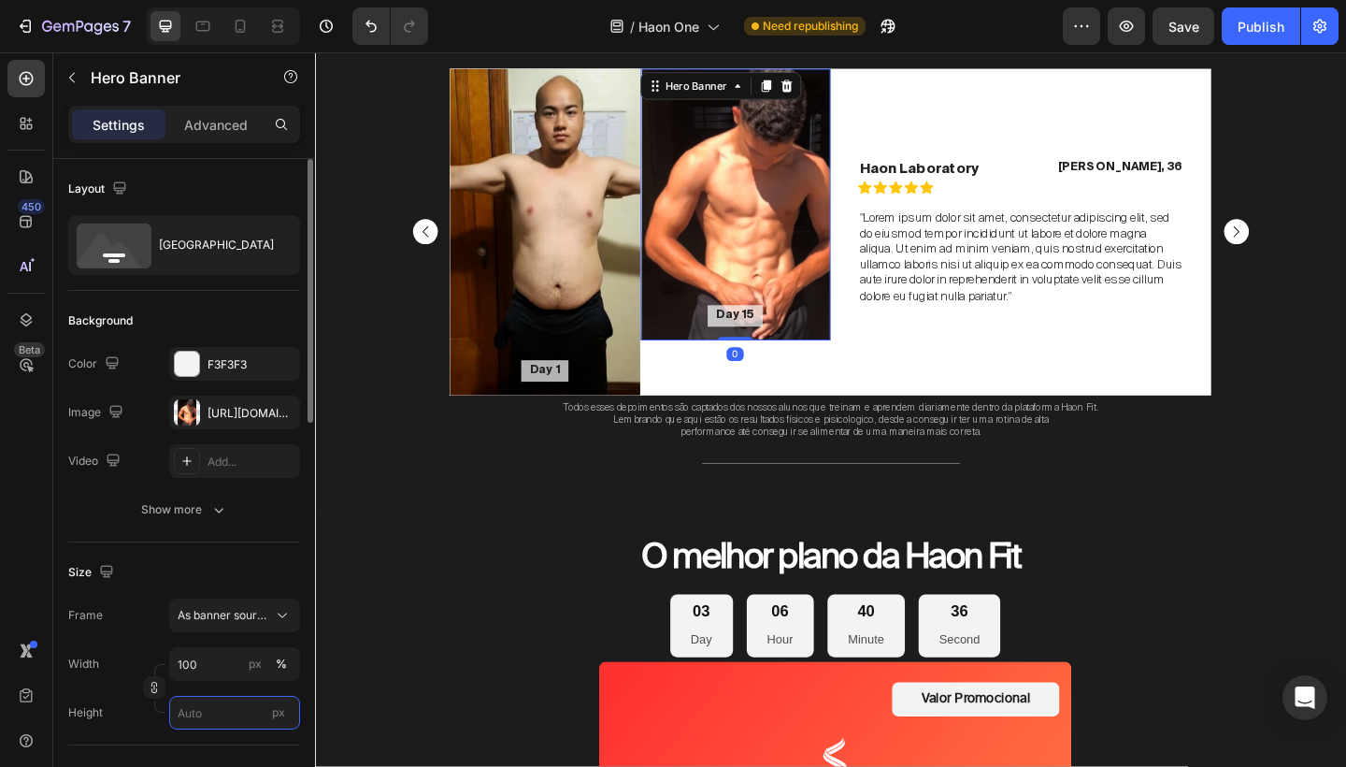
click at [204, 715] on input "px" at bounding box center [234, 713] width 131 height 34
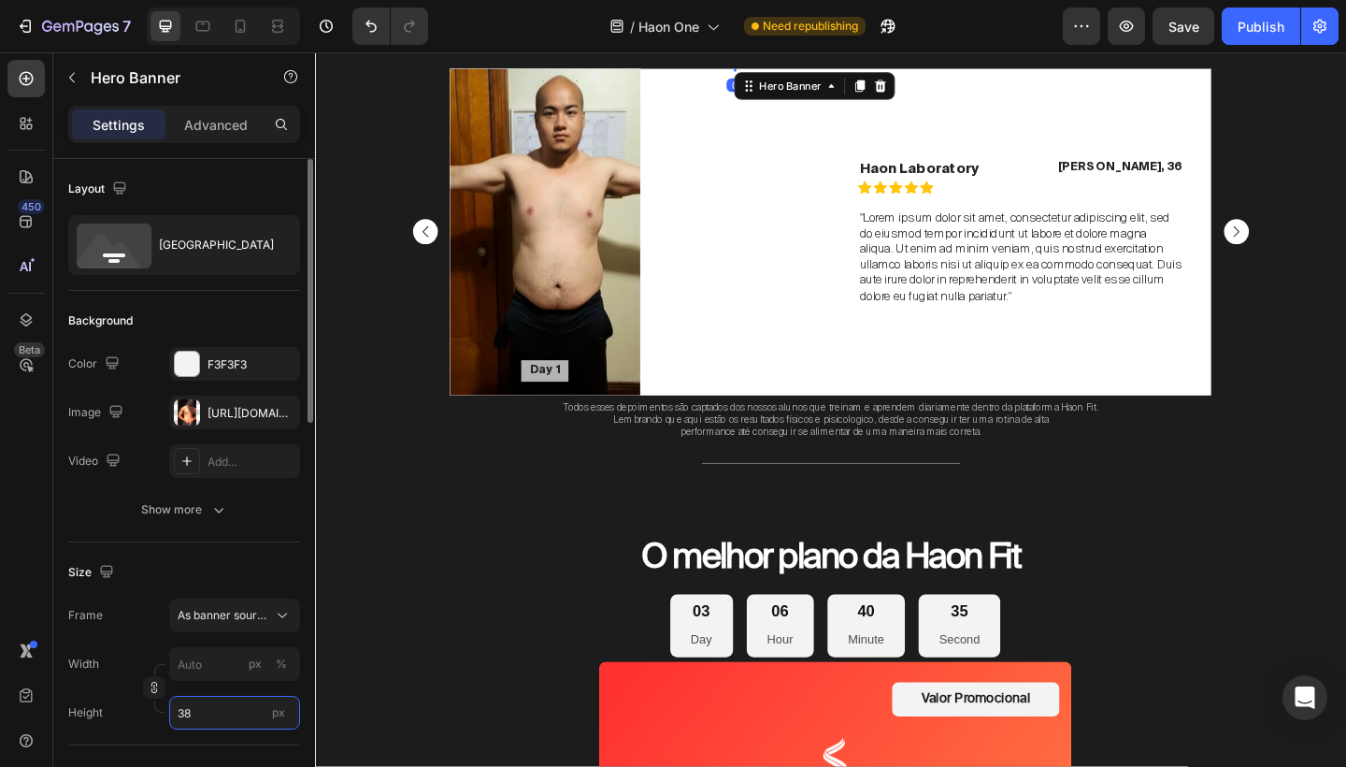
type input "380"
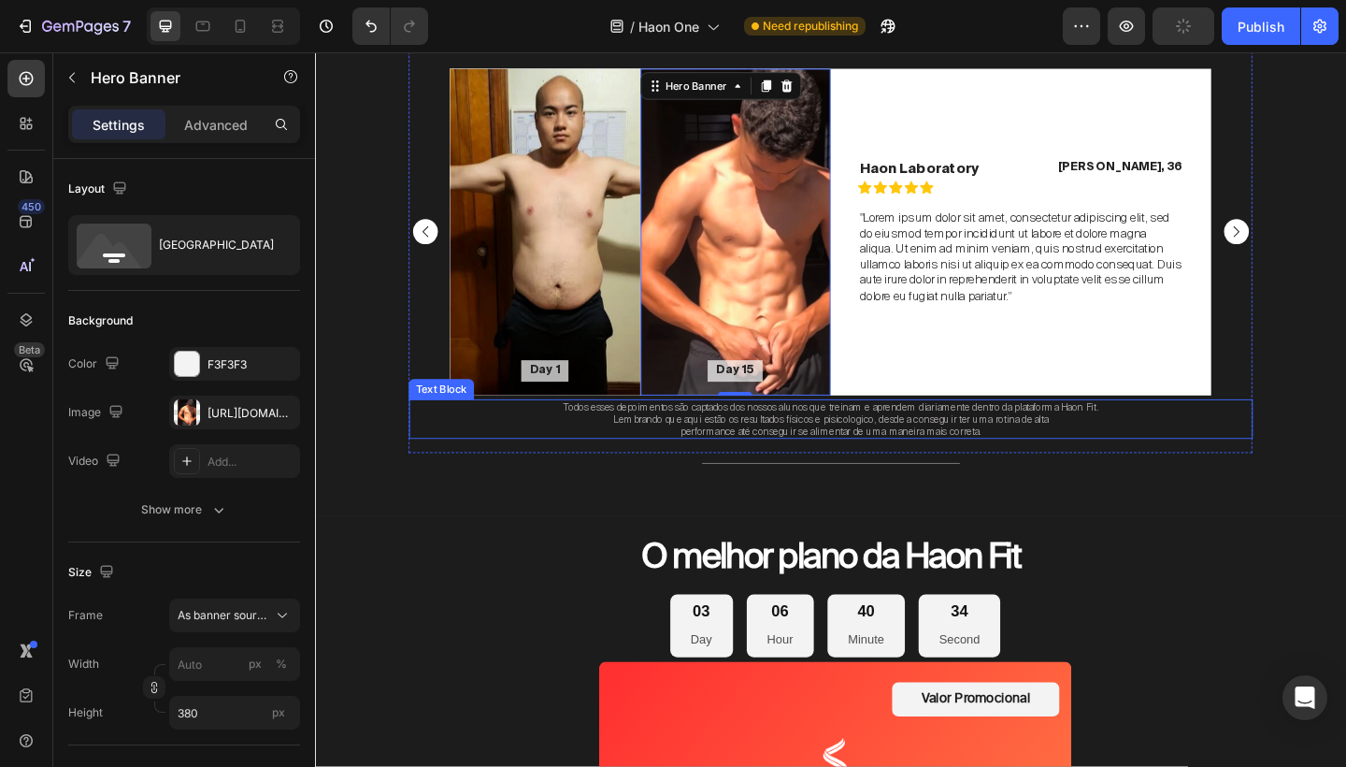
click at [576, 300] on div "Background Image" at bounding box center [566, 247] width 208 height 355
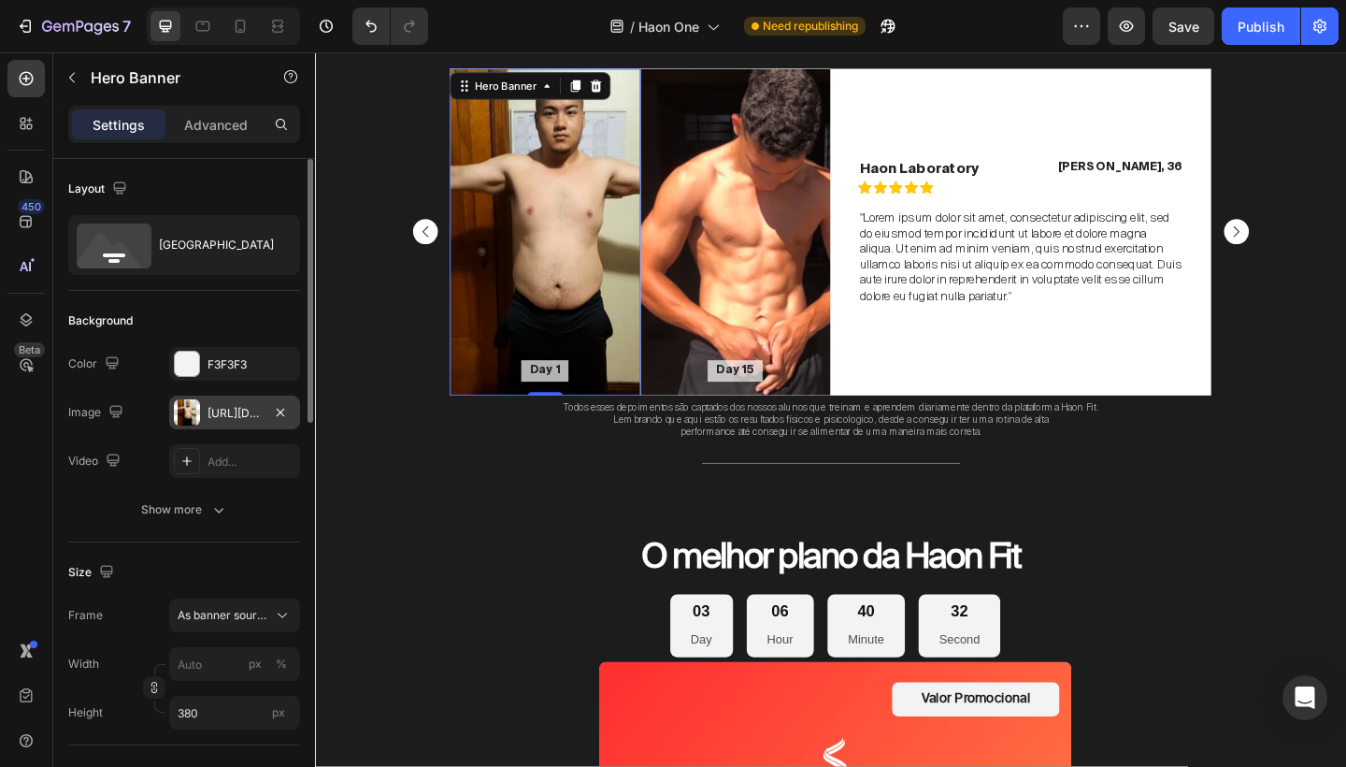
click at [235, 397] on div "[URL][DOMAIN_NAME]" at bounding box center [234, 413] width 131 height 34
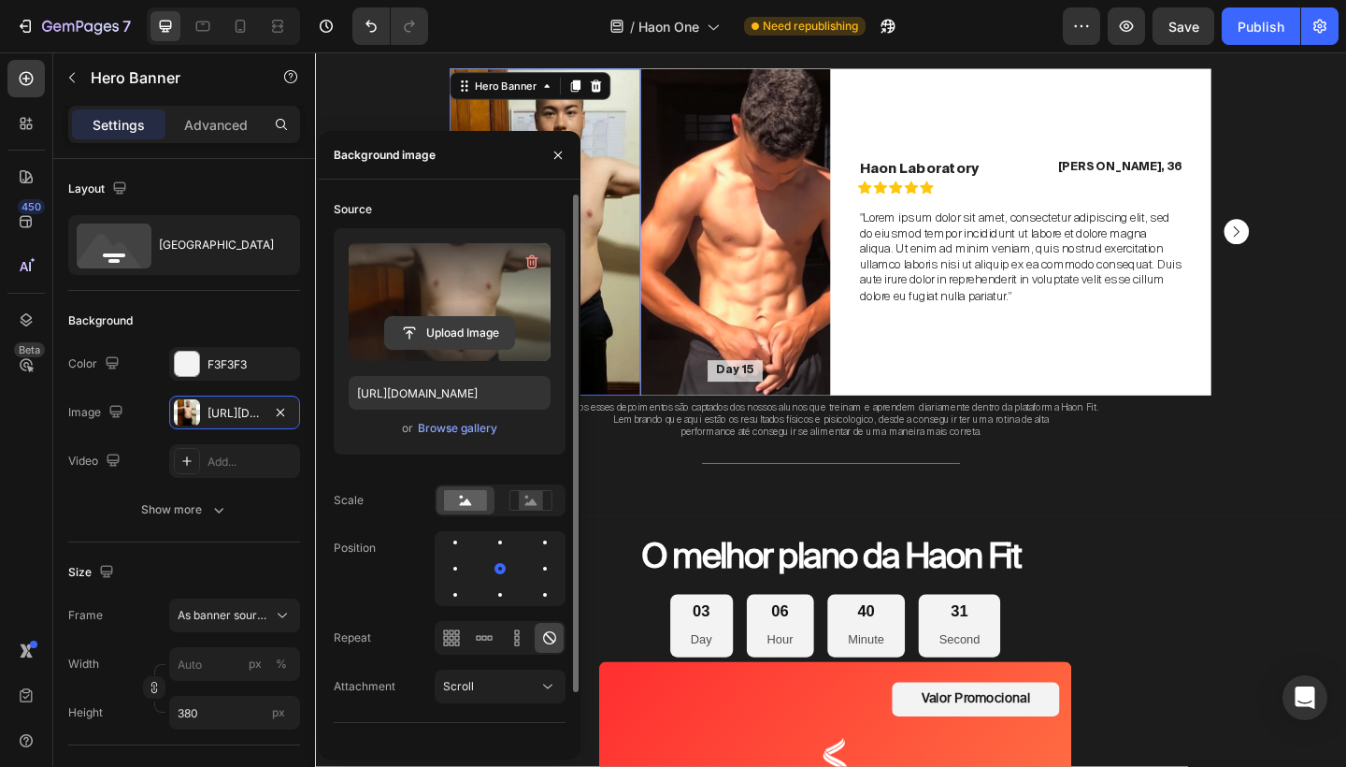
click at [474, 325] on input "file" at bounding box center [449, 333] width 129 height 32
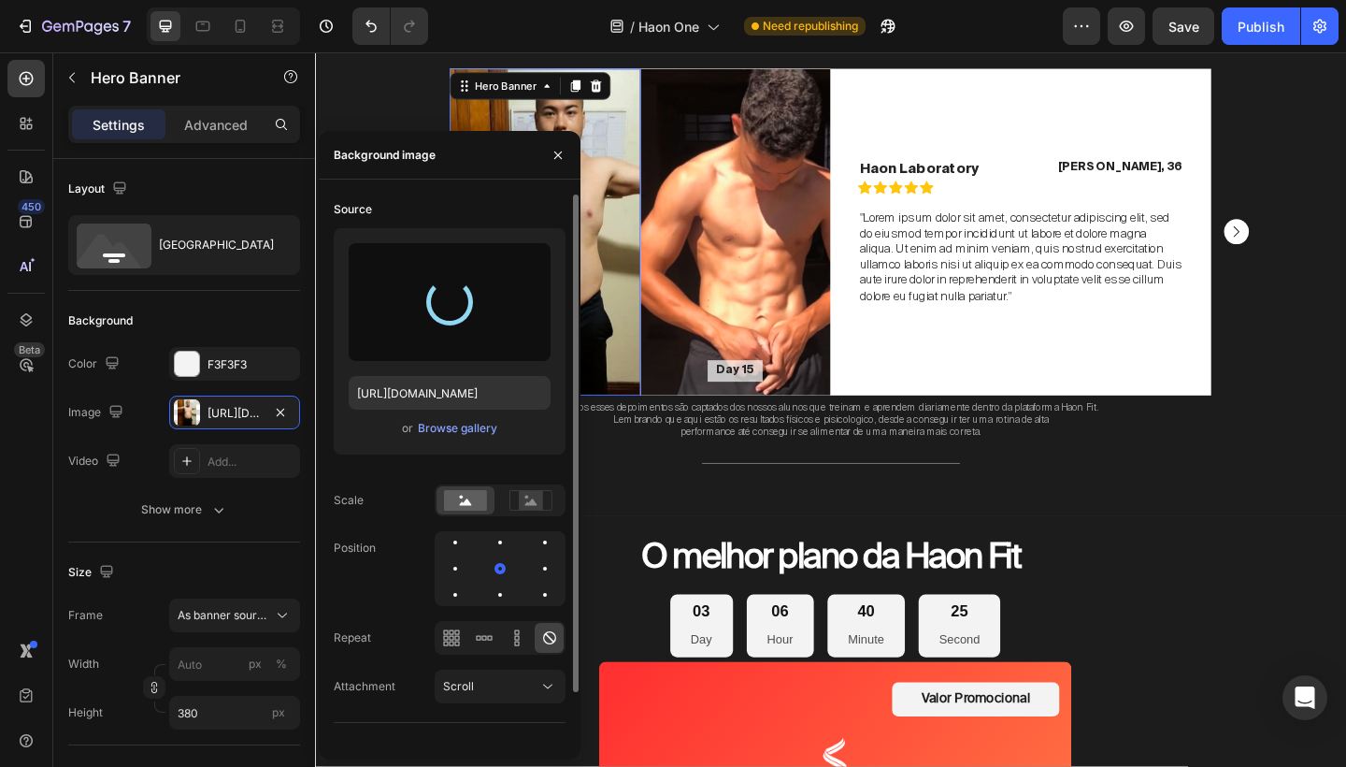
type input "[URL][DOMAIN_NAME]"
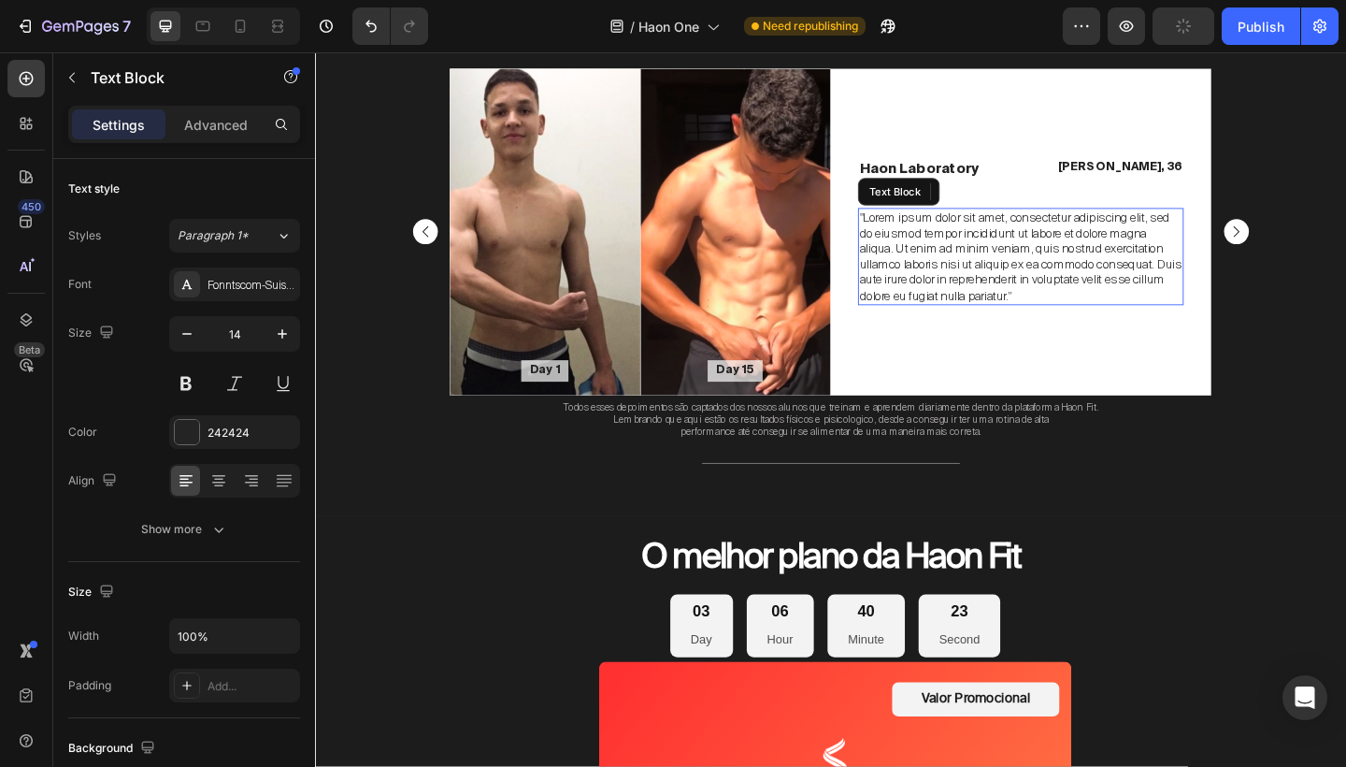
click at [1035, 275] on p ""Lorem ipsum dolor sit amet, consectetur adipiscing elit, sed do eiusmod tempor…" at bounding box center [1083, 274] width 351 height 102
click at [1138, 275] on p "O laboratorio serve para transformar a sua rotina por consequência tem uma tran…" at bounding box center [1083, 274] width 351 height 102
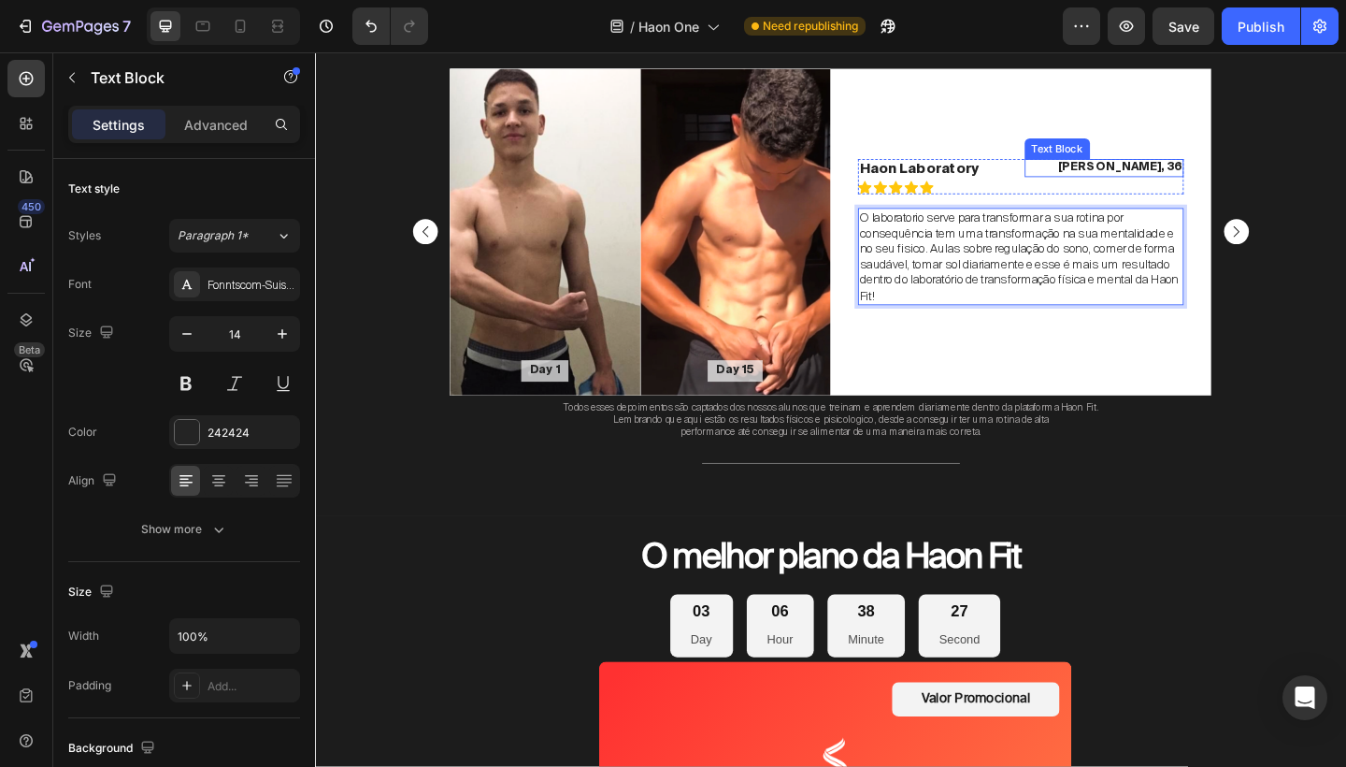
click at [1224, 179] on p "[PERSON_NAME], 36" at bounding box center [1173, 178] width 170 height 16
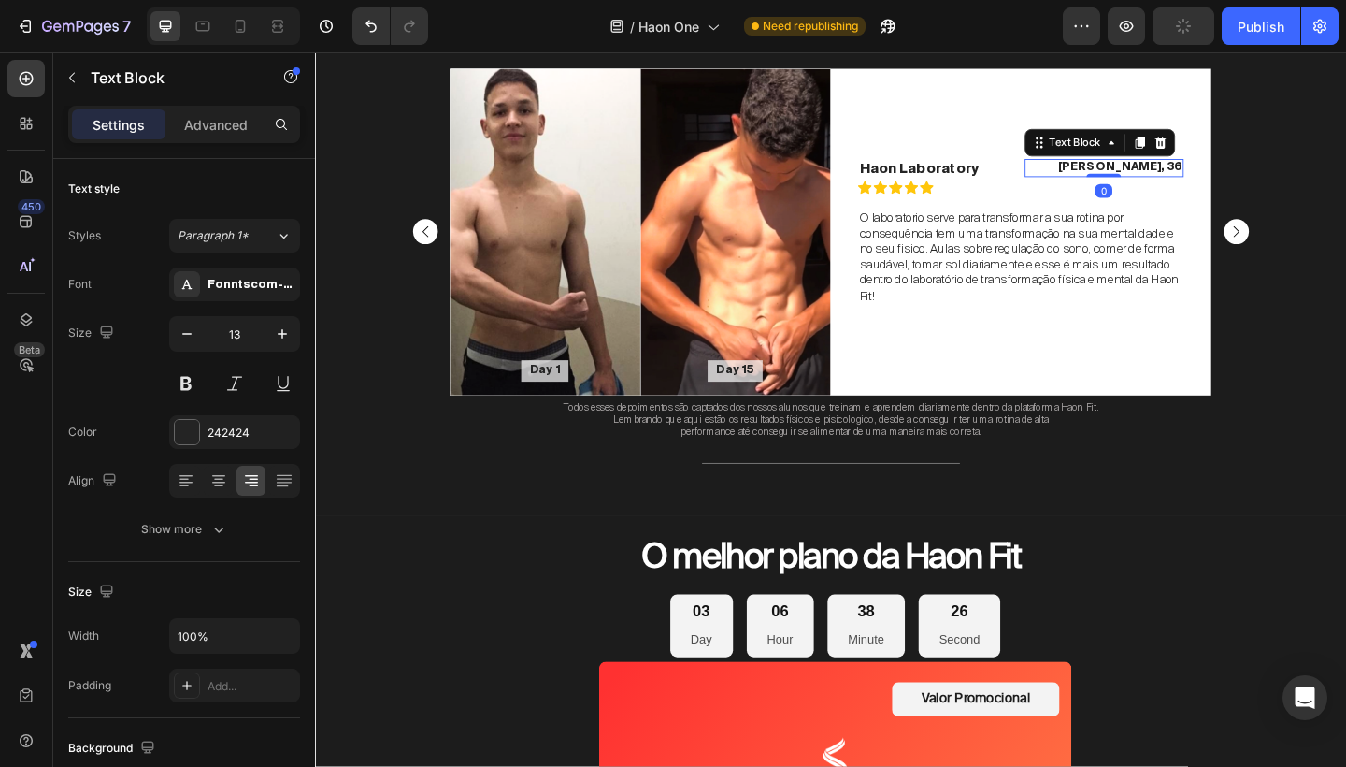
click at [1233, 178] on p "[PERSON_NAME], 36" at bounding box center [1173, 178] width 170 height 16
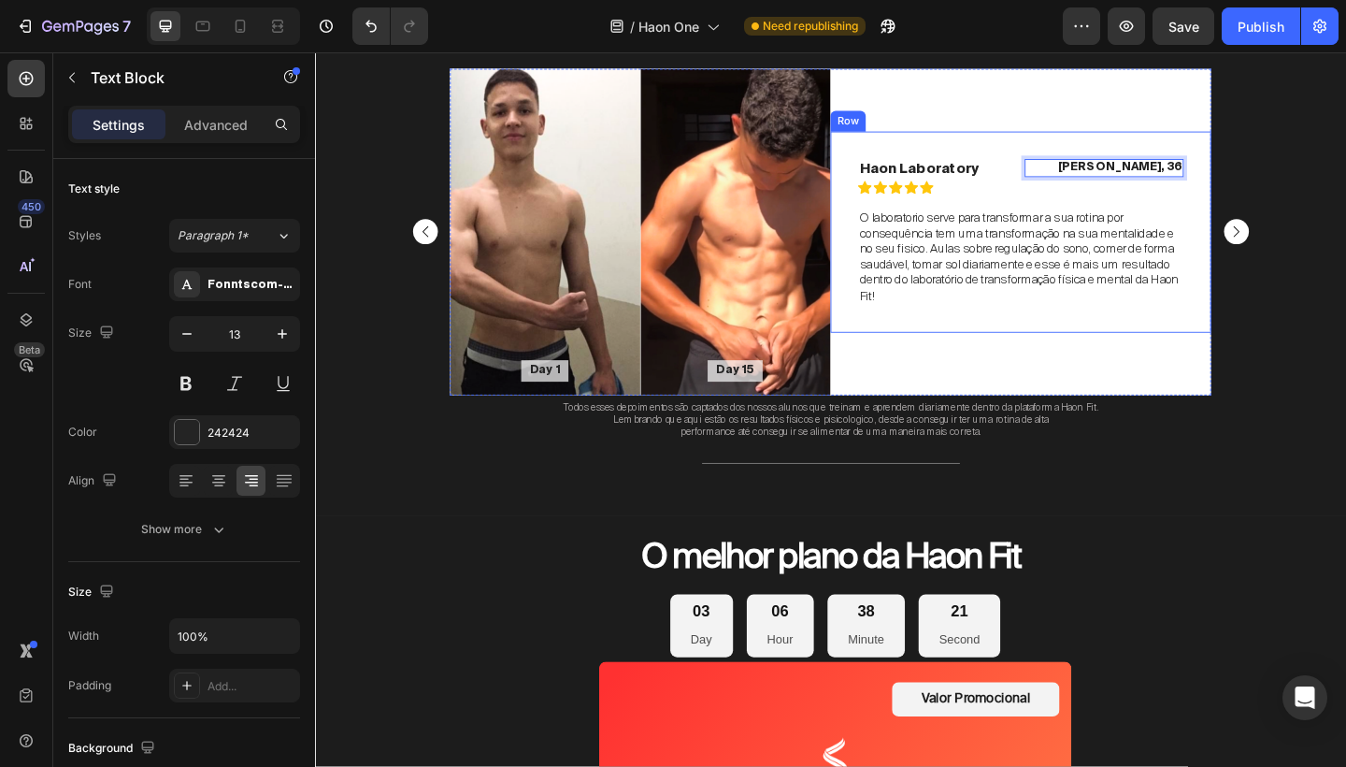
click at [1260, 177] on div "[PERSON_NAME], 36" at bounding box center [1174, 178] width 174 height 20
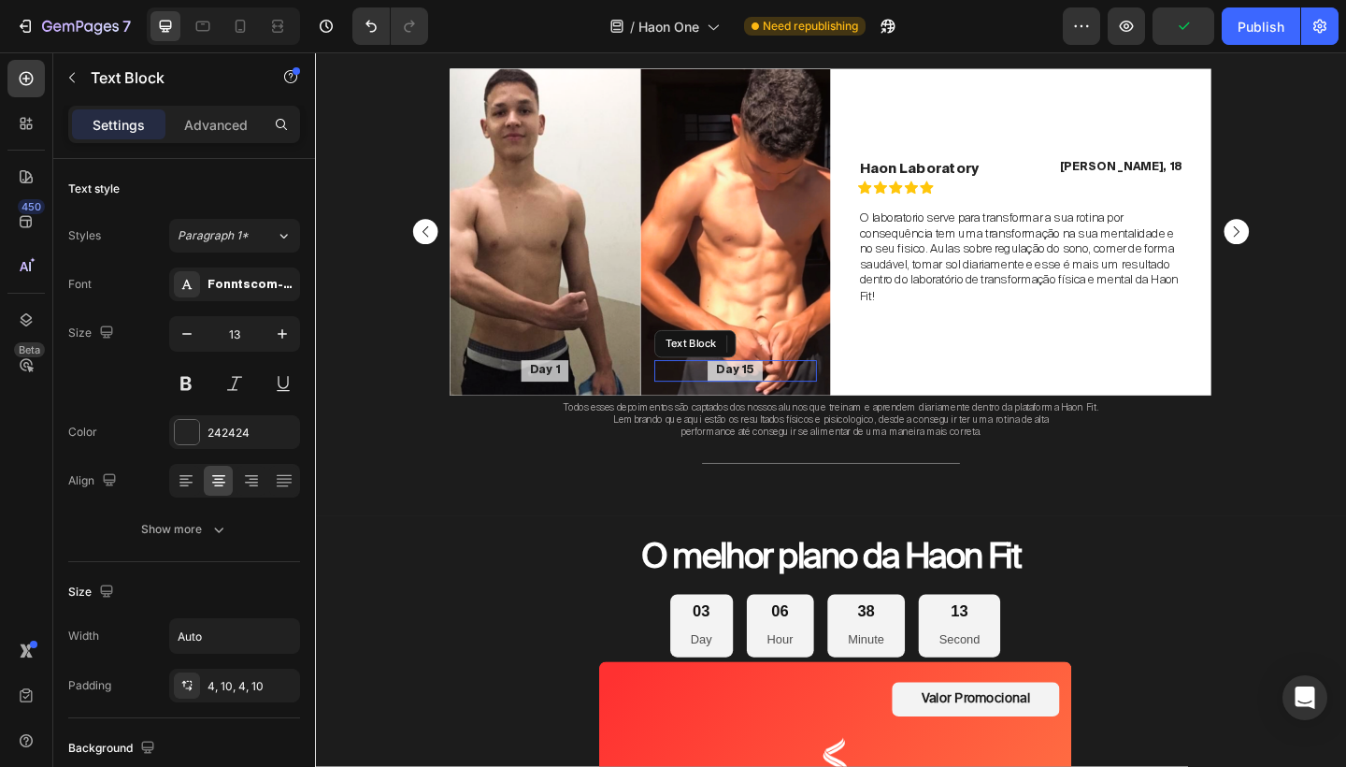
click at [786, 396] on p "Day 15" at bounding box center [772, 399] width 41 height 16
click at [790, 398] on p "Day 15" at bounding box center [772, 399] width 41 height 16
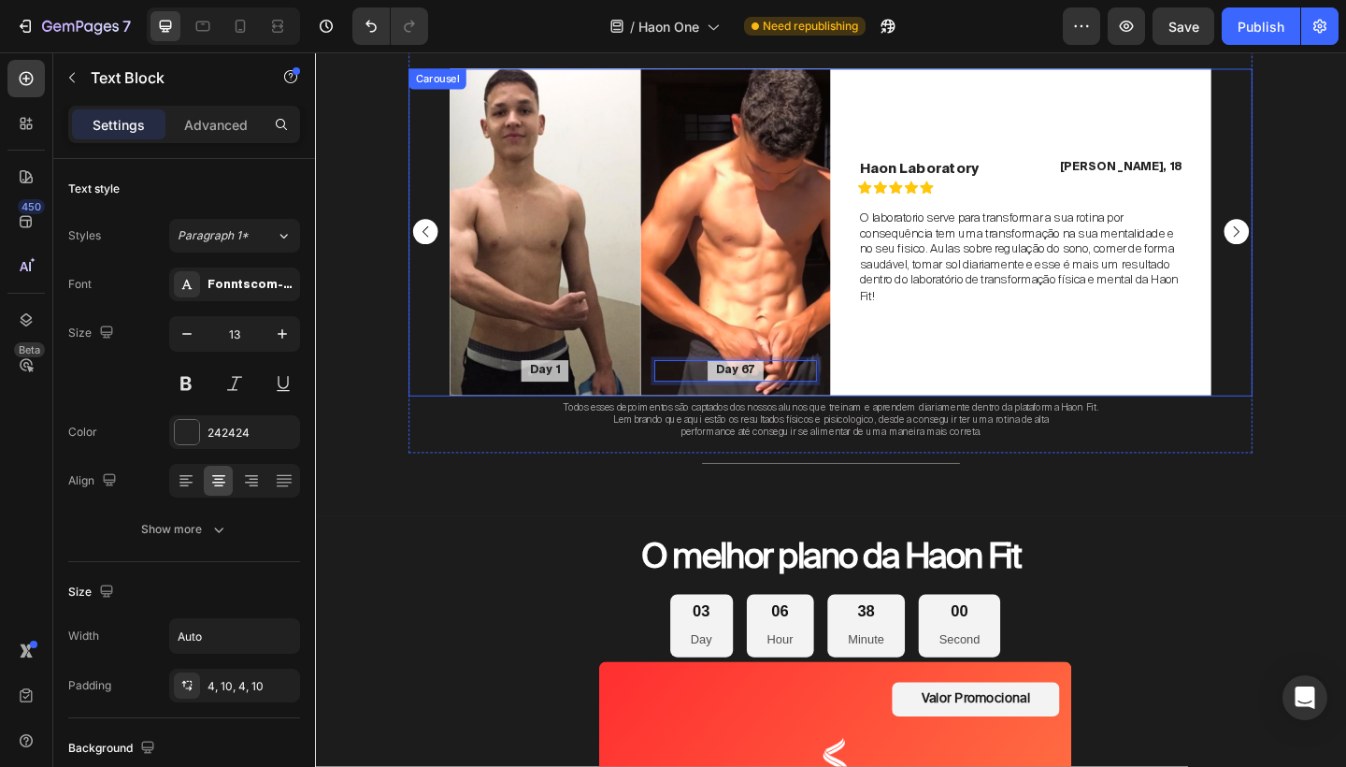
click at [440, 249] on rect "Carousel Back Arrow" at bounding box center [434, 248] width 27 height 27
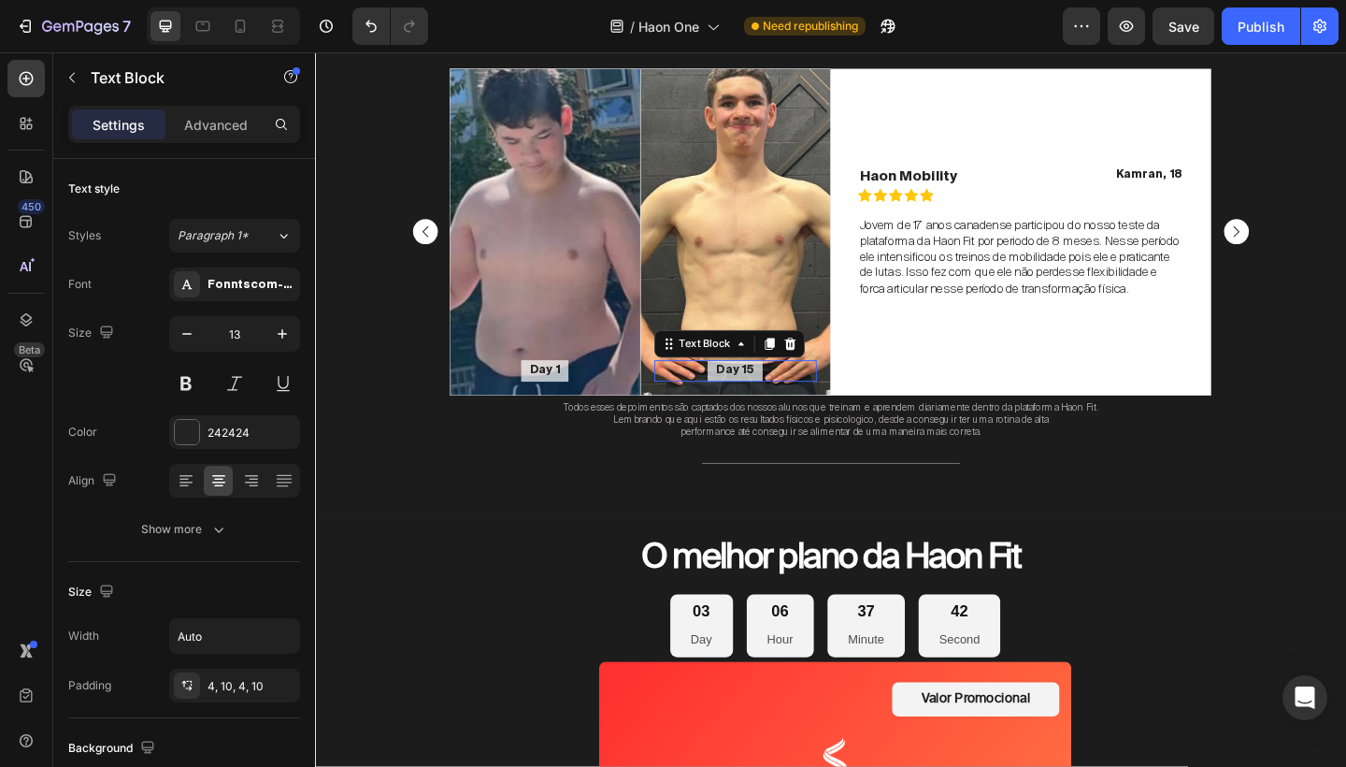
click at [790, 396] on p "Day 15" at bounding box center [772, 399] width 41 height 16
click at [793, 398] on div "Day 15" at bounding box center [772, 398] width 60 height 23
click at [570, 397] on p "Day 1" at bounding box center [565, 399] width 33 height 16
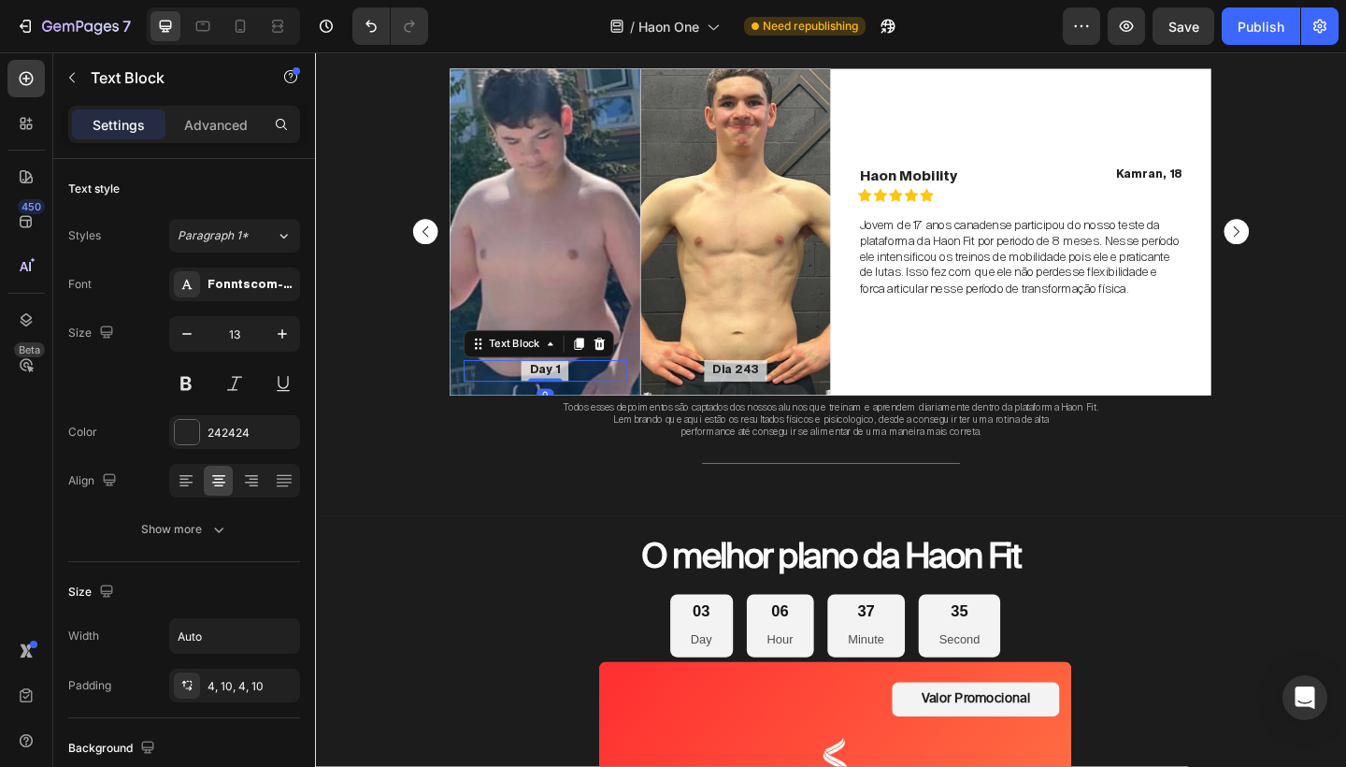
click at [570, 397] on p "Day 1" at bounding box center [565, 399] width 33 height 16
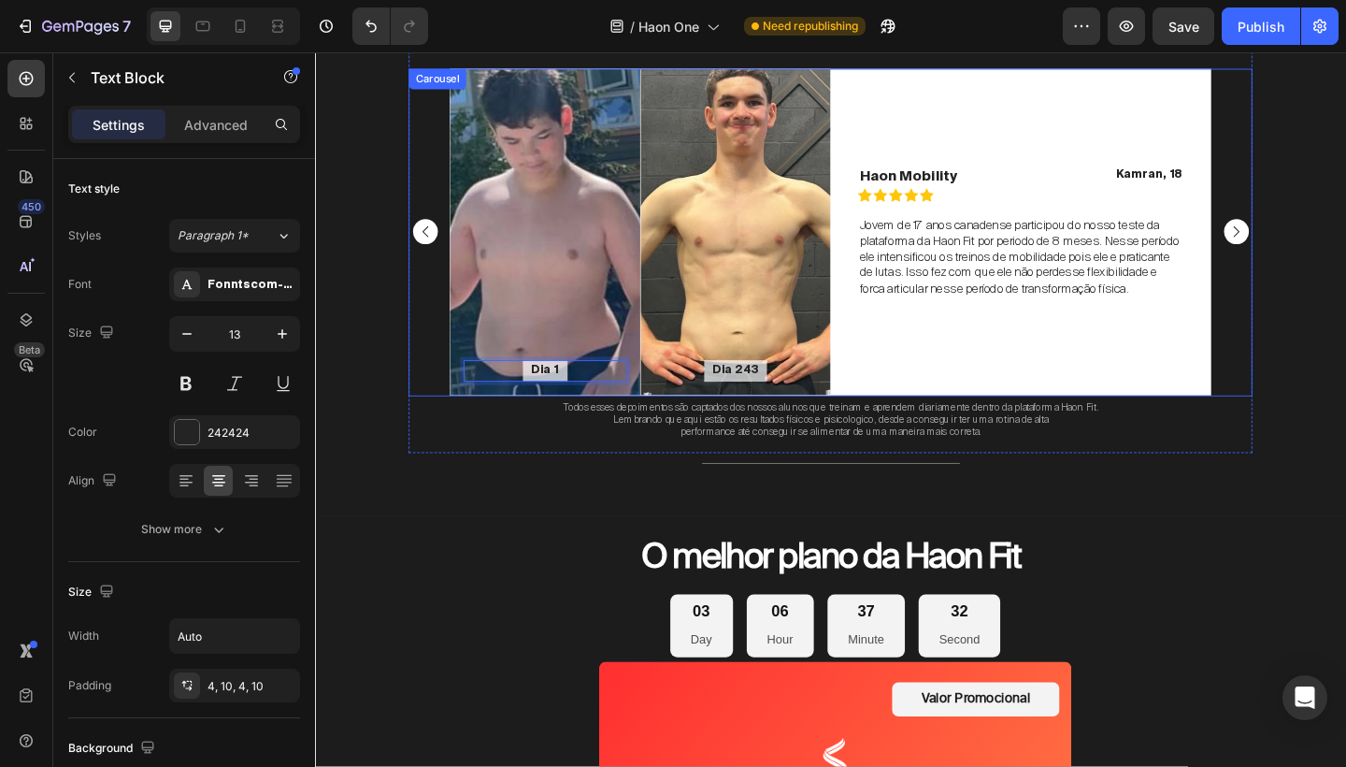
click at [1315, 247] on rect "Carousel Next Arrow" at bounding box center [1316, 248] width 27 height 27
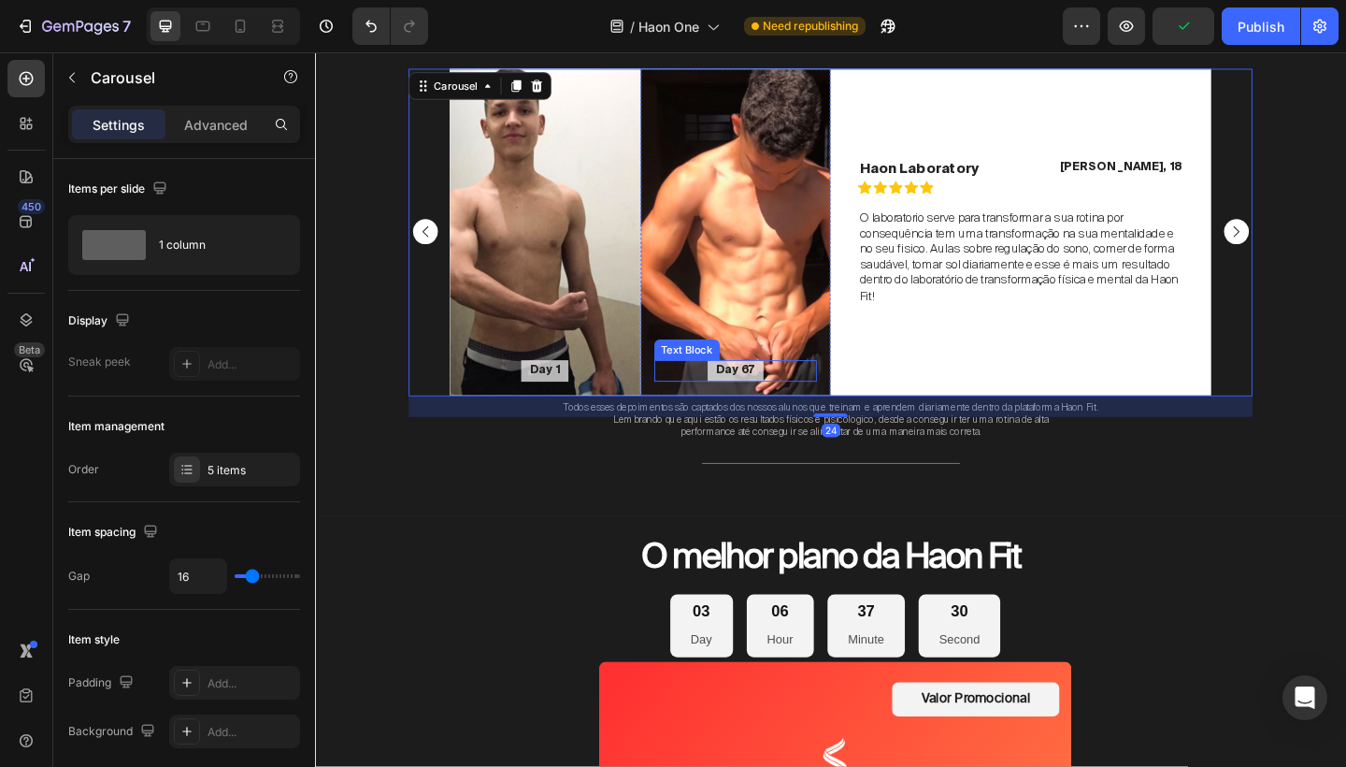
click at [774, 399] on p "Day 67" at bounding box center [773, 399] width 42 height 16
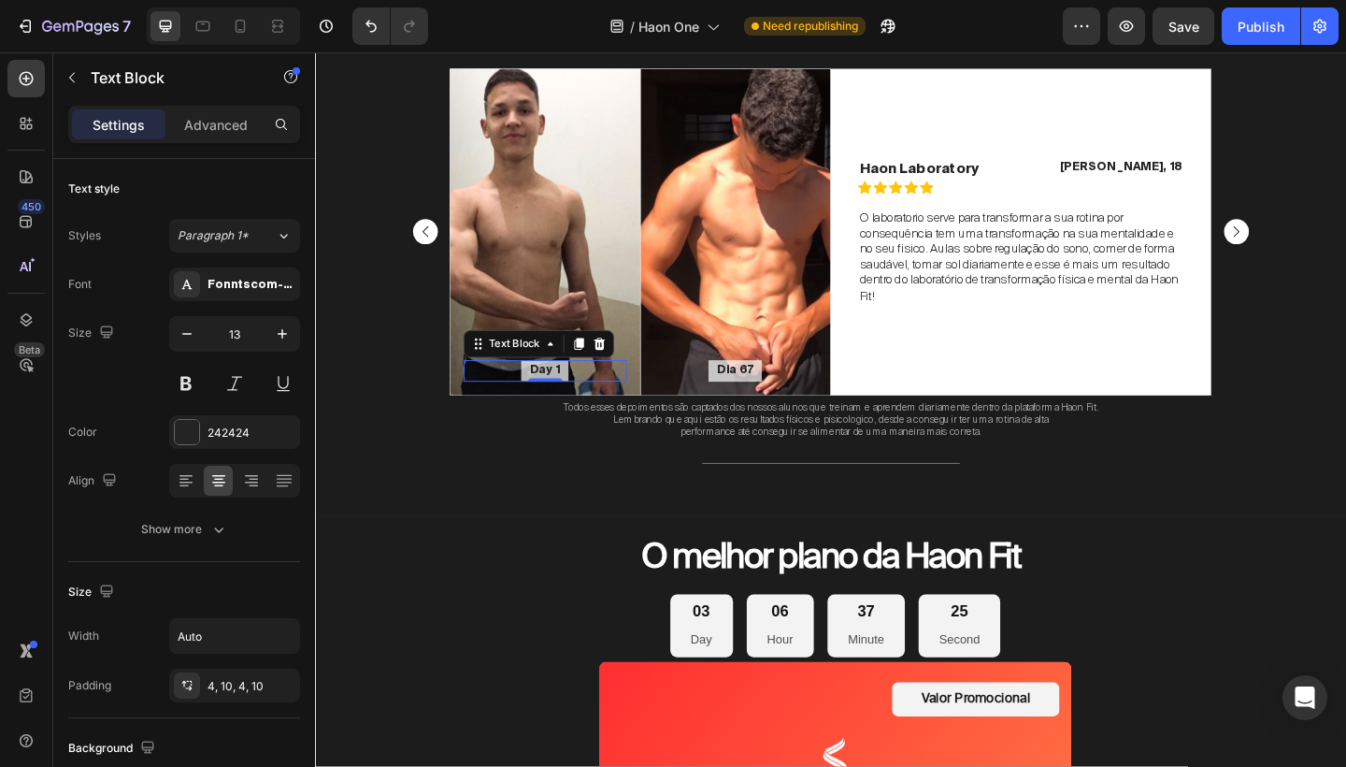
click at [571, 399] on p "Day 1" at bounding box center [565, 399] width 33 height 16
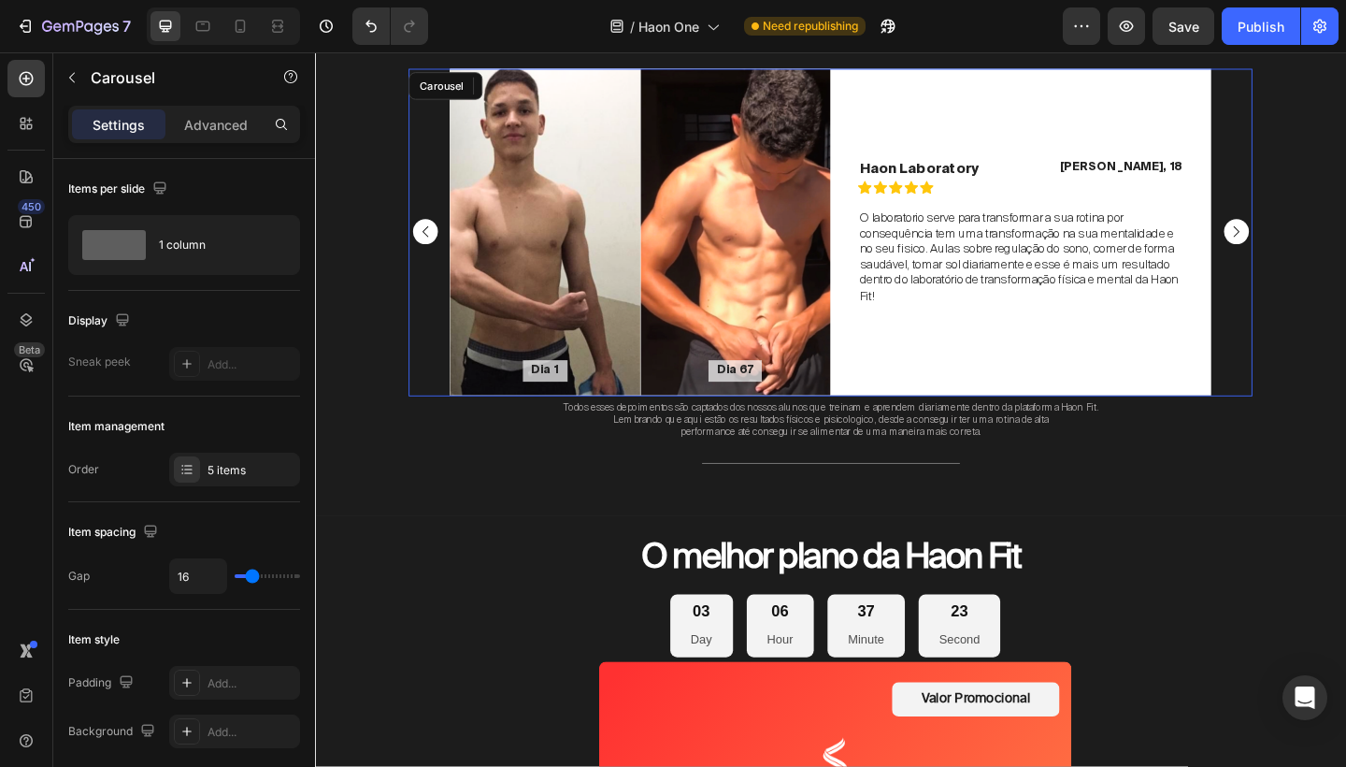
click at [442, 241] on rect "Carousel Back Arrow" at bounding box center [434, 248] width 27 height 27
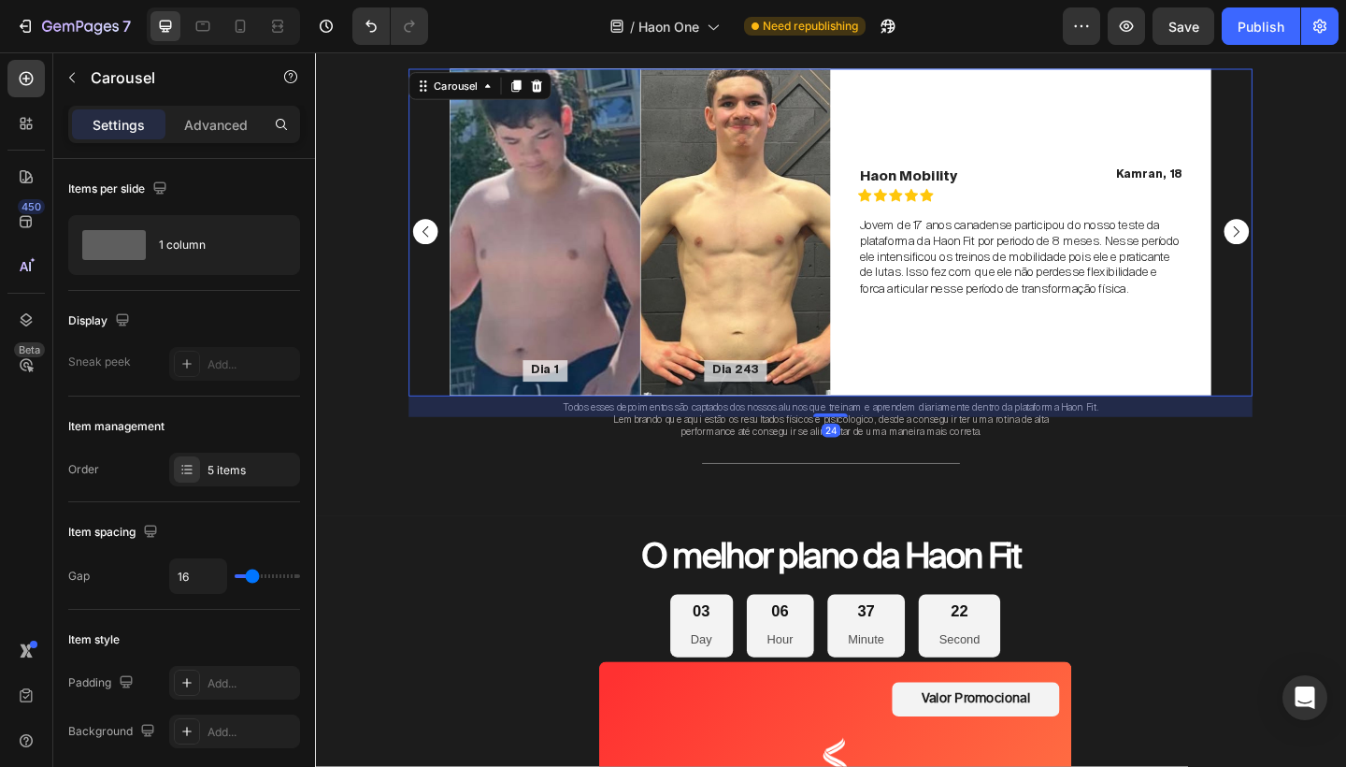
click at [442, 241] on rect "Carousel Back Arrow" at bounding box center [434, 248] width 27 height 27
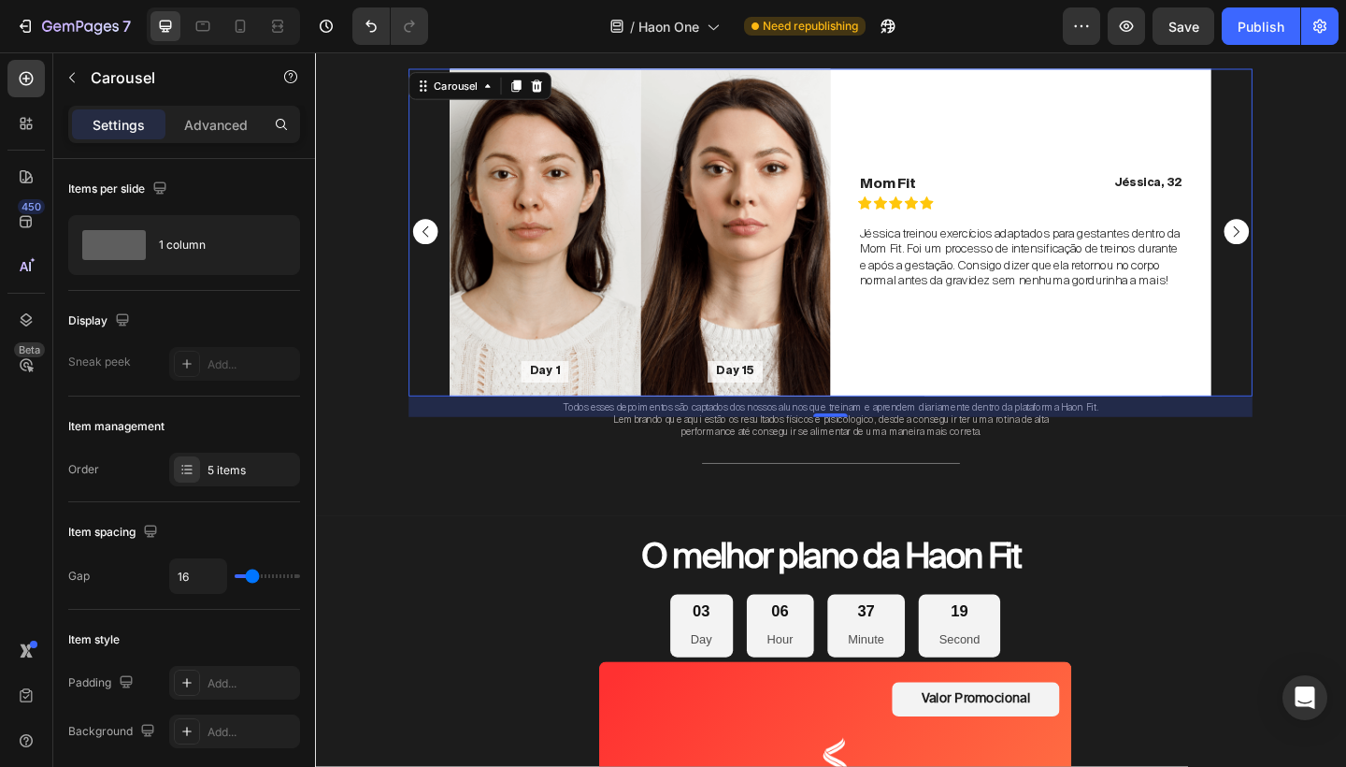
click at [438, 250] on rect "Carousel Back Arrow" at bounding box center [434, 248] width 27 height 27
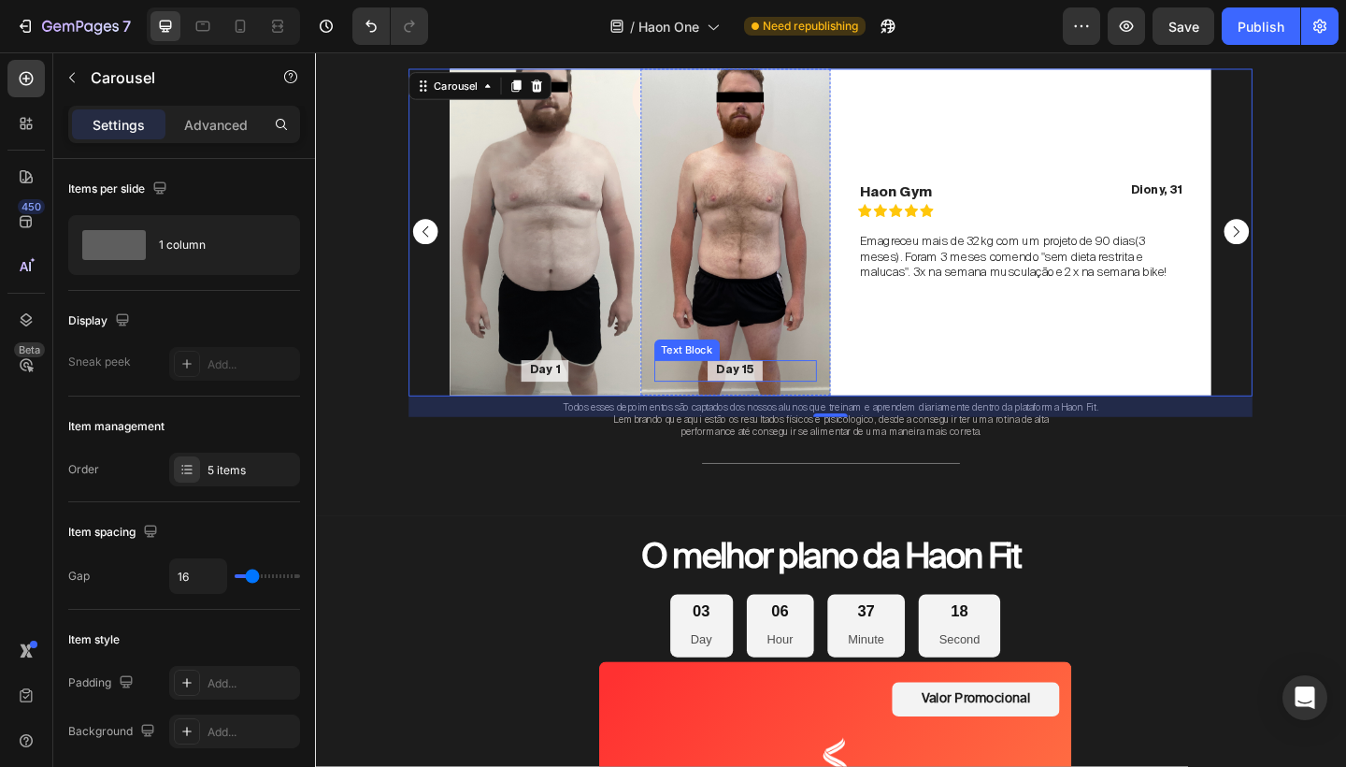
click at [774, 400] on p "Day 15" at bounding box center [772, 399] width 41 height 16
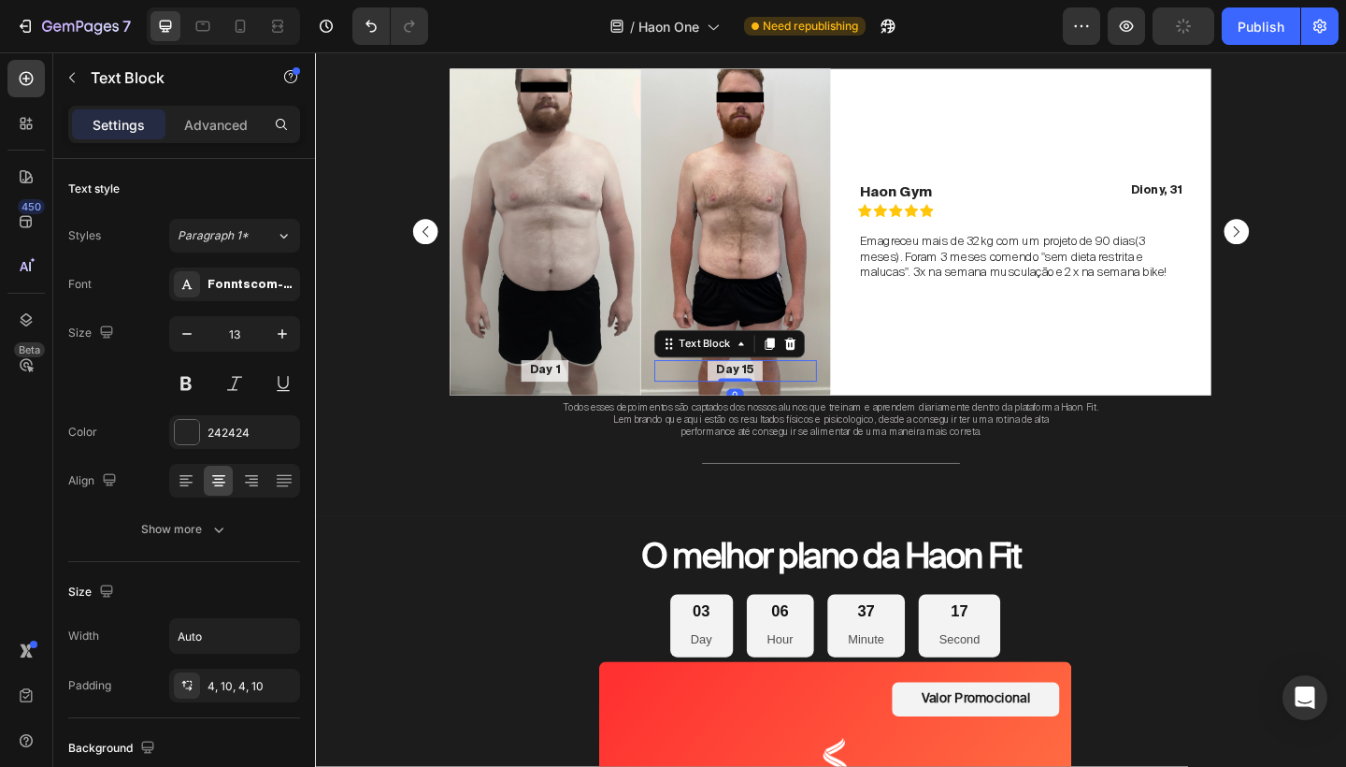
click at [774, 400] on p "Day 15" at bounding box center [772, 399] width 41 height 16
click at [570, 399] on p "Day 1" at bounding box center [565, 399] width 33 height 16
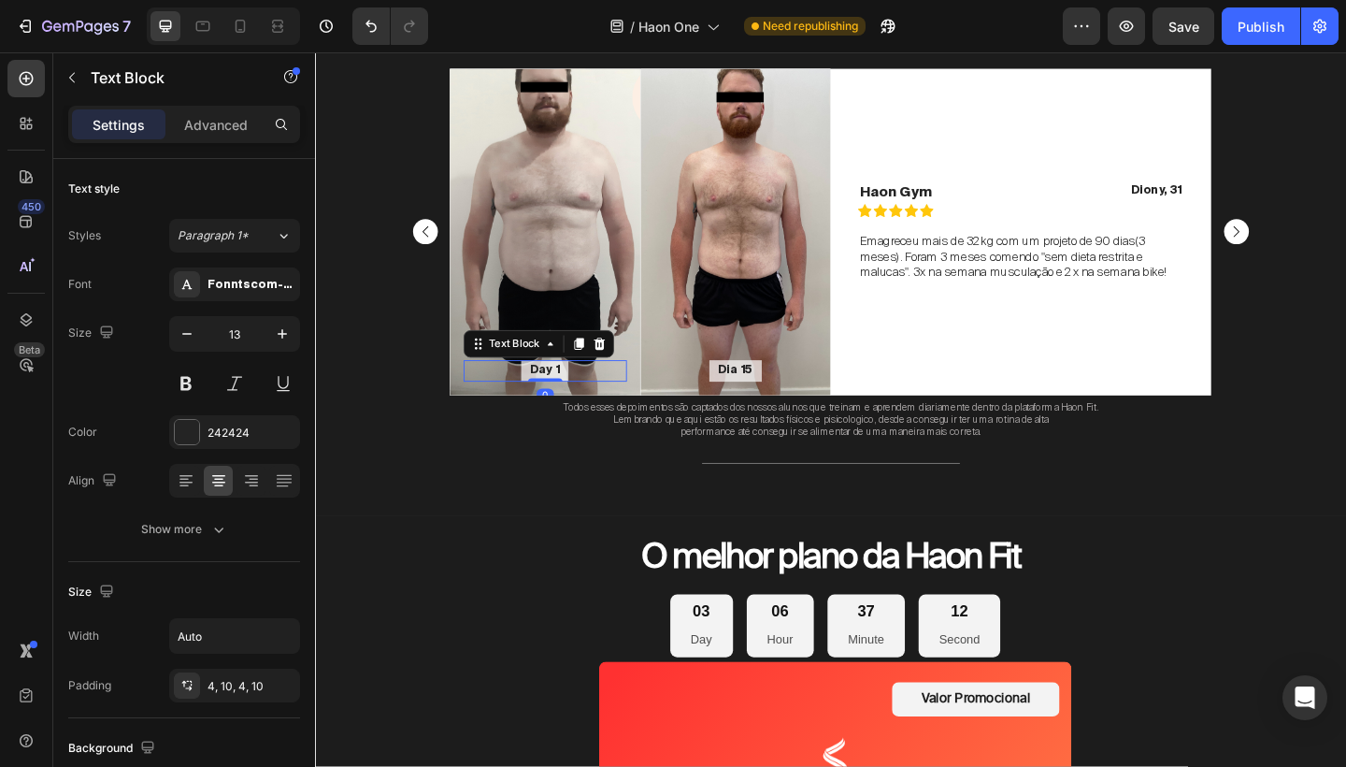
click at [570, 399] on p "Day 1" at bounding box center [565, 399] width 33 height 16
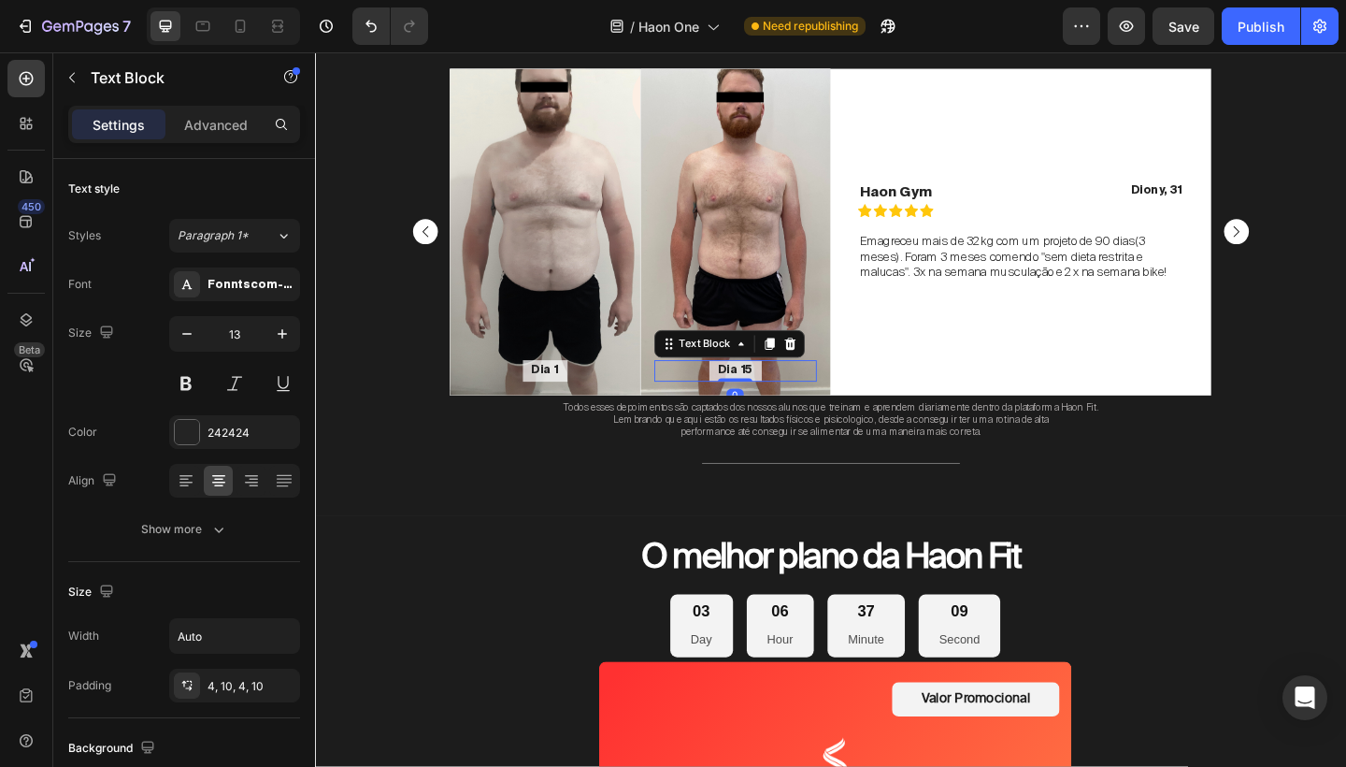
click at [791, 395] on div "Dia 15" at bounding box center [772, 398] width 57 height 23
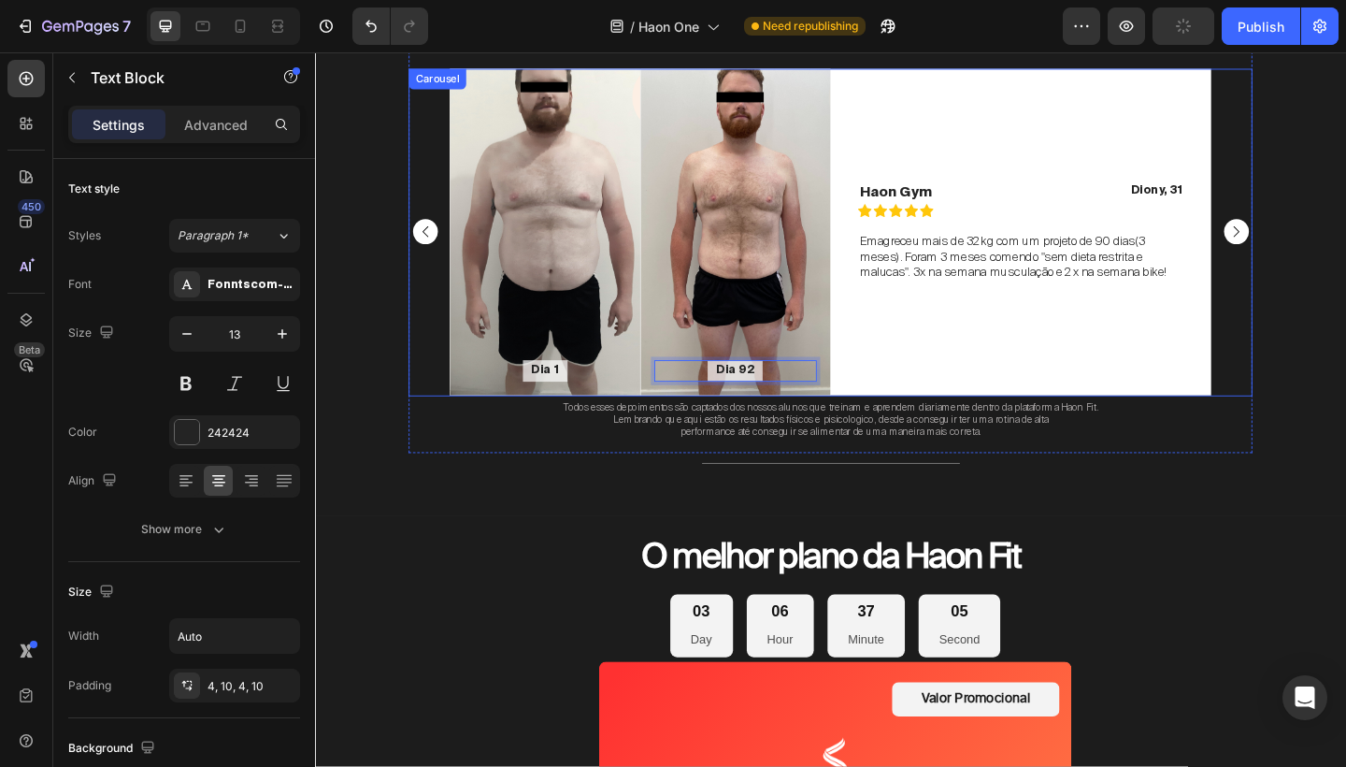
click at [434, 242] on rect "Carousel Back Arrow" at bounding box center [434, 248] width 27 height 27
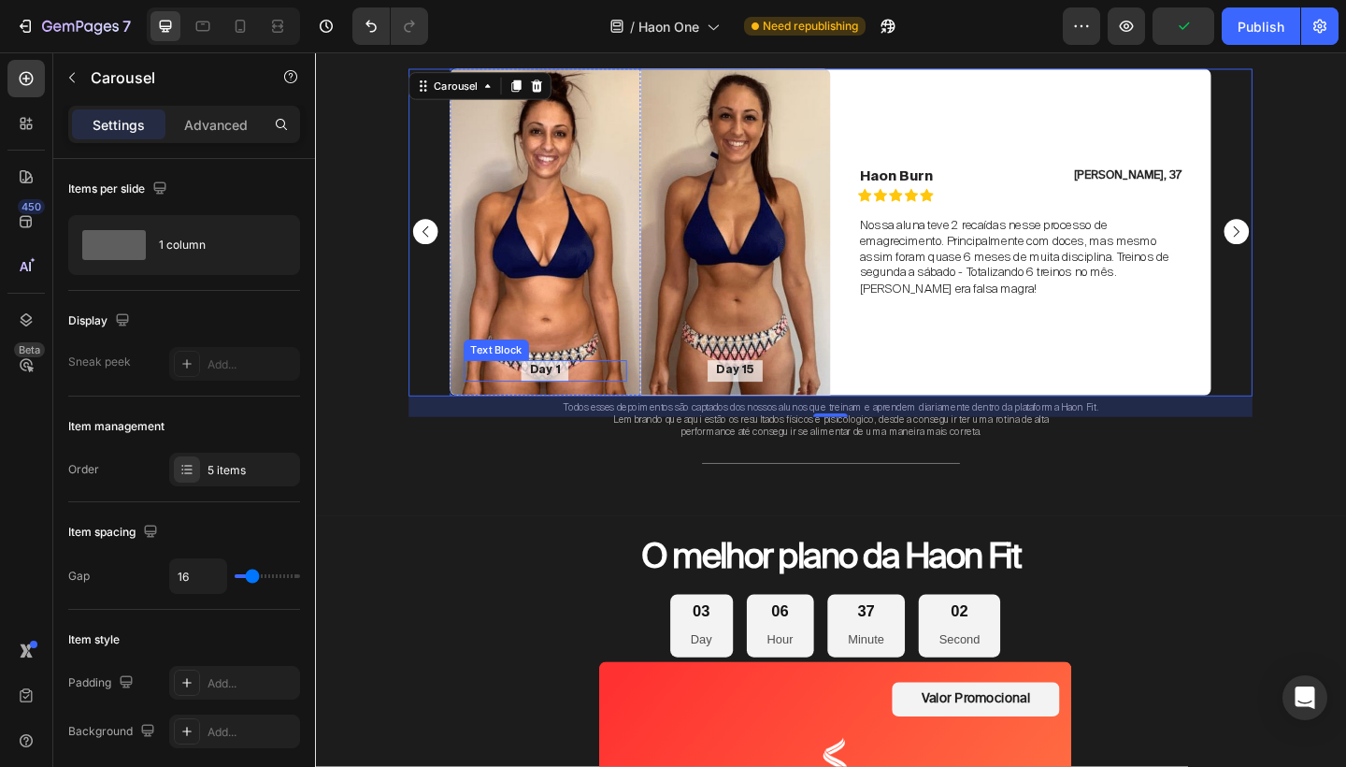
click at [582, 398] on div "Day 1" at bounding box center [565, 398] width 51 height 23
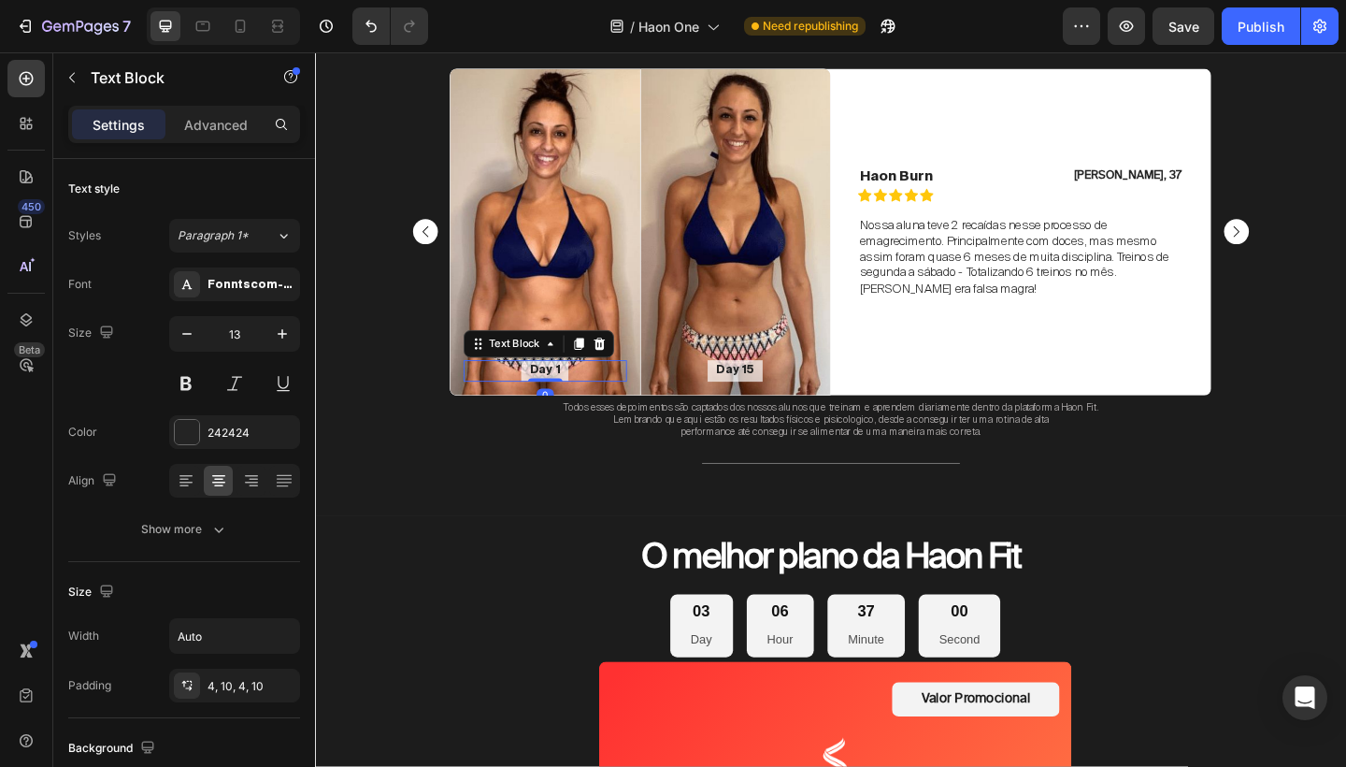
click at [573, 398] on p "Day 1" at bounding box center [565, 399] width 33 height 16
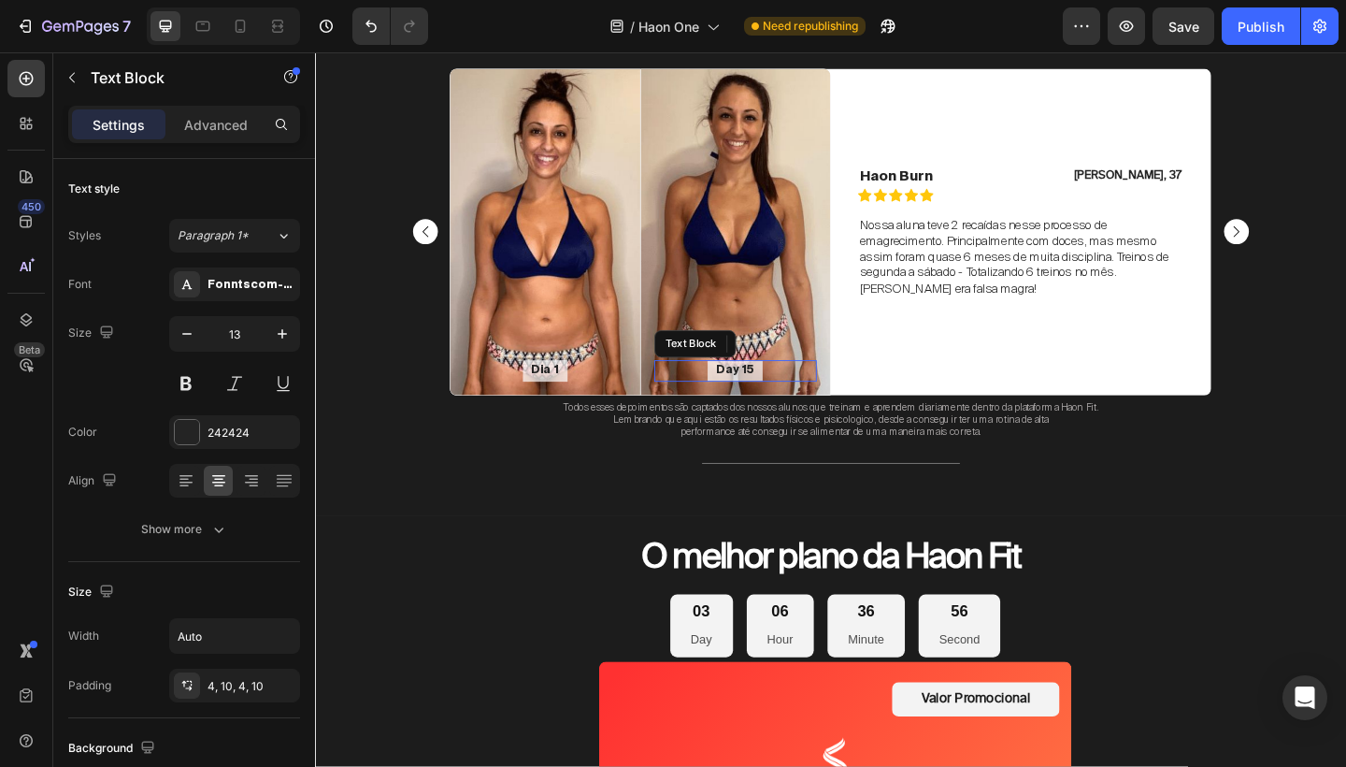
click at [775, 400] on p "Day 15" at bounding box center [772, 399] width 41 height 16
click at [775, 396] on p "Day 15" at bounding box center [772, 399] width 41 height 16
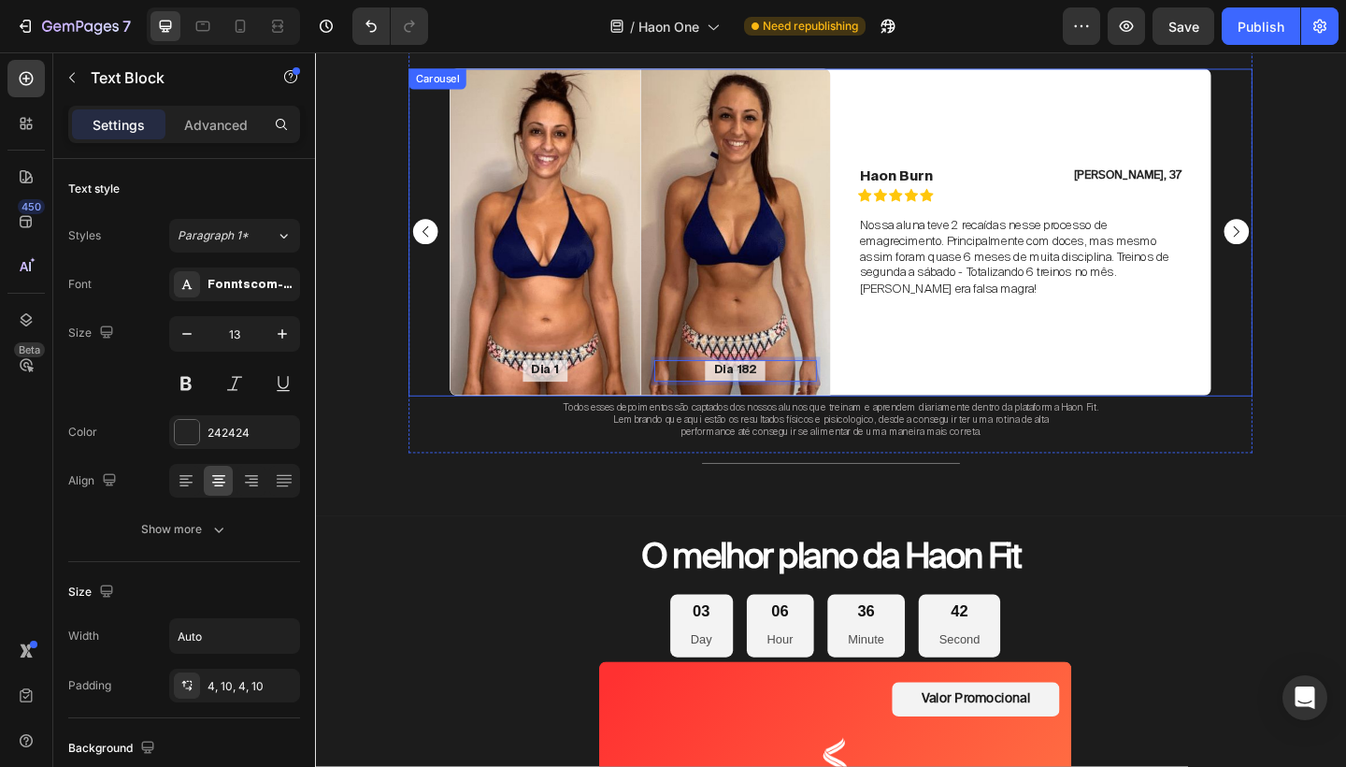
click at [432, 242] on rect "Carousel Back Arrow" at bounding box center [434, 248] width 27 height 27
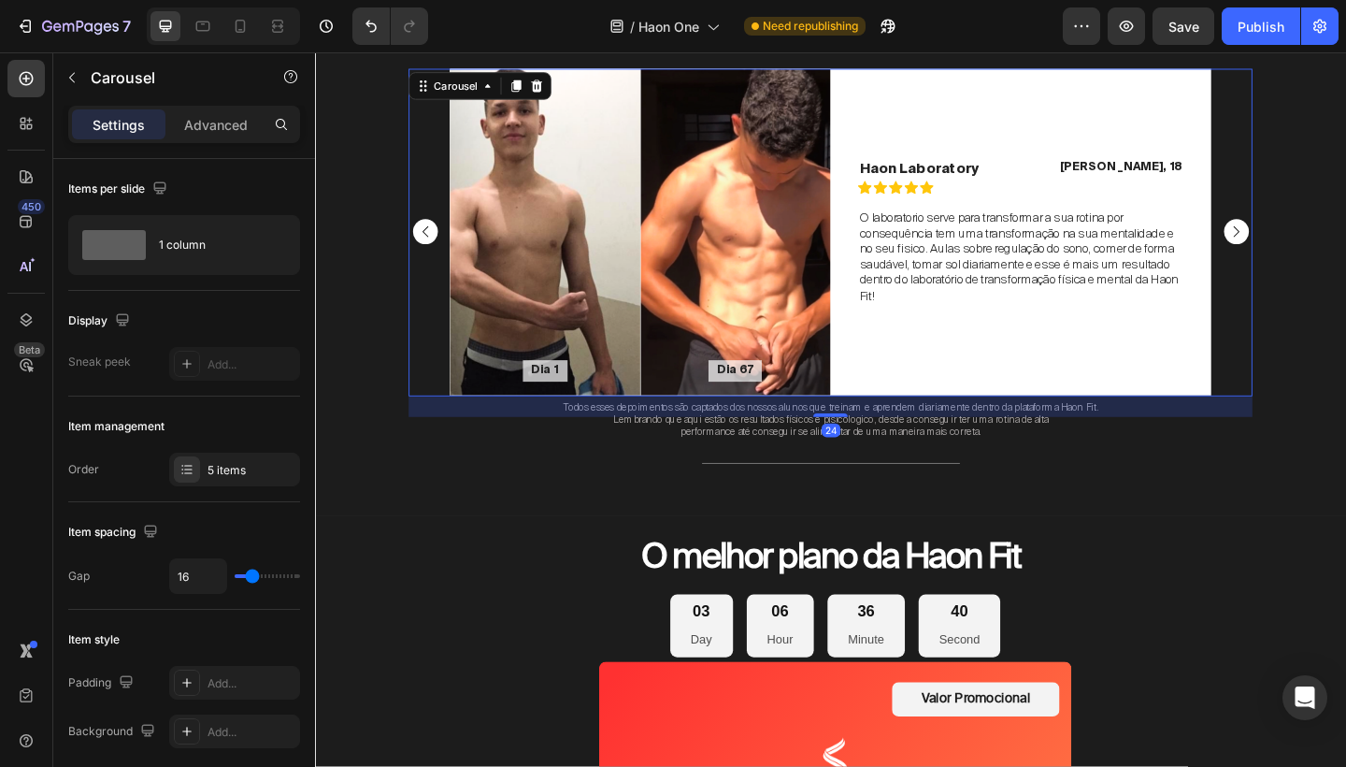
click at [432, 242] on rect "Carousel Back Arrow" at bounding box center [434, 248] width 27 height 27
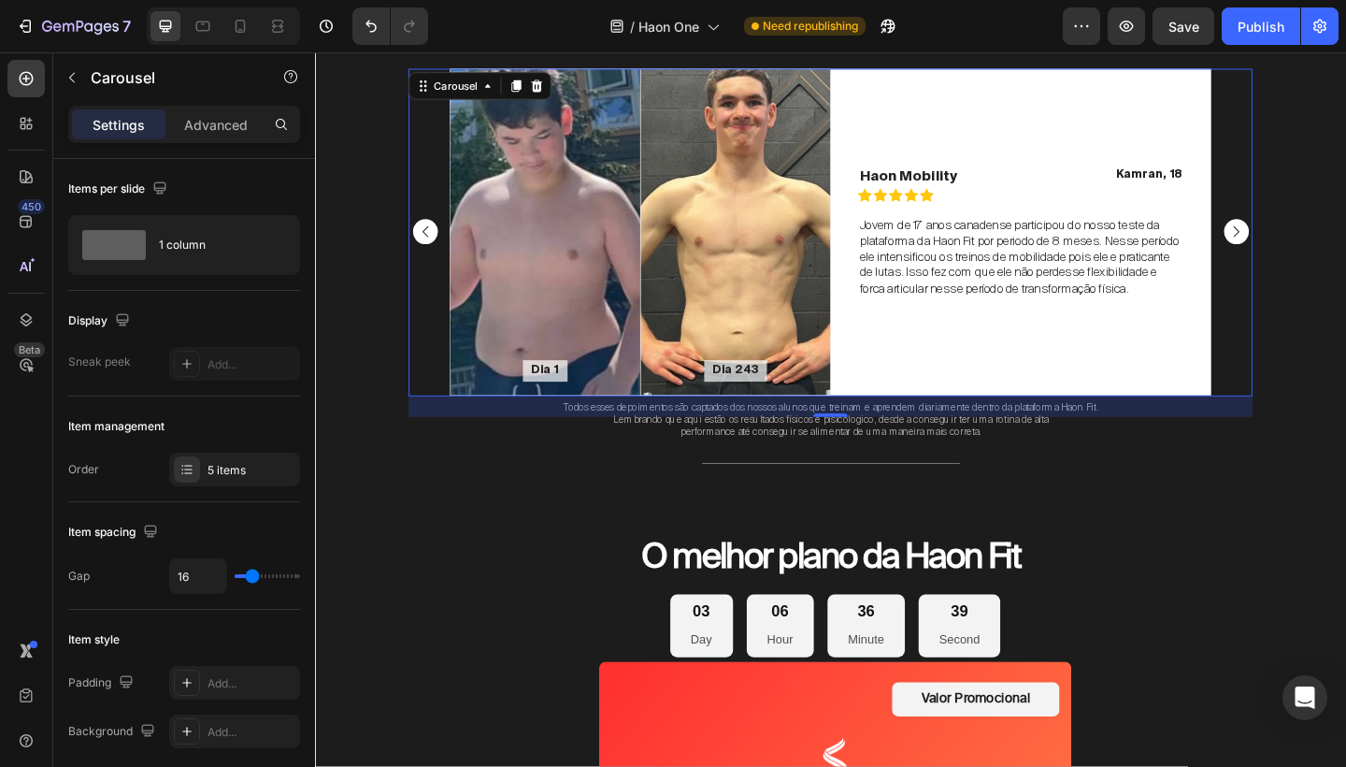
click at [432, 242] on rect "Carousel Back Arrow" at bounding box center [434, 248] width 27 height 27
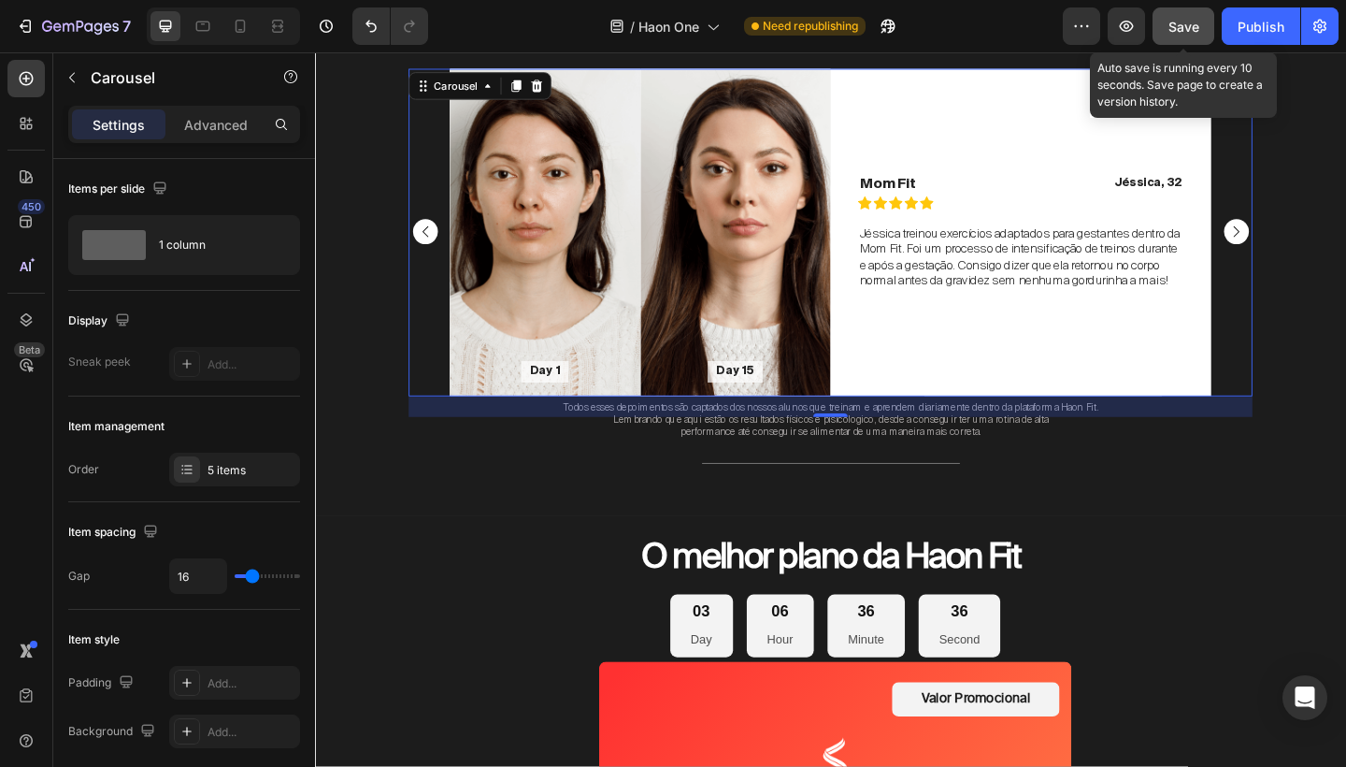
click at [1188, 35] on div "Save" at bounding box center [1184, 27] width 31 height 20
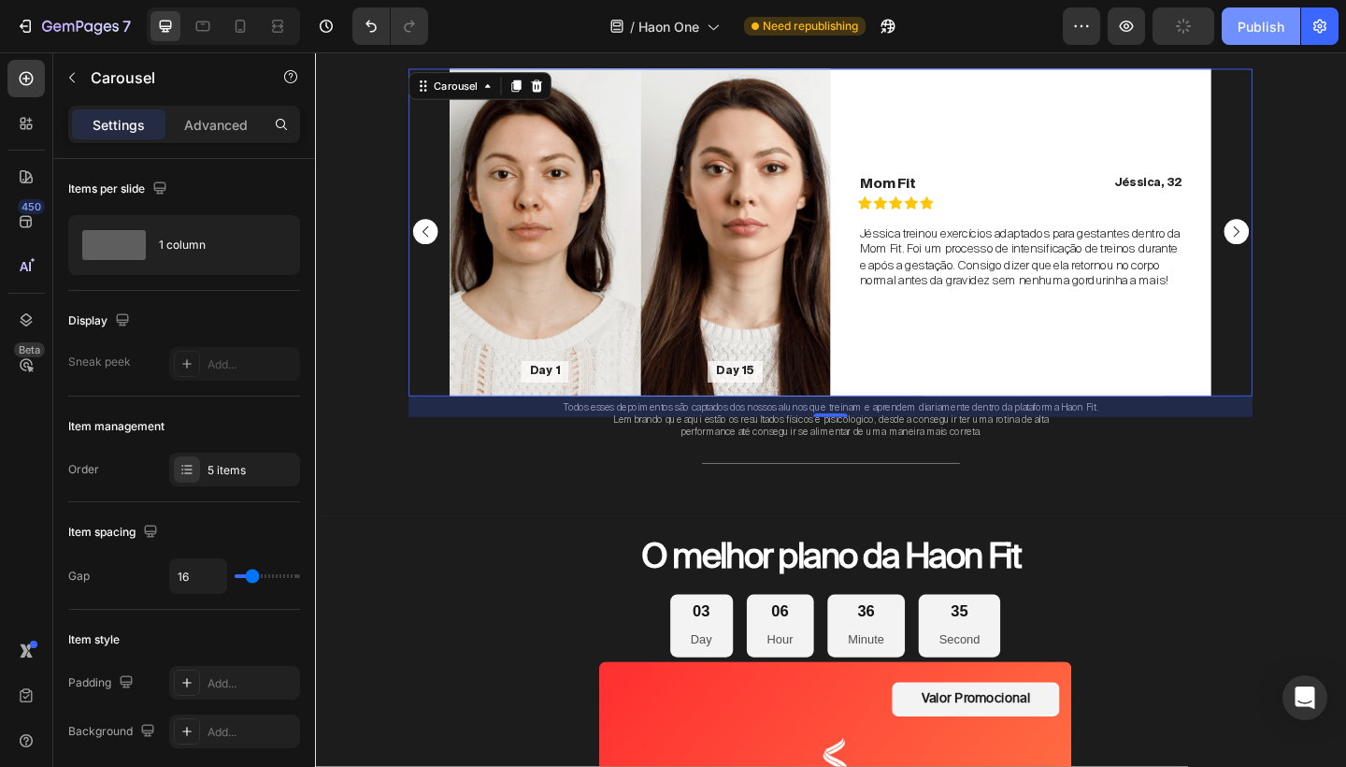
click at [1266, 24] on div "Publish" at bounding box center [1261, 27] width 47 height 20
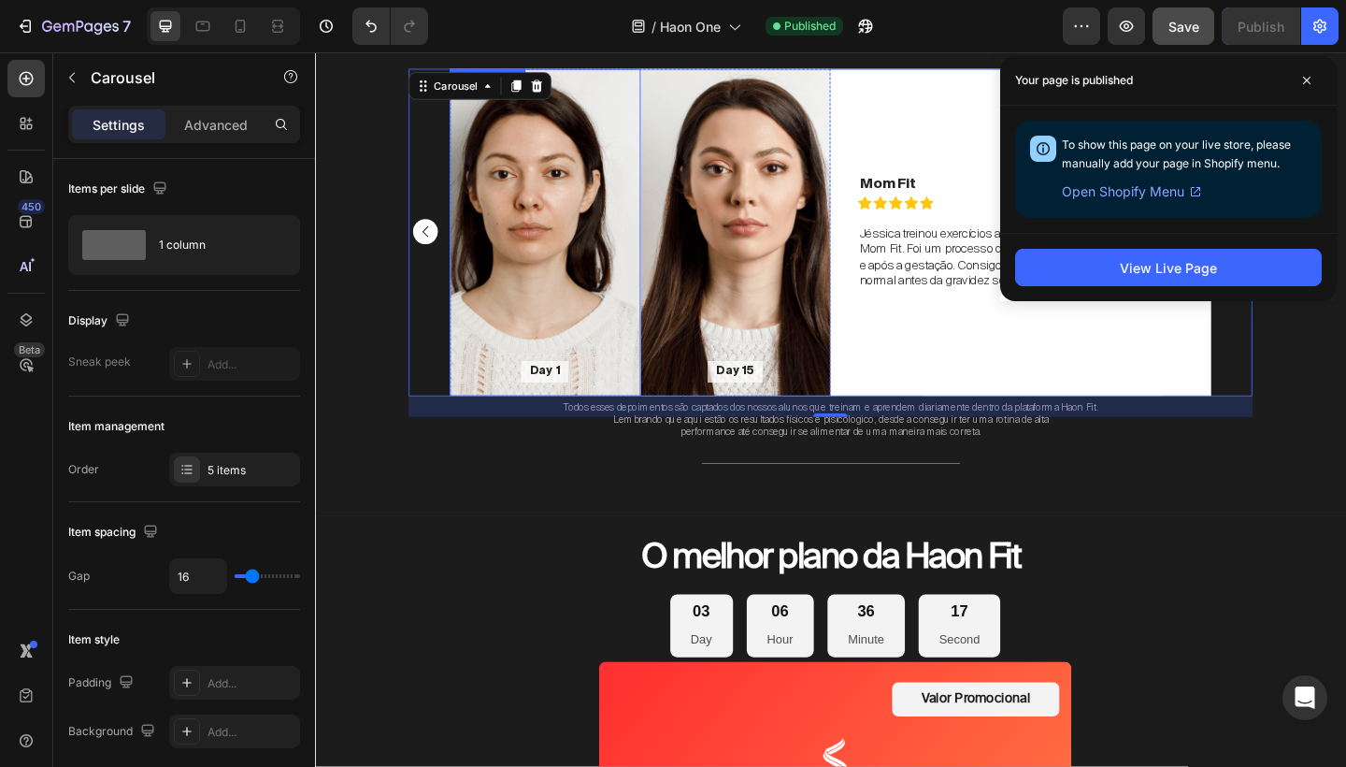
click at [632, 225] on div "Background Image" at bounding box center [566, 248] width 208 height 356
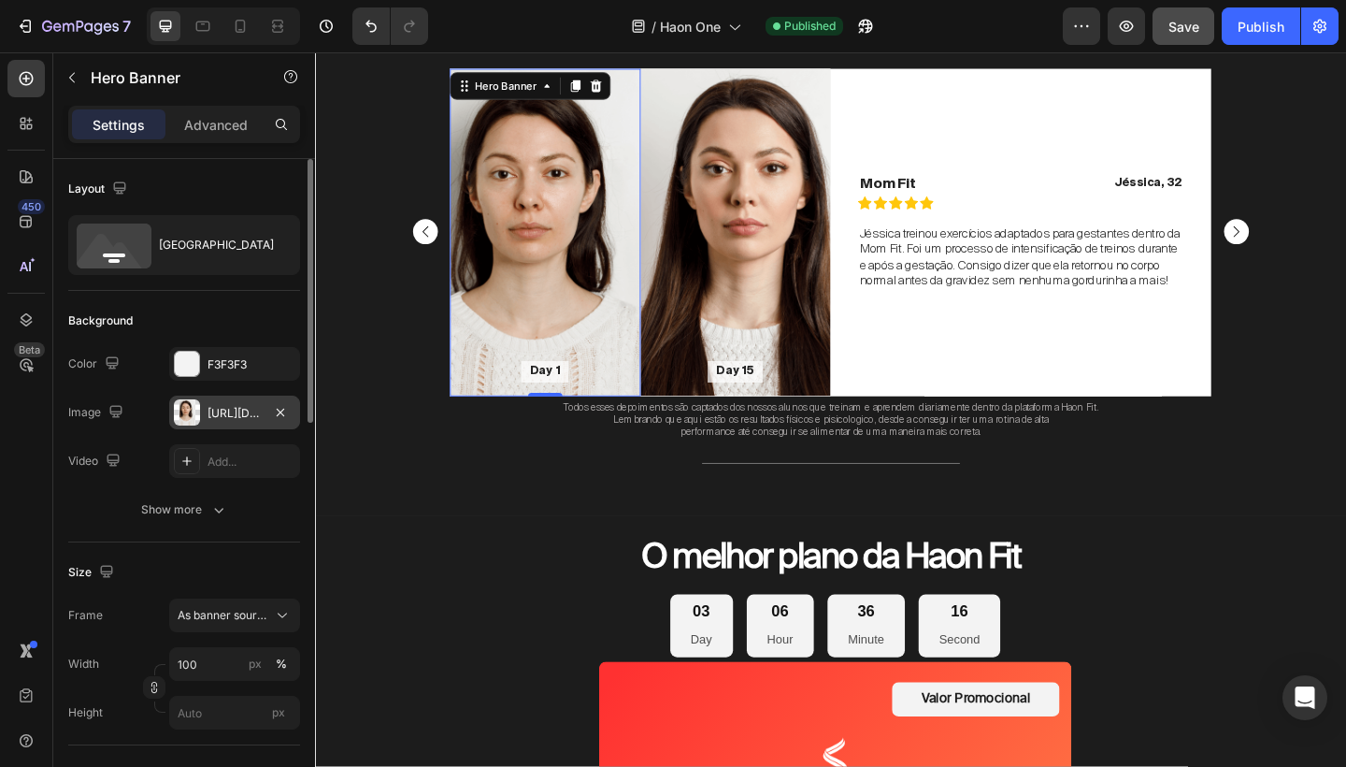
click at [226, 407] on div "[URL][DOMAIN_NAME]" at bounding box center [235, 413] width 54 height 17
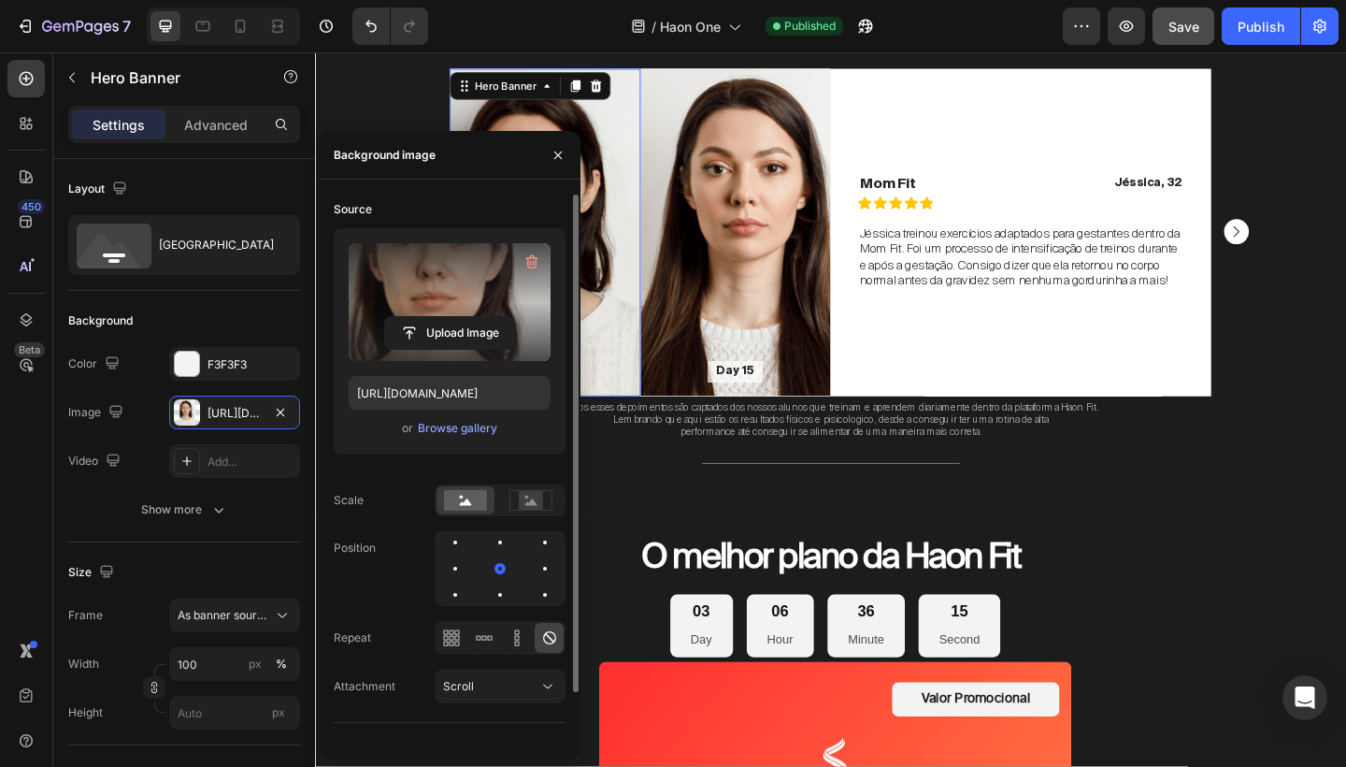
click at [454, 305] on label at bounding box center [450, 302] width 202 height 118
click at [454, 317] on input "file" at bounding box center [449, 333] width 129 height 32
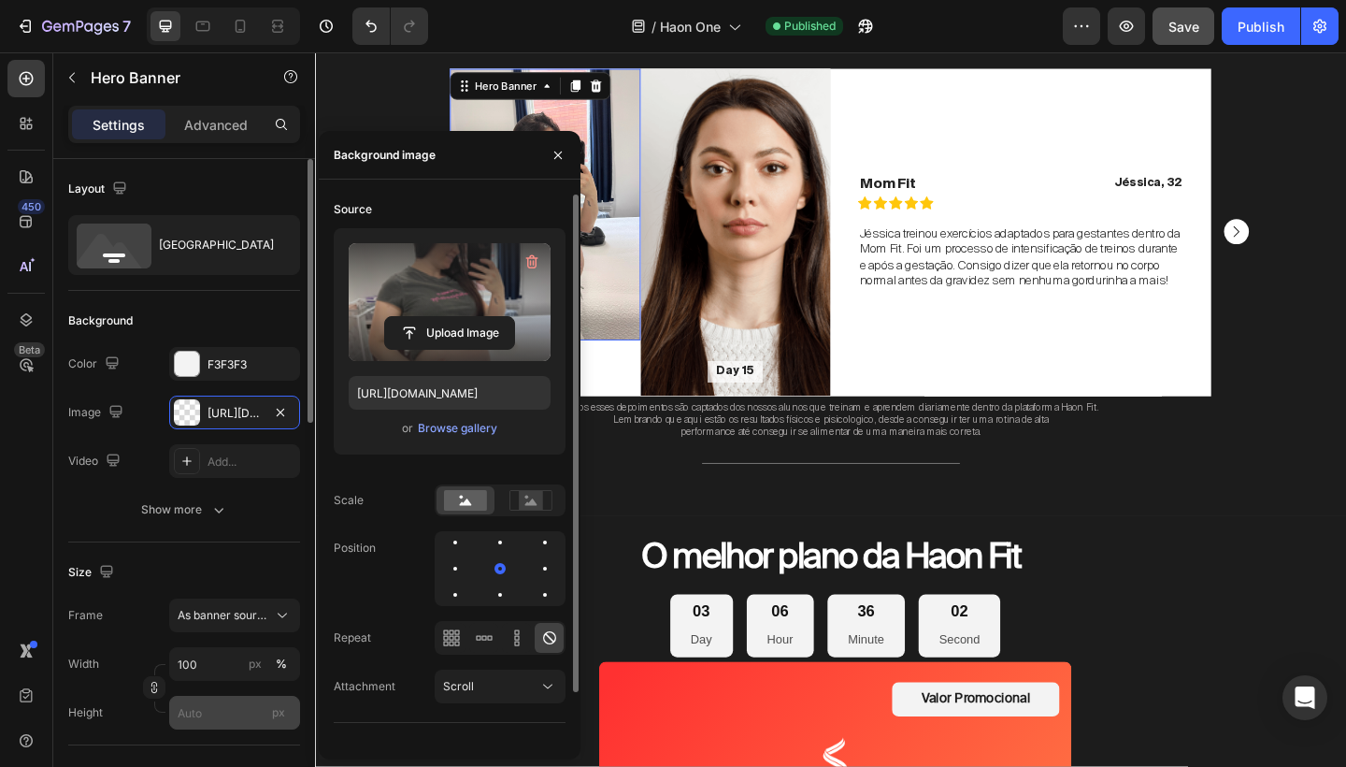
type input "[URL][DOMAIN_NAME]"
click at [190, 716] on input "px" at bounding box center [234, 713] width 131 height 34
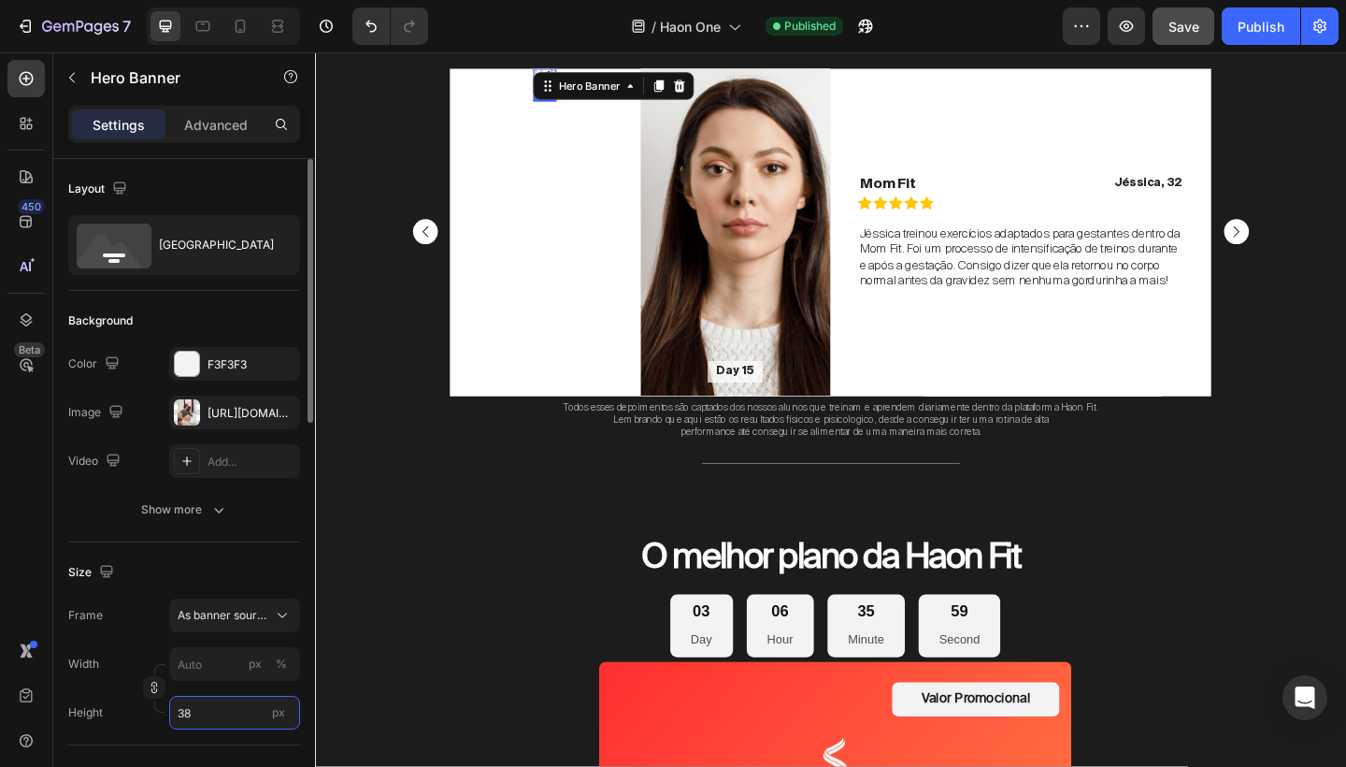
type input "380"
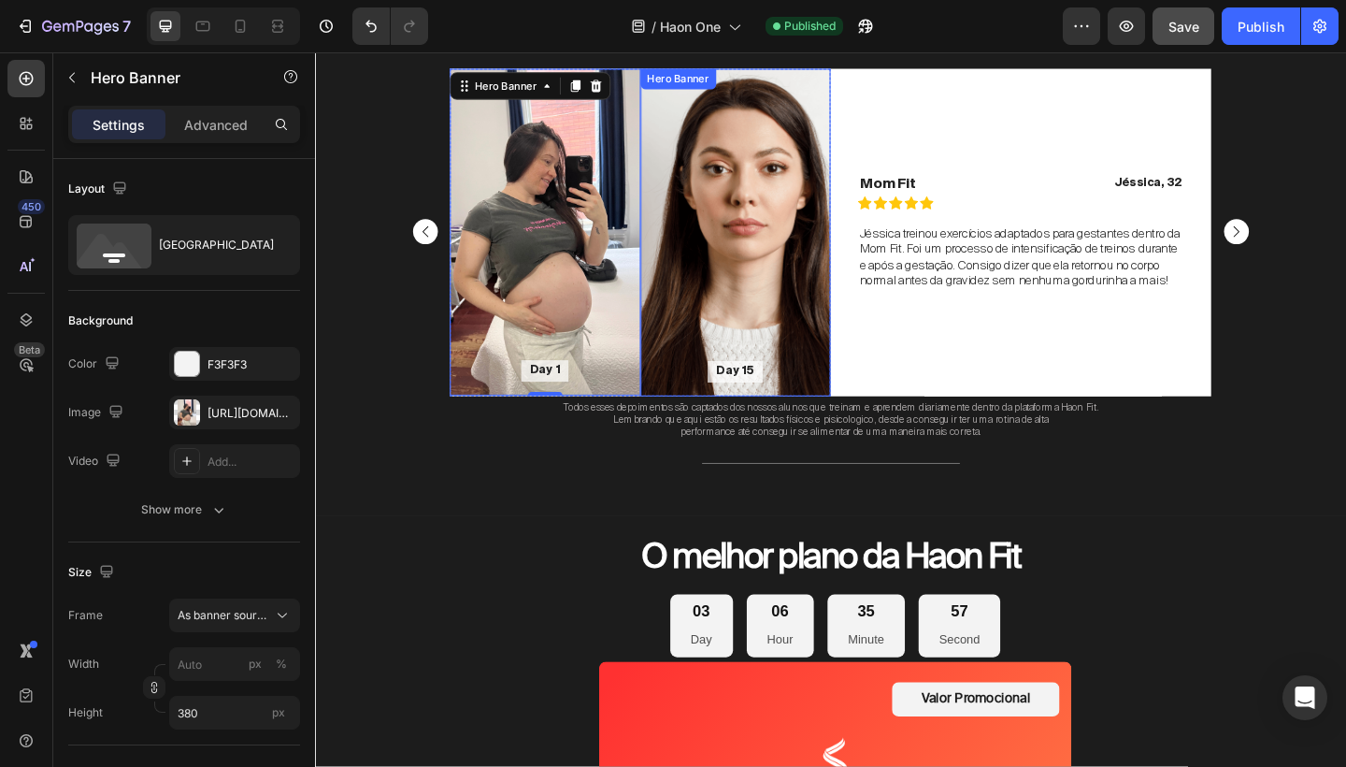
click at [759, 284] on div "Background Image" at bounding box center [773, 248] width 208 height 356
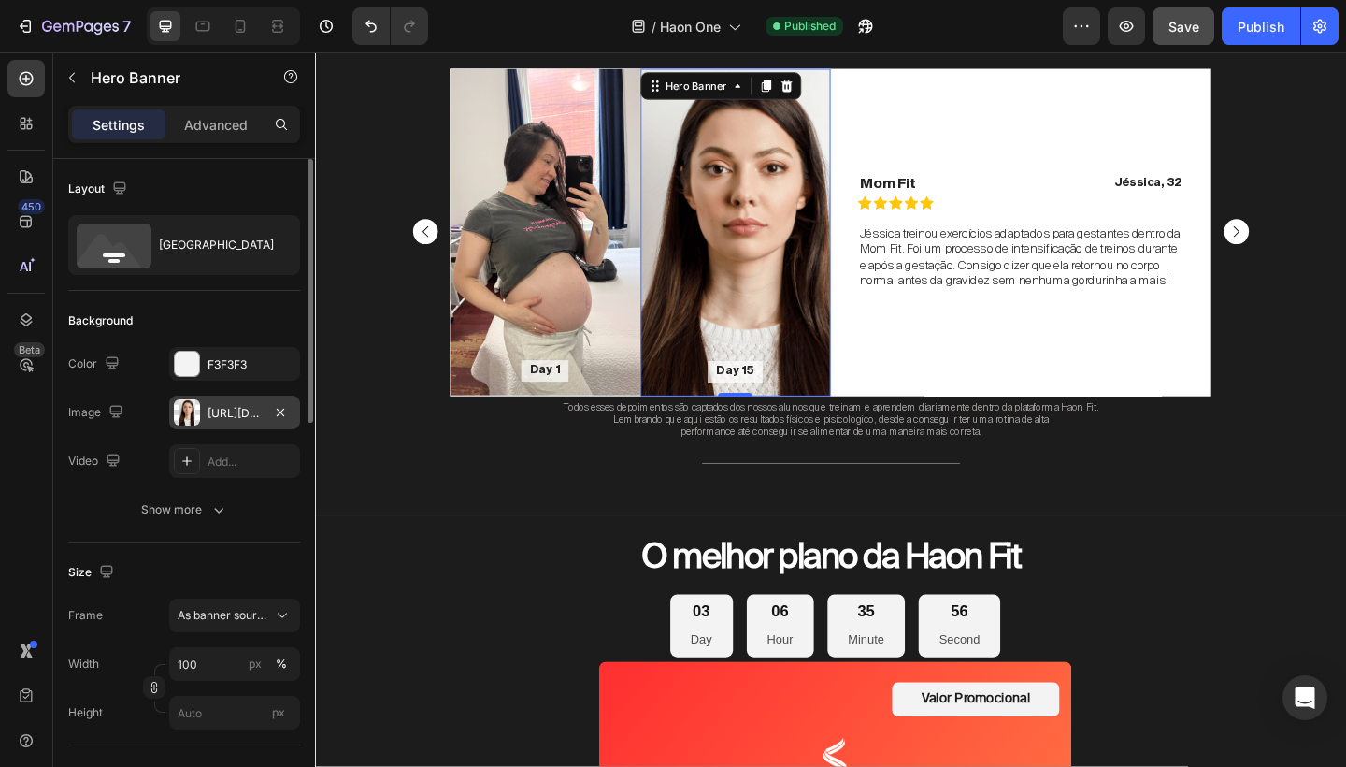
click at [224, 405] on div "[URL][DOMAIN_NAME]" at bounding box center [235, 413] width 54 height 17
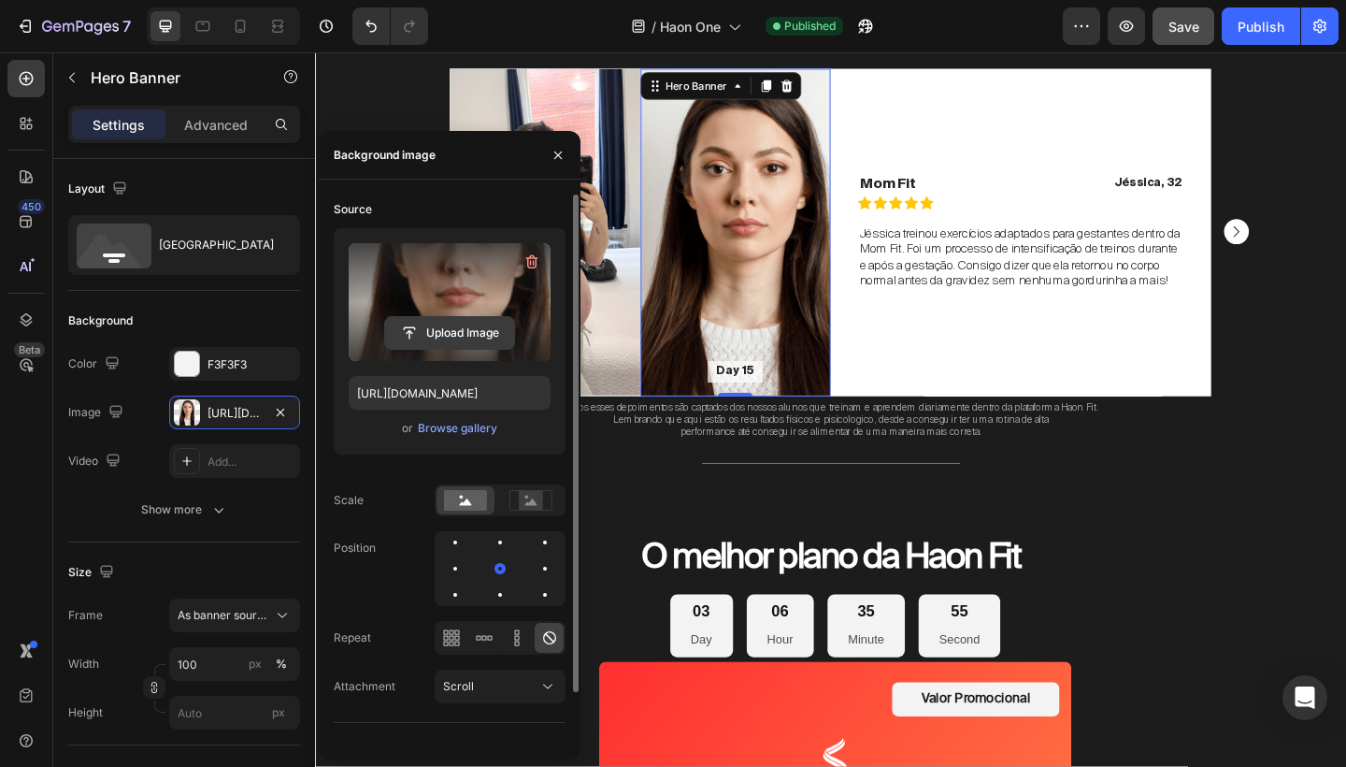
click at [469, 333] on input "file" at bounding box center [449, 333] width 129 height 32
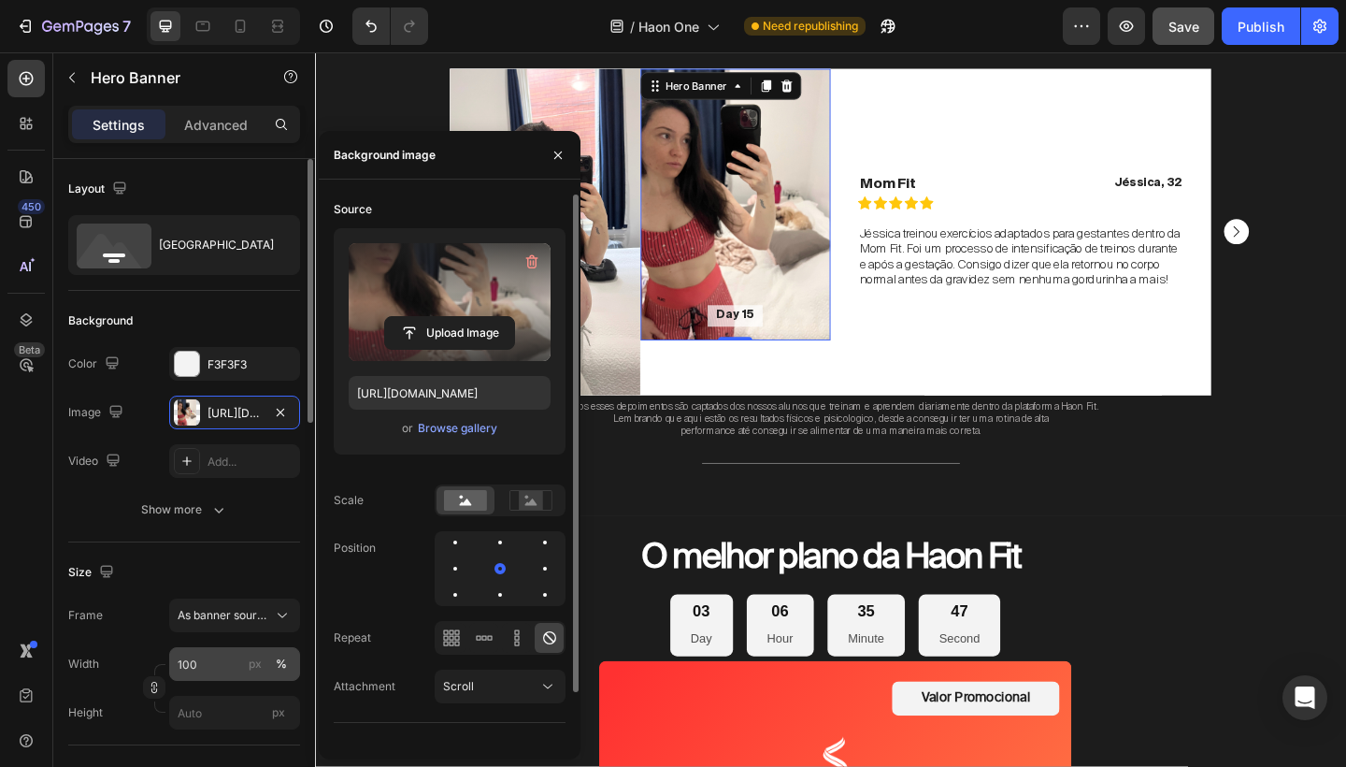
type input "[URL][DOMAIN_NAME]"
click at [226, 701] on input "px" at bounding box center [234, 713] width 131 height 34
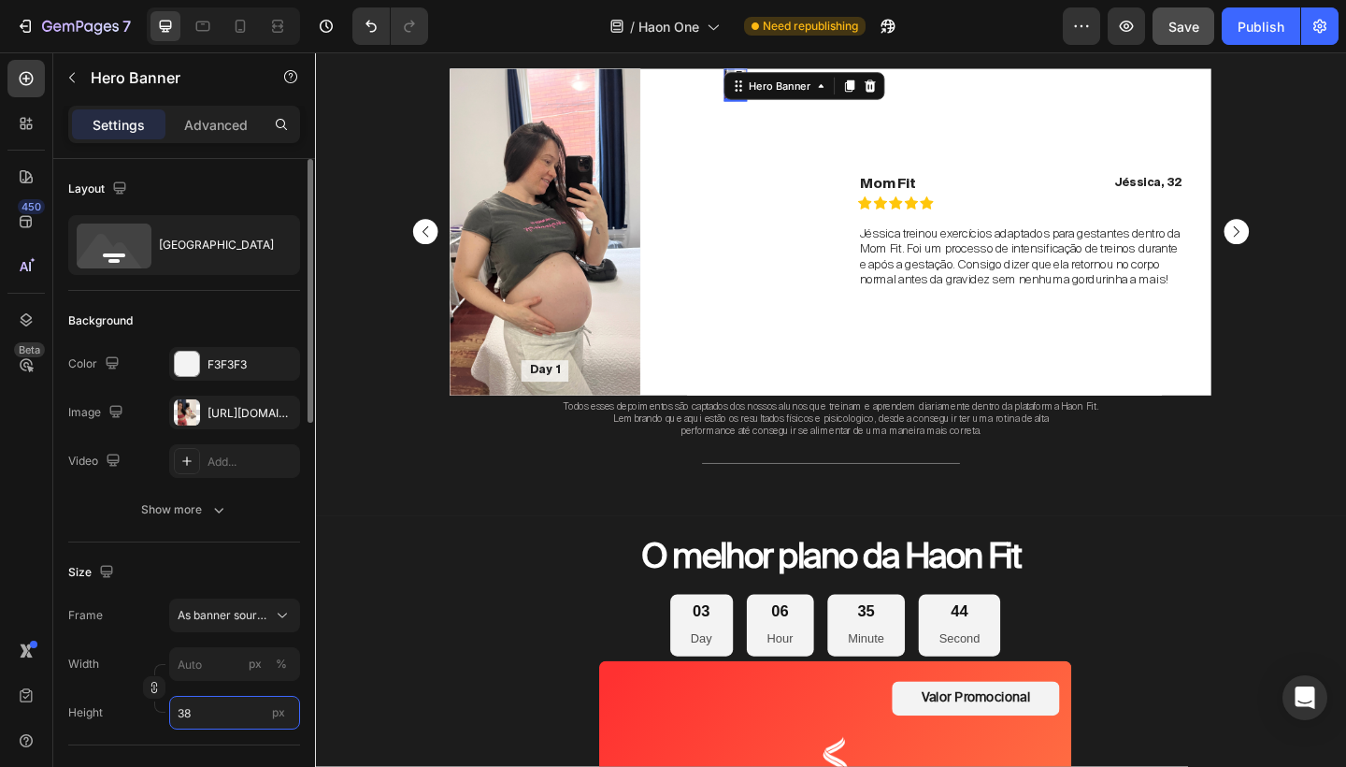
type input "380"
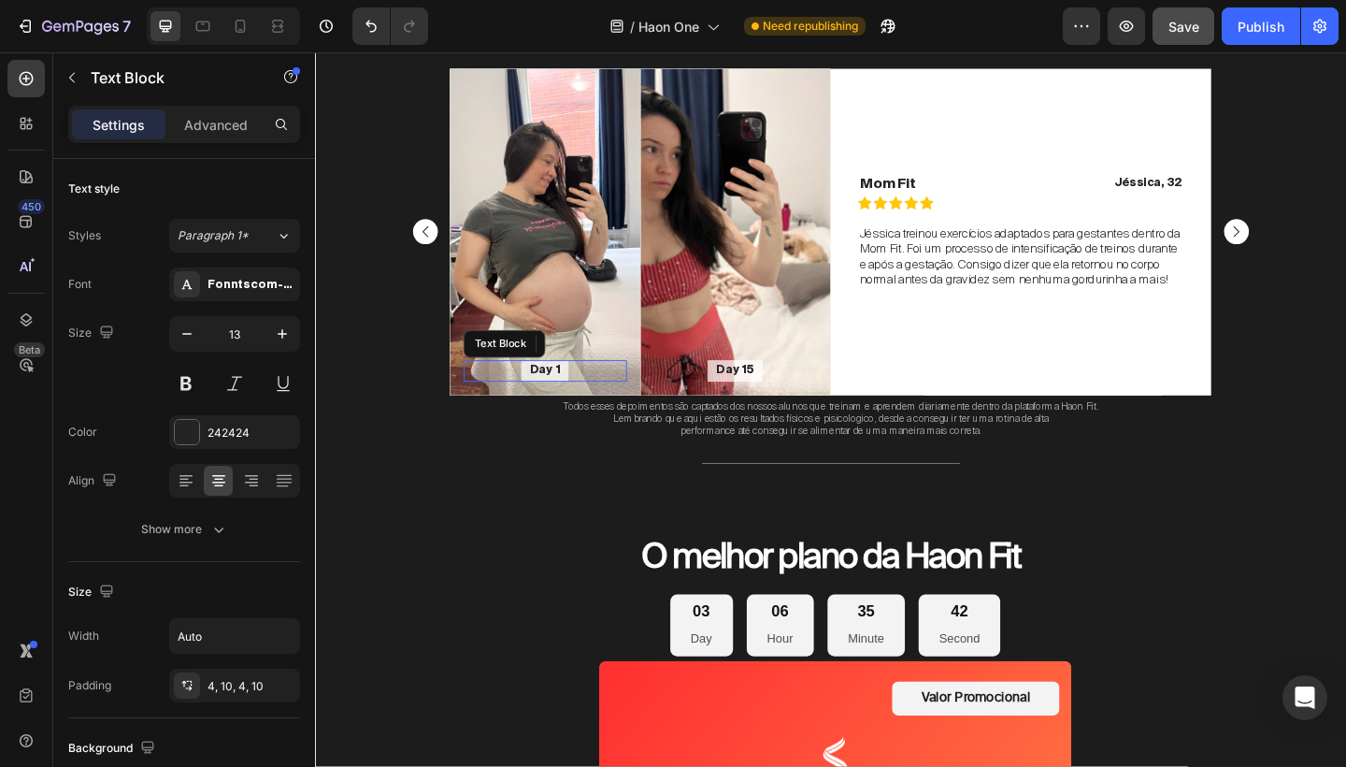
click at [567, 399] on p "Day 1" at bounding box center [565, 399] width 33 height 16
click at [570, 401] on p "Day 1" at bounding box center [565, 399] width 33 height 16
click at [790, 397] on p "Day 15" at bounding box center [772, 399] width 41 height 16
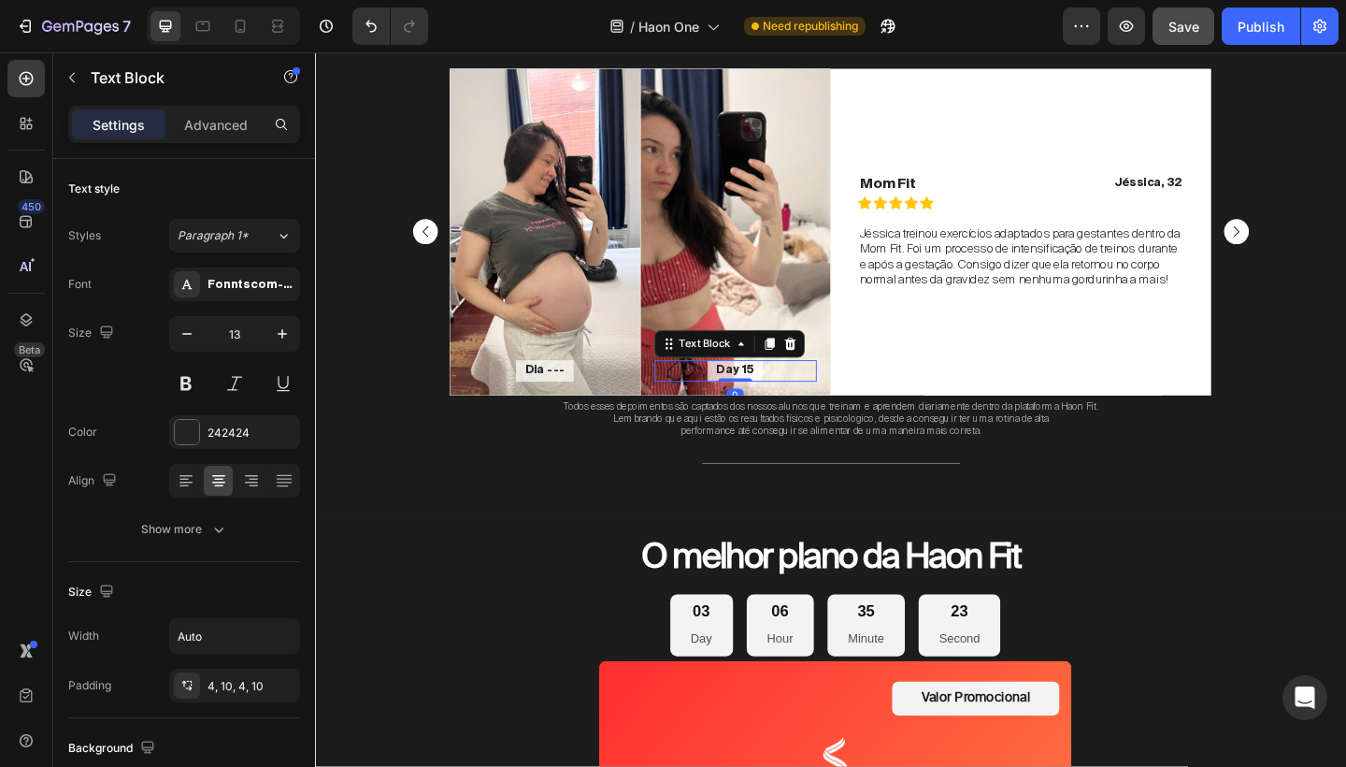
click at [790, 397] on p "Day 15" at bounding box center [772, 399] width 41 height 16
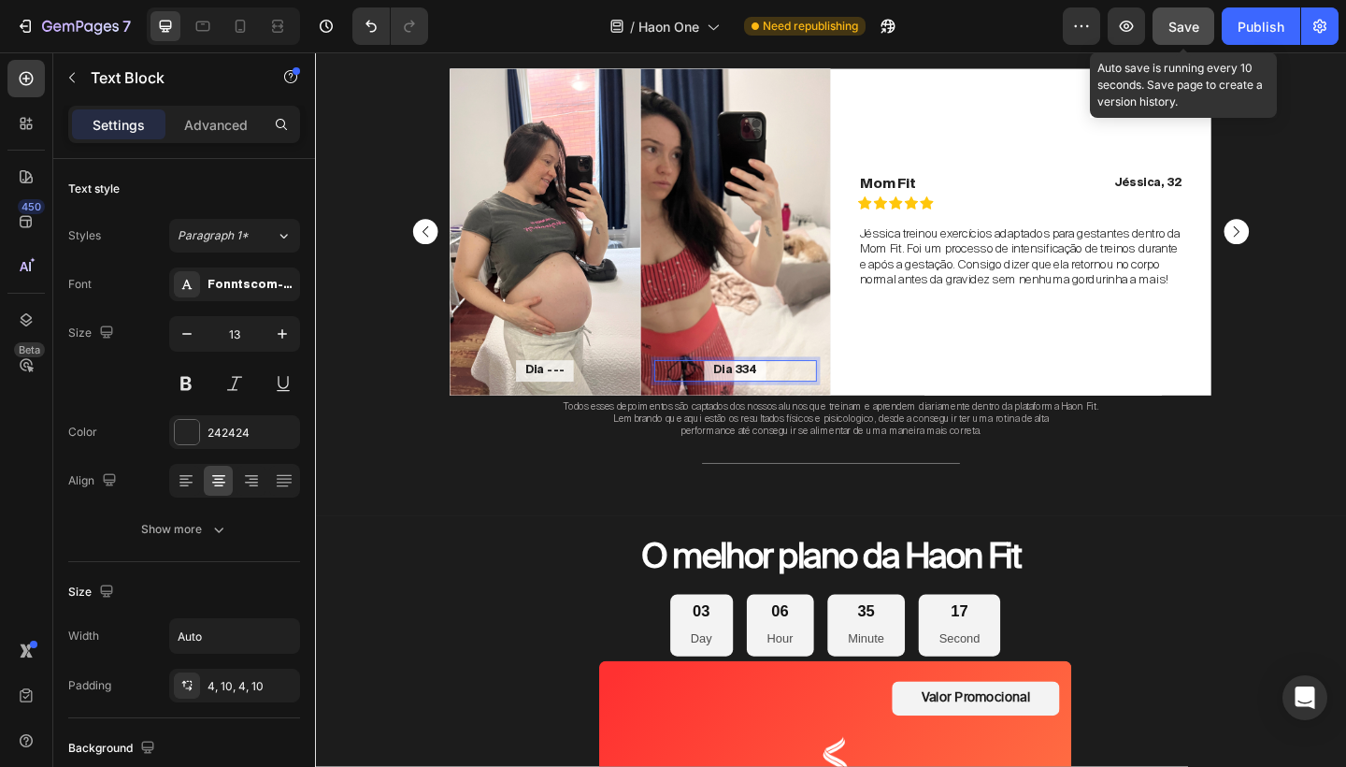
click at [1202, 24] on button "Save" at bounding box center [1184, 25] width 62 height 37
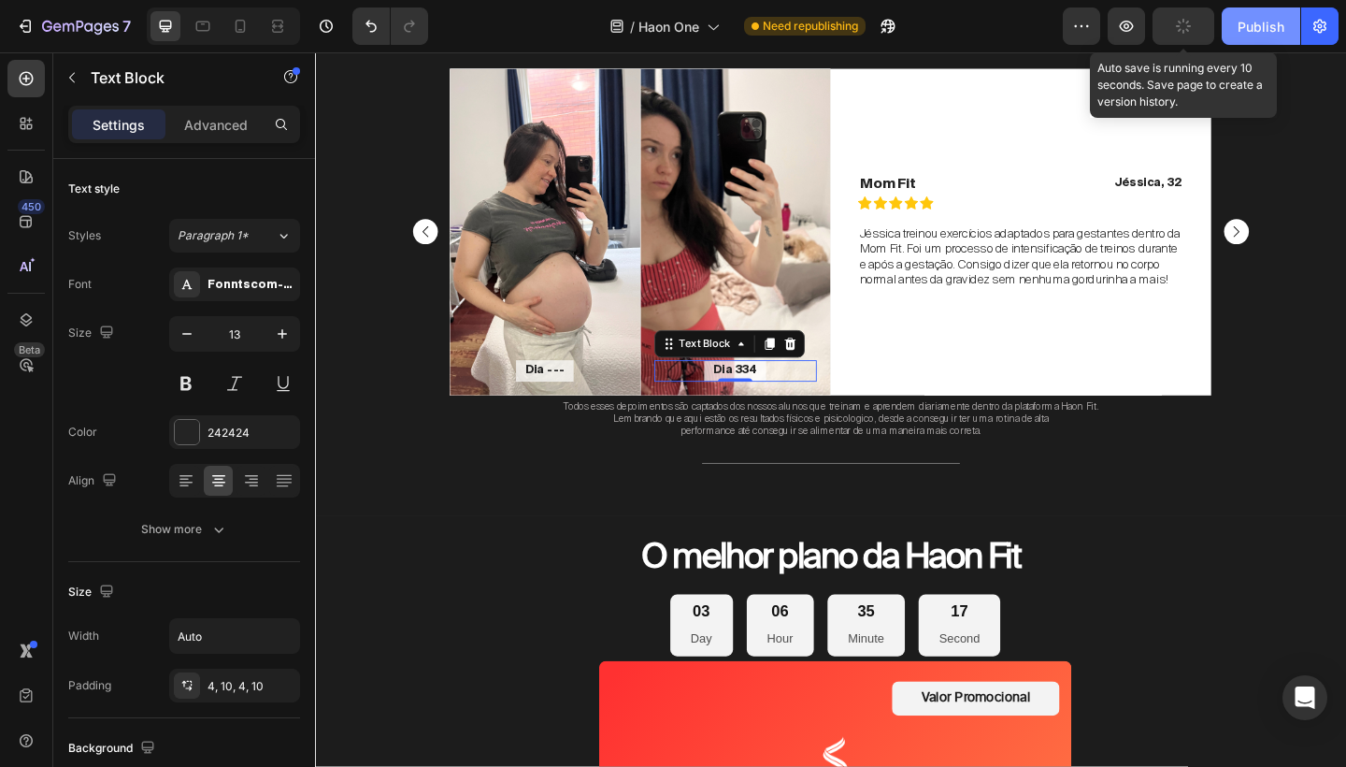
click at [1267, 28] on div "Publish" at bounding box center [1261, 27] width 47 height 20
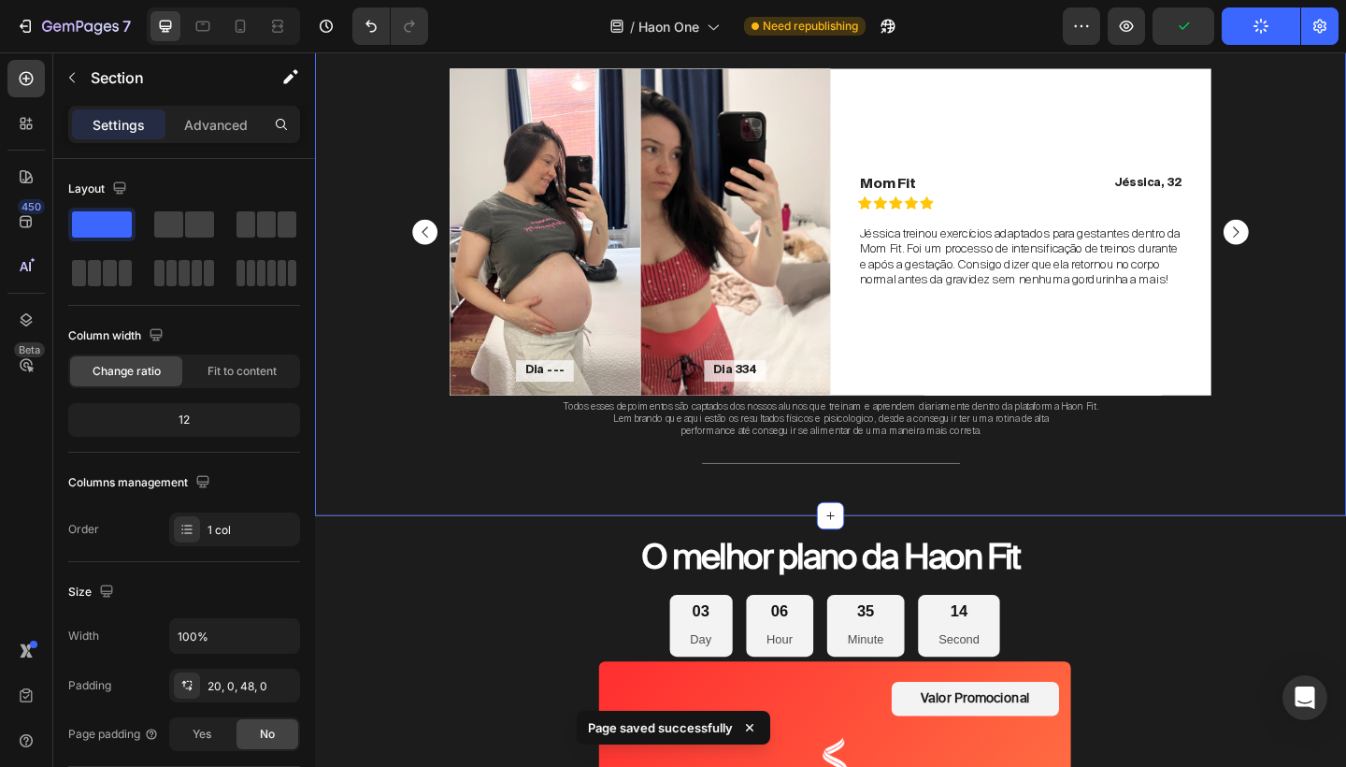
click at [1346, 302] on div "Depoimentos sobre os módulos Heading Dia 1 Text Block Hero Banner Dia 182 Text …" at bounding box center [876, 246] width 1122 height 530
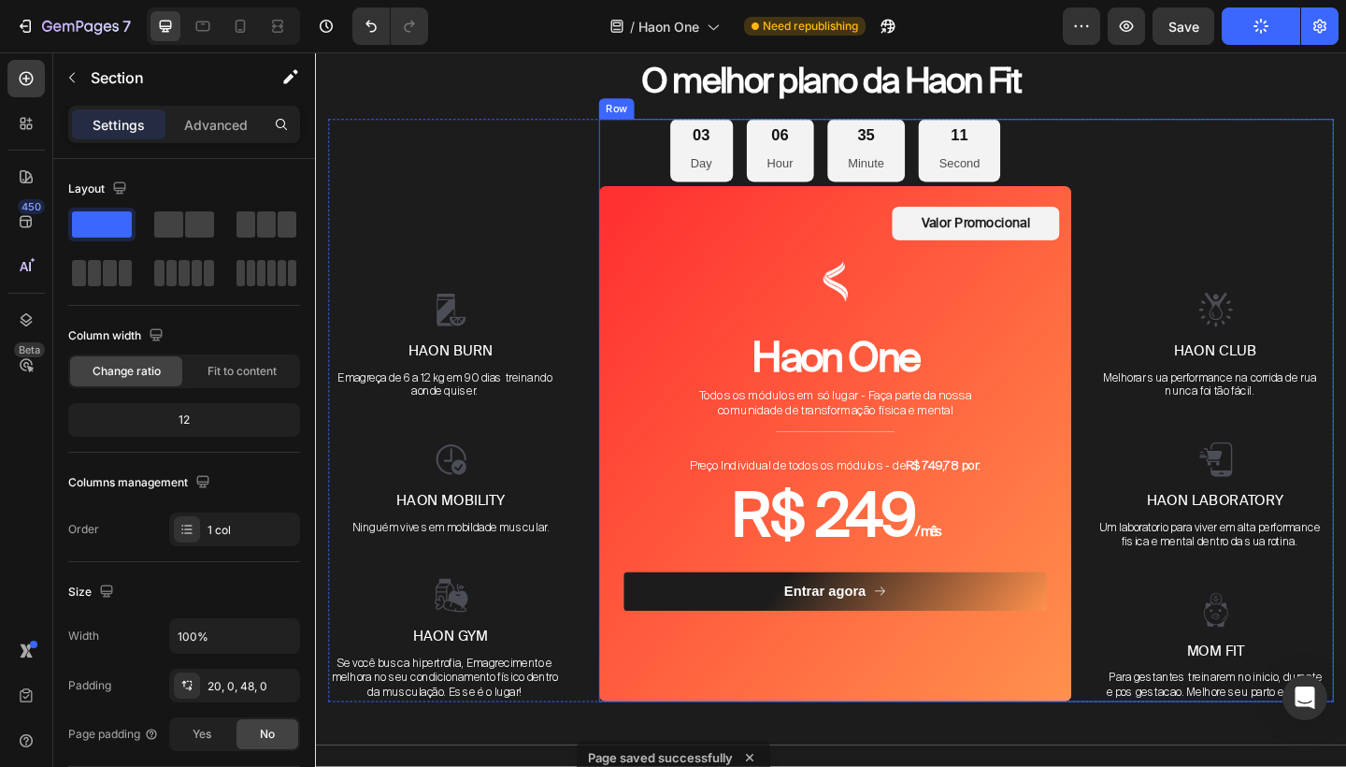
scroll to position [3311, 0]
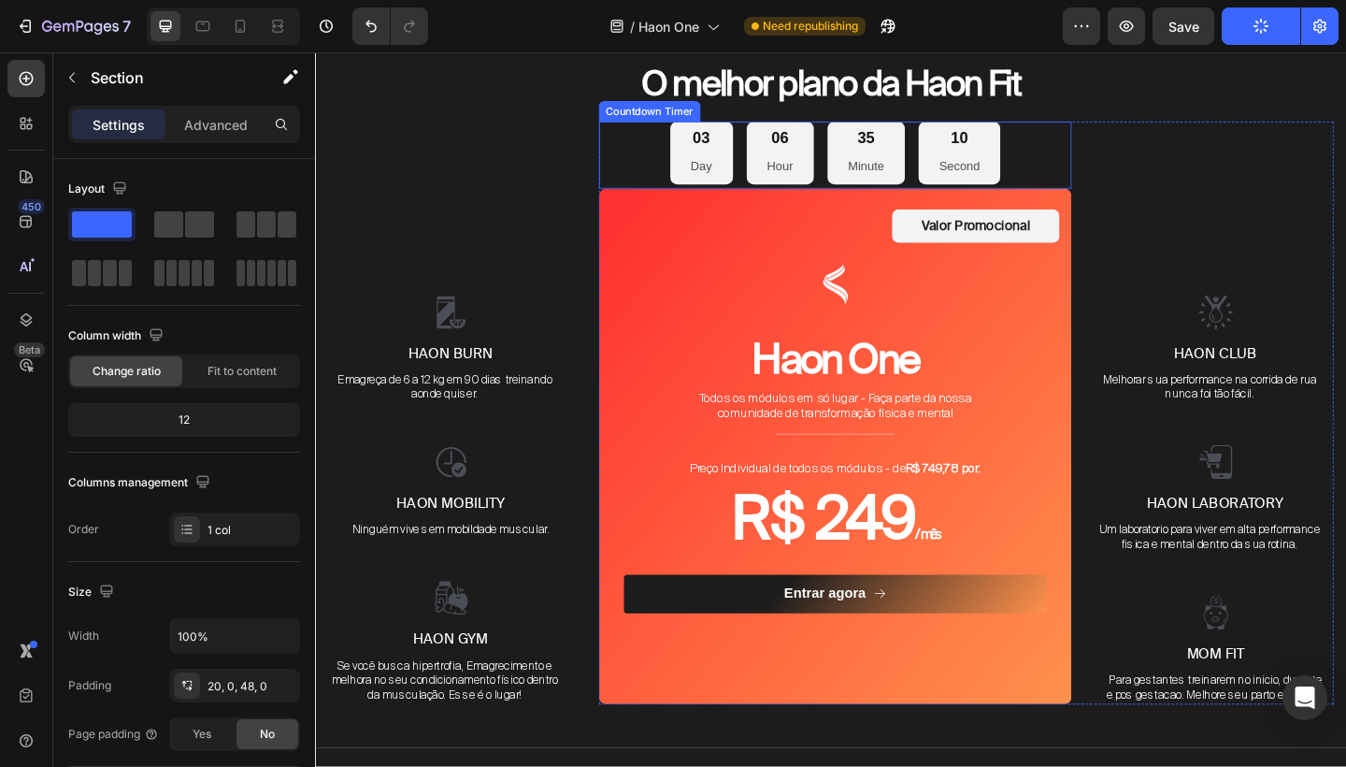
click at [1081, 153] on div "03 Day 06 Hour 35 Minute 10 Second" at bounding box center [881, 162] width 514 height 68
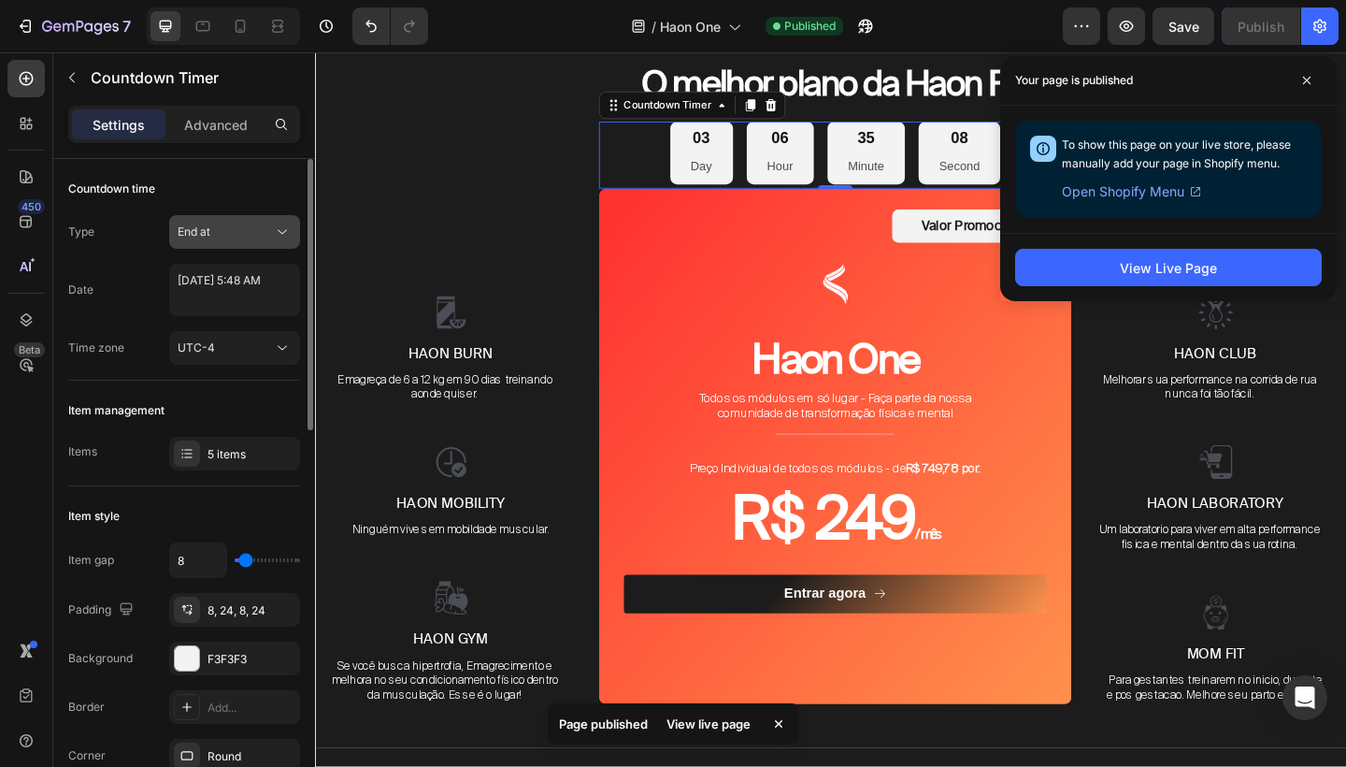
click at [269, 236] on div "End at" at bounding box center [225, 231] width 95 height 17
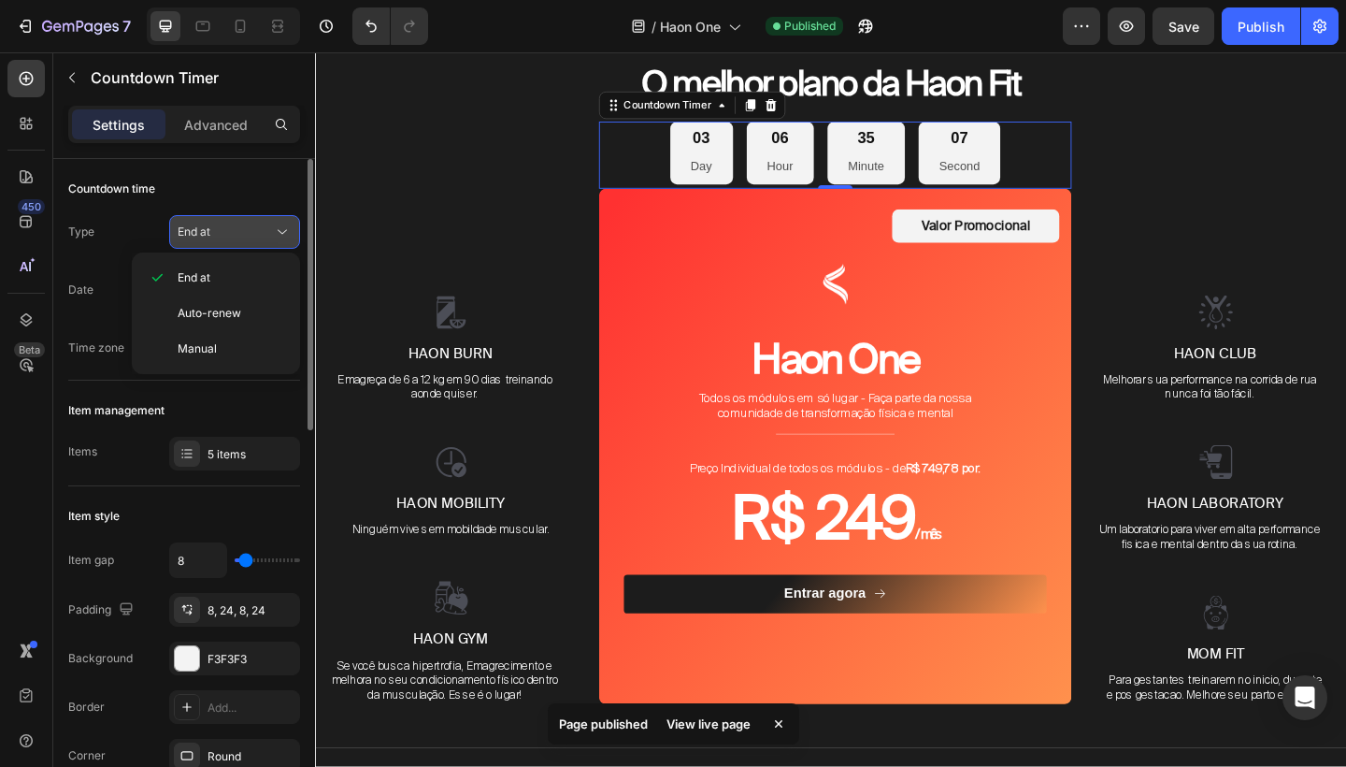
click at [269, 236] on div "End at" at bounding box center [225, 231] width 95 height 17
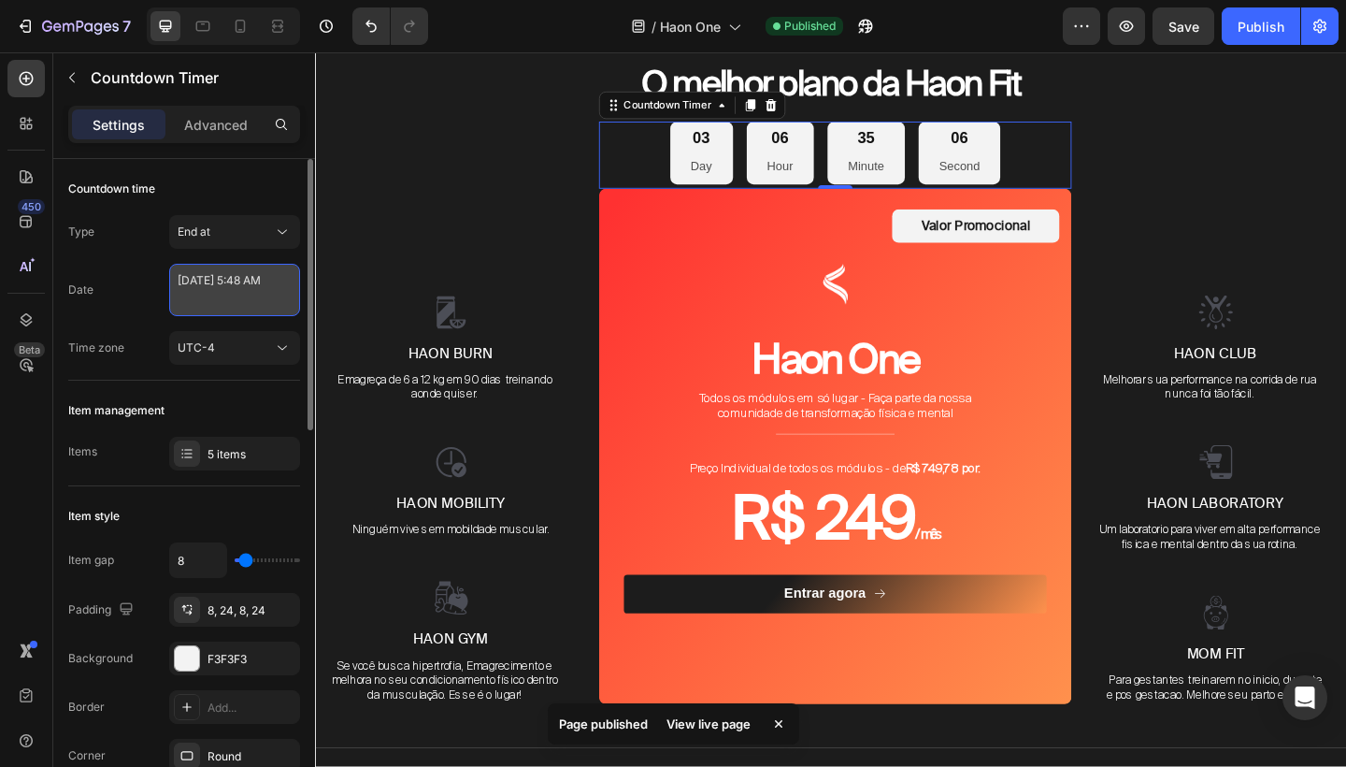
click at [265, 275] on textarea "[DATE] 5:48 AM" at bounding box center [234, 290] width 131 height 52
select select "5"
select select "48"
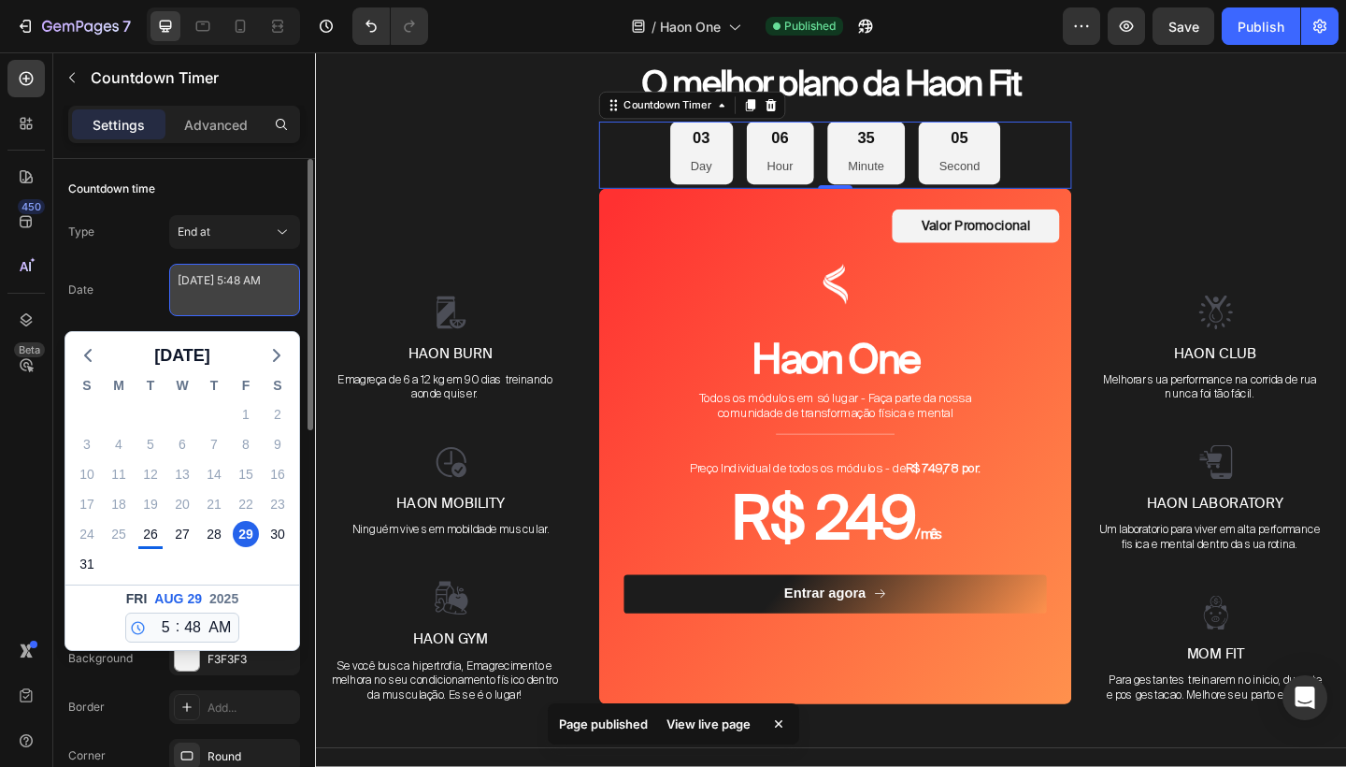
click at [265, 275] on textarea "[DATE] 5:48 AM" at bounding box center [234, 290] width 131 height 52
click at [115, 266] on div "Date [DATE] 5:48 AM [DATE] S M T W T F S 27 28 29 30 31 1 2 3 4 5 6 7 8 9 10 11…" at bounding box center [184, 290] width 232 height 52
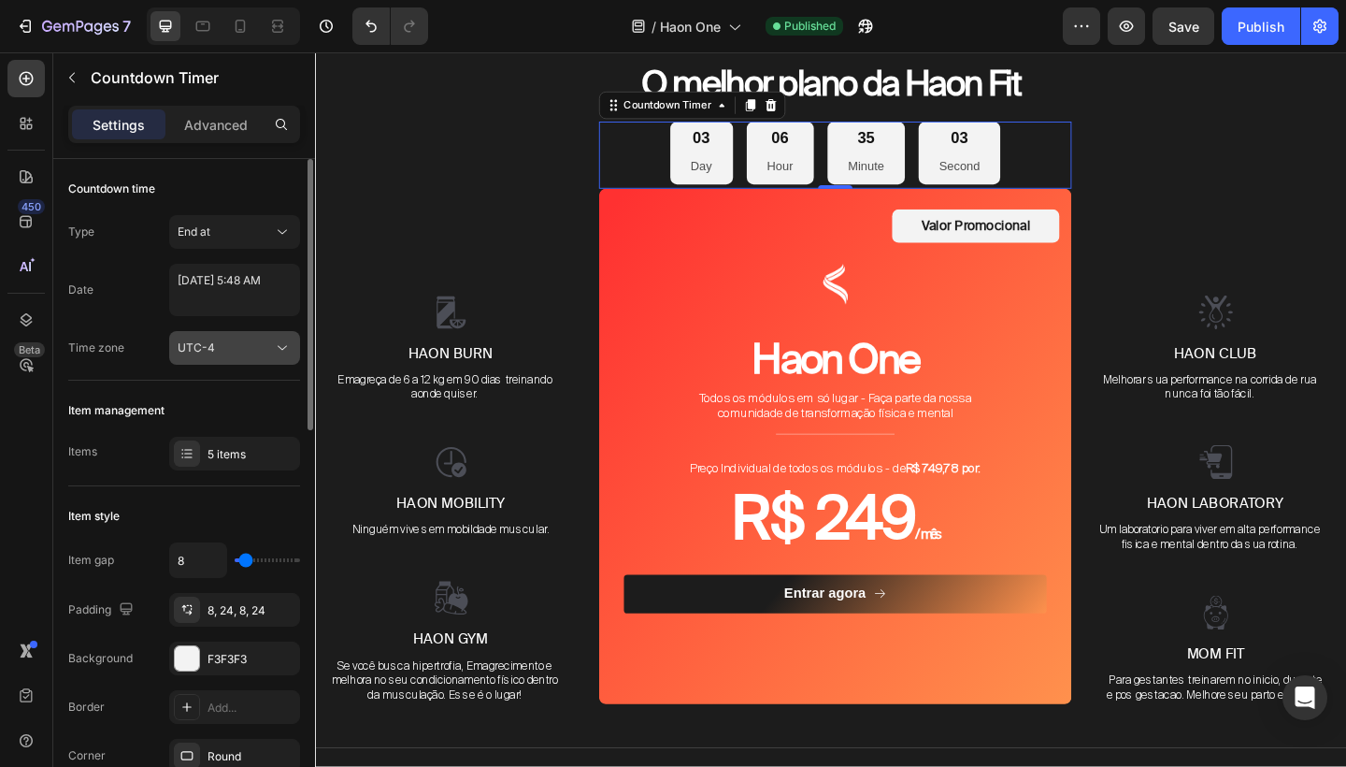
click at [243, 348] on div "UTC-4" at bounding box center [225, 347] width 95 height 17
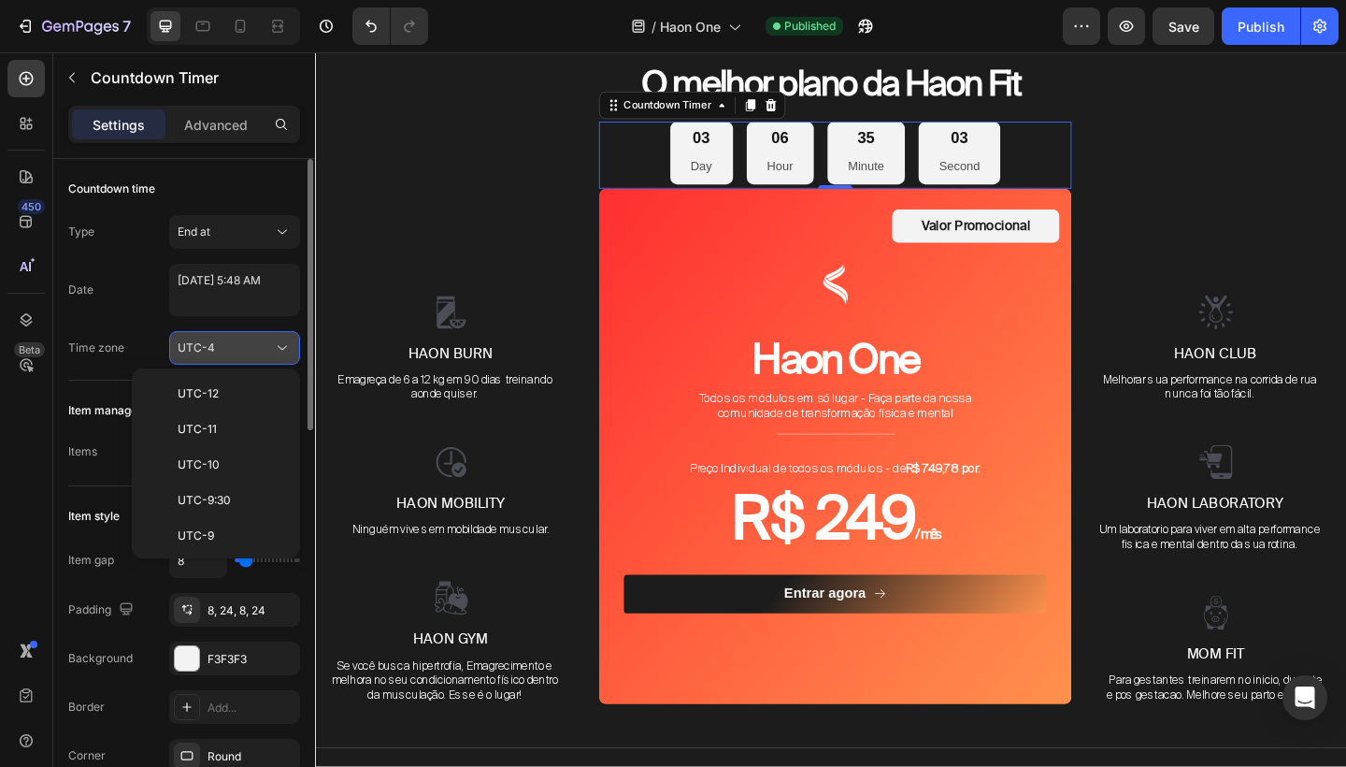
scroll to position [202, 0]
click at [142, 293] on div "Date [DATE] 5:48 AM" at bounding box center [184, 290] width 232 height 52
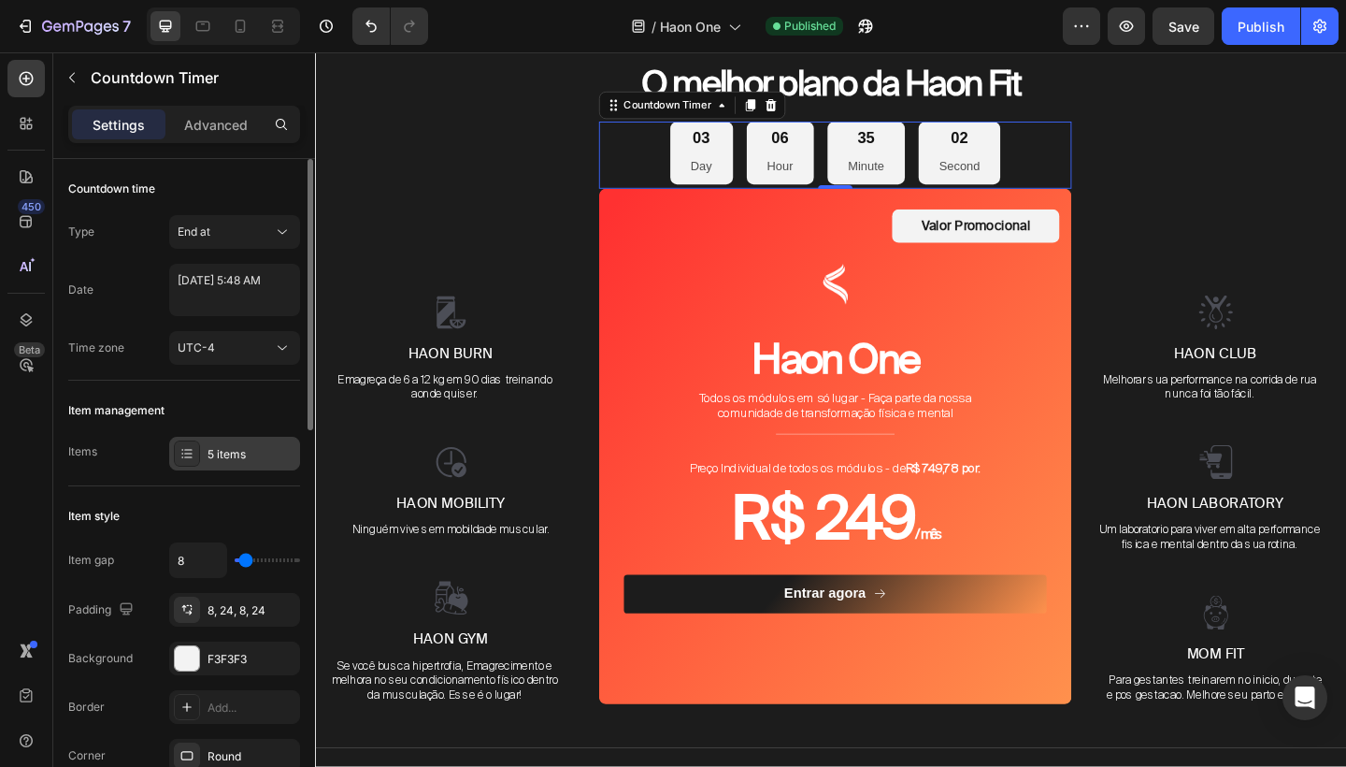
click at [262, 451] on div "5 items" at bounding box center [252, 454] width 88 height 17
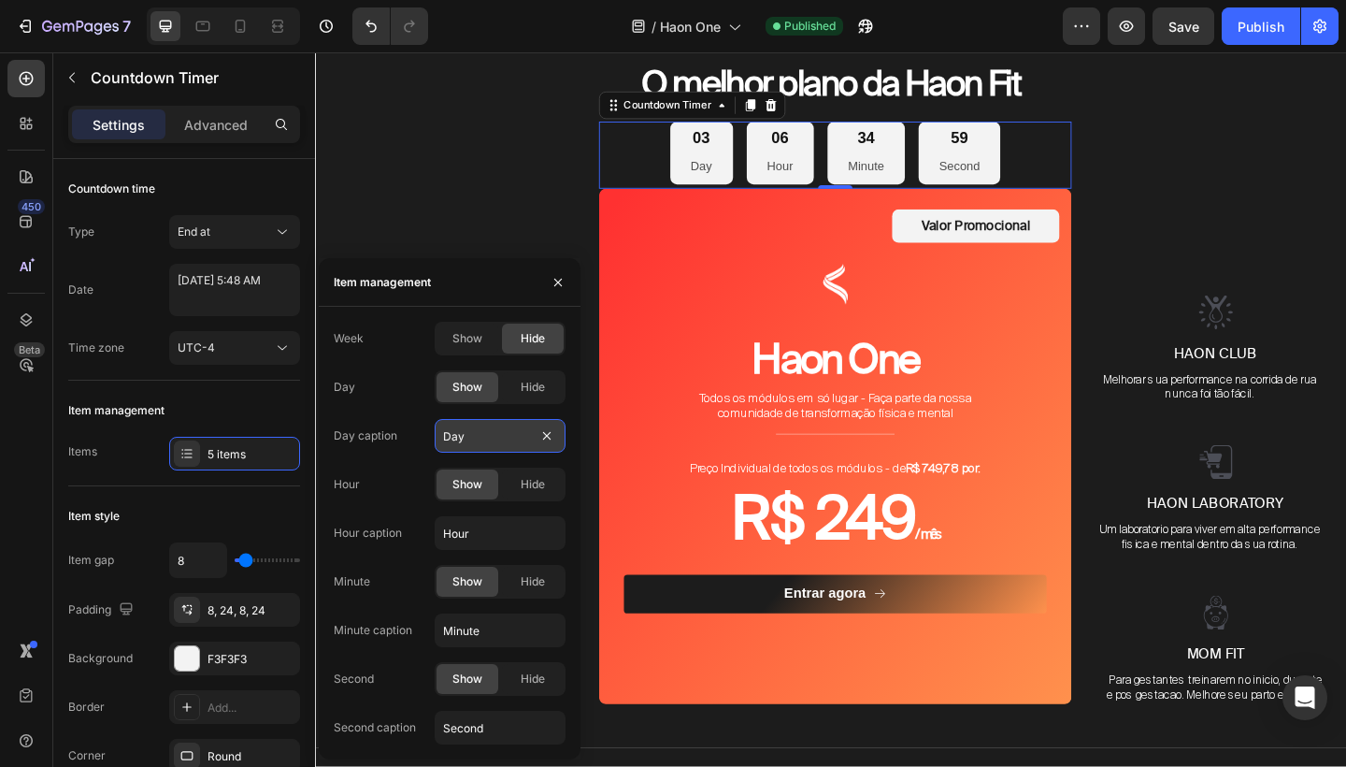
click at [468, 439] on input "Day" at bounding box center [500, 436] width 131 height 34
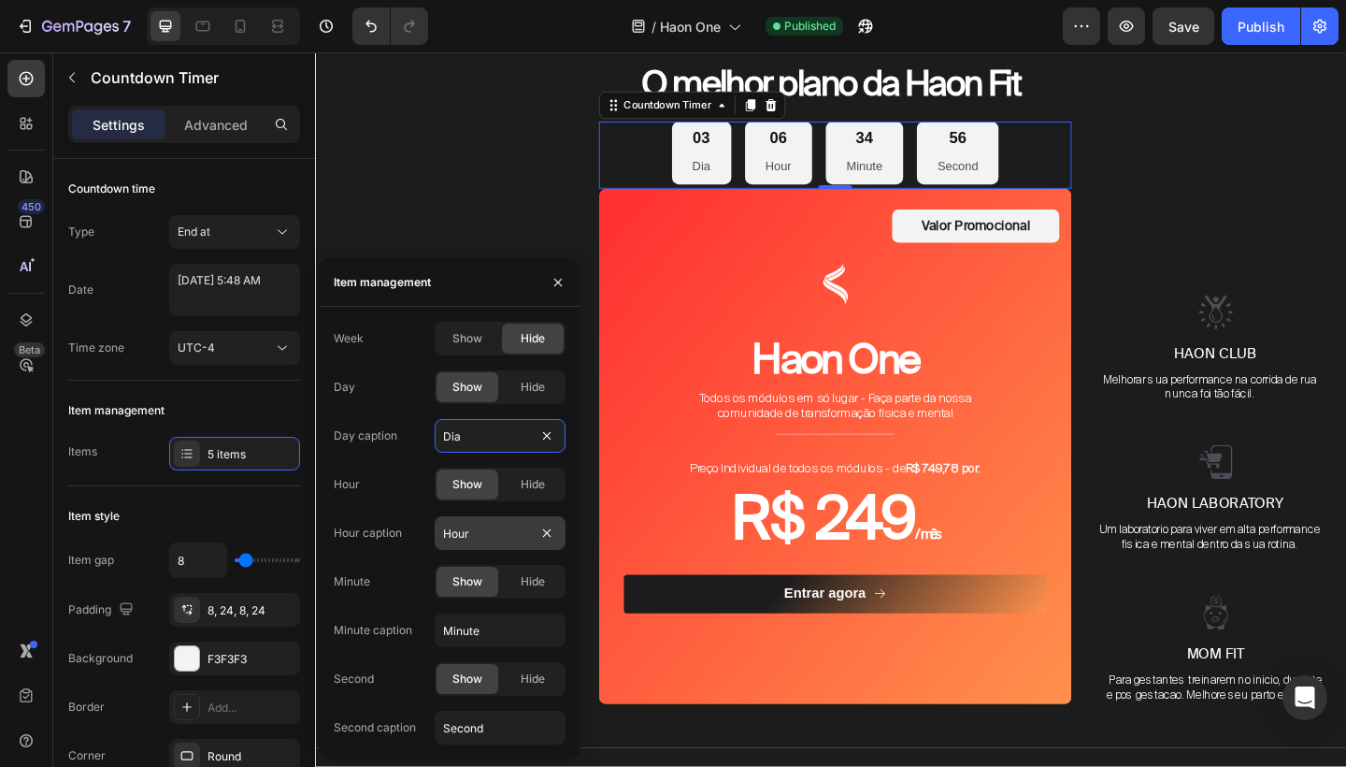
type input "Dia"
click at [468, 537] on input "Hour" at bounding box center [500, 533] width 131 height 34
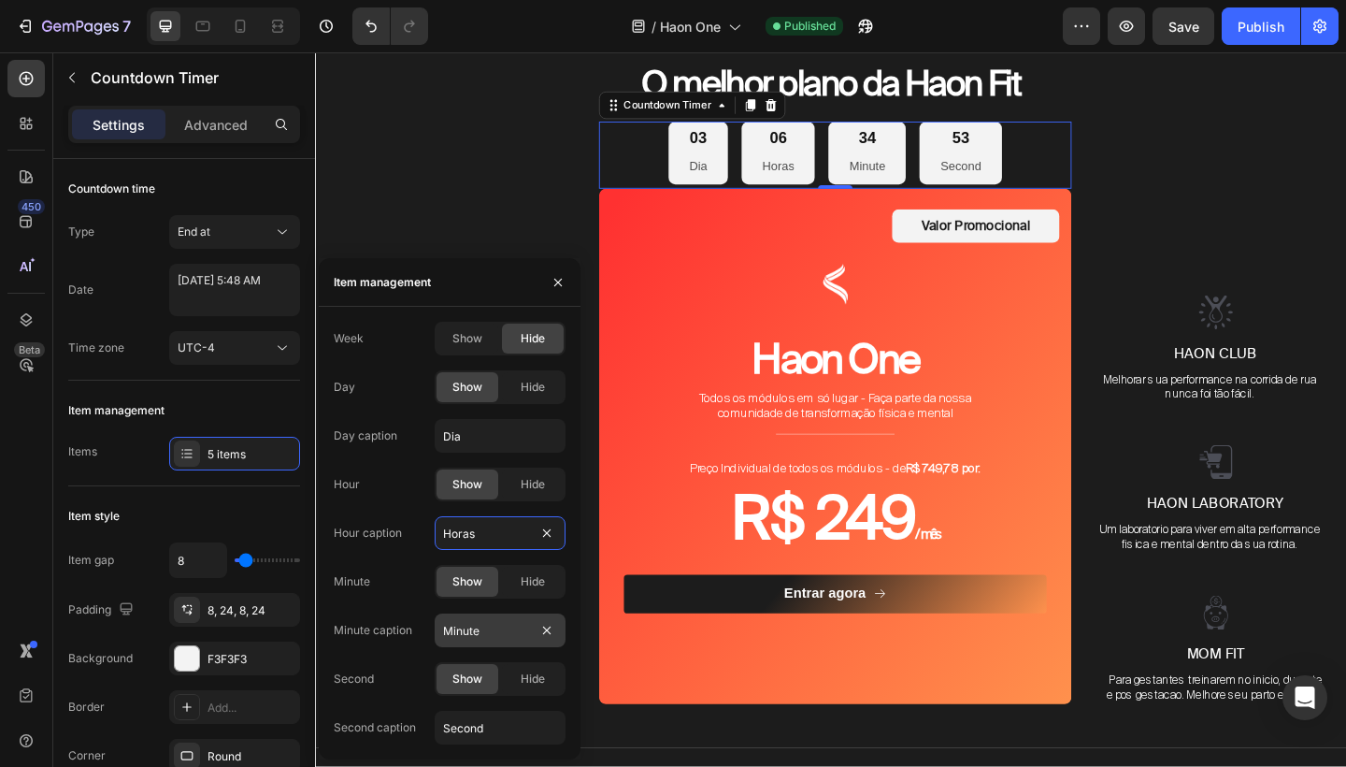
type input "Horas"
click at [467, 631] on input "Minute" at bounding box center [500, 630] width 131 height 34
click at [488, 631] on input "Minute" at bounding box center [500, 630] width 131 height 34
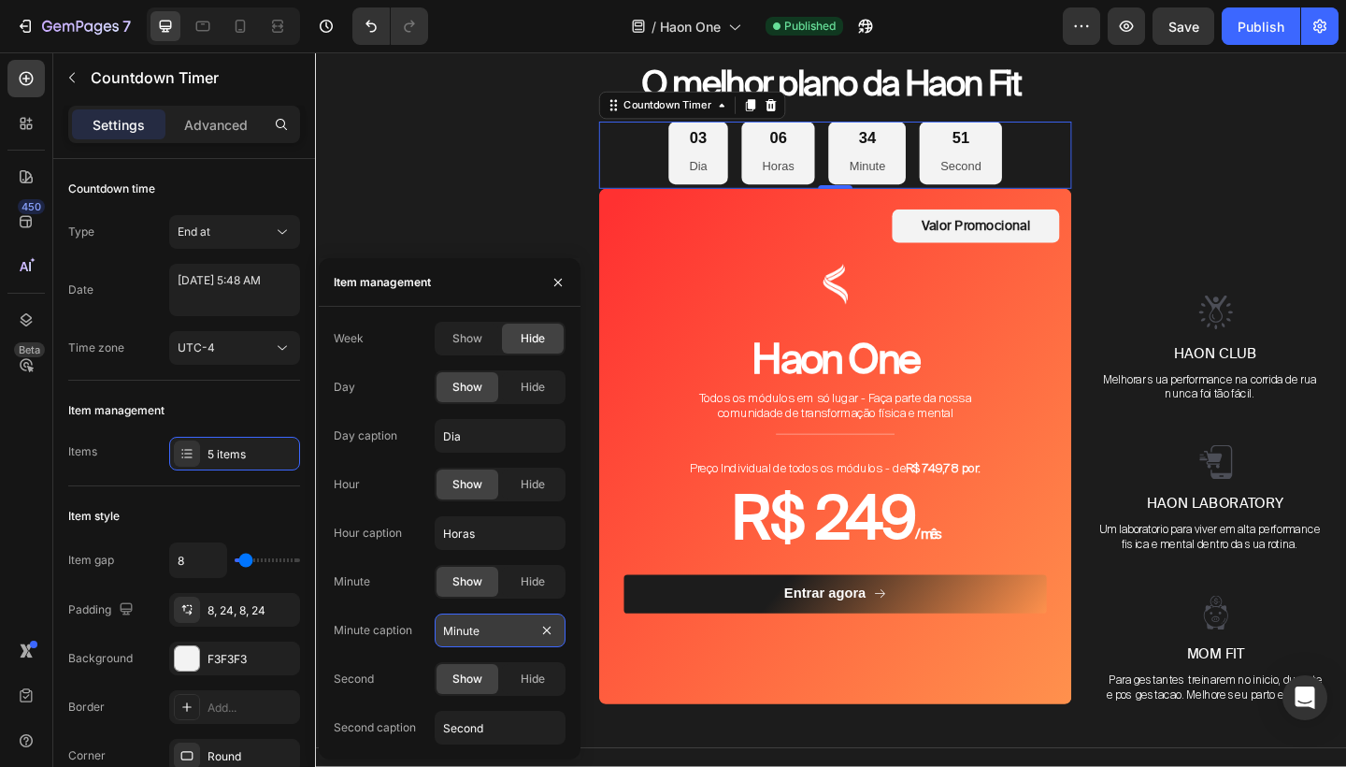
click at [489, 631] on input "Minute" at bounding box center [500, 630] width 131 height 34
click at [473, 630] on input "Minute" at bounding box center [500, 630] width 131 height 34
click at [485, 631] on input "Minute" at bounding box center [500, 630] width 131 height 34
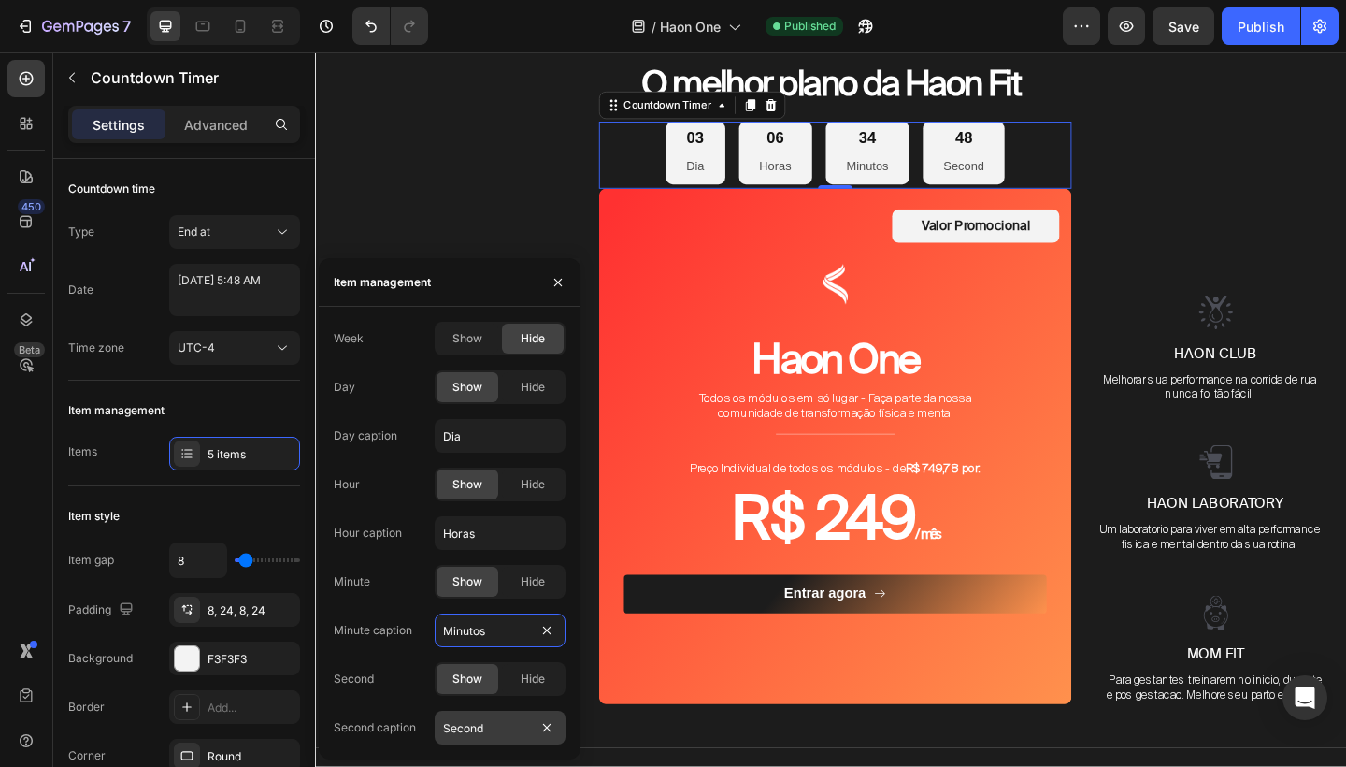
type input "Minutos"
click at [487, 725] on input "Second" at bounding box center [500, 728] width 131 height 34
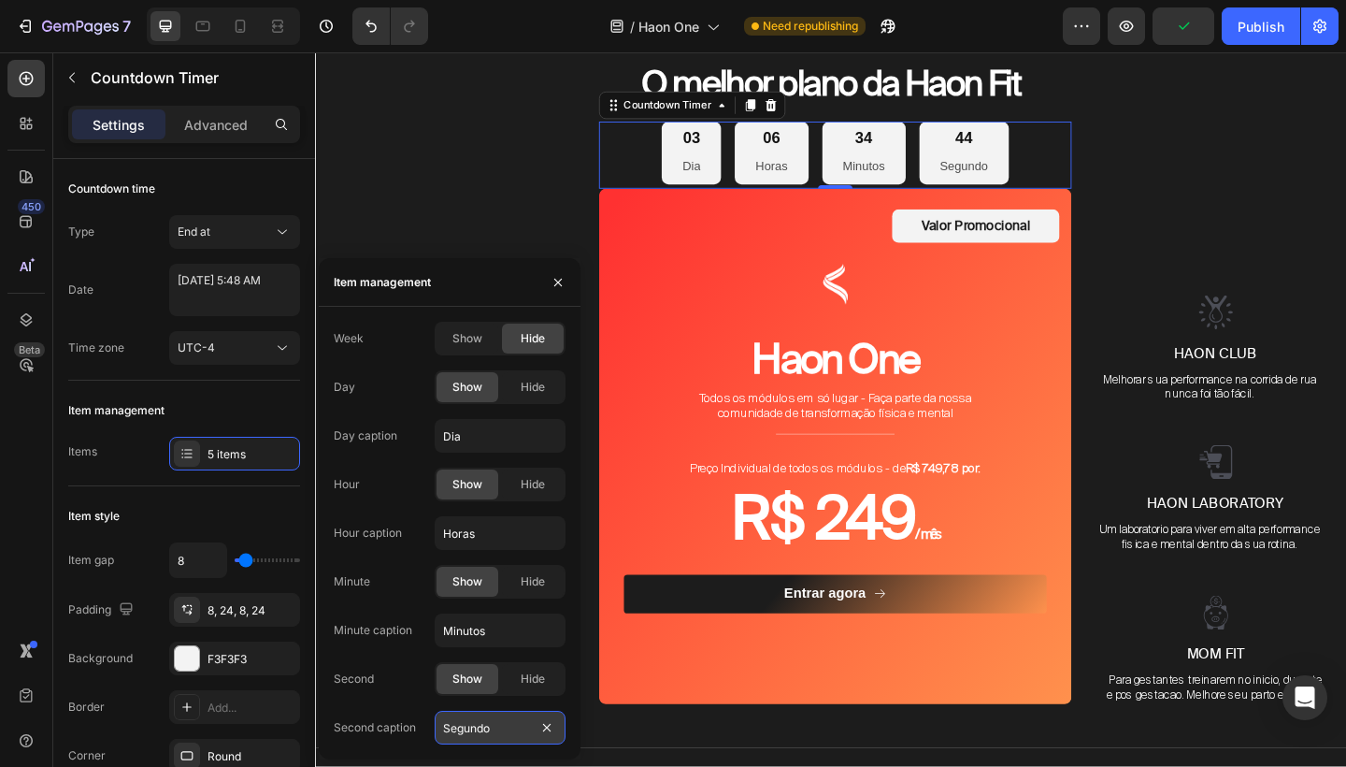
type input "Segundos"
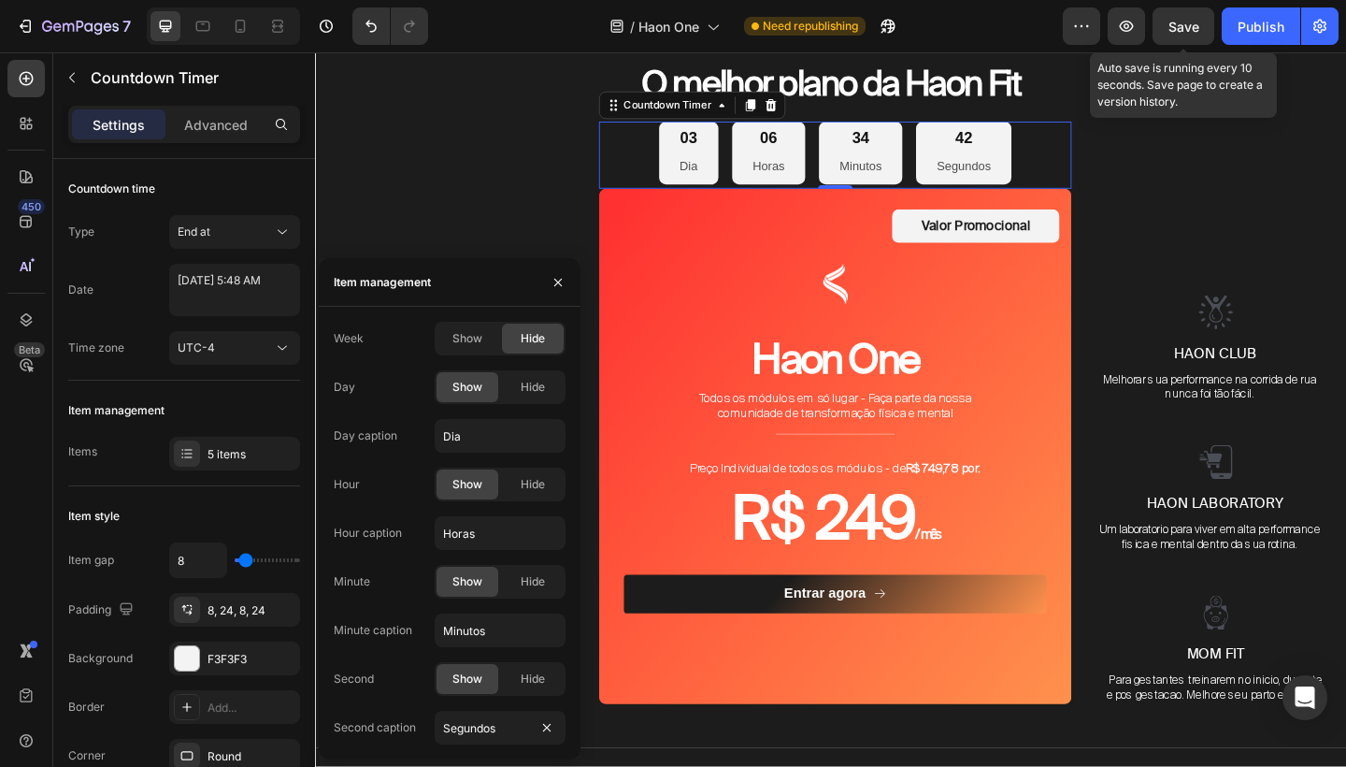
click at [1181, 26] on span "Save" at bounding box center [1184, 27] width 31 height 16
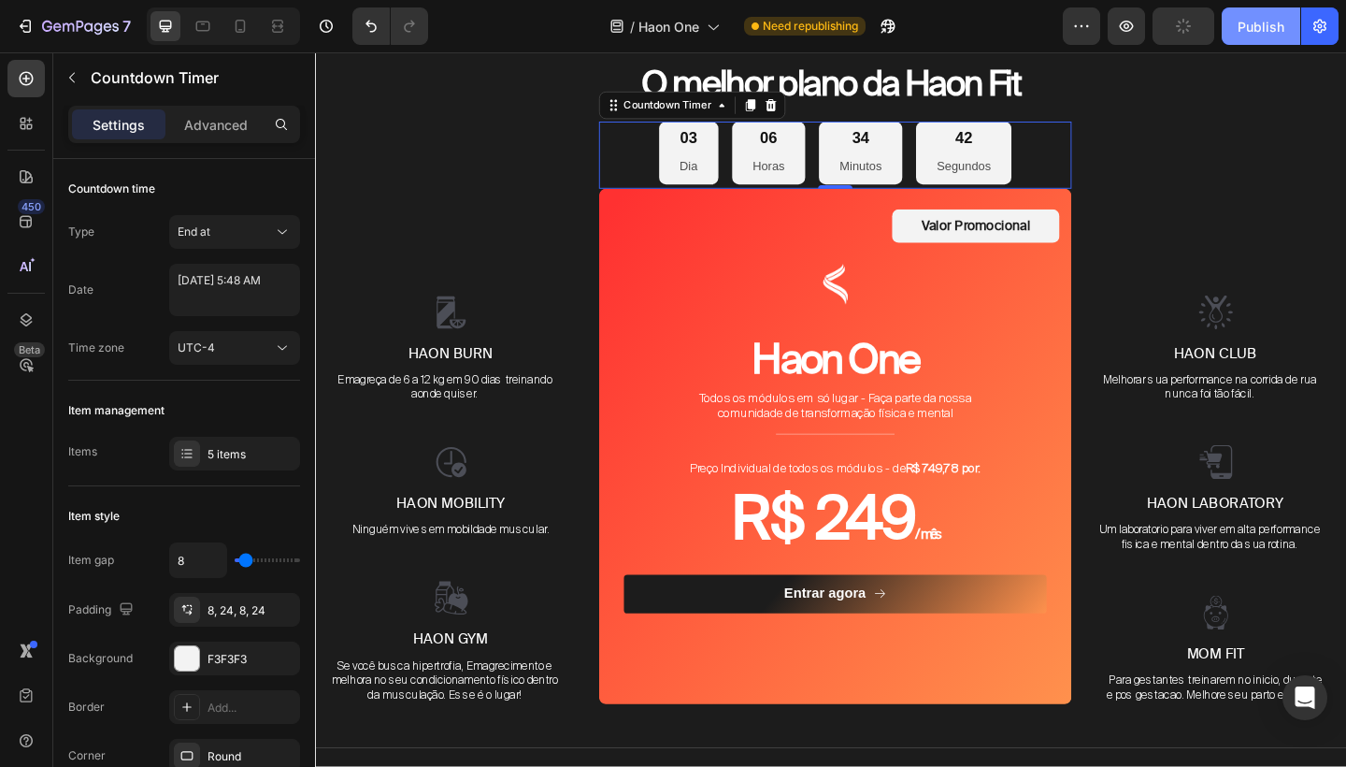
click at [1249, 35] on div "Publish" at bounding box center [1261, 27] width 47 height 20
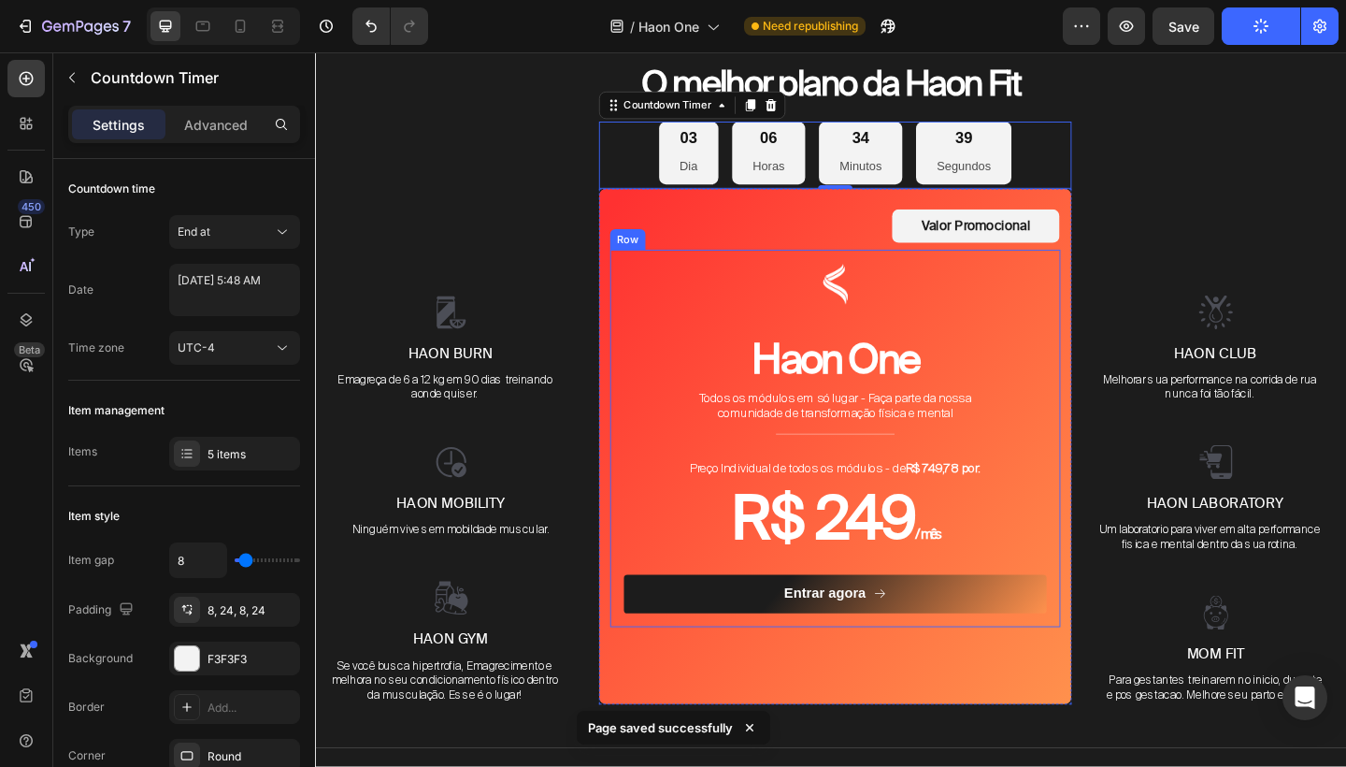
click at [1113, 334] on div "Image Haon One Heading Todos os módulos em só lugar - Faça parte da nossa comun…" at bounding box center [881, 472] width 490 height 410
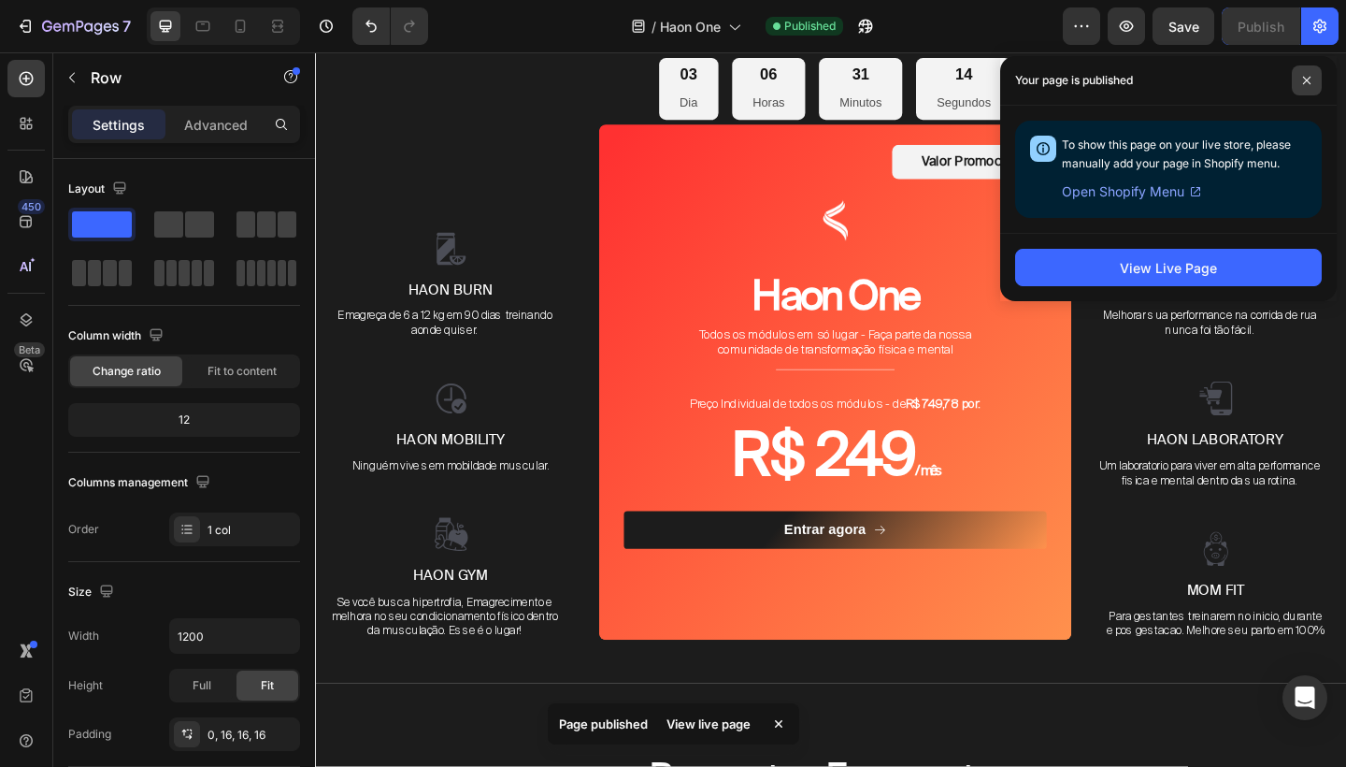
scroll to position [1728, 0]
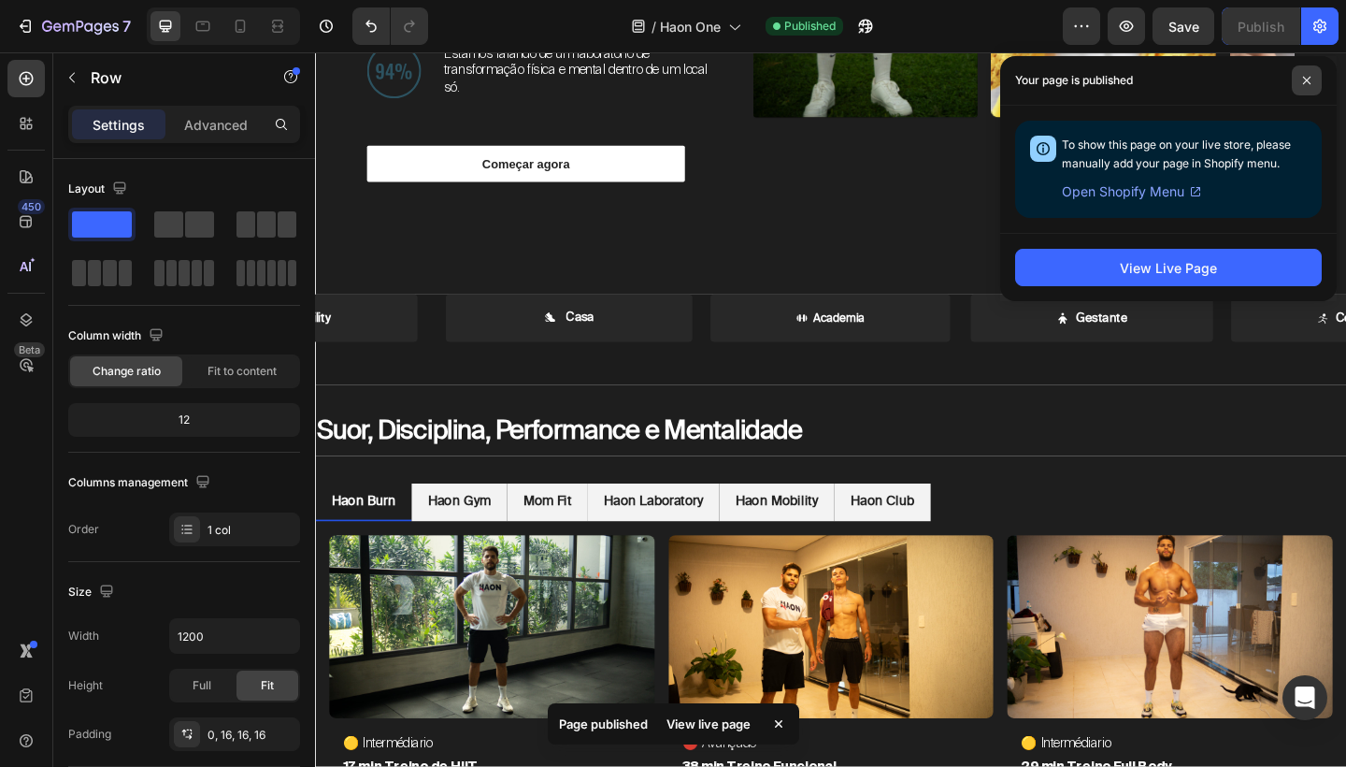
click at [1310, 86] on span at bounding box center [1307, 80] width 30 height 30
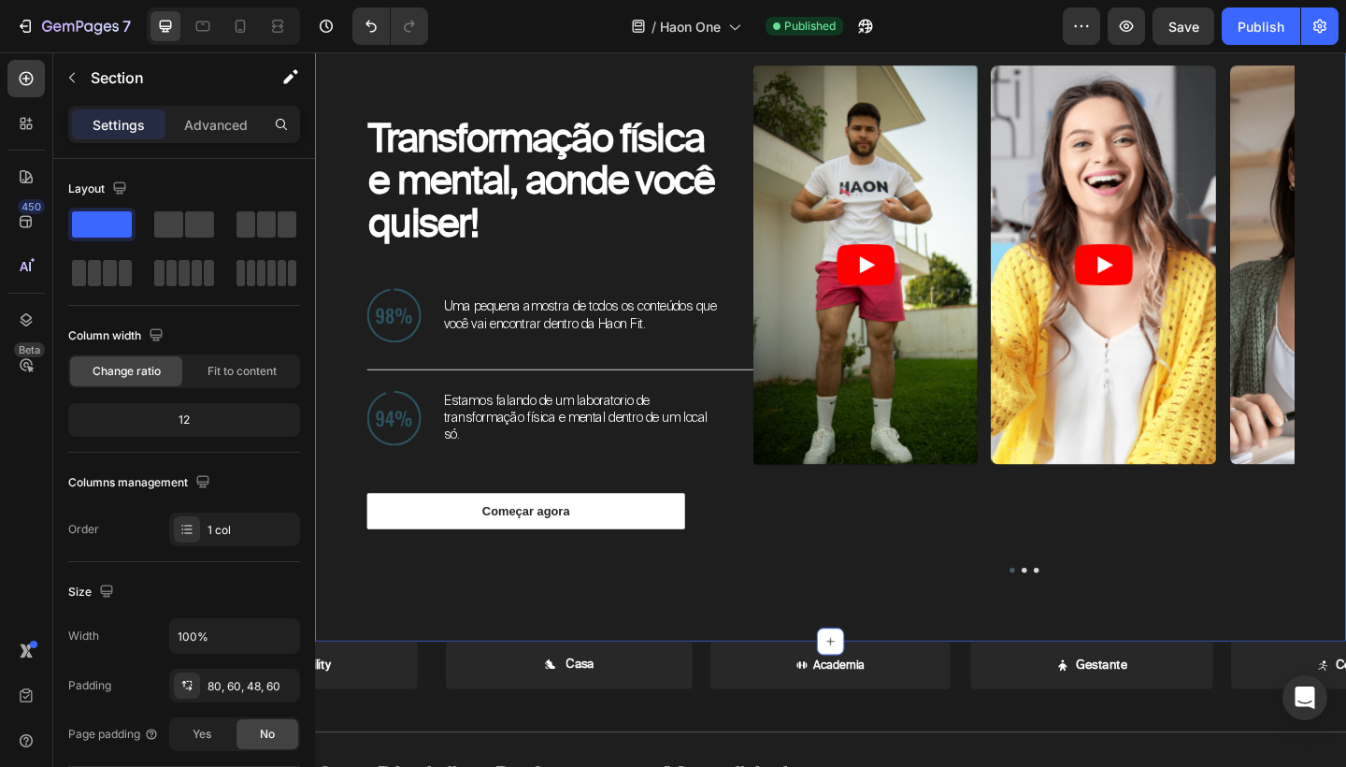
scroll to position [1346, 0]
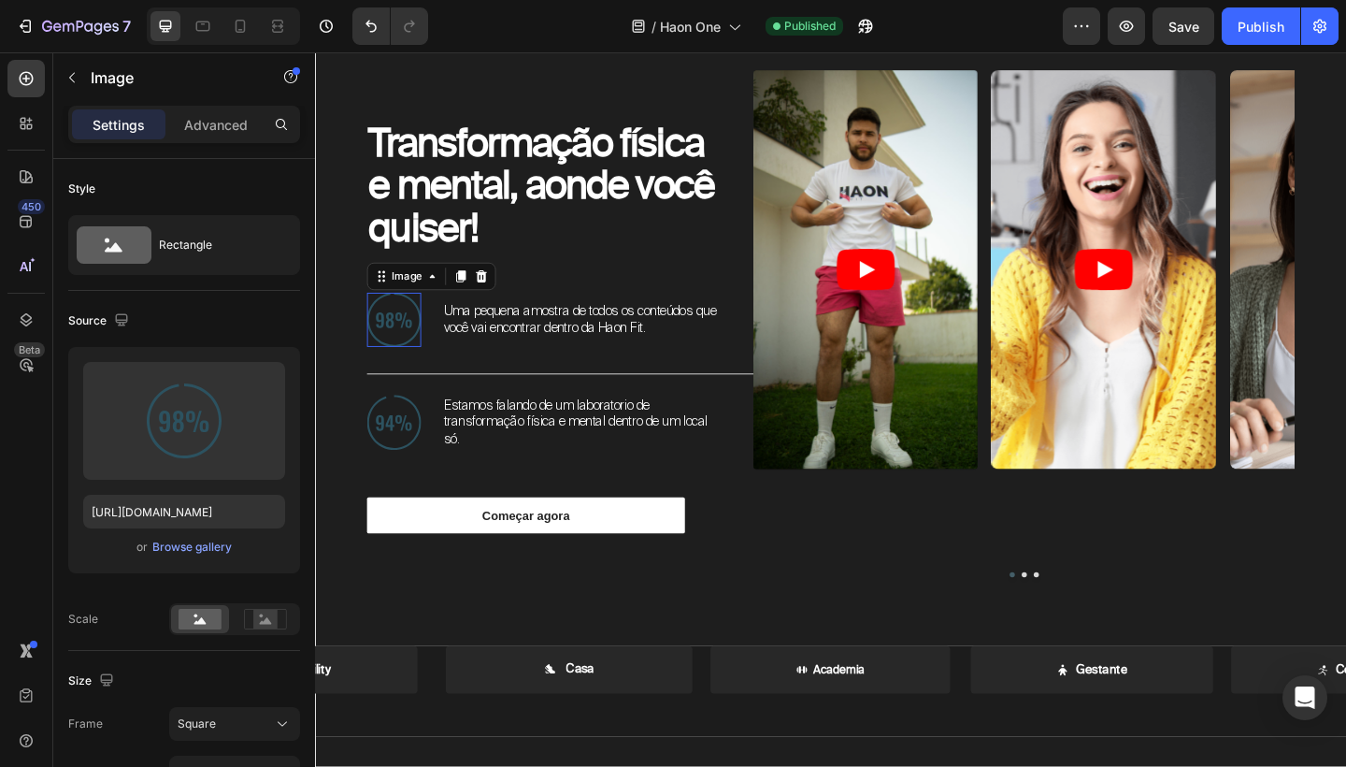
click at [421, 350] on img at bounding box center [400, 343] width 59 height 59
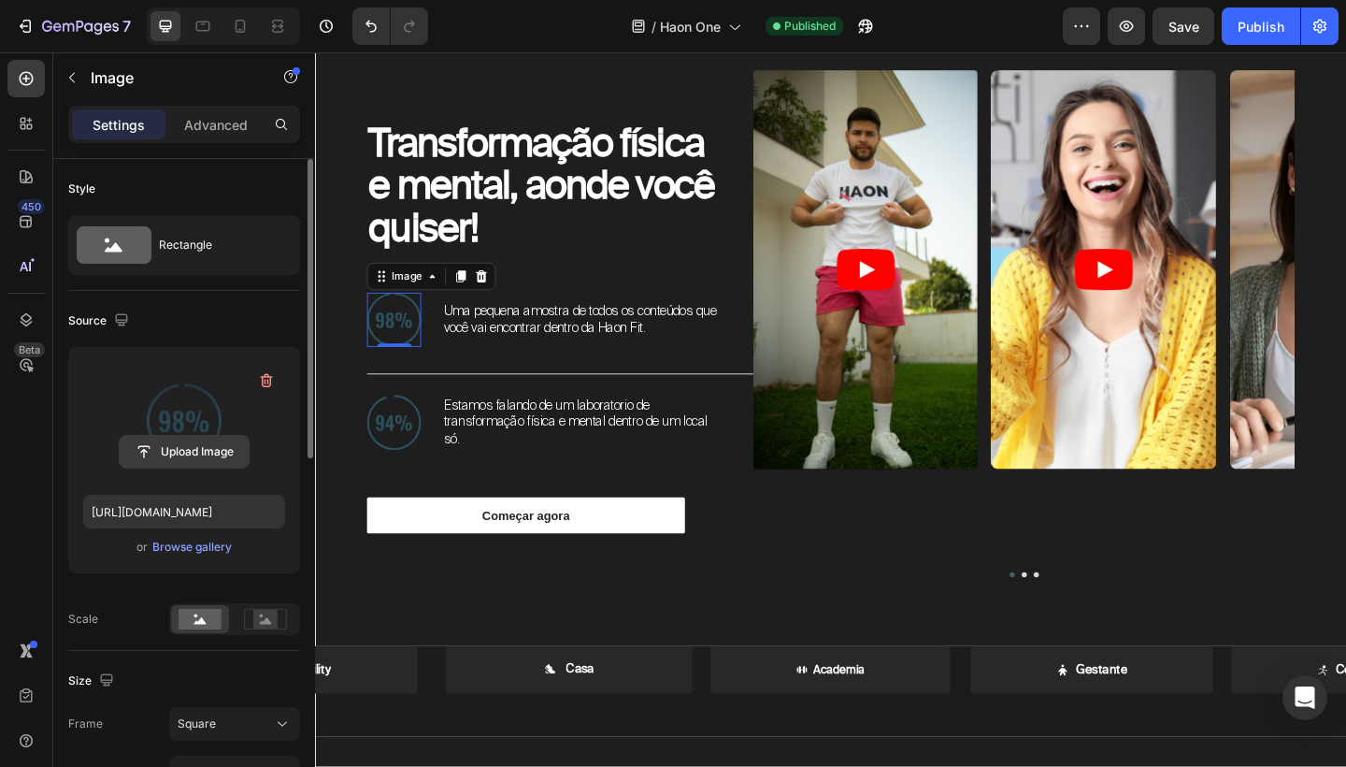
click at [200, 442] on input "file" at bounding box center [184, 452] width 129 height 32
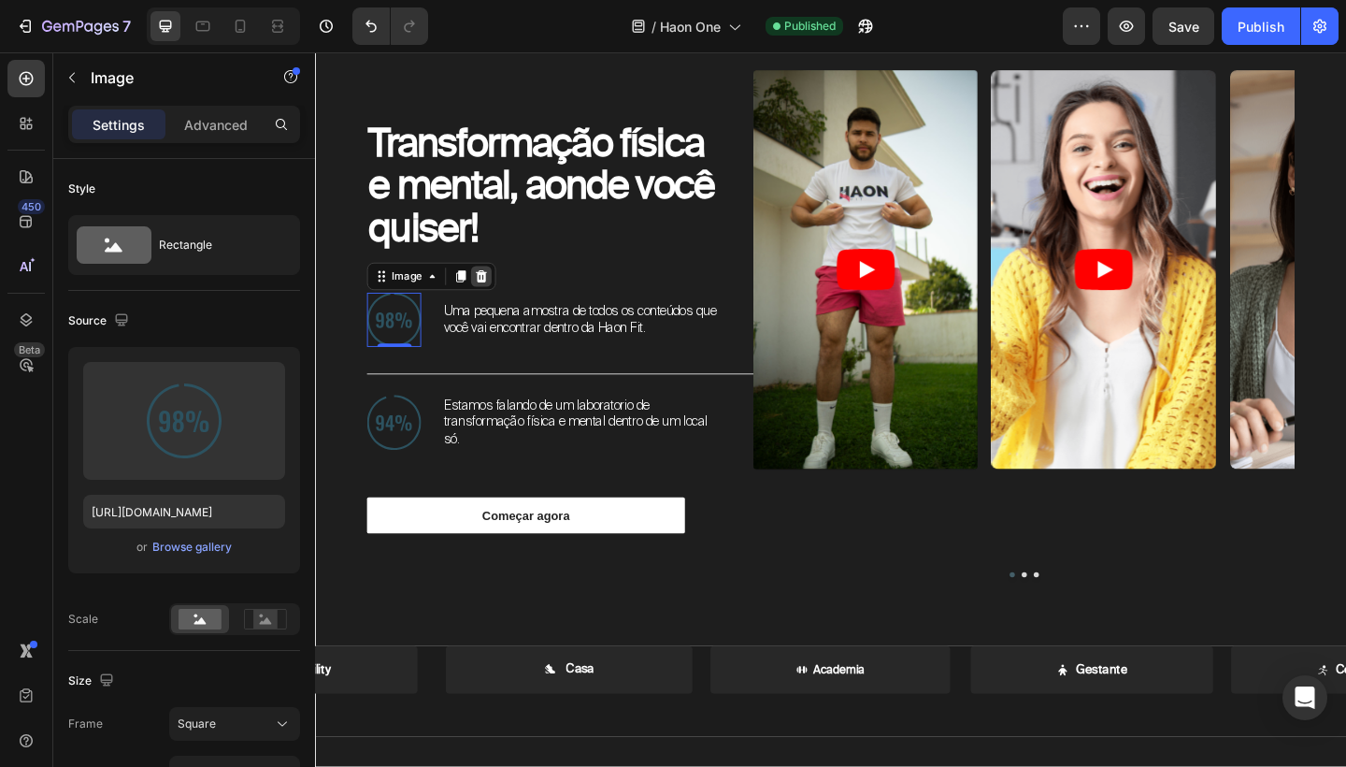
click at [501, 295] on icon at bounding box center [495, 296] width 15 height 15
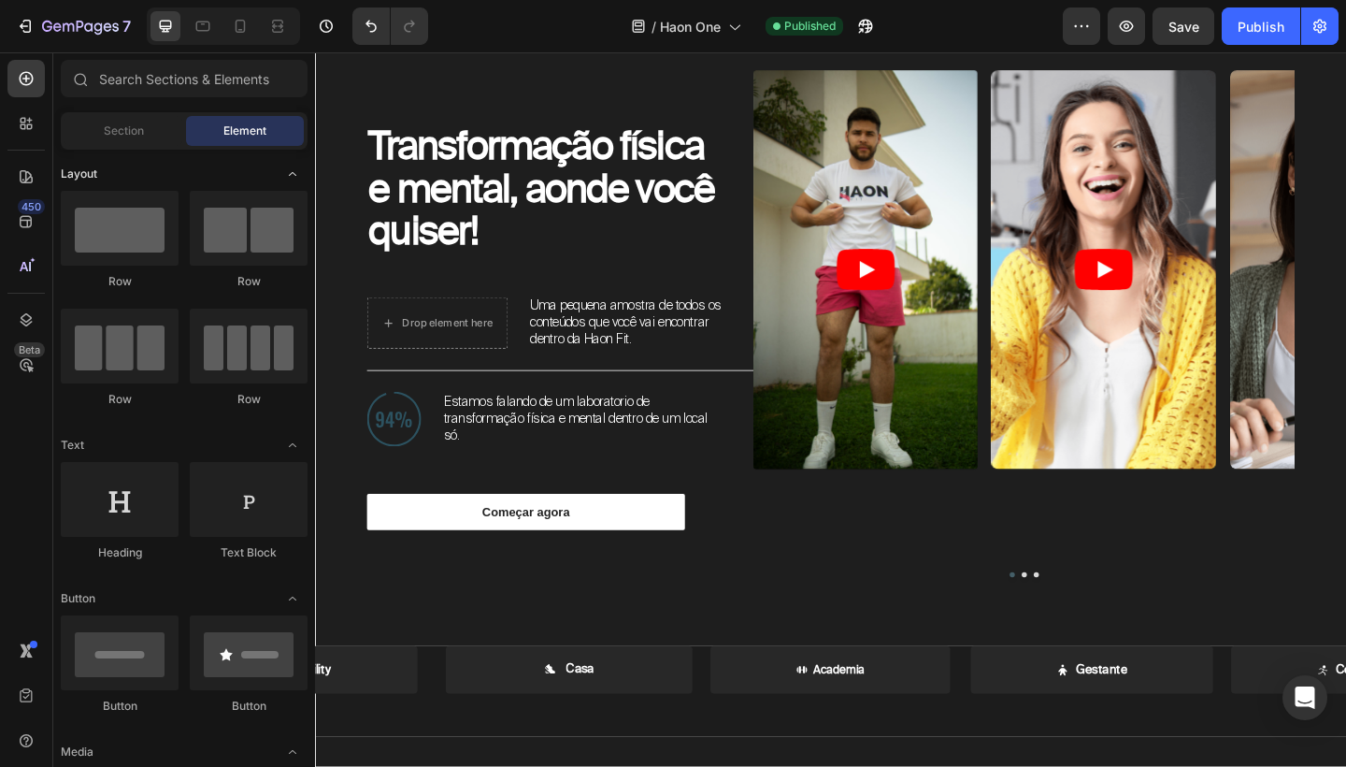
click at [295, 180] on icon "Toggle open" at bounding box center [292, 173] width 15 height 15
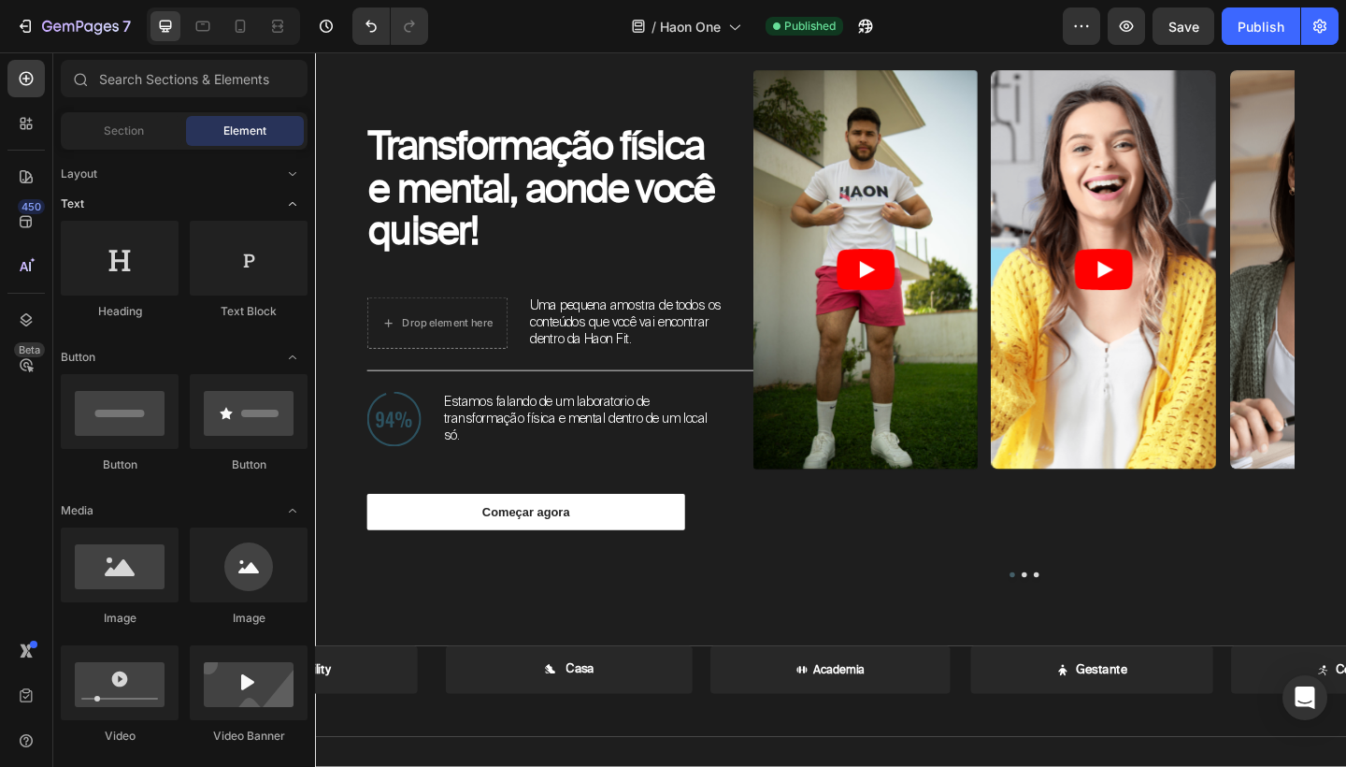
click at [295, 208] on icon "Toggle open" at bounding box center [292, 203] width 15 height 15
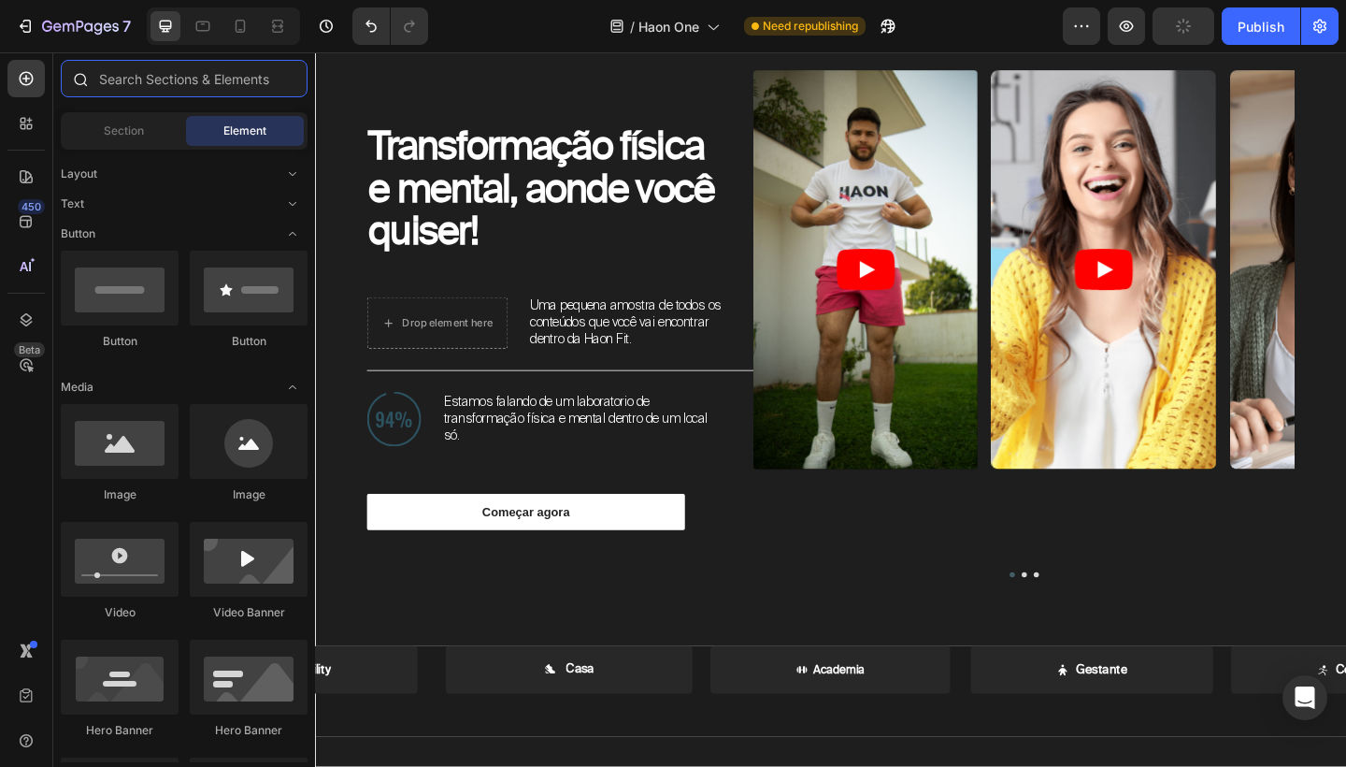
click at [225, 83] on input "text" at bounding box center [184, 78] width 247 height 37
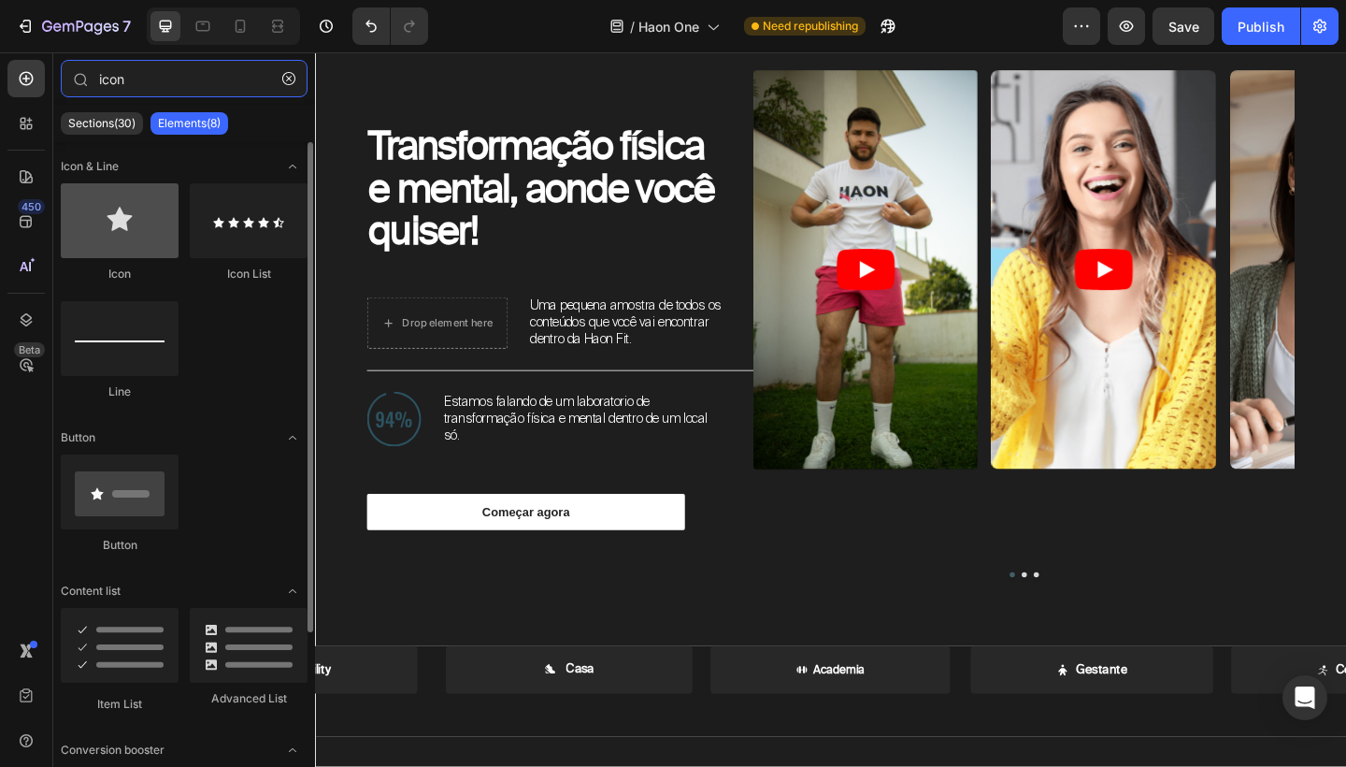
type input "icon"
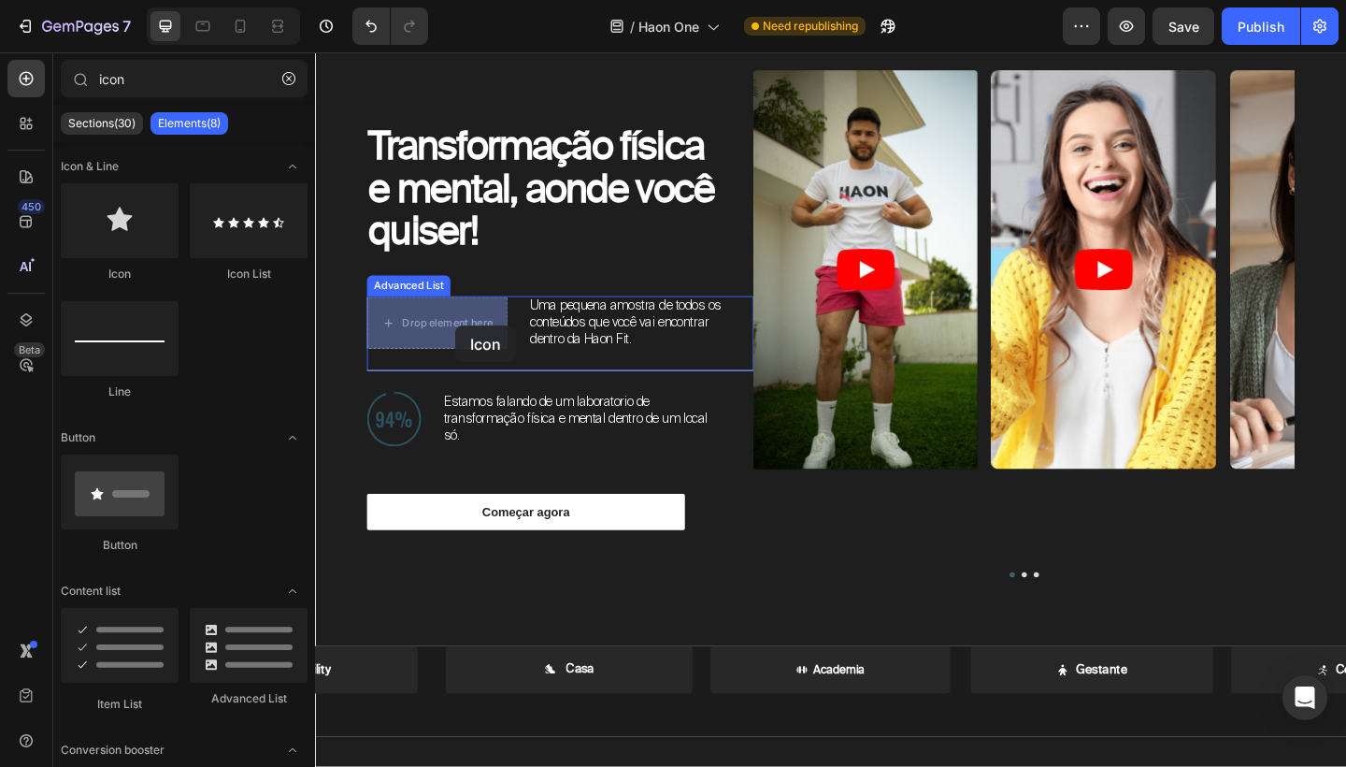
drag, startPoint x: 424, startPoint y: 274, endPoint x: 468, endPoint y: 350, distance: 87.6
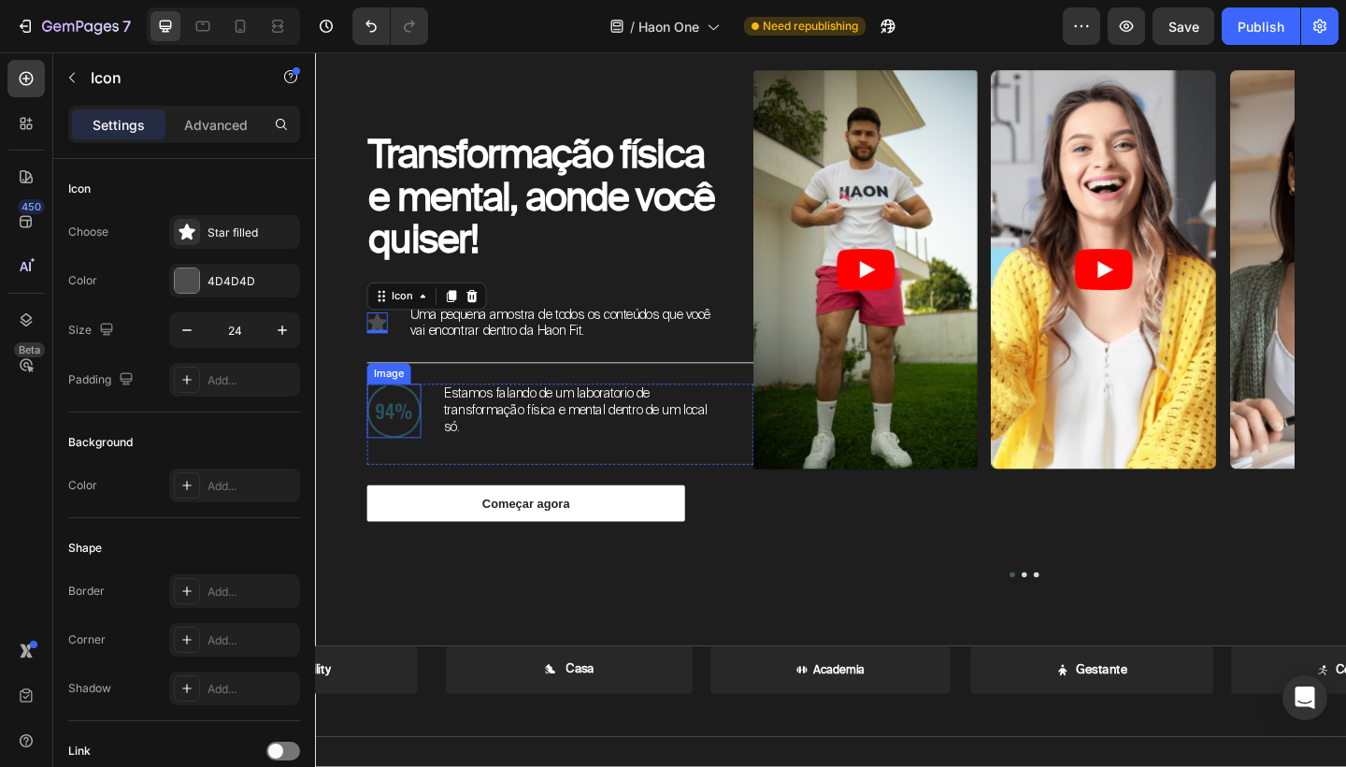
click at [407, 438] on img at bounding box center [400, 442] width 59 height 59
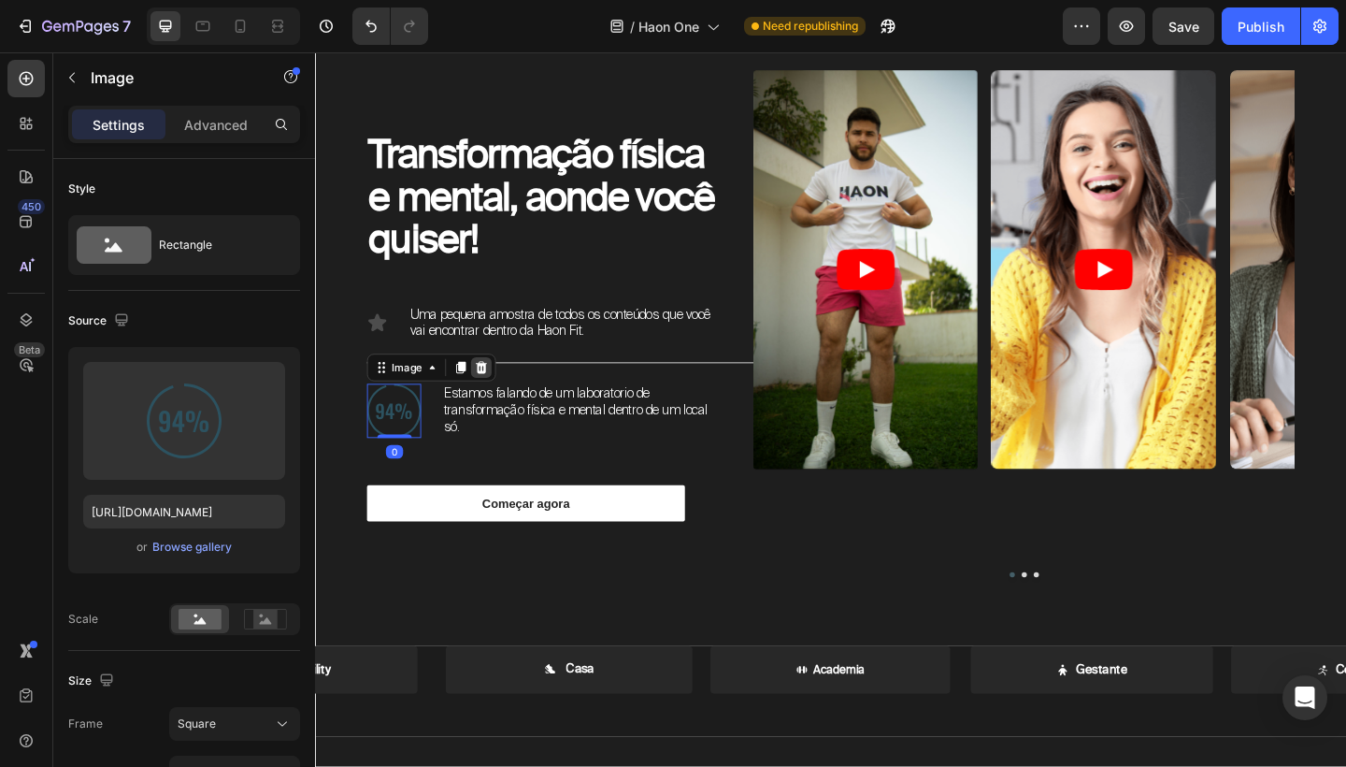
click at [497, 395] on icon at bounding box center [496, 395] width 12 height 13
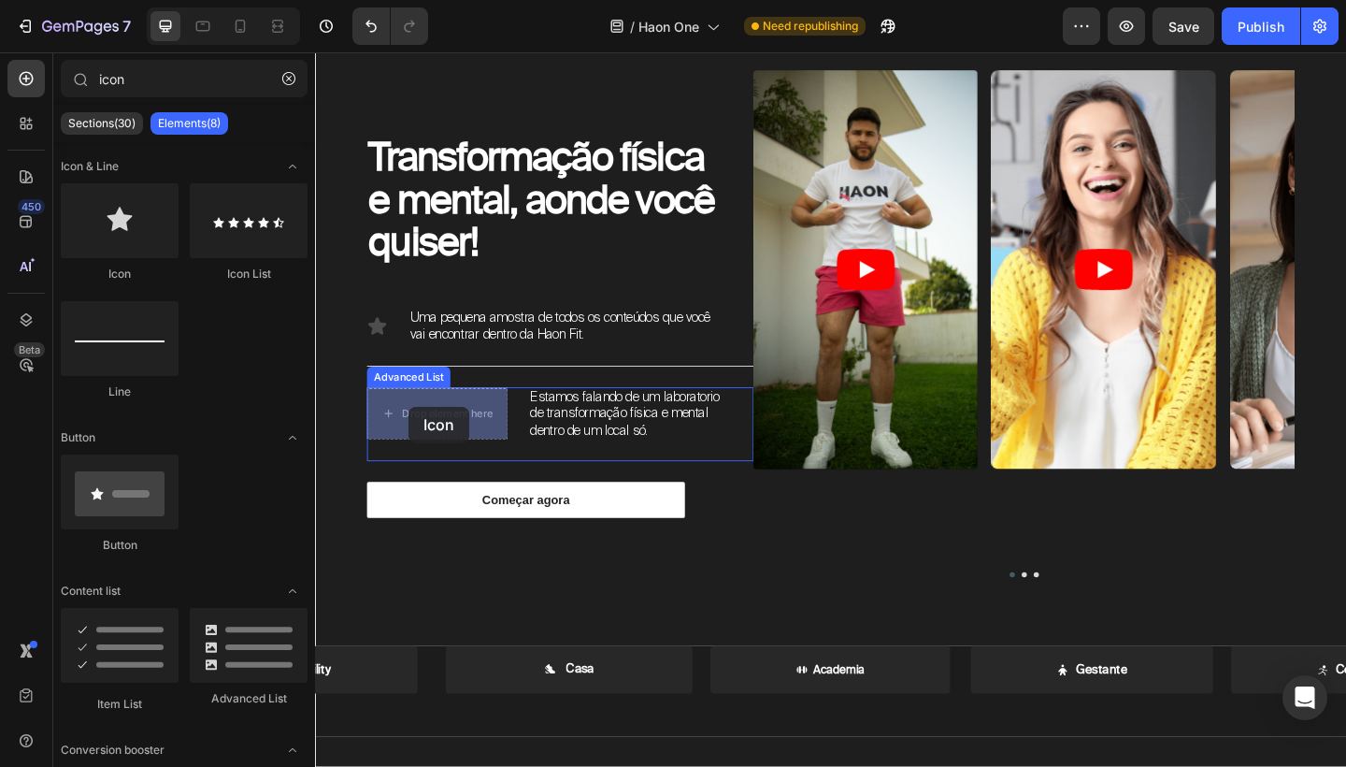
drag, startPoint x: 441, startPoint y: 286, endPoint x: 417, endPoint y: 438, distance: 153.4
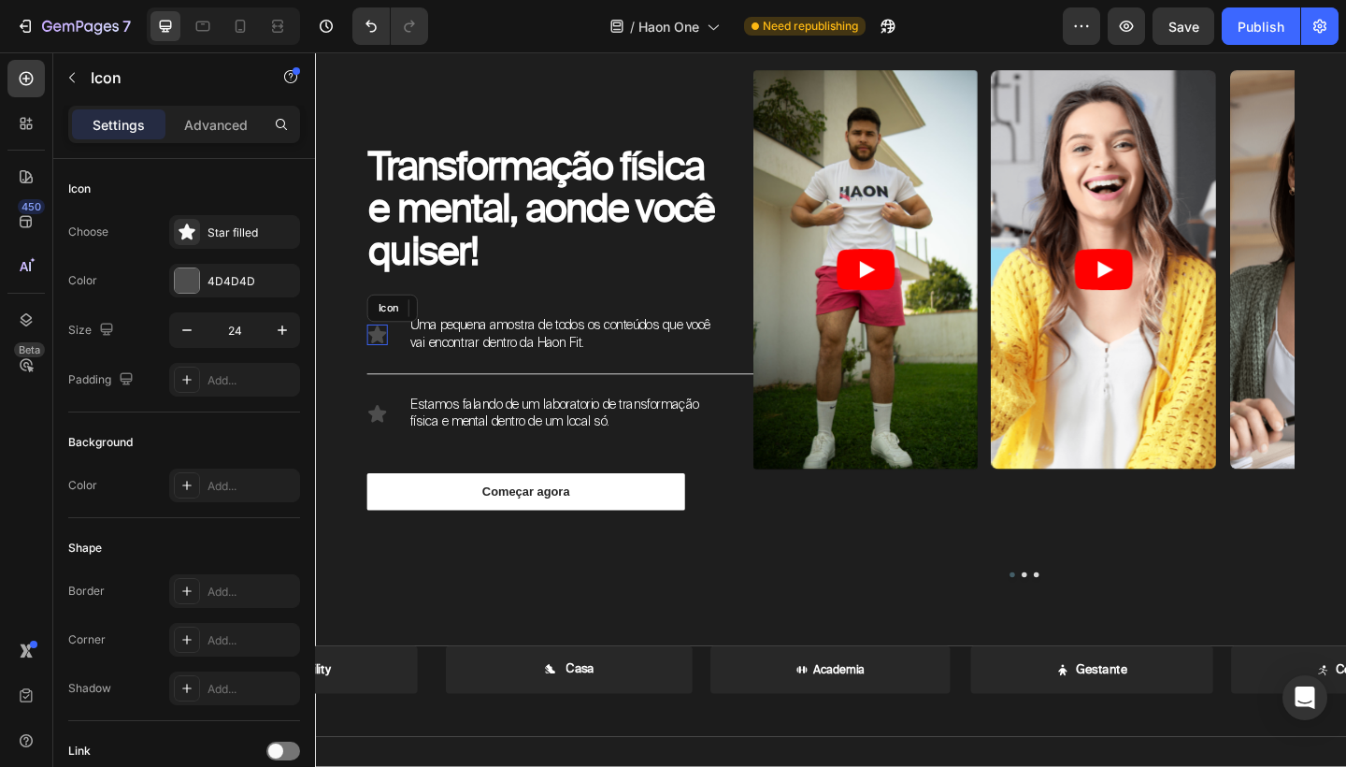
click at [386, 360] on icon at bounding box center [383, 359] width 20 height 19
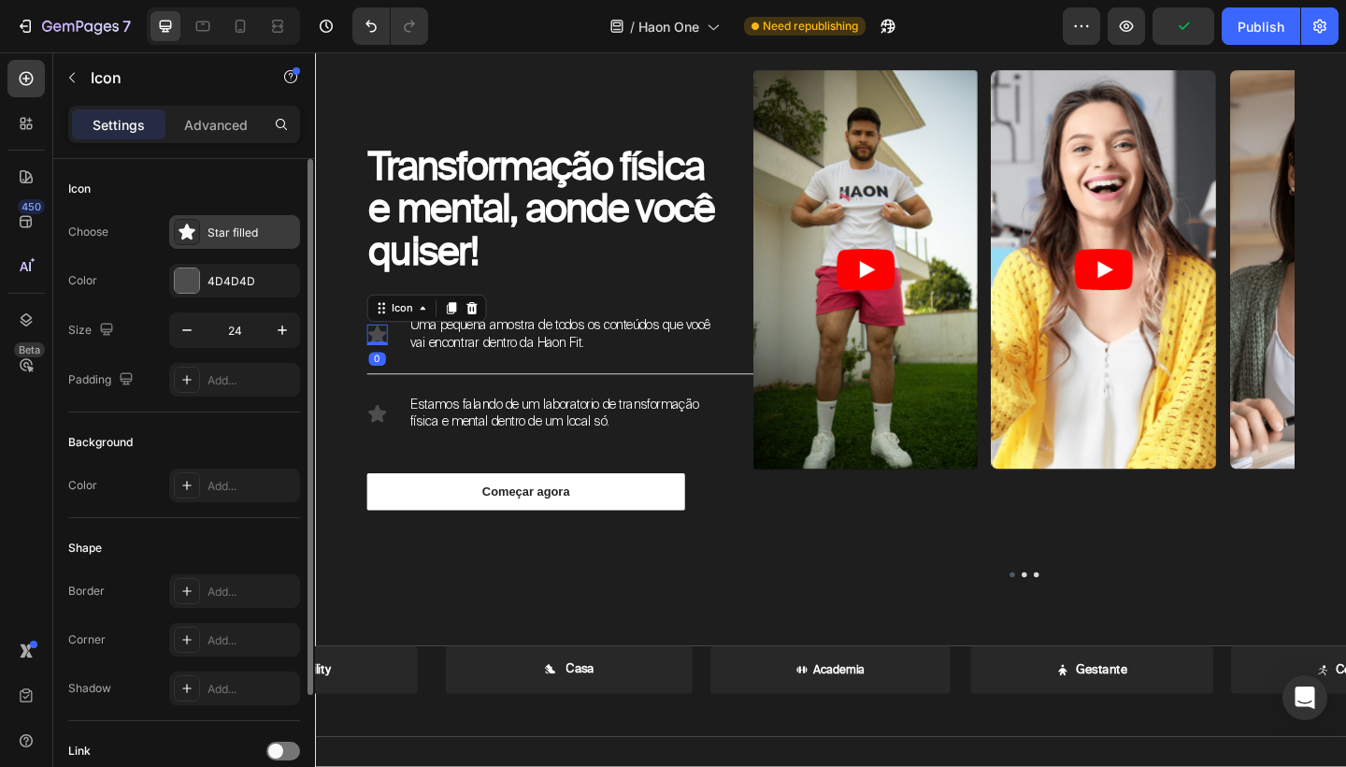
click at [250, 244] on div "Star filled" at bounding box center [234, 232] width 131 height 34
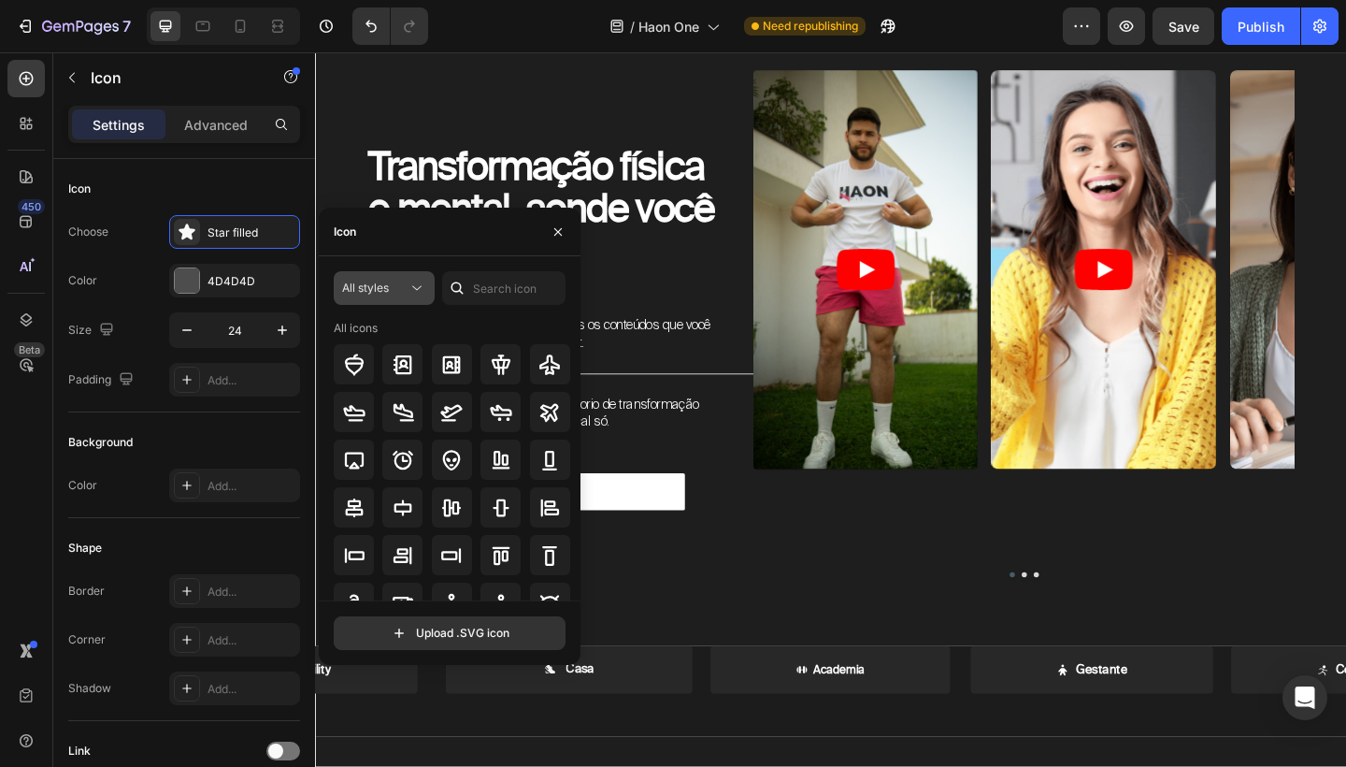
click at [398, 289] on div "All styles" at bounding box center [374, 288] width 65 height 17
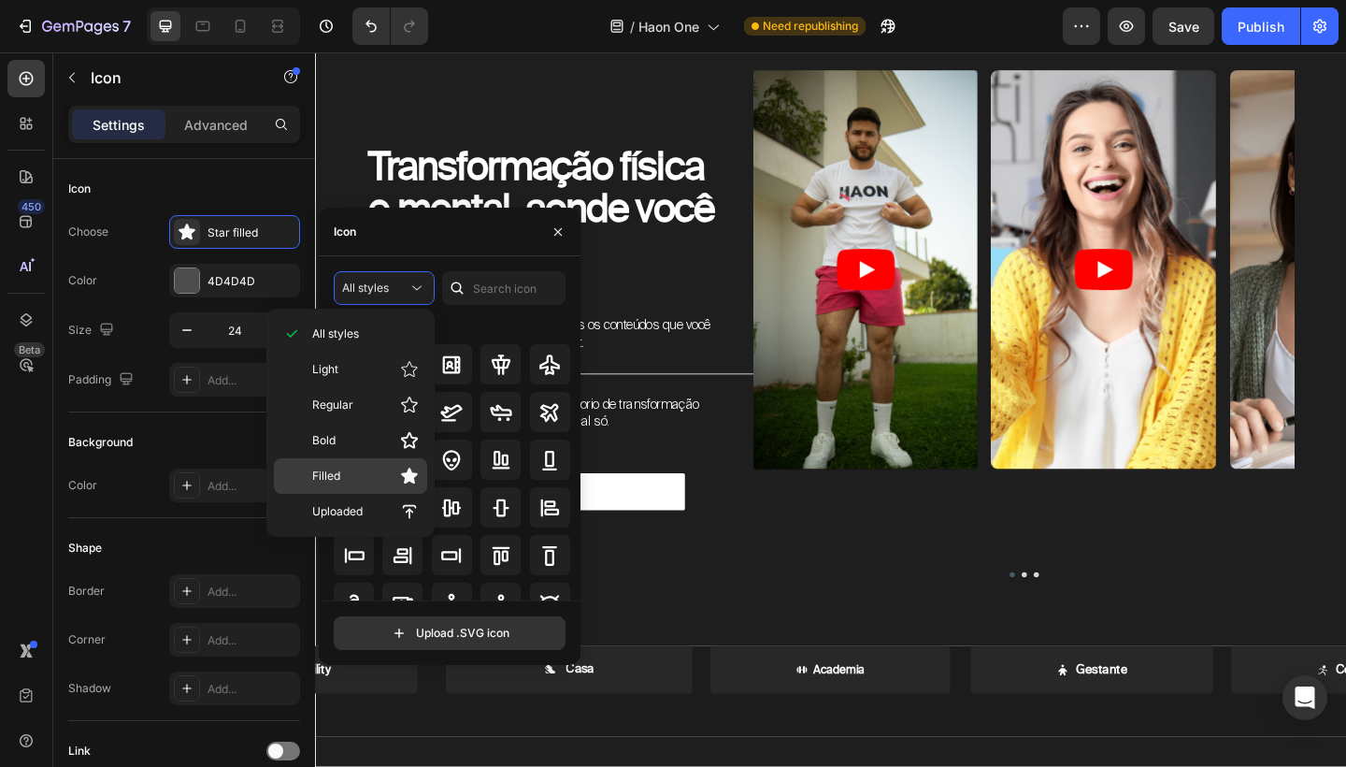
click at [386, 471] on p "Filled" at bounding box center [365, 476] width 107 height 19
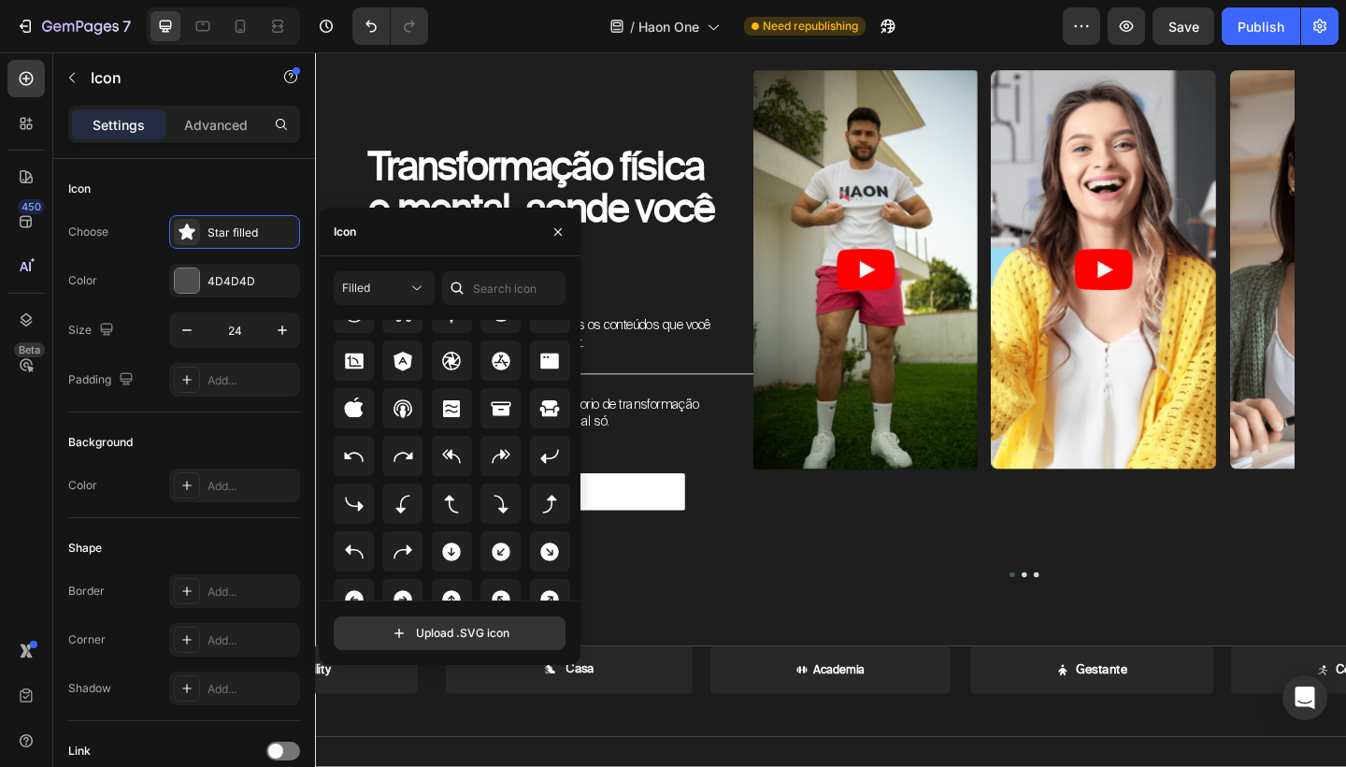
scroll to position [367, 0]
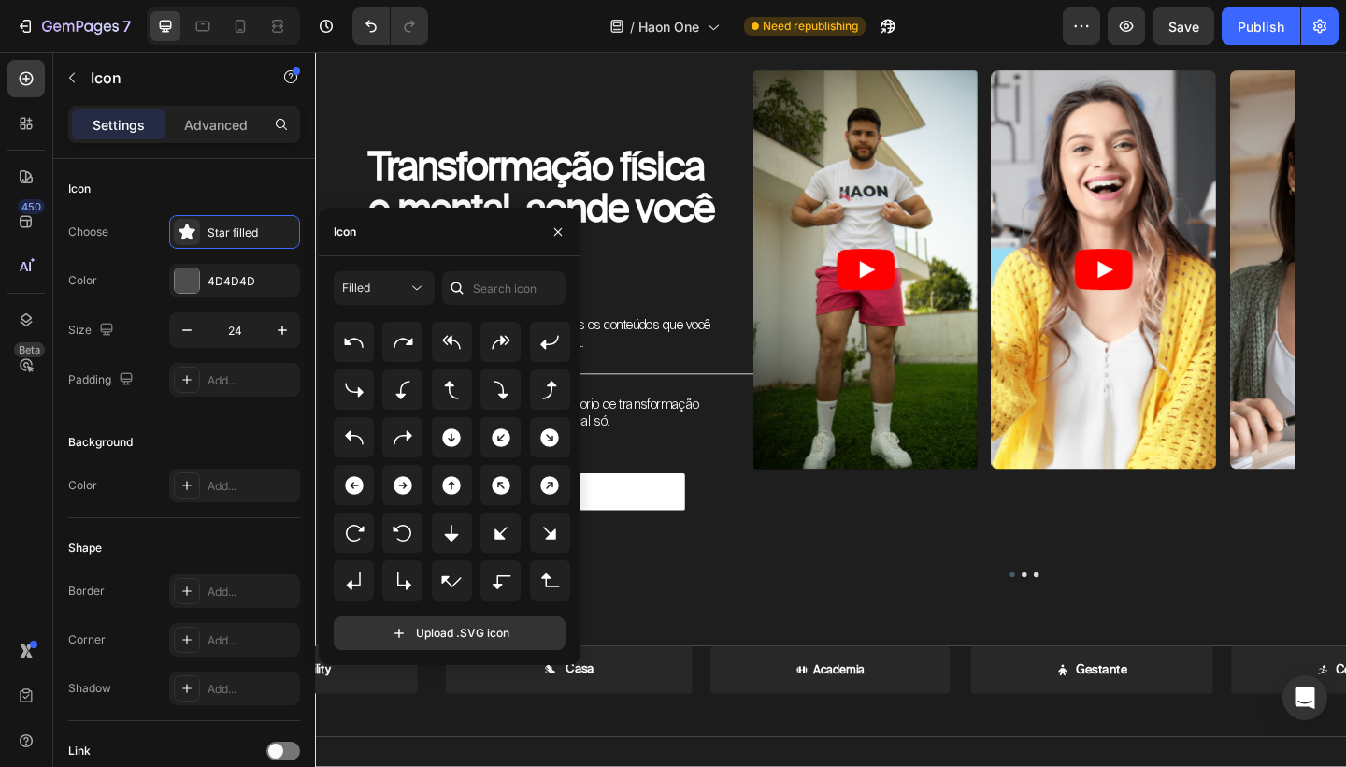
drag, startPoint x: 572, startPoint y: 475, endPoint x: 570, endPoint y: 544, distance: 69.2
click at [570, 544] on div "All icons" at bounding box center [456, 460] width 245 height 281
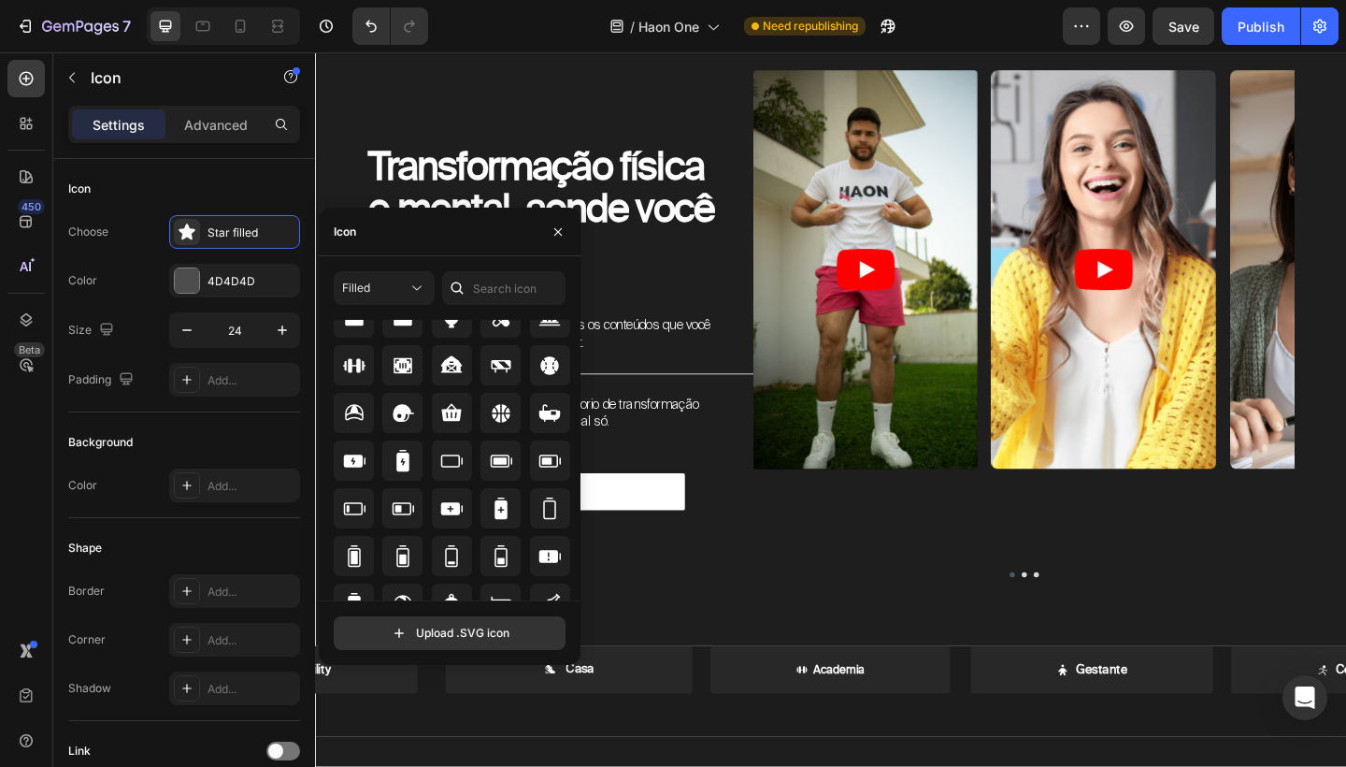
scroll to position [1309, 0]
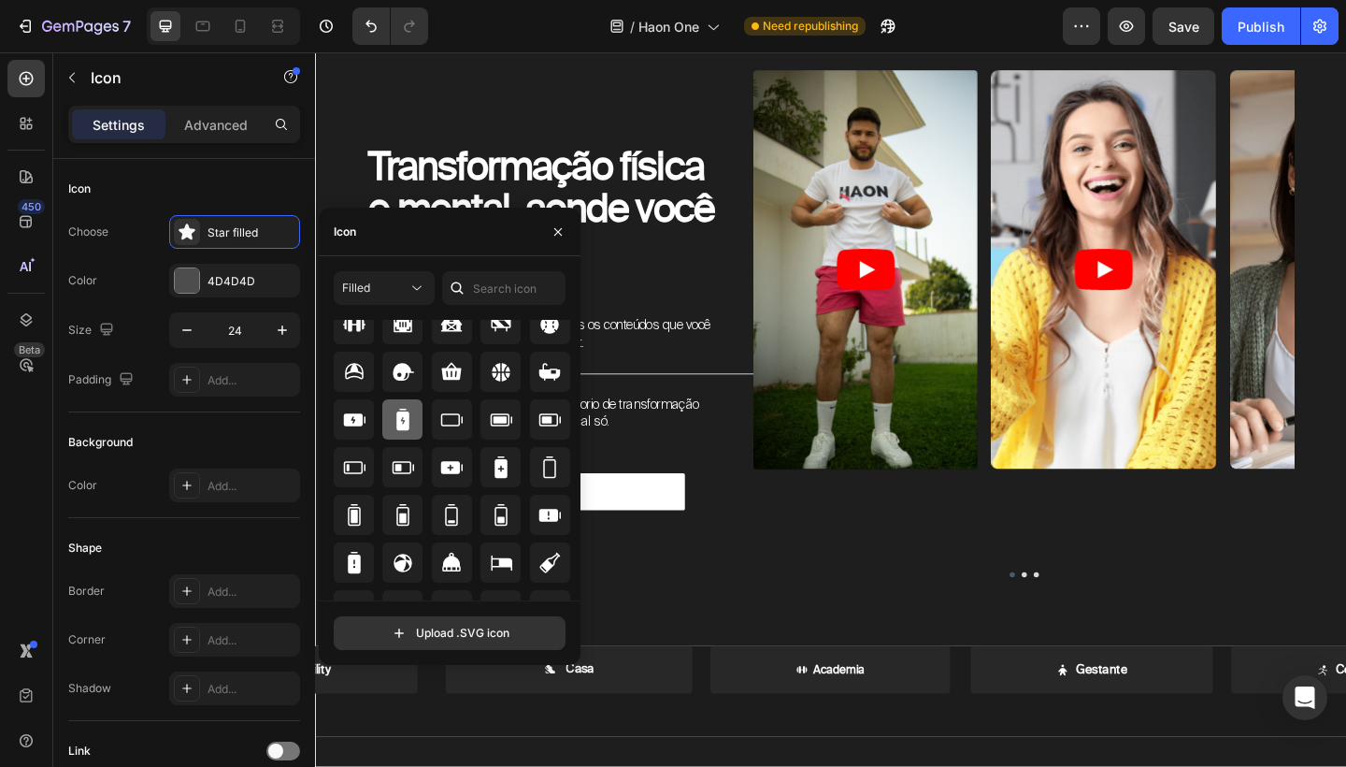
click at [402, 431] on div at bounding box center [402, 419] width 40 height 40
click at [403, 428] on icon at bounding box center [402, 420] width 13 height 22
click at [721, 464] on div "Estamos falando de um laboratorio de transformação física e mental dentro de um…" at bounding box center [589, 445] width 346 height 40
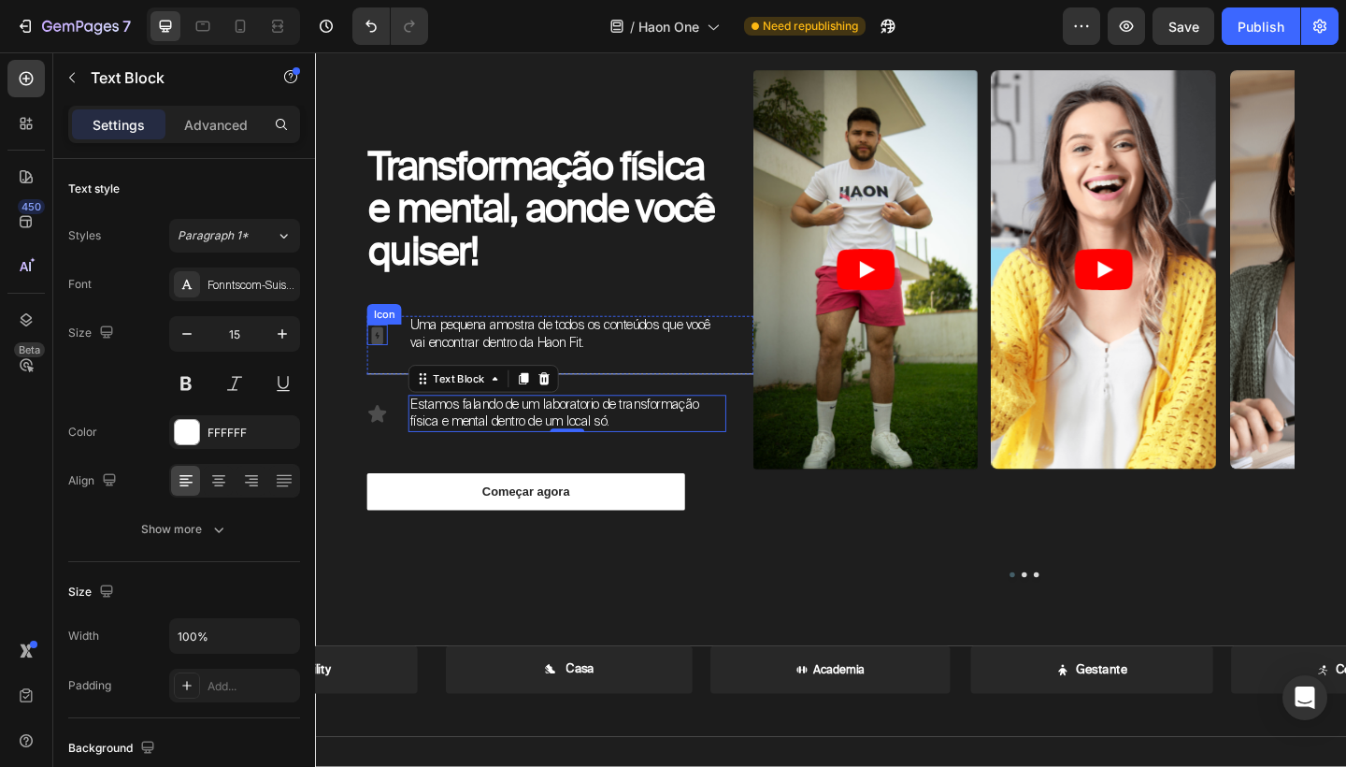
click at [386, 367] on icon at bounding box center [382, 360] width 13 height 22
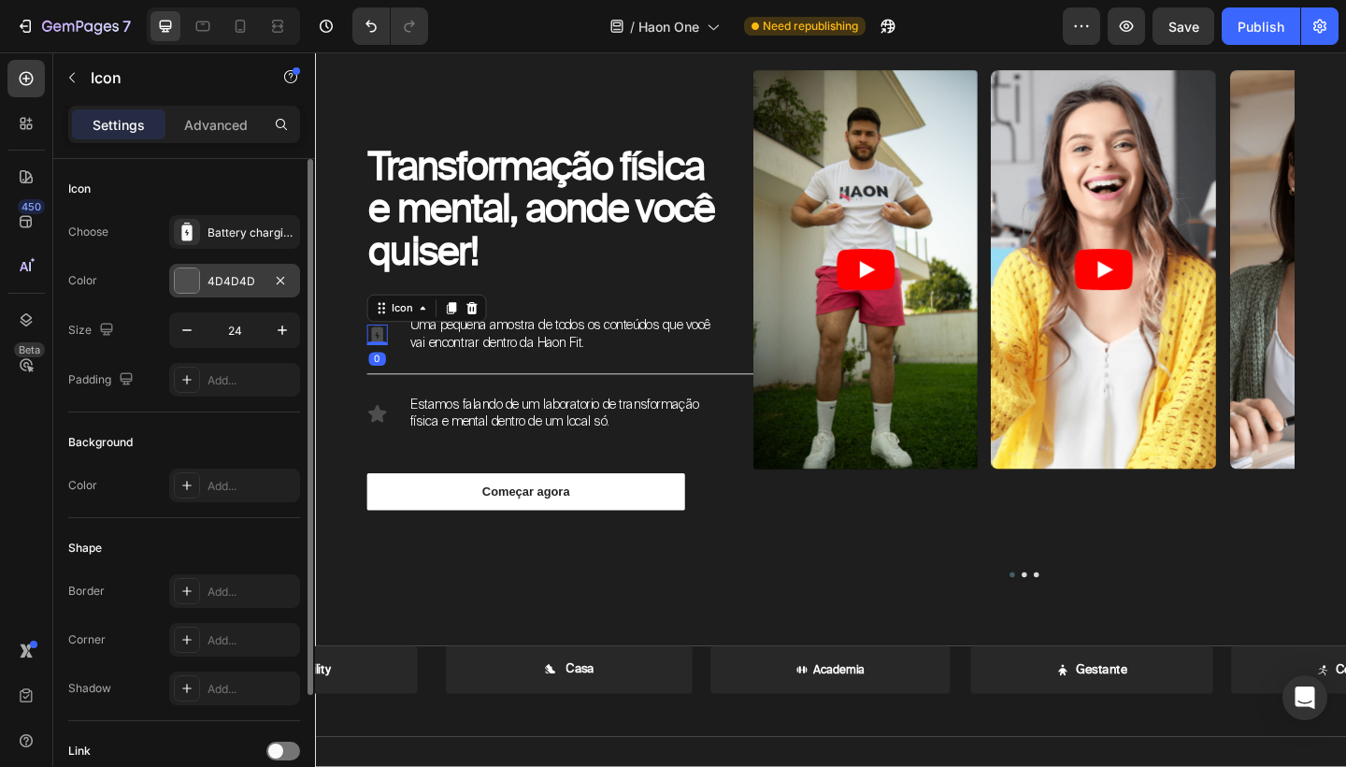
click at [210, 275] on div "4D4D4D" at bounding box center [235, 281] width 54 height 17
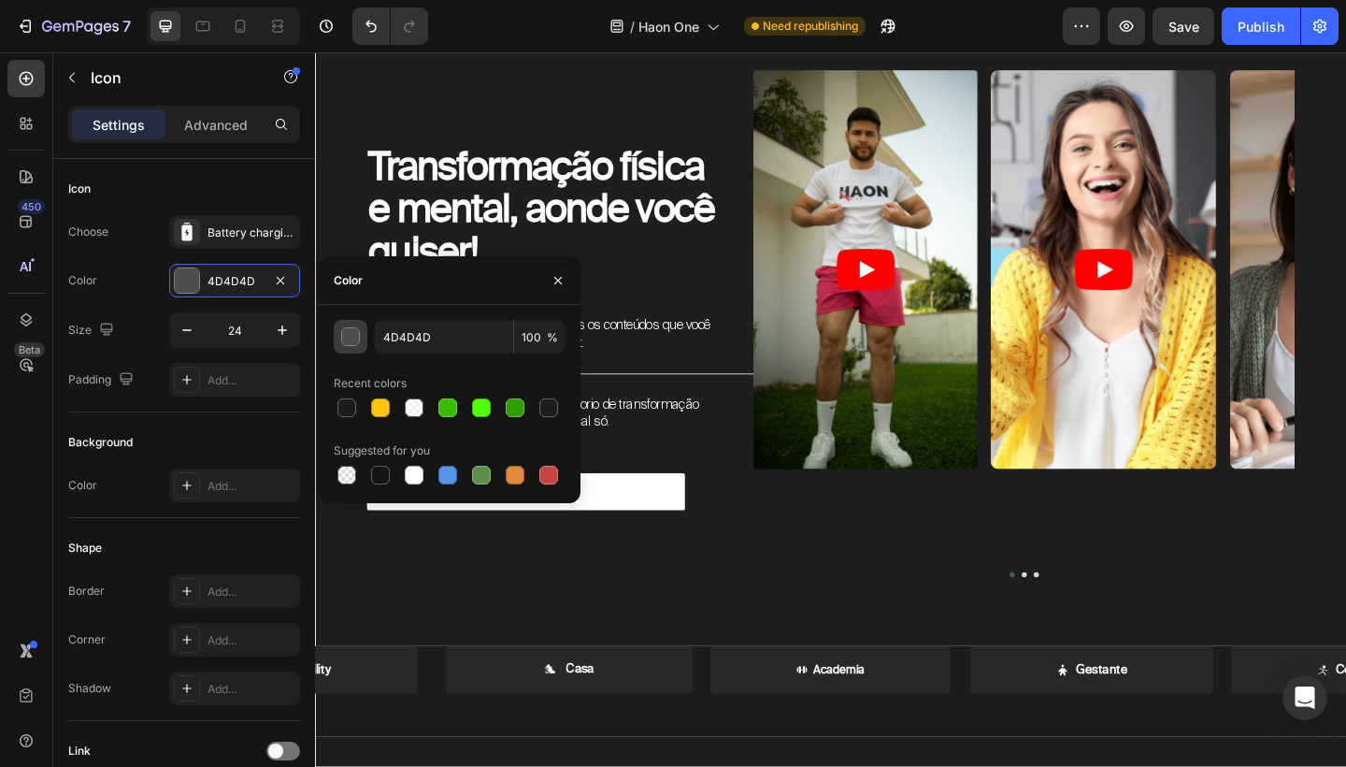
click at [352, 339] on div "button" at bounding box center [351, 337] width 19 height 19
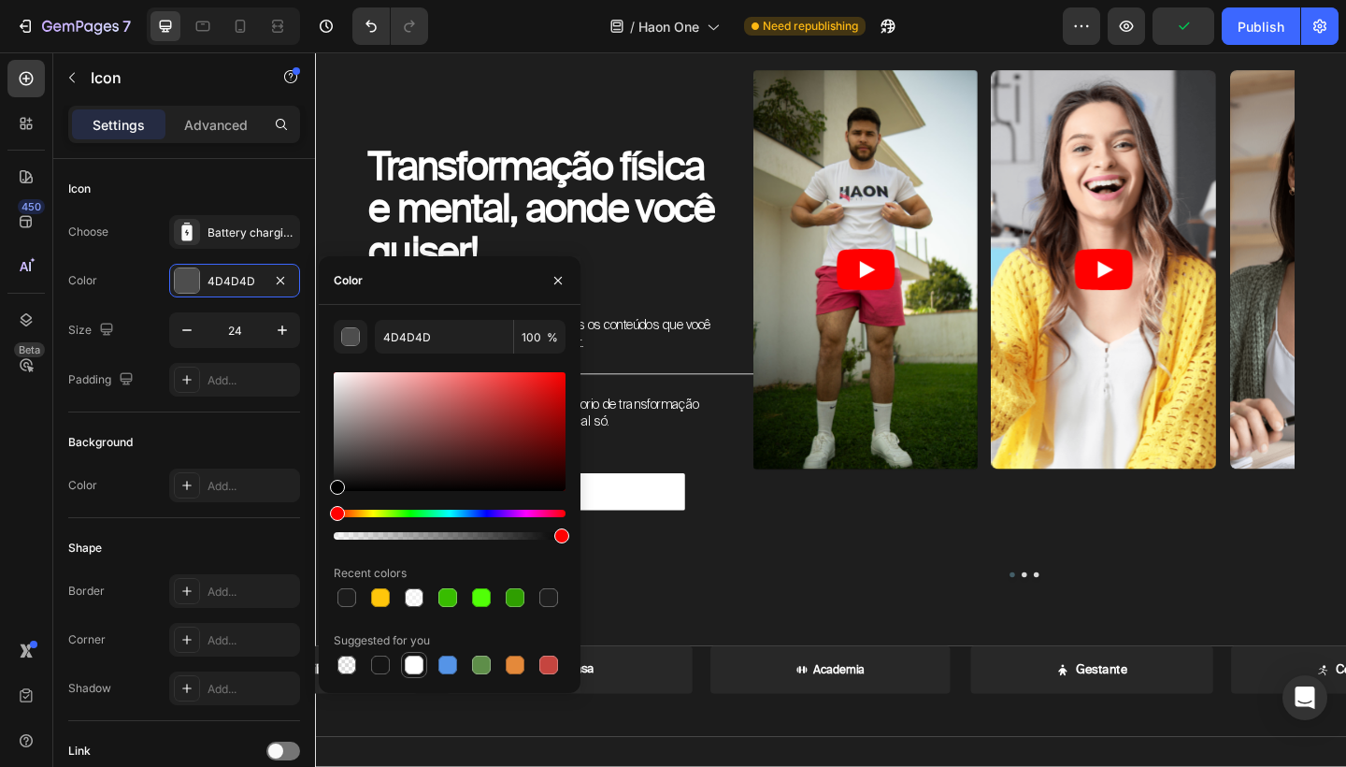
click at [412, 660] on div at bounding box center [414, 664] width 19 height 19
type input "FFFFFF"
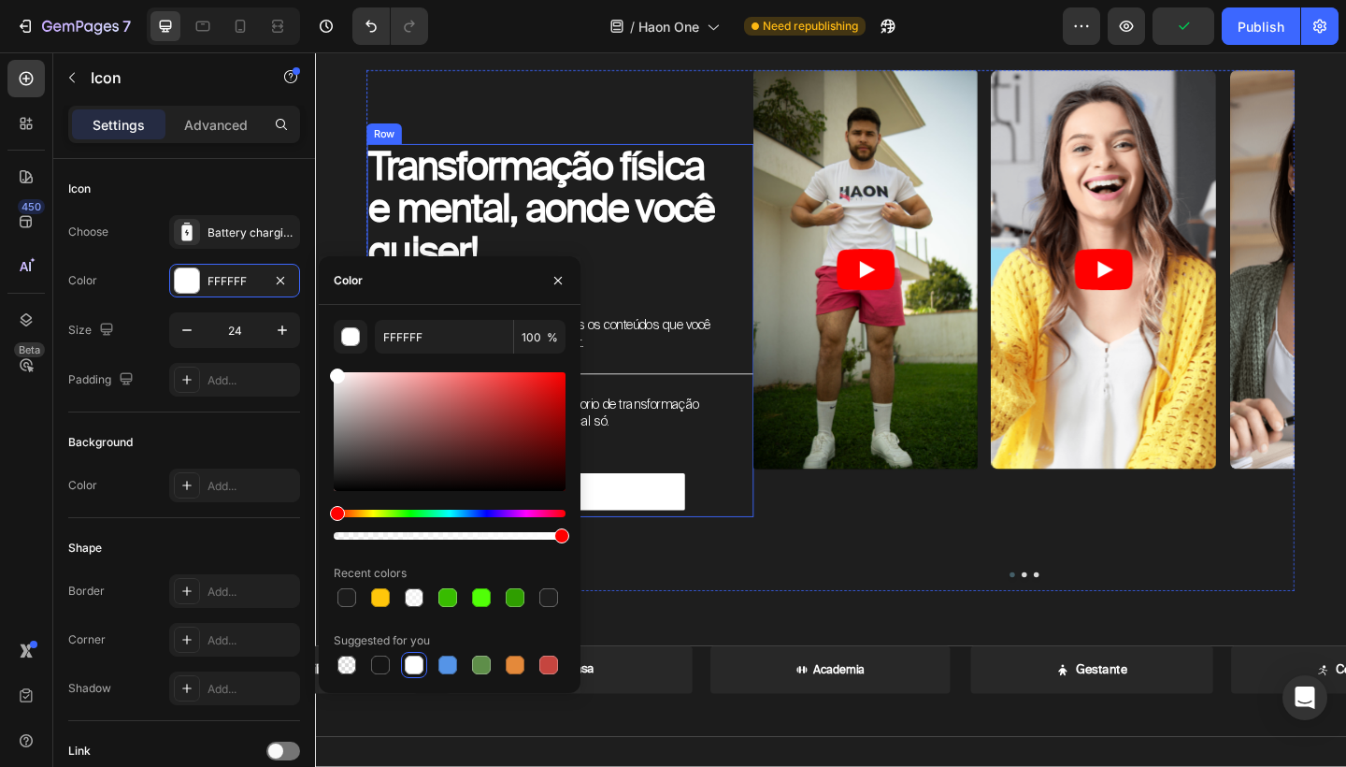
click at [678, 423] on div "Transformação física e mental, aonde você quiser! Heading Icon 0 Uma pequena am…" at bounding box center [581, 355] width 421 height 406
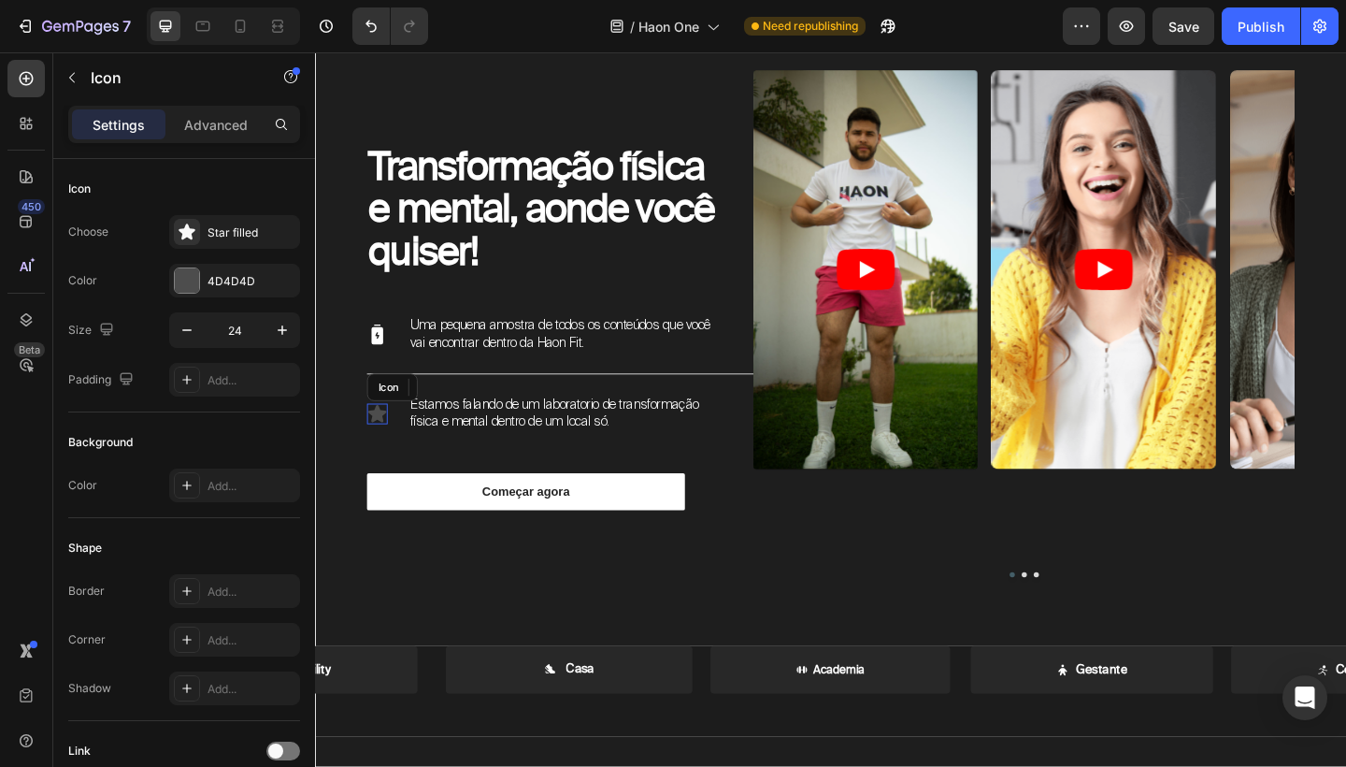
click at [389, 444] on icon at bounding box center [383, 445] width 20 height 19
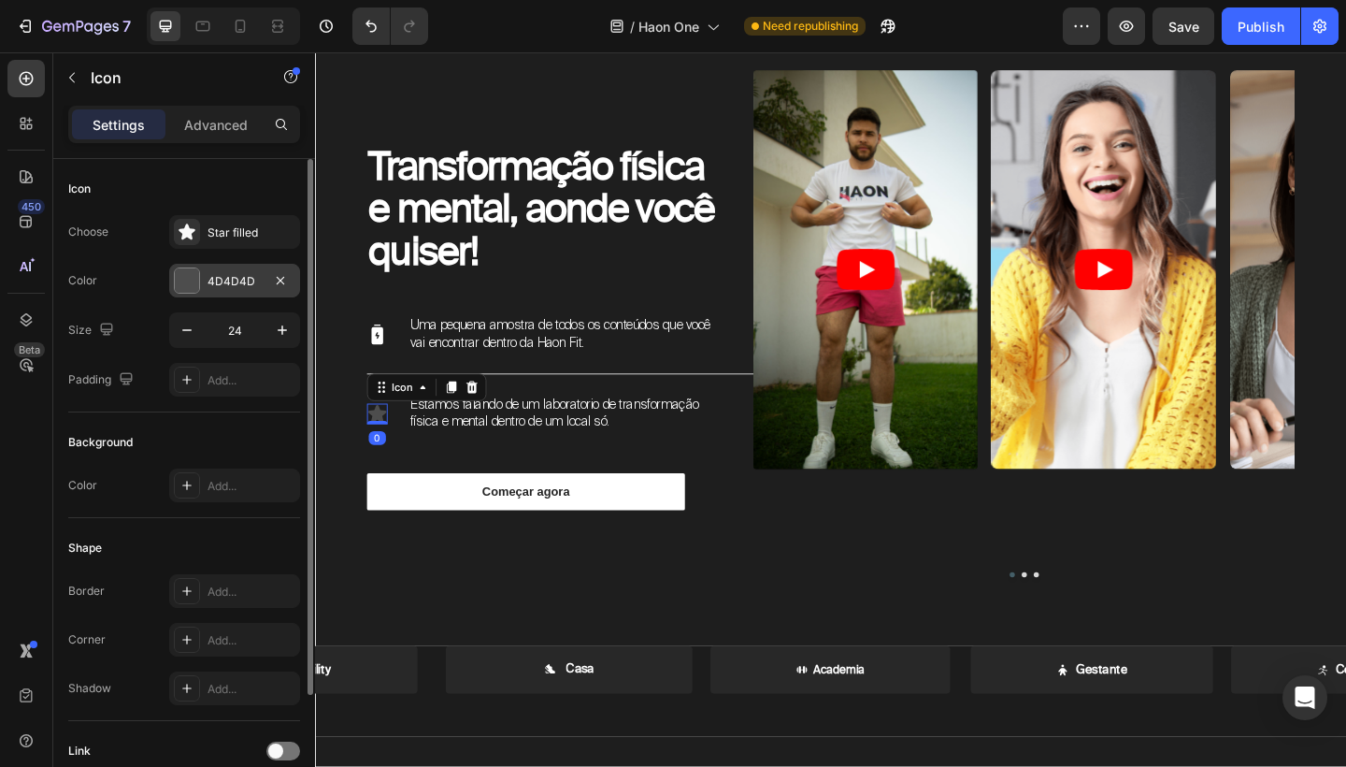
click at [242, 289] on div "4D4D4D" at bounding box center [235, 281] width 54 height 17
click at [231, 242] on div "Star filled" at bounding box center [234, 232] width 131 height 34
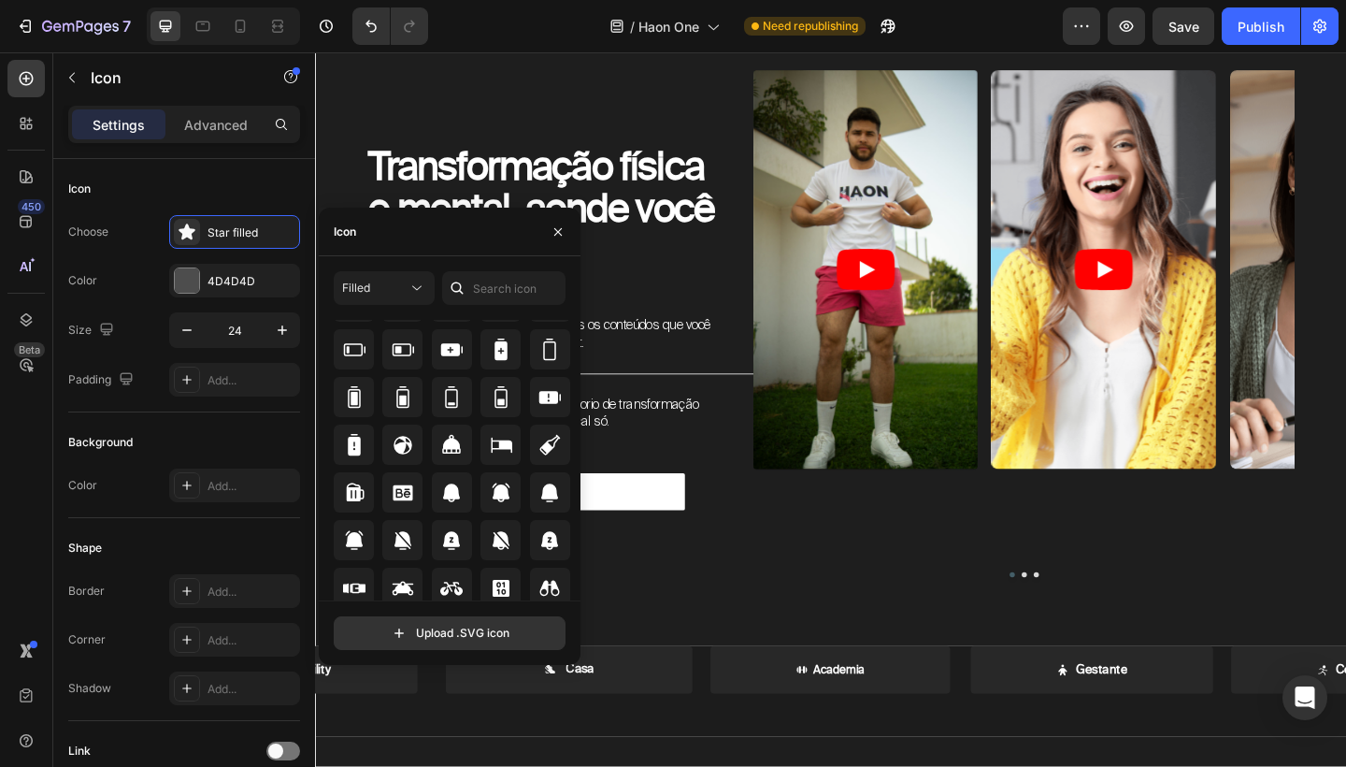
scroll to position [1412, 0]
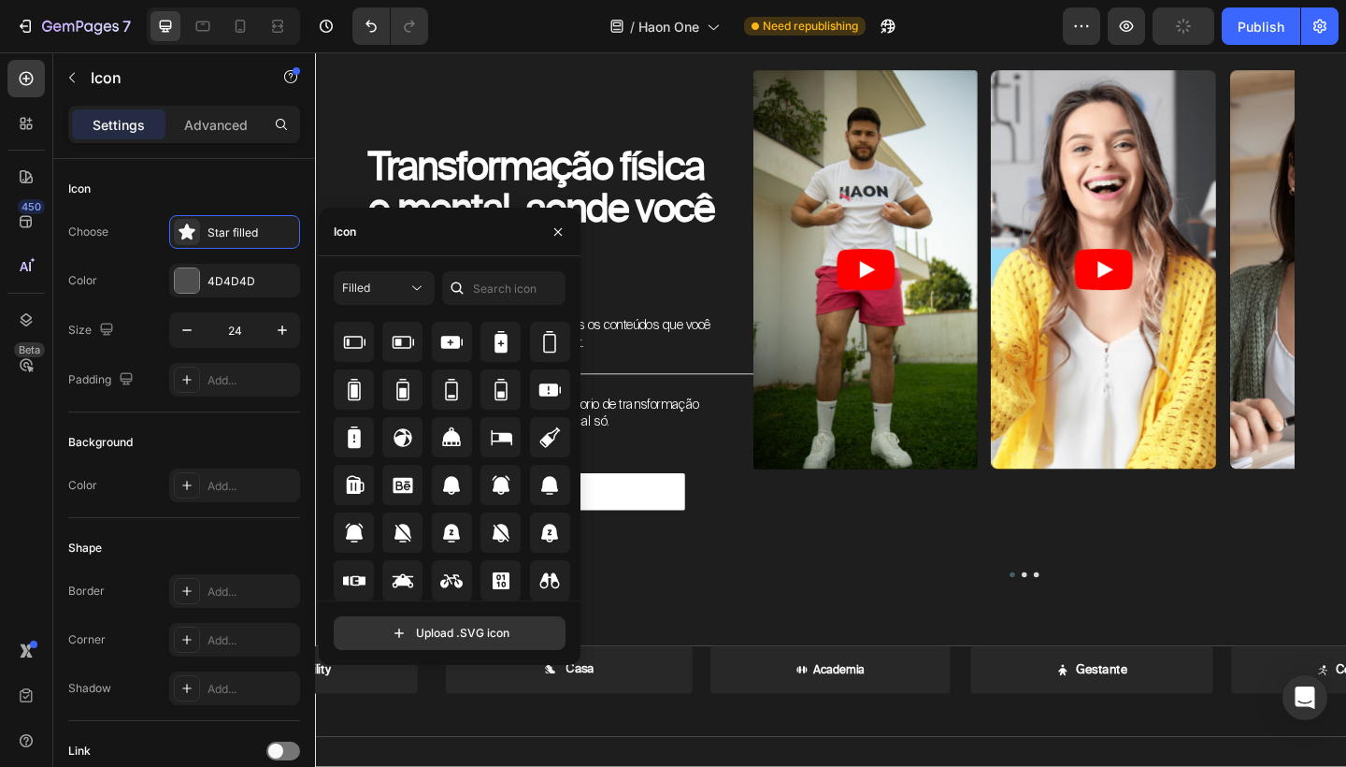
drag, startPoint x: 572, startPoint y: 537, endPoint x: 571, endPoint y: 557, distance: 20.6
click at [571, 557] on div "All icons" at bounding box center [456, 460] width 245 height 281
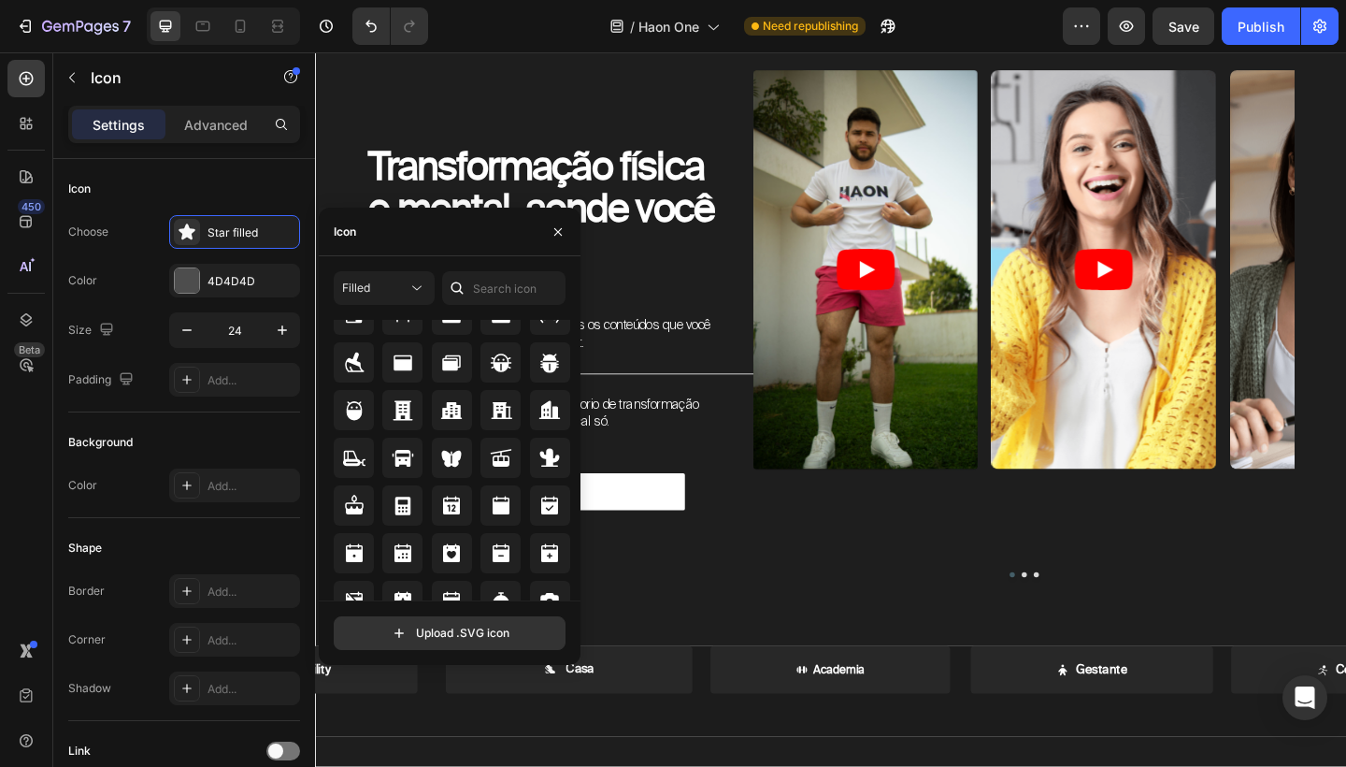
scroll to position [1981, 0]
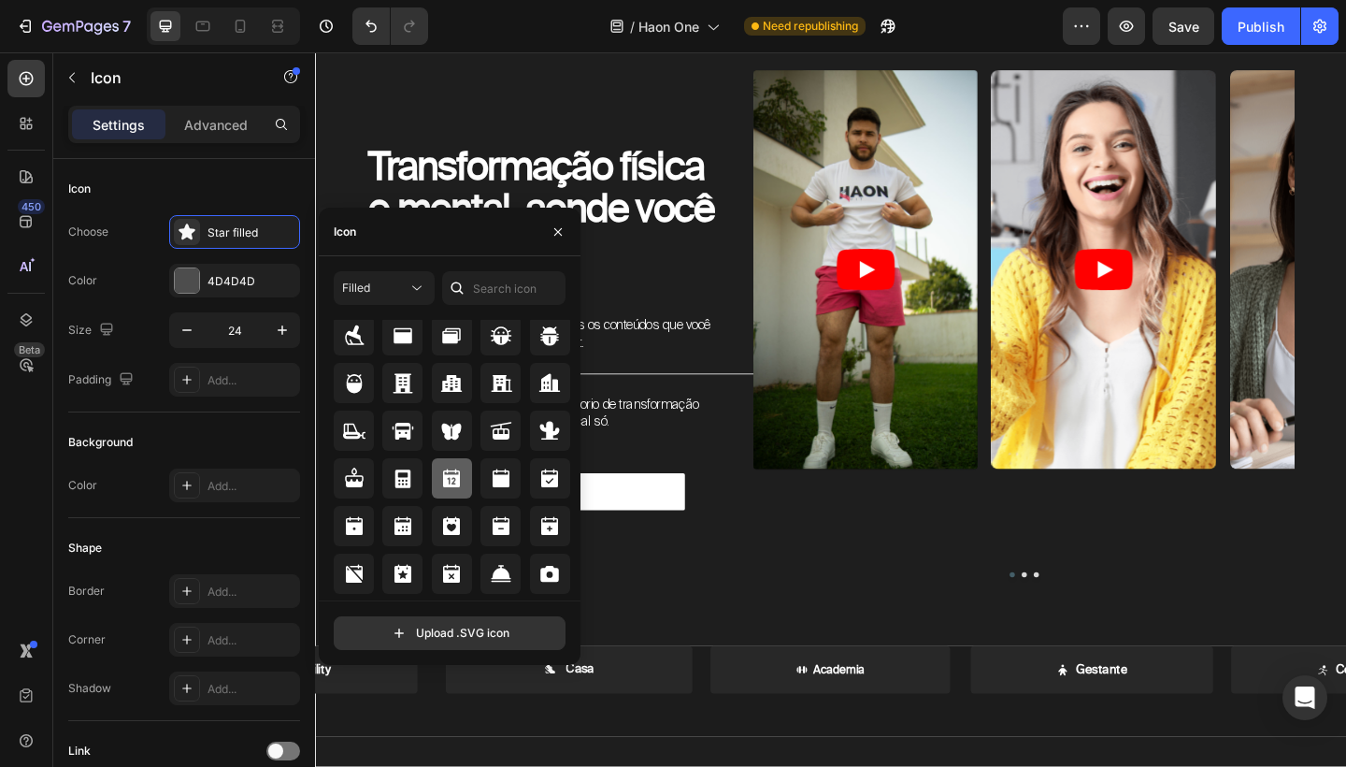
click at [458, 493] on div at bounding box center [452, 478] width 40 height 40
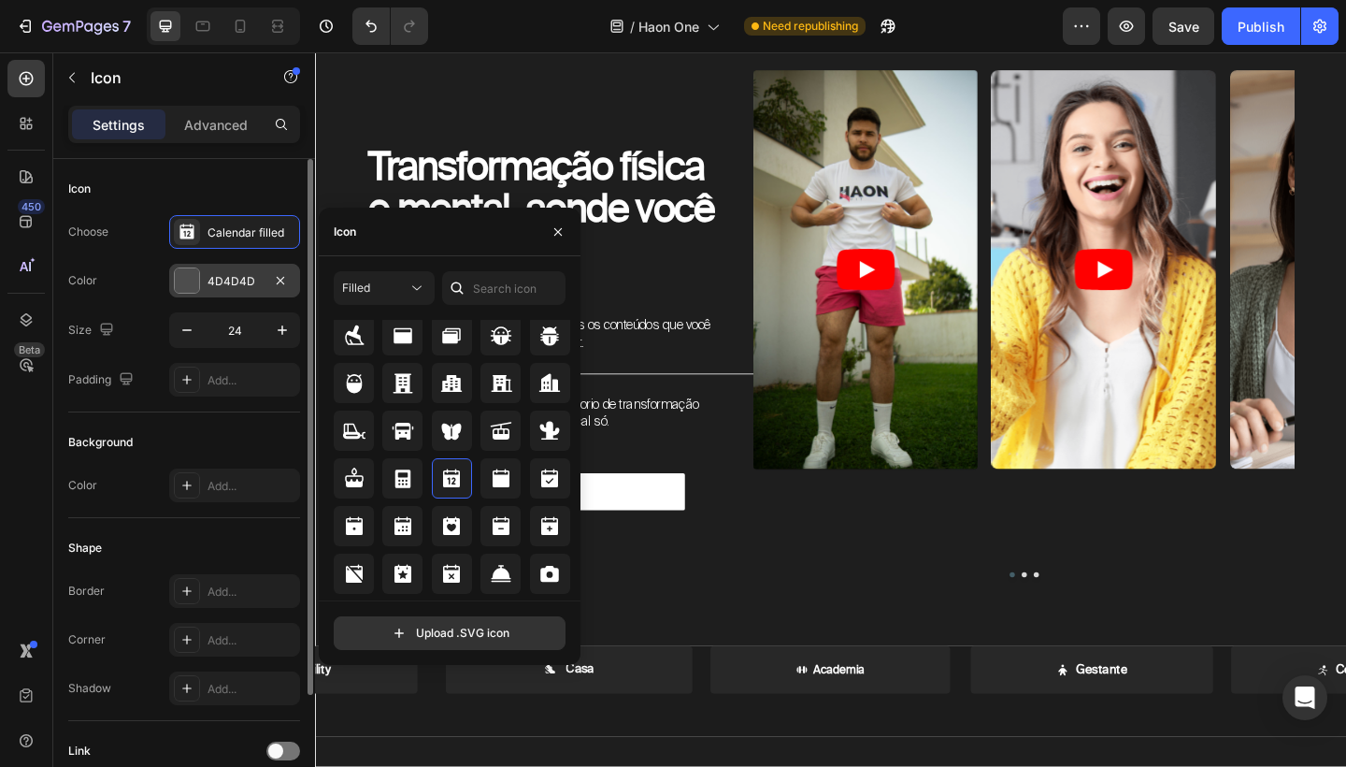
click at [244, 287] on div "4D4D4D" at bounding box center [235, 281] width 54 height 17
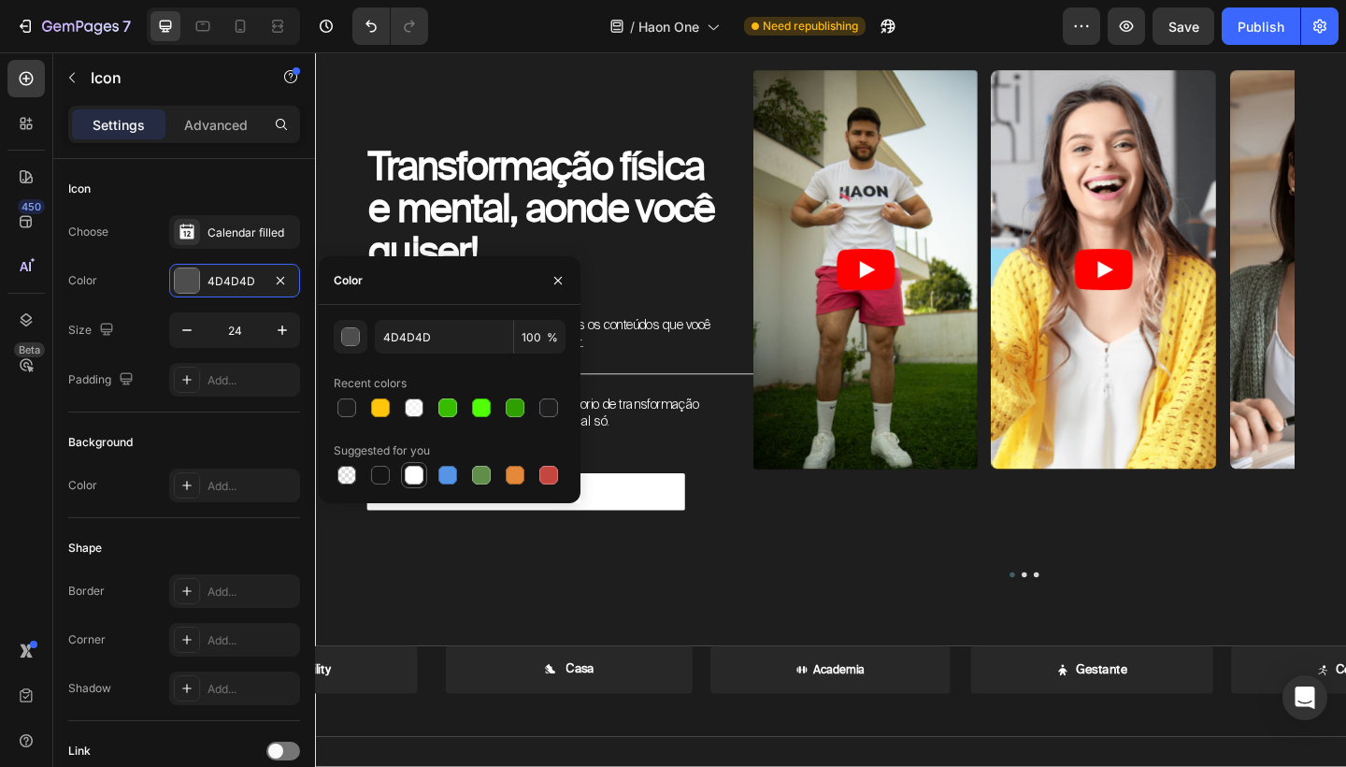
click at [415, 481] on div at bounding box center [414, 475] width 19 height 19
type input "FFFFFF"
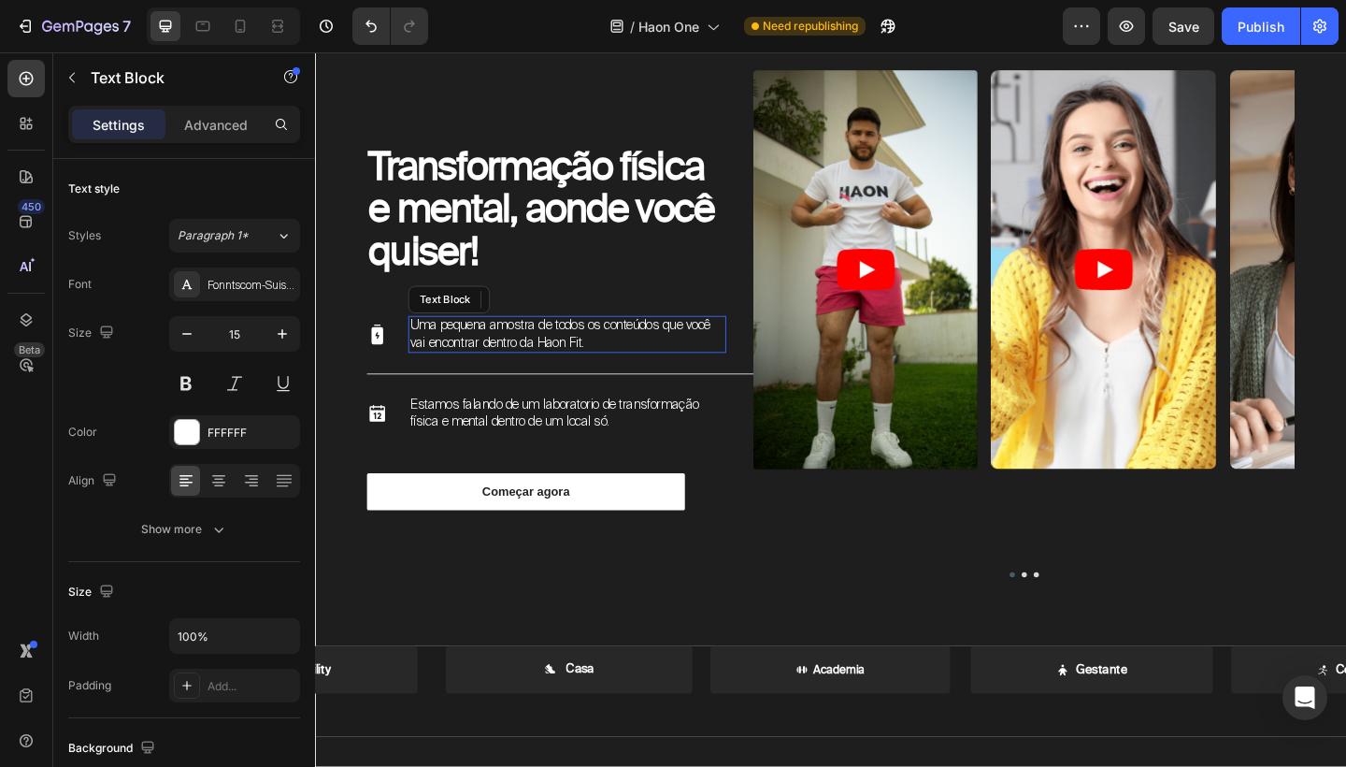
click at [712, 369] on p "Uma pequena amostra de todos os conteúdos que você vai encontrar dentro da Haon…" at bounding box center [589, 359] width 342 height 36
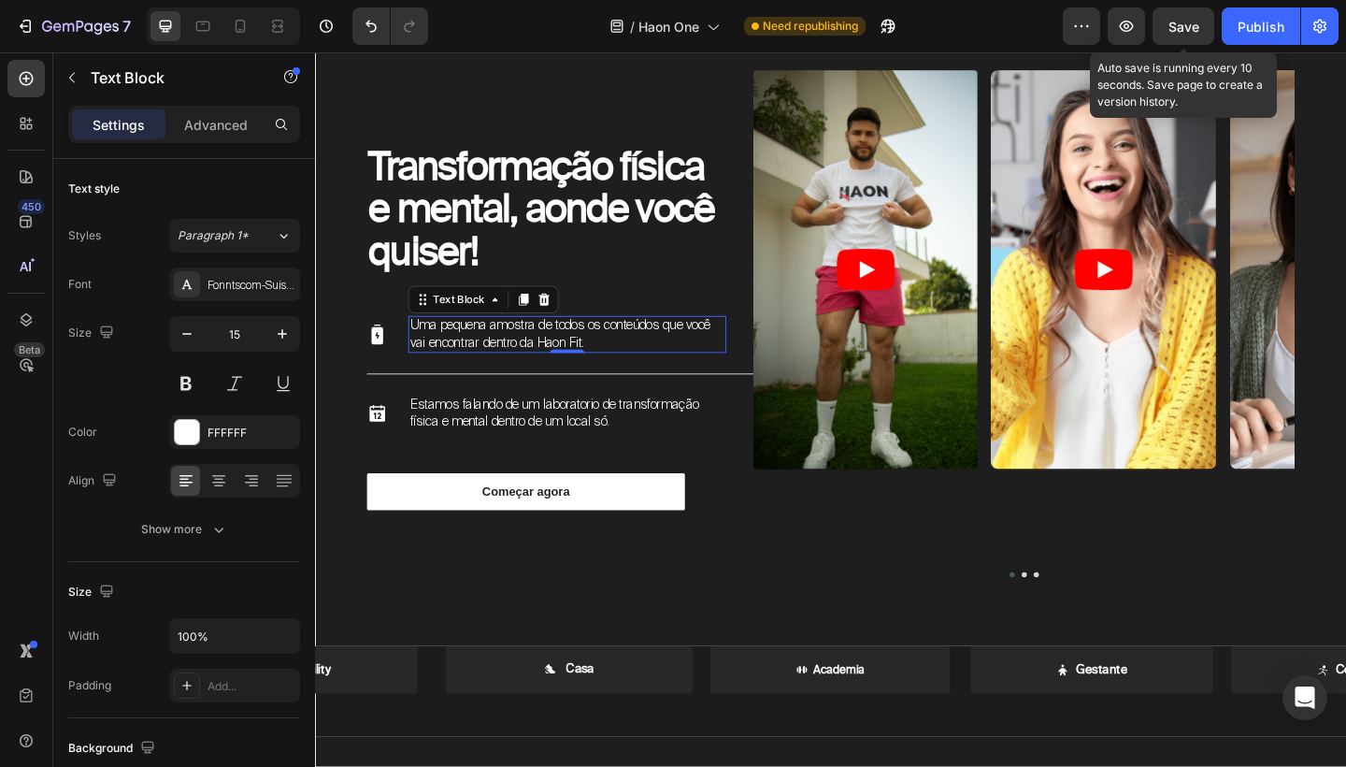
click at [1191, 33] on span "Save" at bounding box center [1184, 27] width 31 height 16
click at [1247, 34] on div "Publish" at bounding box center [1261, 27] width 47 height 20
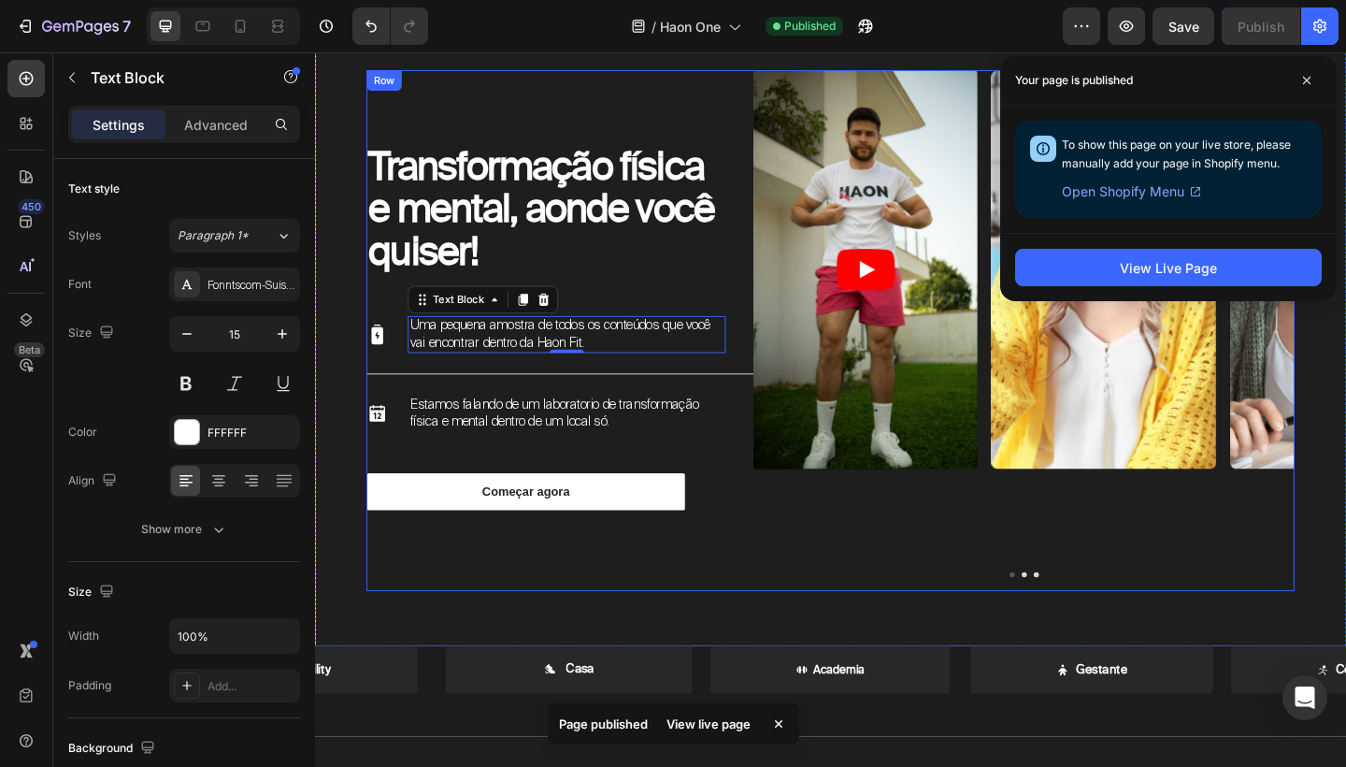
click at [662, 131] on div "Transformação física e mental, aonde você quiser! Heading Icon Uma pequena amos…" at bounding box center [581, 355] width 421 height 567
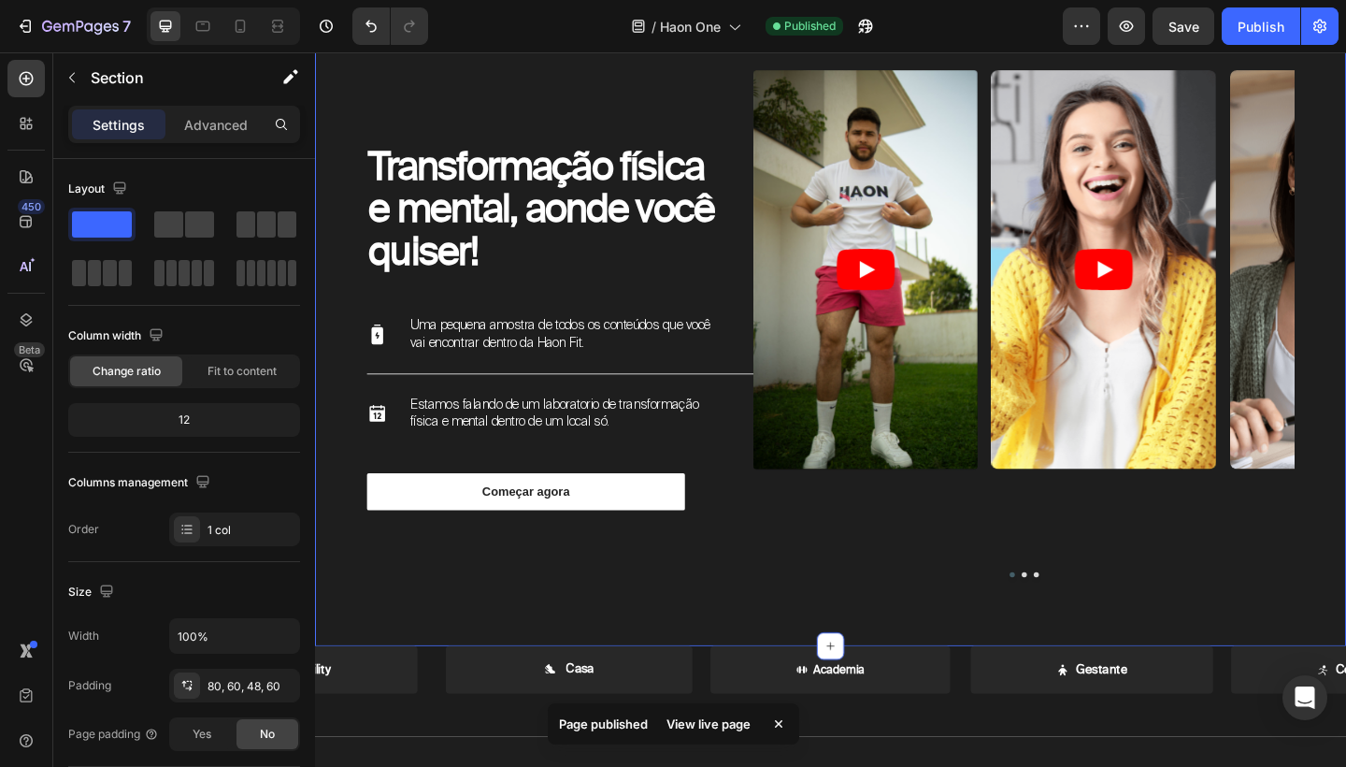
click at [1346, 91] on div "Transformação física e mental, aonde você quiser! Heading Icon Uma pequena amos…" at bounding box center [876, 347] width 1122 height 701
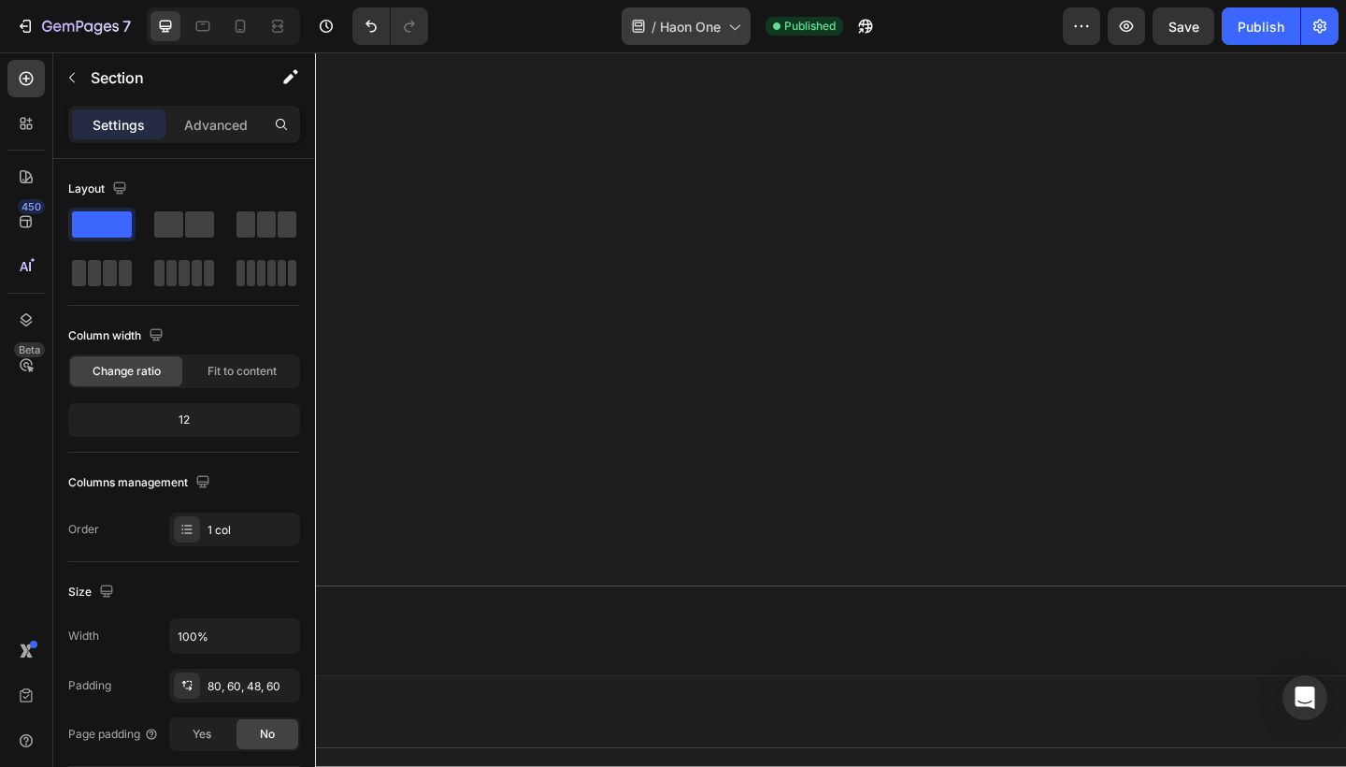
scroll to position [353, 0]
